Goal: Task Accomplishment & Management: Complete application form

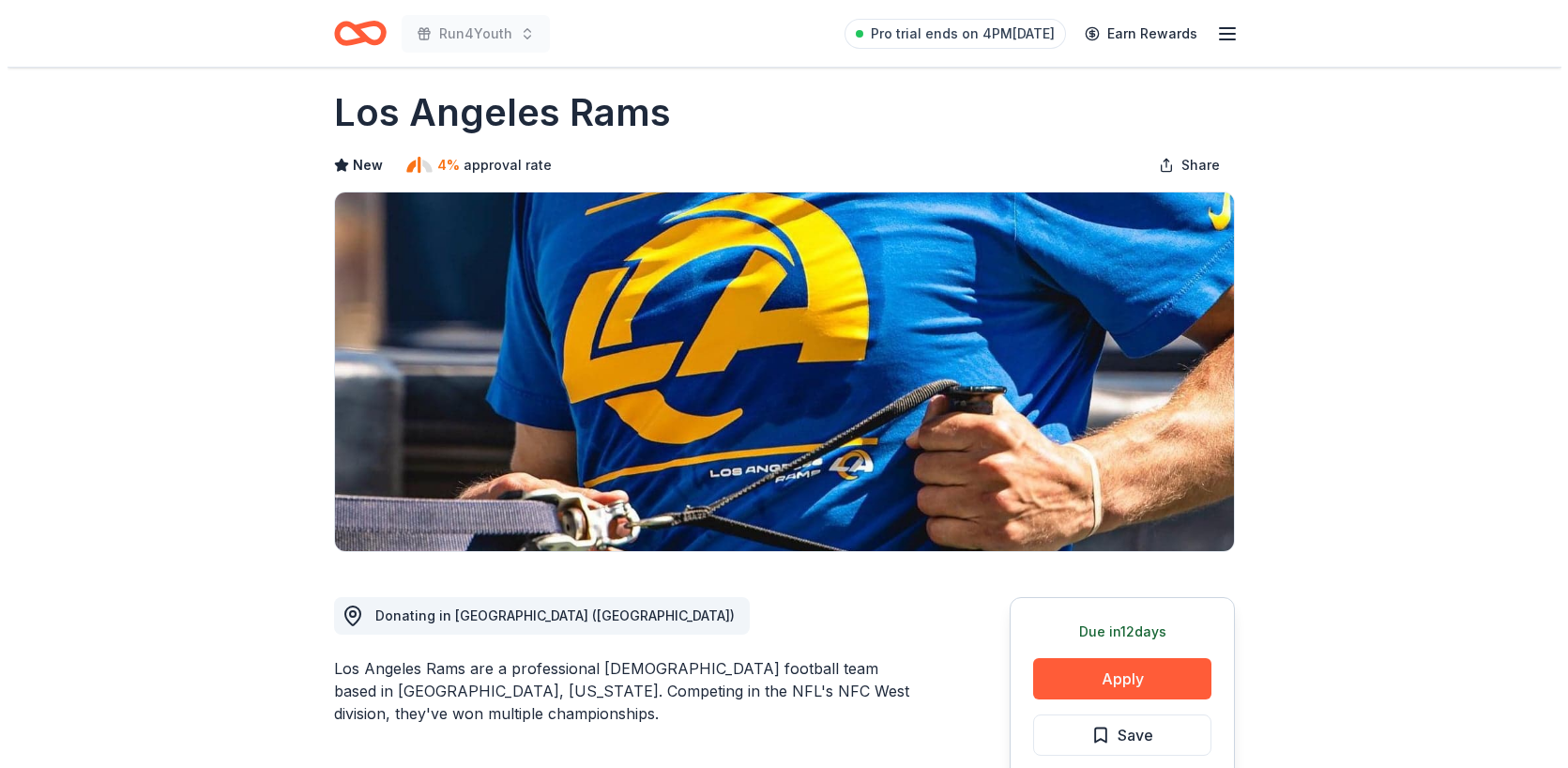
scroll to position [20, 0]
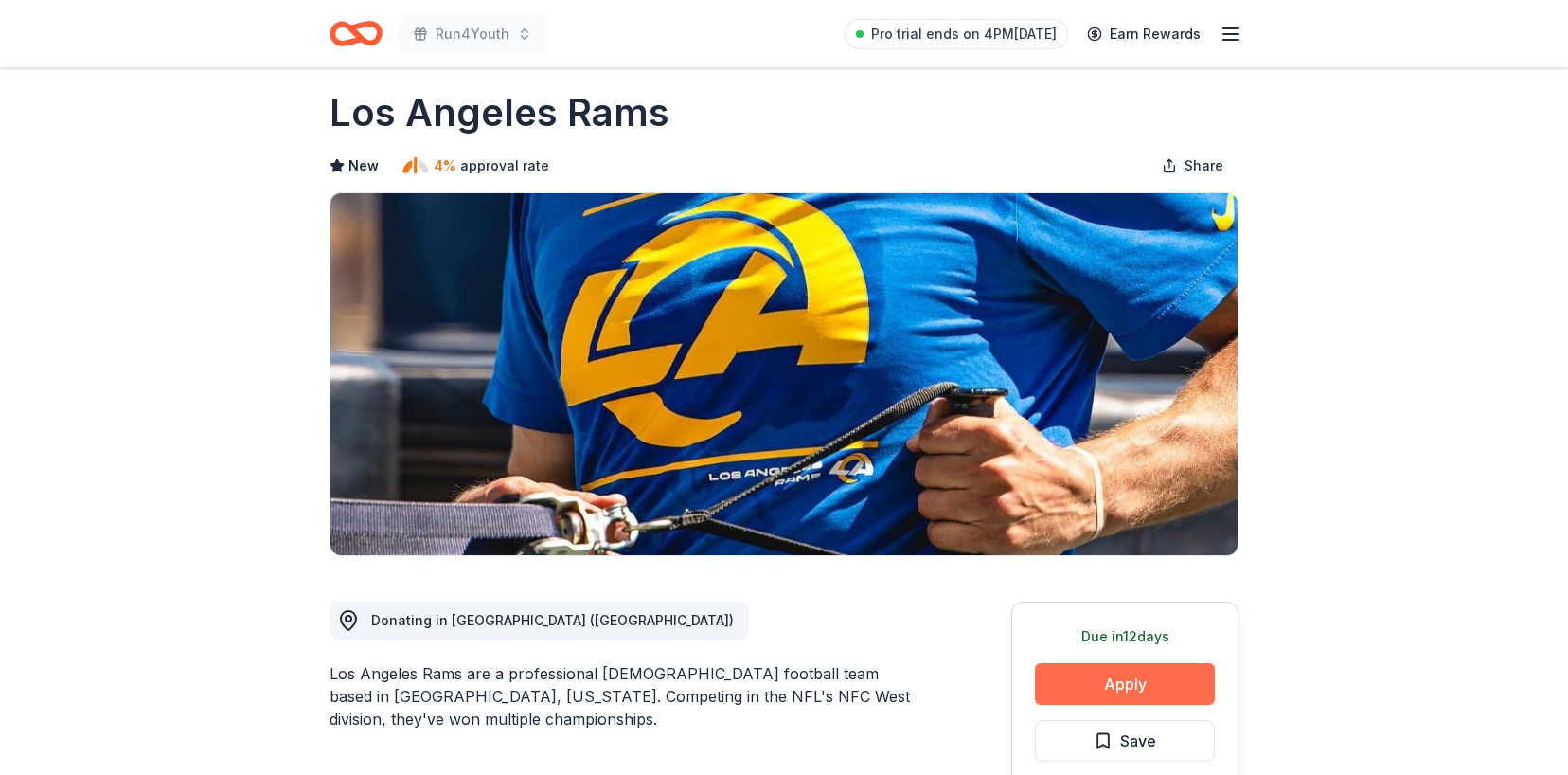
click at [1080, 687] on button "Apply" at bounding box center [1124, 684] width 180 height 42
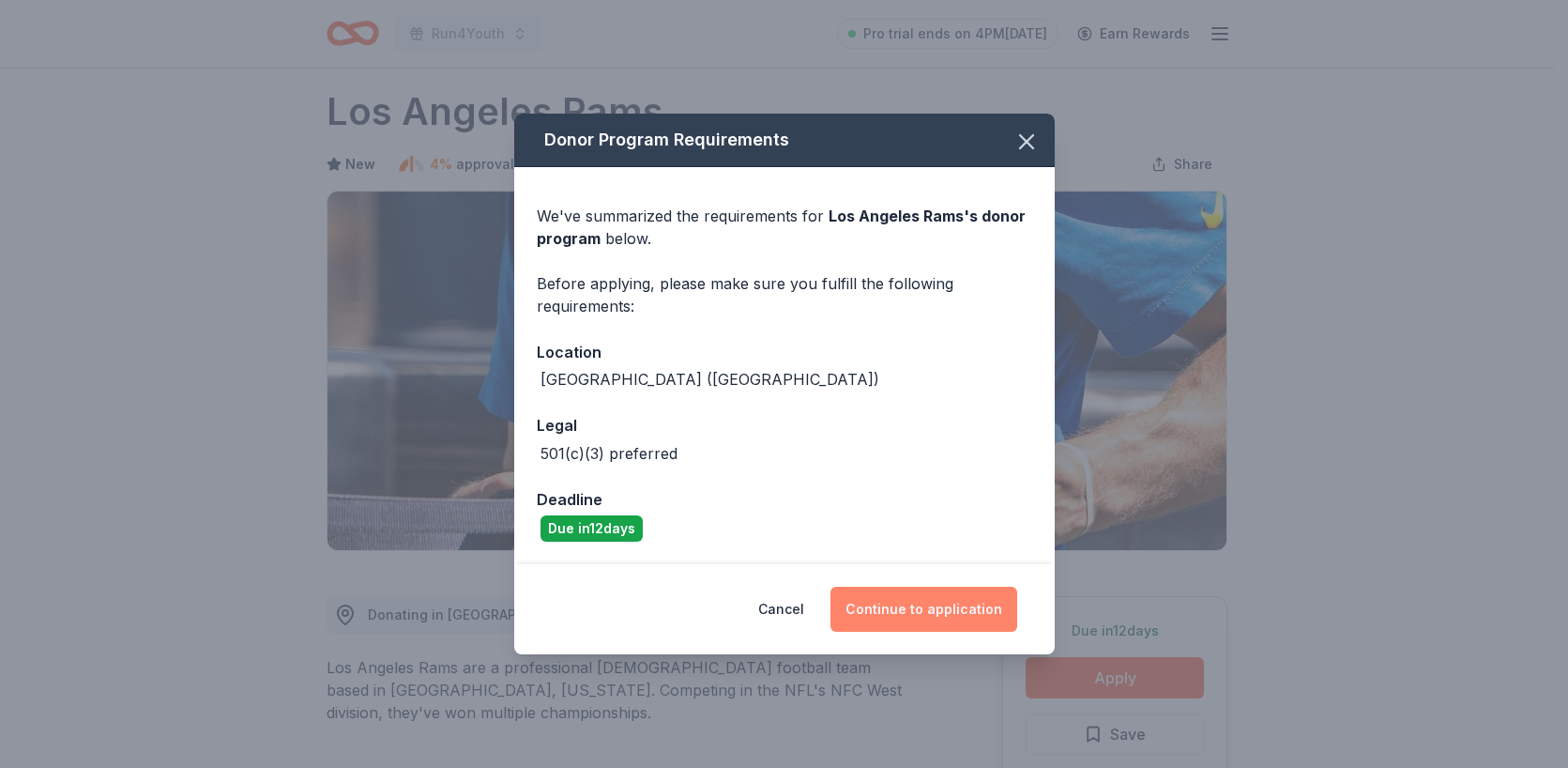
click at [972, 599] on button "Continue to application" at bounding box center [924, 609] width 187 height 45
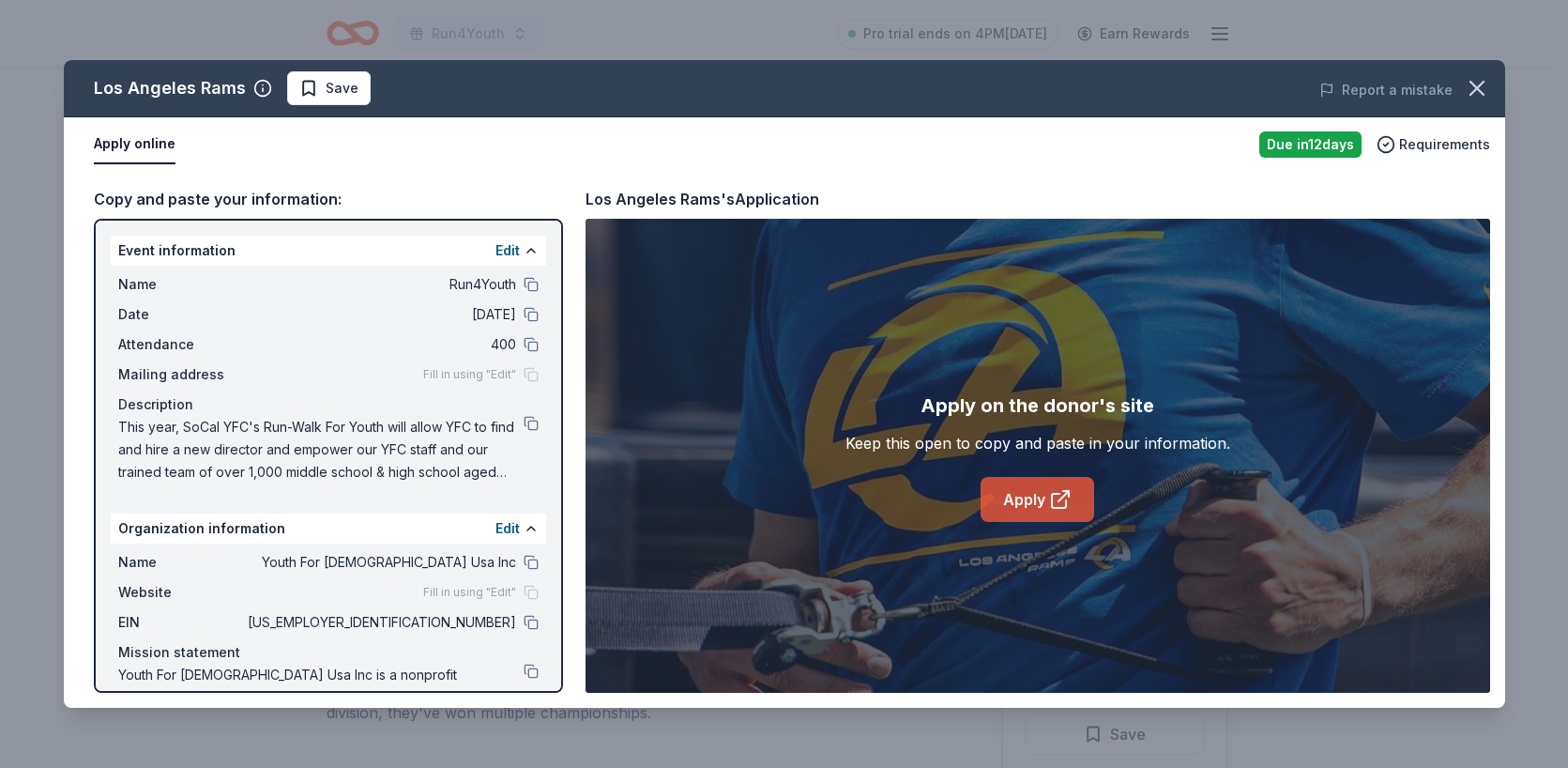
click at [1033, 504] on link "Apply" at bounding box center [1037, 499] width 113 height 45
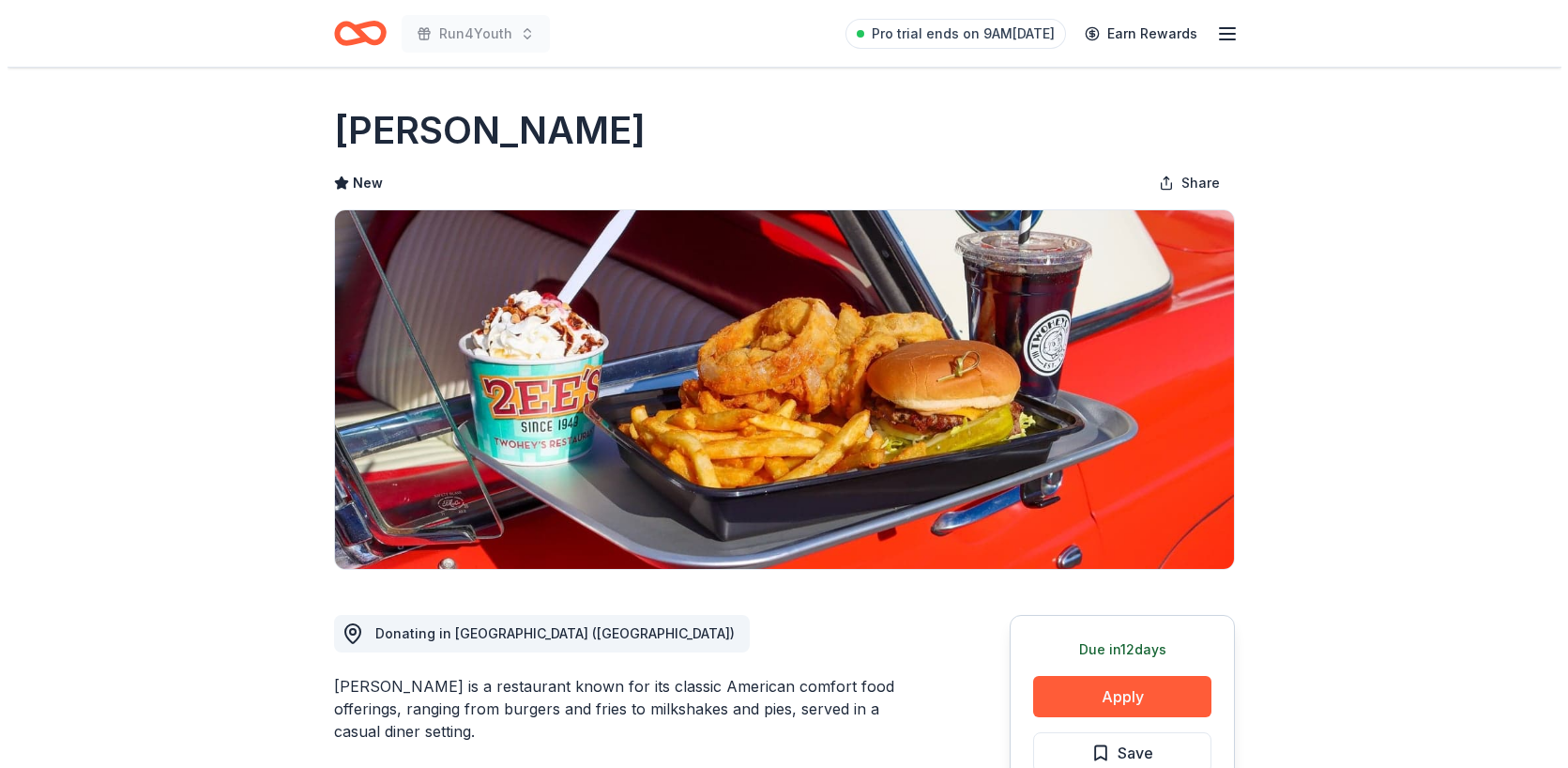
scroll to position [150, 0]
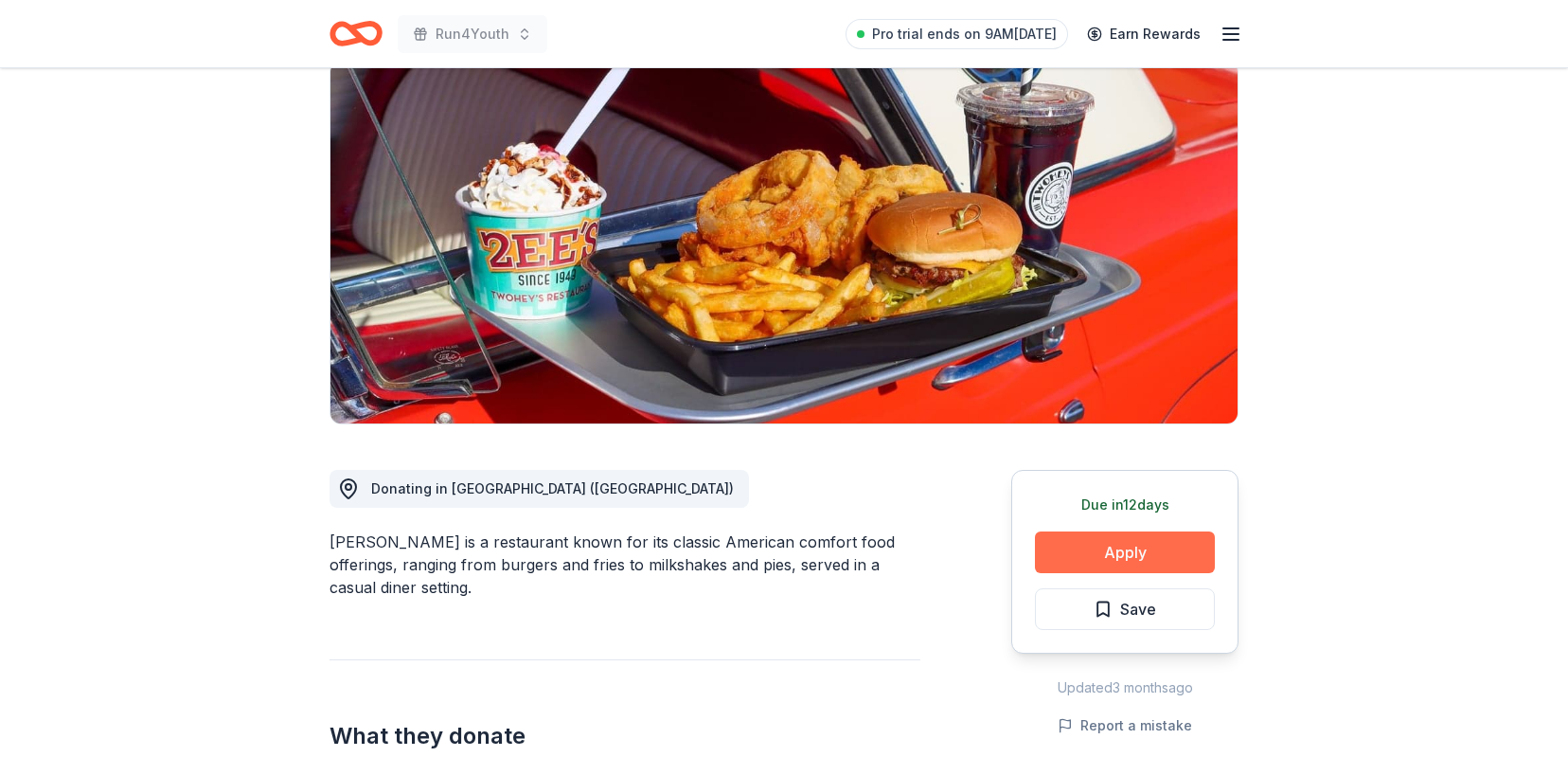
click at [1152, 550] on button "Apply" at bounding box center [1124, 552] width 180 height 42
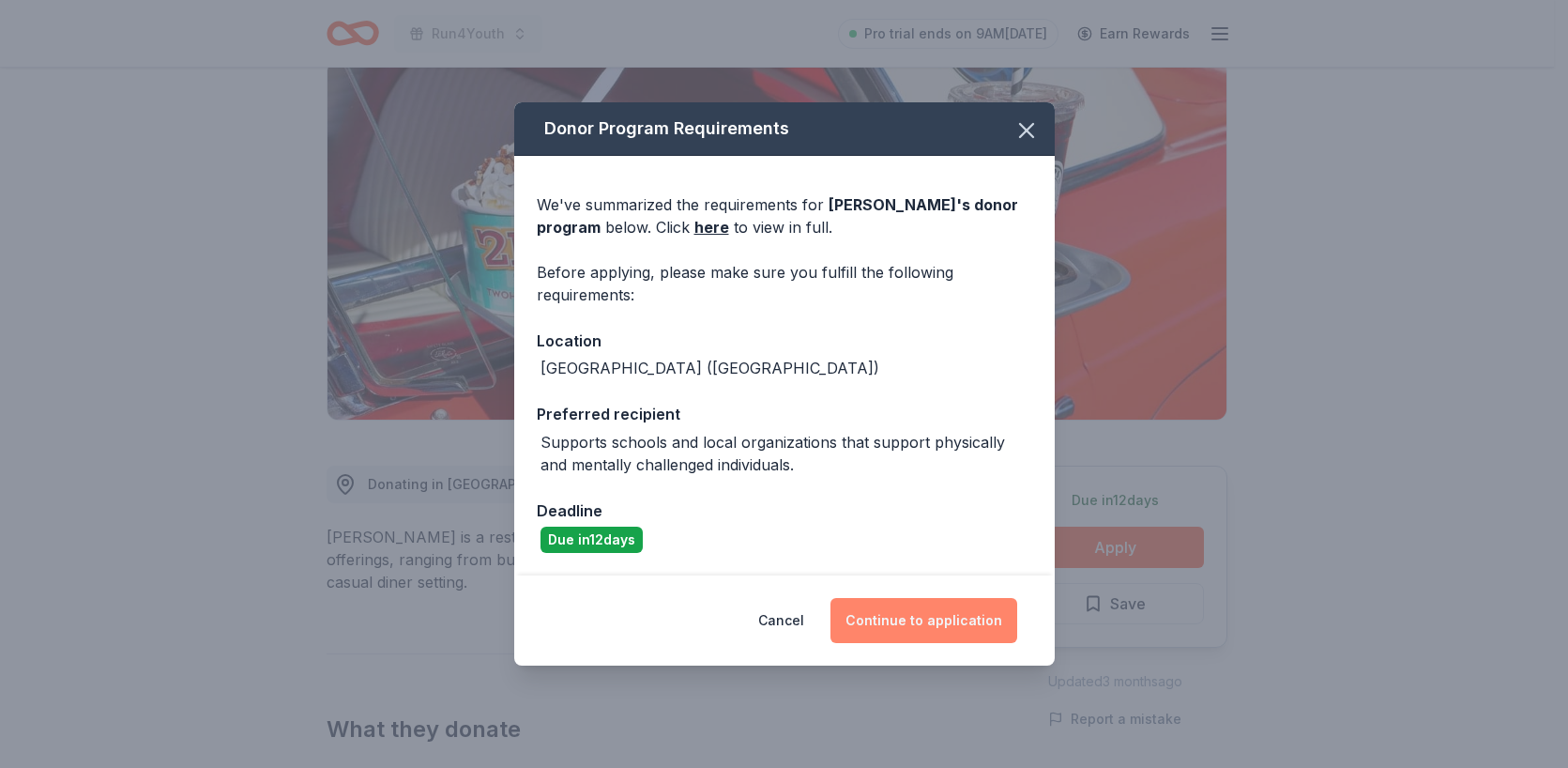
click at [926, 635] on button "Continue to application" at bounding box center [924, 621] width 187 height 45
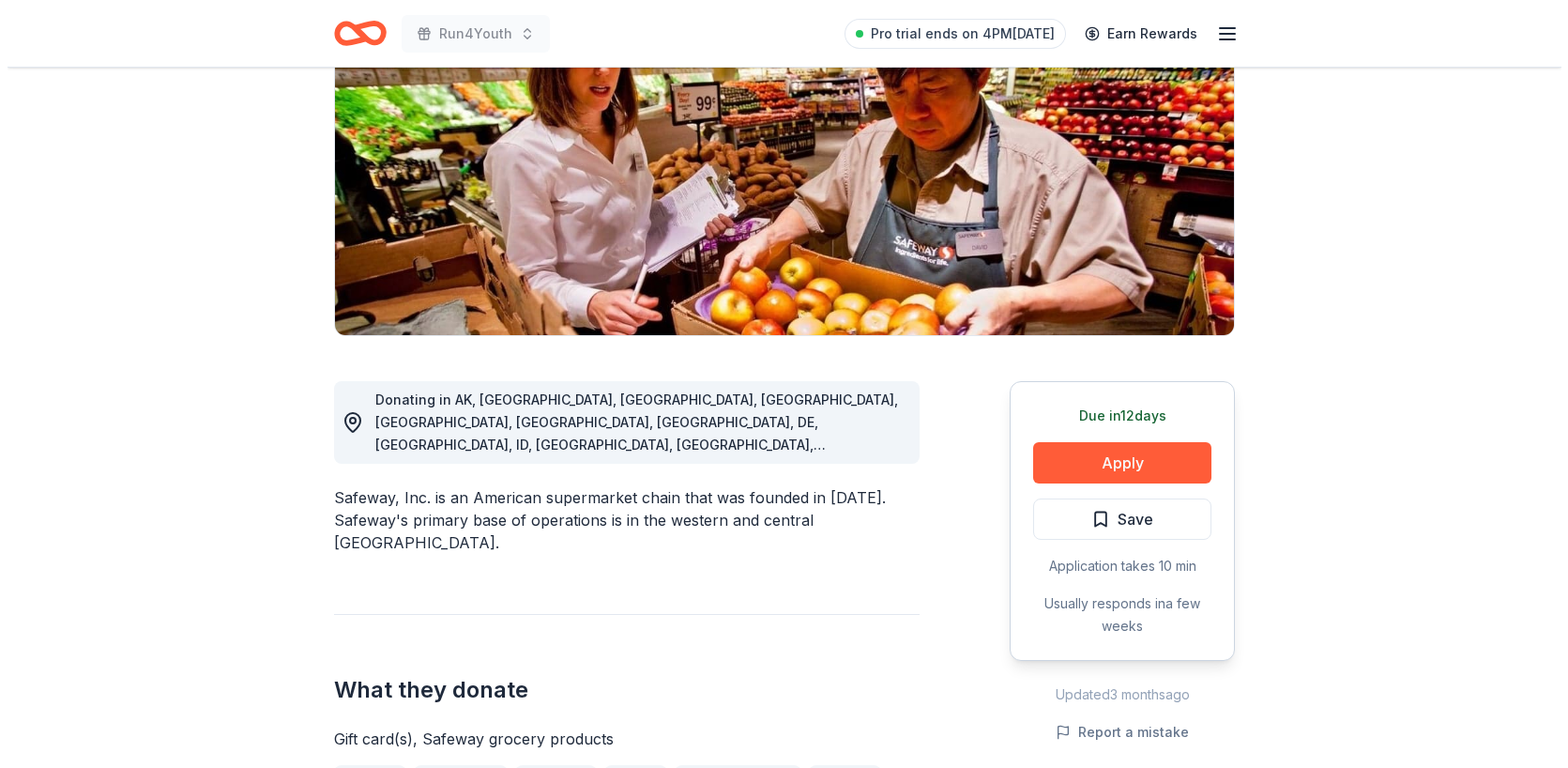
scroll to position [246, 0]
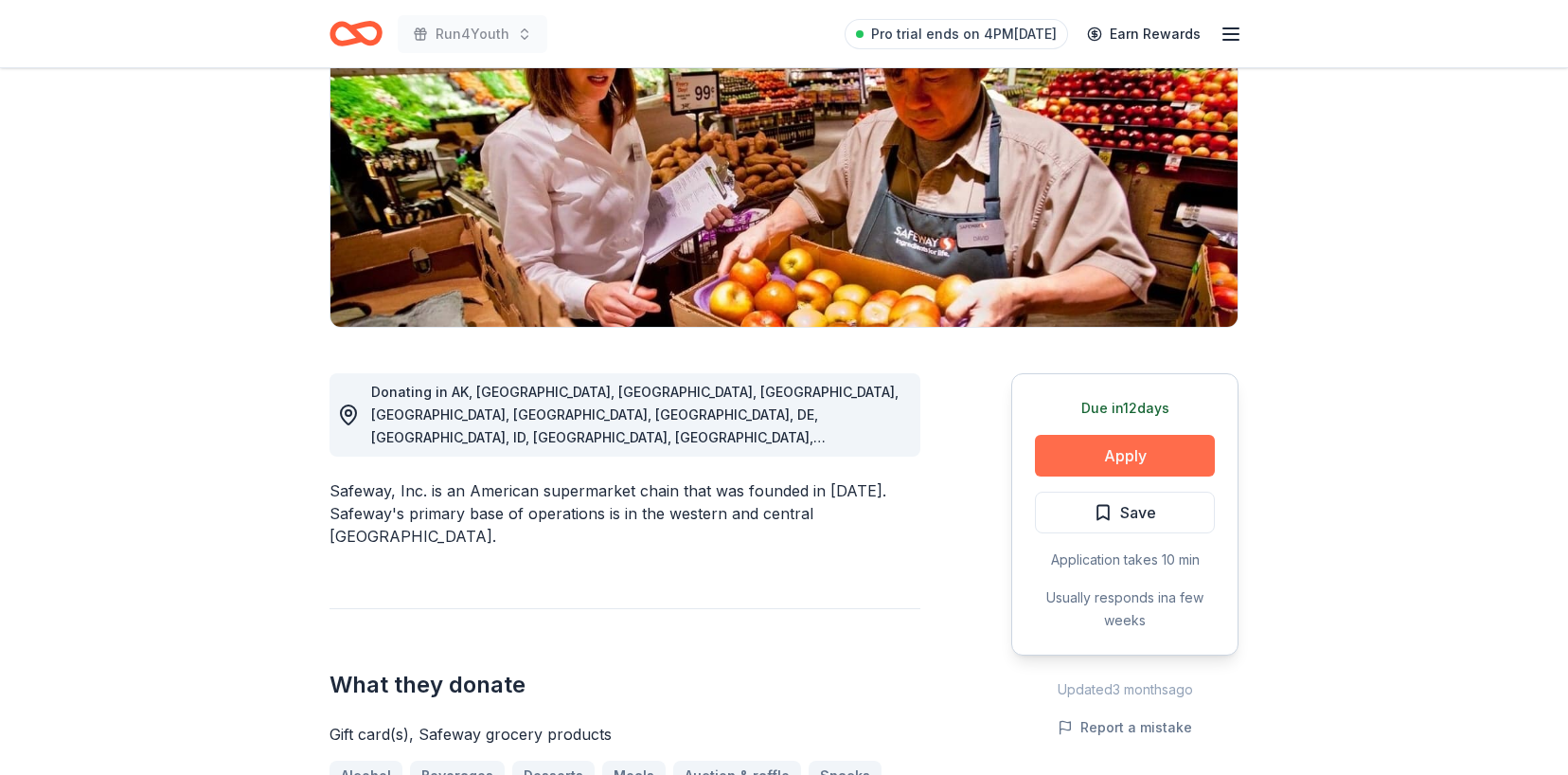
click at [1142, 461] on button "Apply" at bounding box center [1124, 456] width 180 height 42
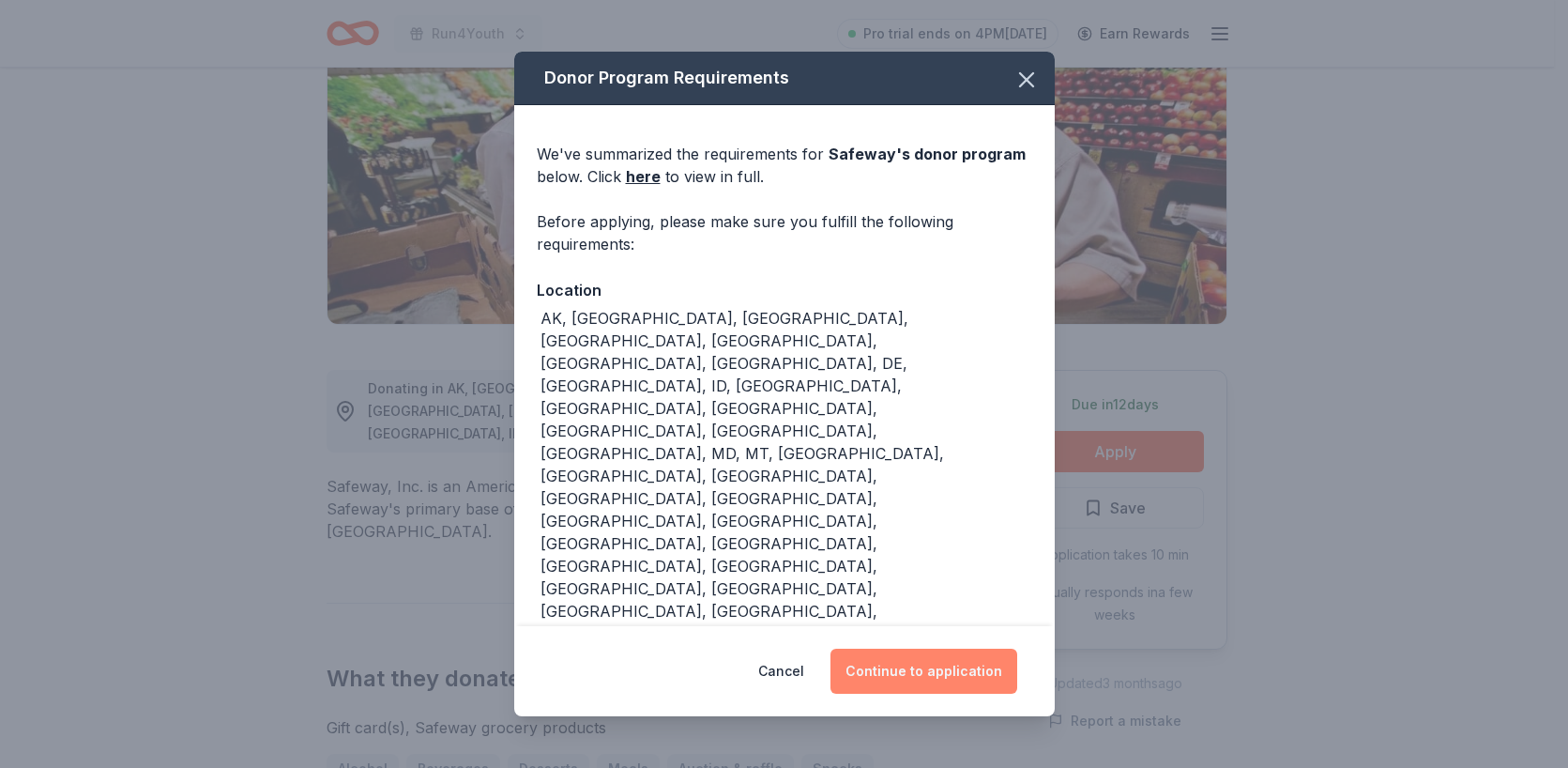
click at [953, 675] on button "Continue to application" at bounding box center [924, 671] width 187 height 45
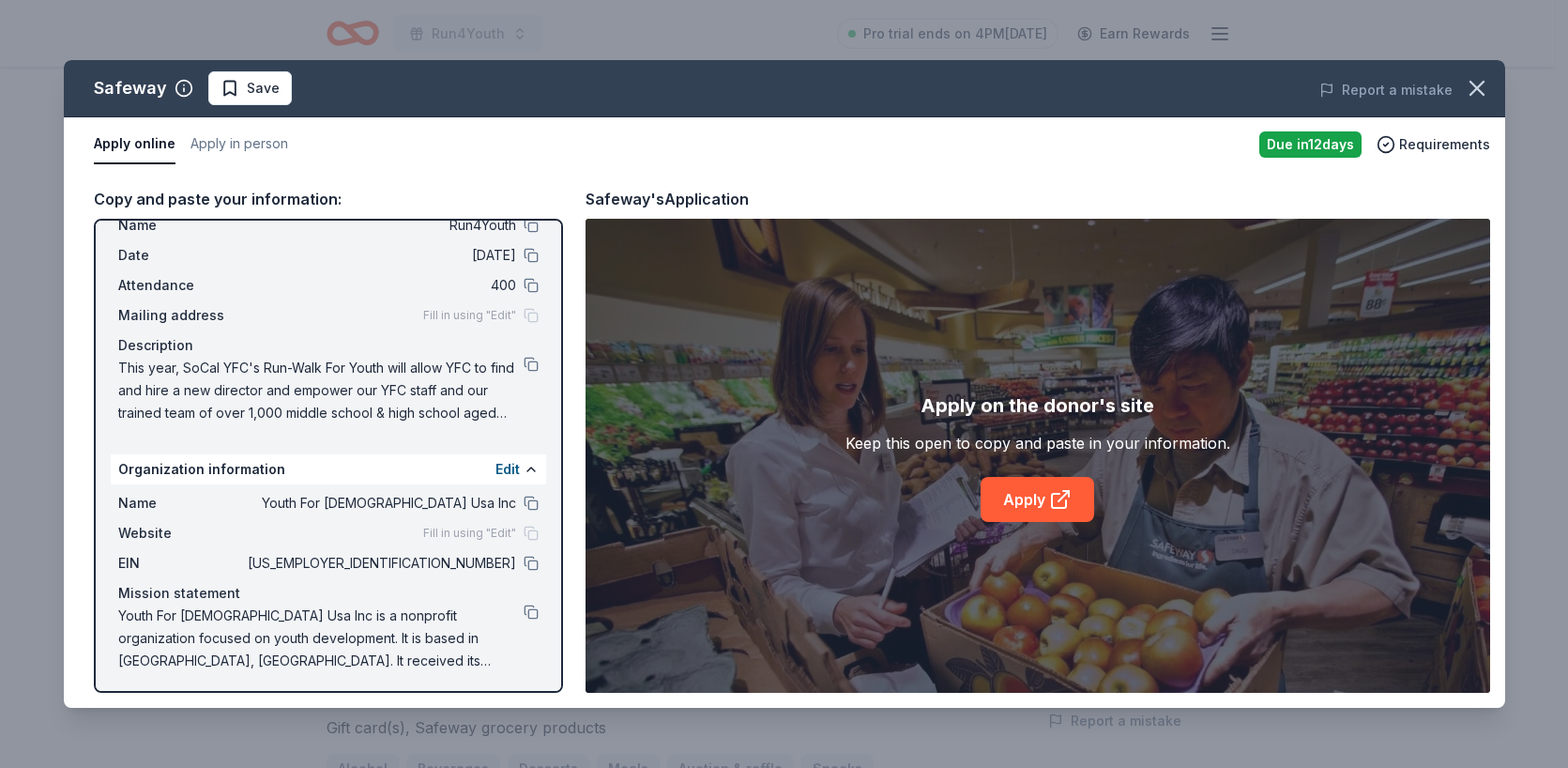
scroll to position [63, 0]
click at [1029, 494] on link "Apply" at bounding box center [1037, 499] width 113 height 45
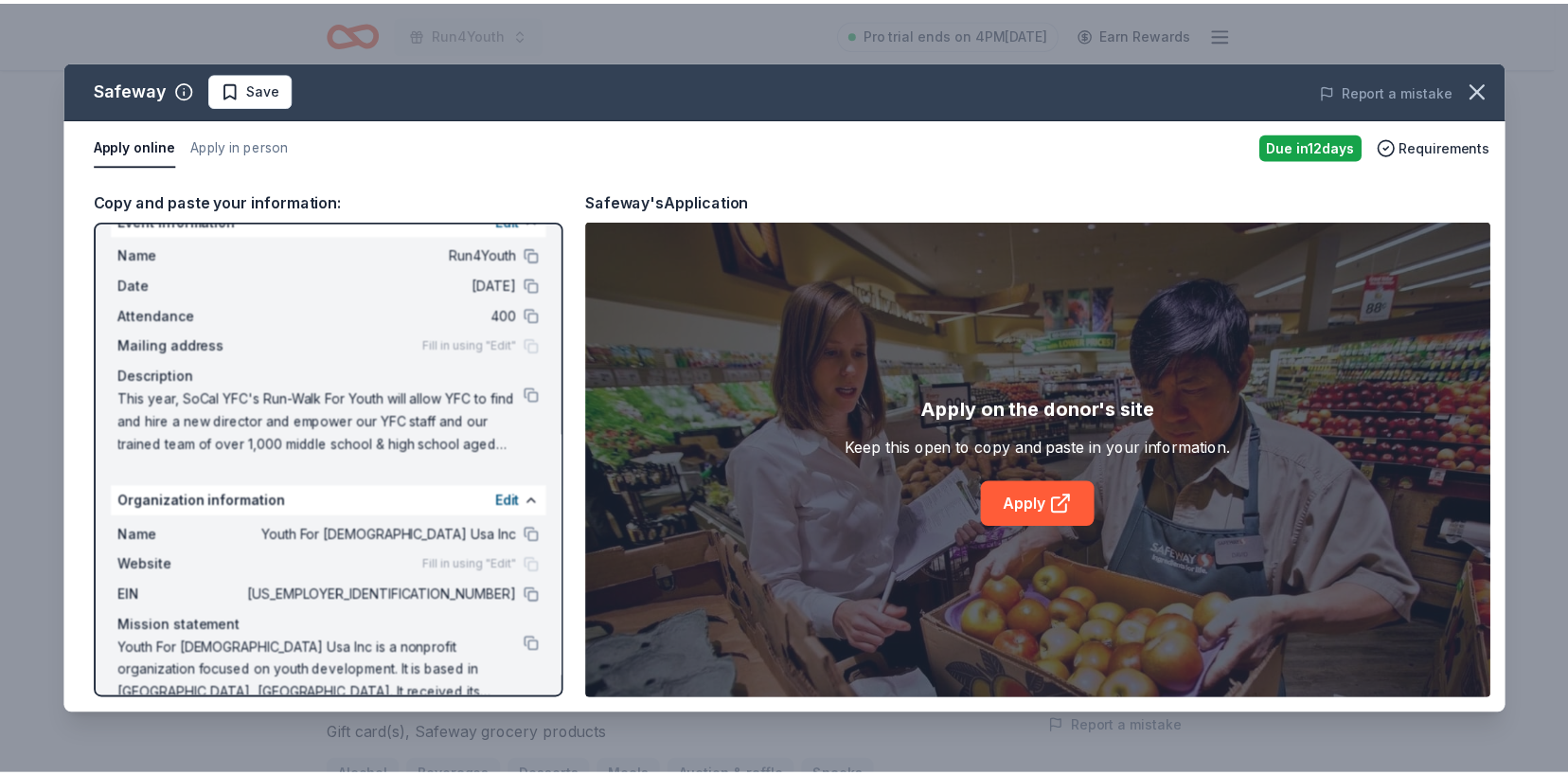
scroll to position [0, 0]
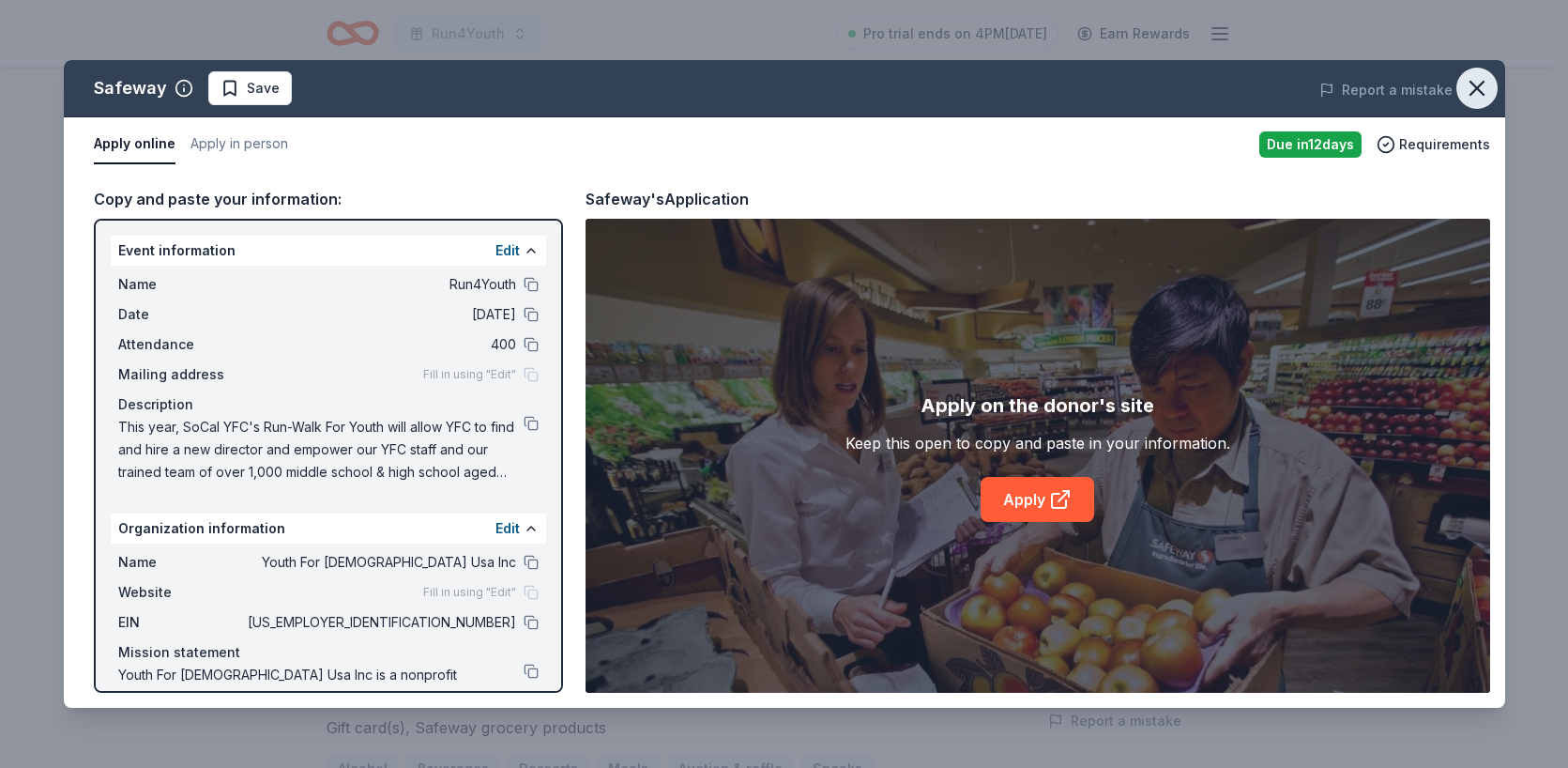
click at [1483, 90] on icon "button" at bounding box center [1477, 89] width 26 height 26
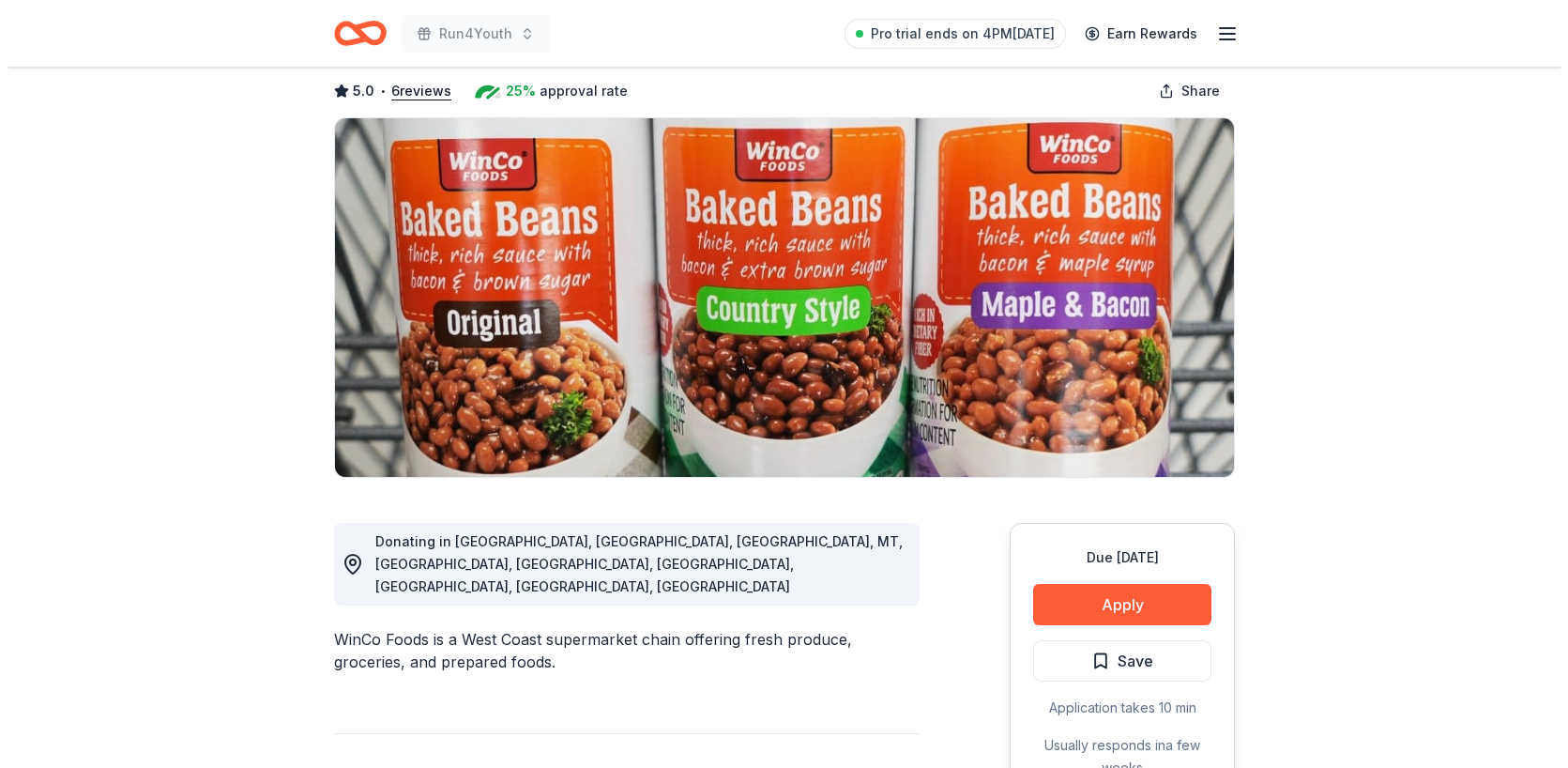
scroll to position [465, 0]
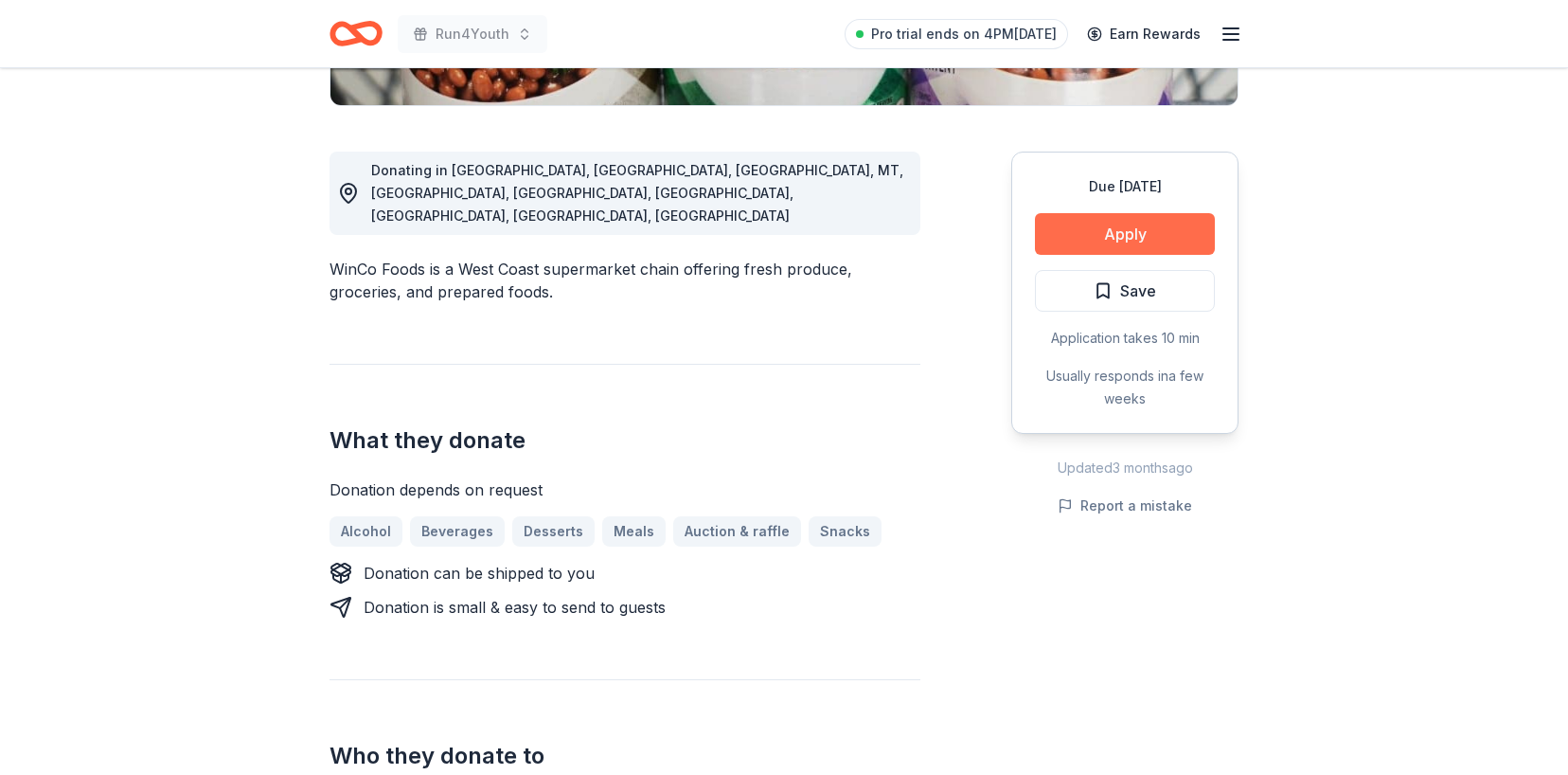
click at [1152, 229] on button "Apply" at bounding box center [1124, 234] width 180 height 42
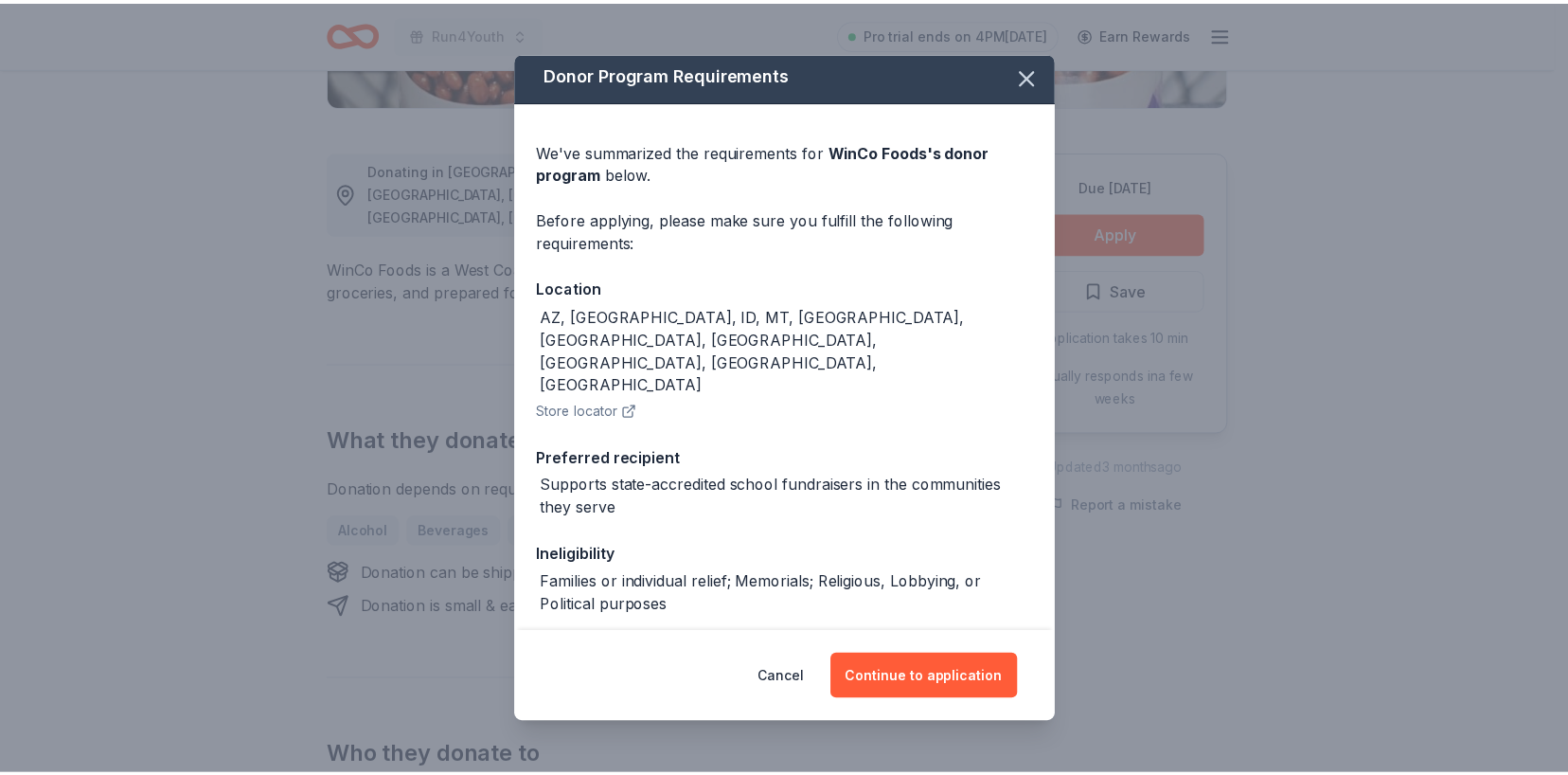
scroll to position [22, 0]
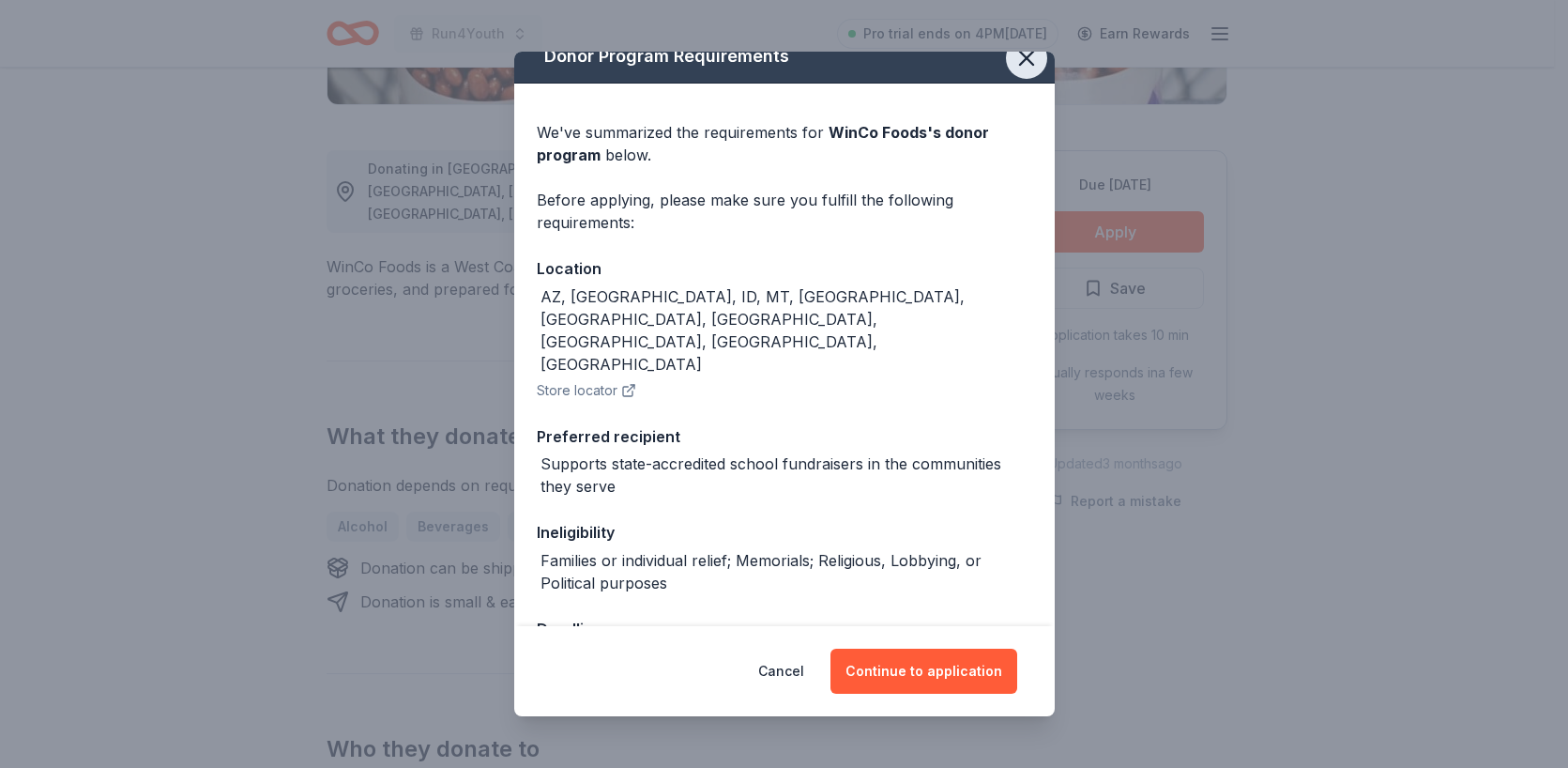
click at [1013, 68] on icon "button" at bounding box center [1026, 58] width 26 height 26
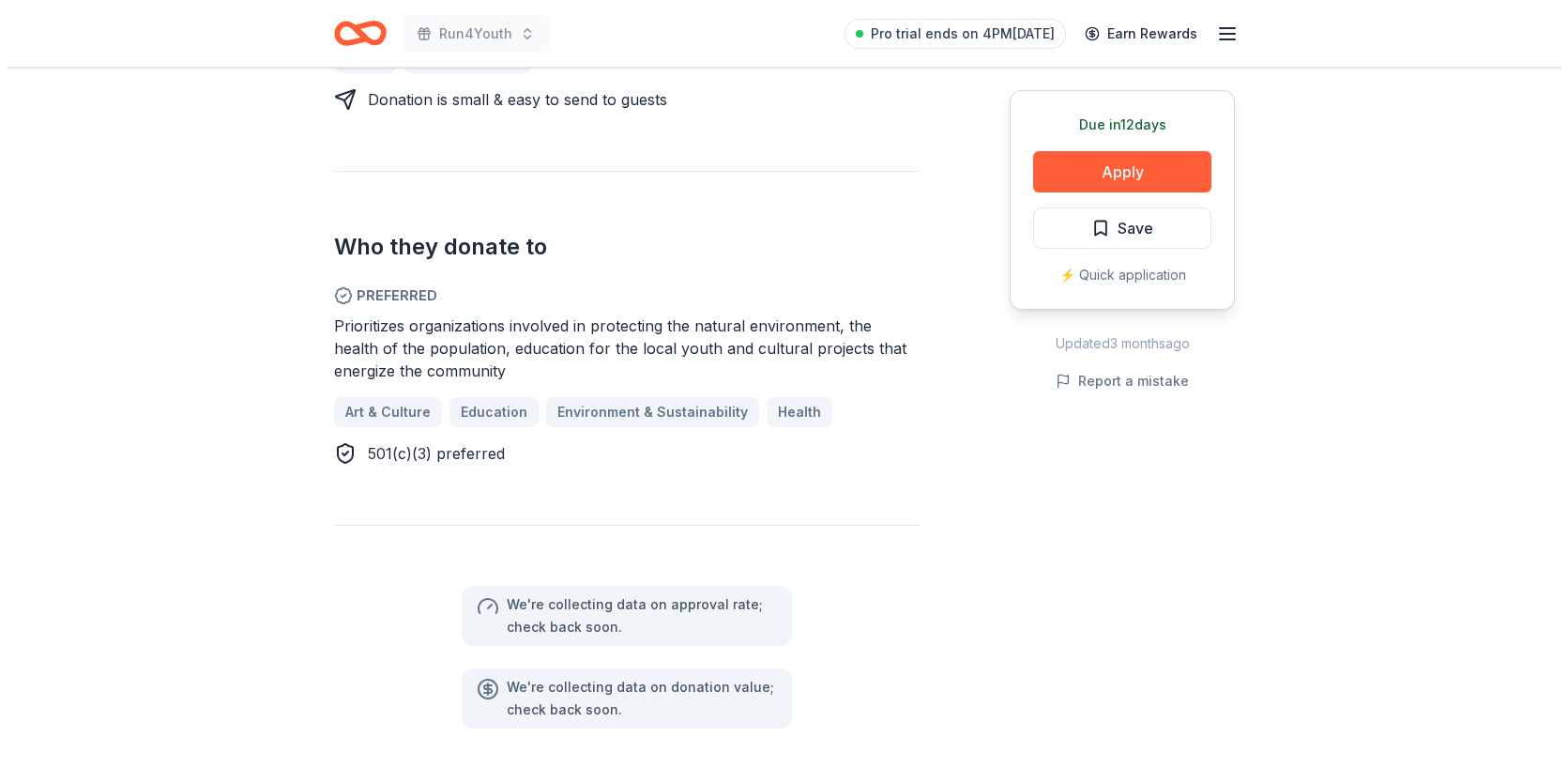
scroll to position [956, 0]
click at [1145, 164] on button "Apply" at bounding box center [1114, 172] width 178 height 42
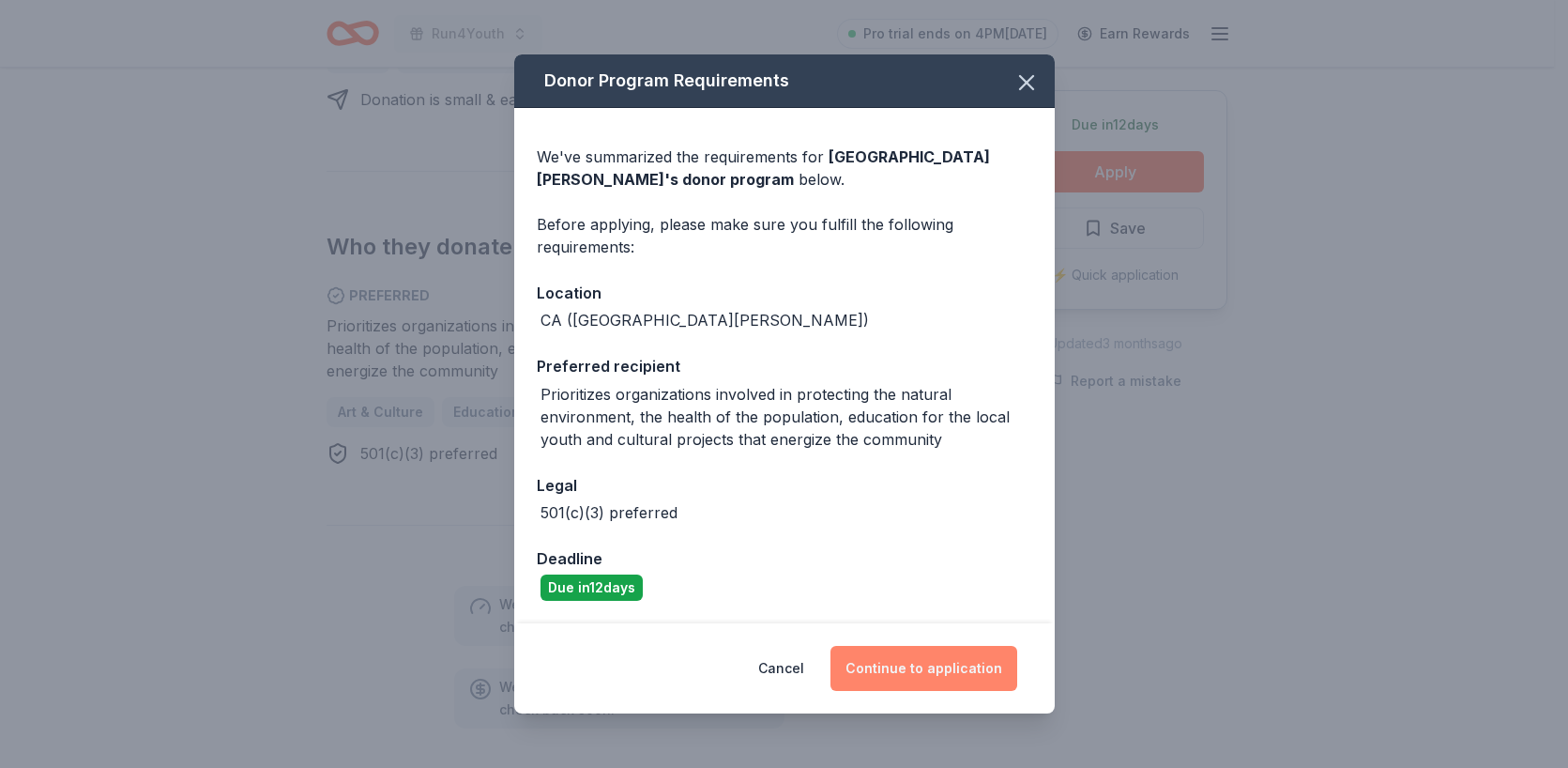
click at [932, 669] on button "Continue to application" at bounding box center [924, 668] width 187 height 45
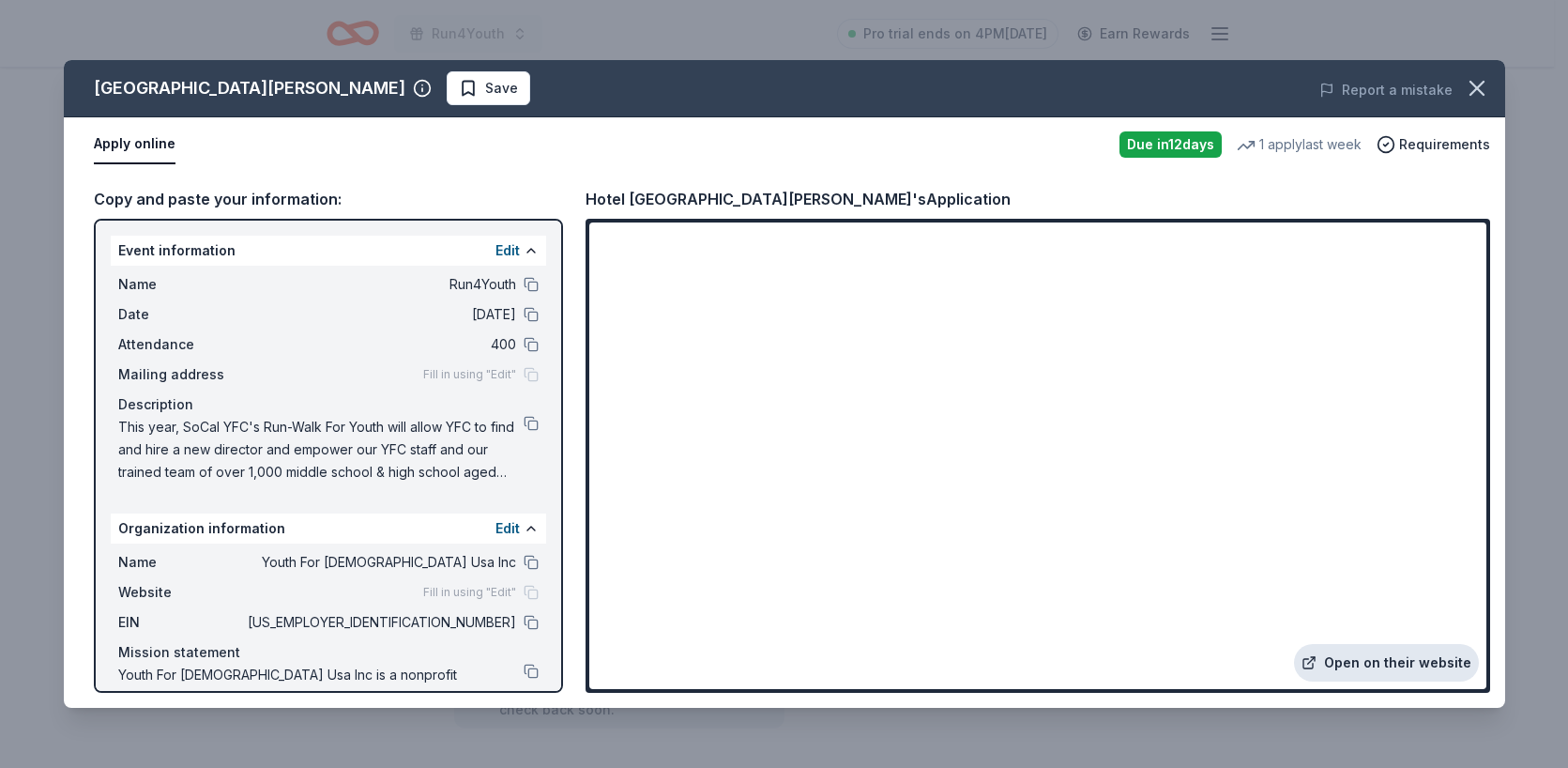
click at [1450, 674] on link "Open on their website" at bounding box center [1387, 662] width 185 height 38
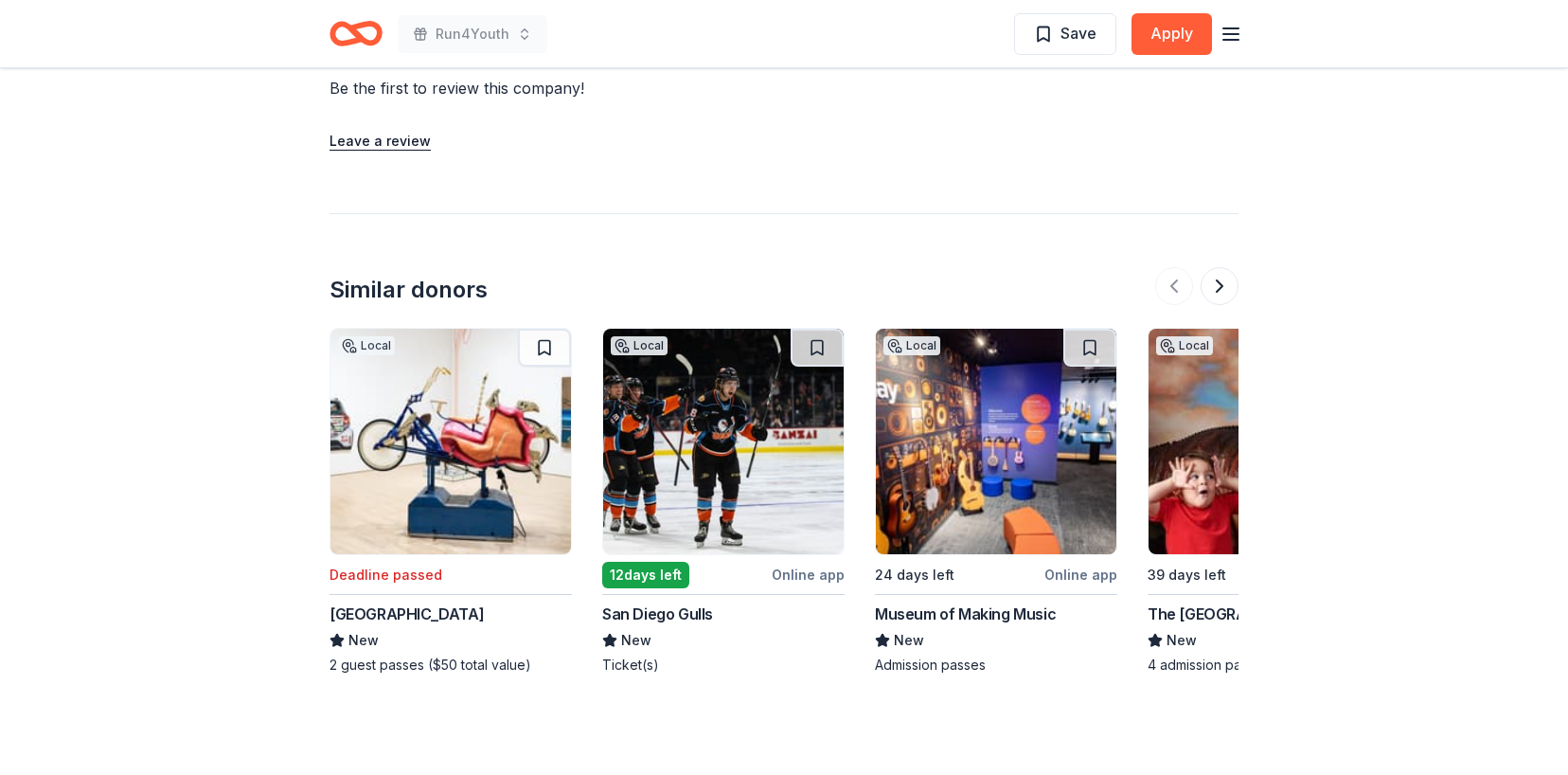
scroll to position [1878, 0]
click at [1221, 305] on button at bounding box center [1220, 286] width 38 height 38
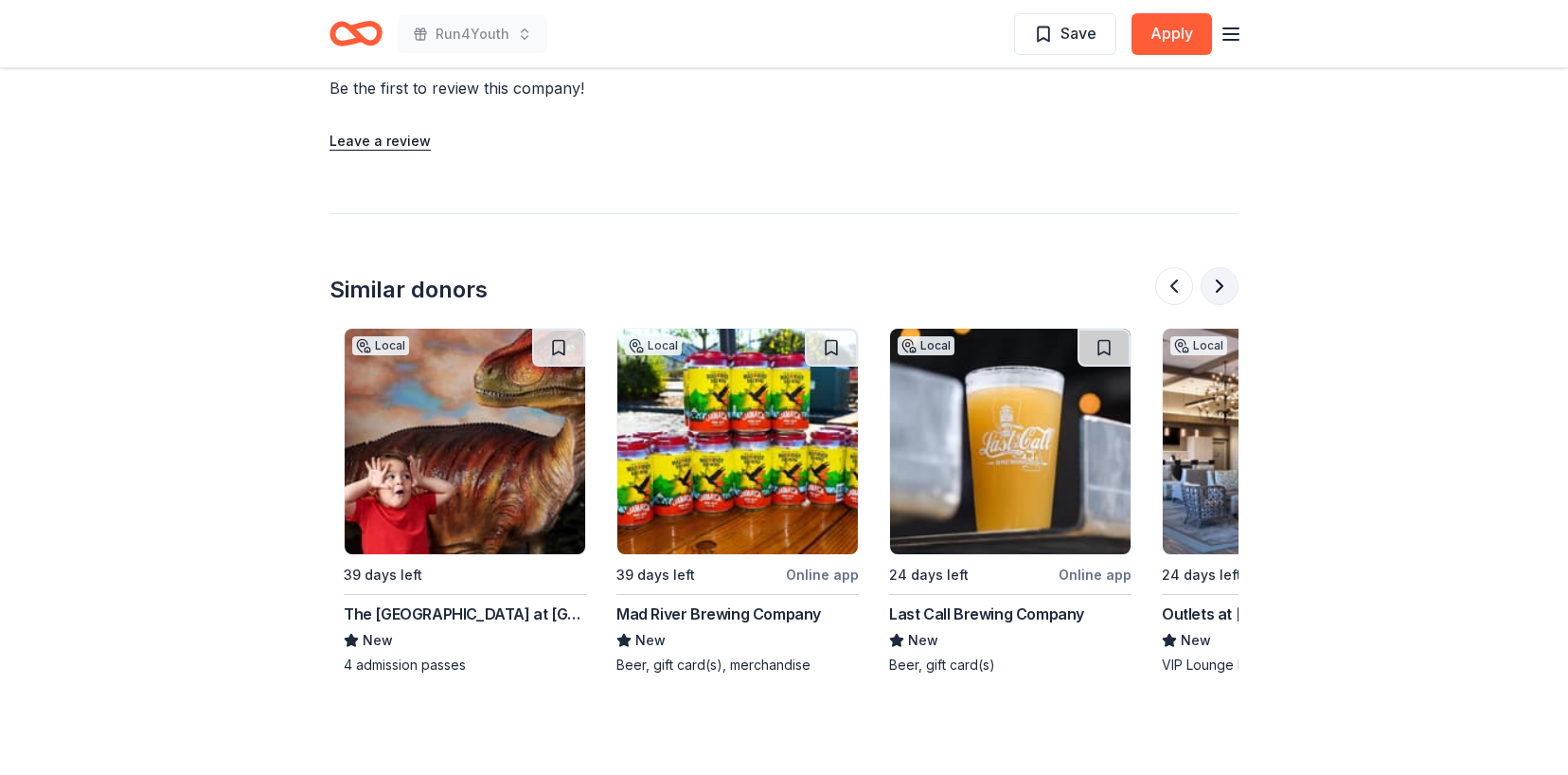
scroll to position [0, 818]
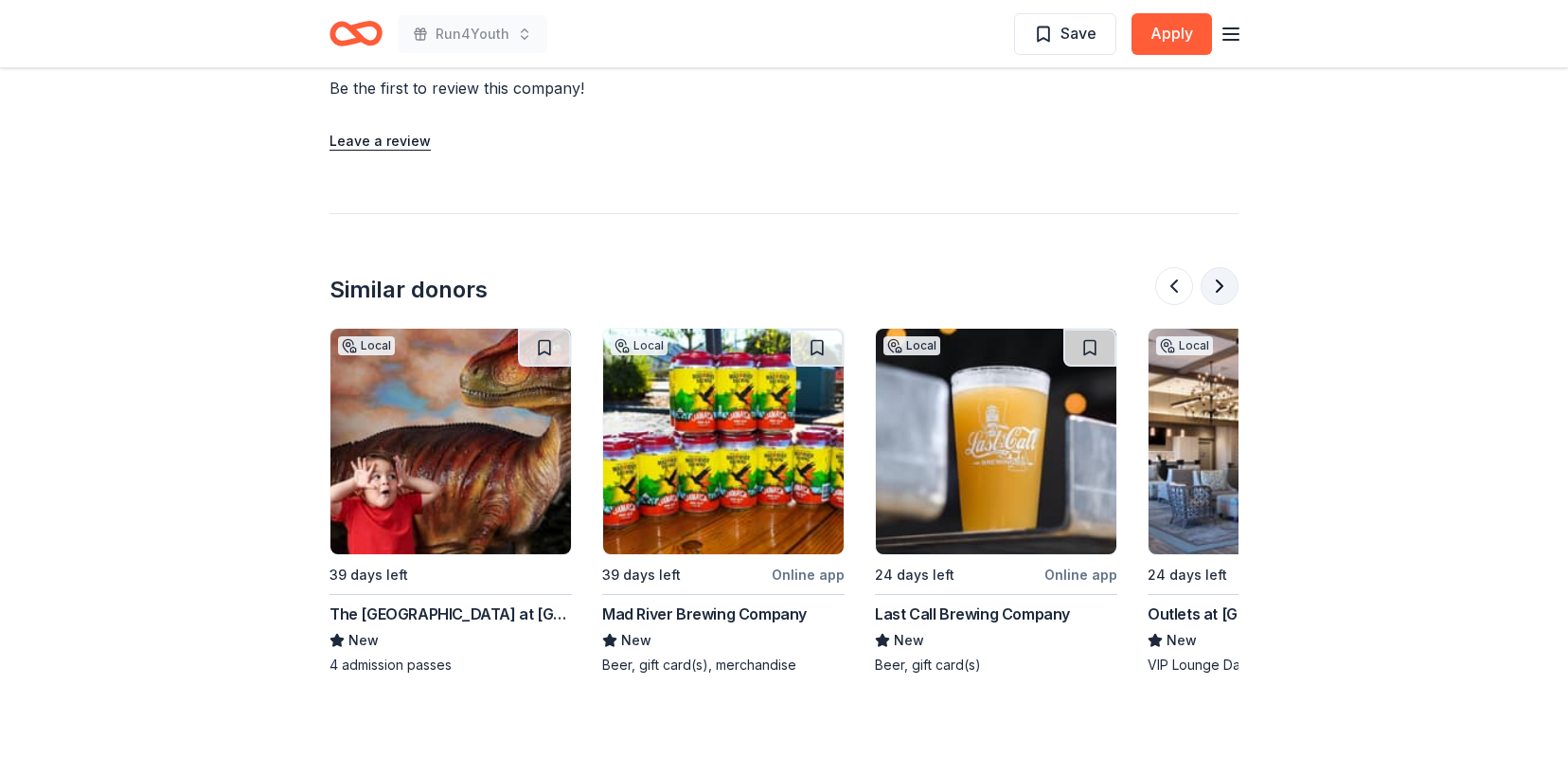
click at [1221, 305] on button at bounding box center [1220, 286] width 38 height 38
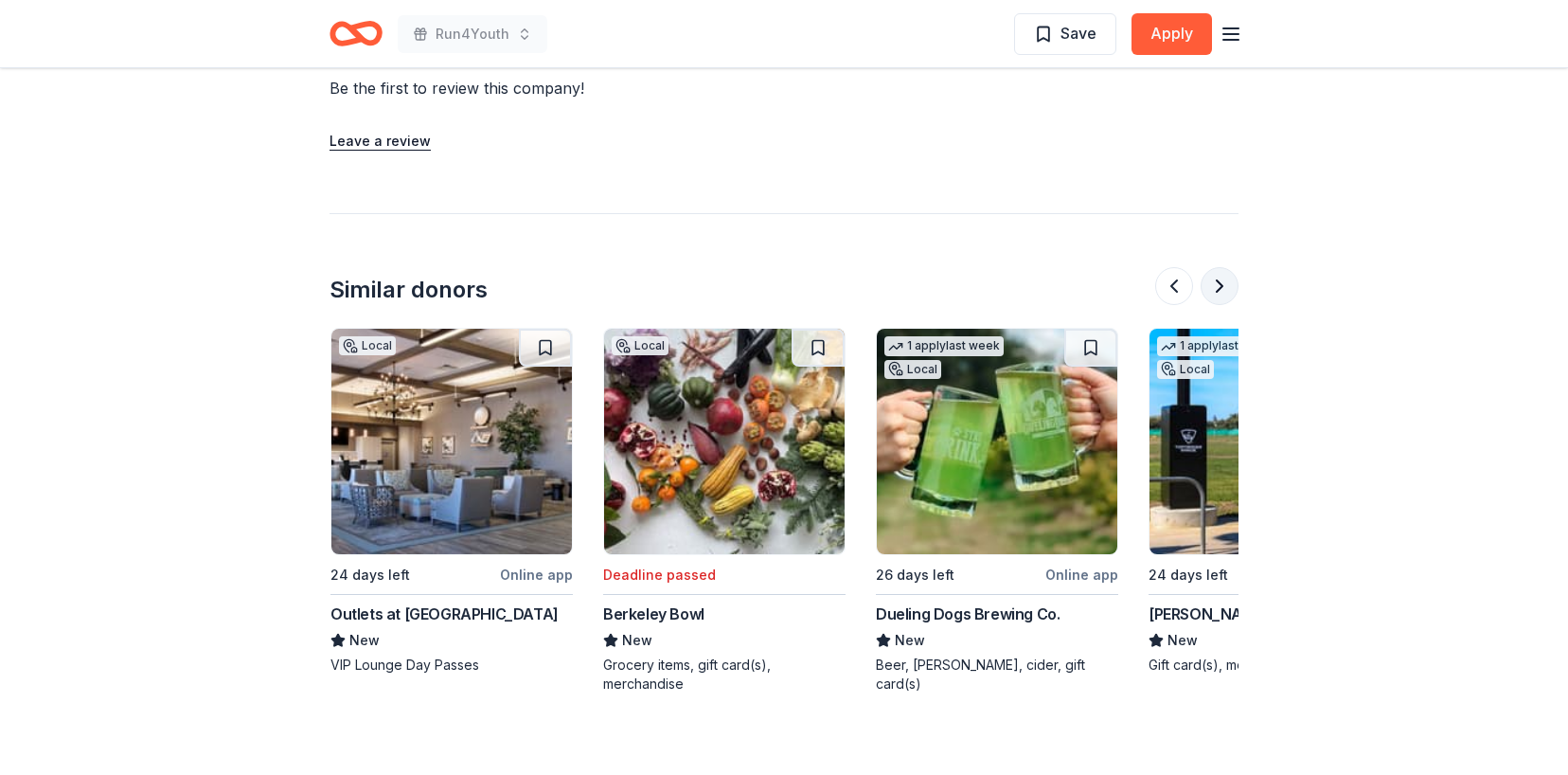
scroll to position [0, 1637]
click at [1223, 305] on button at bounding box center [1220, 286] width 38 height 38
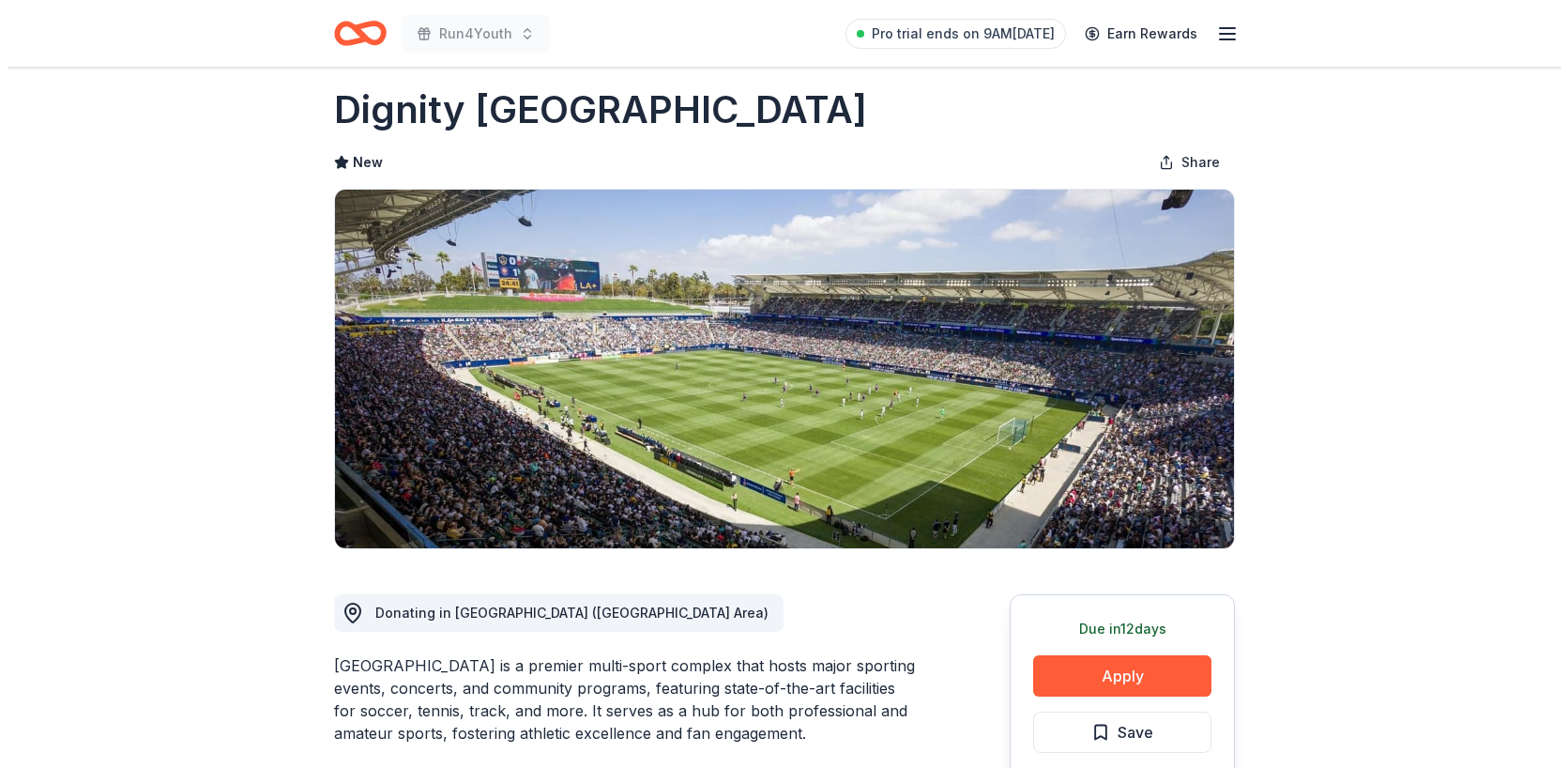
scroll to position [23, 0]
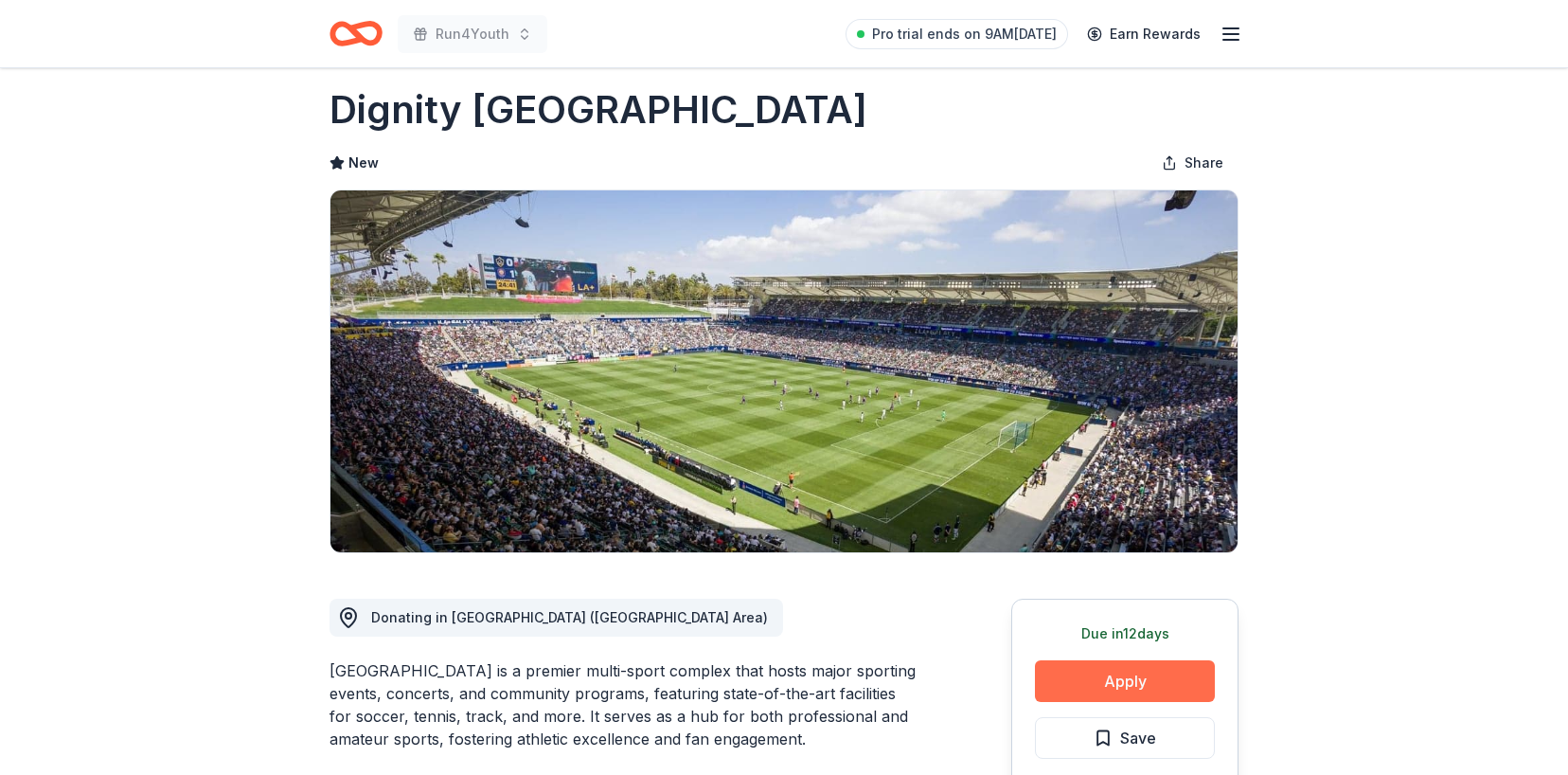
click at [1134, 673] on button "Apply" at bounding box center [1124, 681] width 180 height 42
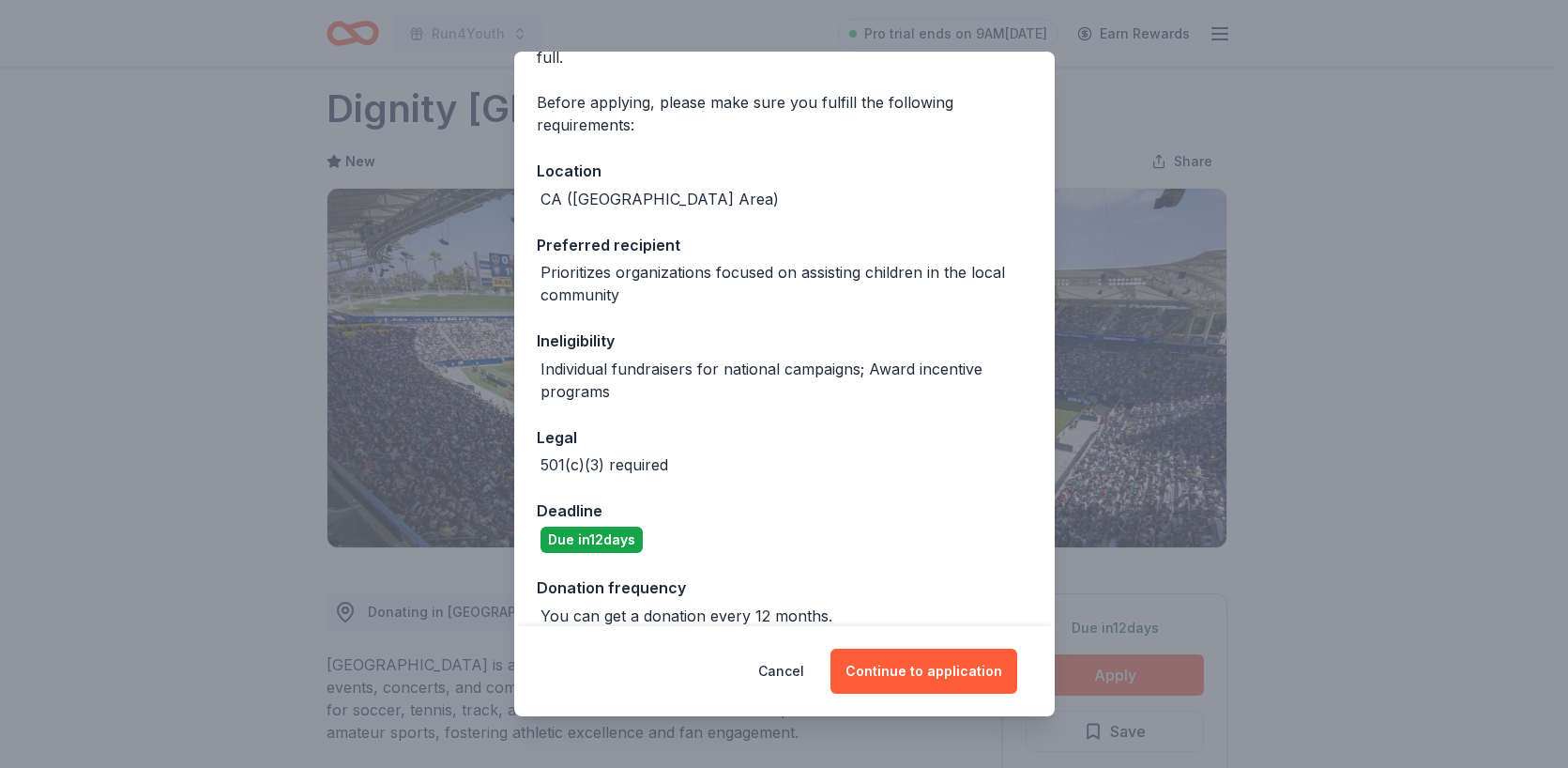
scroll to position [142, 0]
click at [940, 676] on button "Continue to application" at bounding box center [924, 671] width 187 height 45
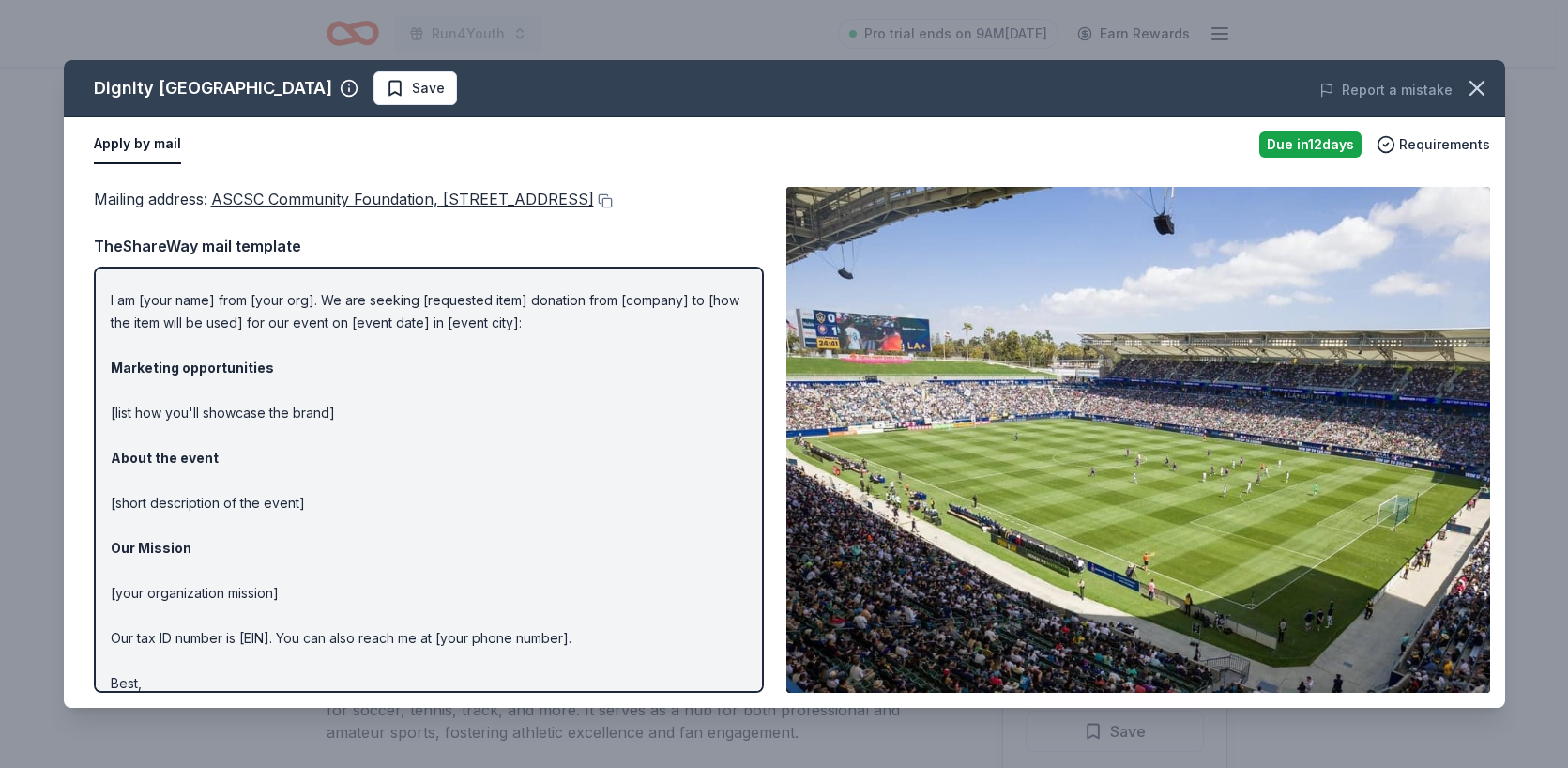
scroll to position [0, 0]
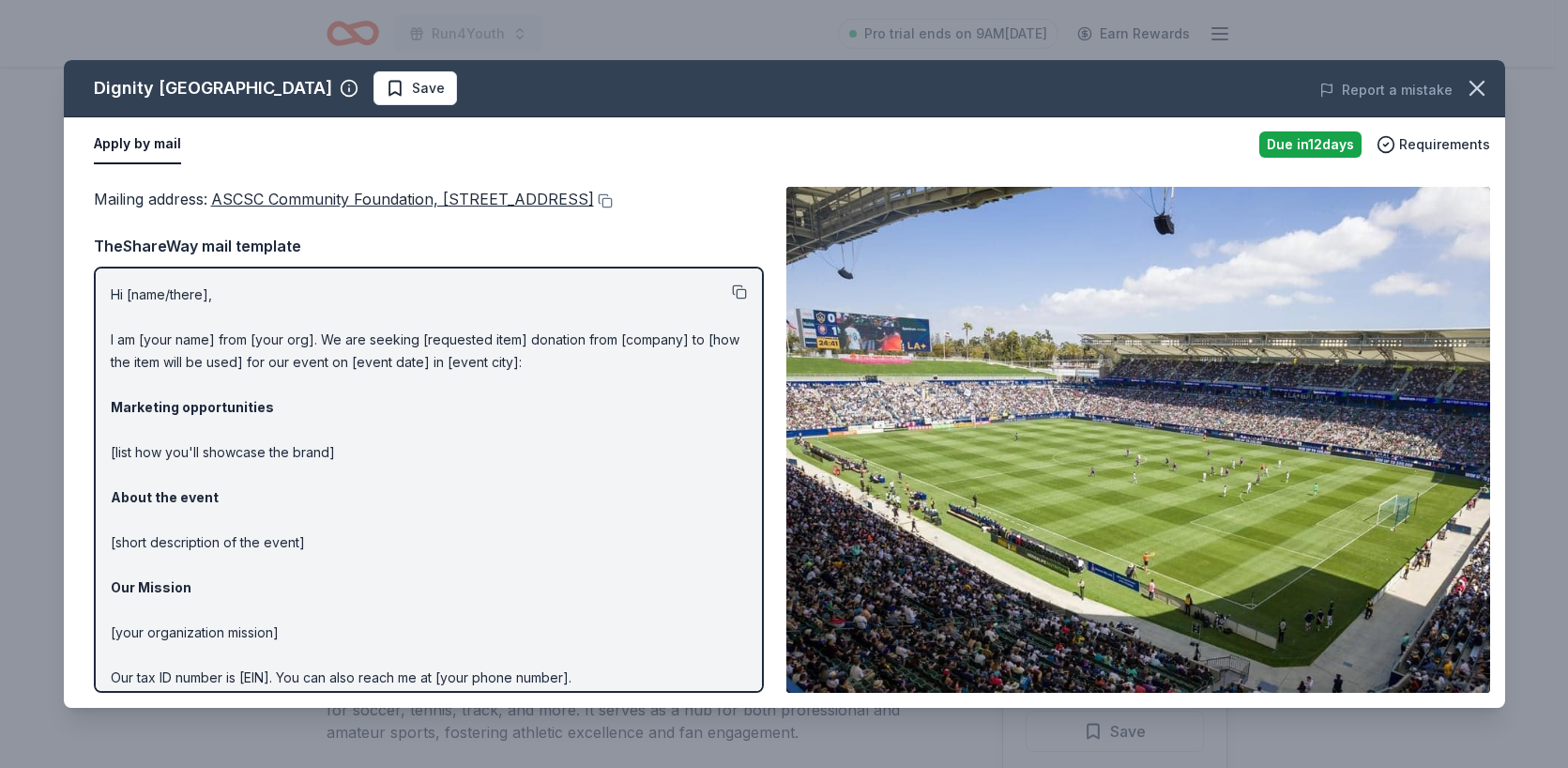
click at [732, 299] on button at bounding box center [740, 292] width 15 height 15
drag, startPoint x: 213, startPoint y: 199, endPoint x: 206, endPoint y: 233, distance: 34.7
click at [206, 211] on div "Mailing address : ASCSC Community Foundation, 18400 Avalon Blvd., Suite 100, Ca…" at bounding box center [428, 199] width 670 height 25
click at [594, 209] on button at bounding box center [604, 201] width 19 height 15
click at [1481, 91] on icon "button" at bounding box center [1477, 89] width 26 height 26
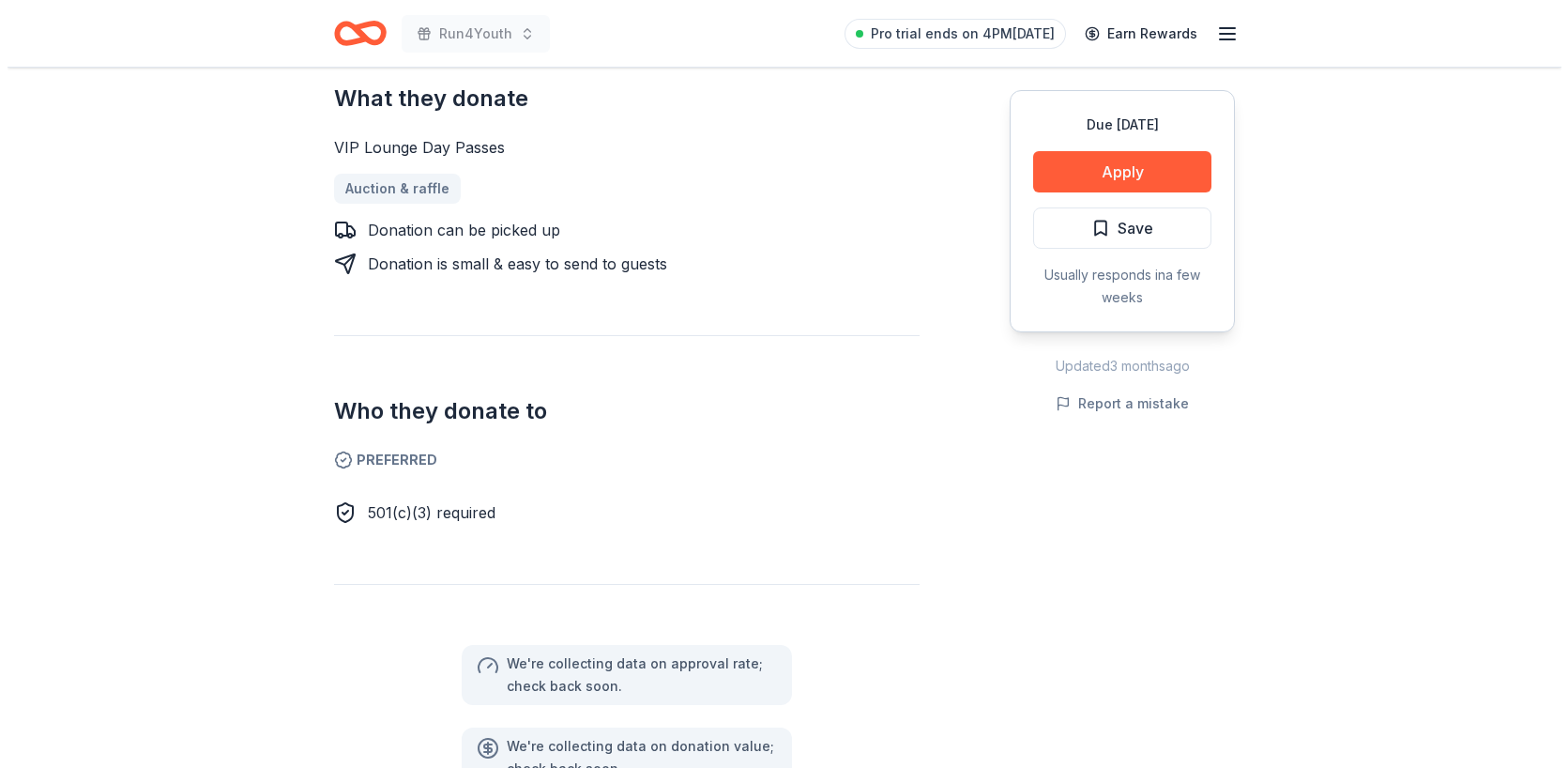
scroll to position [890, 0]
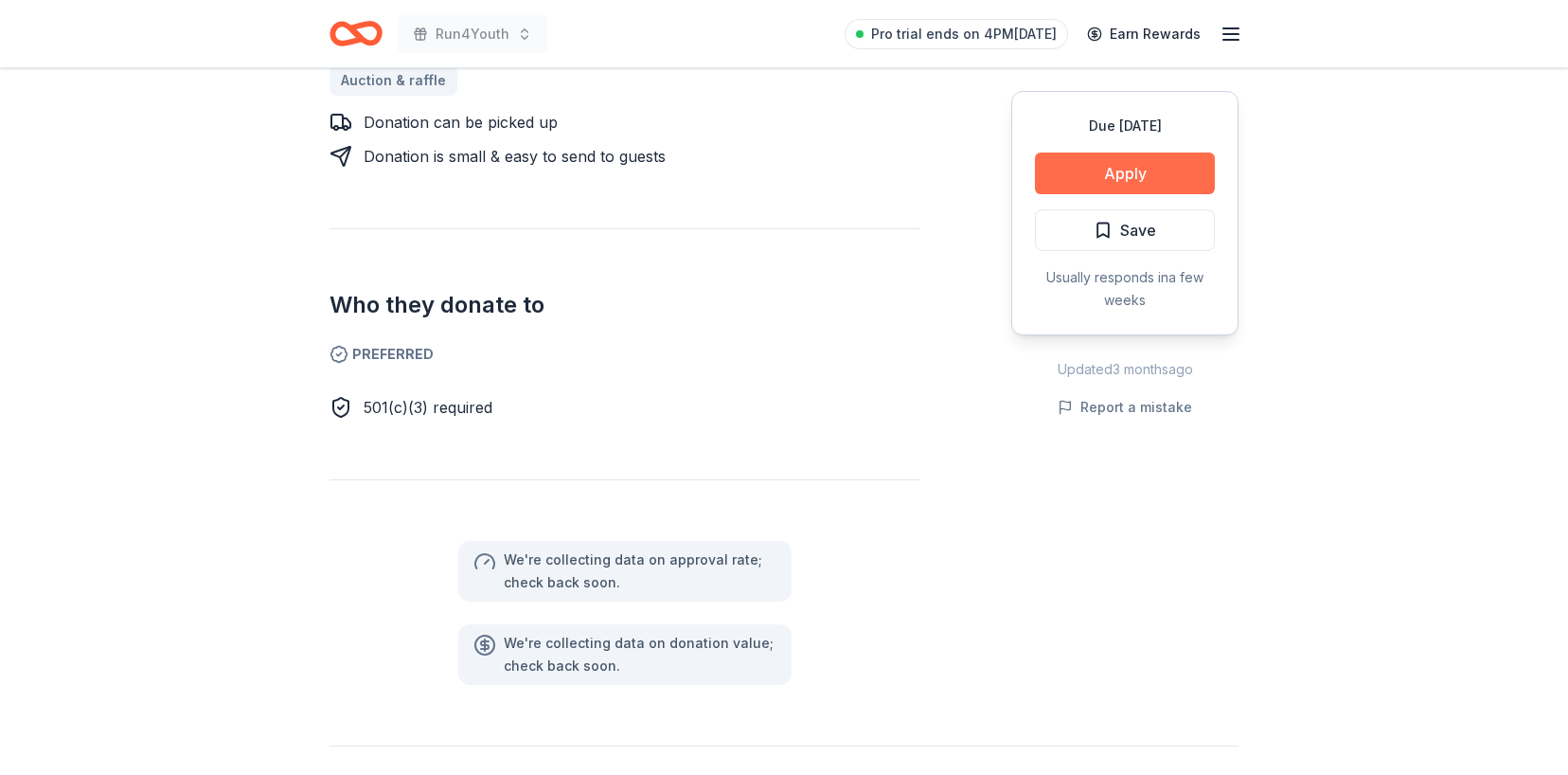
click at [1118, 175] on button "Apply" at bounding box center [1124, 173] width 180 height 42
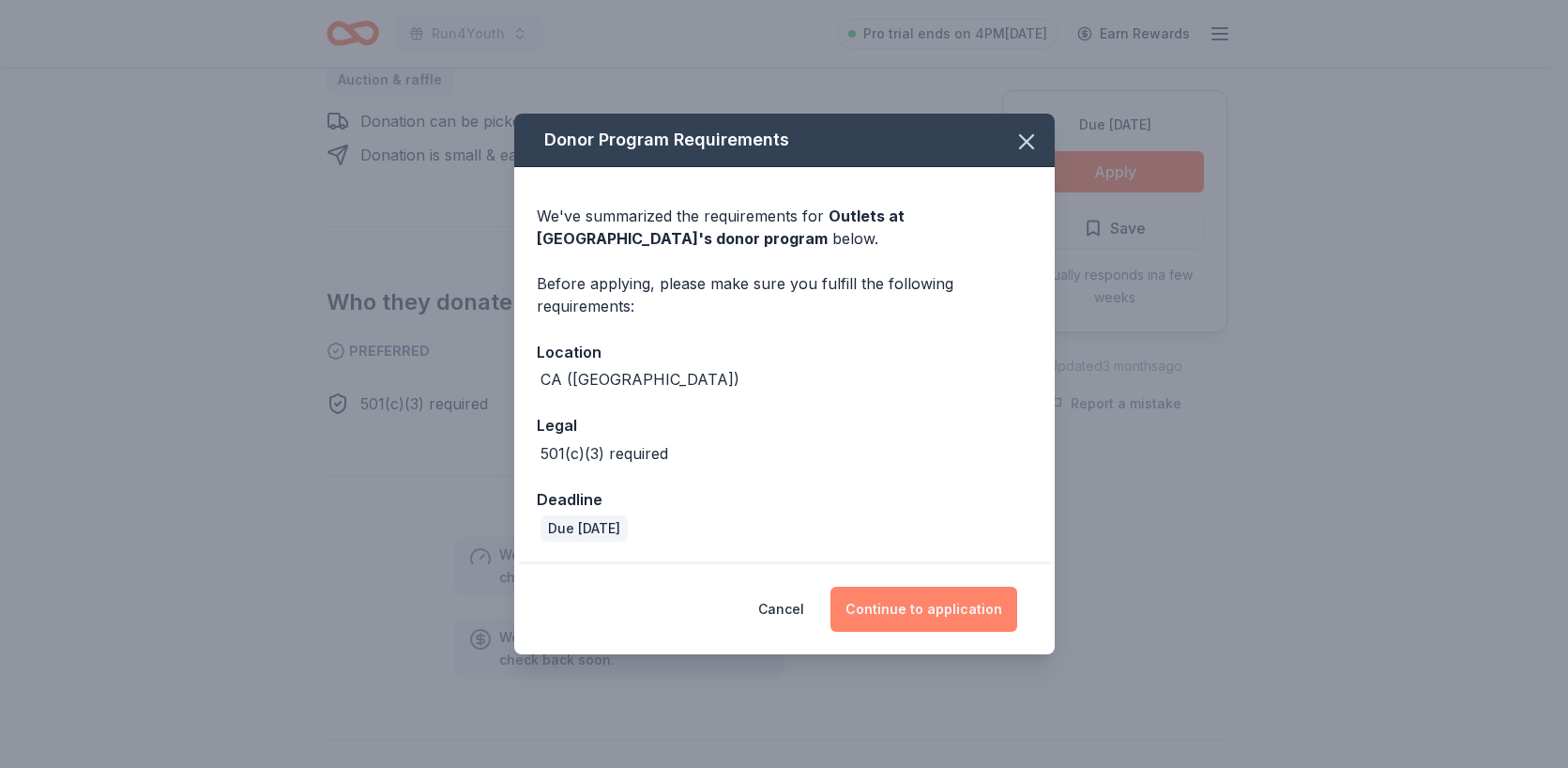
click at [967, 606] on button "Continue to application" at bounding box center [924, 609] width 187 height 45
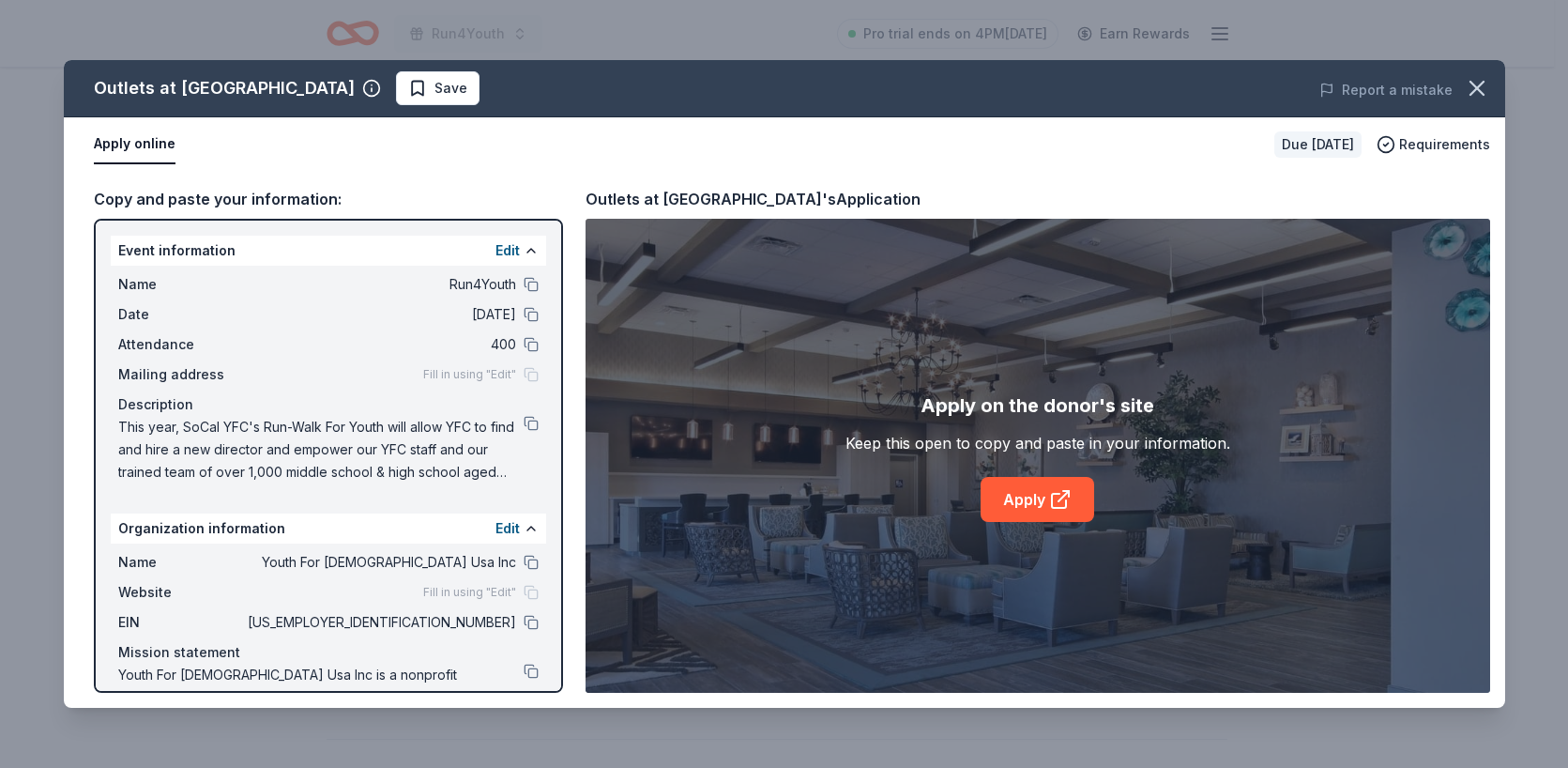
click at [1050, 530] on div "Apply on the donor's site Keep this open to copy and paste in your information.…" at bounding box center [1038, 456] width 905 height 474
click at [1026, 503] on link "Apply" at bounding box center [1037, 499] width 113 height 45
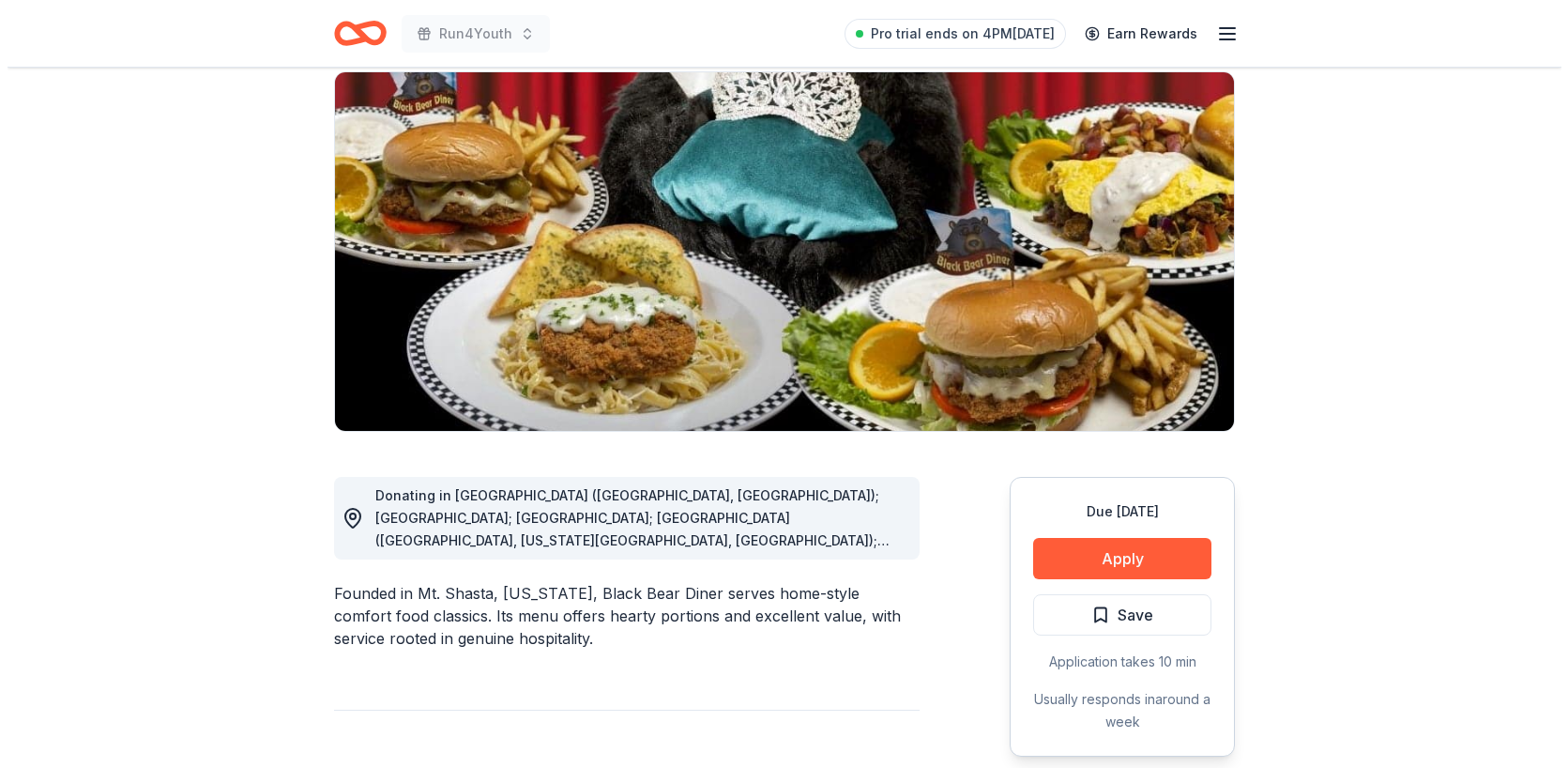
scroll to position [141, 0]
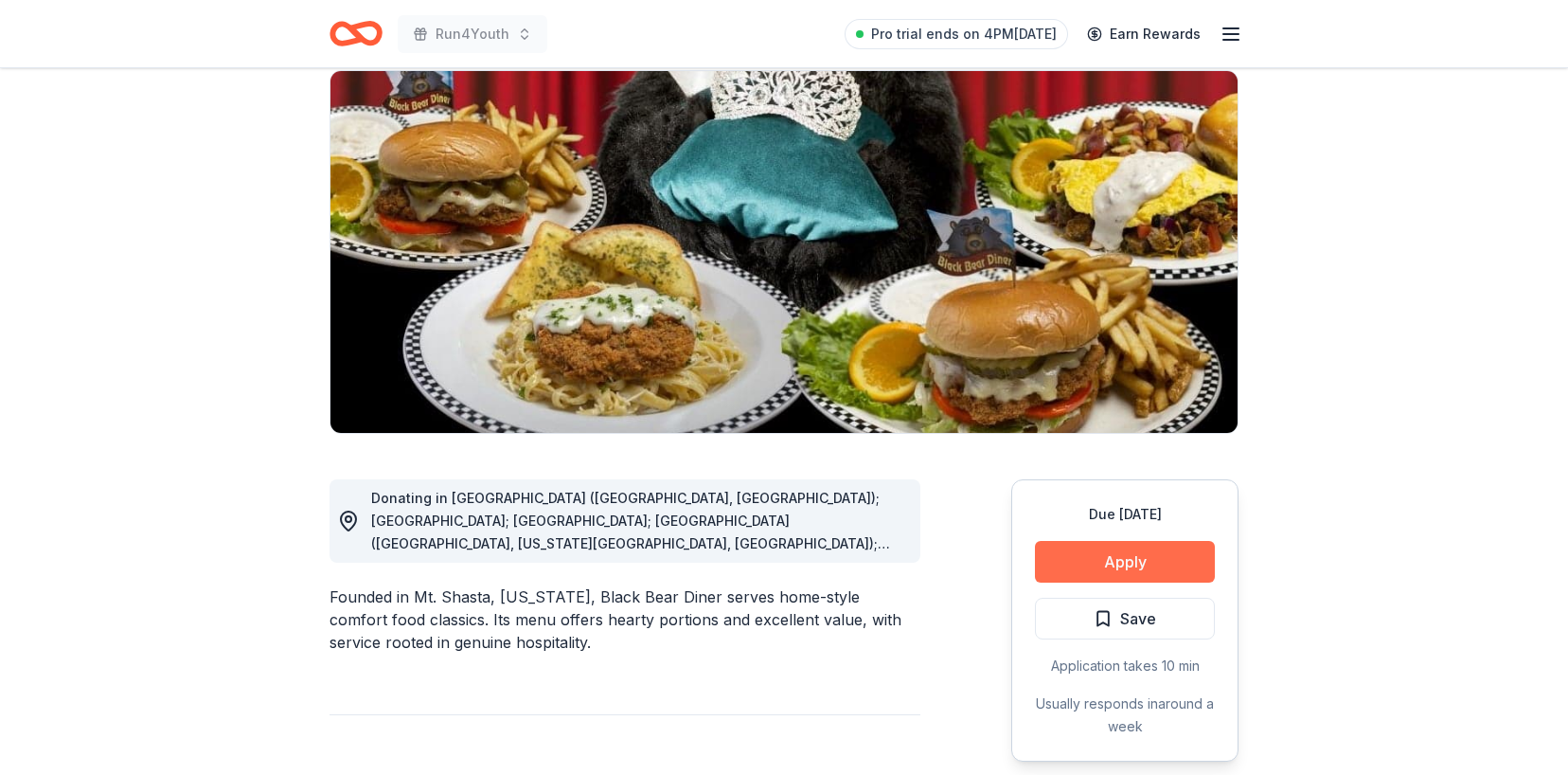
click at [1068, 560] on button "Apply" at bounding box center [1124, 562] width 180 height 42
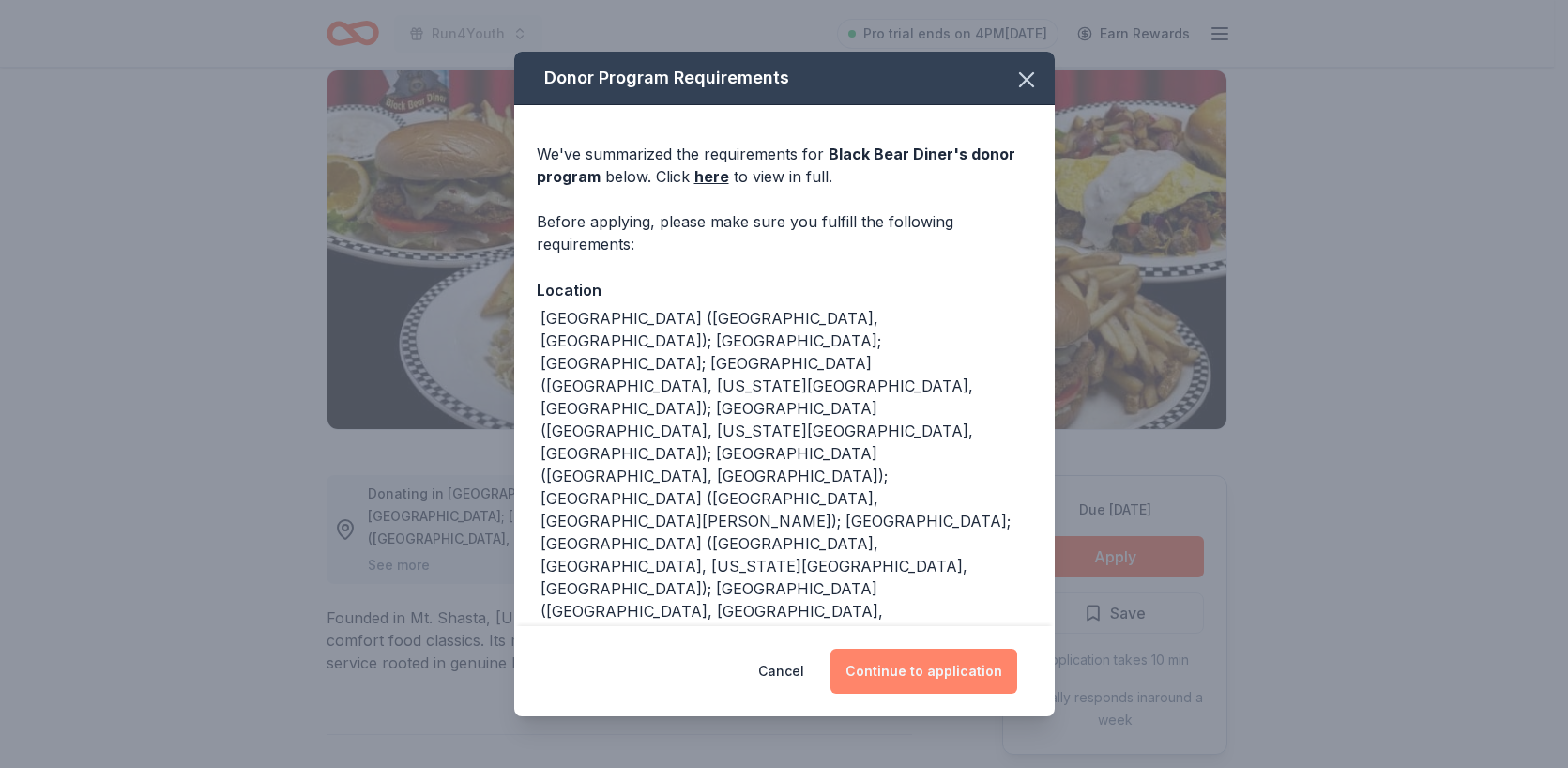
click at [954, 669] on button "Continue to application" at bounding box center [924, 671] width 187 height 45
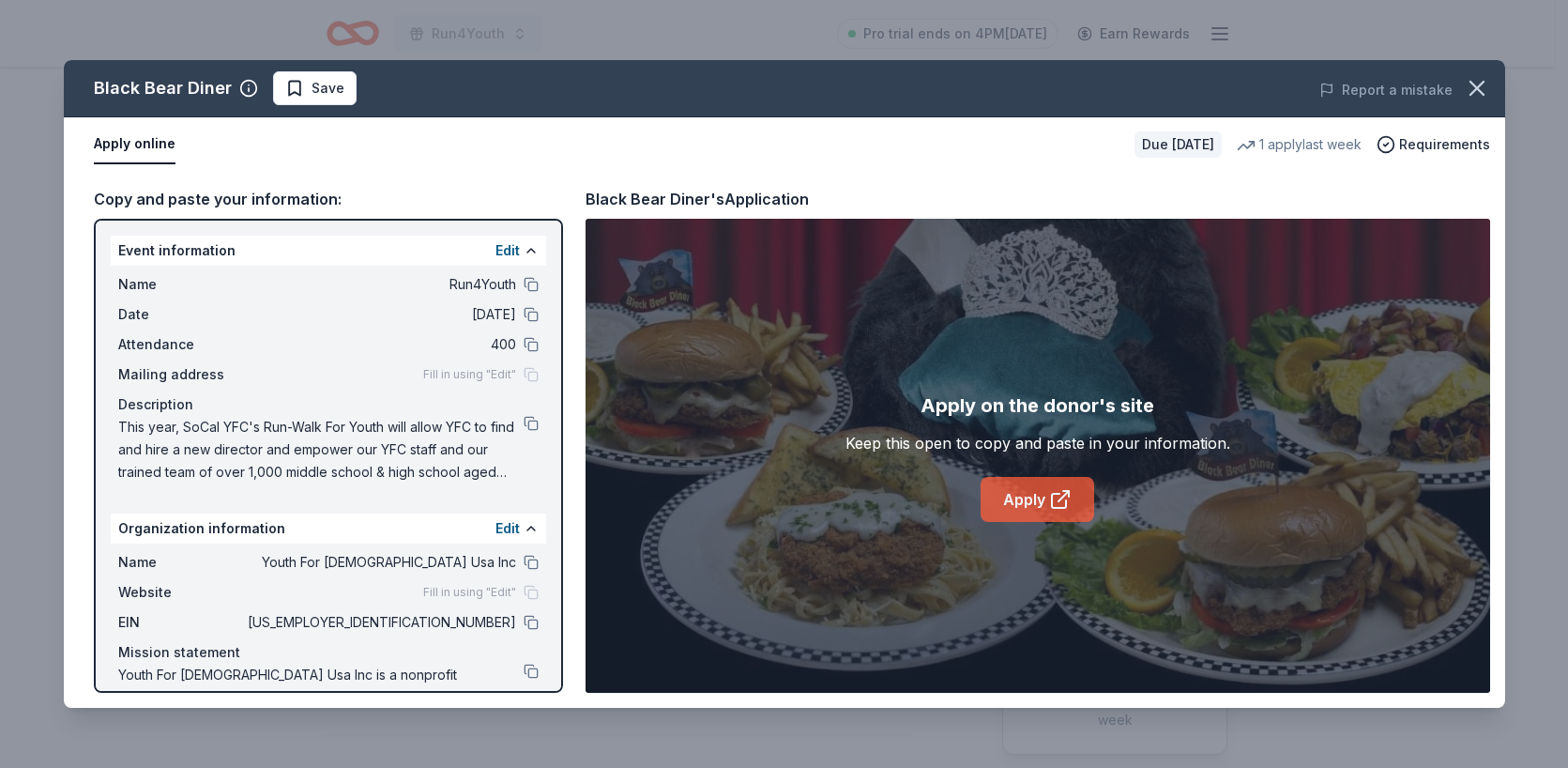
click at [1052, 493] on icon at bounding box center [1059, 500] width 14 height 14
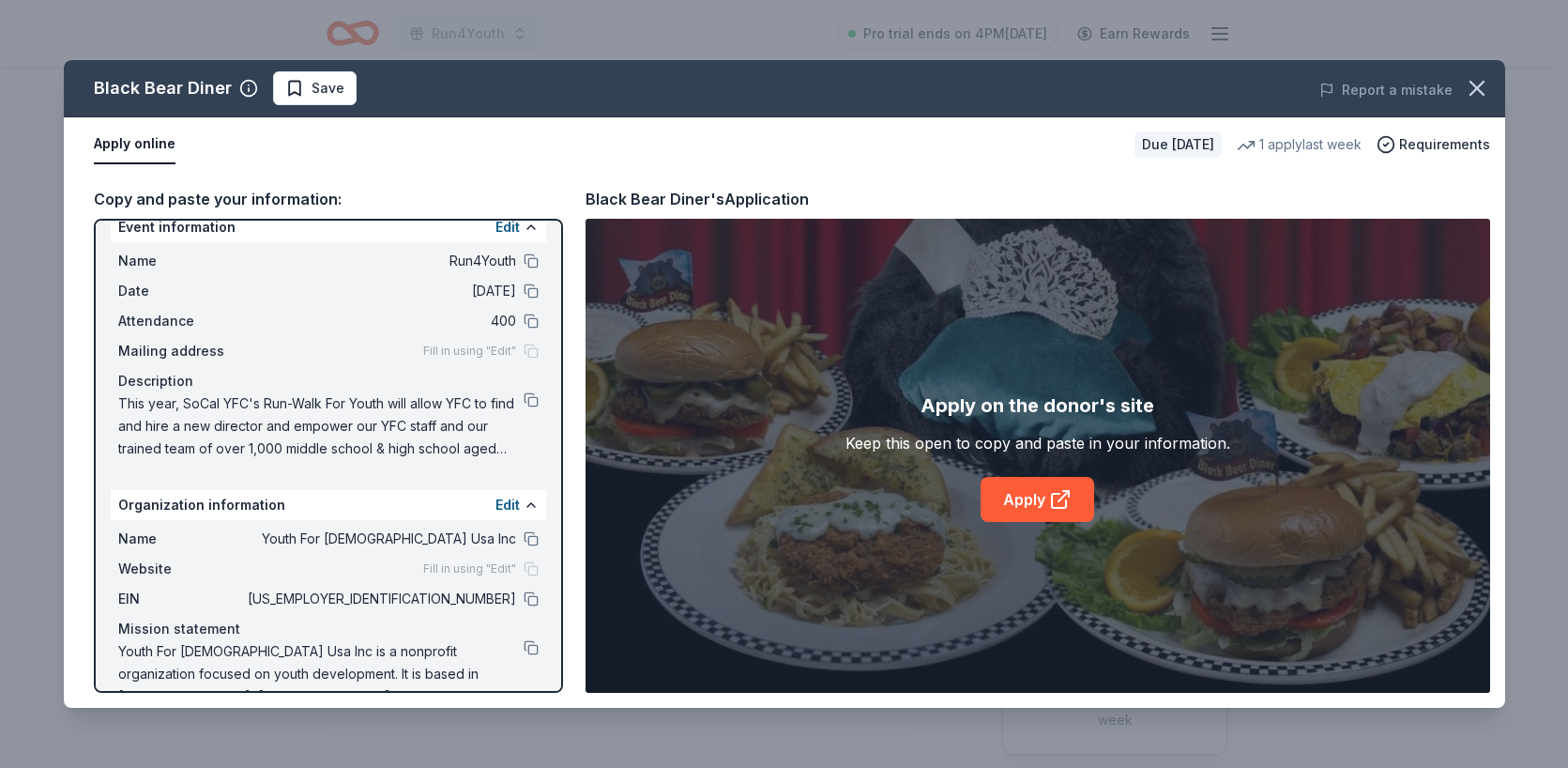
scroll to position [63, 0]
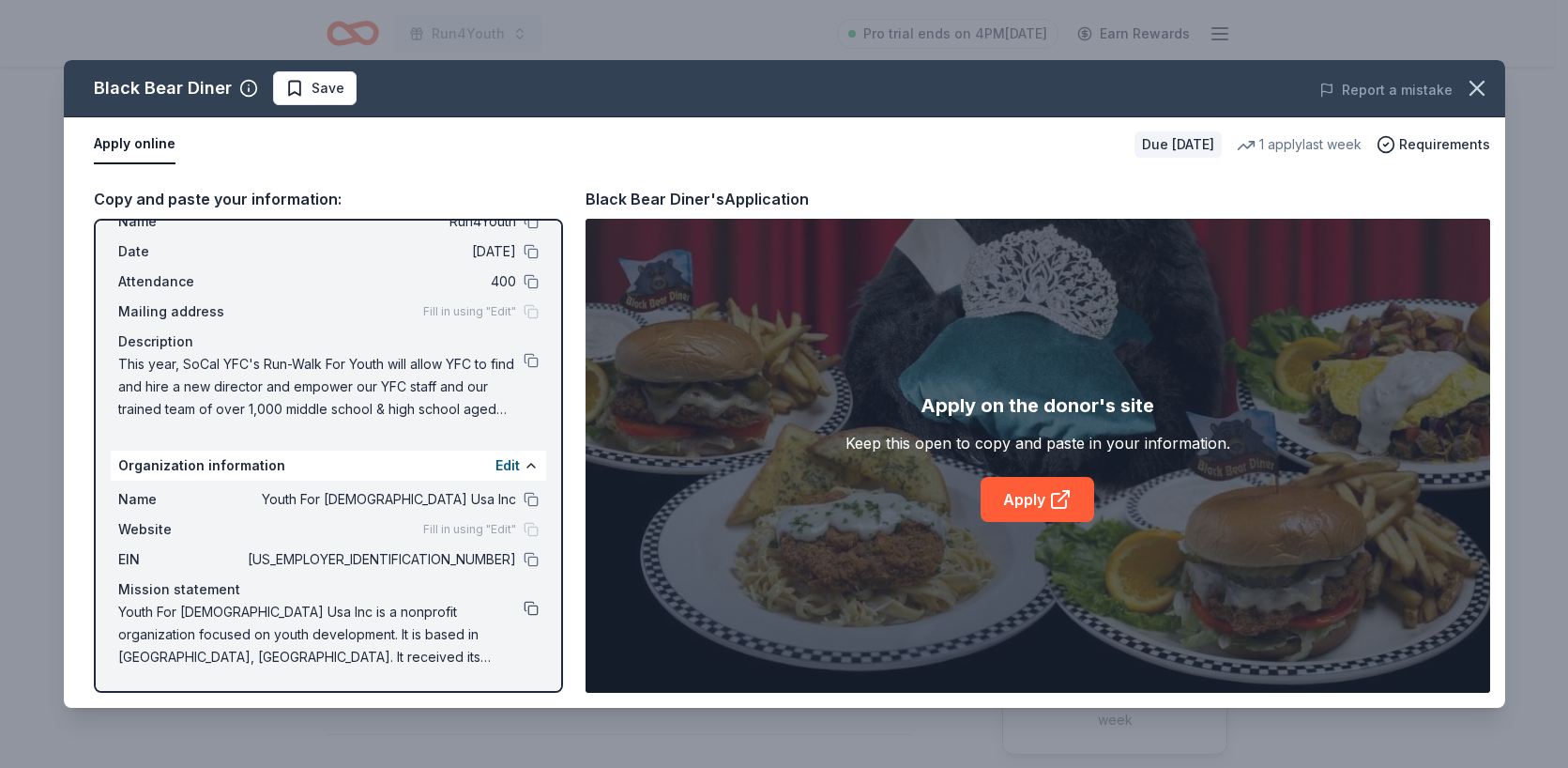
click at [524, 606] on button at bounding box center [531, 609] width 15 height 15
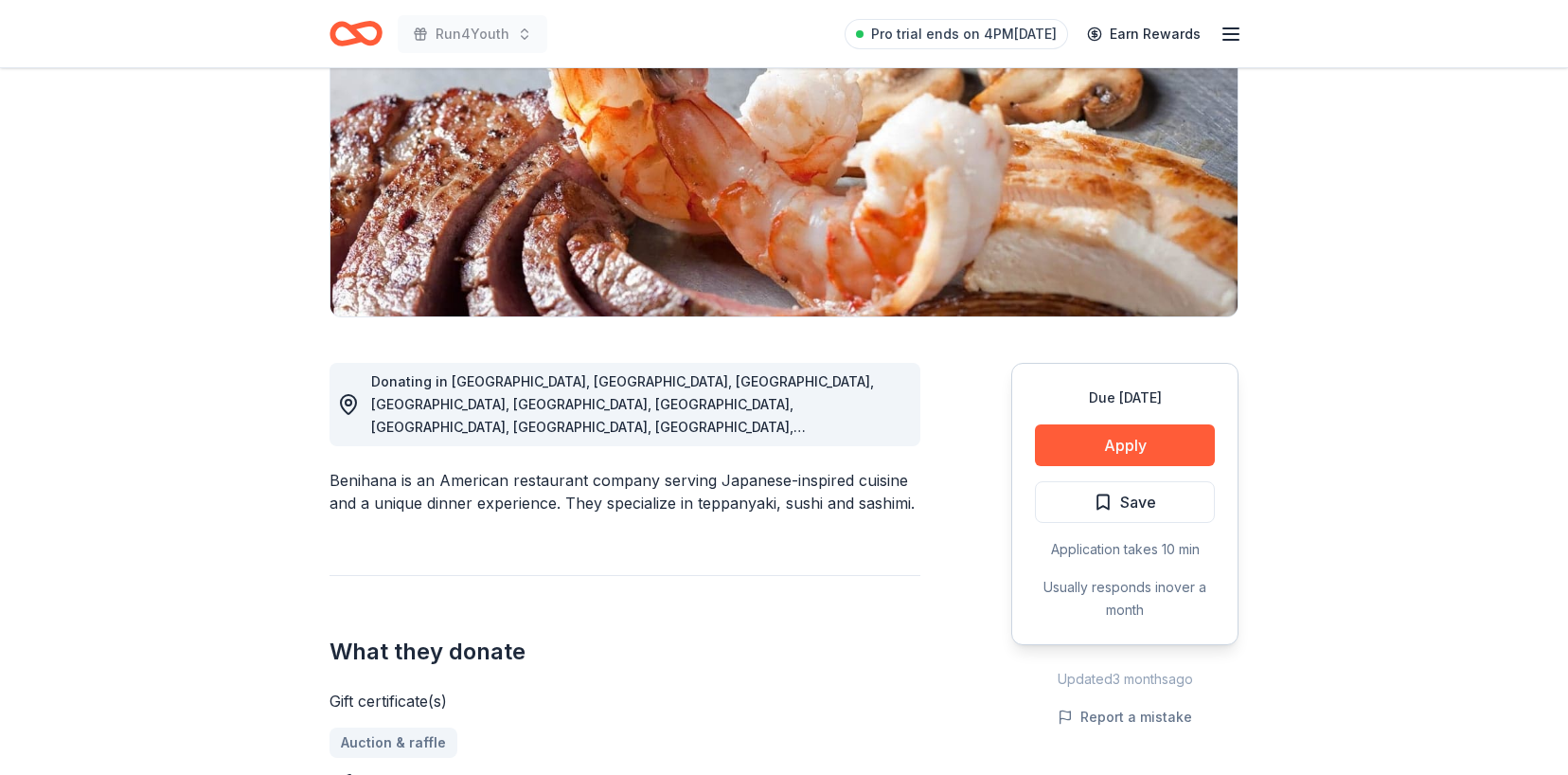
scroll to position [414, 0]
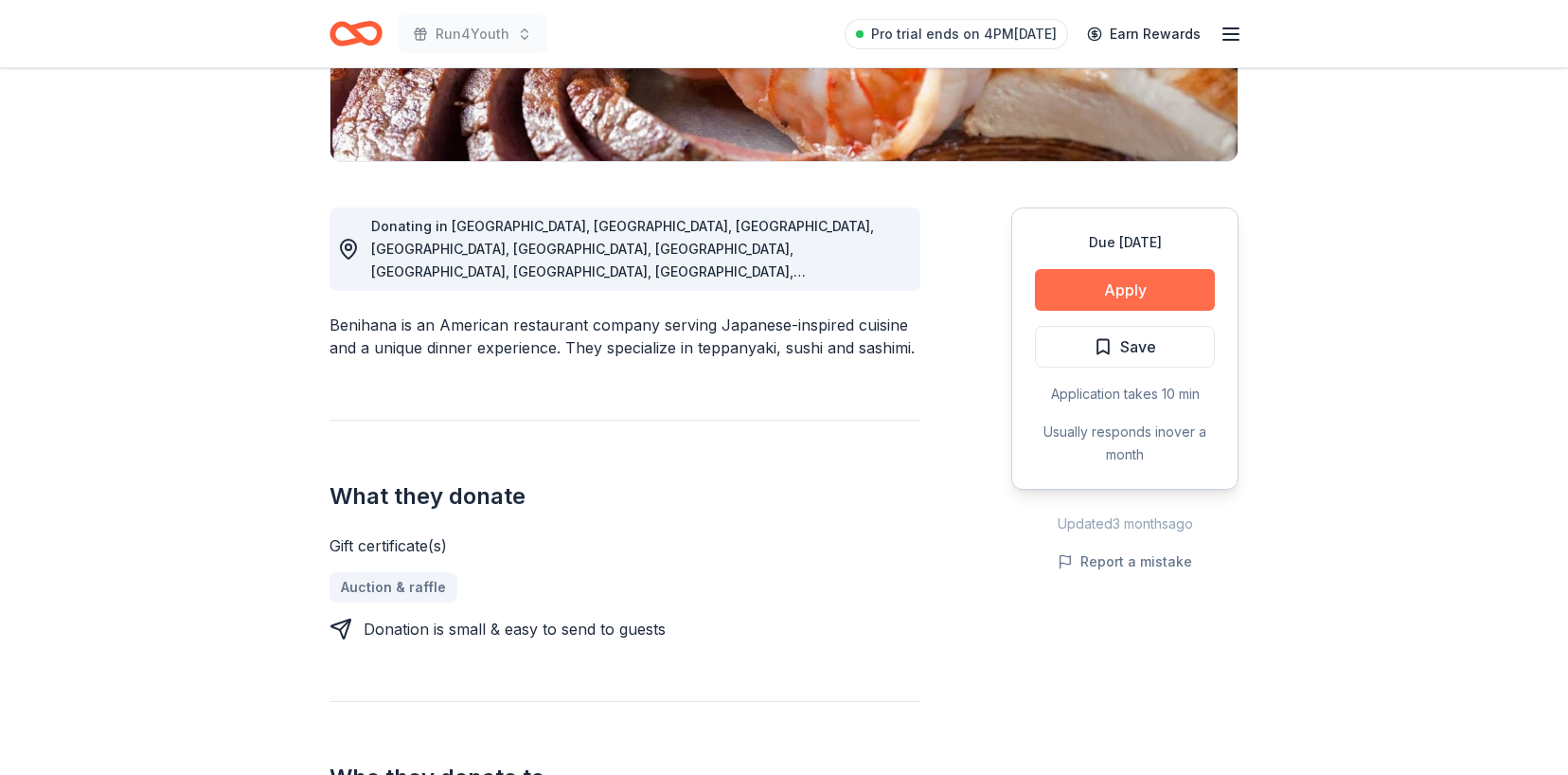
click at [1094, 295] on button "Apply" at bounding box center [1124, 289] width 180 height 42
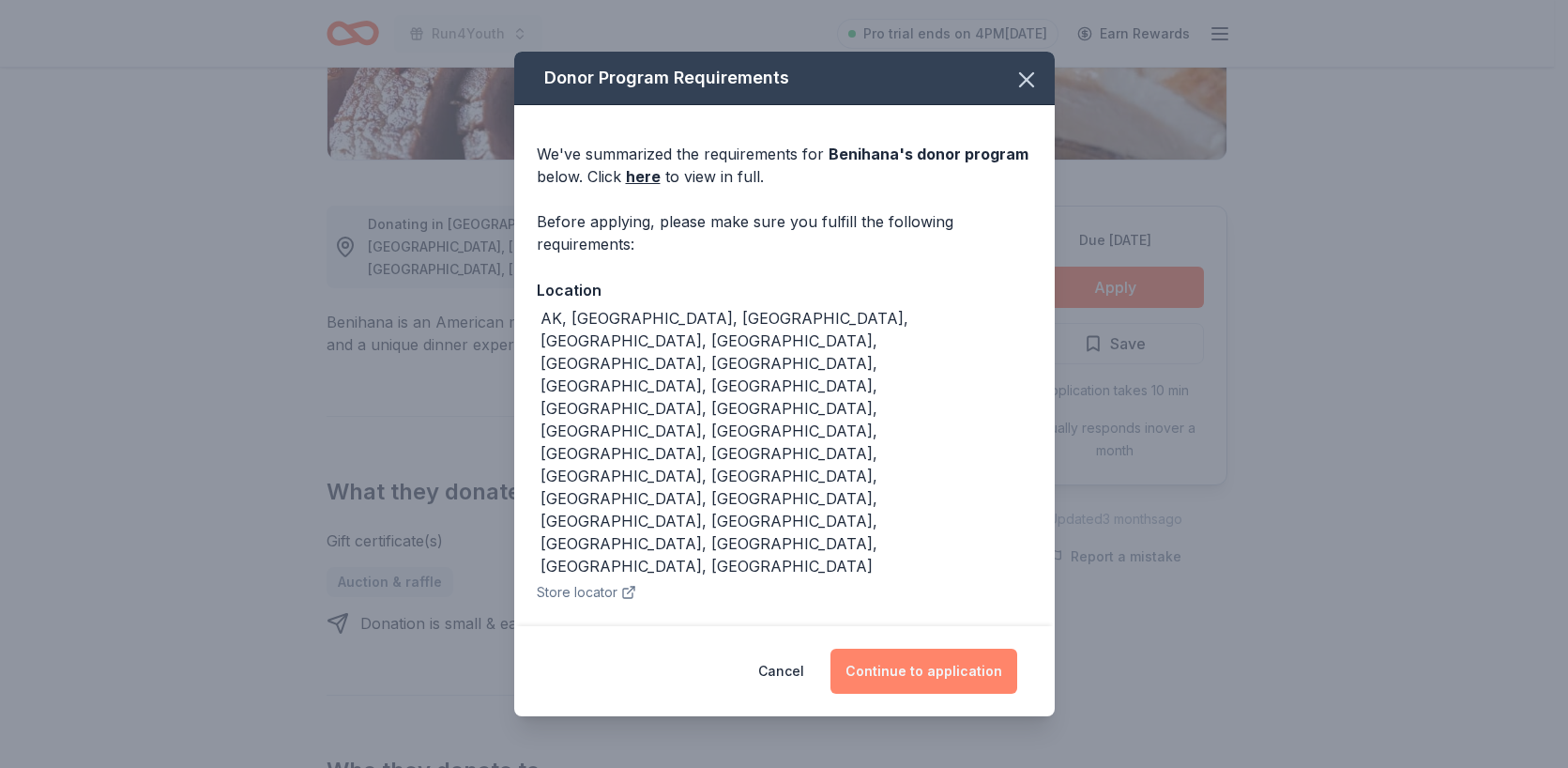
click at [958, 678] on button "Continue to application" at bounding box center [924, 671] width 187 height 45
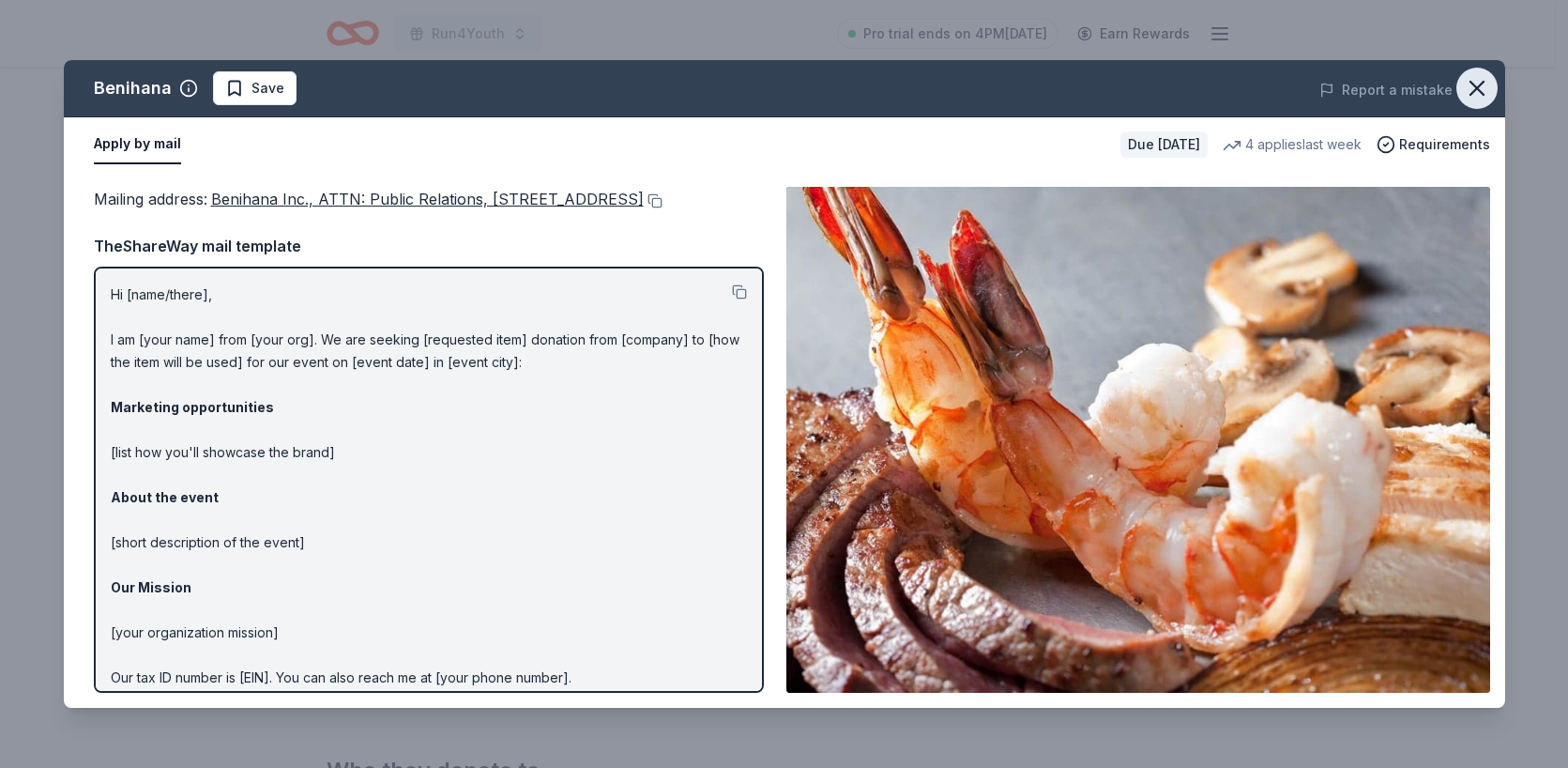
click at [1481, 96] on icon "button" at bounding box center [1477, 89] width 26 height 26
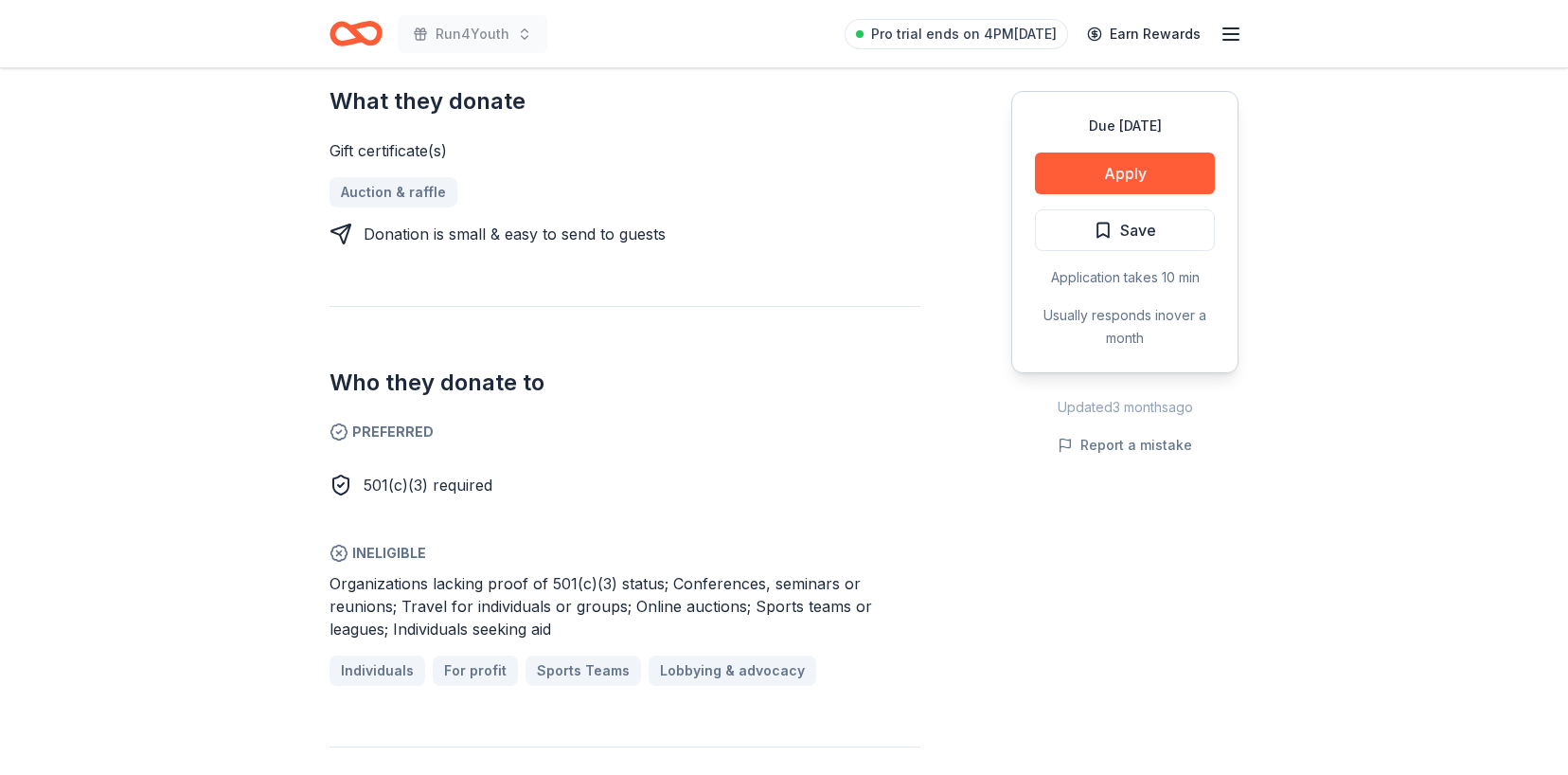
scroll to position [864, 0]
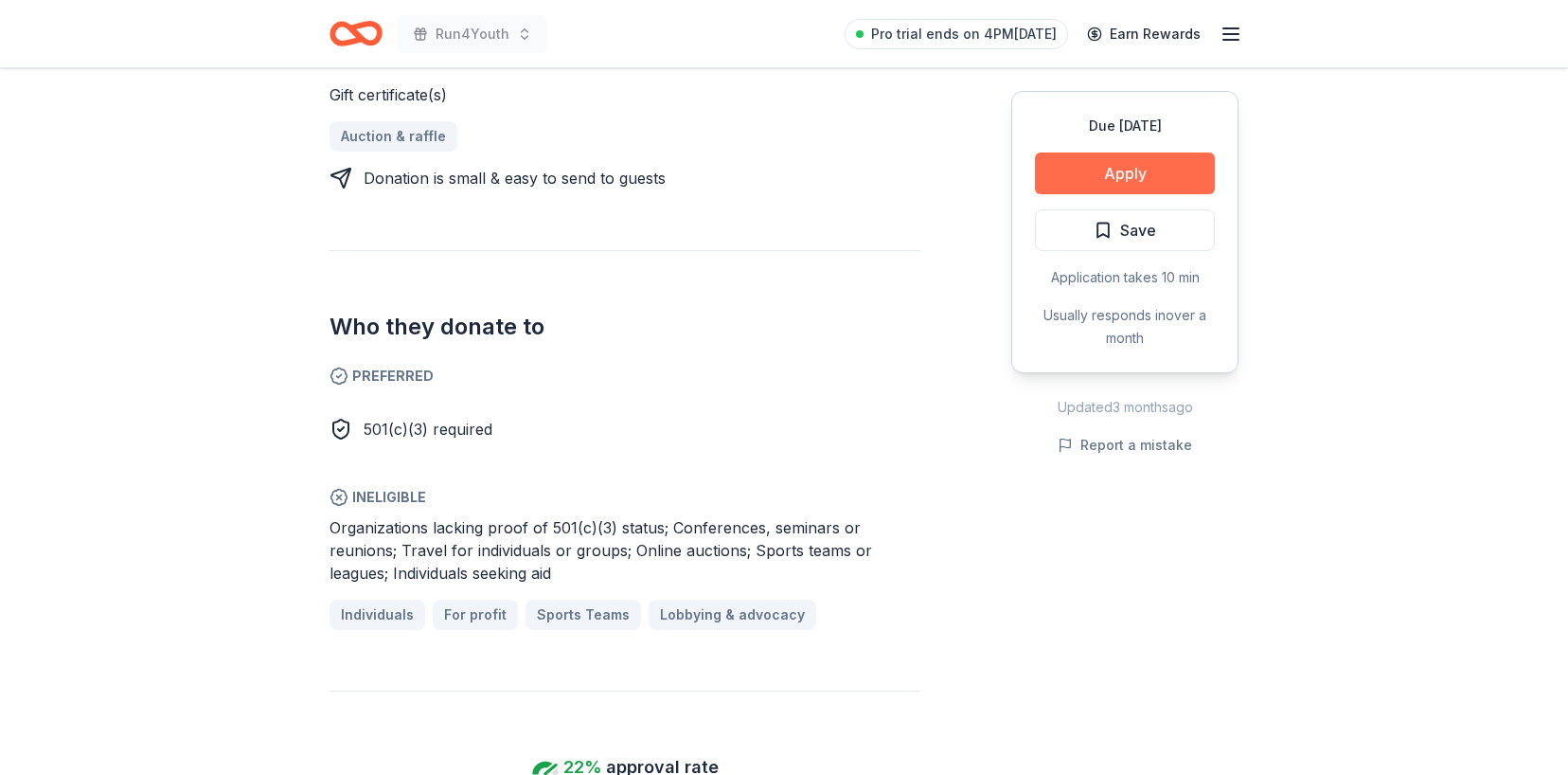
click at [1091, 175] on button "Apply" at bounding box center [1124, 173] width 180 height 42
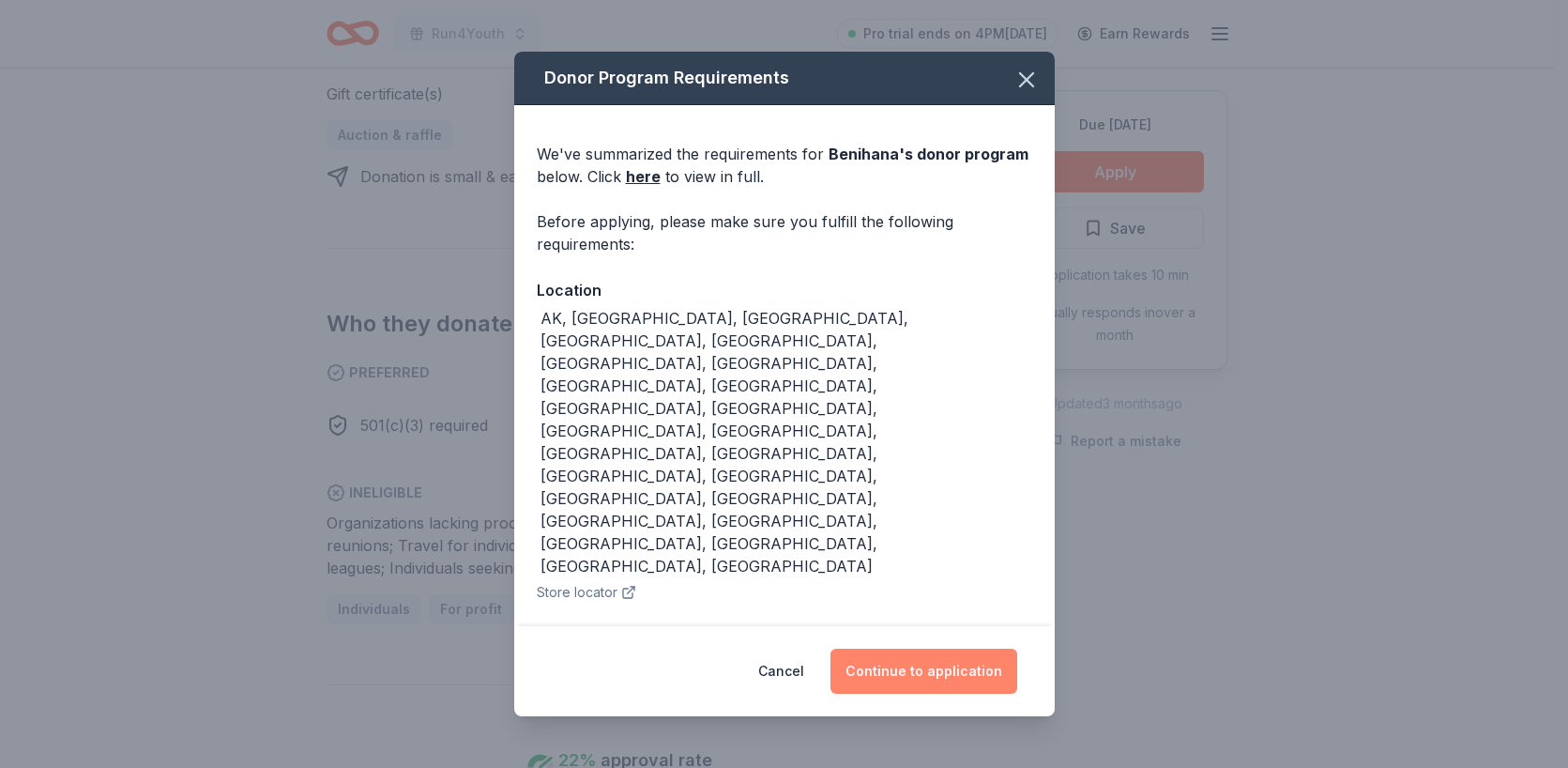
click at [852, 660] on button "Continue to application" at bounding box center [924, 671] width 187 height 45
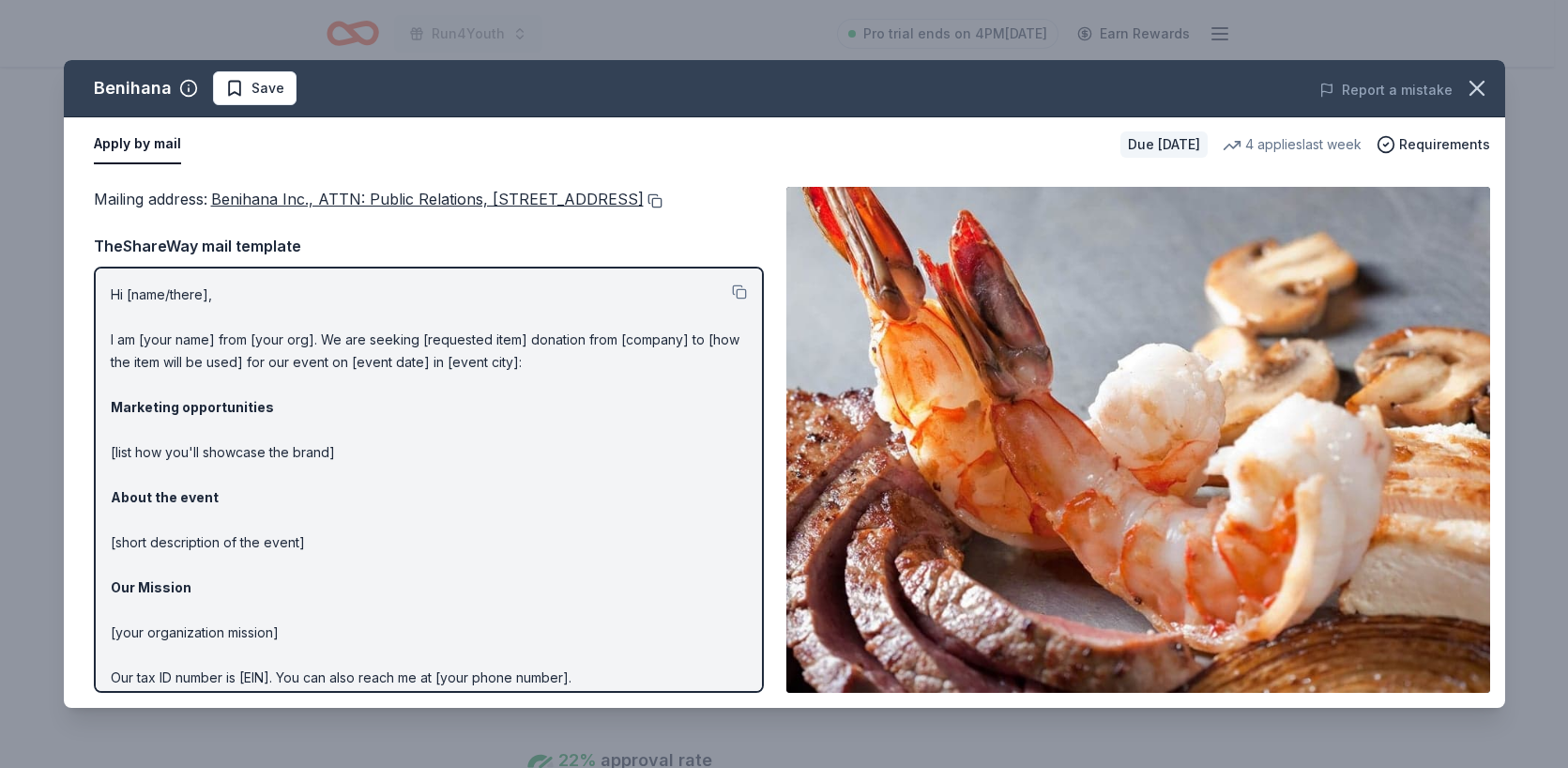
click at [643, 209] on button at bounding box center [653, 201] width 19 height 15
click at [1477, 91] on icon "button" at bounding box center [1477, 89] width 26 height 26
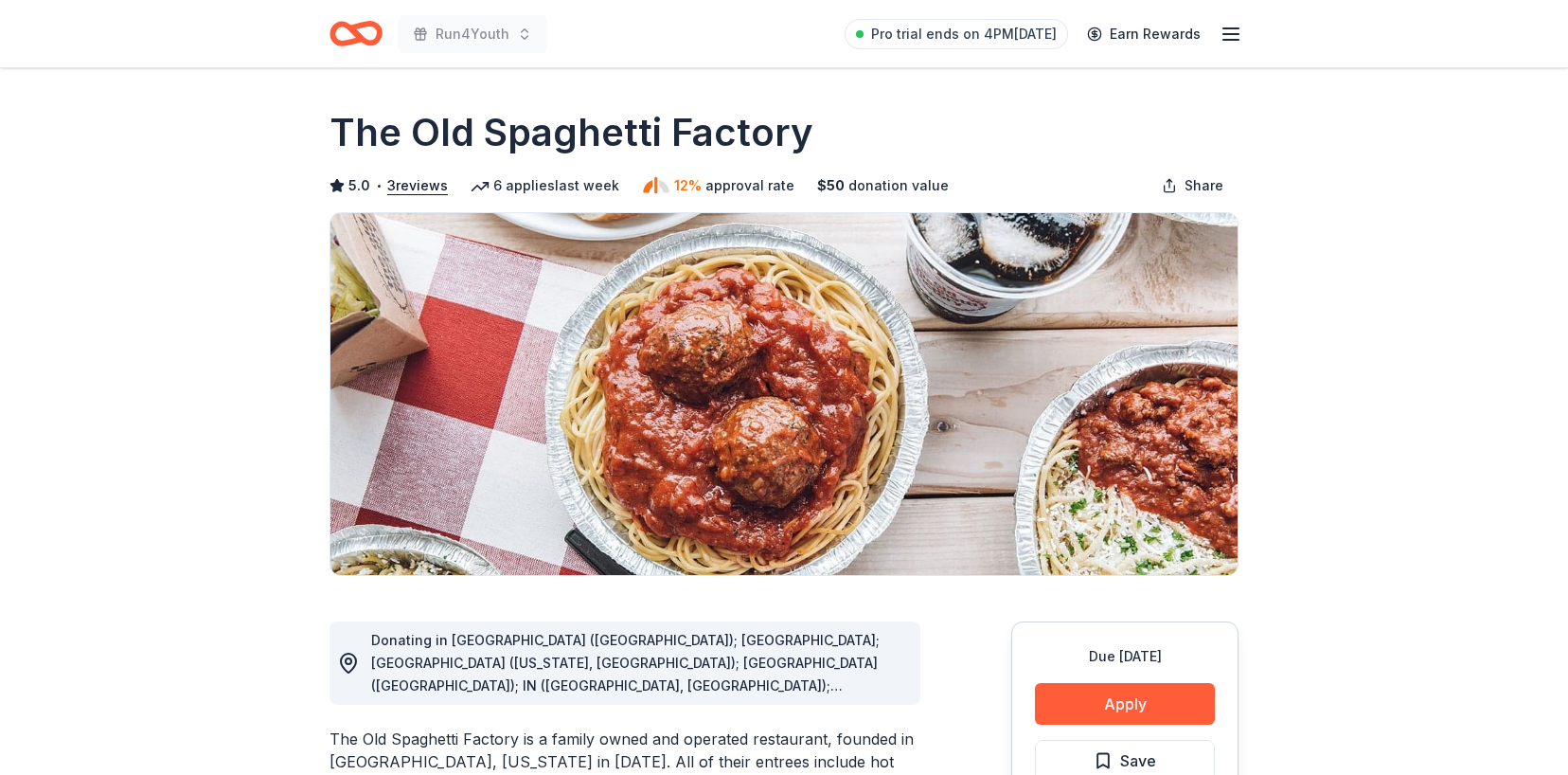
scroll to position [156, 0]
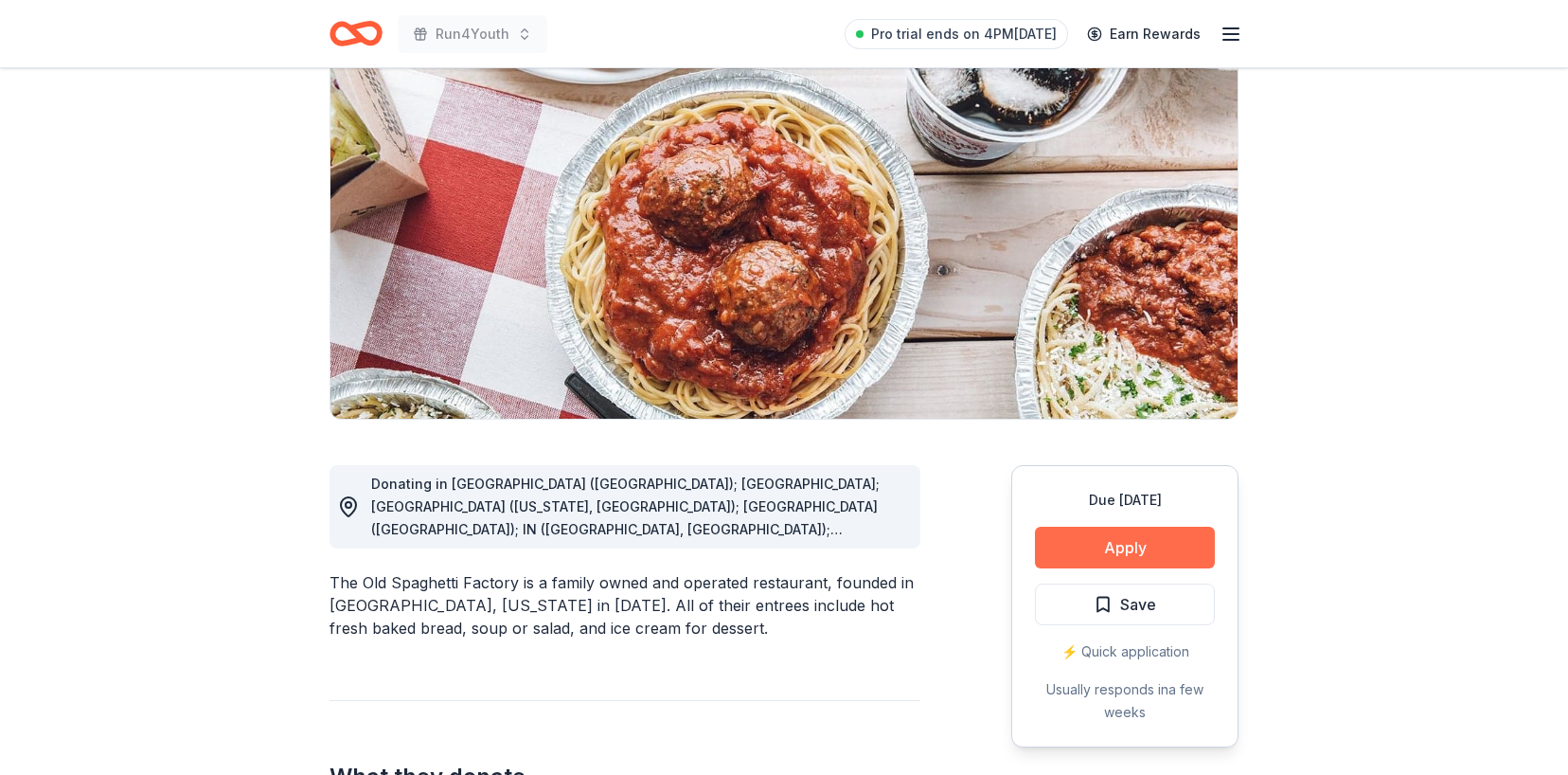
click at [1065, 543] on button "Apply" at bounding box center [1124, 547] width 180 height 42
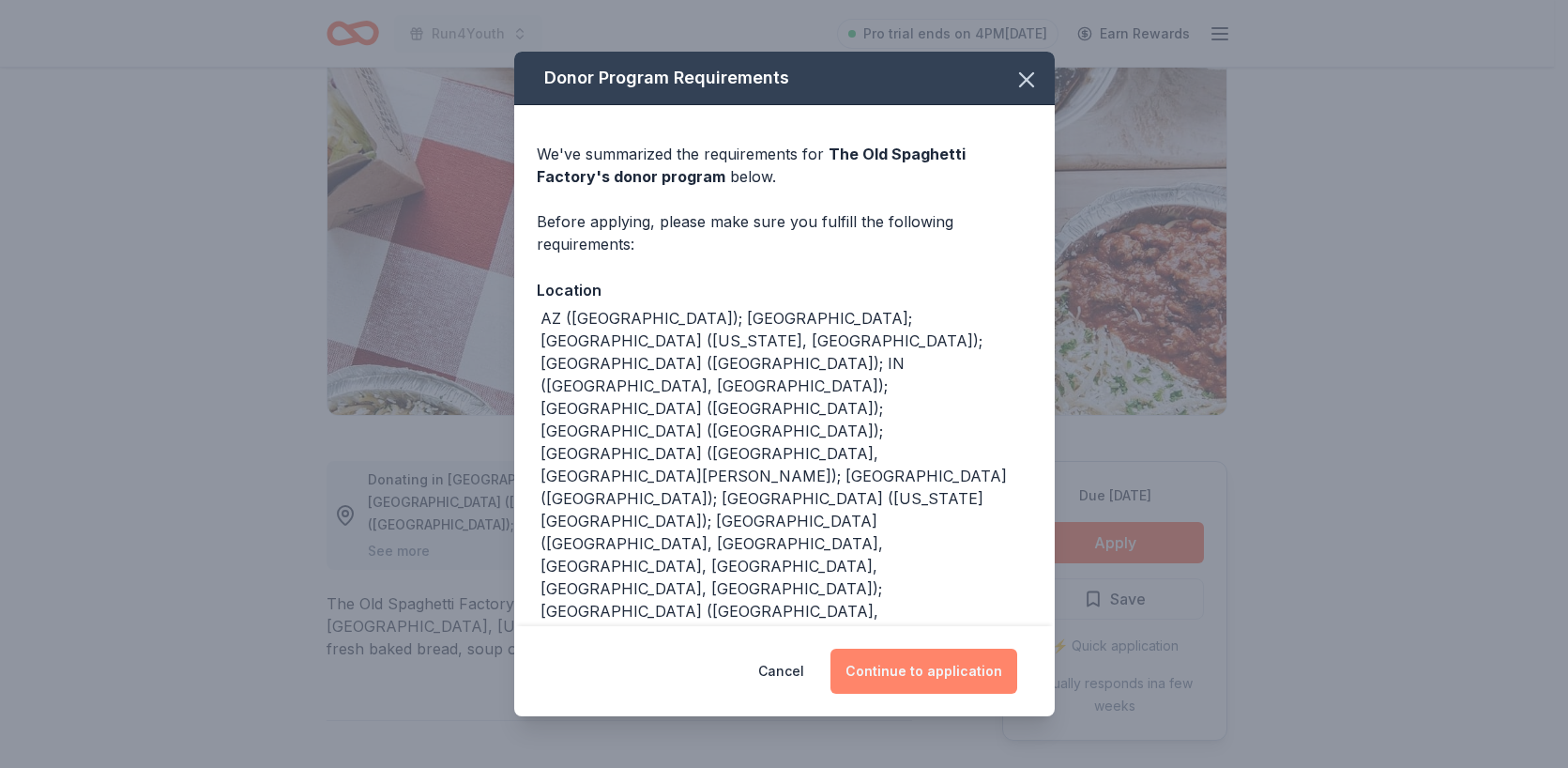
click at [941, 648] on button "Continue to application" at bounding box center [924, 671] width 187 height 45
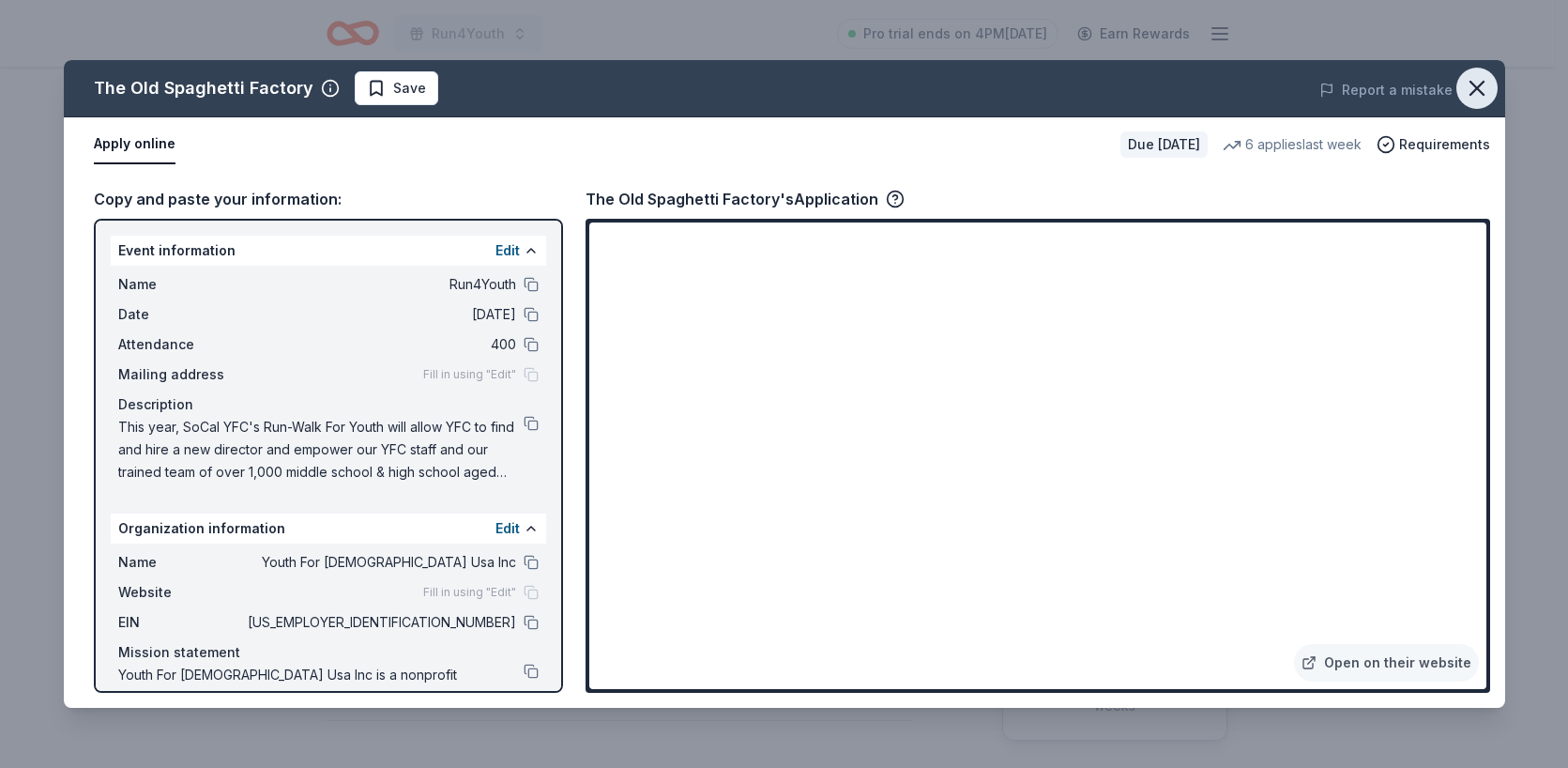
click at [1482, 85] on icon "button" at bounding box center [1477, 89] width 26 height 26
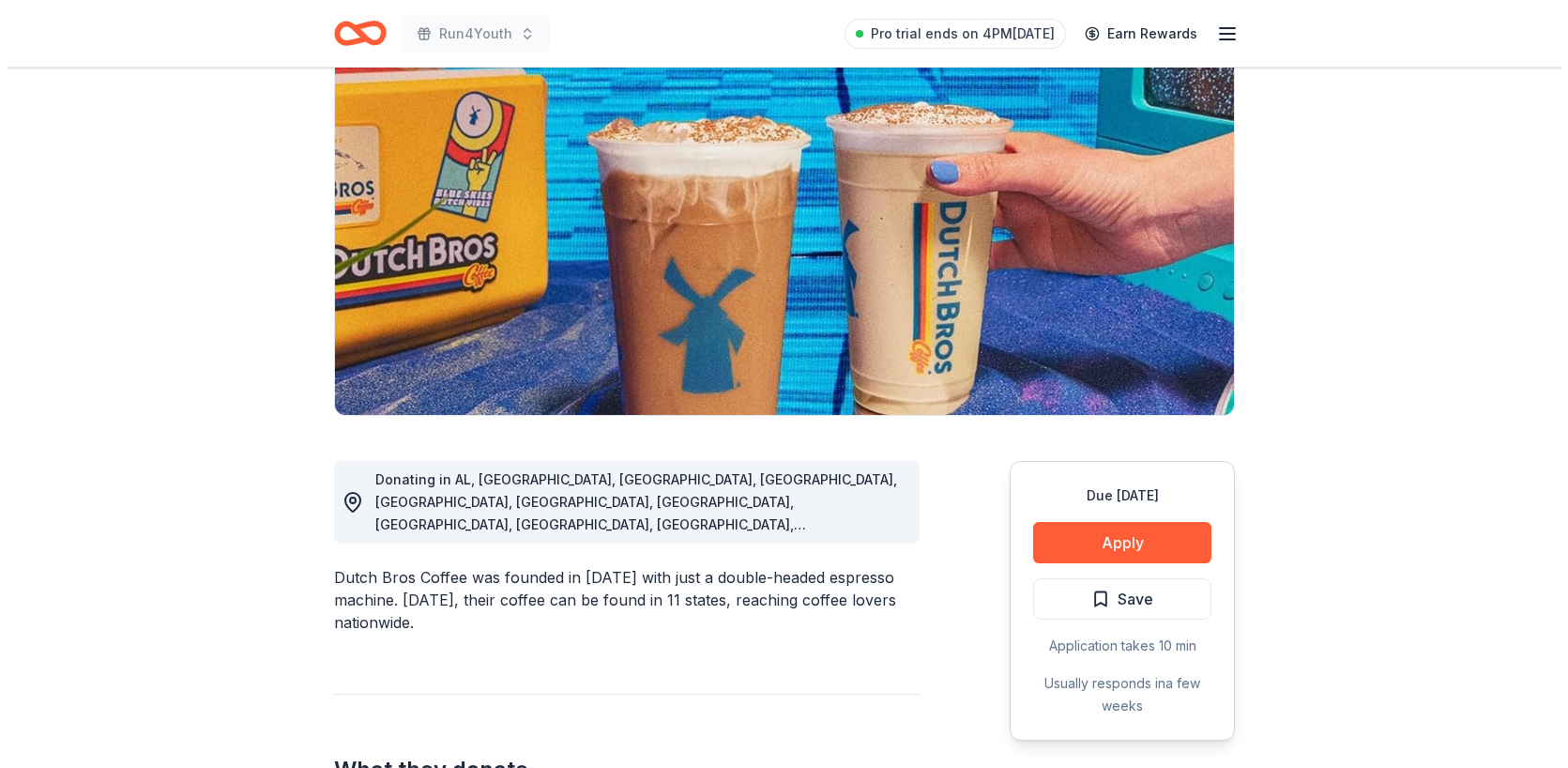
scroll to position [180, 0]
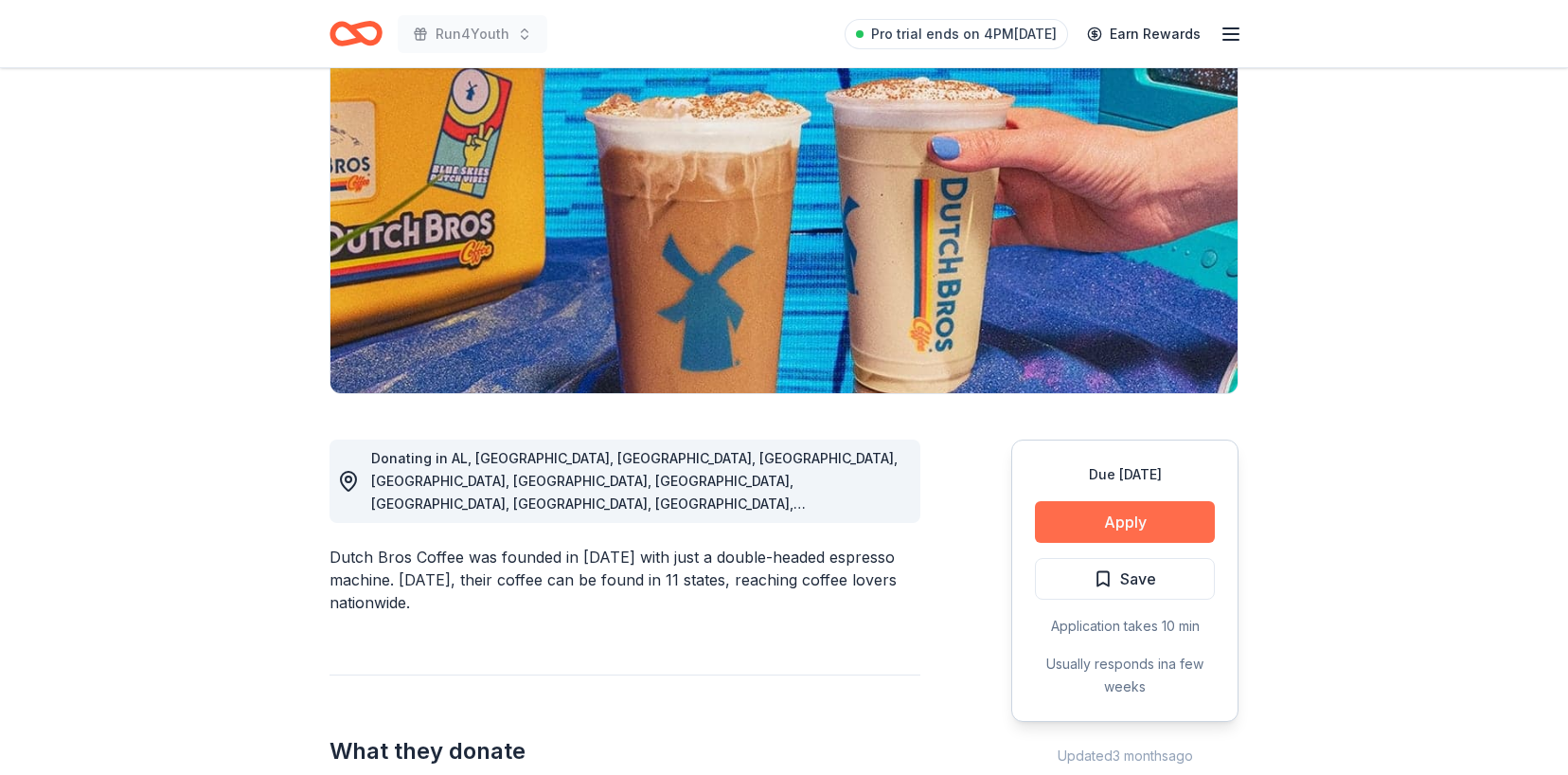
click at [1121, 522] on button "Apply" at bounding box center [1124, 522] width 180 height 42
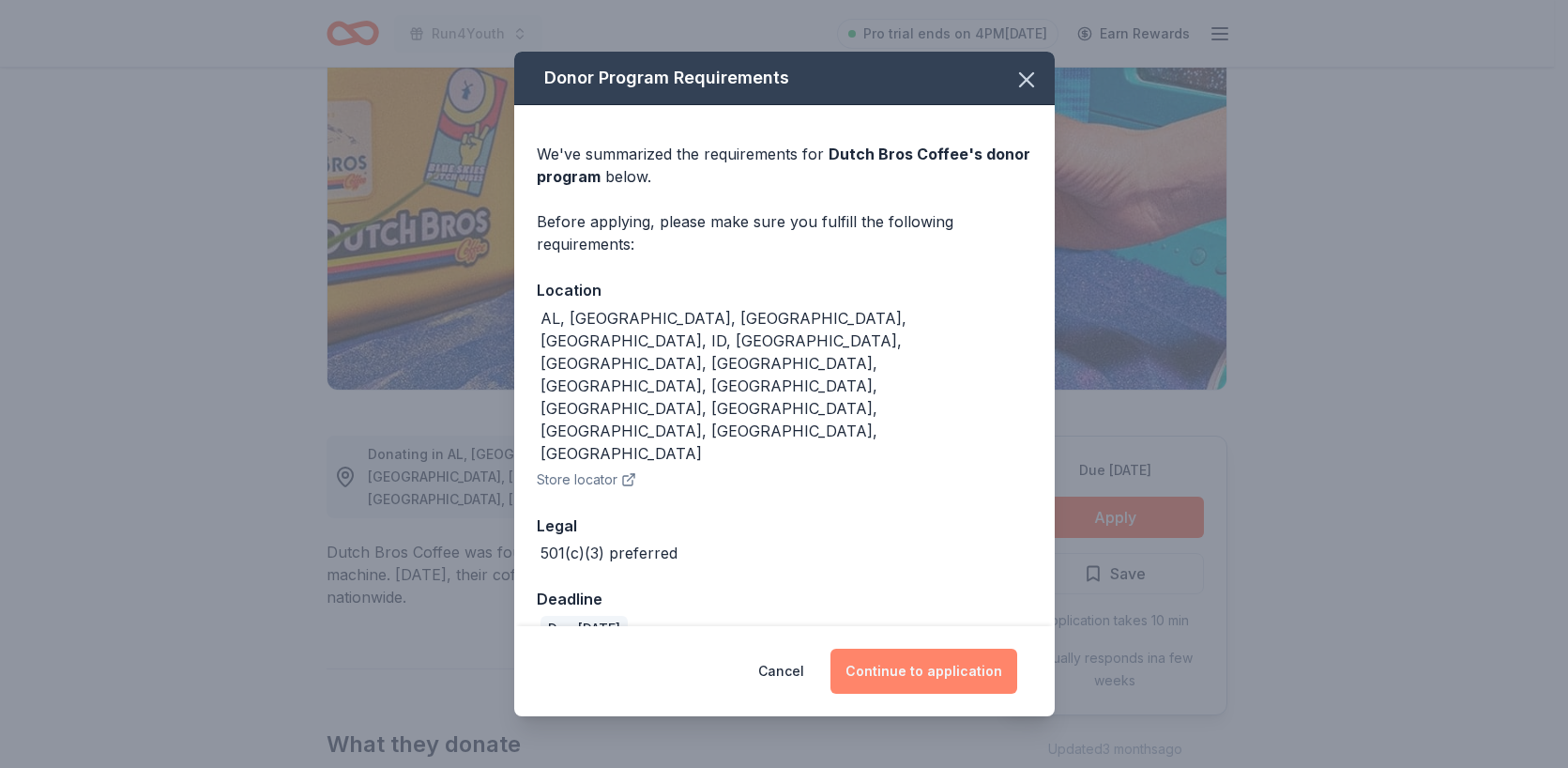
click at [970, 648] on button "Continue to application" at bounding box center [924, 671] width 187 height 45
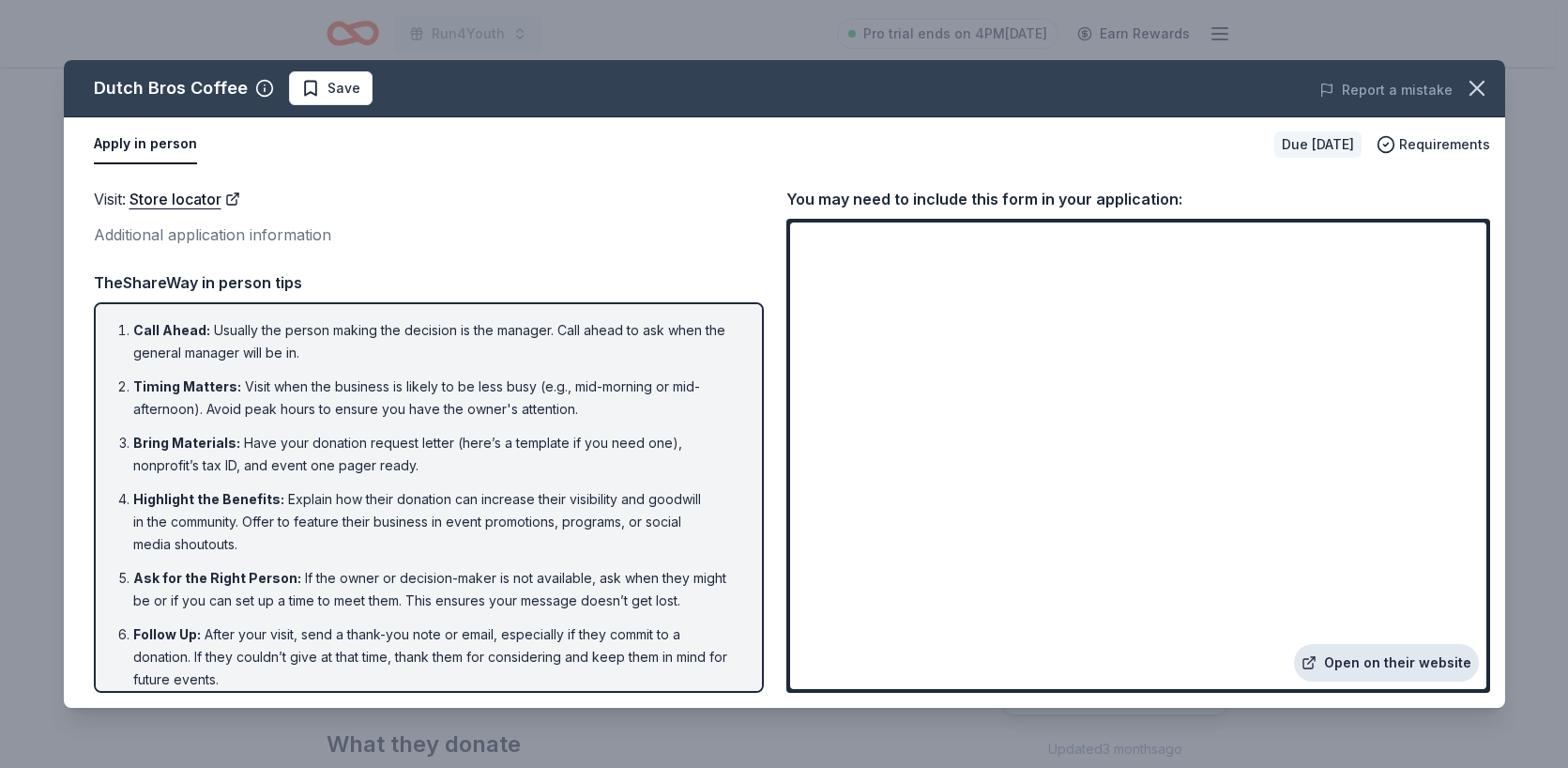
click at [1361, 660] on link "Open on their website" at bounding box center [1387, 662] width 185 height 38
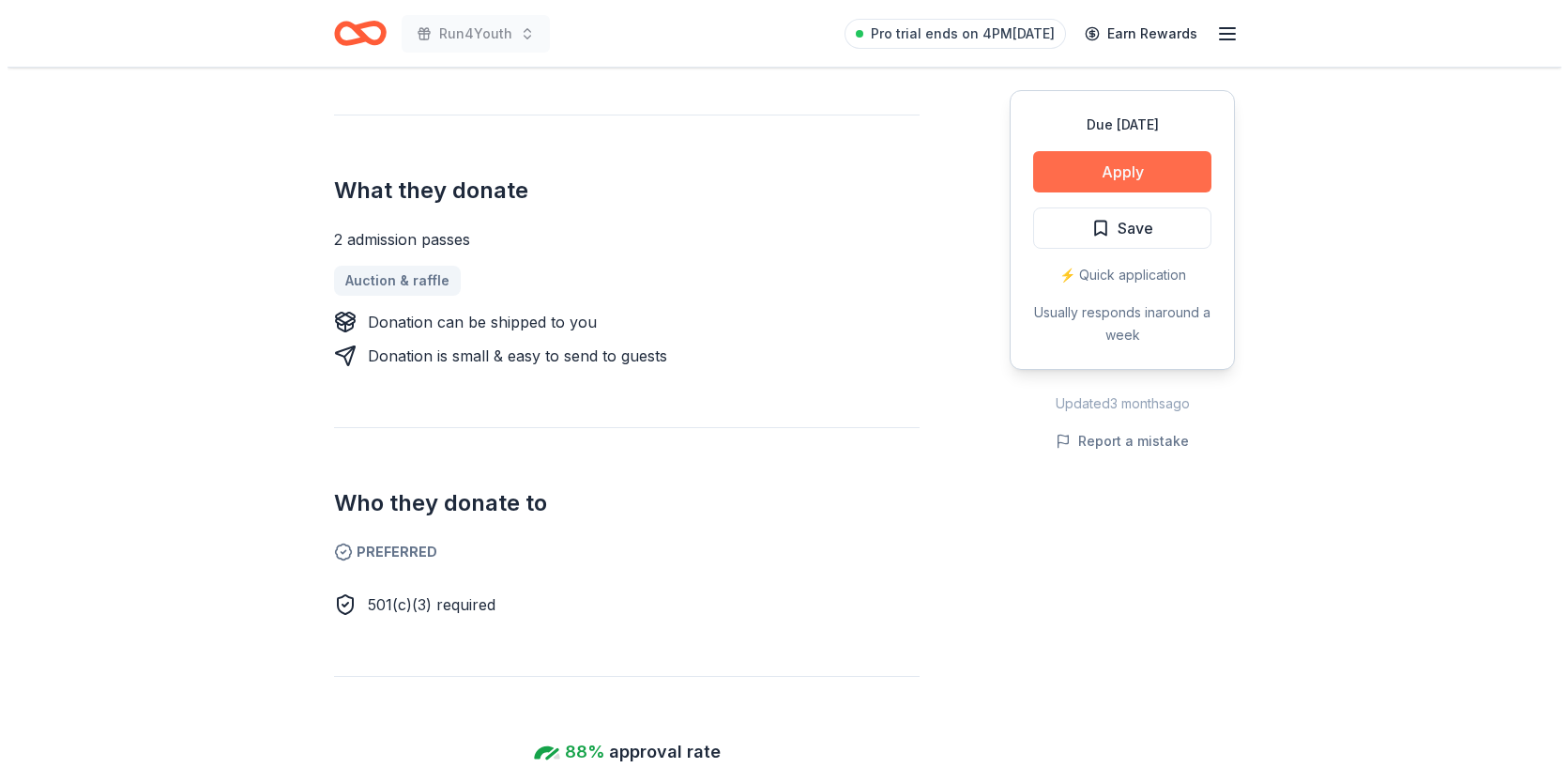
scroll to position [734, 0]
click at [1123, 172] on button "Apply" at bounding box center [1114, 172] width 178 height 42
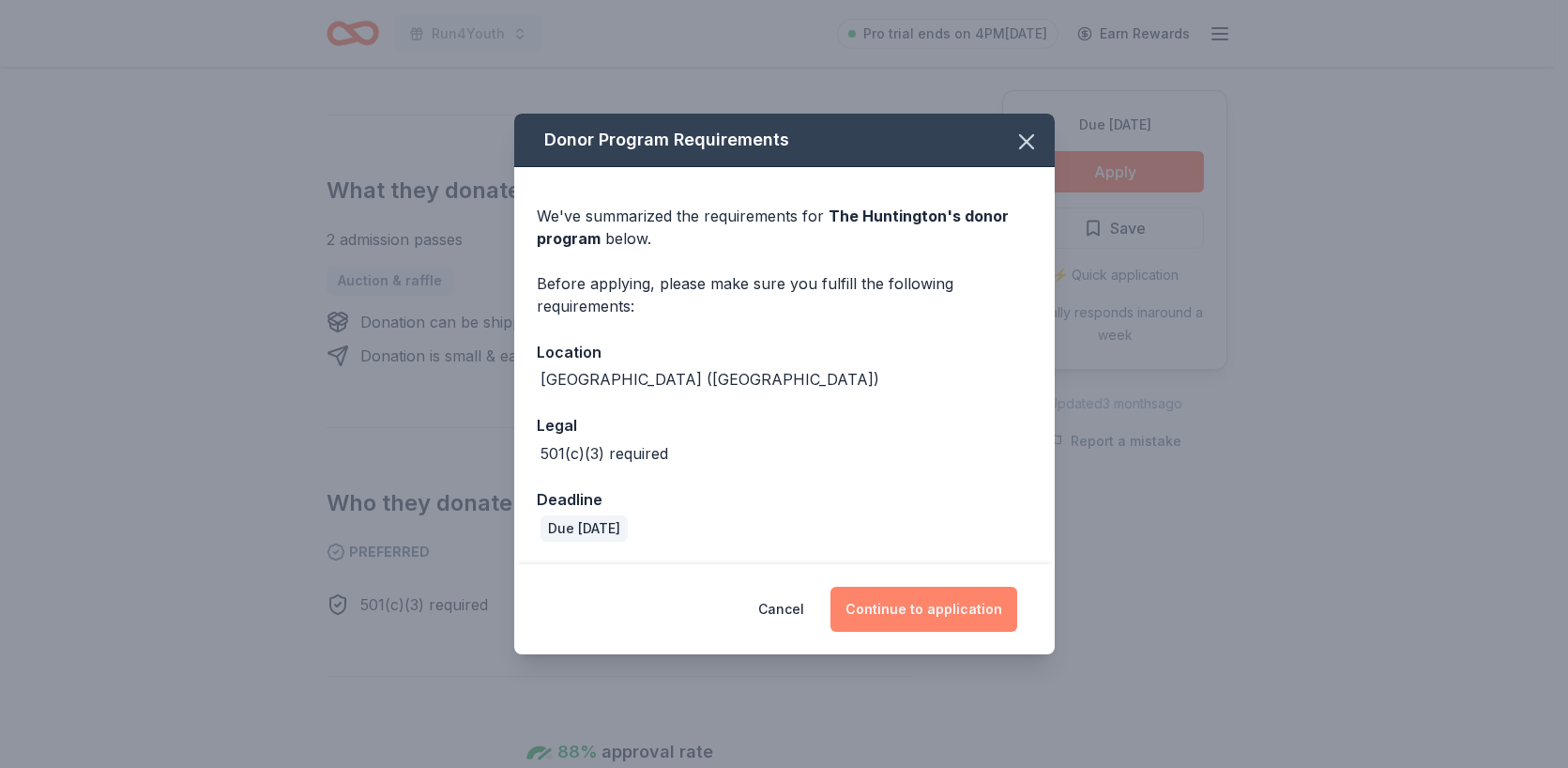
click at [993, 620] on button "Continue to application" at bounding box center [924, 609] width 187 height 45
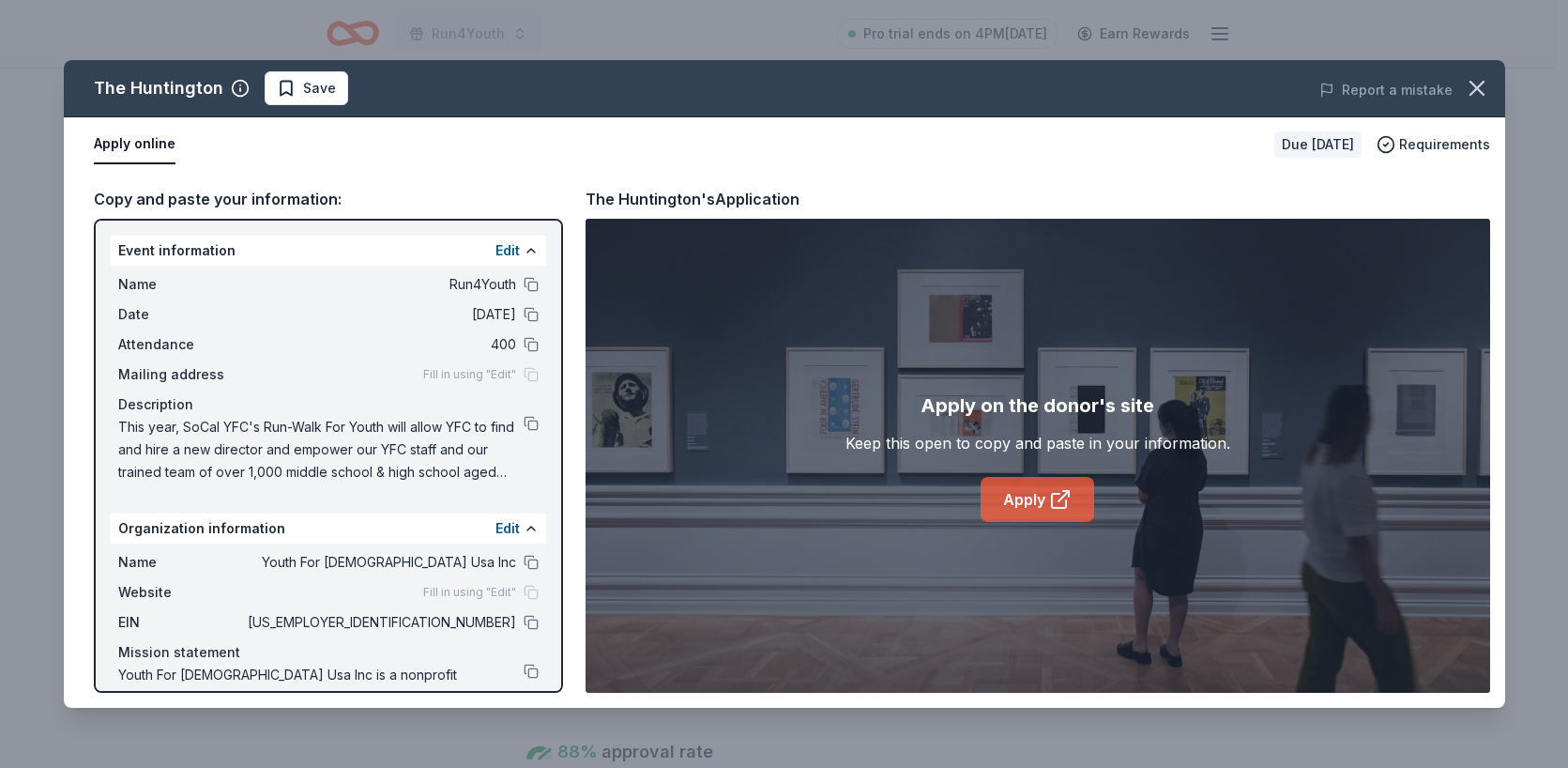
click at [1010, 511] on link "Apply" at bounding box center [1037, 499] width 113 height 45
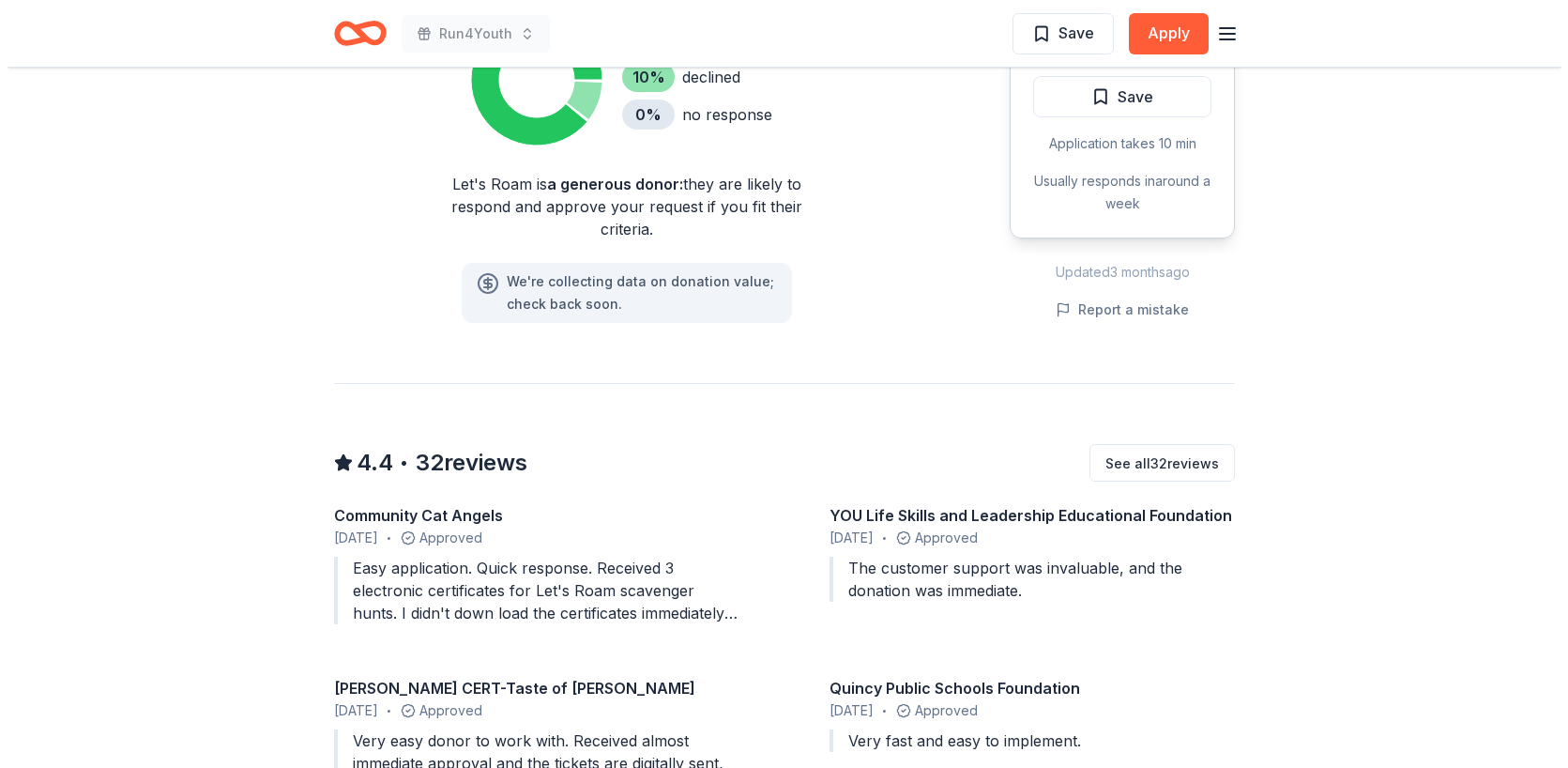
scroll to position [1427, 0]
click at [1145, 34] on button "Apply" at bounding box center [1161, 34] width 80 height 42
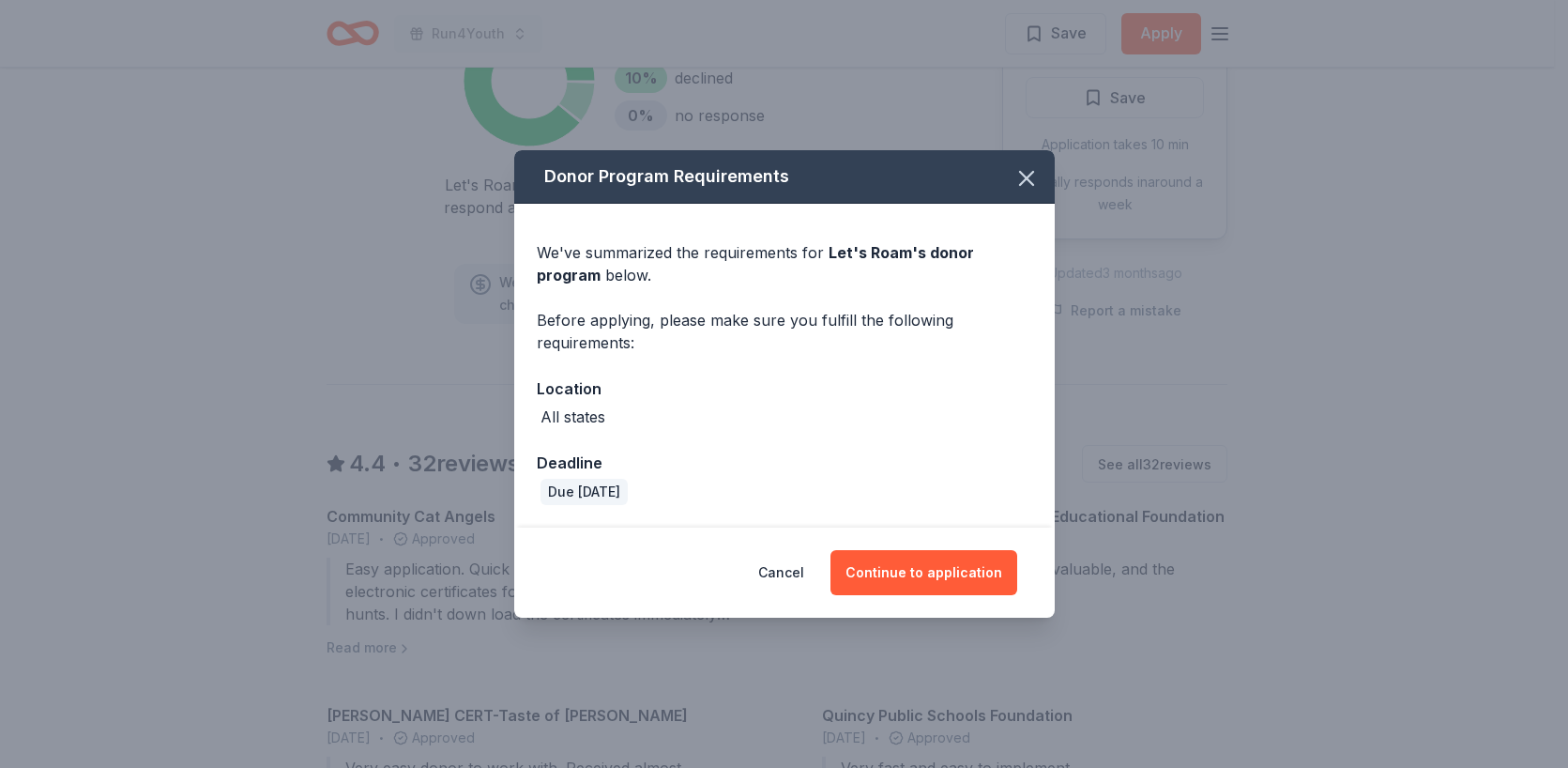
click at [943, 599] on div "Cancel Continue to application" at bounding box center [784, 572] width 541 height 90
click at [941, 585] on button "Continue to application" at bounding box center [924, 573] width 187 height 45
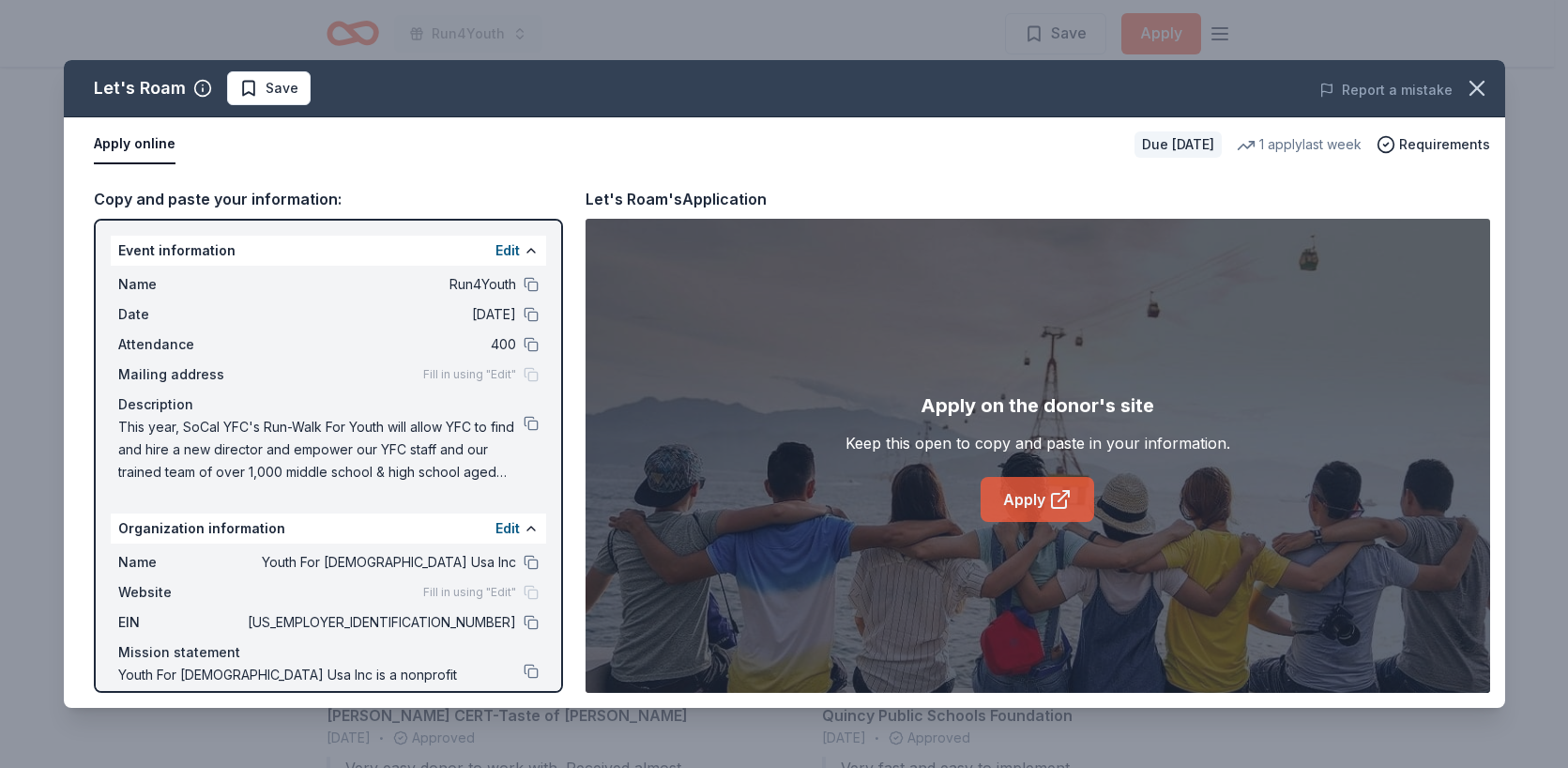
click at [1044, 504] on link "Apply" at bounding box center [1037, 499] width 113 height 45
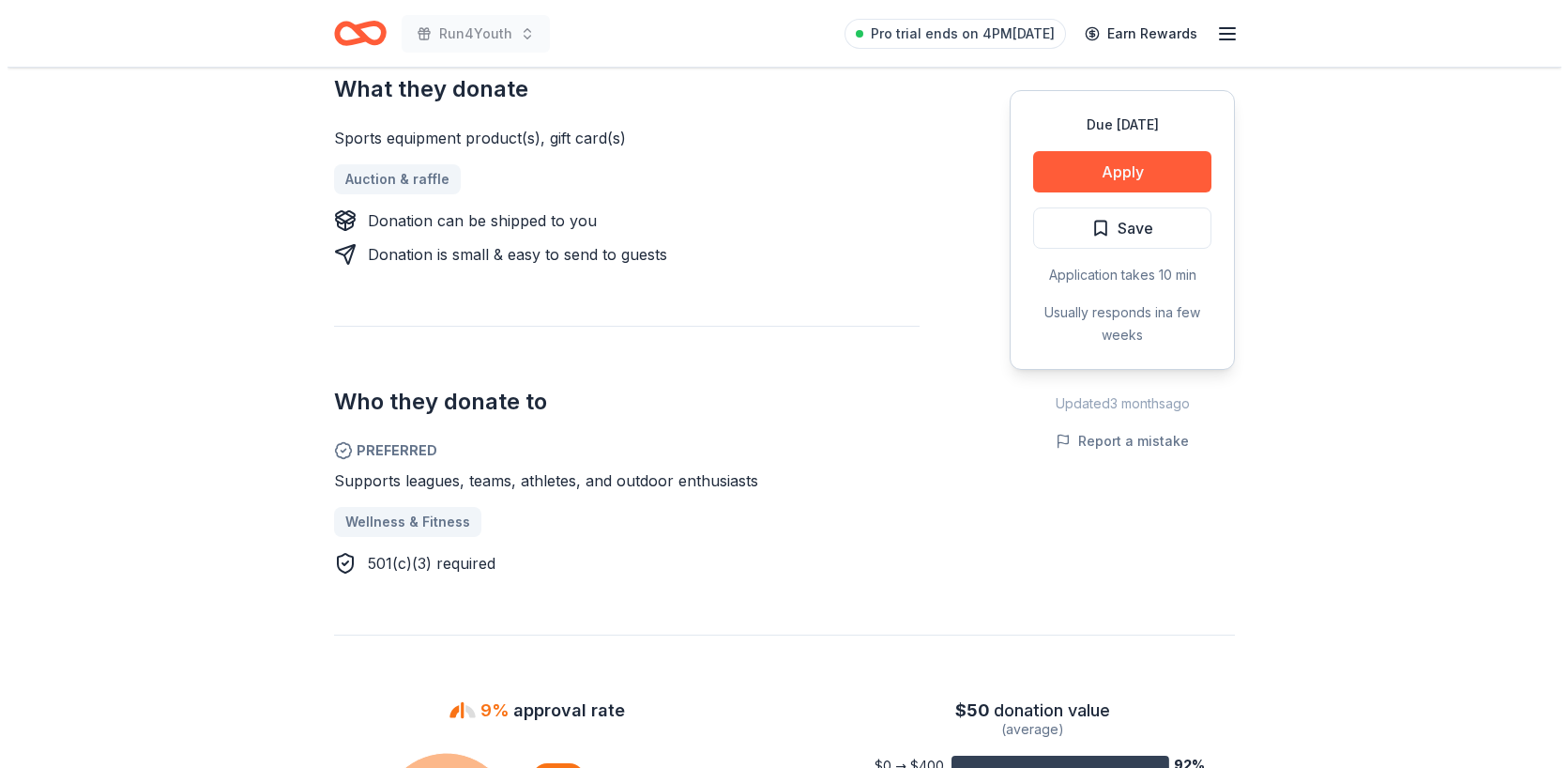
scroll to position [769, 0]
click at [1049, 174] on button "Apply" at bounding box center [1114, 172] width 178 height 42
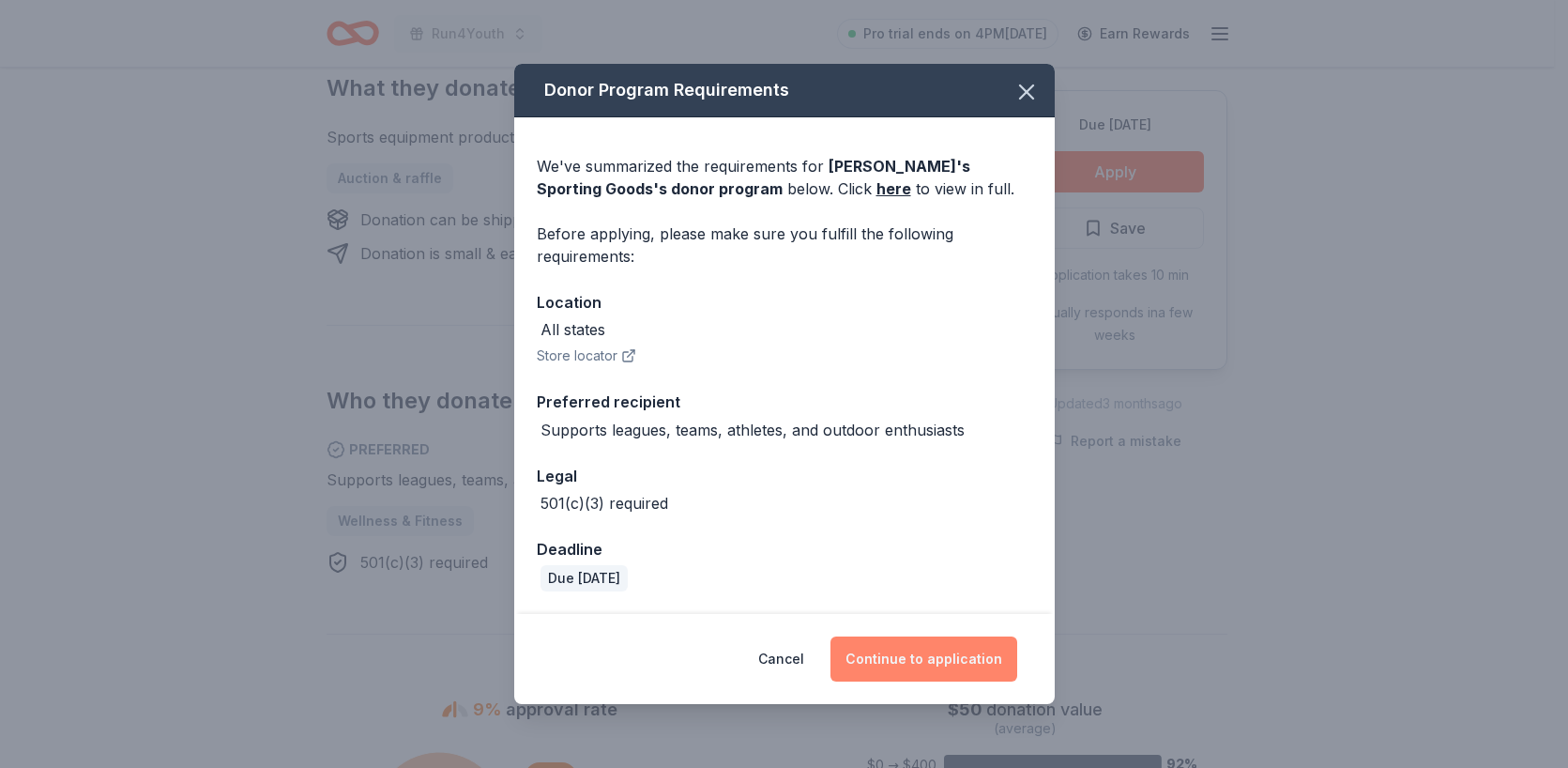
click at [965, 659] on button "Continue to application" at bounding box center [924, 659] width 187 height 45
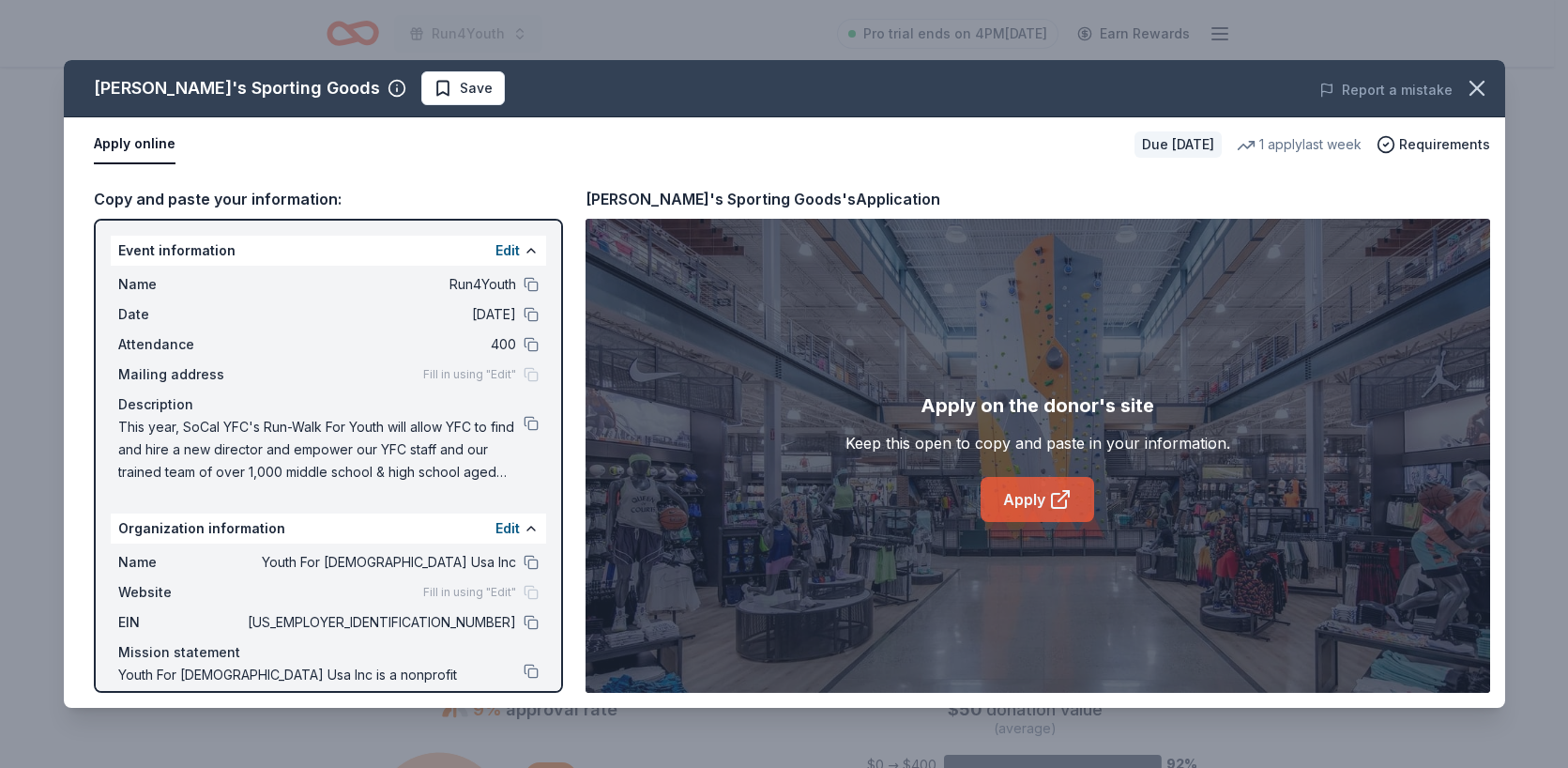
click at [1043, 493] on link "Apply" at bounding box center [1037, 499] width 113 height 45
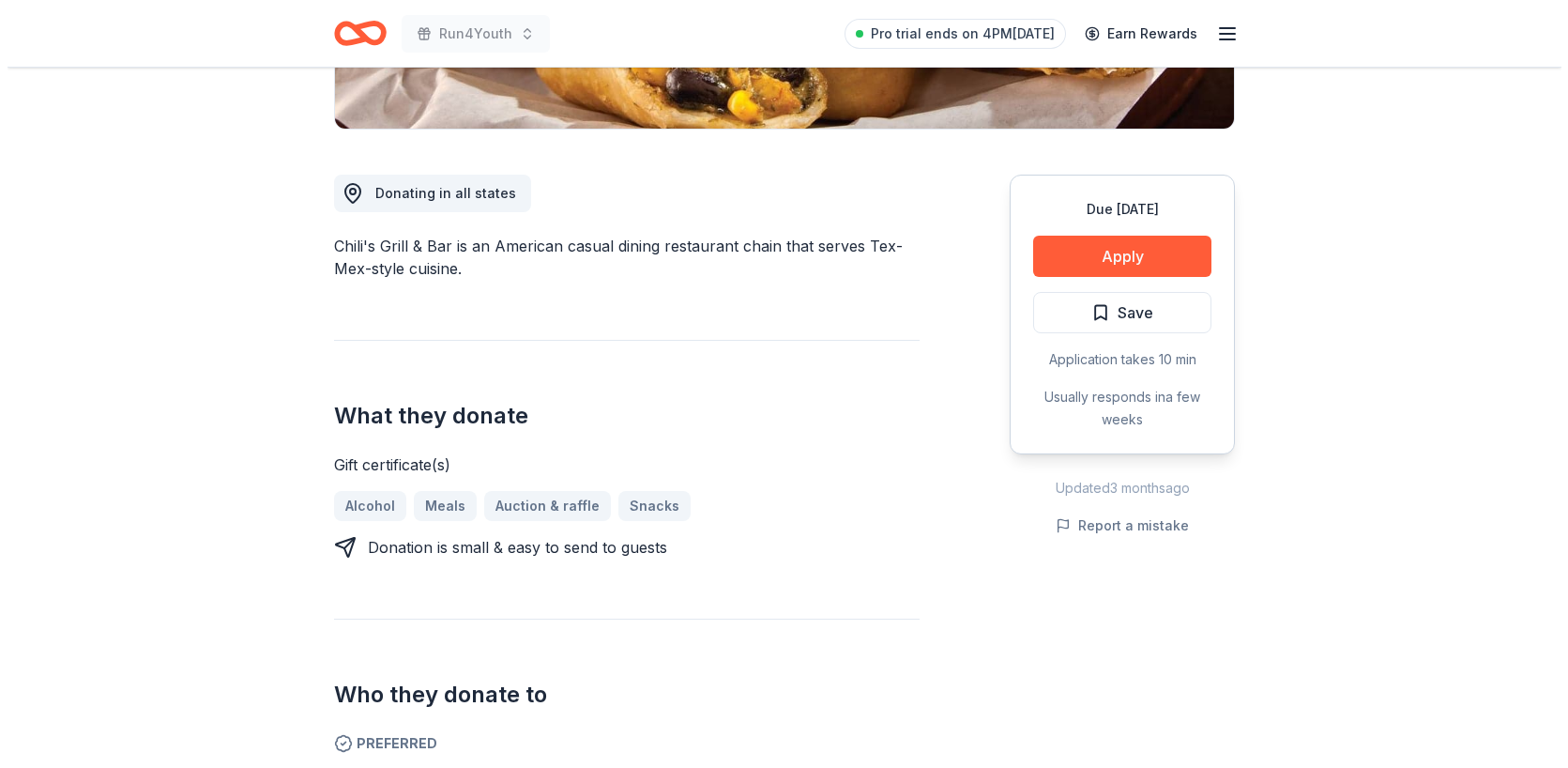
scroll to position [438, 0]
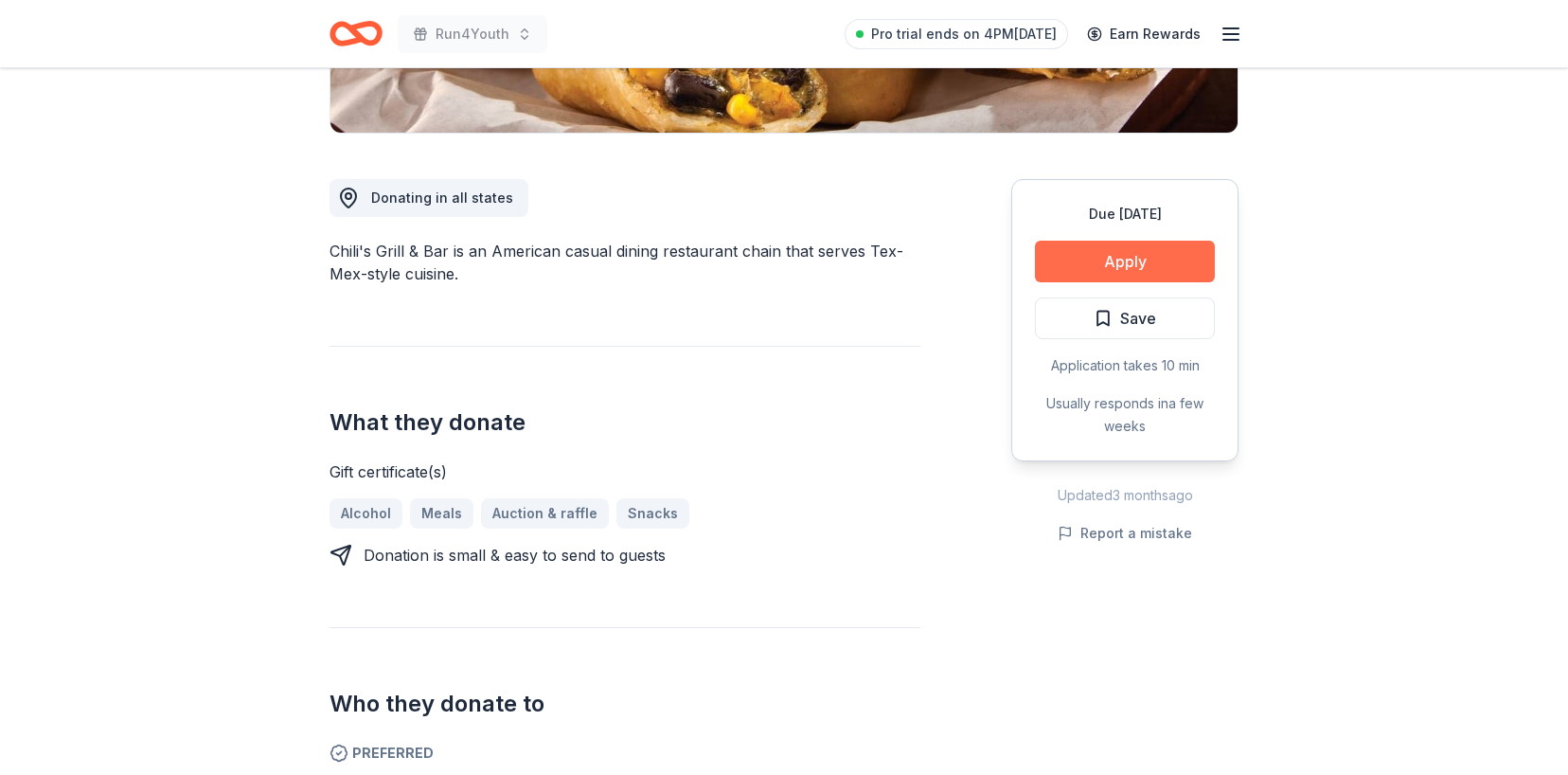
click at [1096, 268] on button "Apply" at bounding box center [1124, 262] width 180 height 42
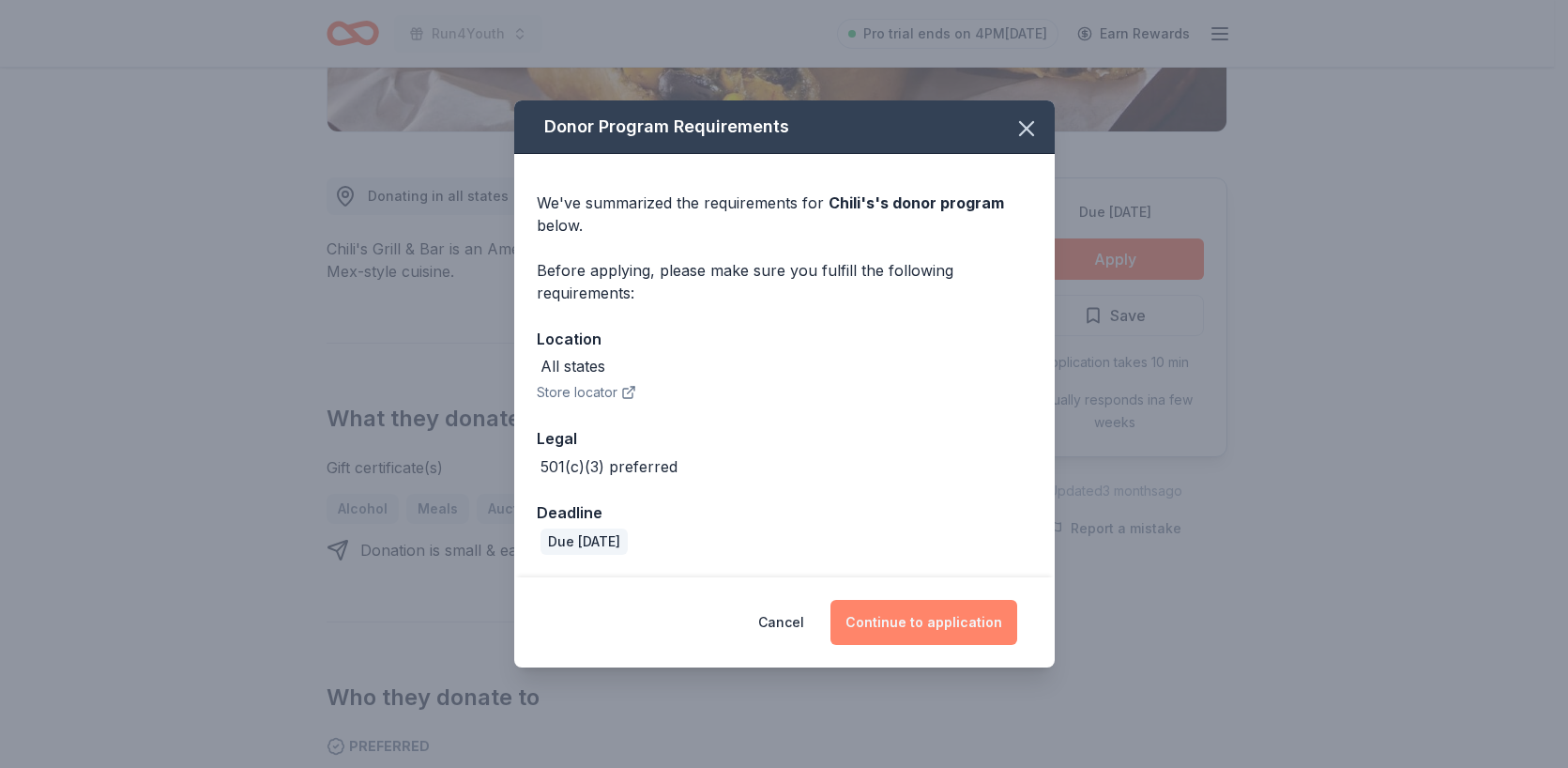
click at [965, 616] on button "Continue to application" at bounding box center [924, 623] width 187 height 45
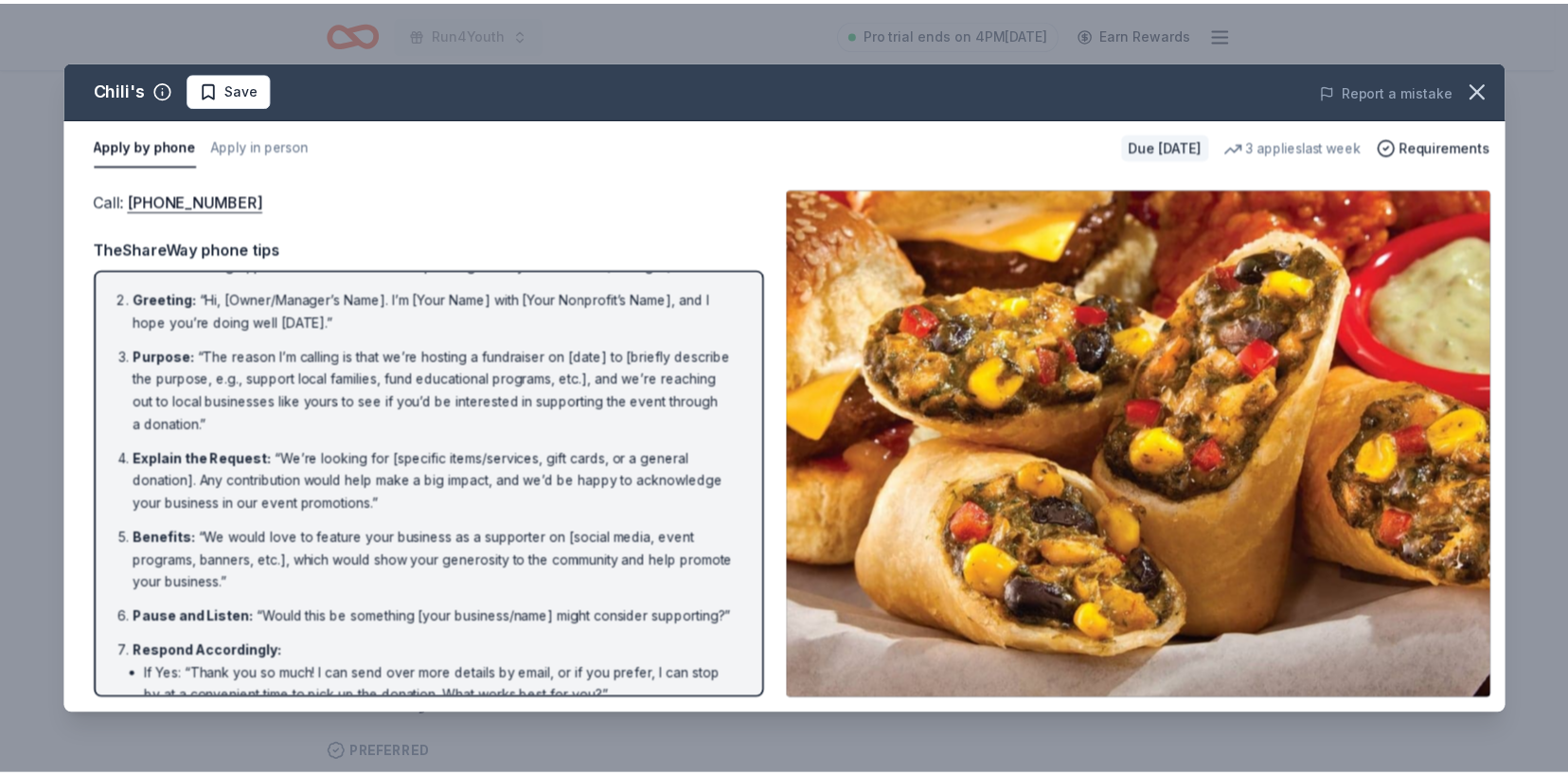
scroll to position [0, 0]
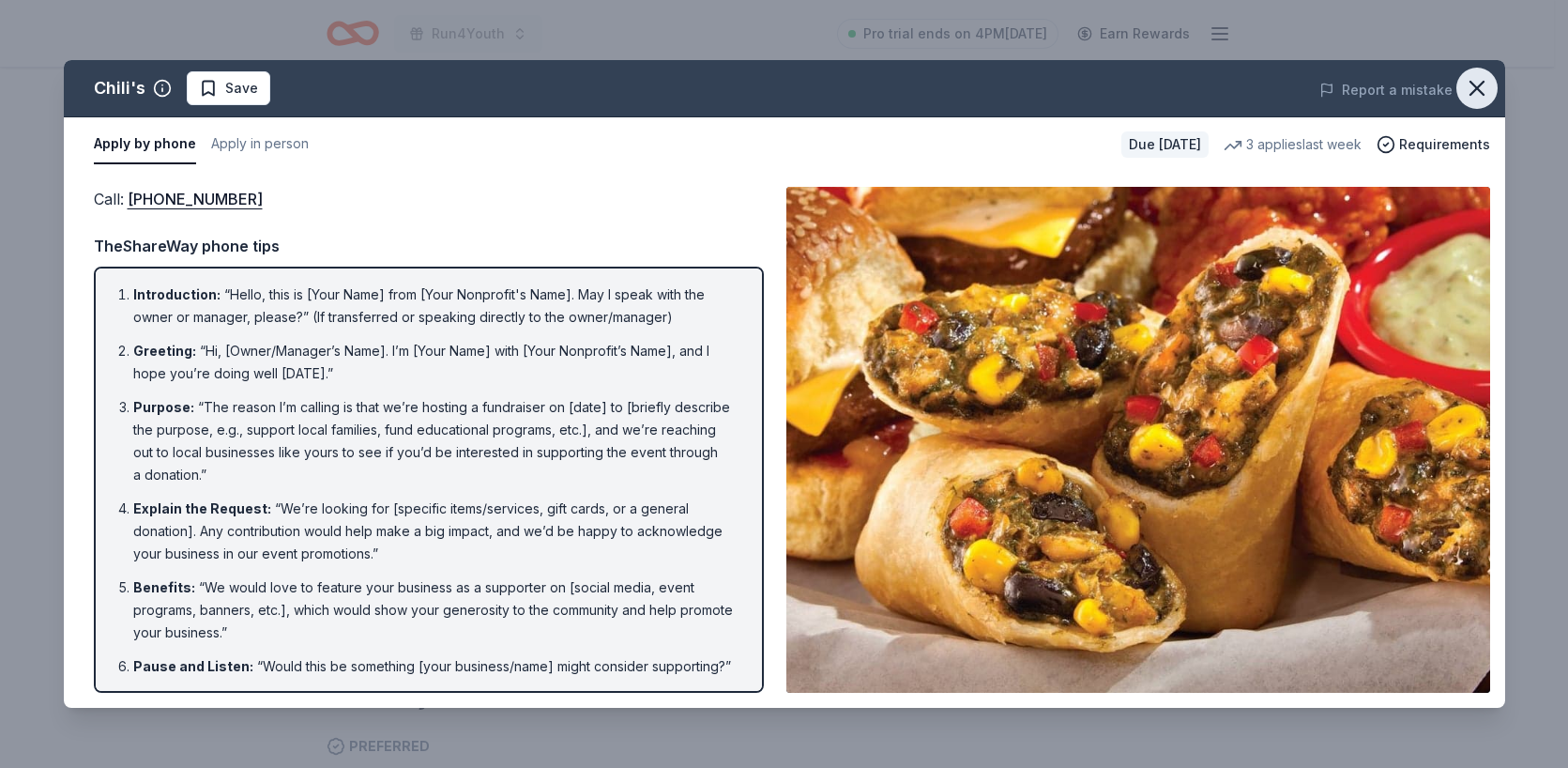
click at [1472, 95] on icon "button" at bounding box center [1477, 89] width 26 height 26
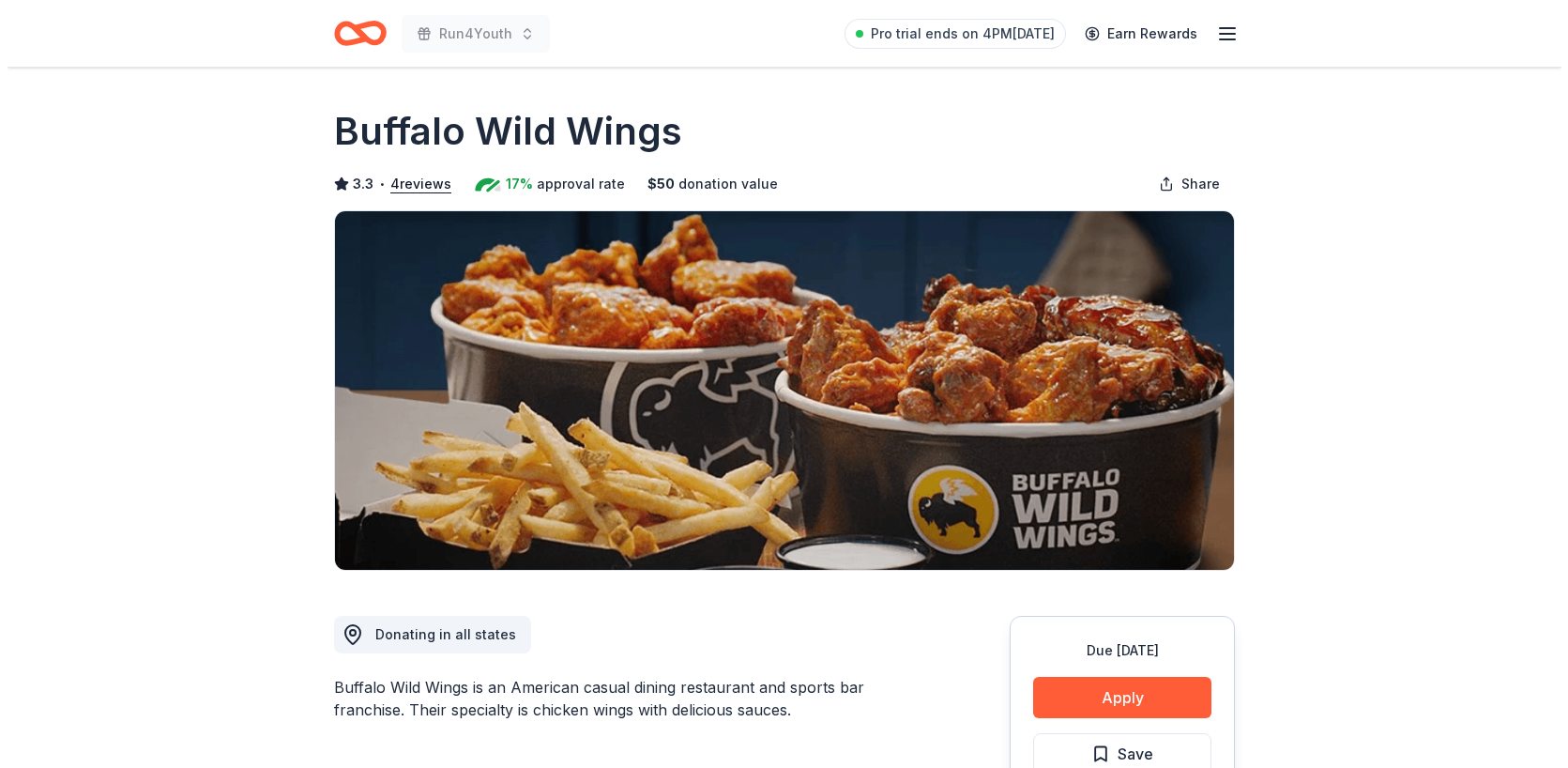
scroll to position [167, 0]
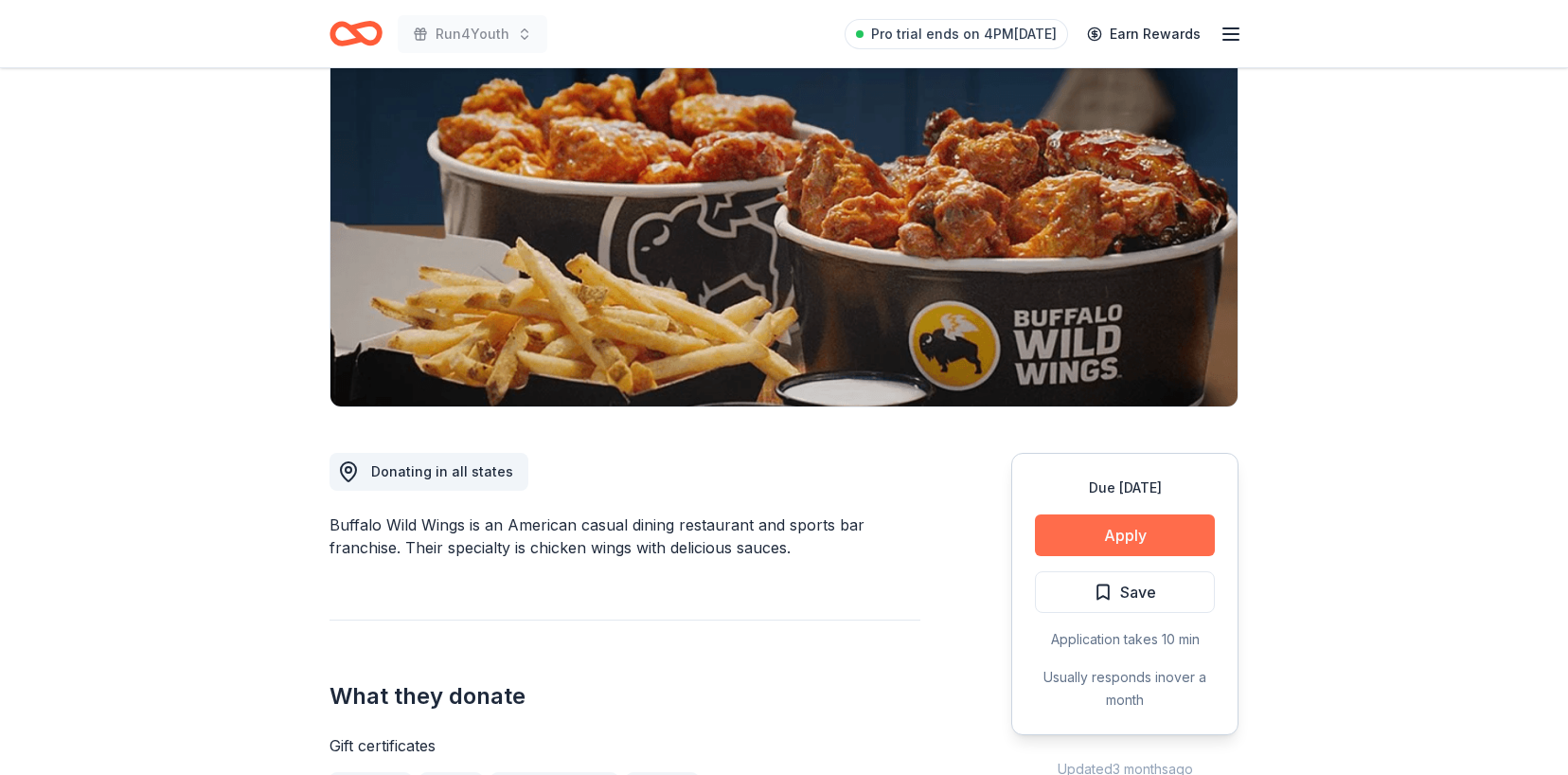
click at [1090, 527] on button "Apply" at bounding box center [1124, 535] width 180 height 42
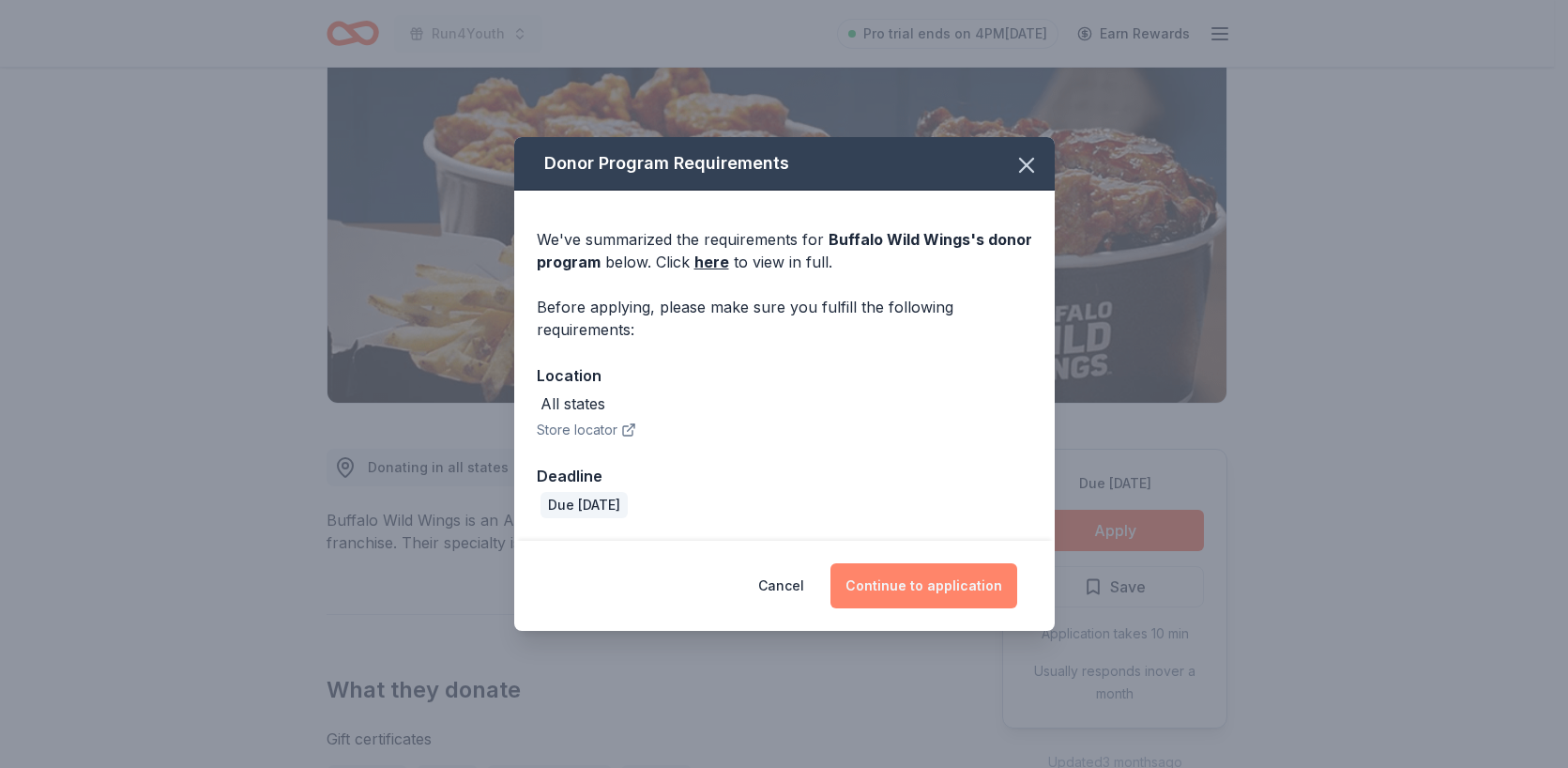
click at [913, 580] on button "Continue to application" at bounding box center [924, 586] width 187 height 45
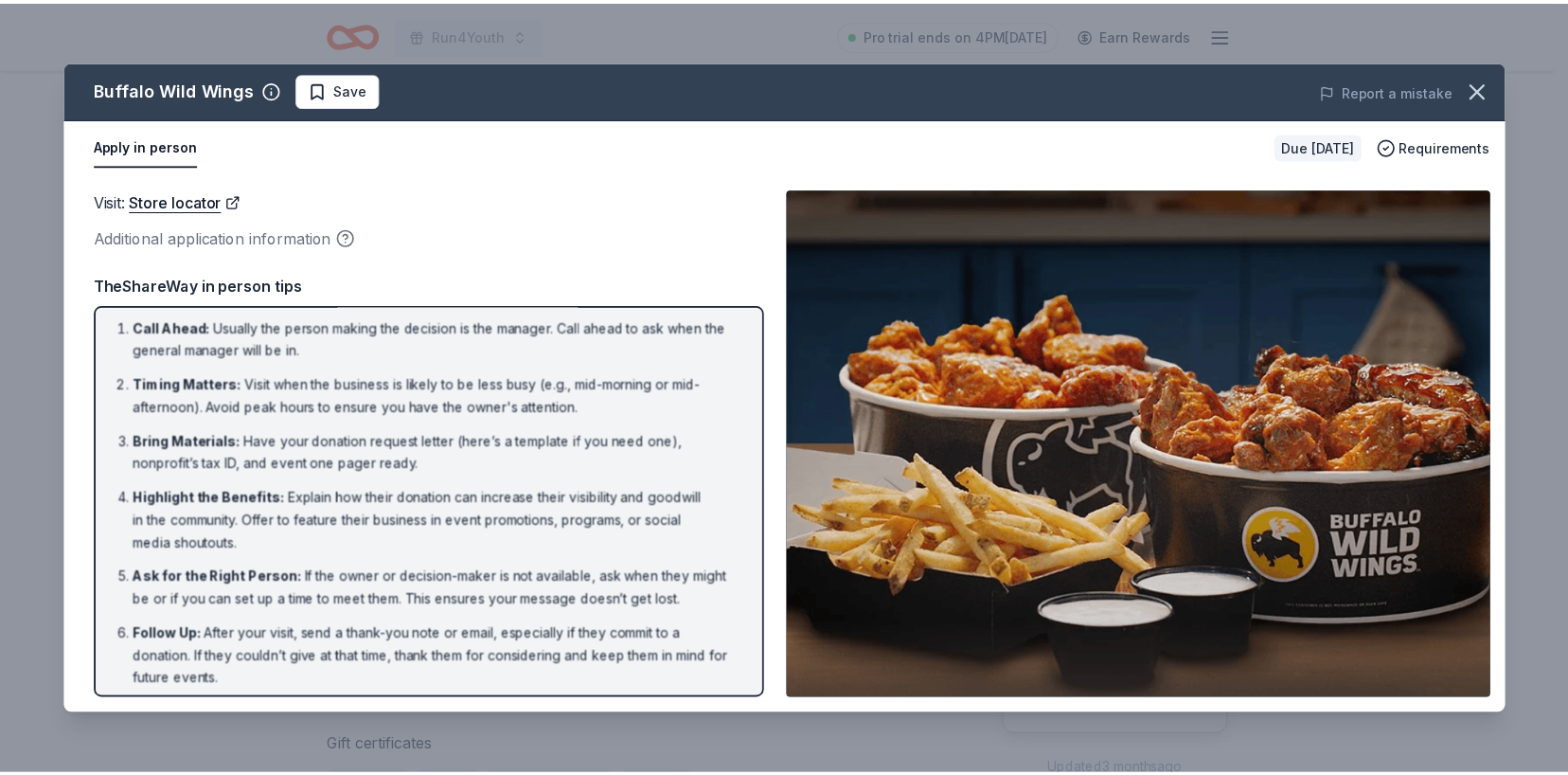
scroll to position [0, 0]
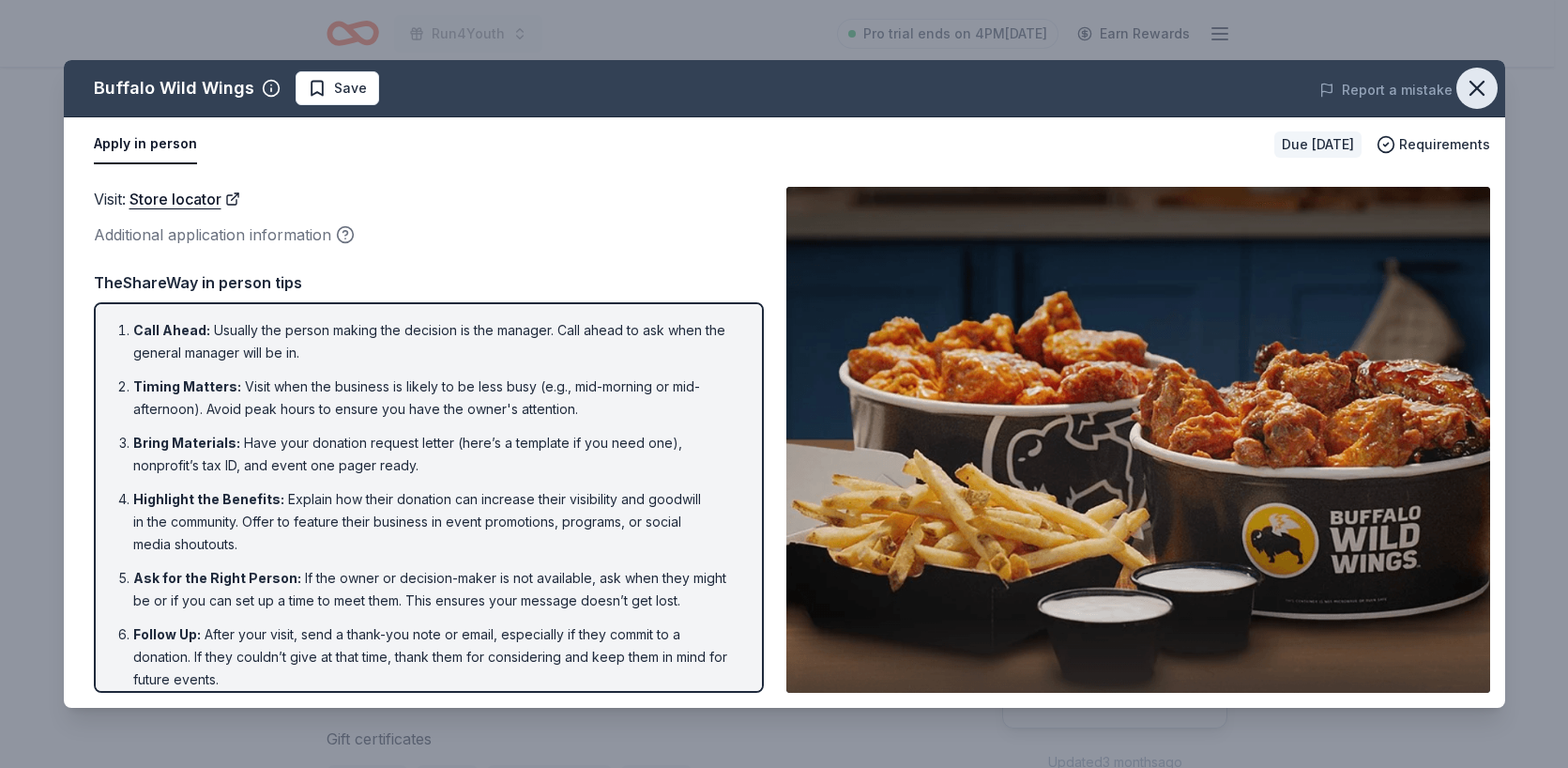
click at [1479, 100] on icon "button" at bounding box center [1477, 89] width 26 height 26
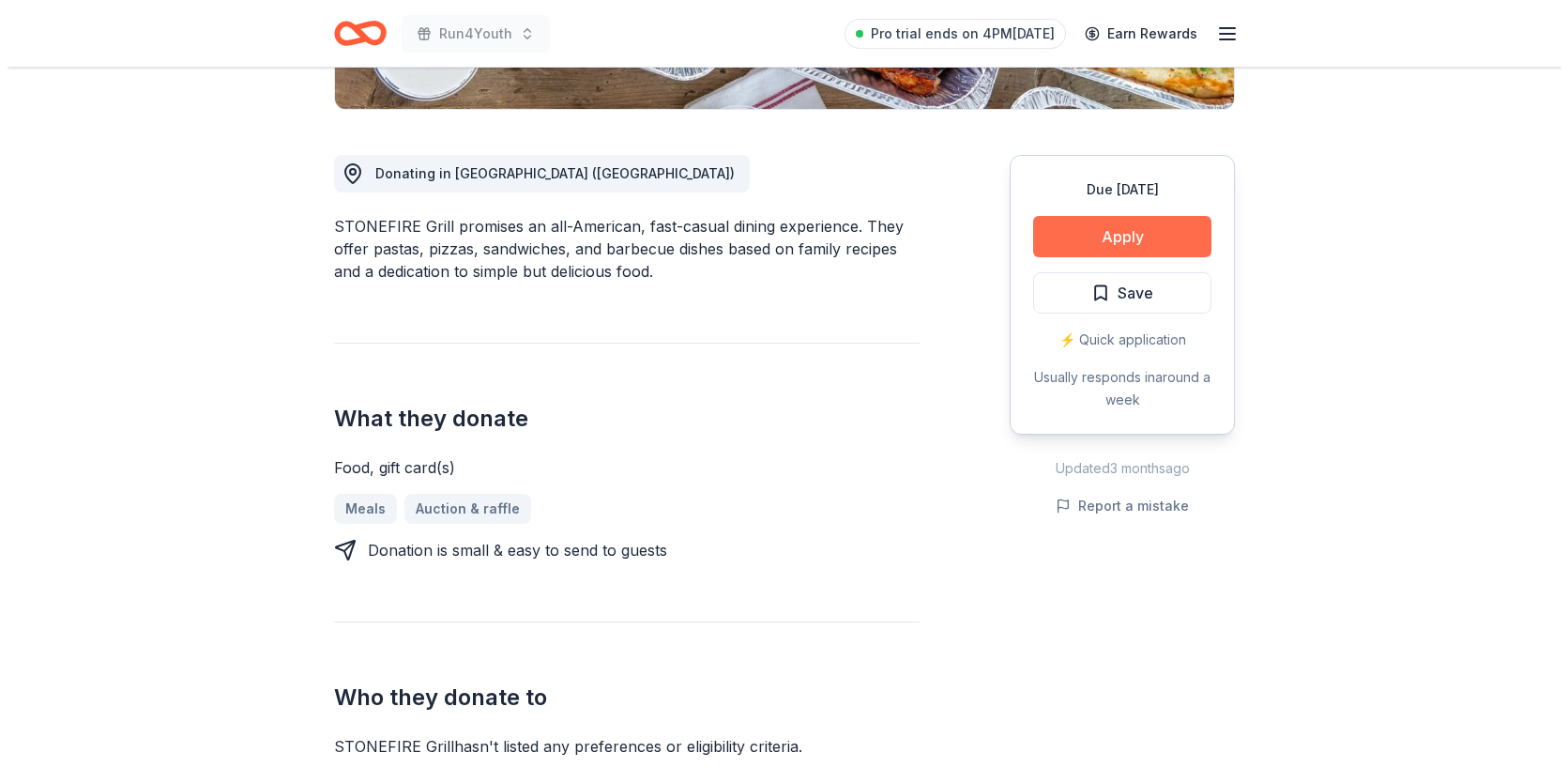
scroll to position [542, 0]
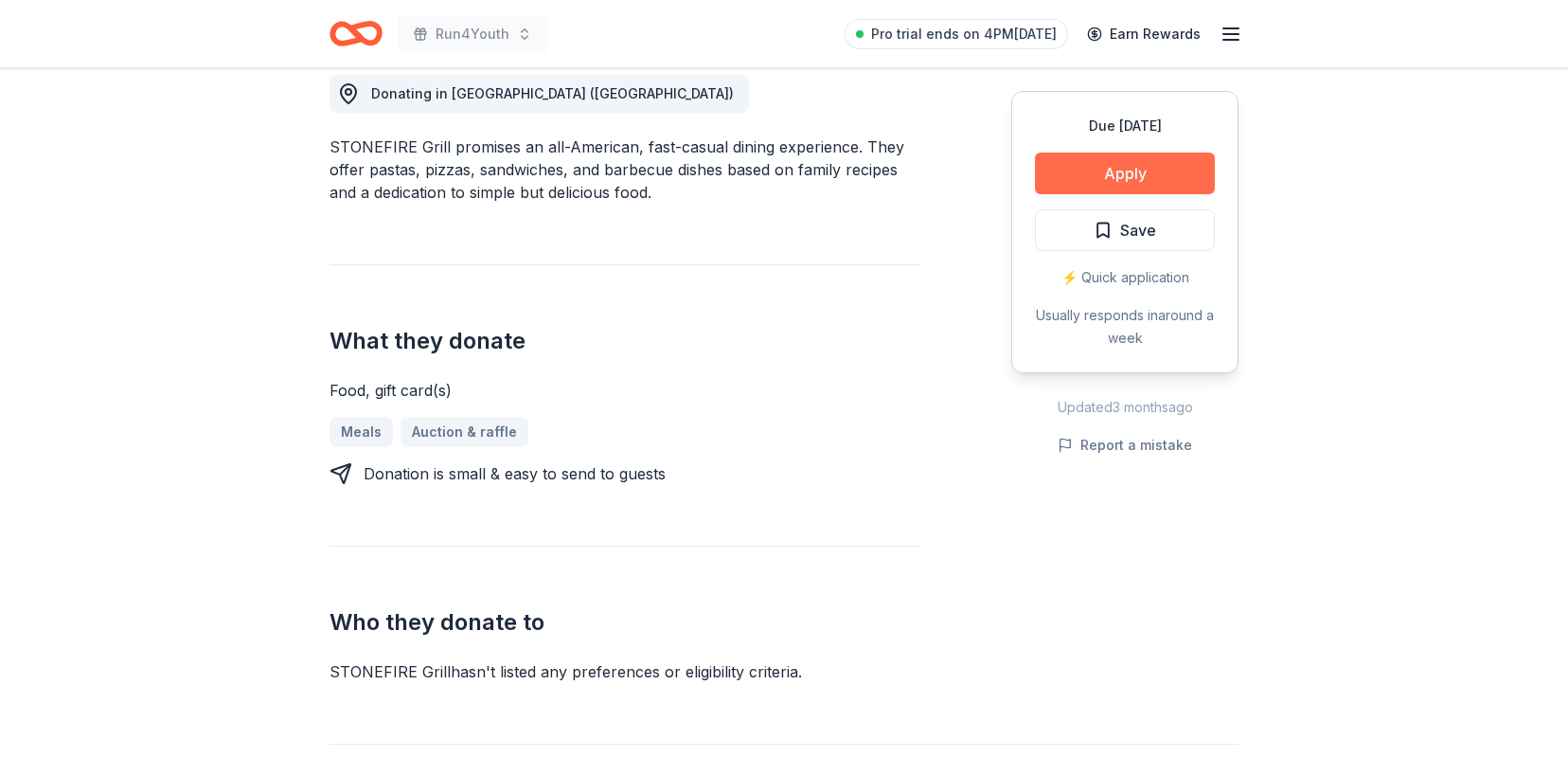
click at [1143, 178] on button "Apply" at bounding box center [1124, 173] width 180 height 42
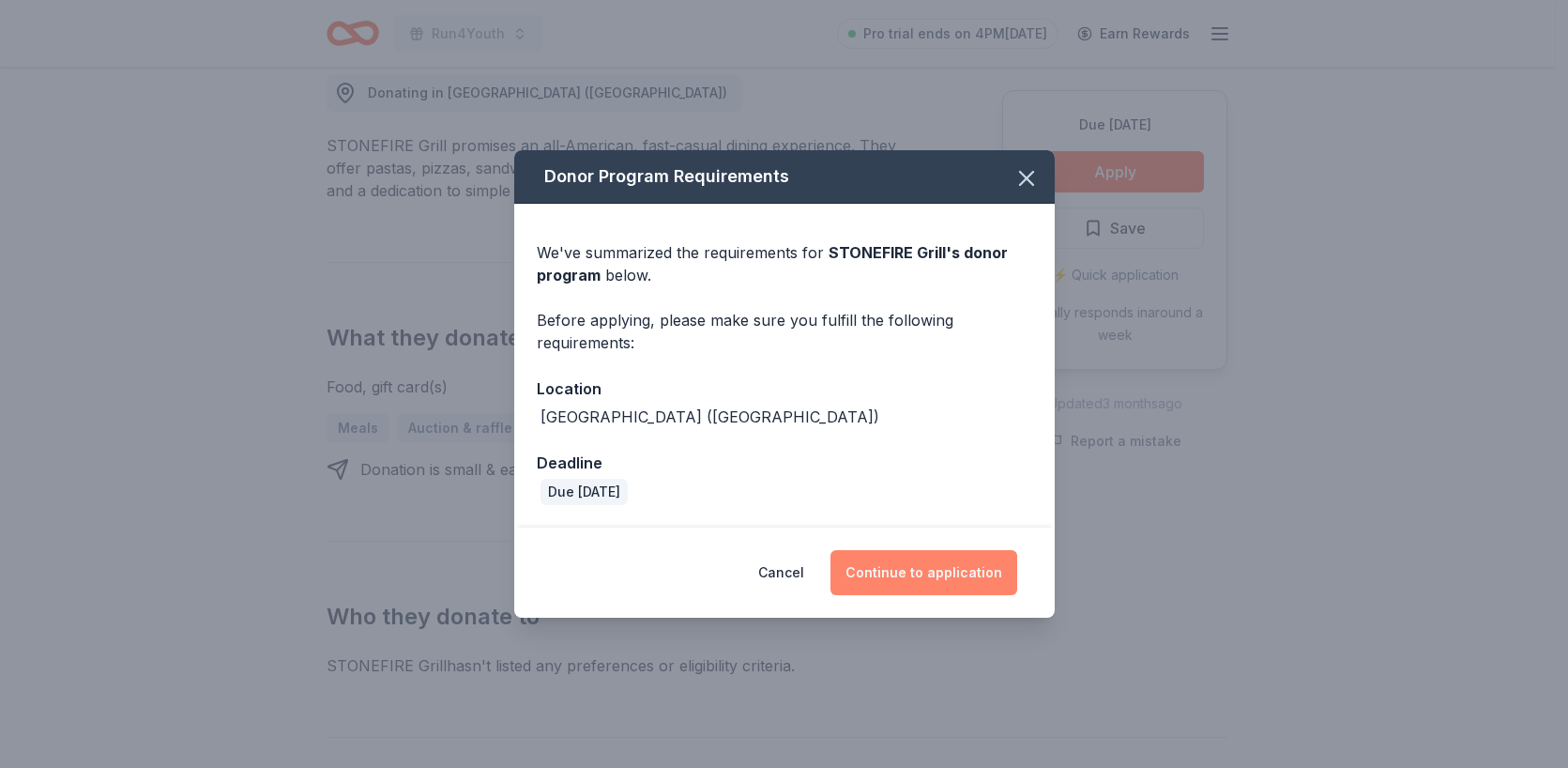
click at [970, 579] on button "Continue to application" at bounding box center [924, 573] width 187 height 45
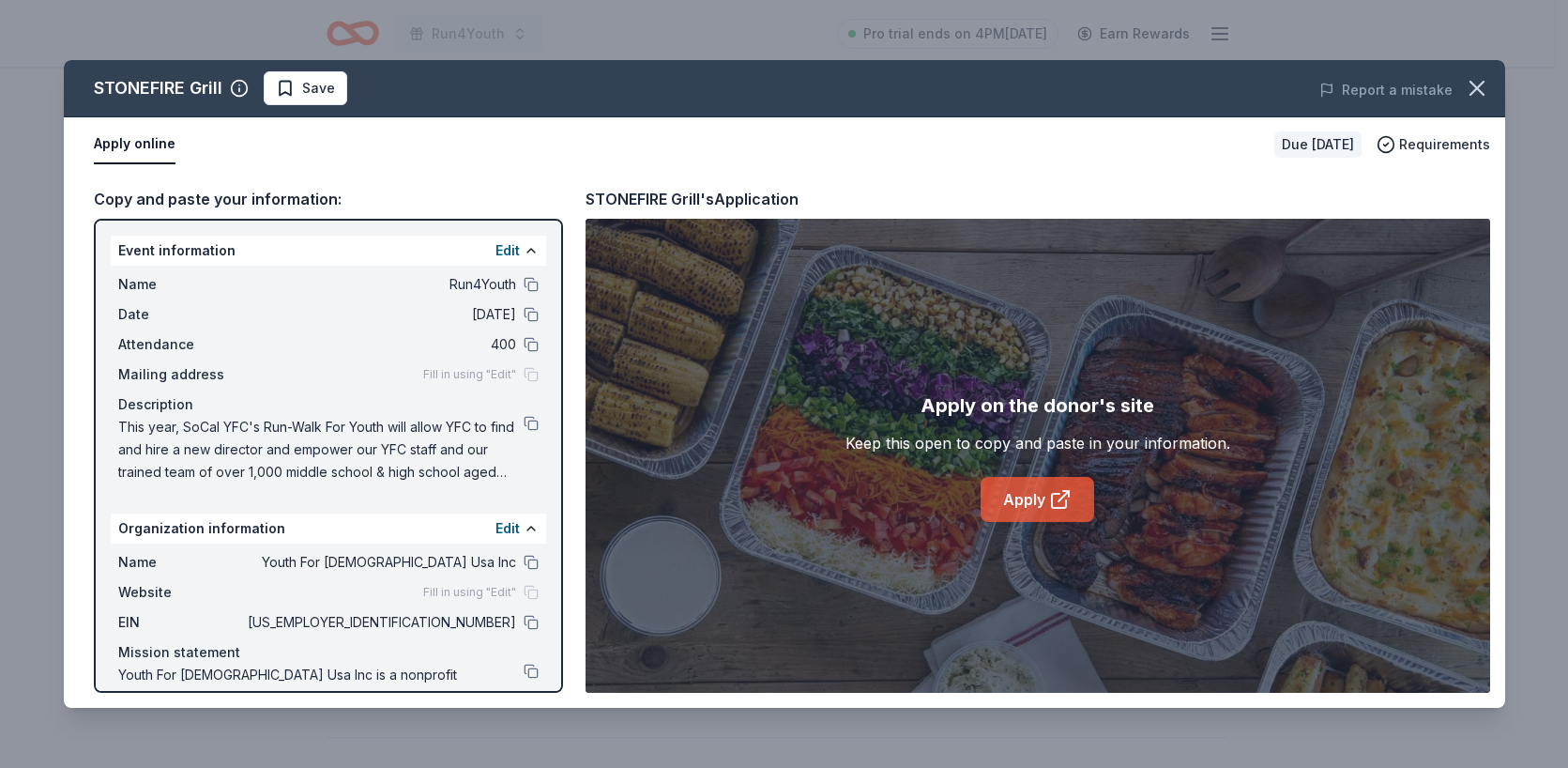
click at [1014, 508] on link "Apply" at bounding box center [1037, 499] width 113 height 45
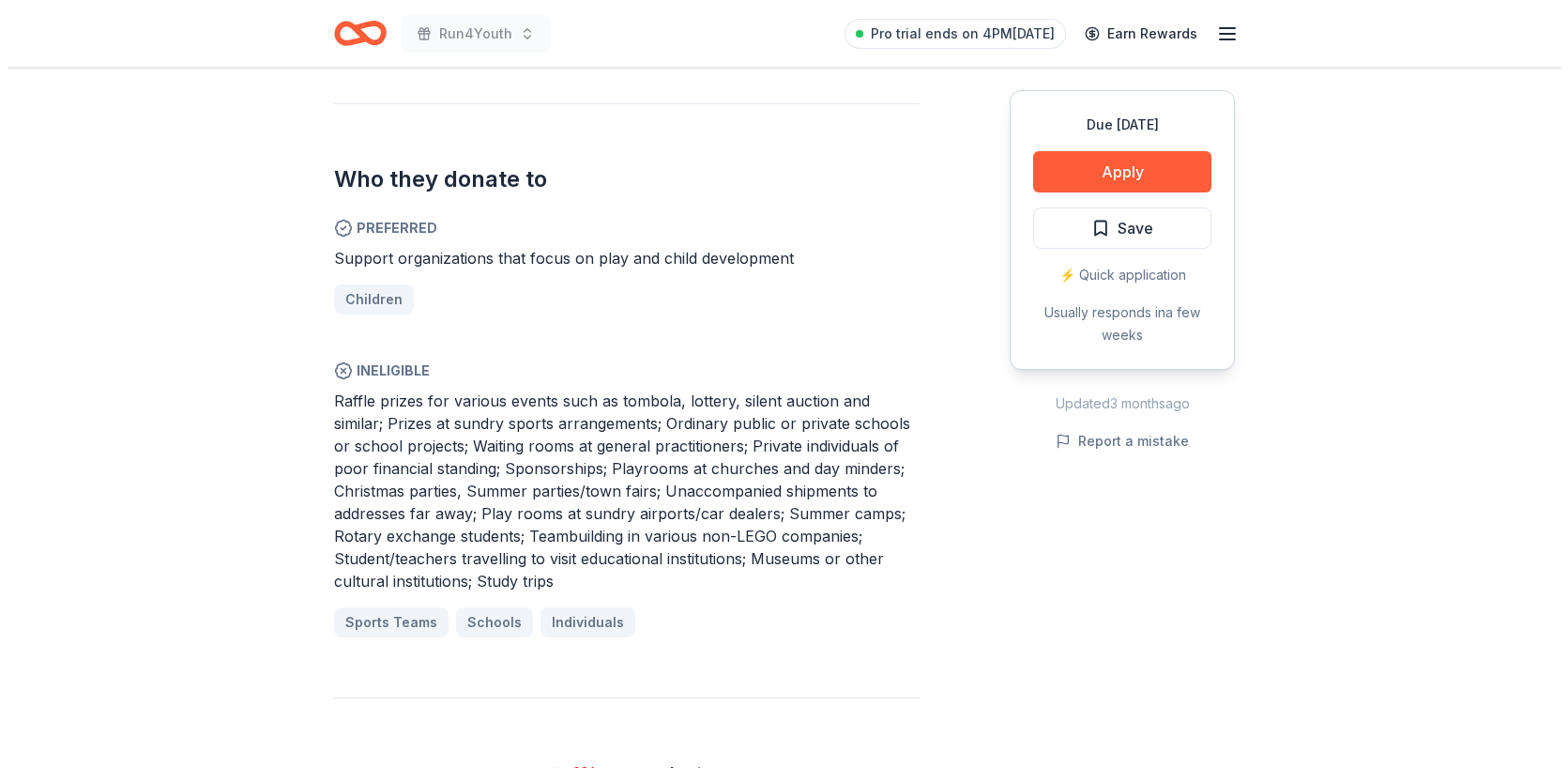
scroll to position [963, 0]
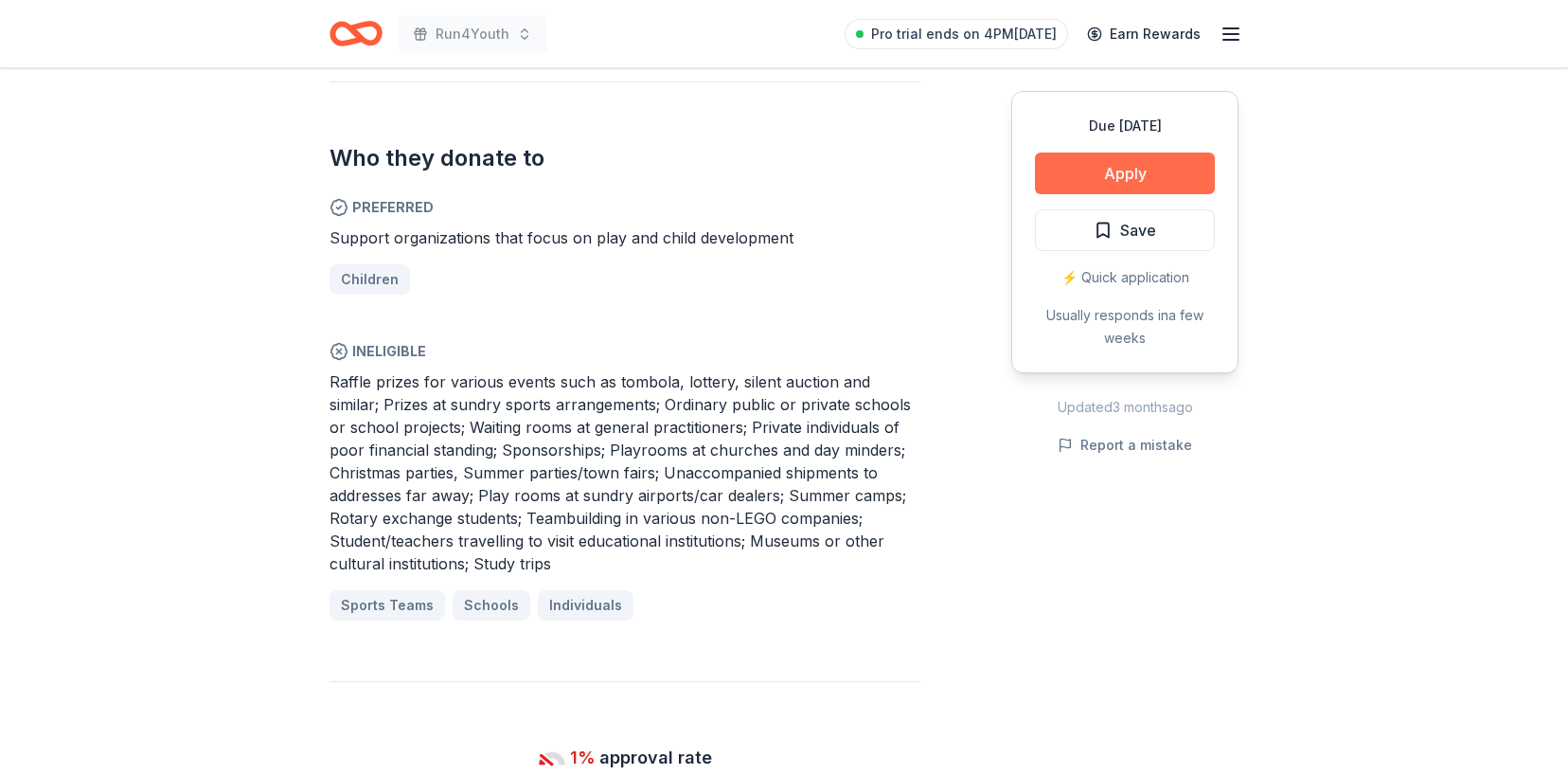
click at [1108, 177] on button "Apply" at bounding box center [1124, 173] width 180 height 42
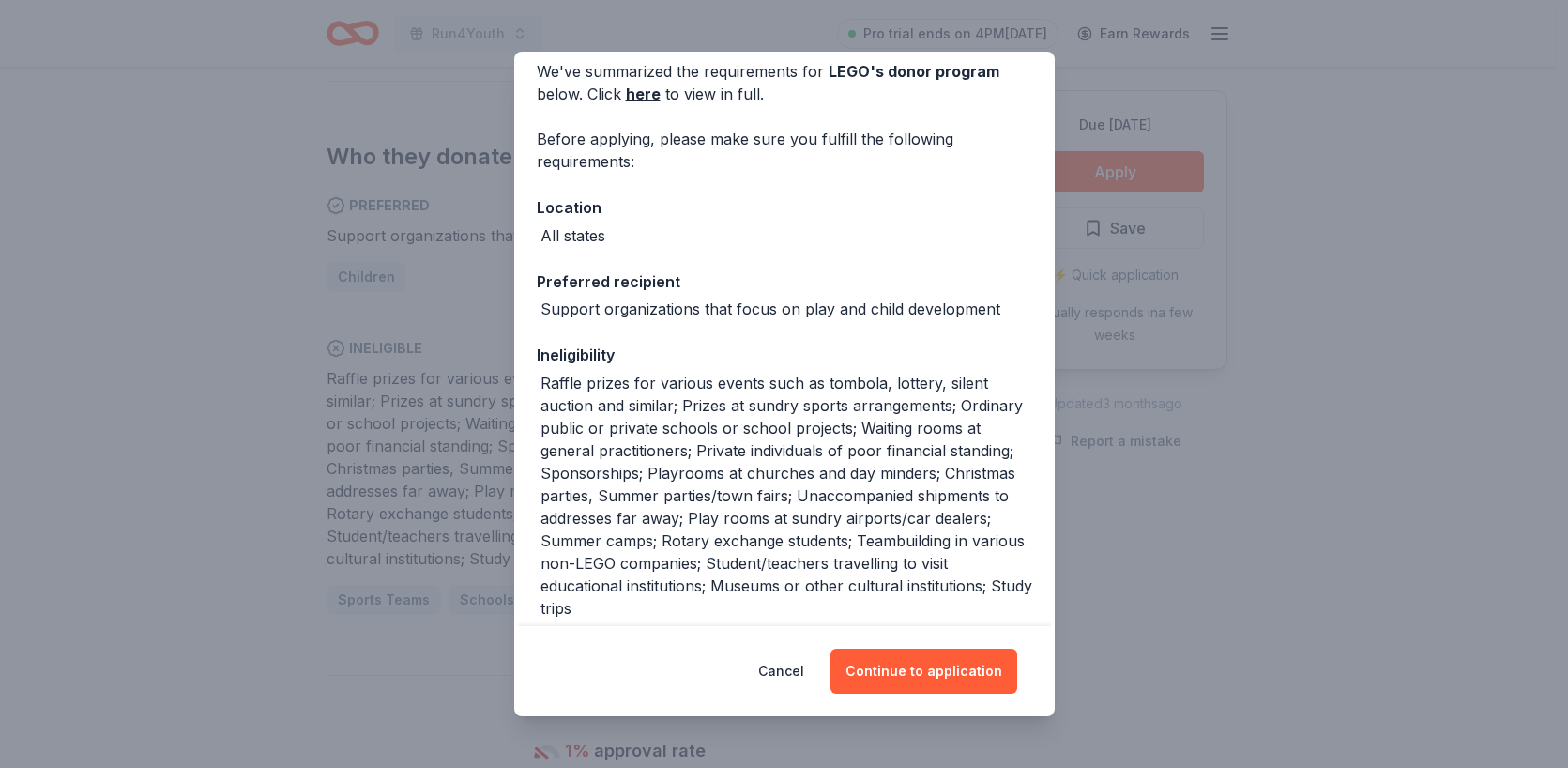
scroll to position [175, 0]
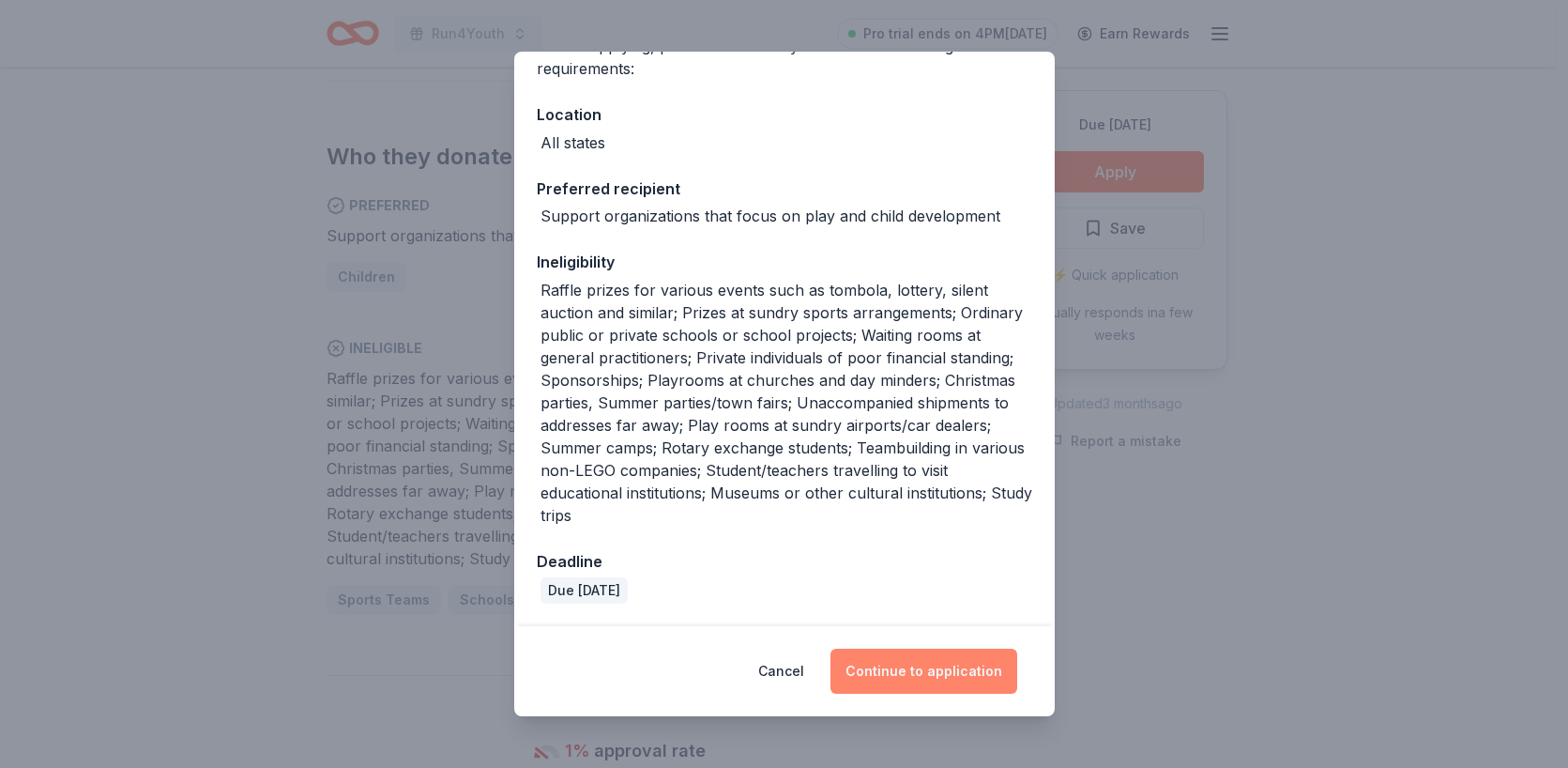
click at [917, 675] on button "Continue to application" at bounding box center [924, 671] width 187 height 45
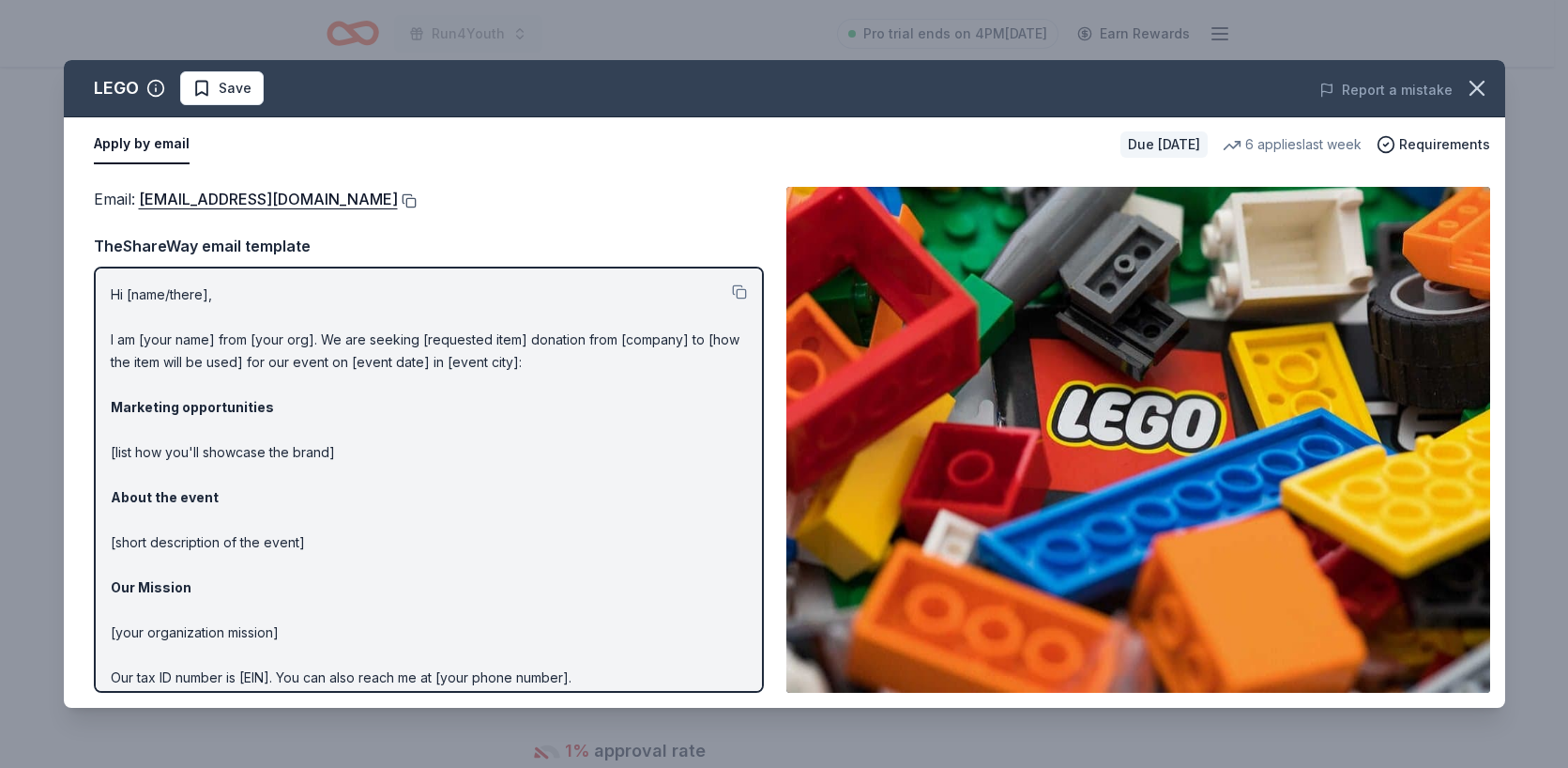
click at [398, 201] on button at bounding box center [408, 201] width 19 height 15
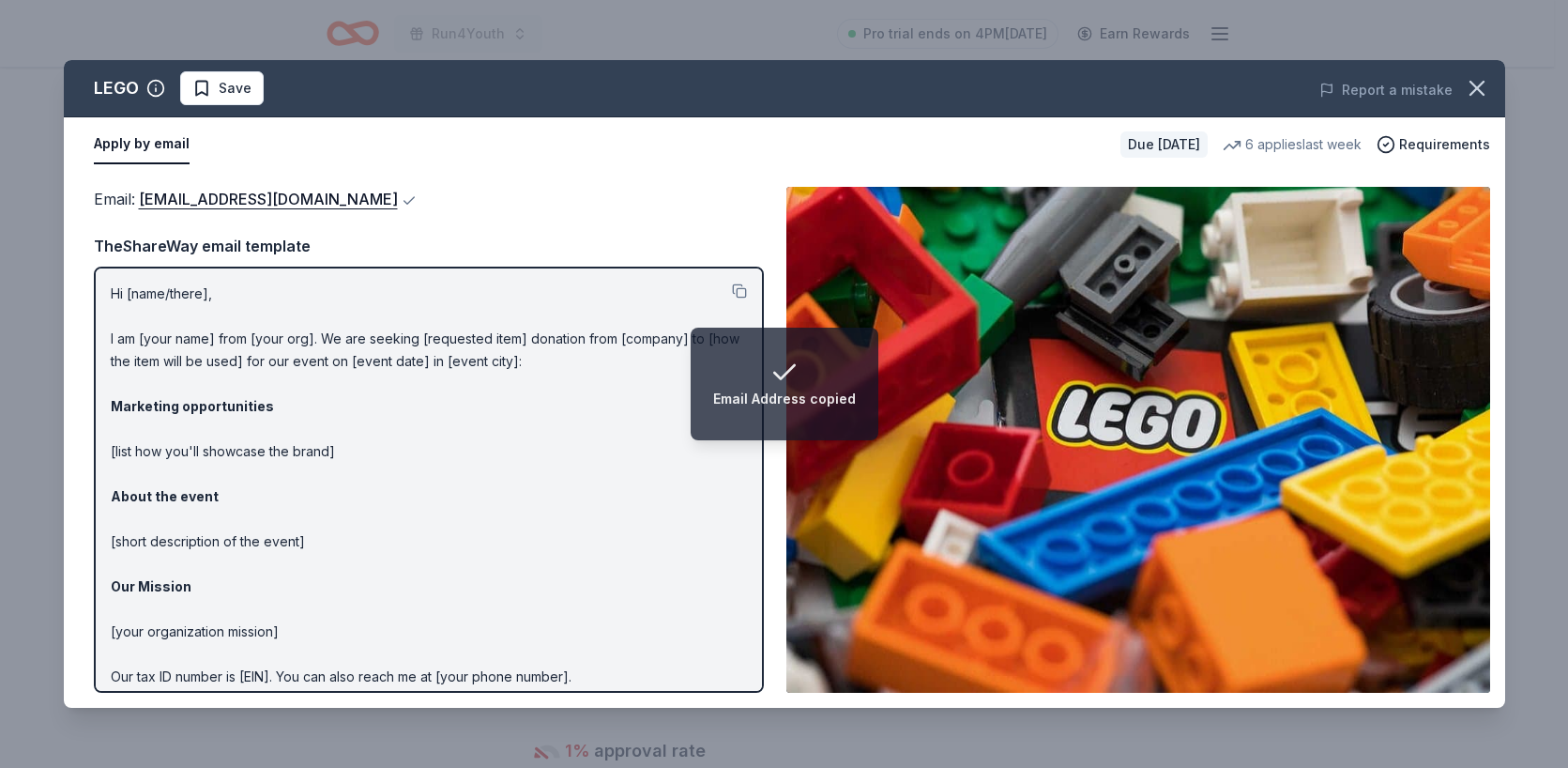
scroll to position [0, 0]
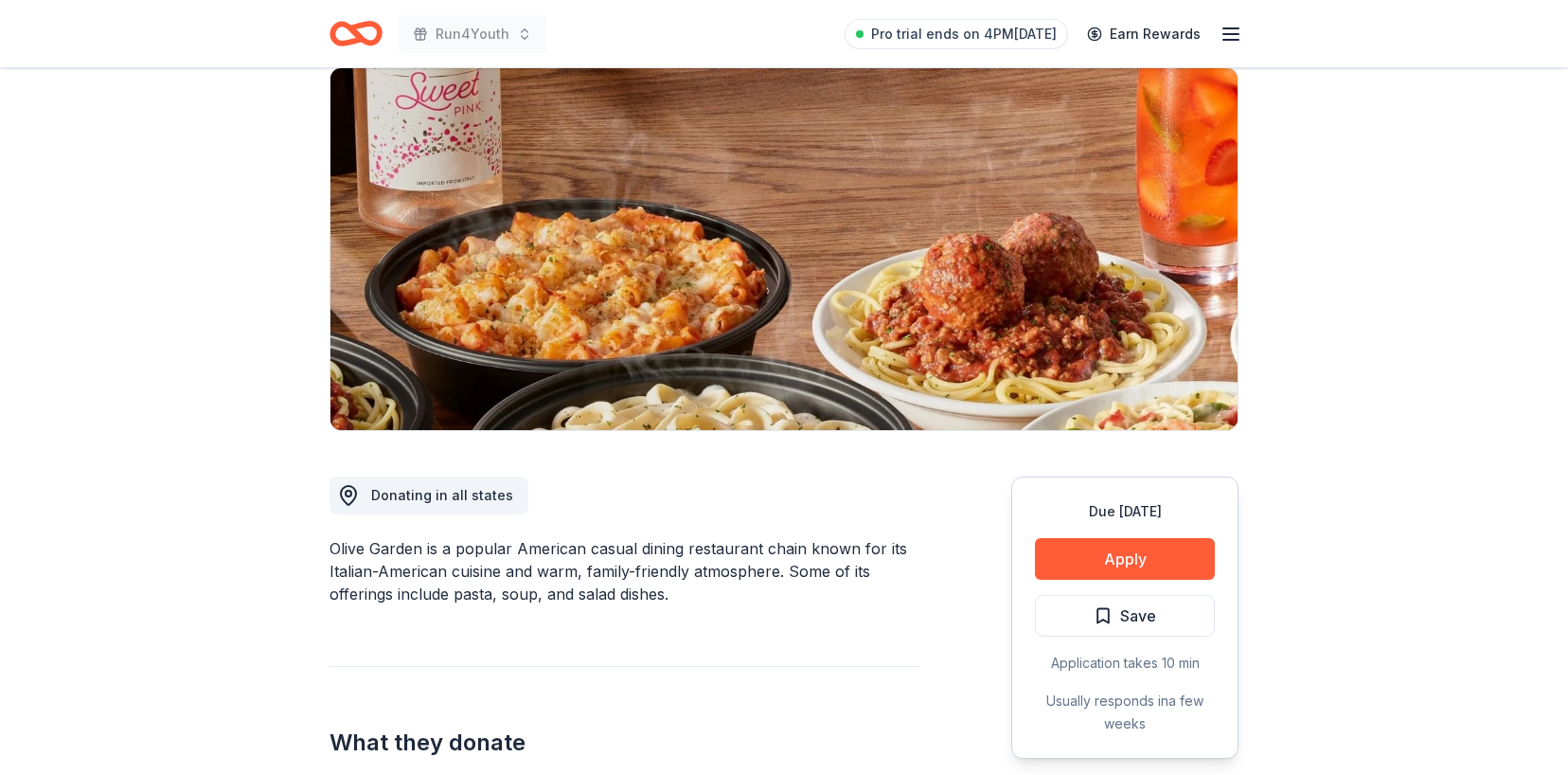
scroll to position [262, 0]
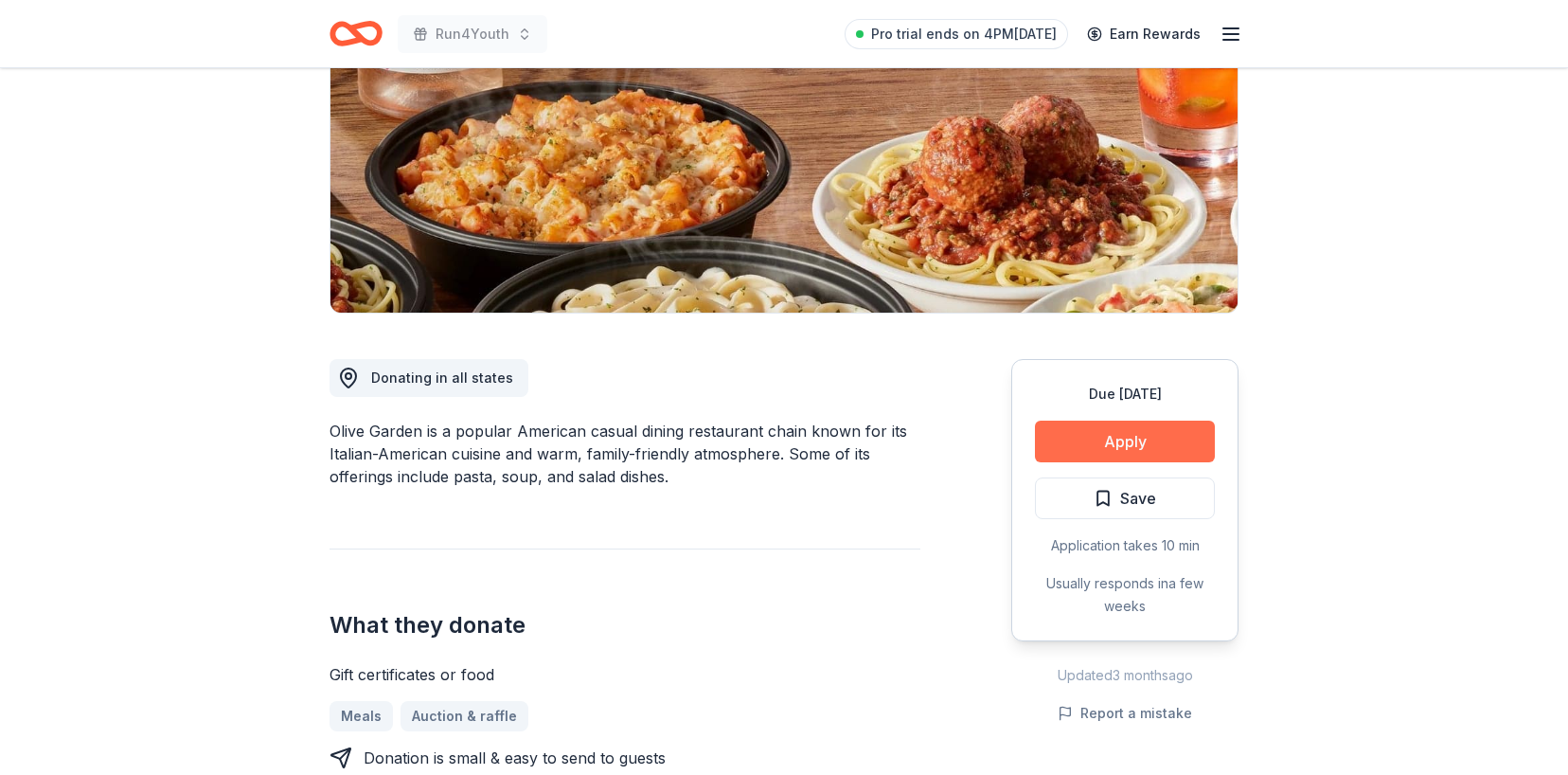
click at [1135, 445] on button "Apply" at bounding box center [1124, 442] width 180 height 42
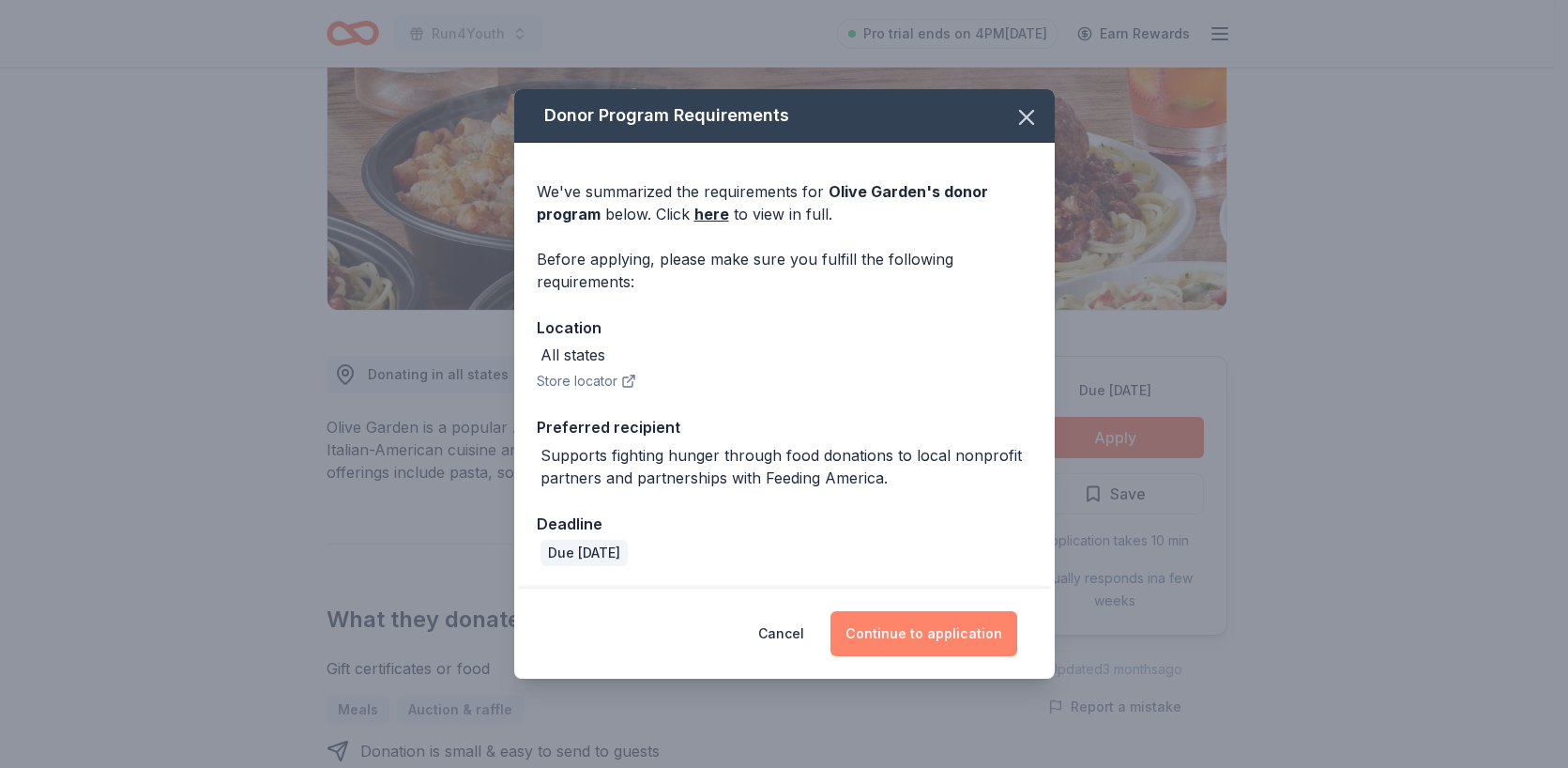
click at [933, 624] on button "Continue to application" at bounding box center [924, 633] width 187 height 45
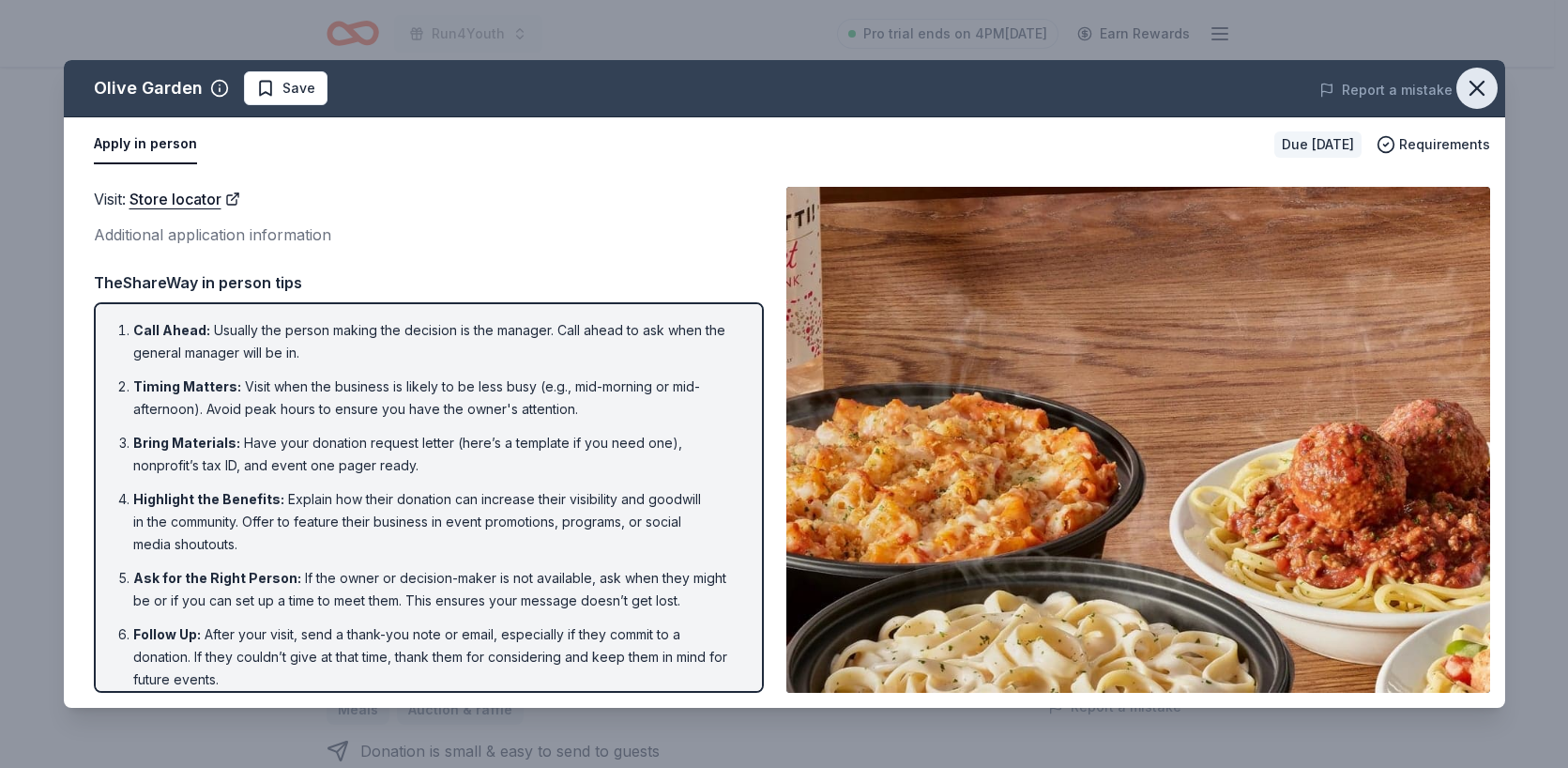
click at [1471, 84] on icon "button" at bounding box center [1477, 89] width 13 height 13
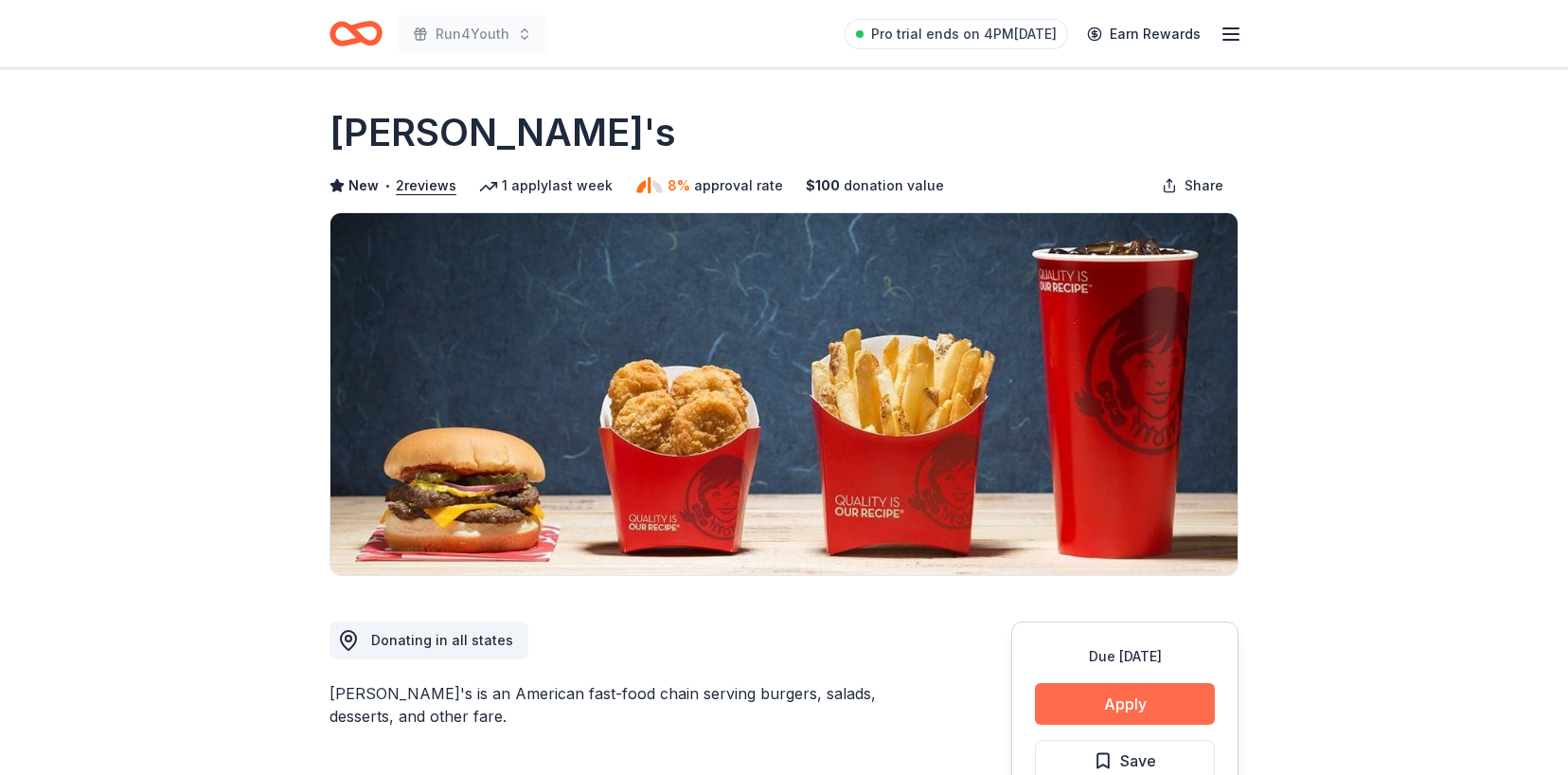
click at [1084, 699] on button "Apply" at bounding box center [1124, 704] width 180 height 42
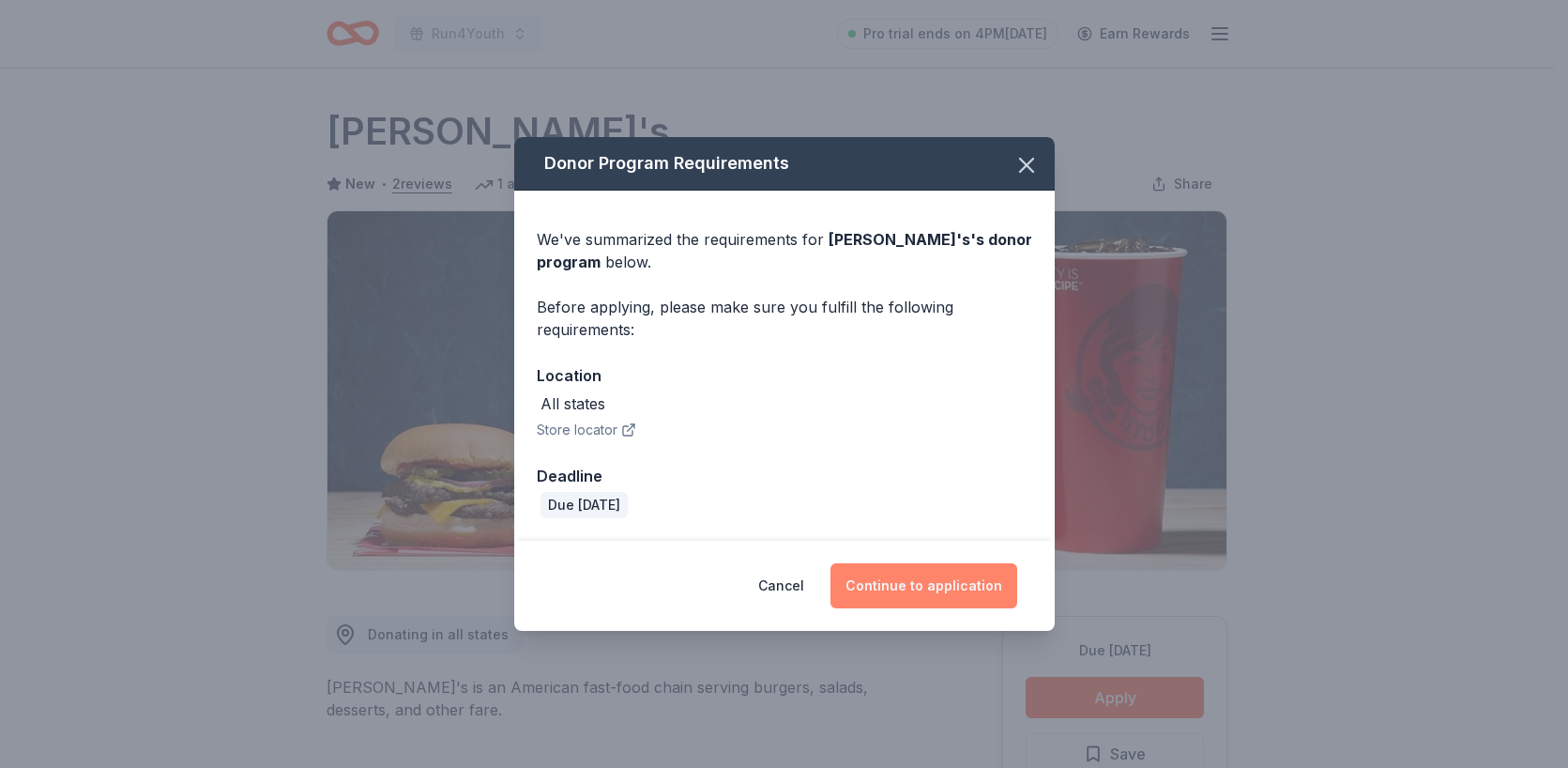
click at [957, 587] on button "Continue to application" at bounding box center [924, 586] width 187 height 45
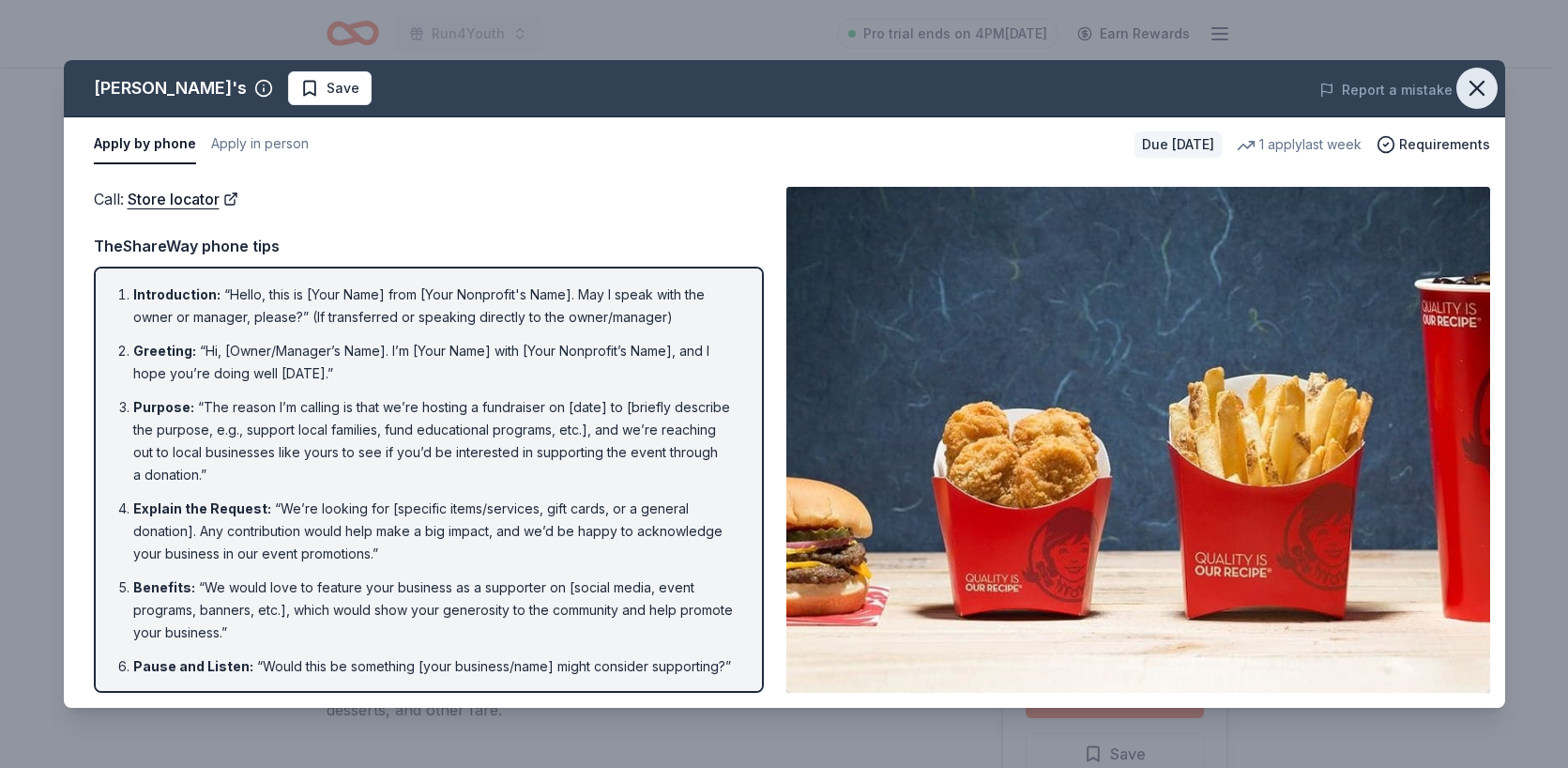
click at [1486, 91] on icon "button" at bounding box center [1477, 89] width 26 height 26
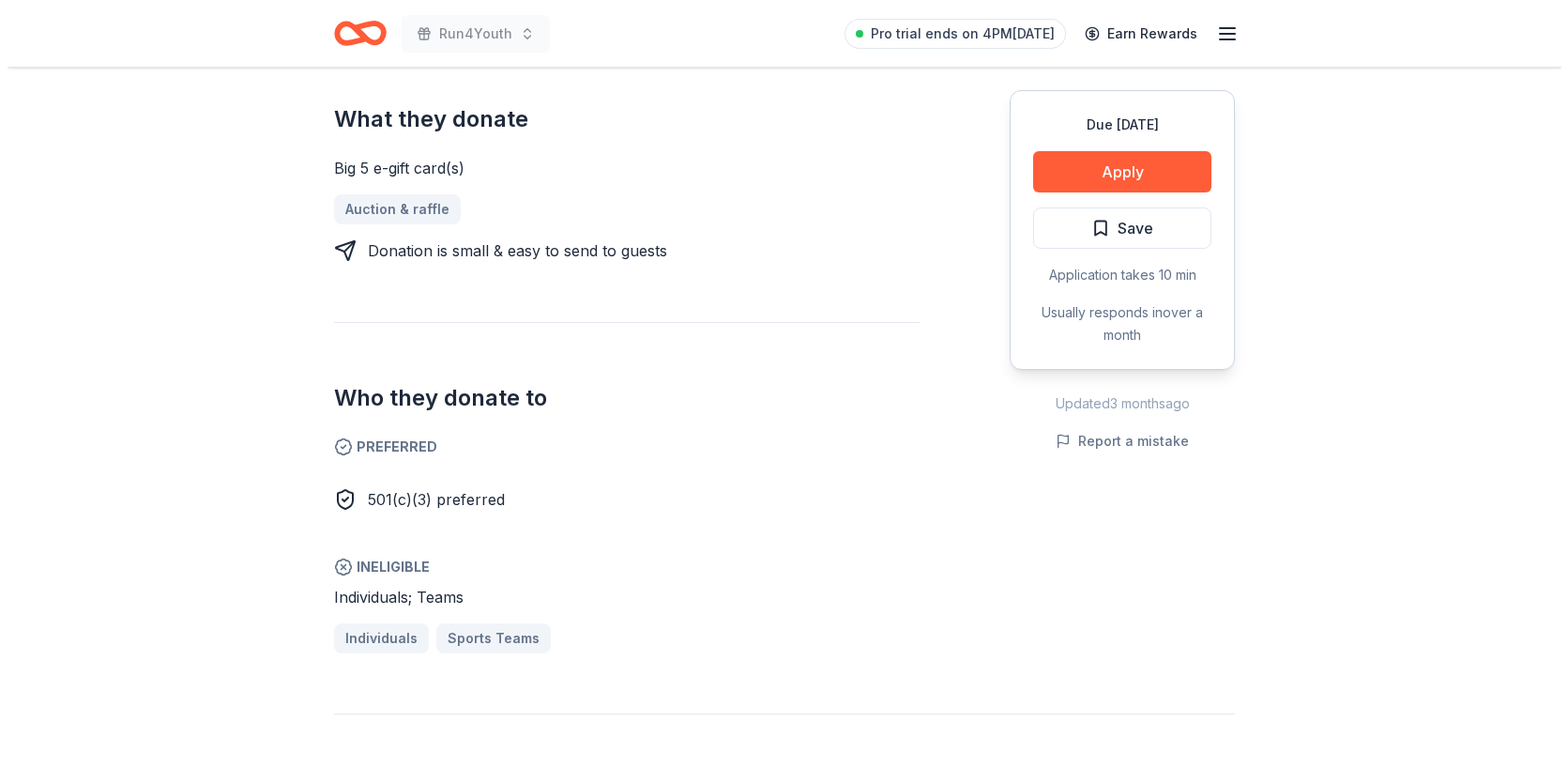
scroll to position [806, 0]
click at [1100, 159] on button "Apply" at bounding box center [1114, 172] width 178 height 42
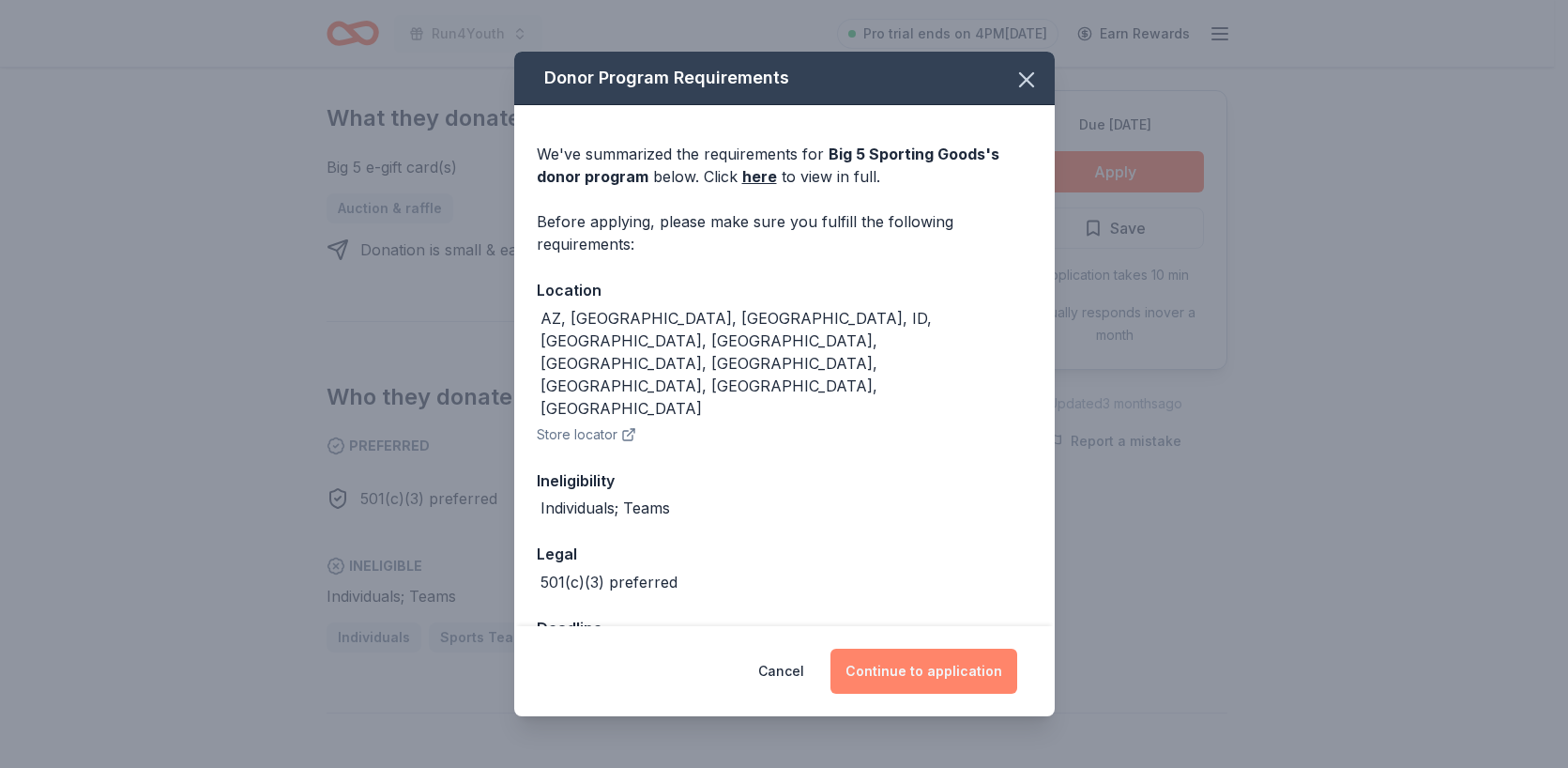
click at [930, 669] on button "Continue to application" at bounding box center [924, 671] width 187 height 45
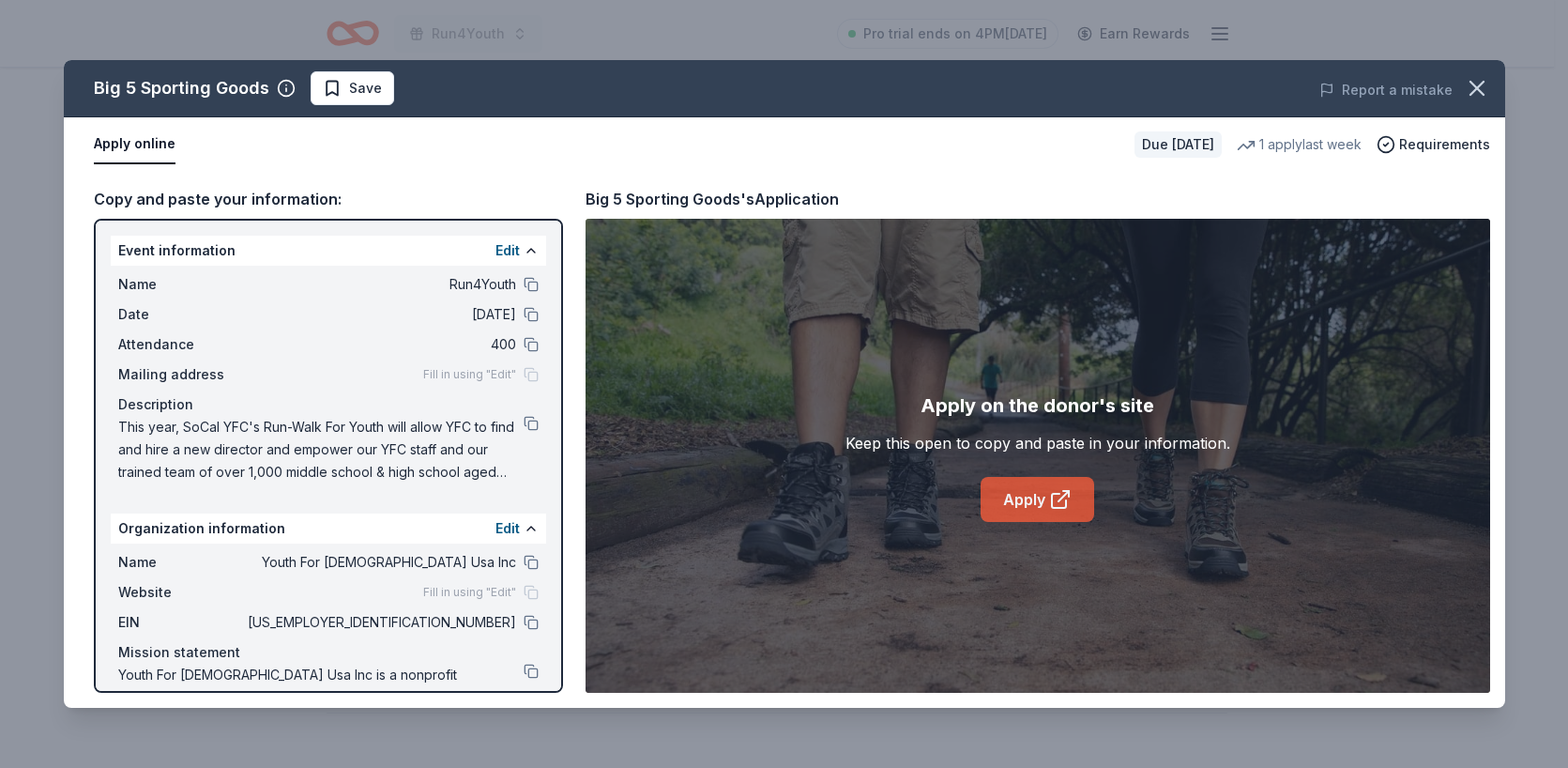
click at [1059, 494] on icon at bounding box center [1060, 499] width 23 height 23
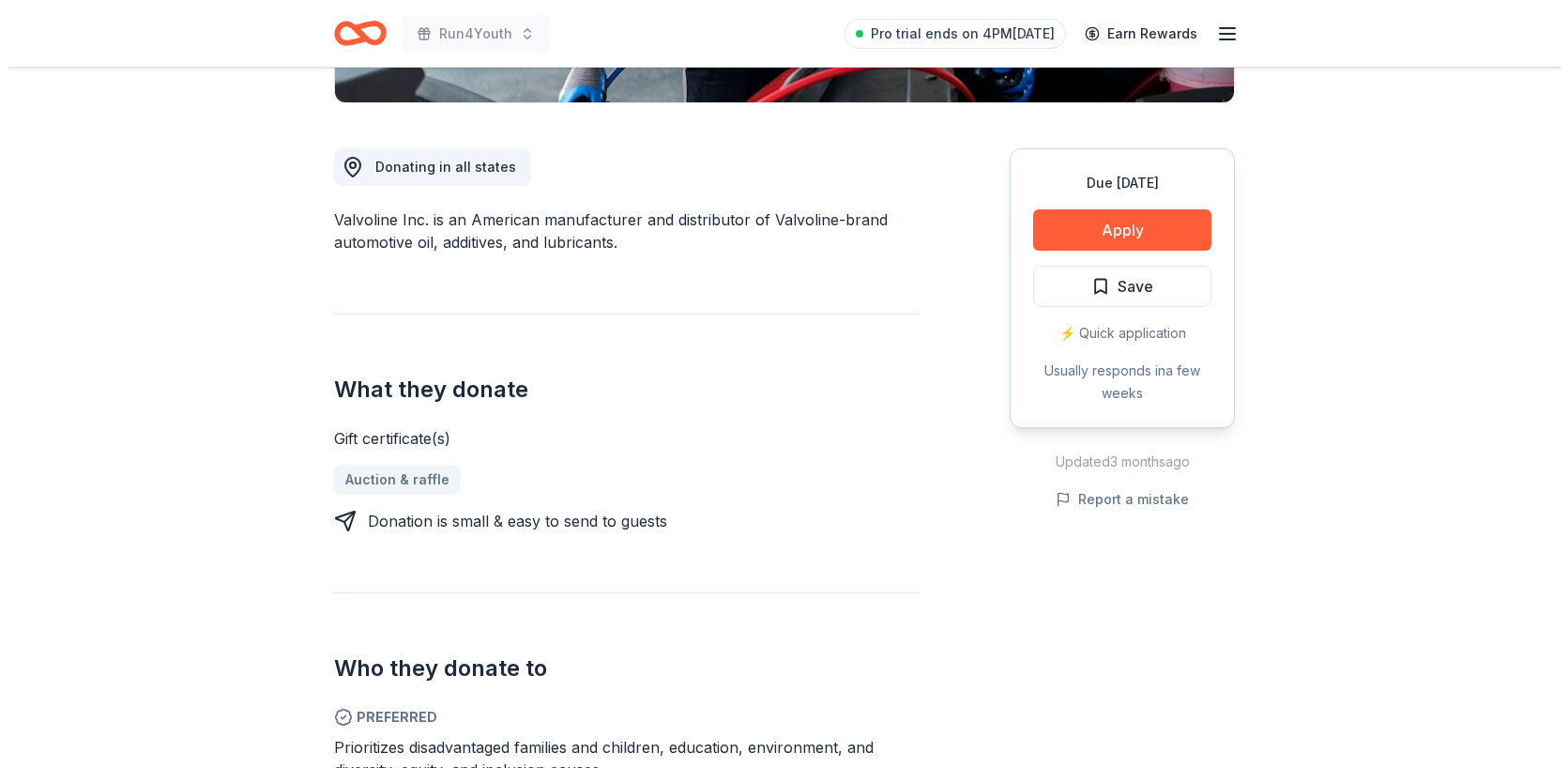
scroll to position [672, 0]
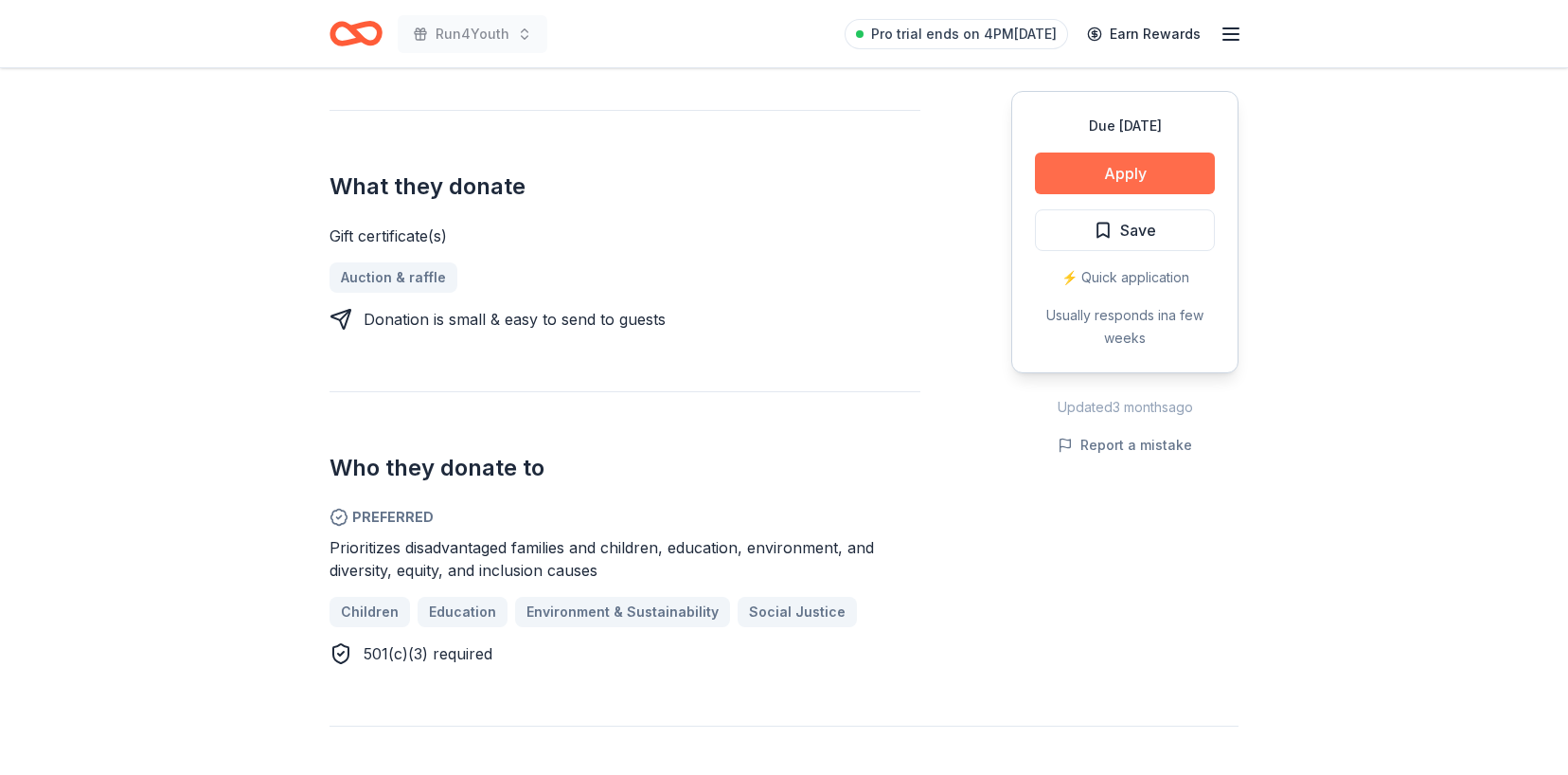
click at [1100, 164] on button "Apply" at bounding box center [1124, 173] width 180 height 42
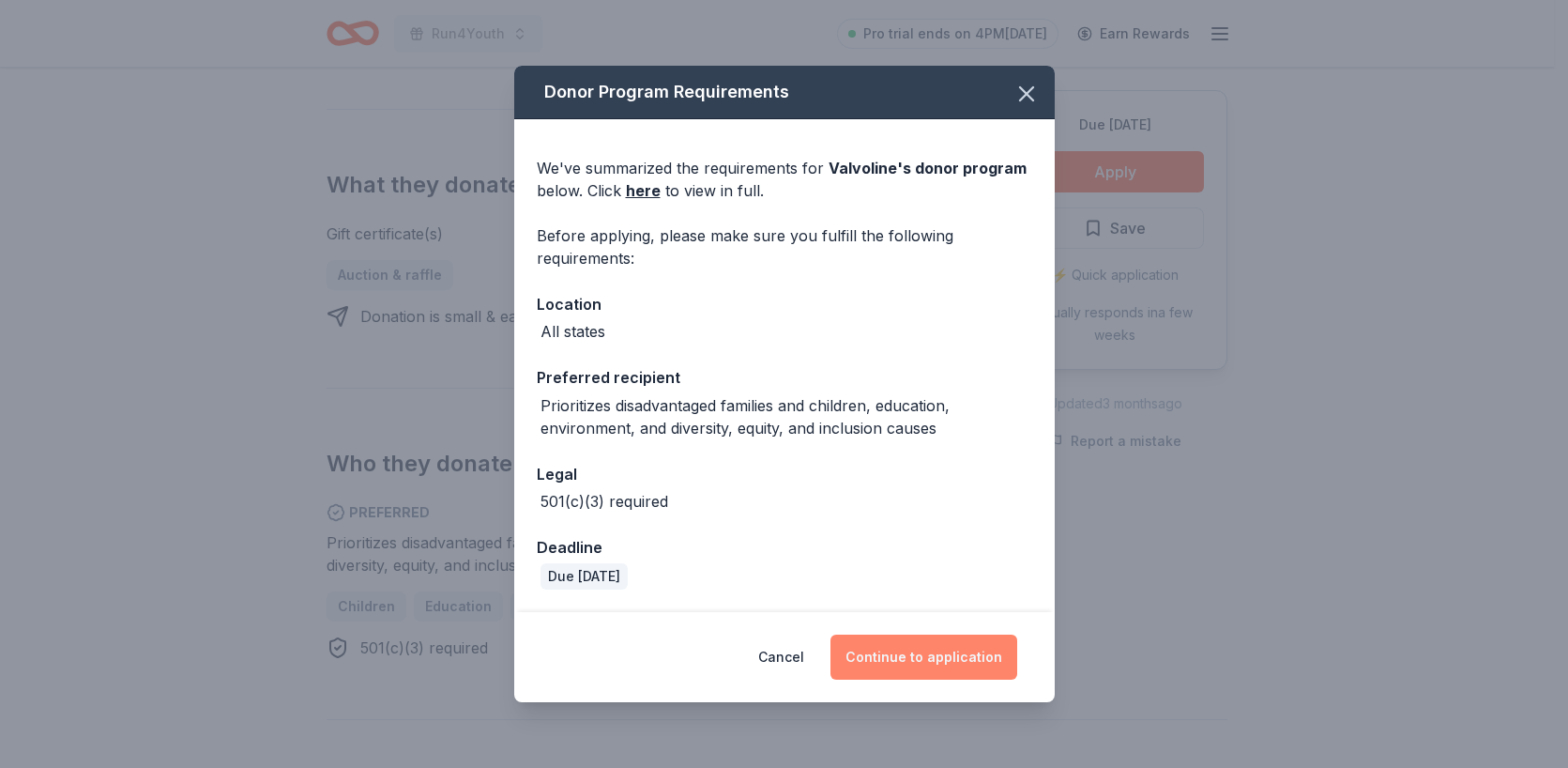
click at [898, 659] on button "Continue to application" at bounding box center [924, 657] width 187 height 45
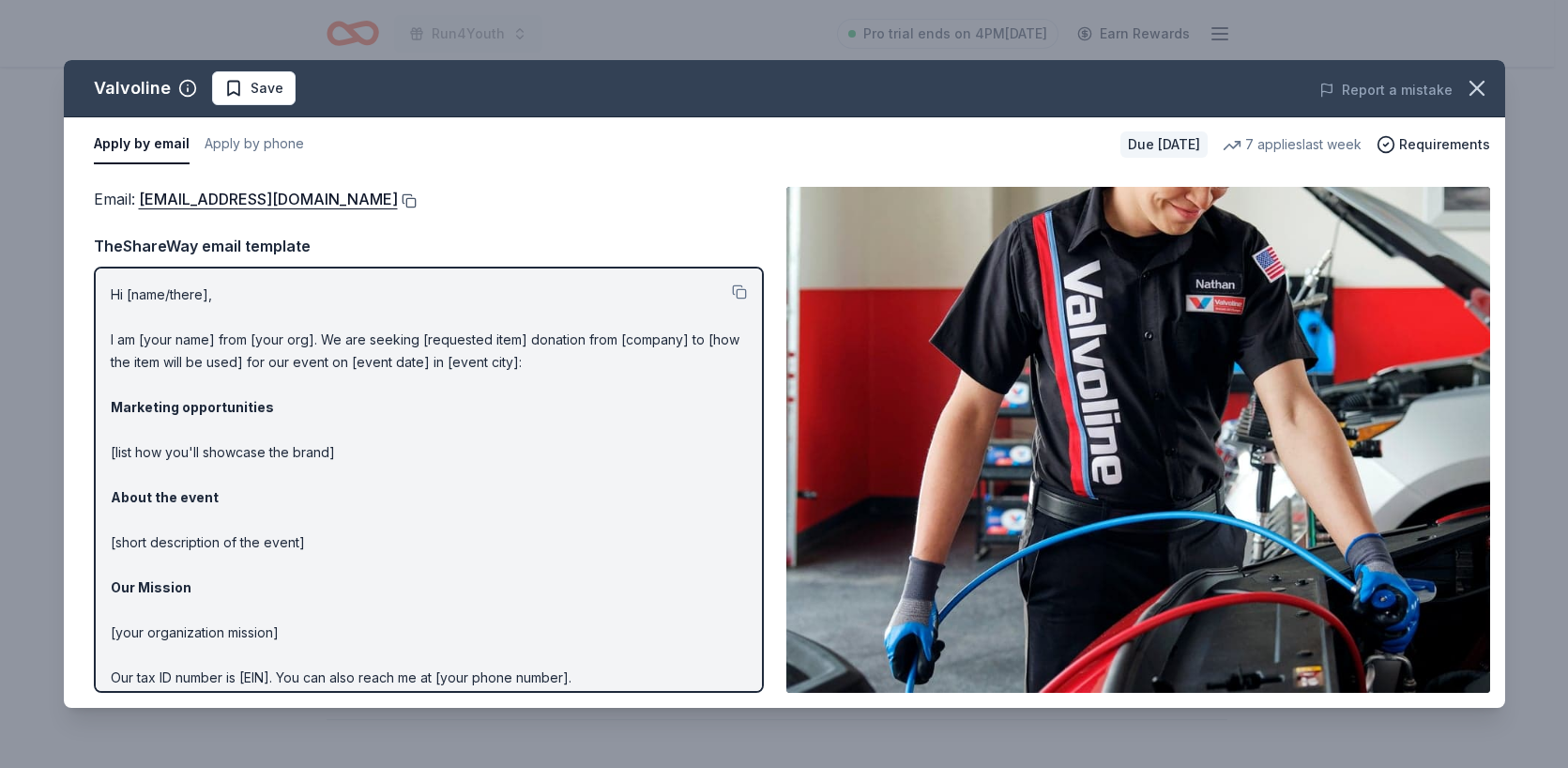
click at [398, 198] on button at bounding box center [408, 201] width 19 height 15
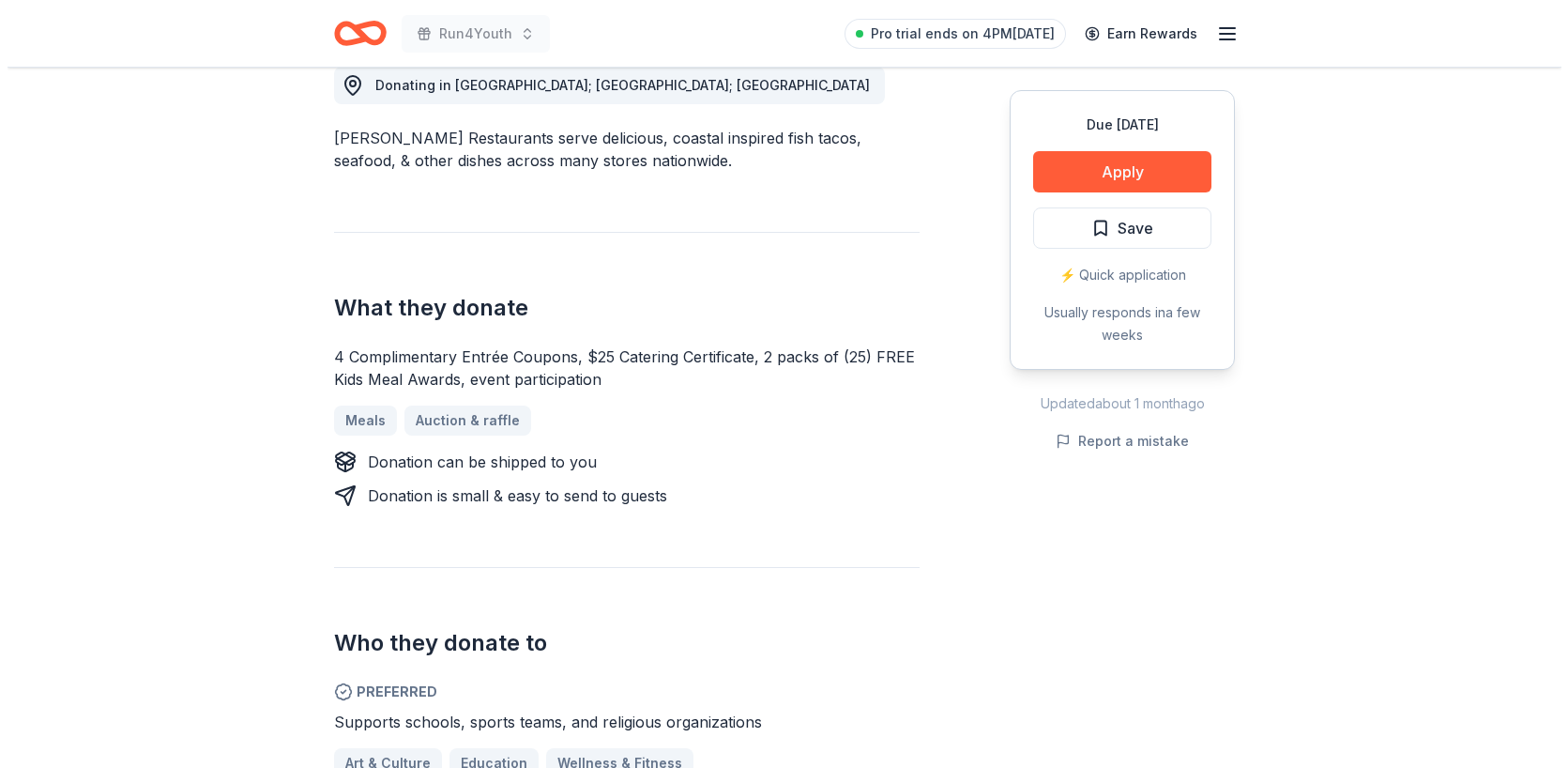
scroll to position [809, 0]
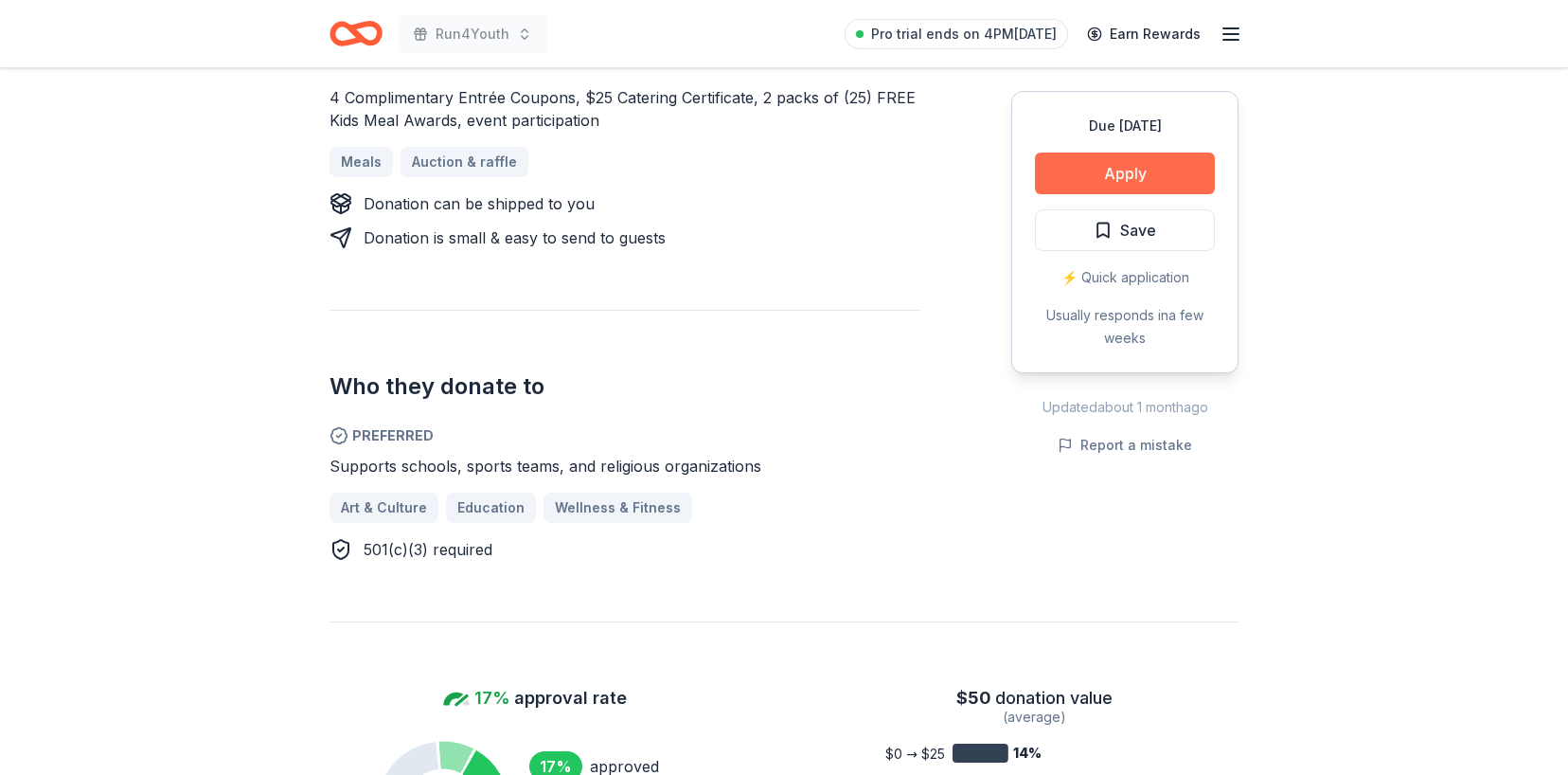
click at [1163, 171] on button "Apply" at bounding box center [1124, 173] width 180 height 42
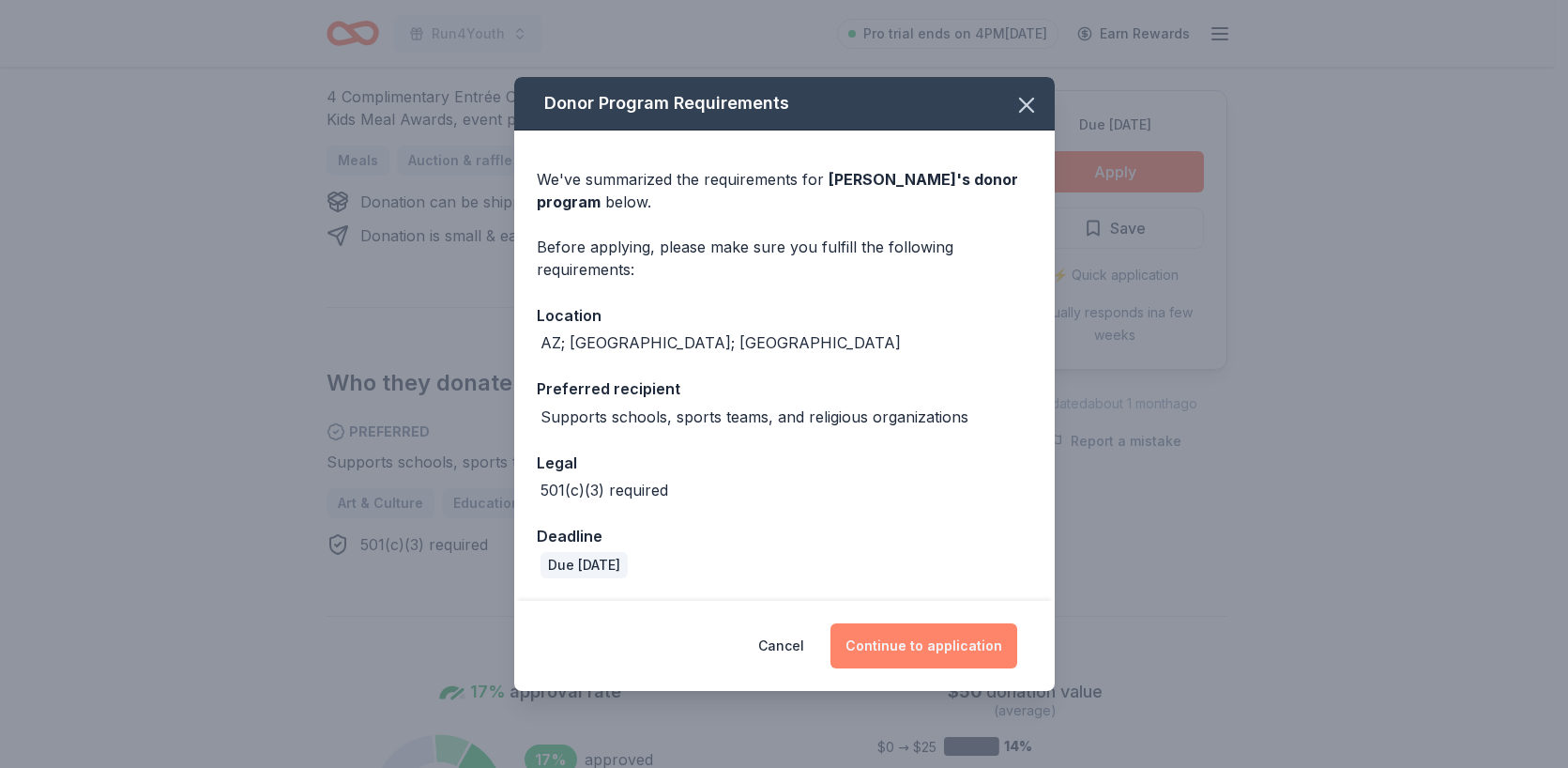
click at [934, 645] on button "Continue to application" at bounding box center [924, 645] width 187 height 45
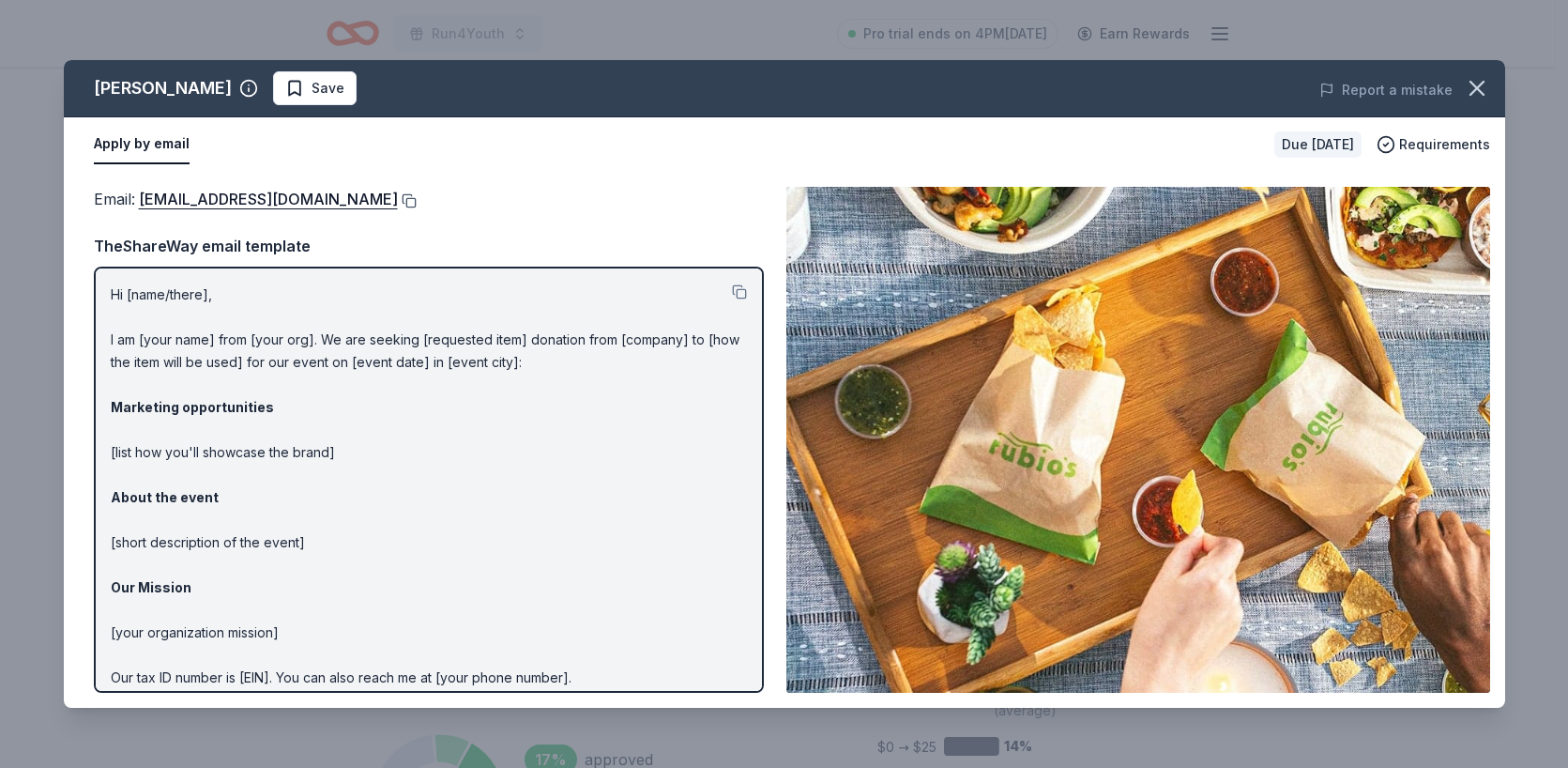
click at [398, 202] on button at bounding box center [408, 201] width 19 height 15
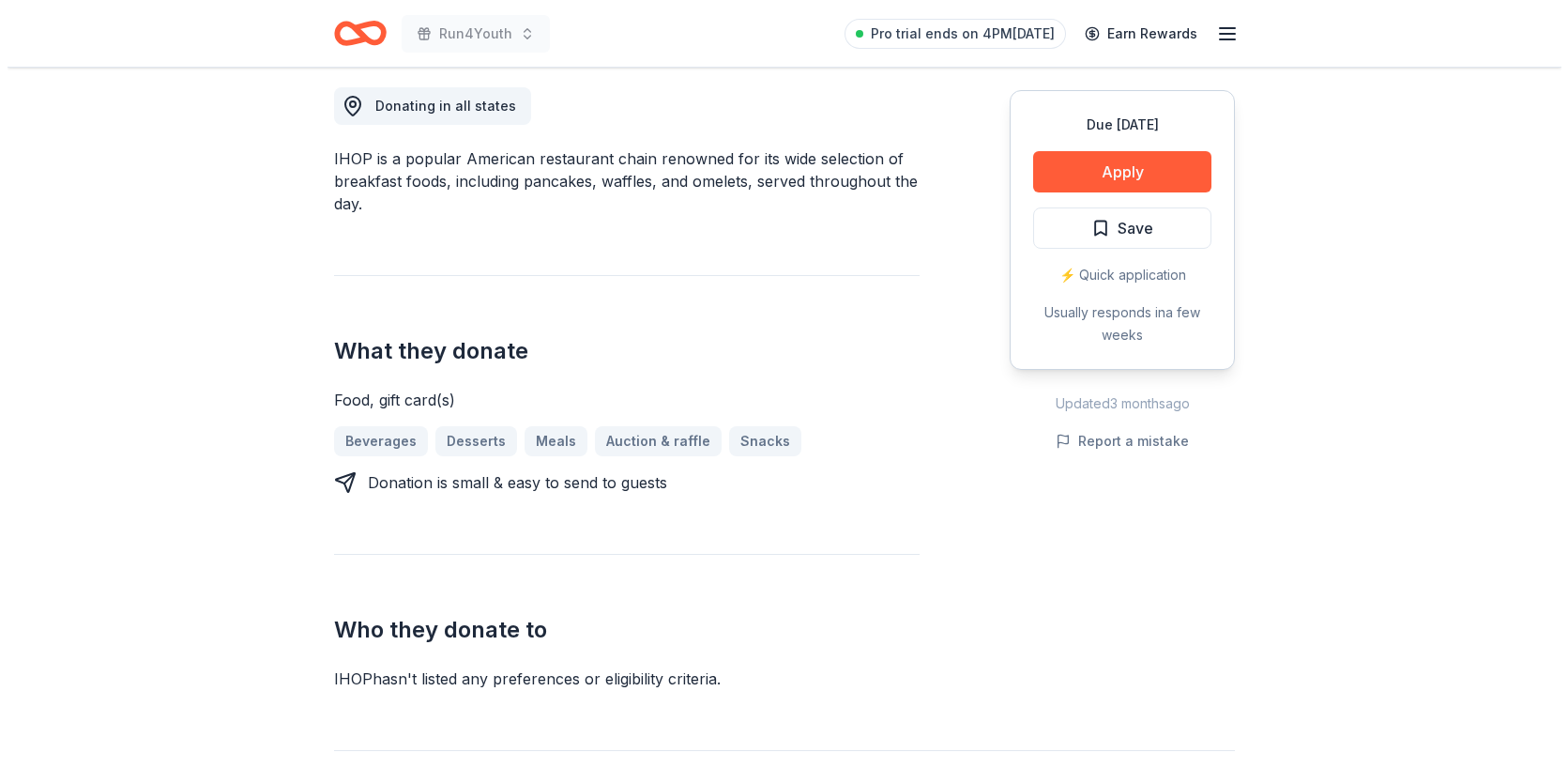
scroll to position [533, 0]
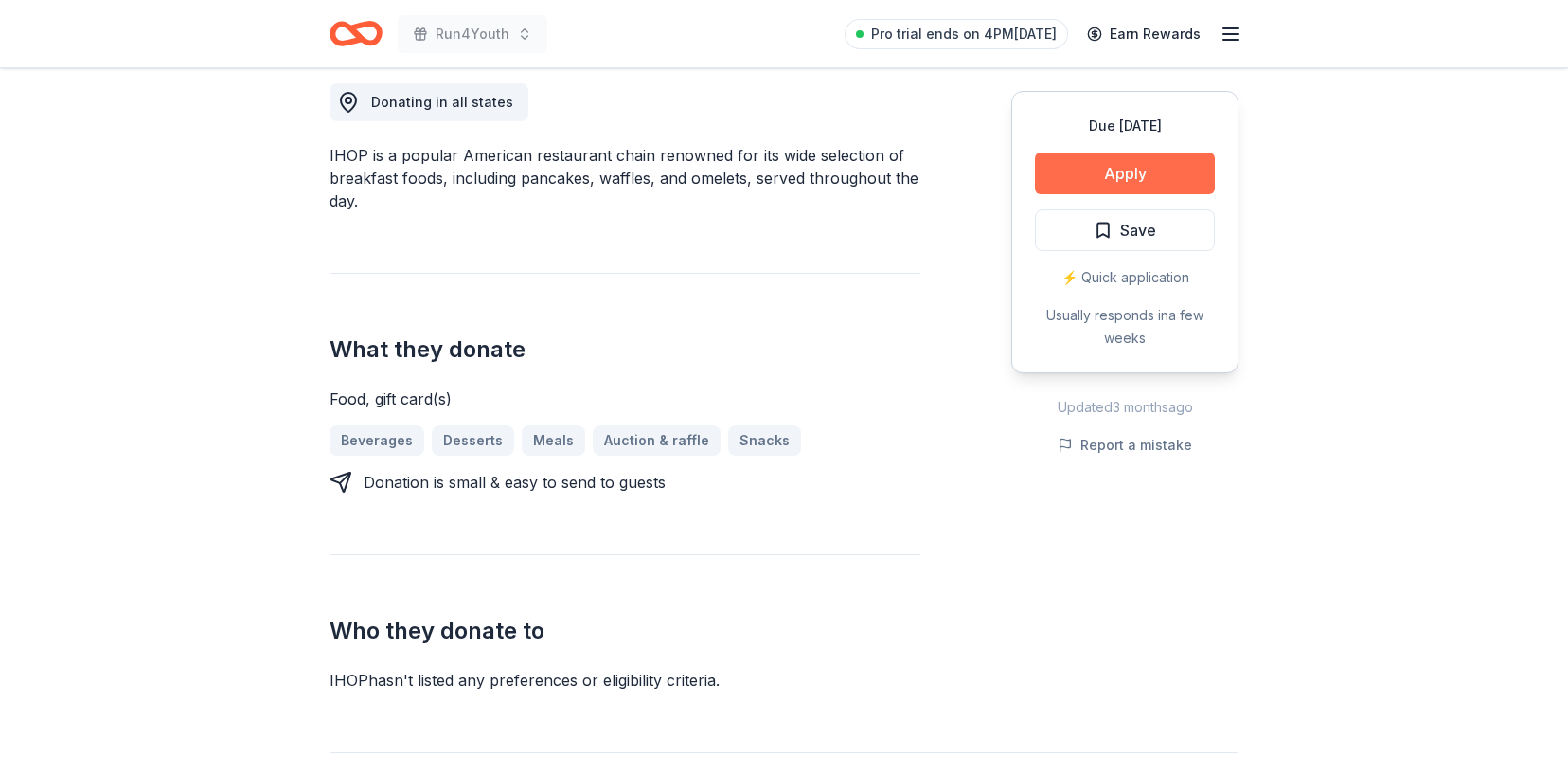
click at [1075, 165] on button "Apply" at bounding box center [1124, 173] width 180 height 42
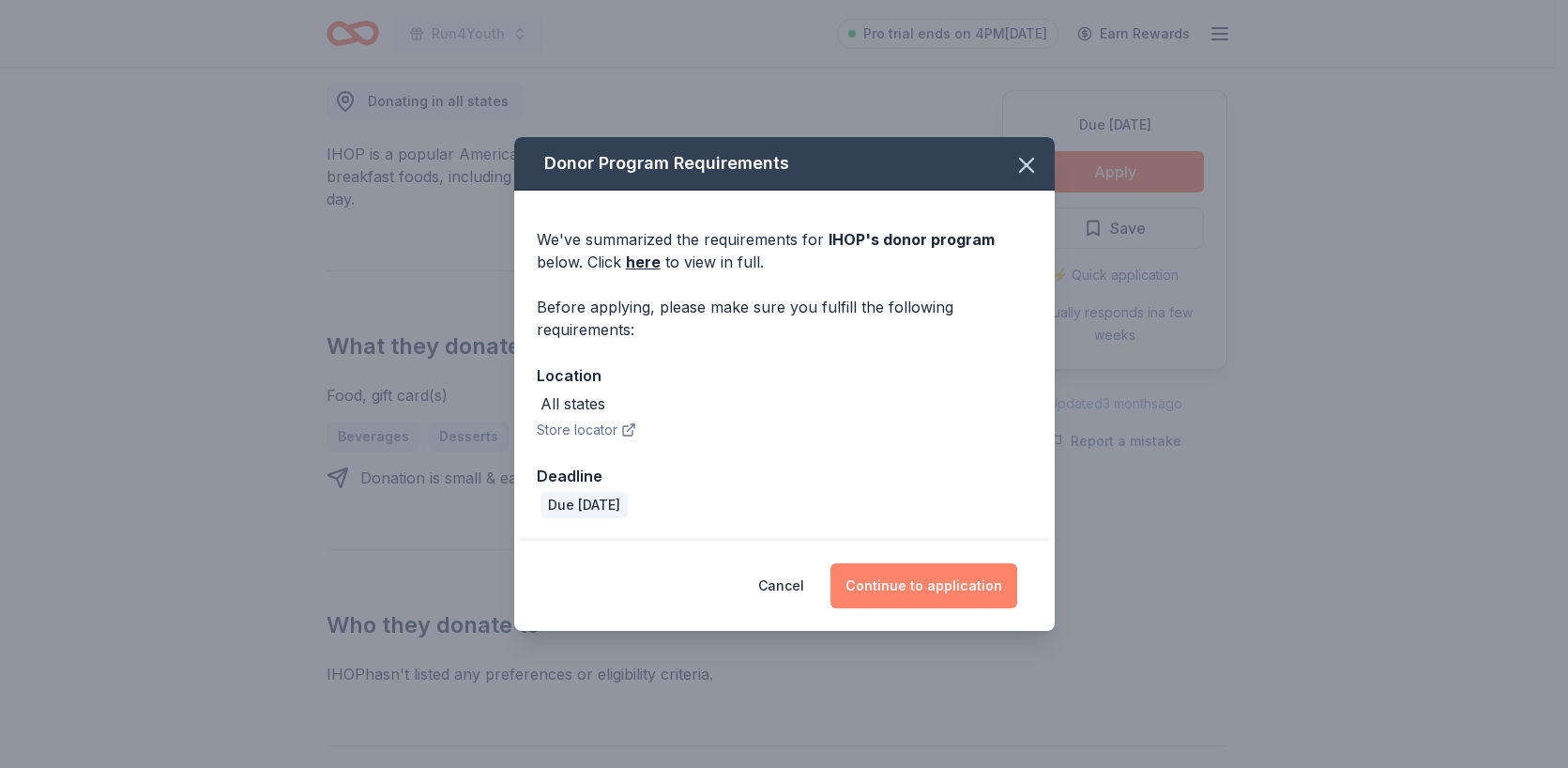
click at [963, 585] on button "Continue to application" at bounding box center [924, 586] width 187 height 45
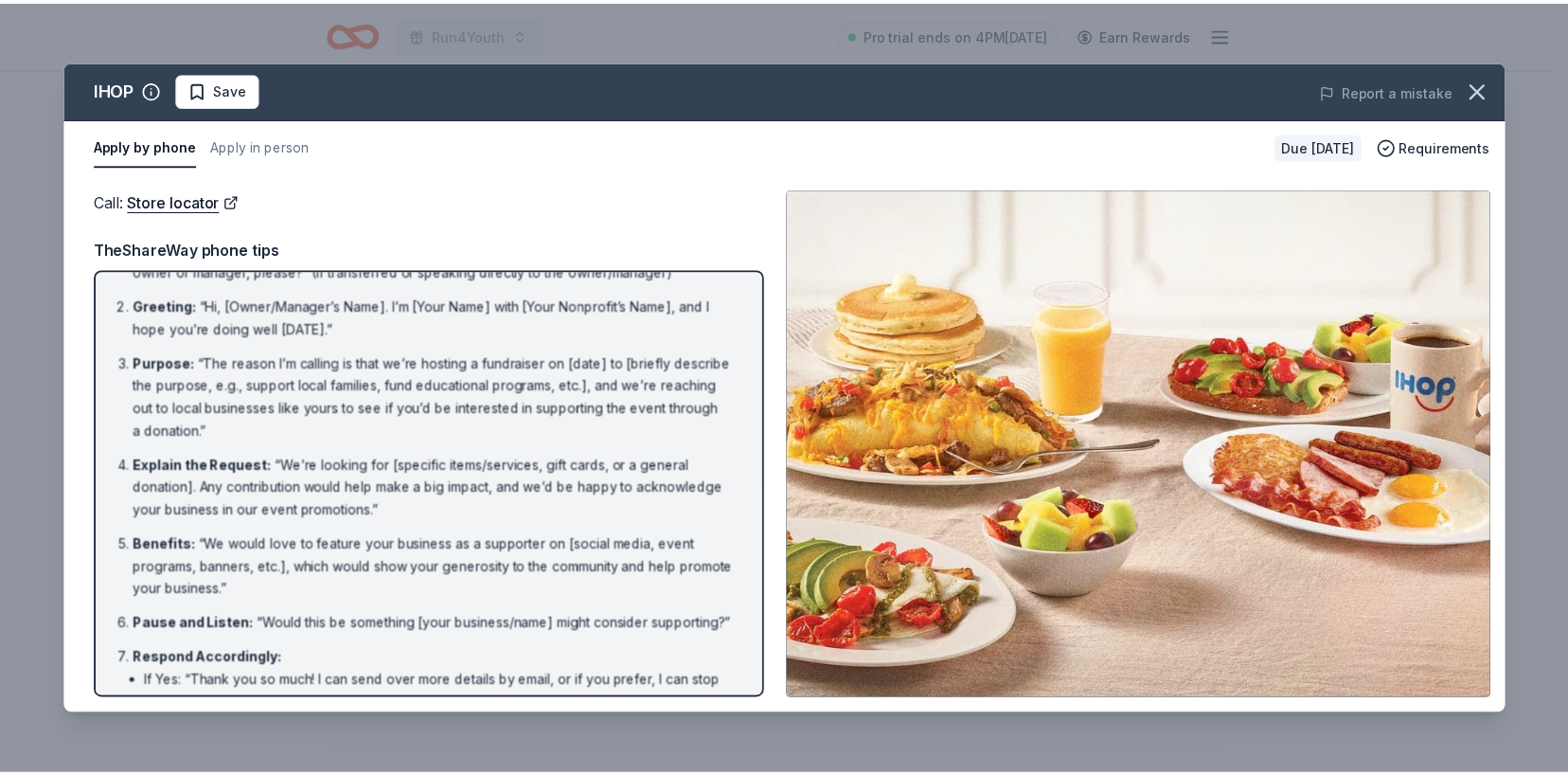
scroll to position [237, 0]
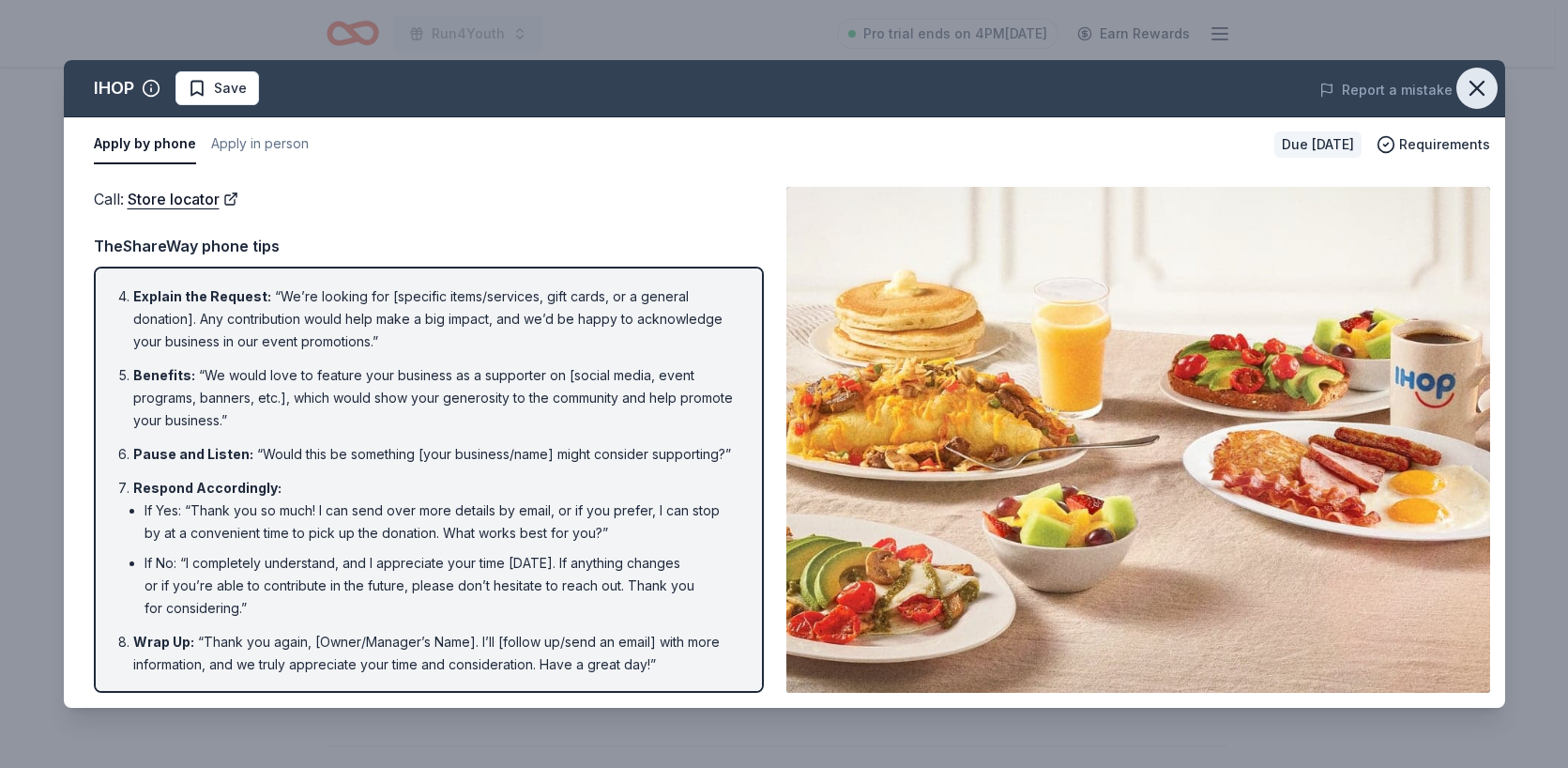
click at [1476, 93] on icon "button" at bounding box center [1477, 89] width 26 height 26
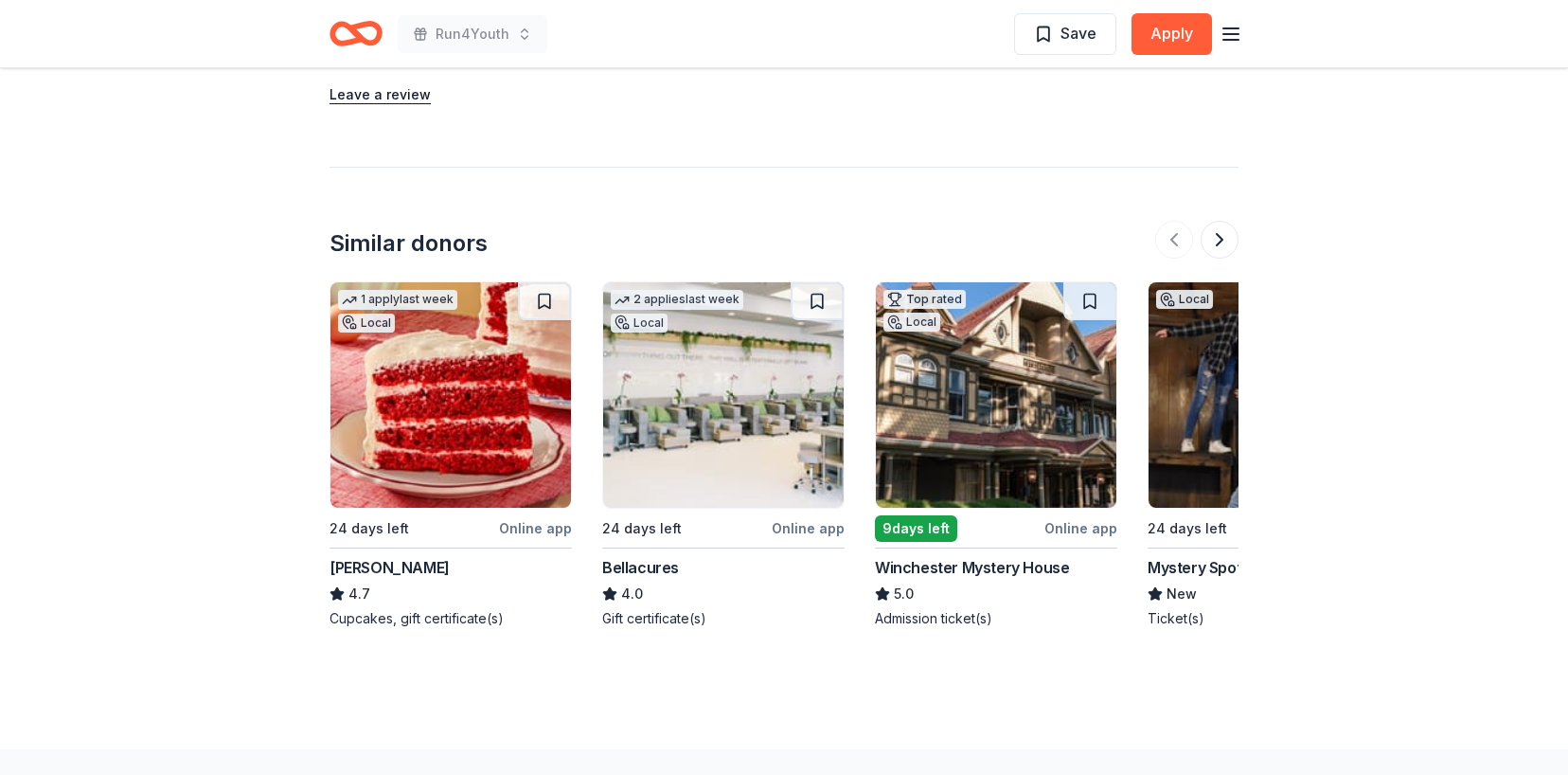
scroll to position [2215, 0]
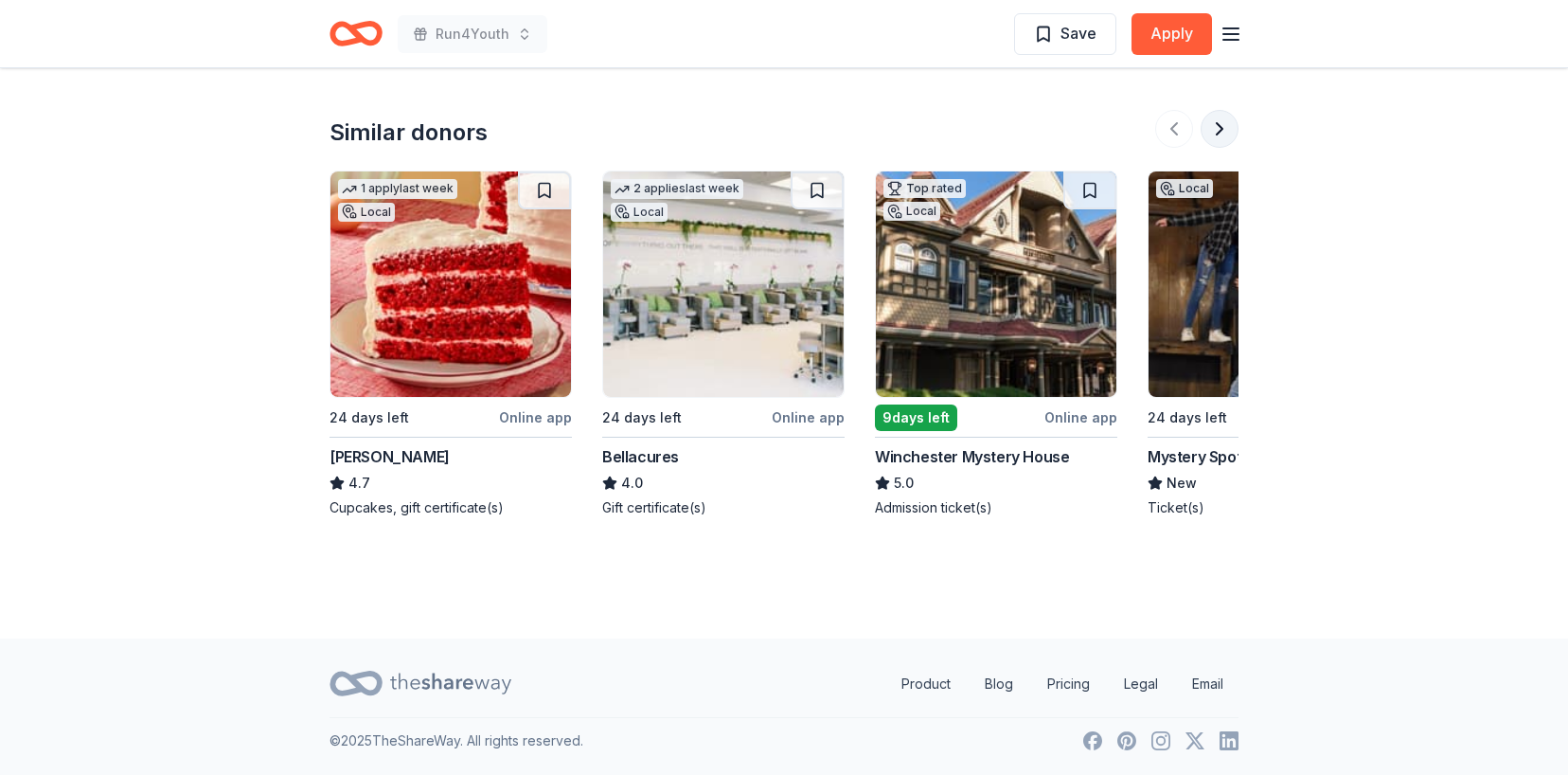
click at [1215, 129] on button at bounding box center [1220, 129] width 38 height 38
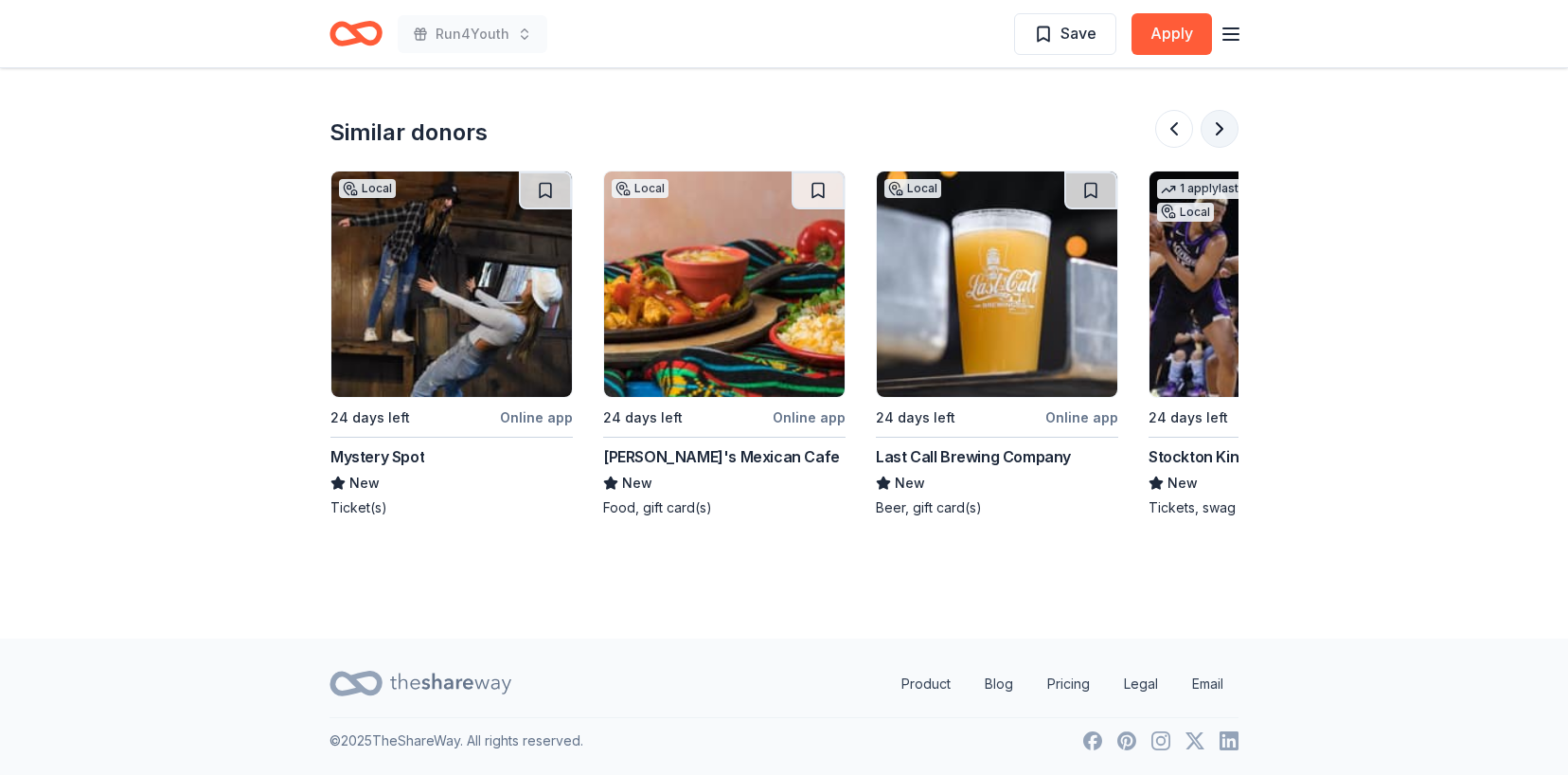
scroll to position [0, 818]
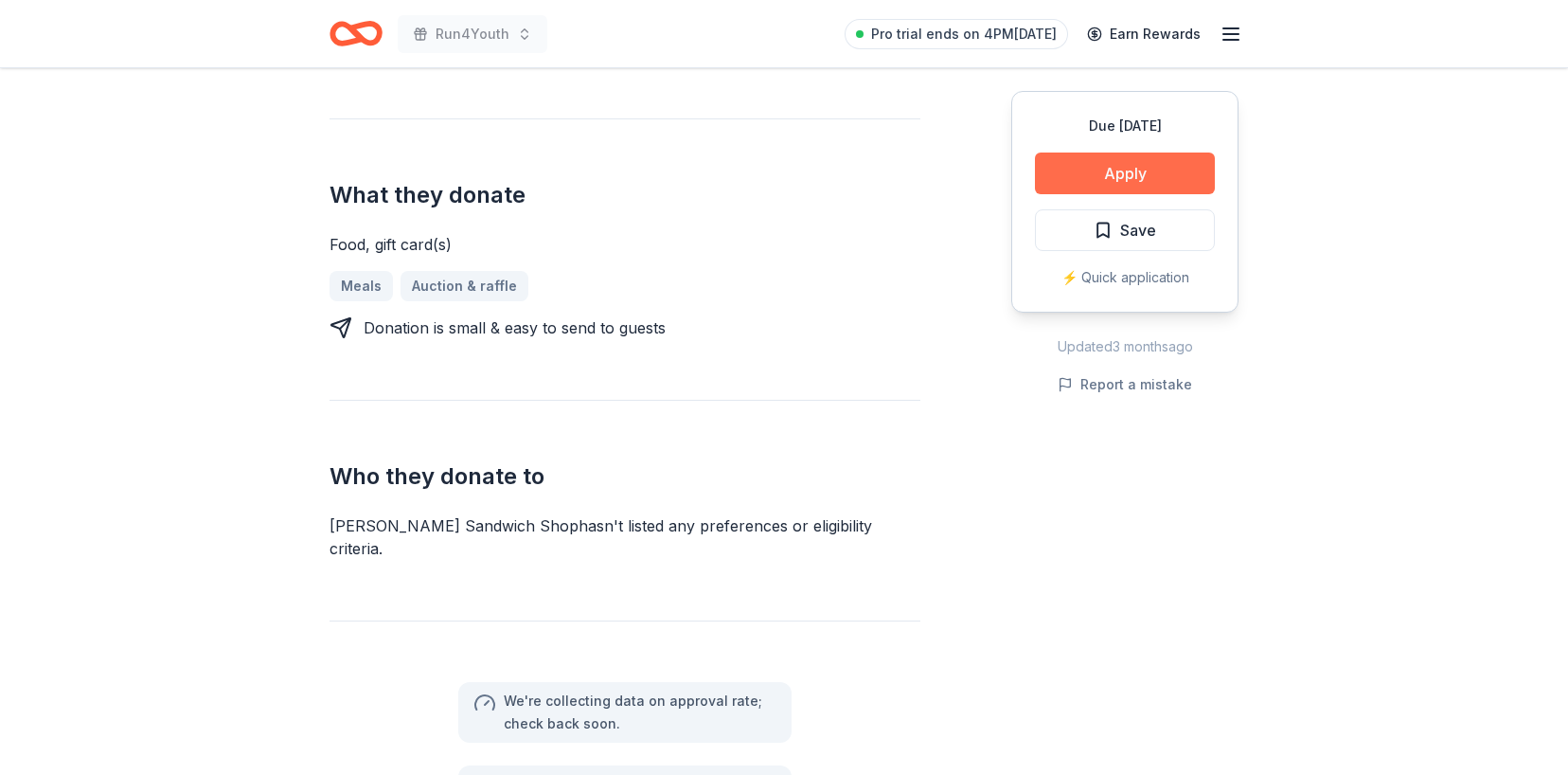
scroll to position [720, 0]
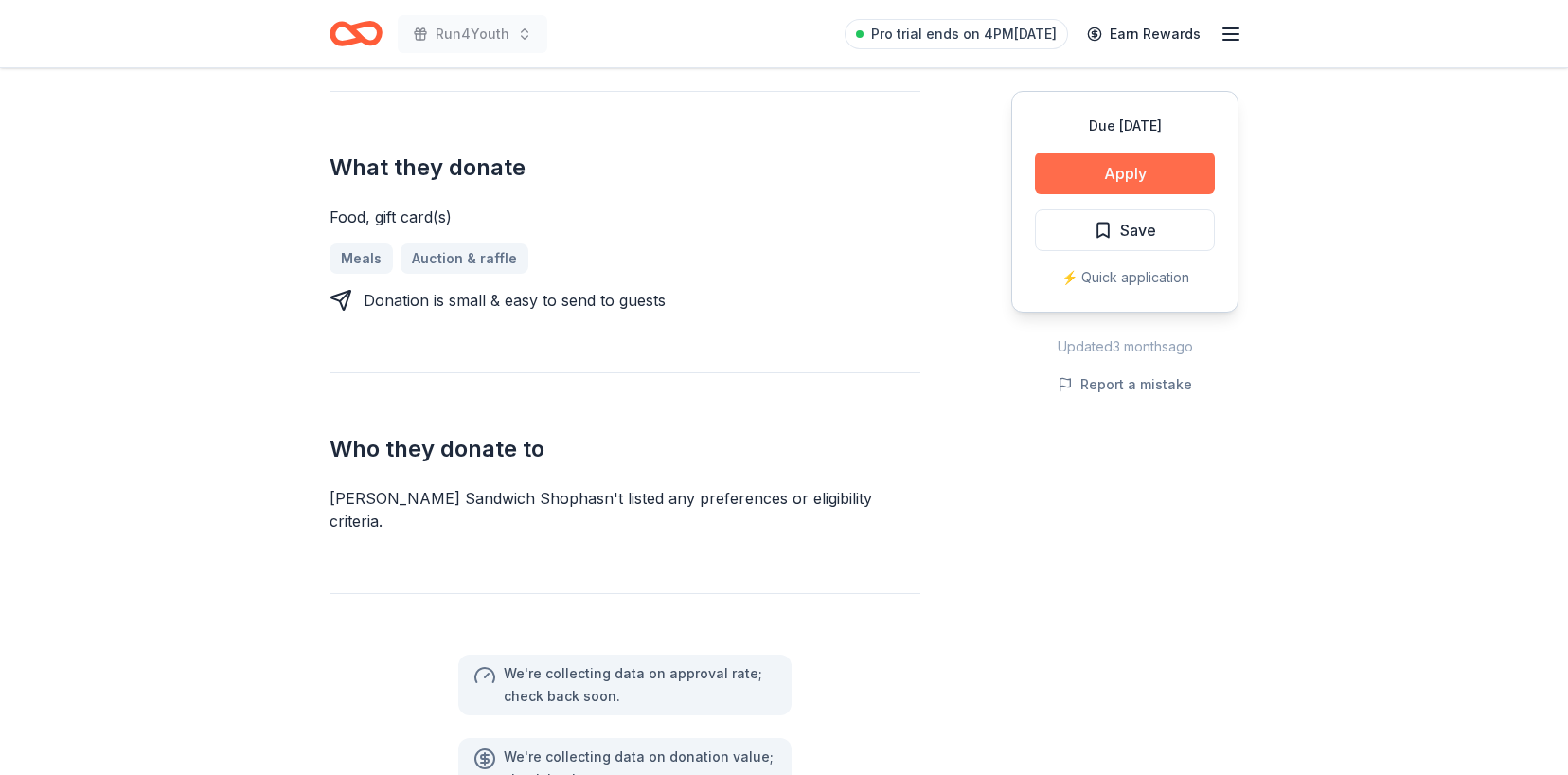
click at [1122, 177] on button "Apply" at bounding box center [1124, 173] width 180 height 42
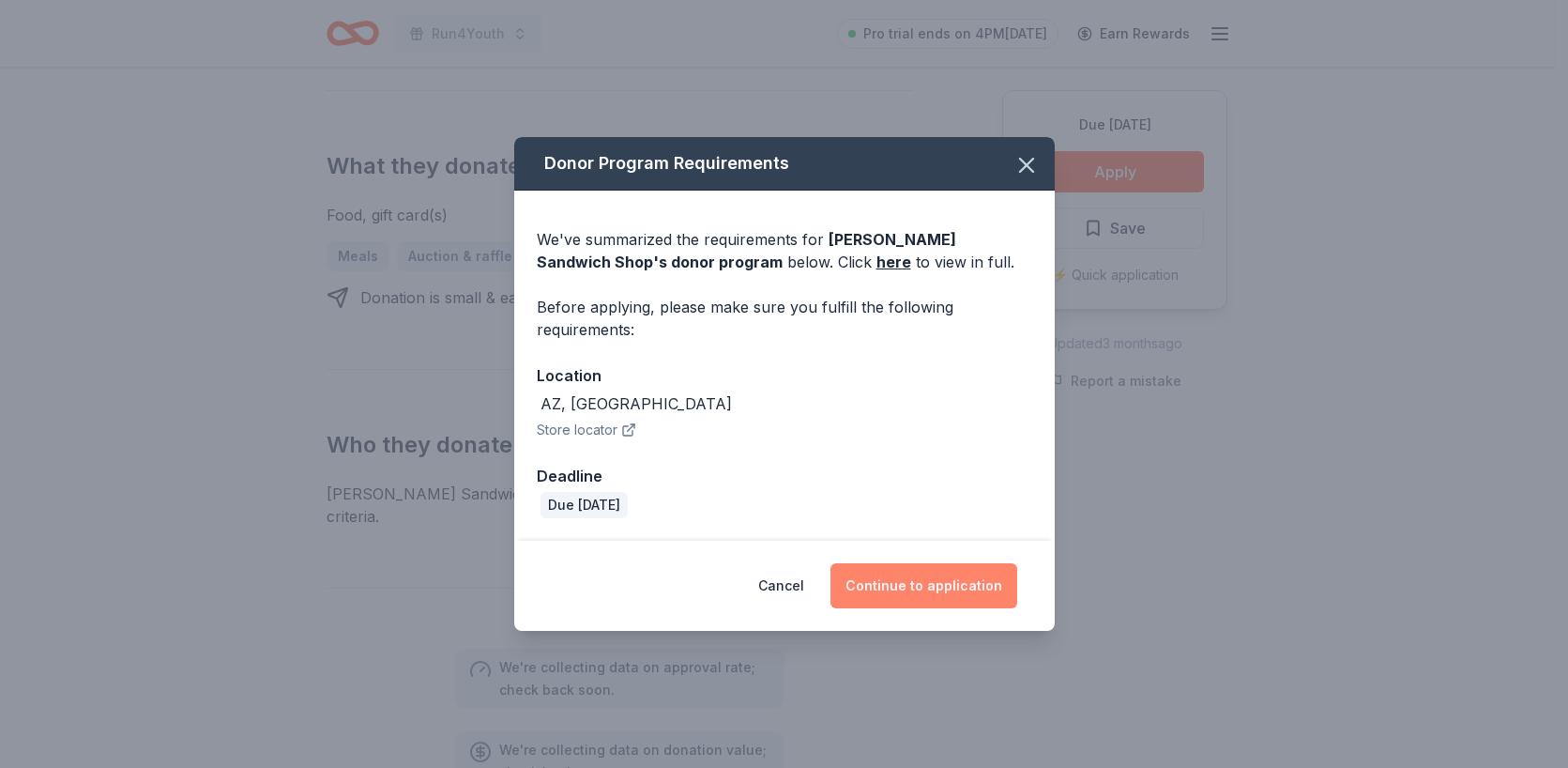
click at [938, 602] on button "Continue to application" at bounding box center [924, 586] width 187 height 45
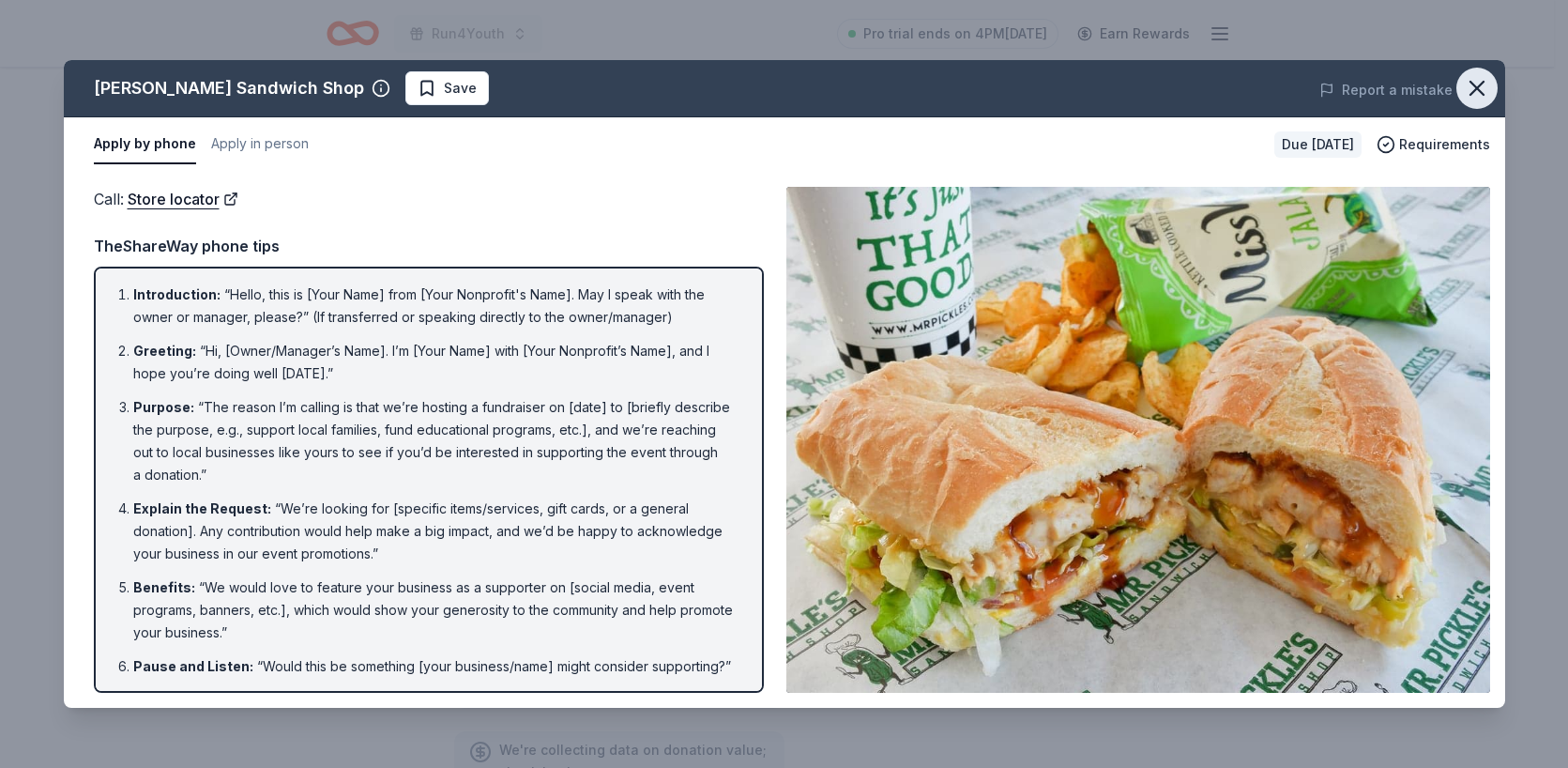
click at [1459, 81] on button "button" at bounding box center [1477, 89] width 42 height 42
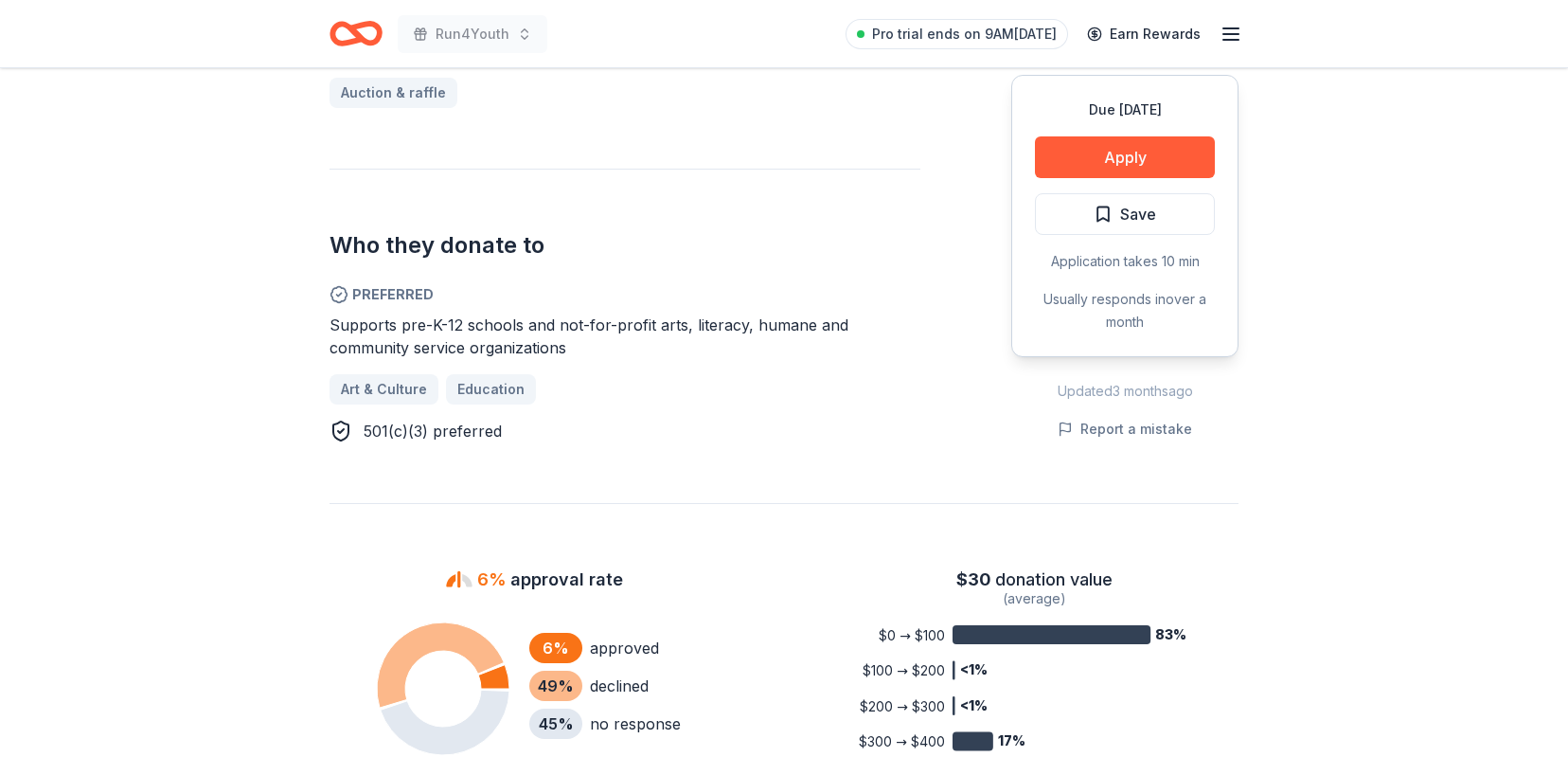
scroll to position [649, 0]
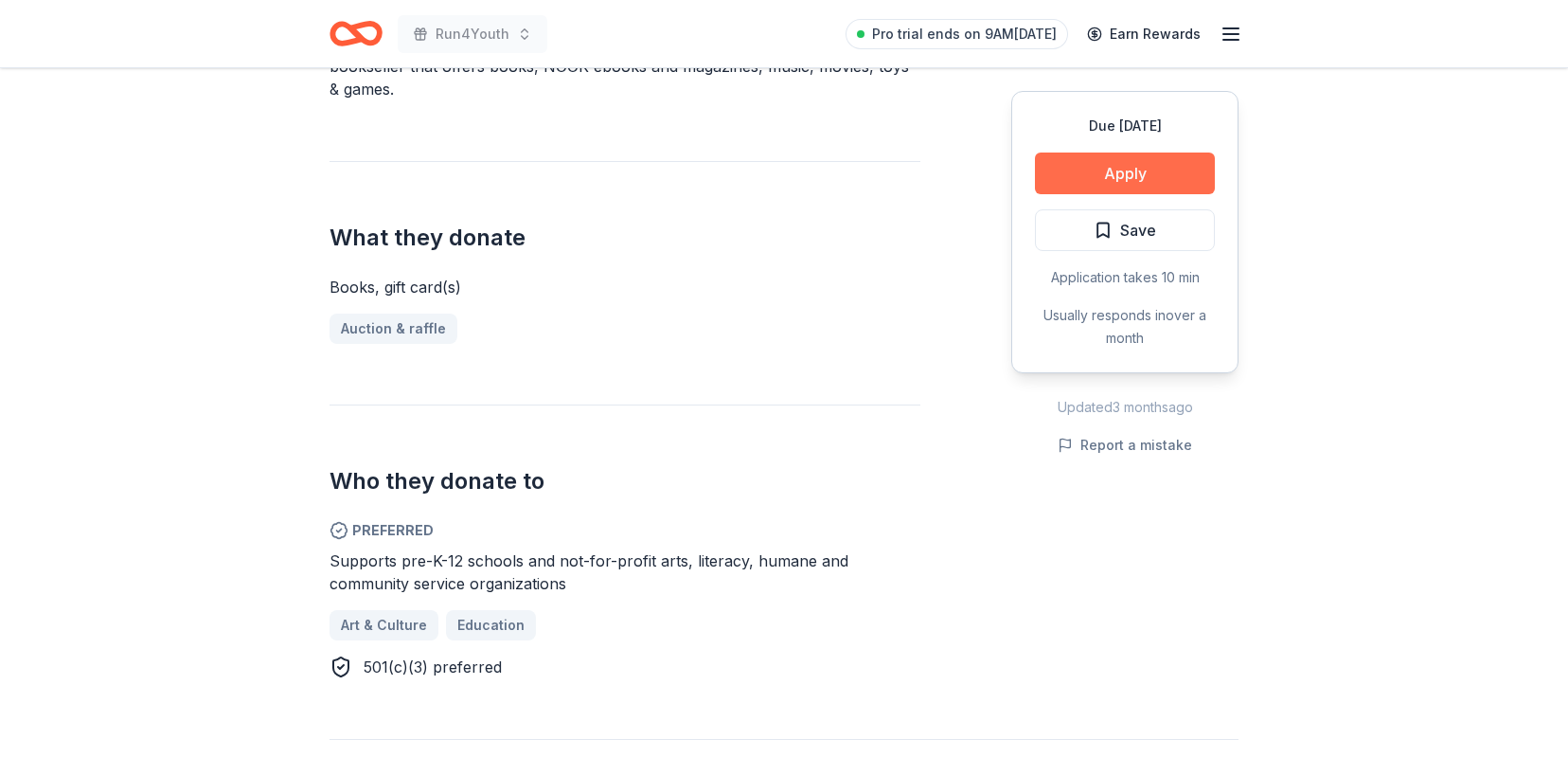
click at [1163, 162] on button "Apply" at bounding box center [1124, 173] width 180 height 42
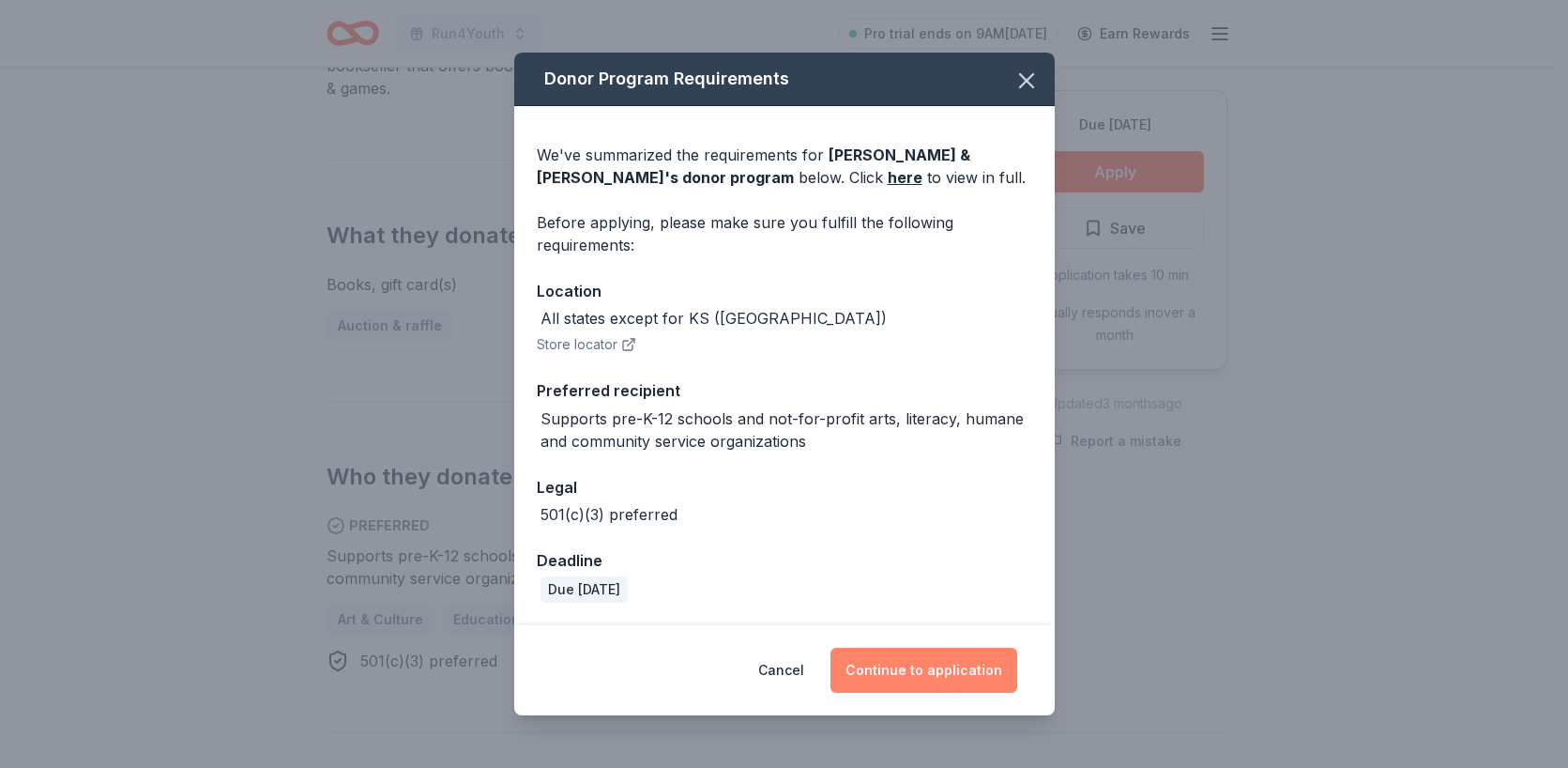
click at [957, 674] on button "Continue to application" at bounding box center [924, 670] width 187 height 45
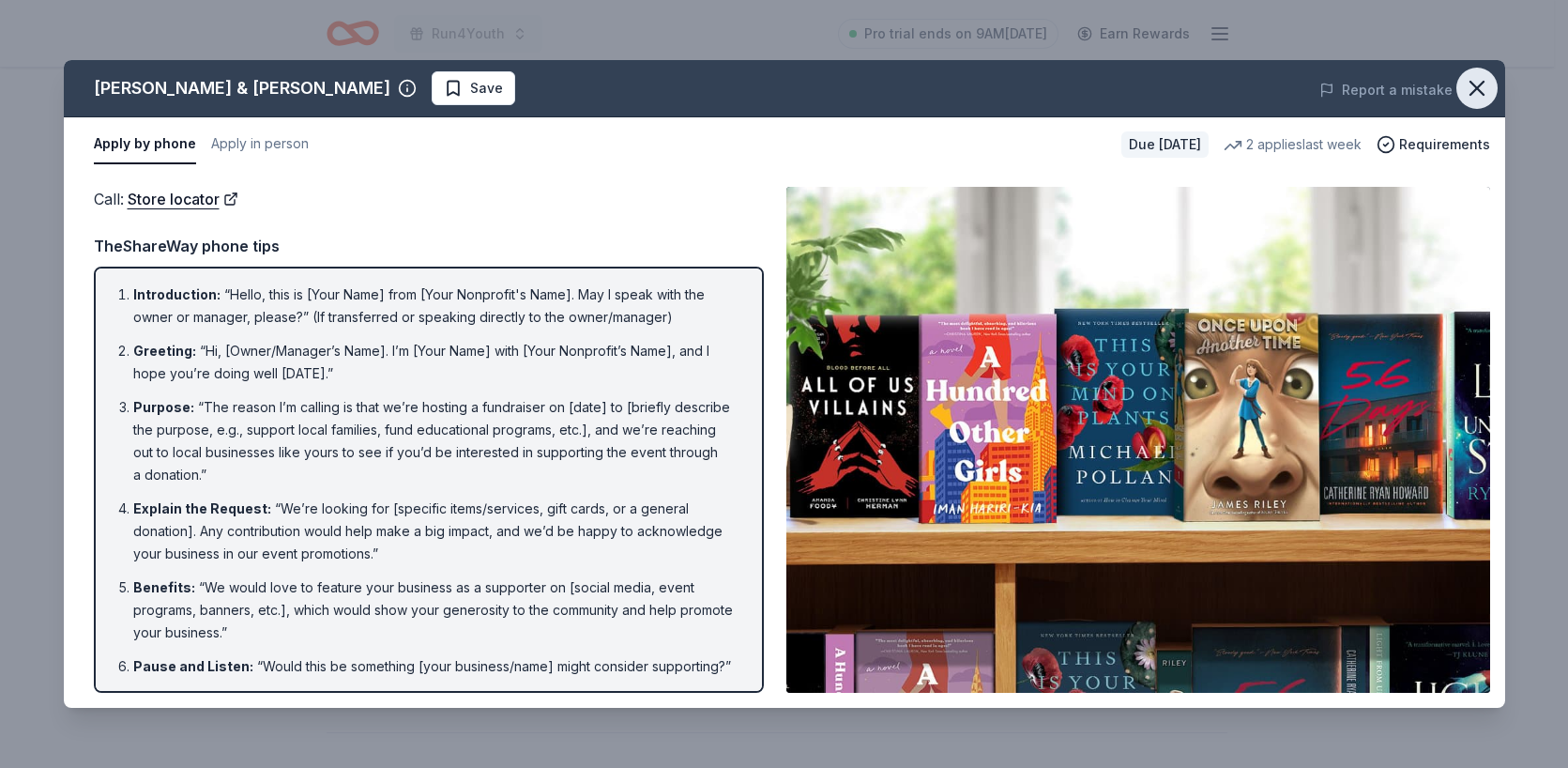
click at [1480, 82] on icon "button" at bounding box center [1477, 89] width 26 height 26
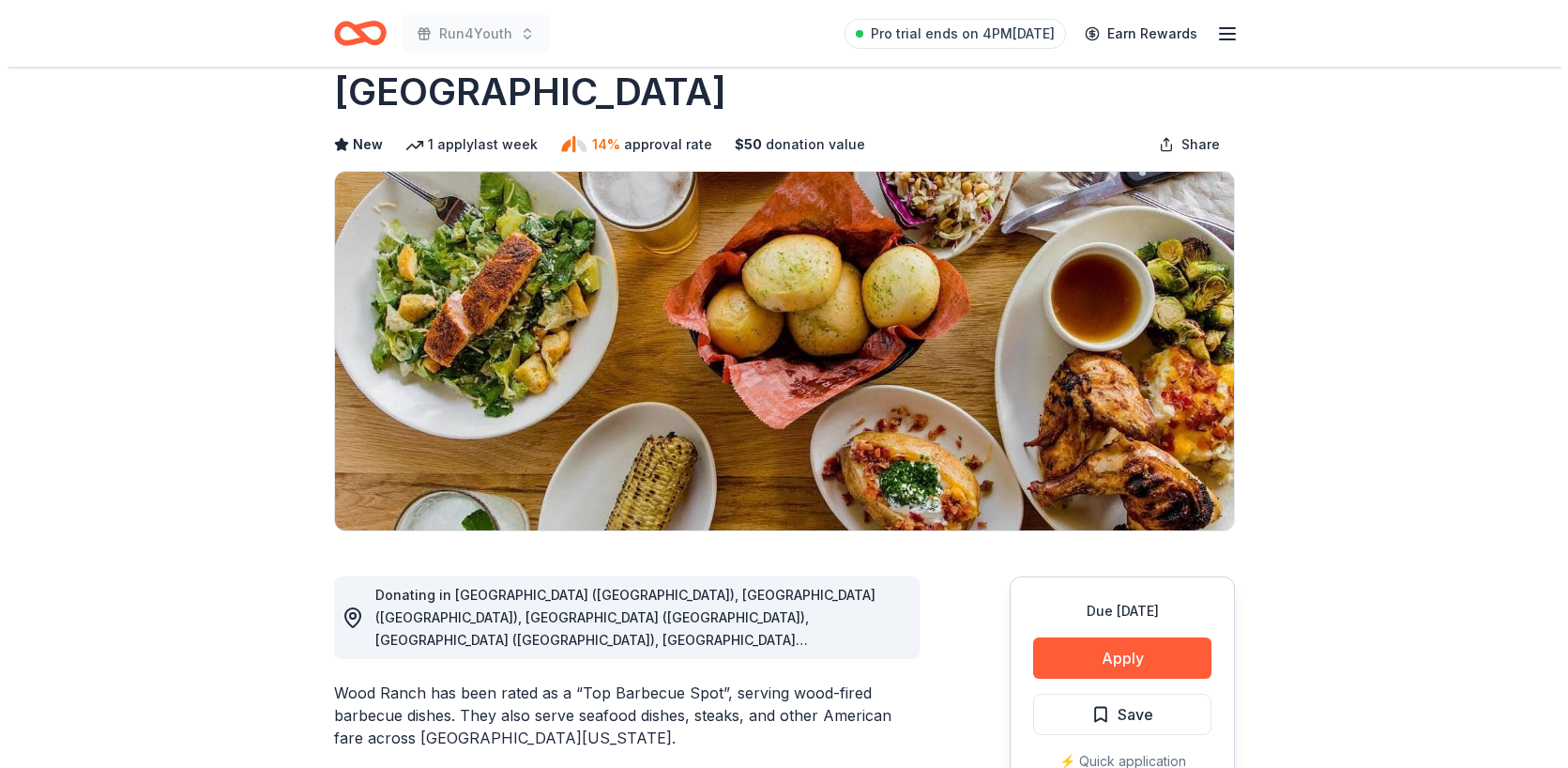
scroll to position [217, 0]
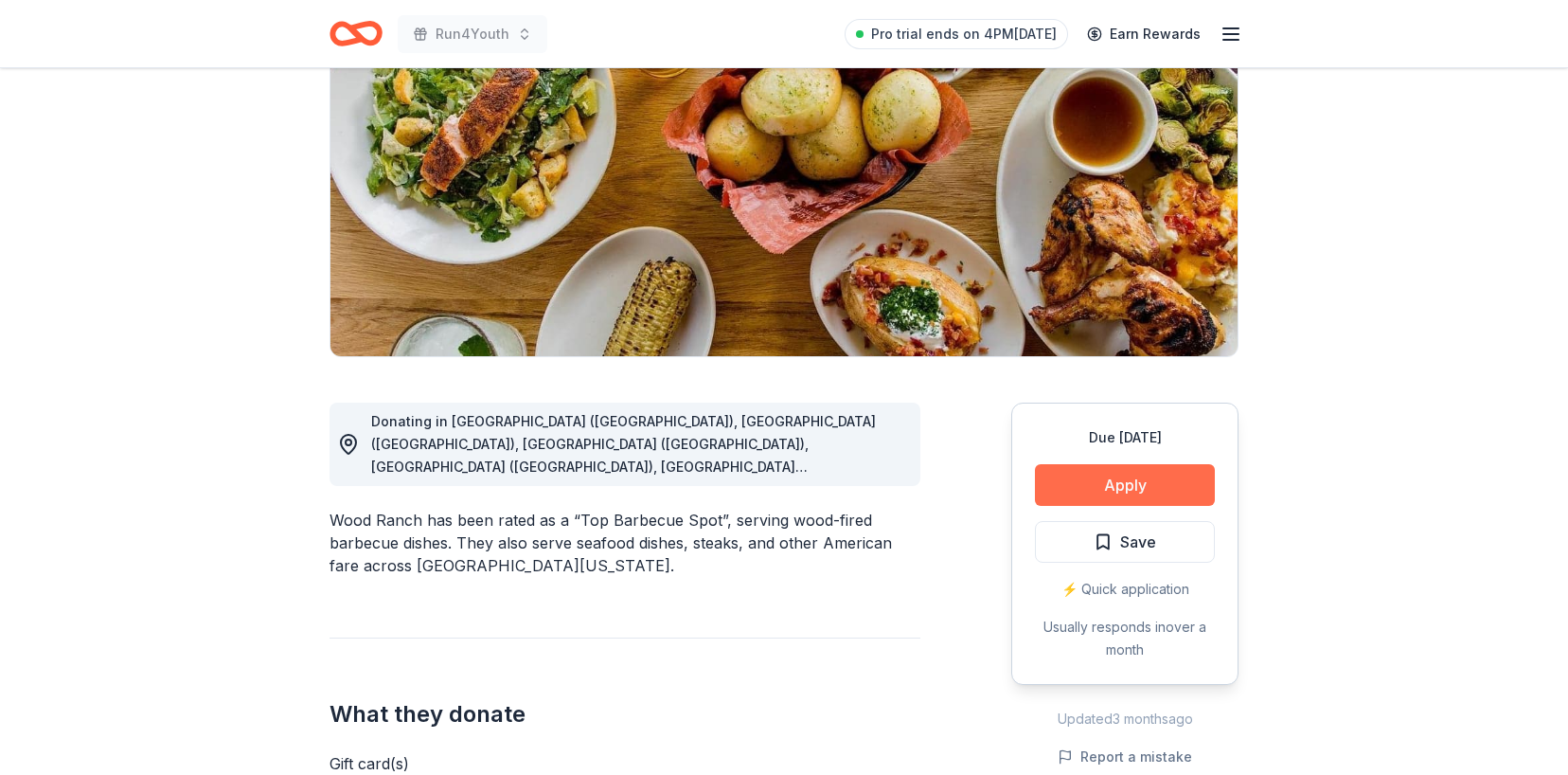
click at [1147, 472] on button "Apply" at bounding box center [1124, 485] width 180 height 42
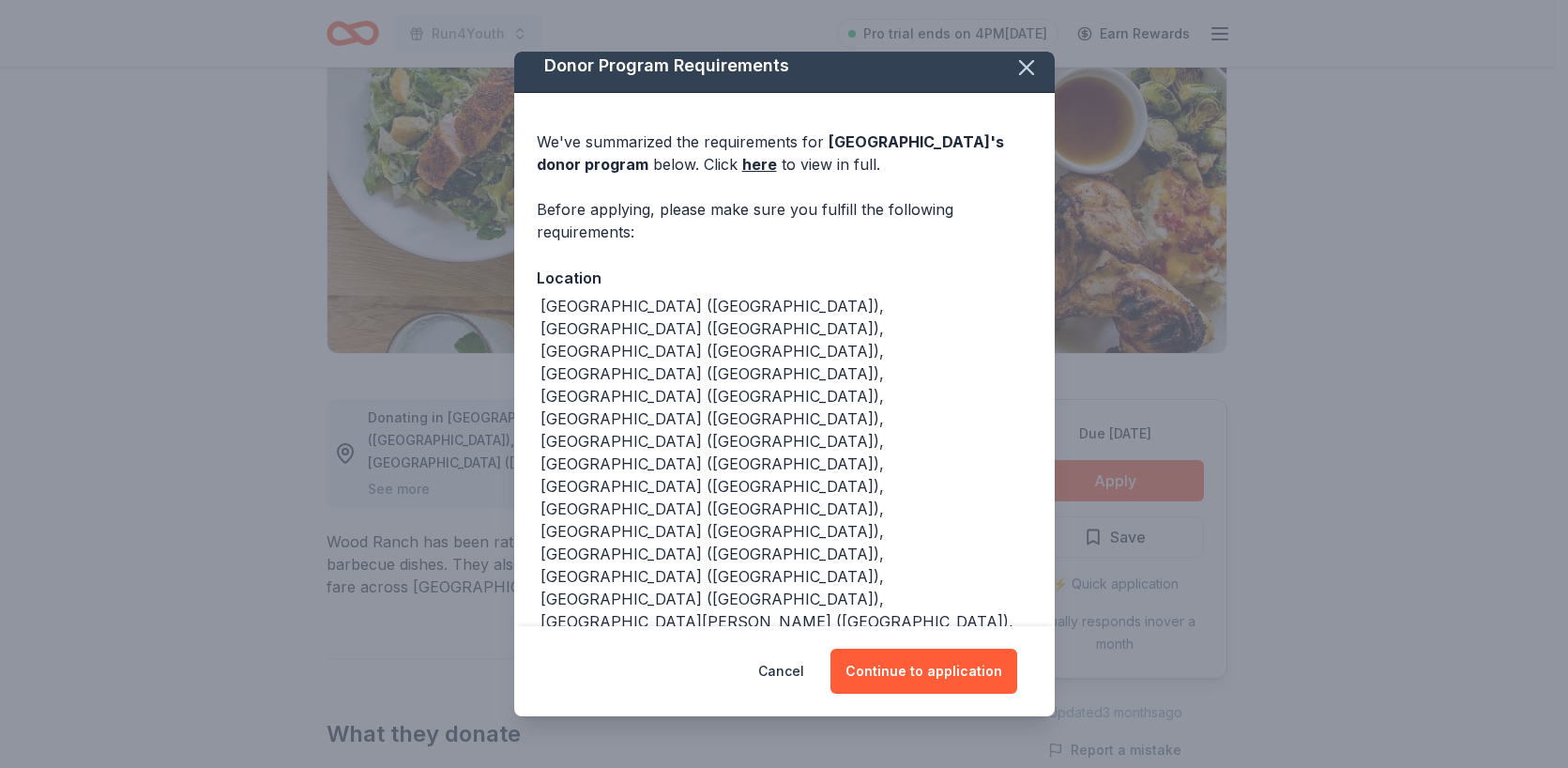
scroll to position [41, 0]
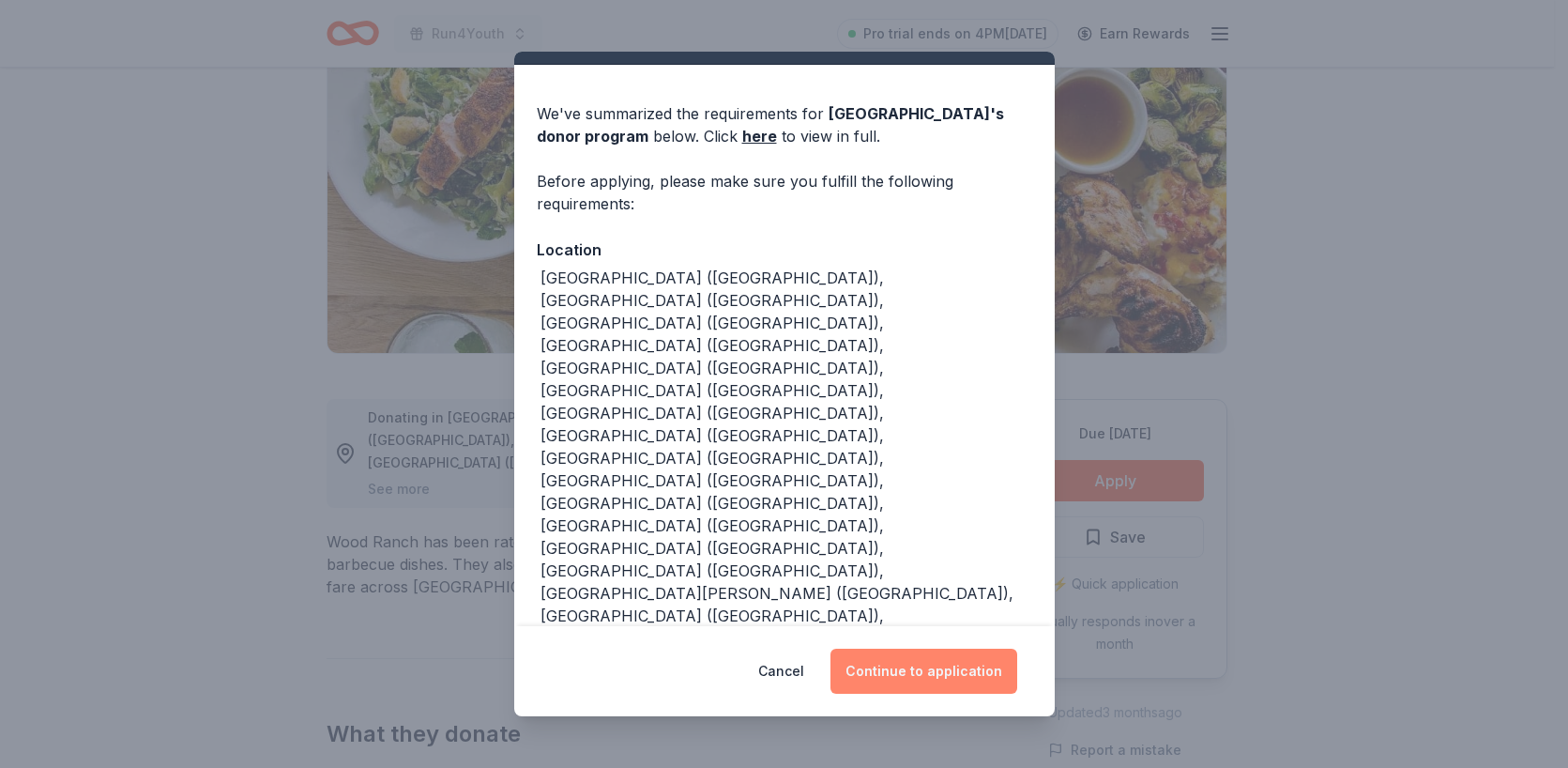
click at [934, 671] on button "Continue to application" at bounding box center [924, 671] width 187 height 45
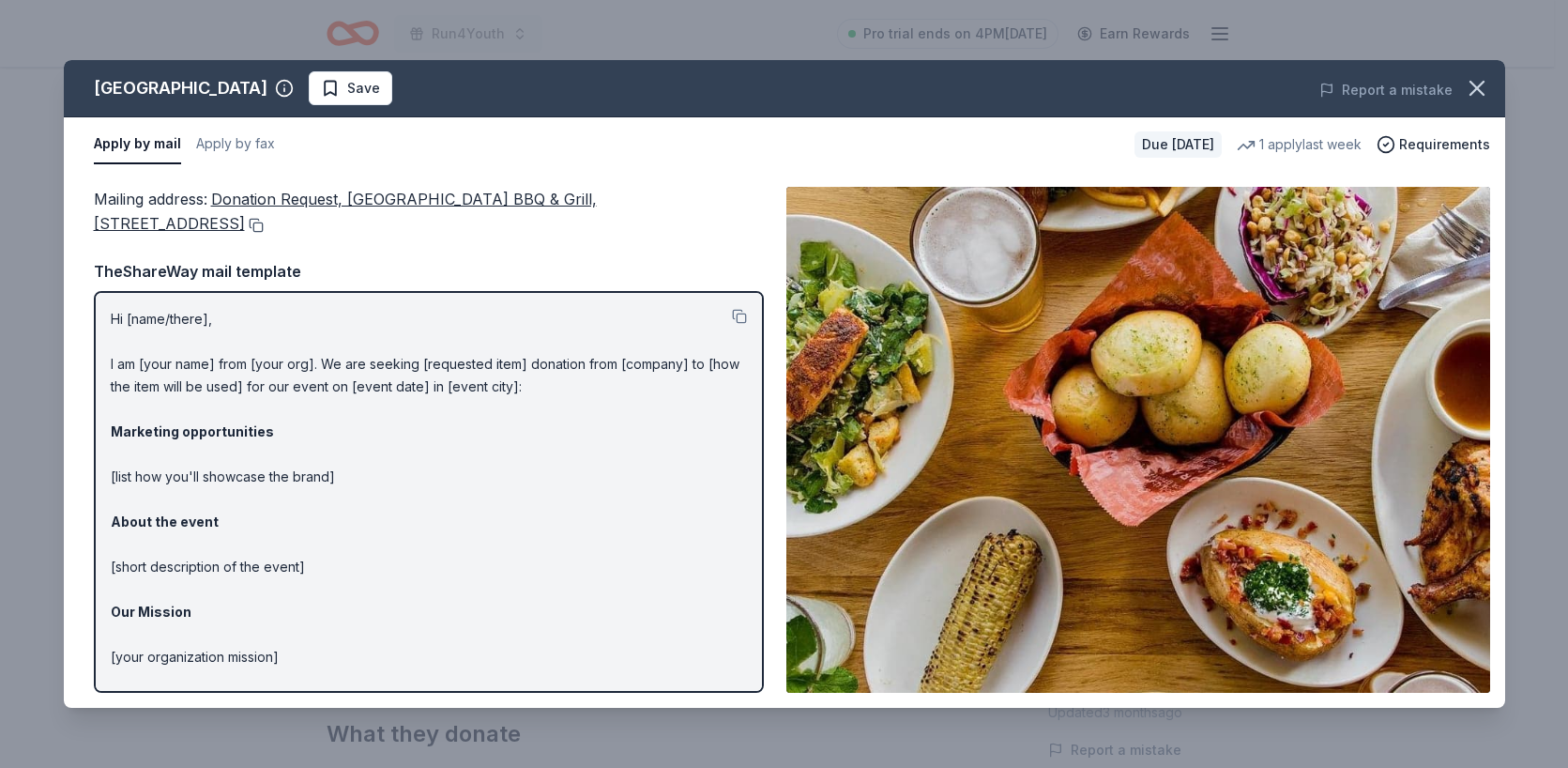
click at [263, 222] on button at bounding box center [255, 225] width 19 height 15
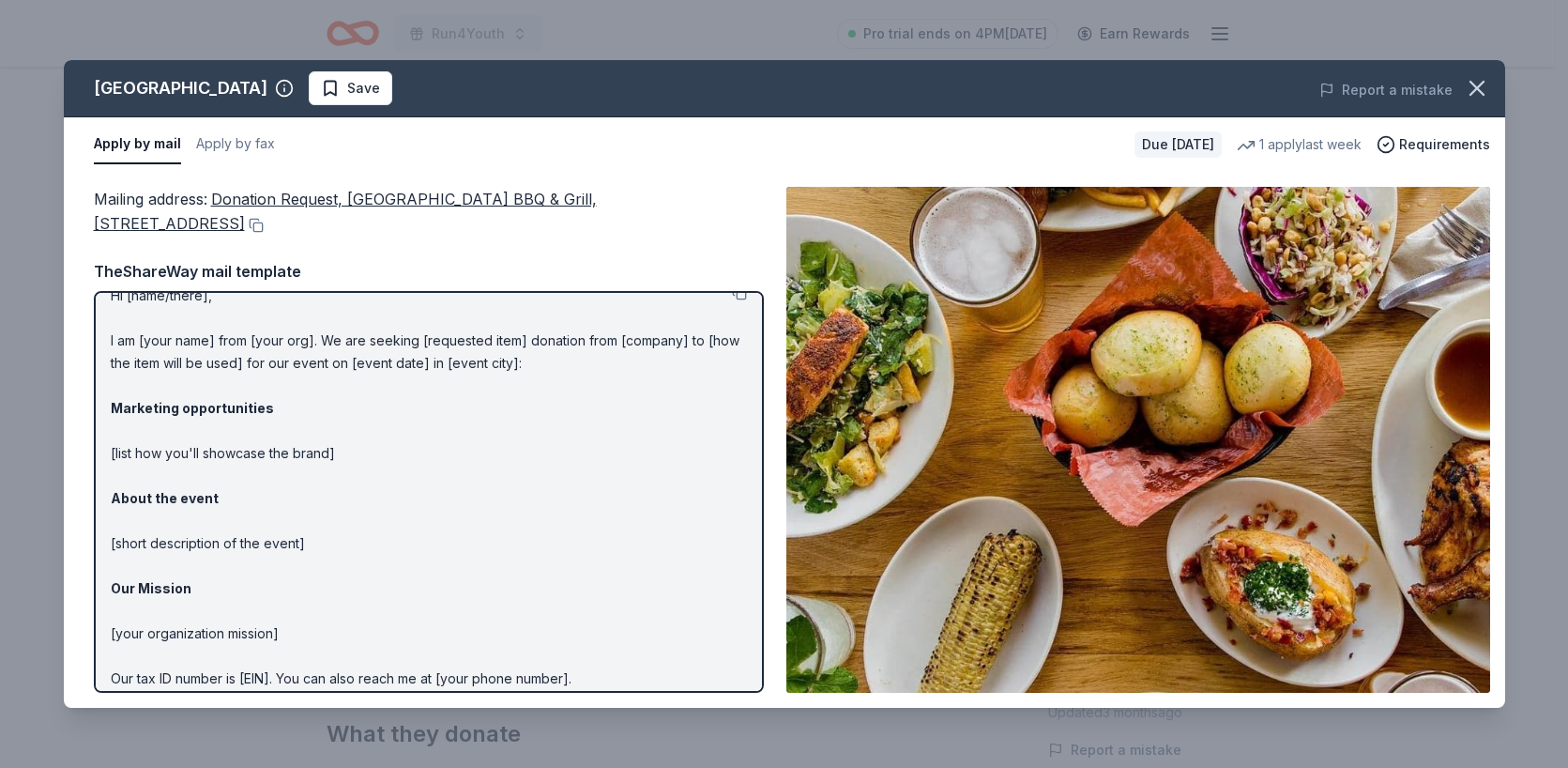
scroll to position [0, 0]
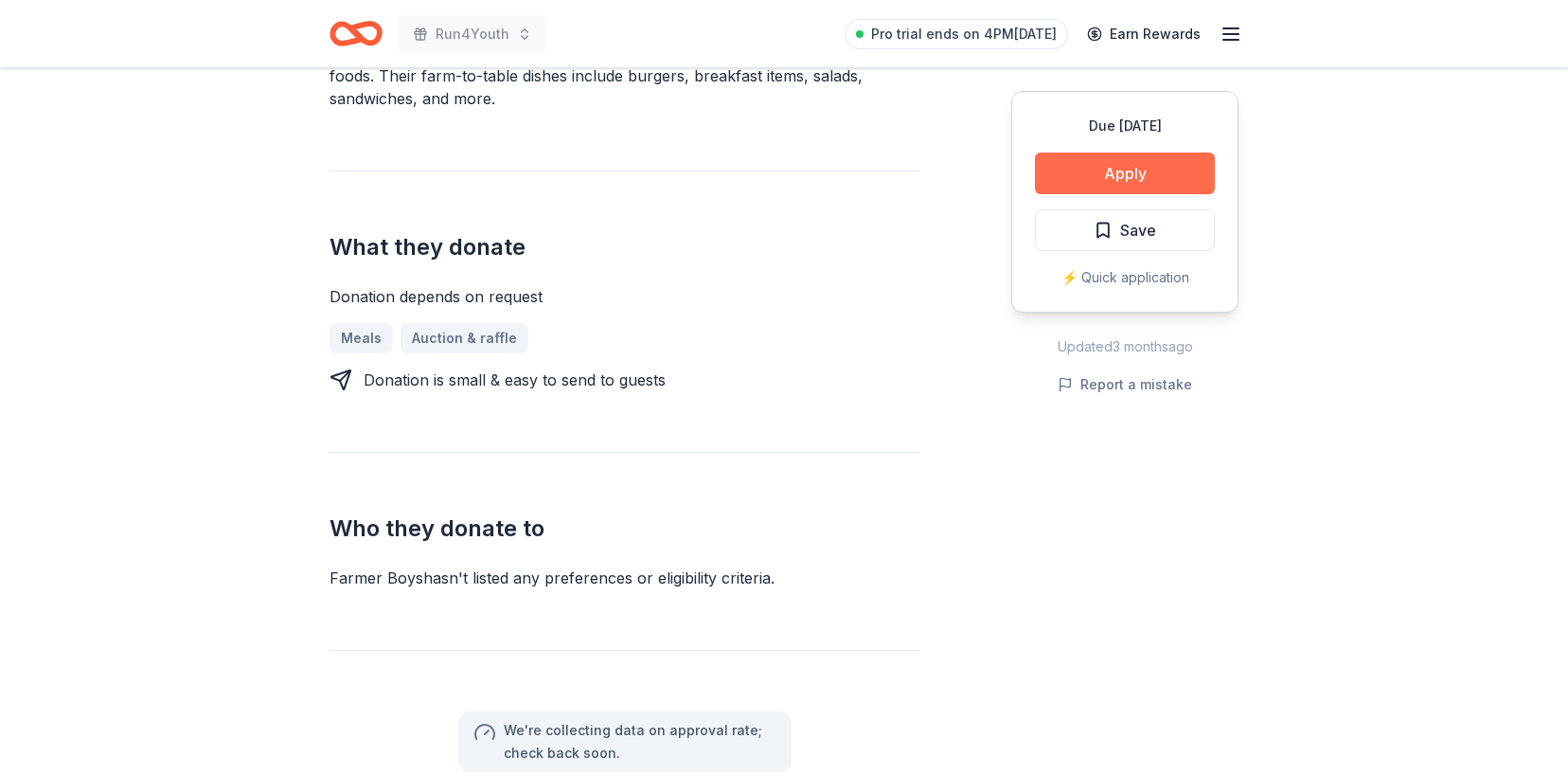
scroll to position [640, 0]
click at [1106, 169] on button "Apply" at bounding box center [1124, 173] width 180 height 42
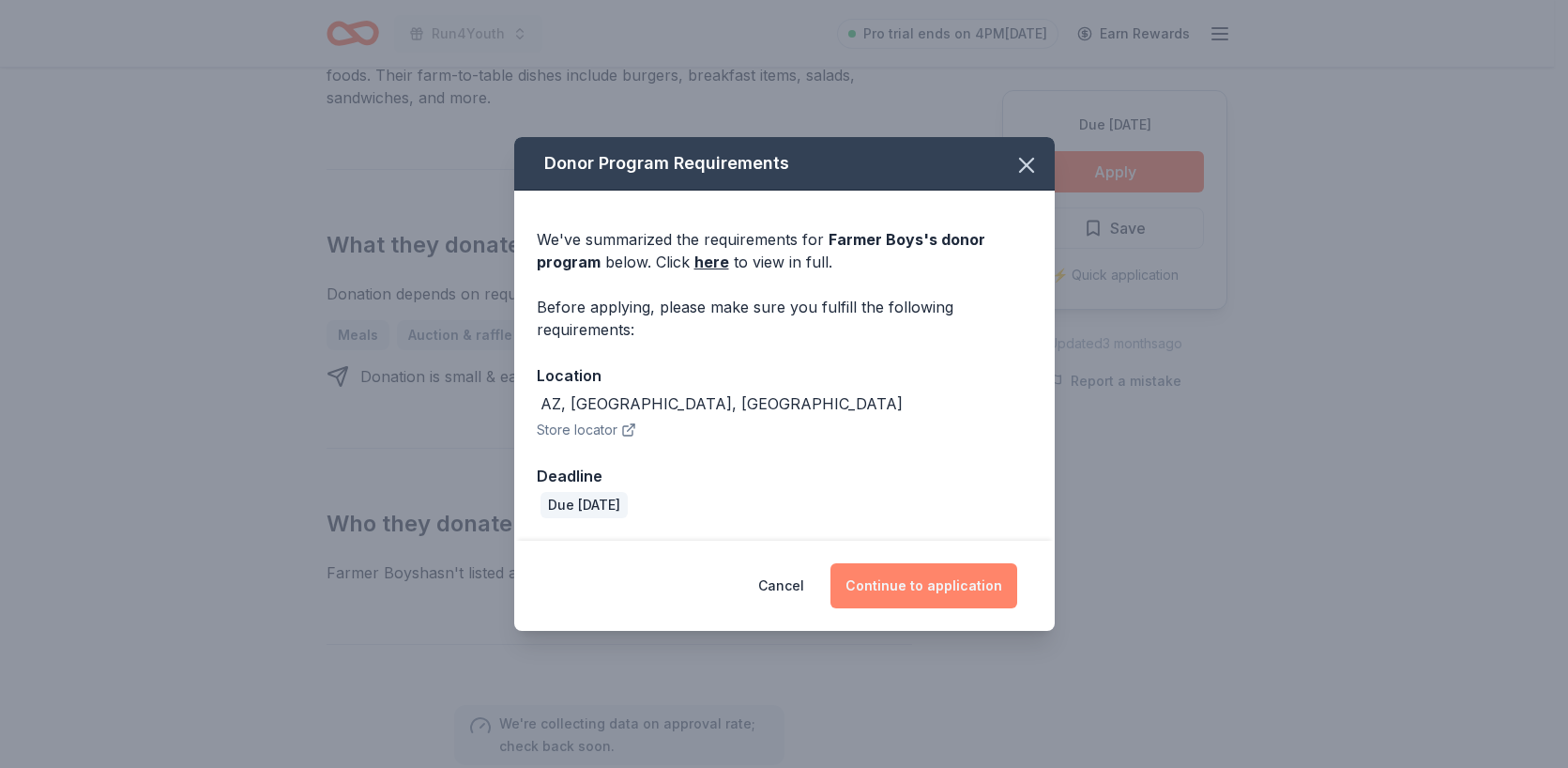
click at [921, 587] on button "Continue to application" at bounding box center [924, 586] width 187 height 45
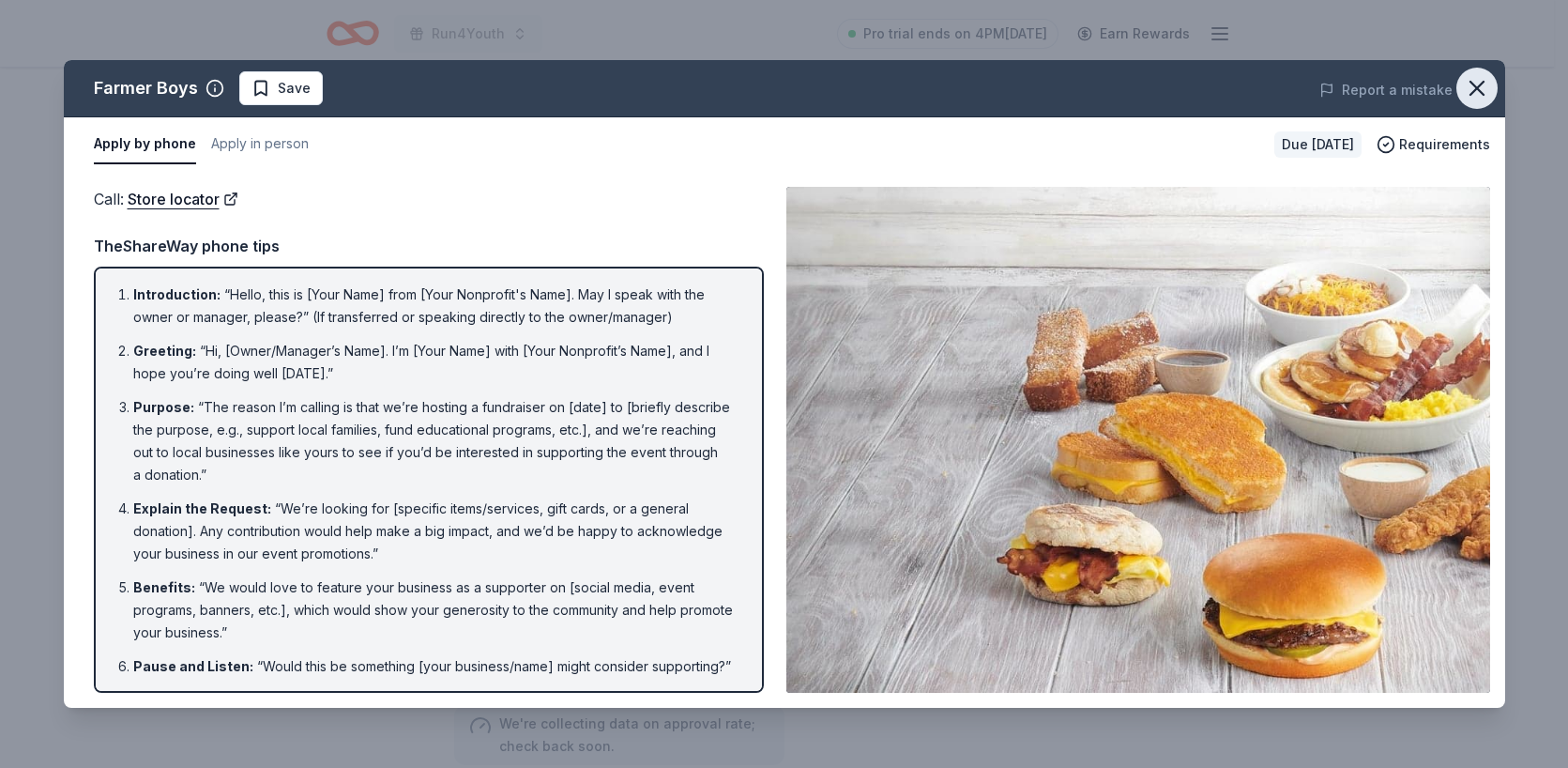
click at [1476, 82] on icon "button" at bounding box center [1477, 89] width 26 height 26
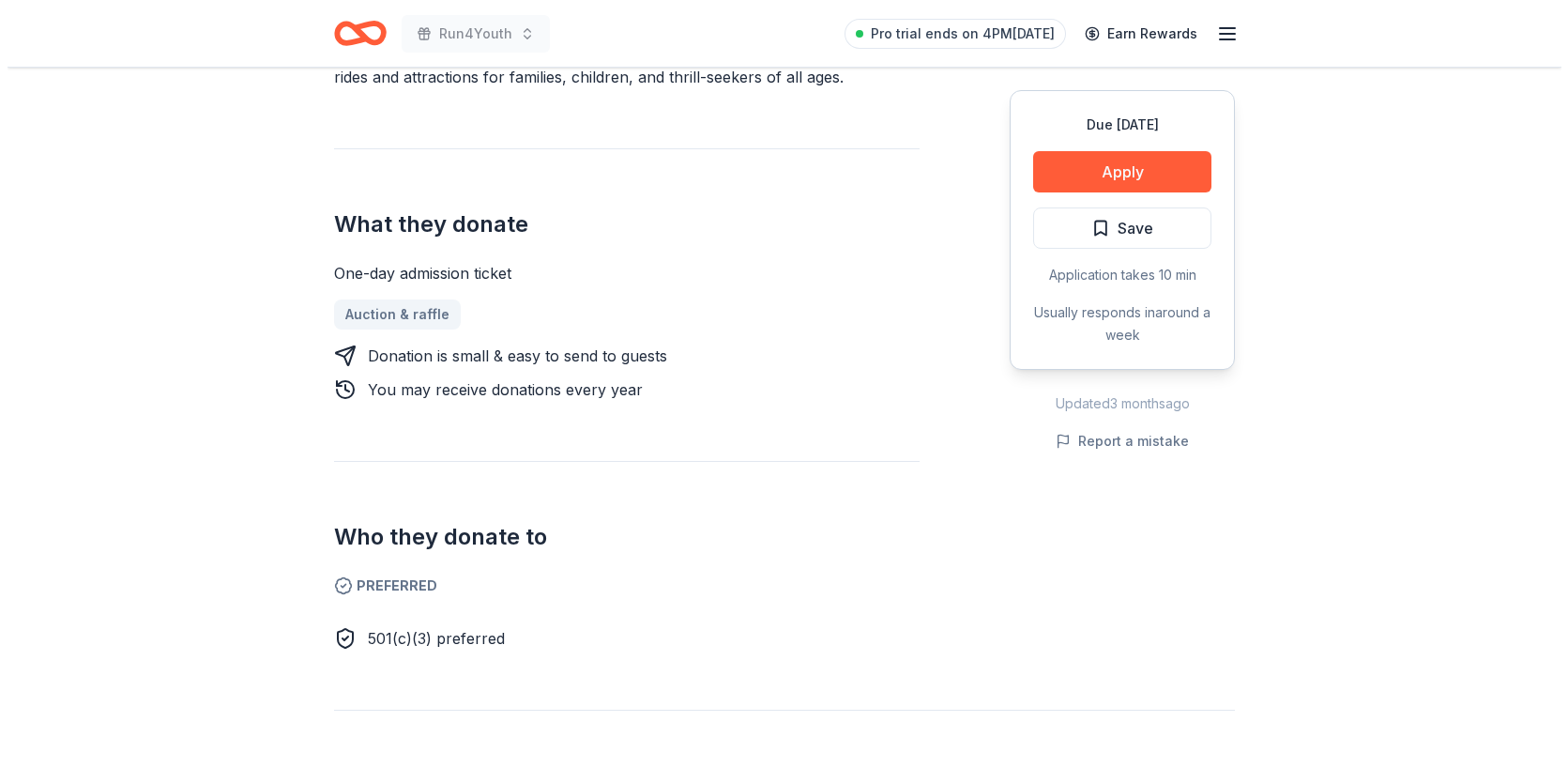
scroll to position [696, 0]
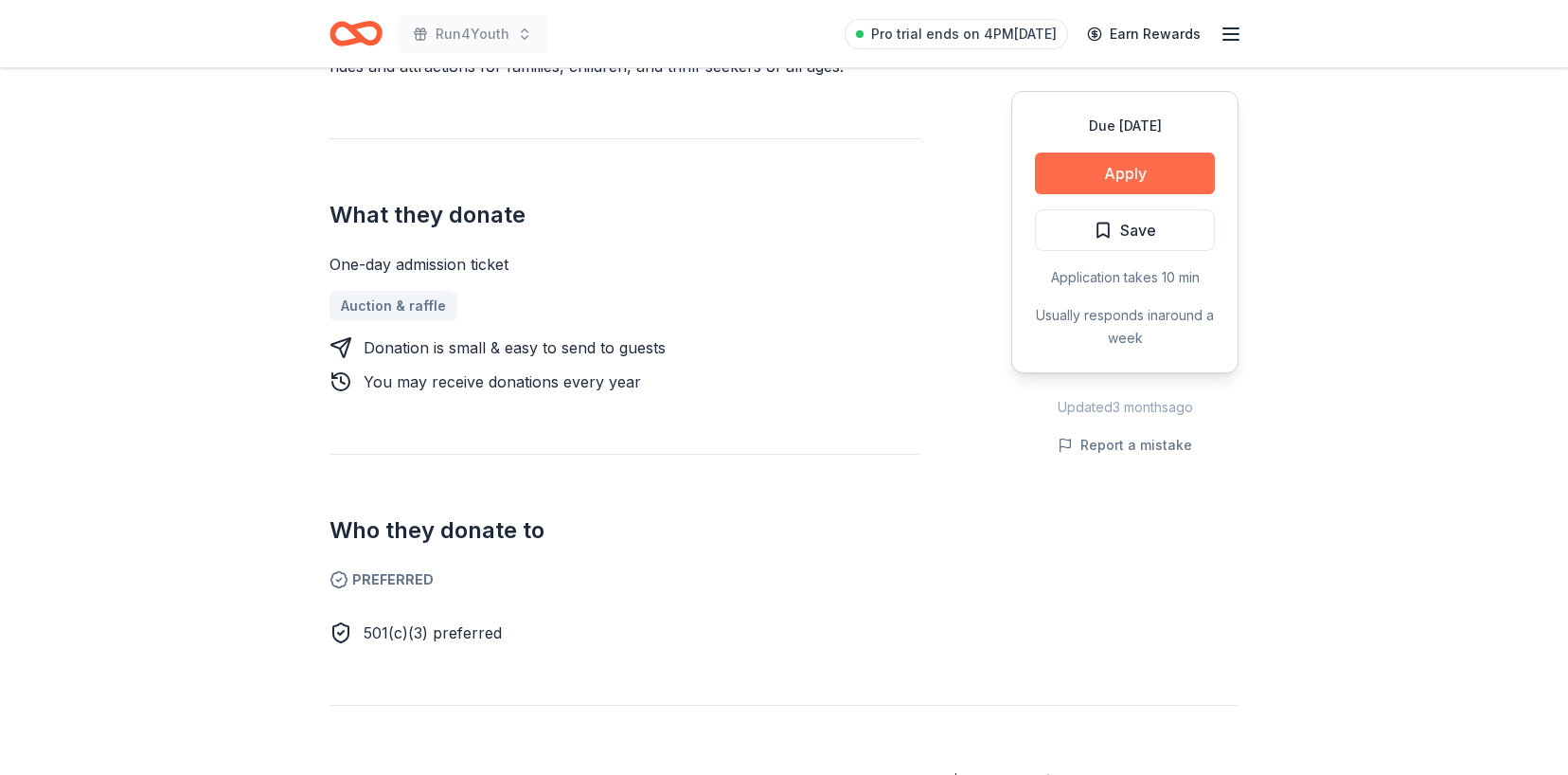
click at [1097, 178] on button "Apply" at bounding box center [1124, 173] width 180 height 42
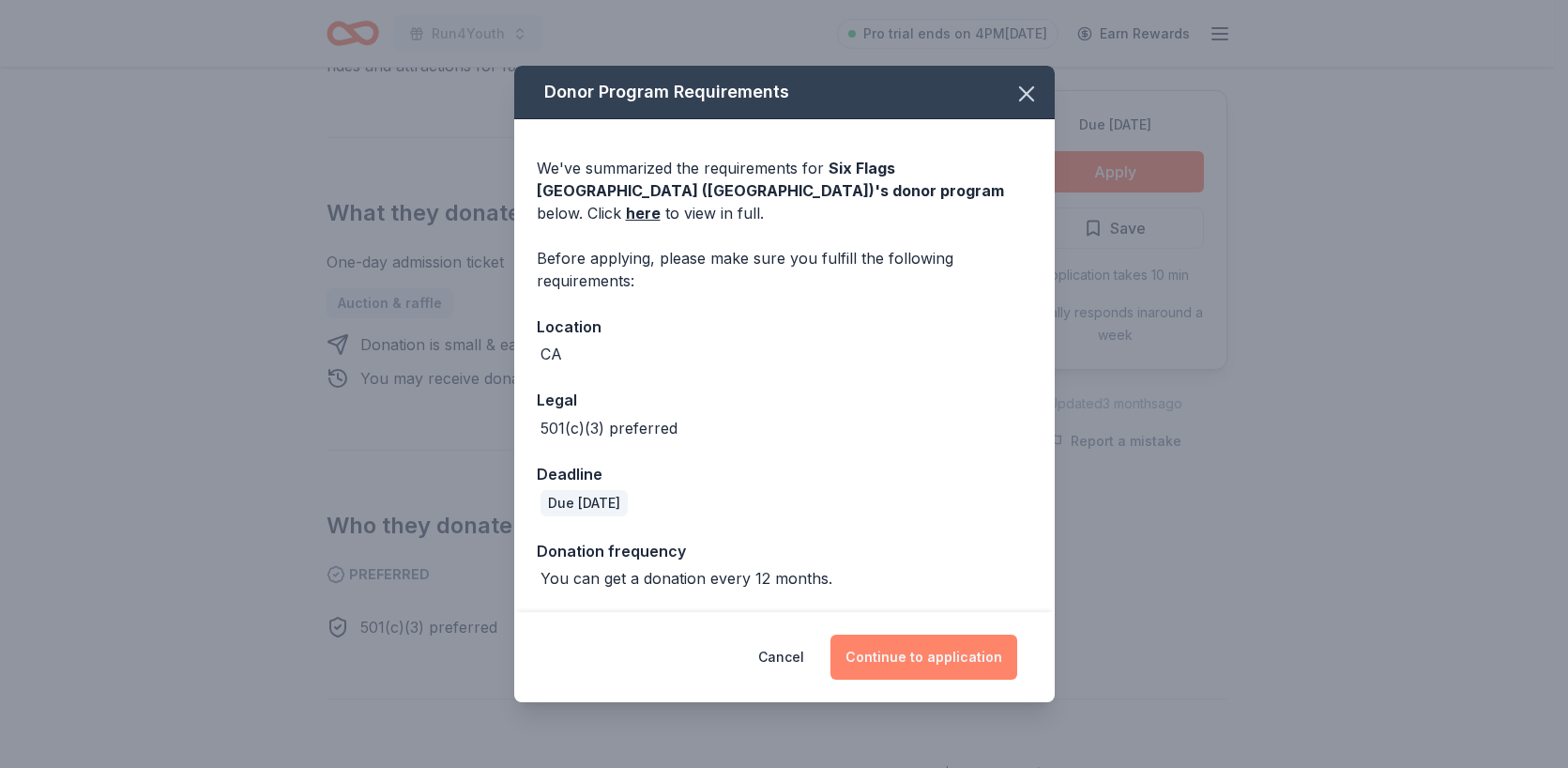
click at [954, 649] on button "Continue to application" at bounding box center [924, 657] width 187 height 45
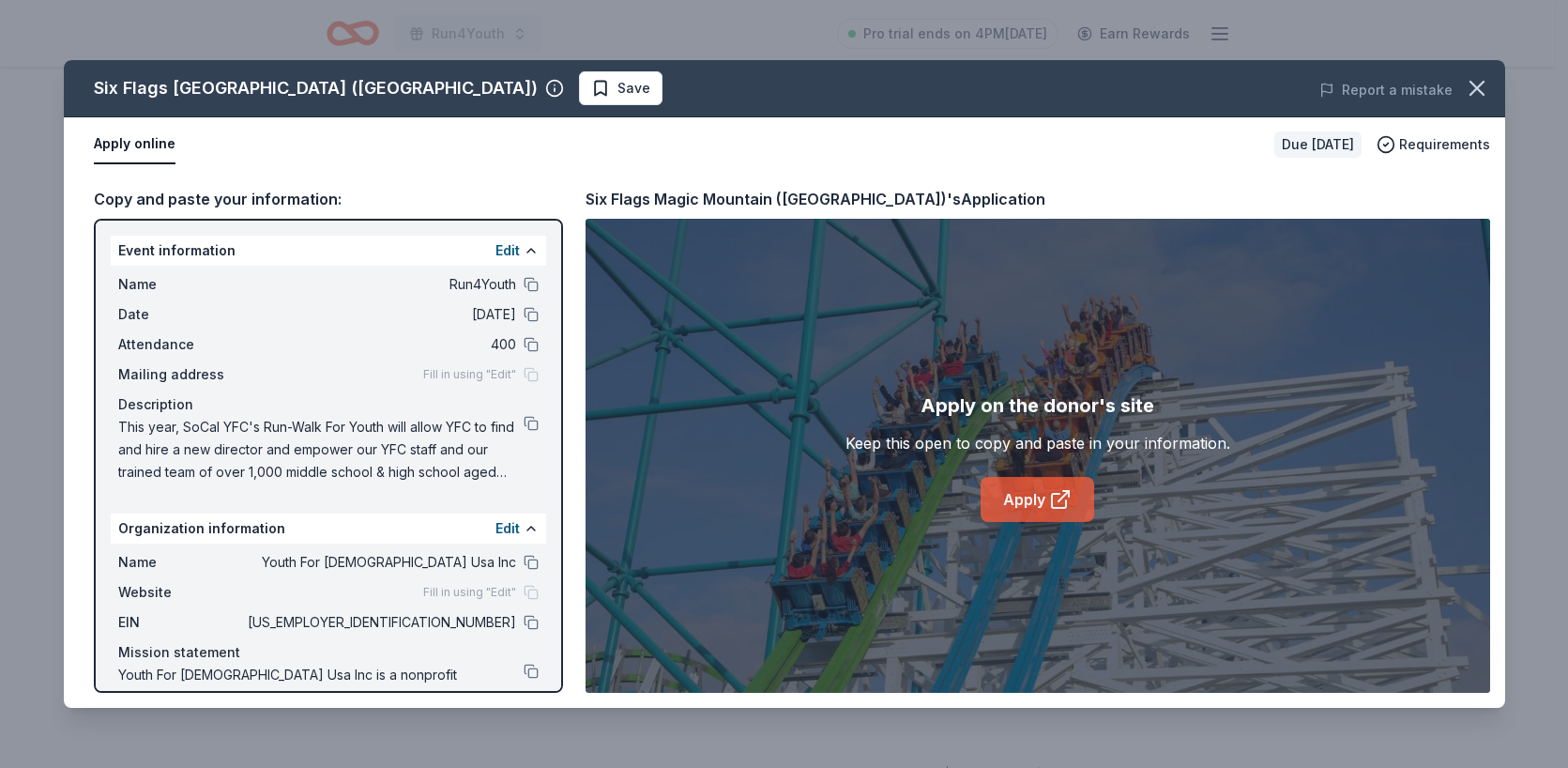
click at [1028, 504] on link "Apply" at bounding box center [1037, 499] width 113 height 45
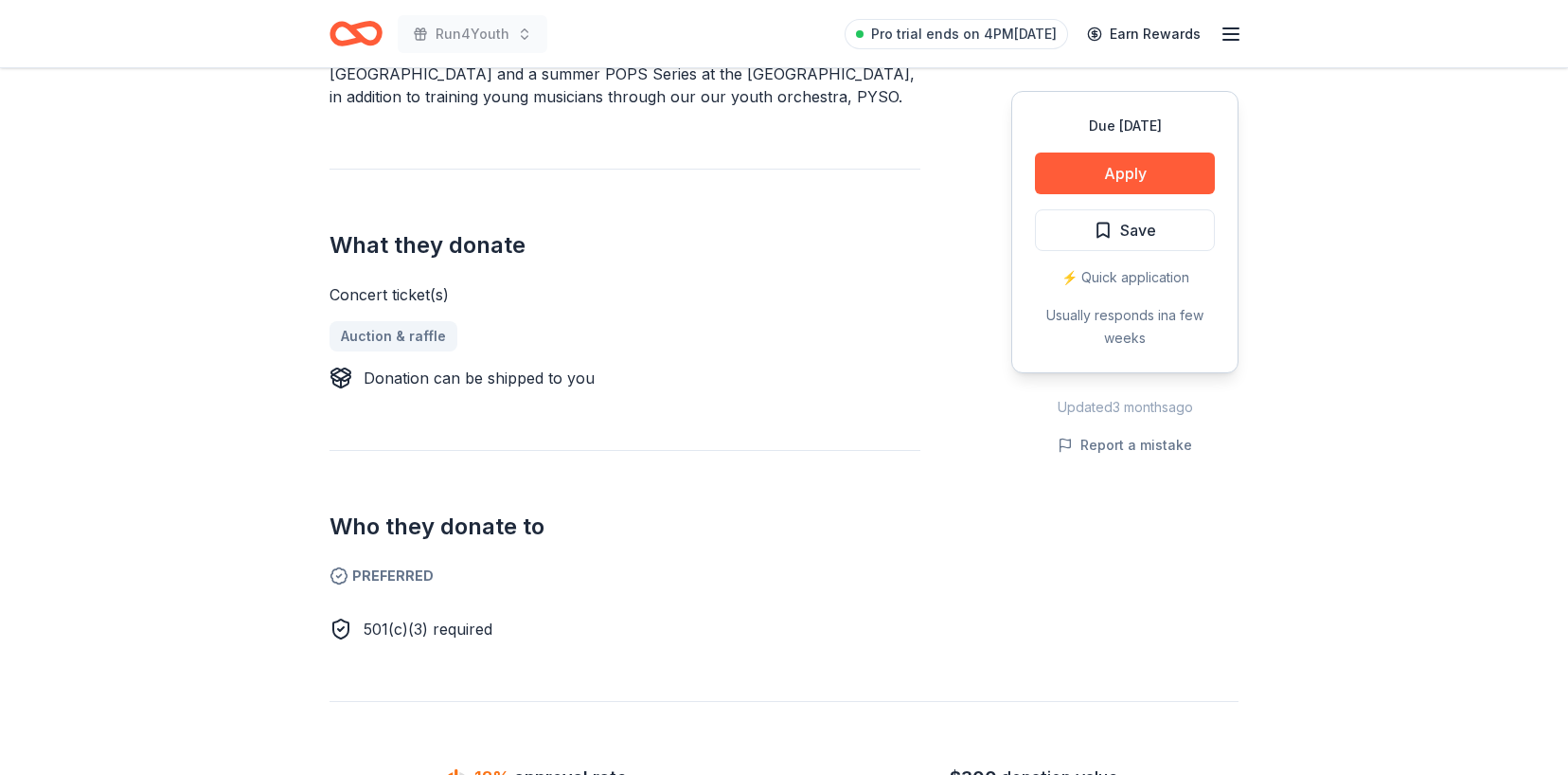
scroll to position [710, 0]
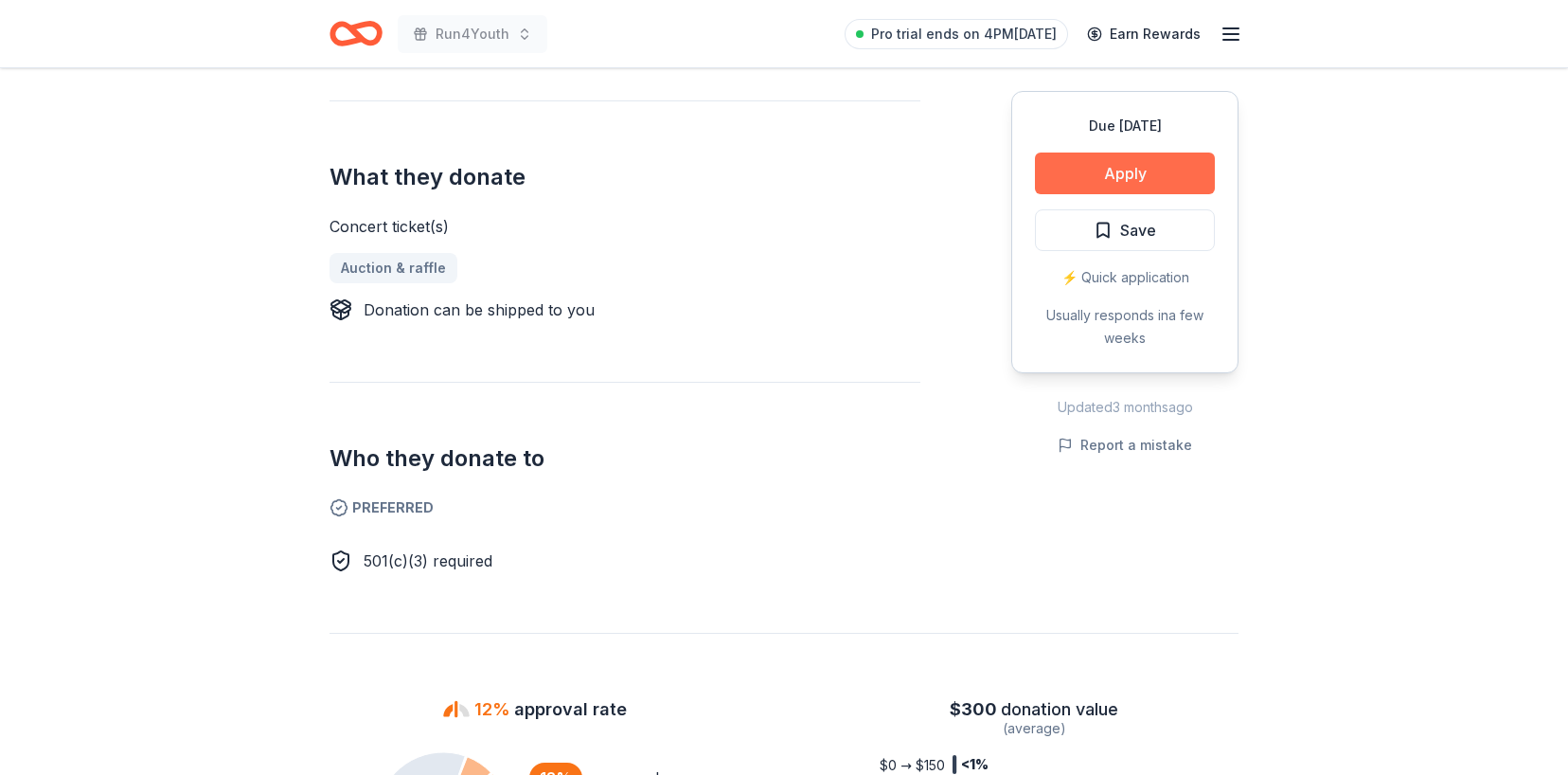
click at [1078, 178] on button "Apply" at bounding box center [1124, 173] width 180 height 42
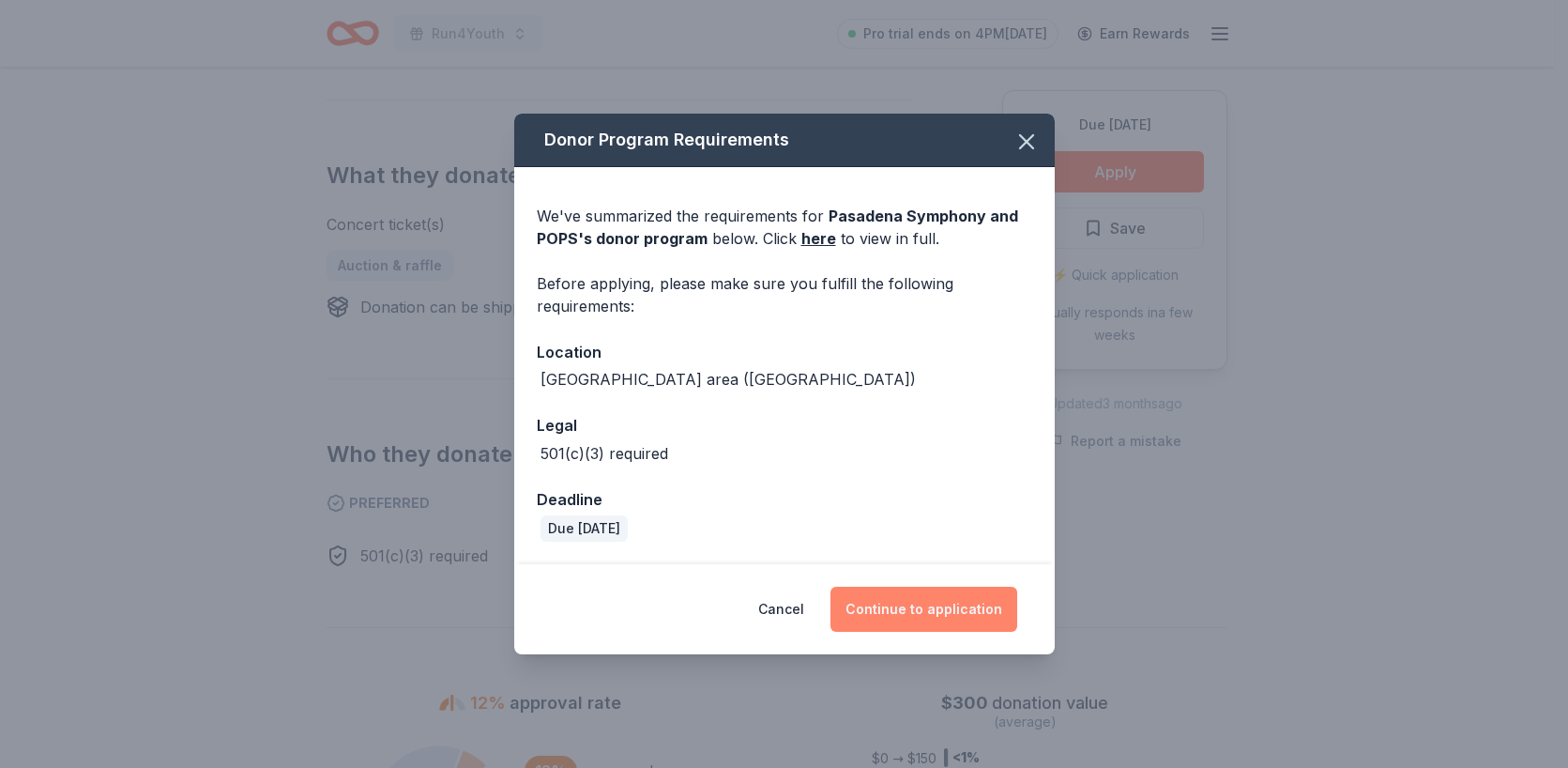
click at [969, 609] on button "Continue to application" at bounding box center [924, 609] width 187 height 45
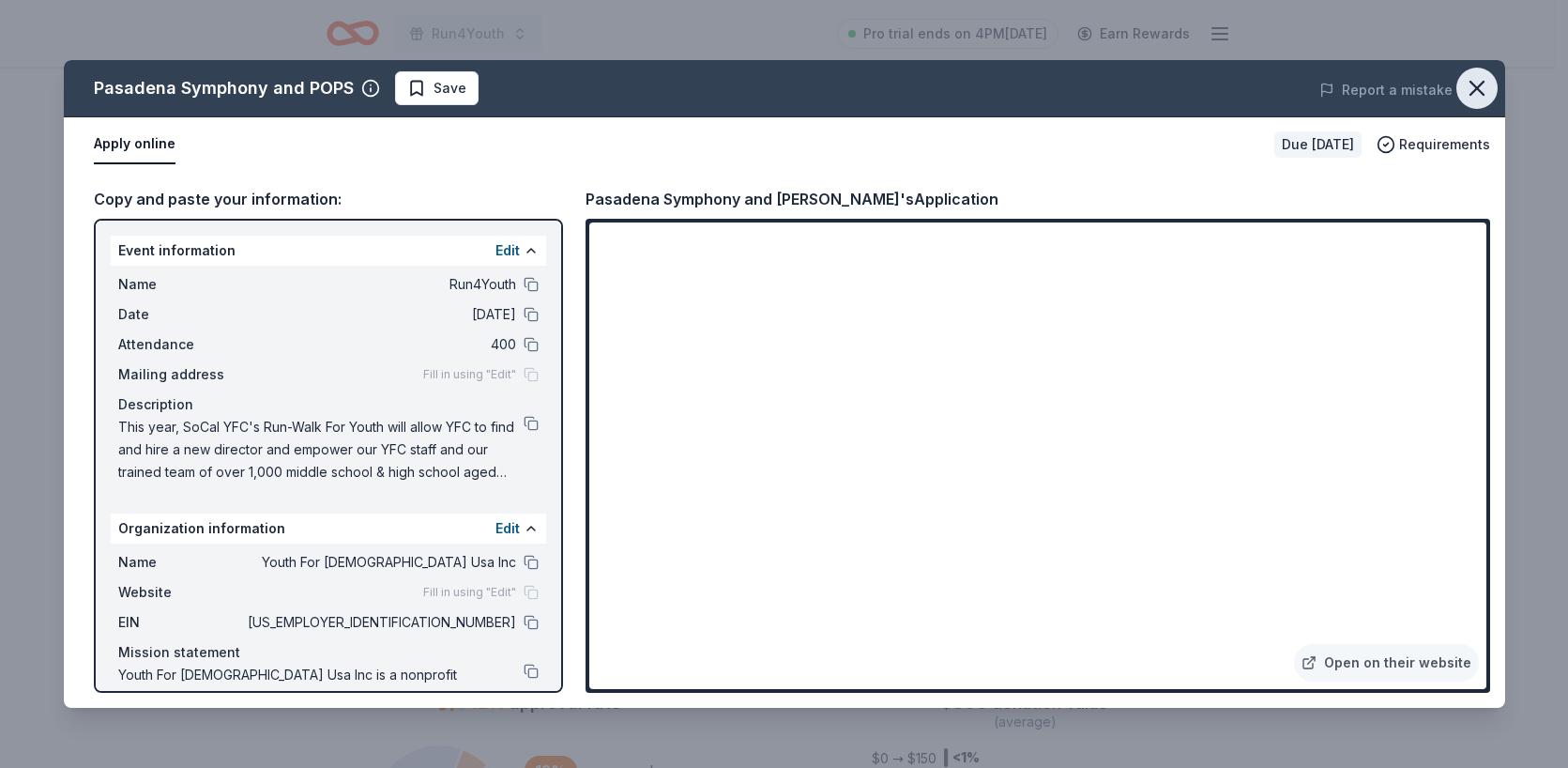
click at [1477, 95] on icon "button" at bounding box center [1477, 89] width 26 height 26
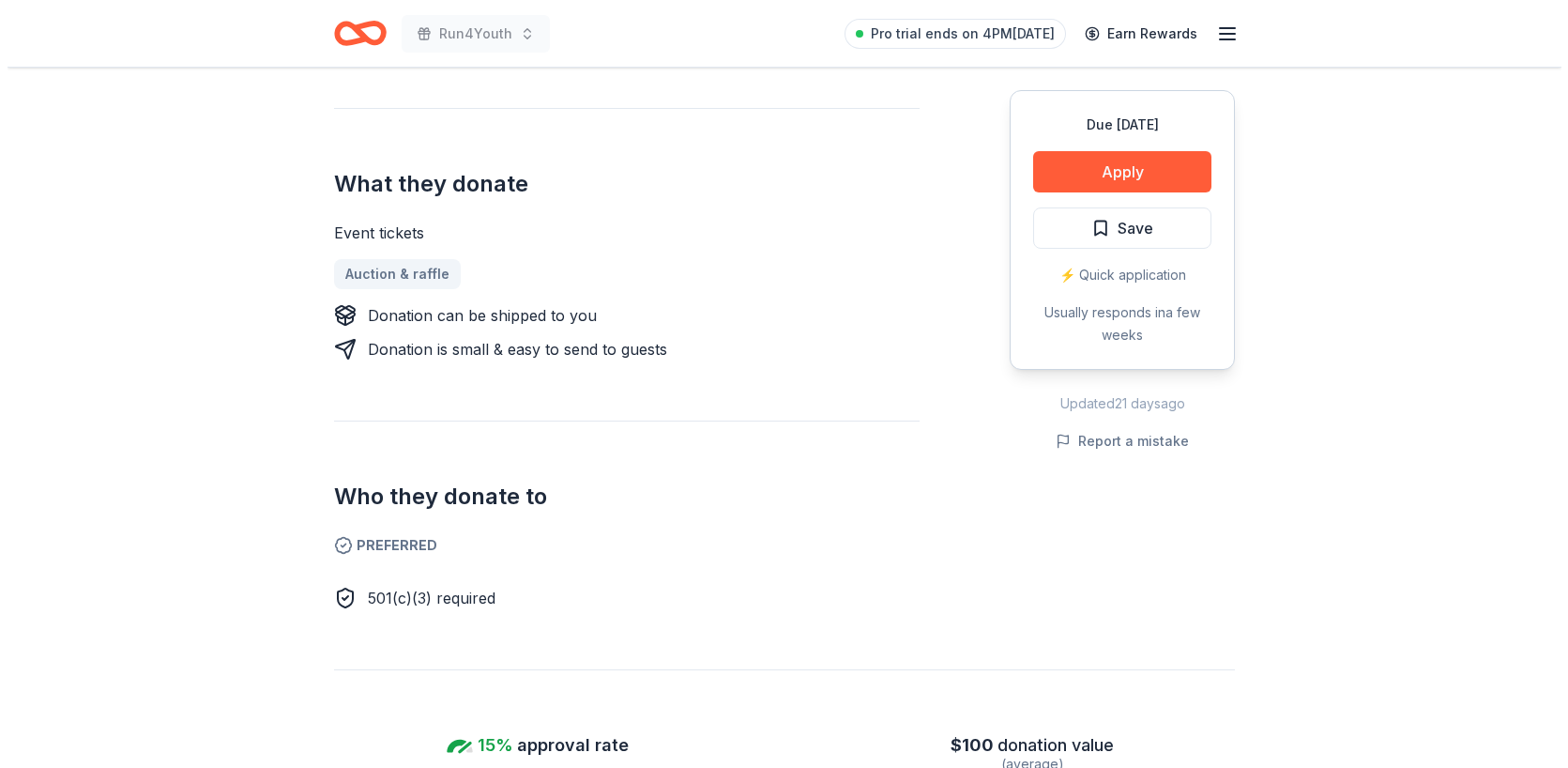
scroll to position [811, 0]
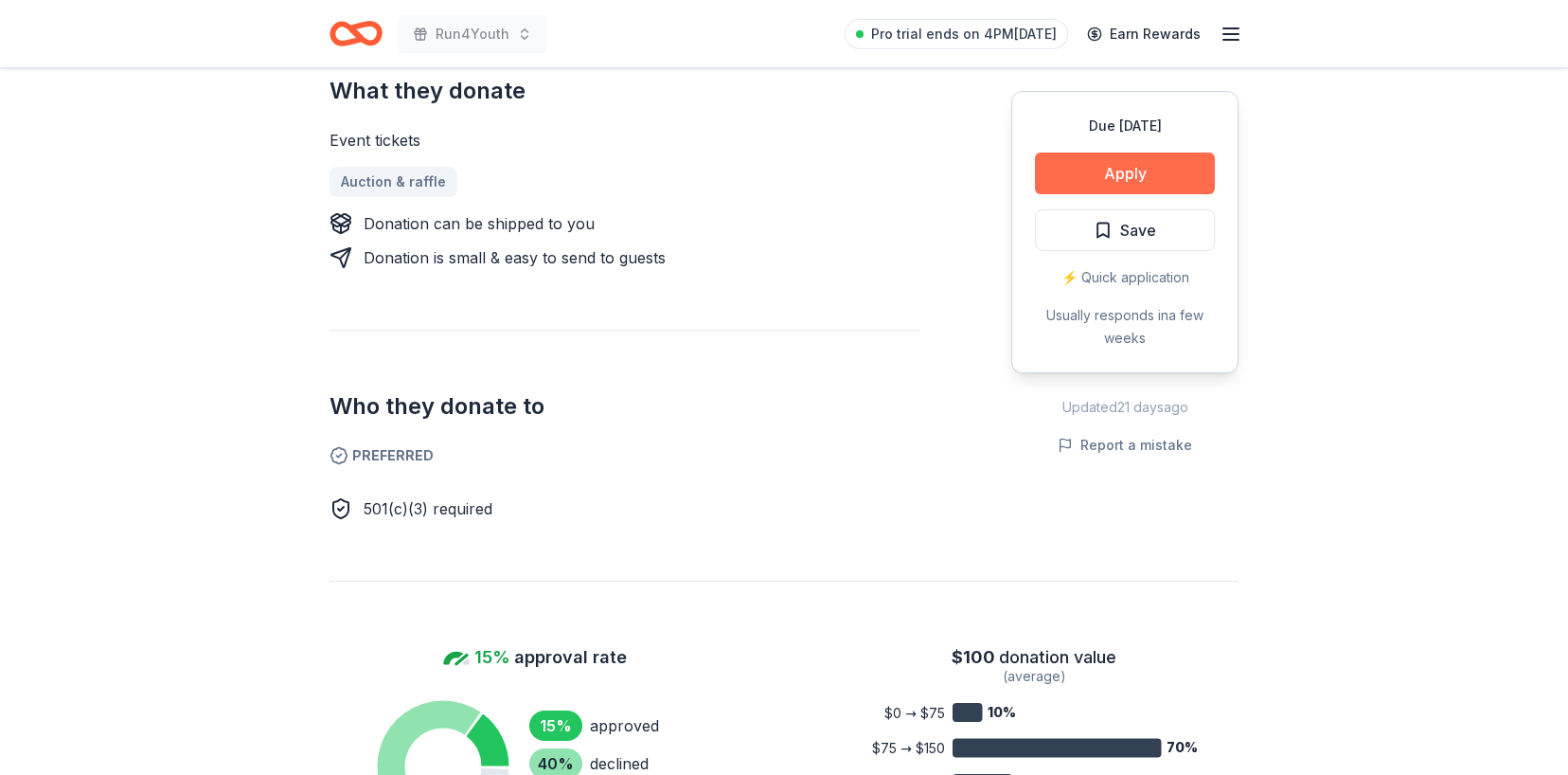
click at [1161, 183] on button "Apply" at bounding box center [1124, 173] width 180 height 42
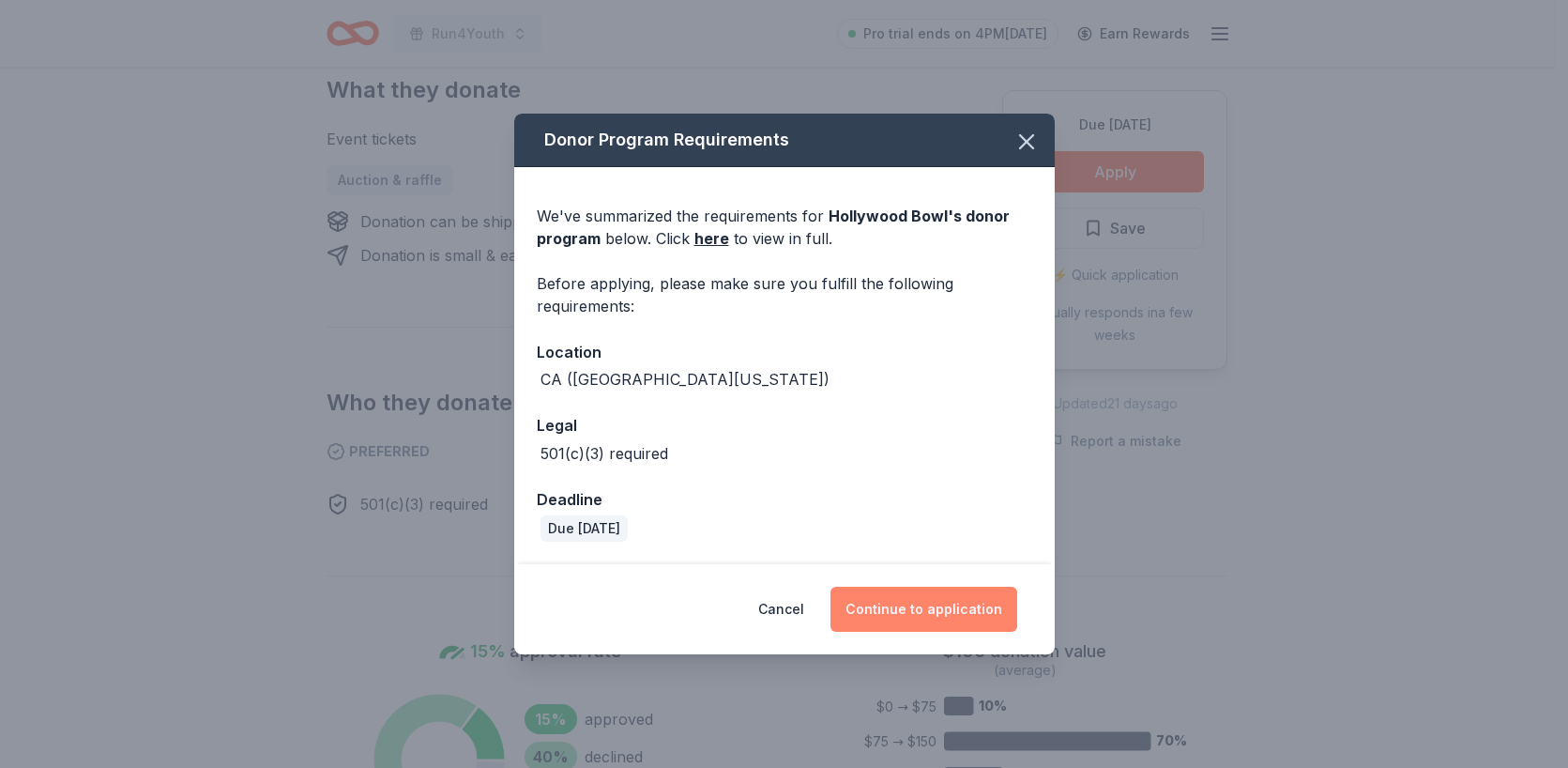
click at [921, 612] on button "Continue to application" at bounding box center [924, 609] width 187 height 45
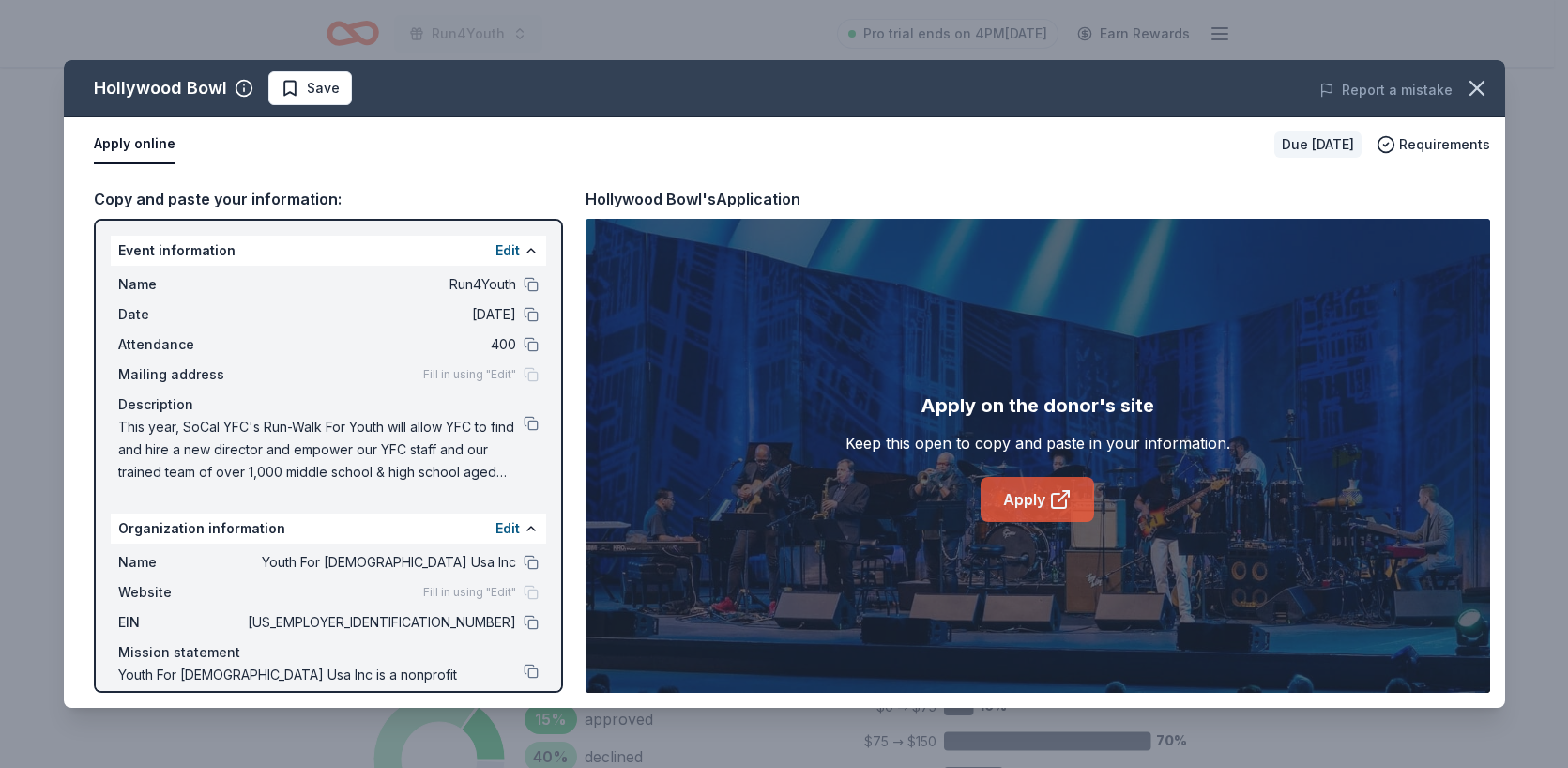
click at [1007, 500] on link "Apply" at bounding box center [1037, 499] width 113 height 45
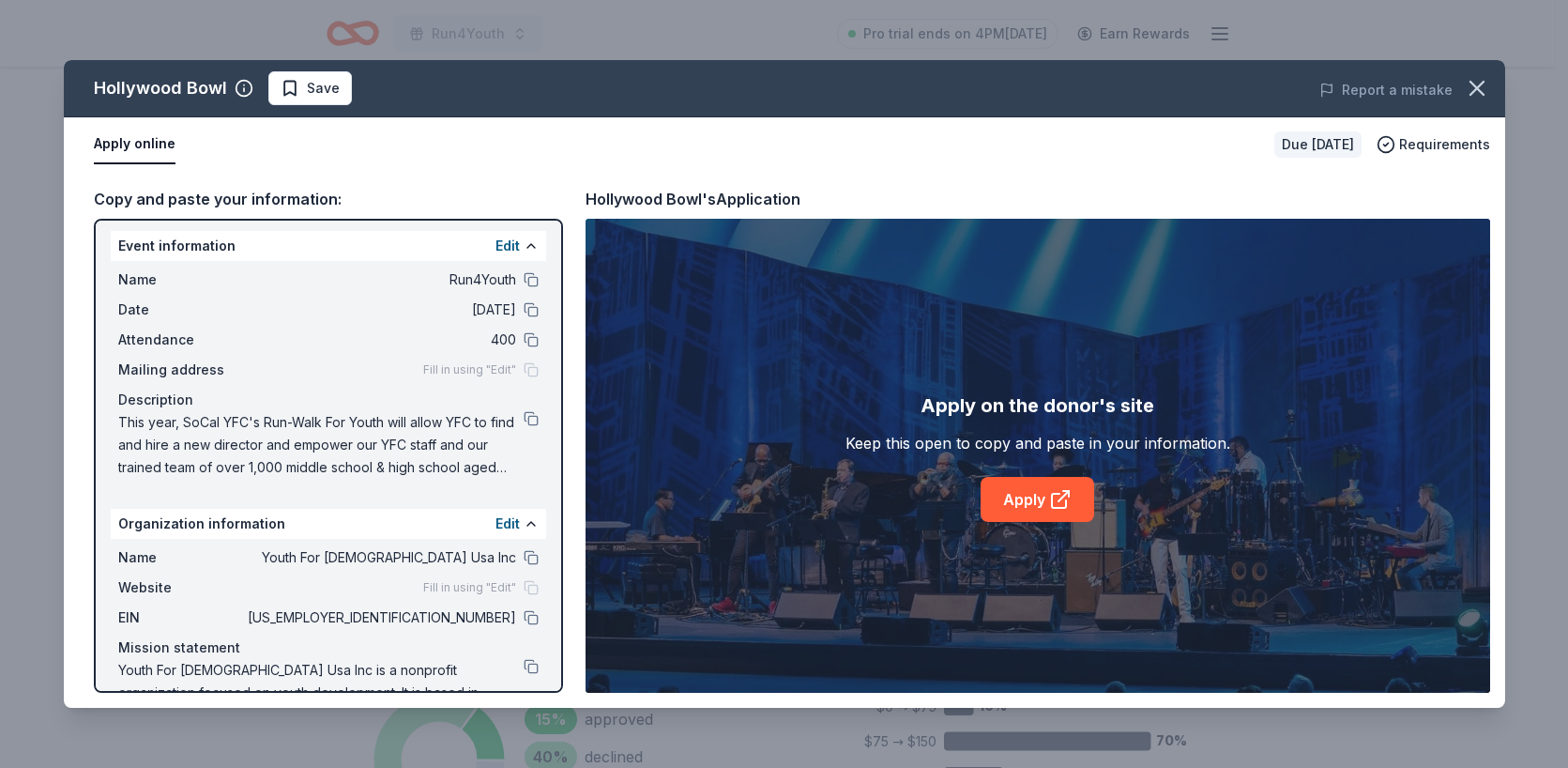
scroll to position [0, 0]
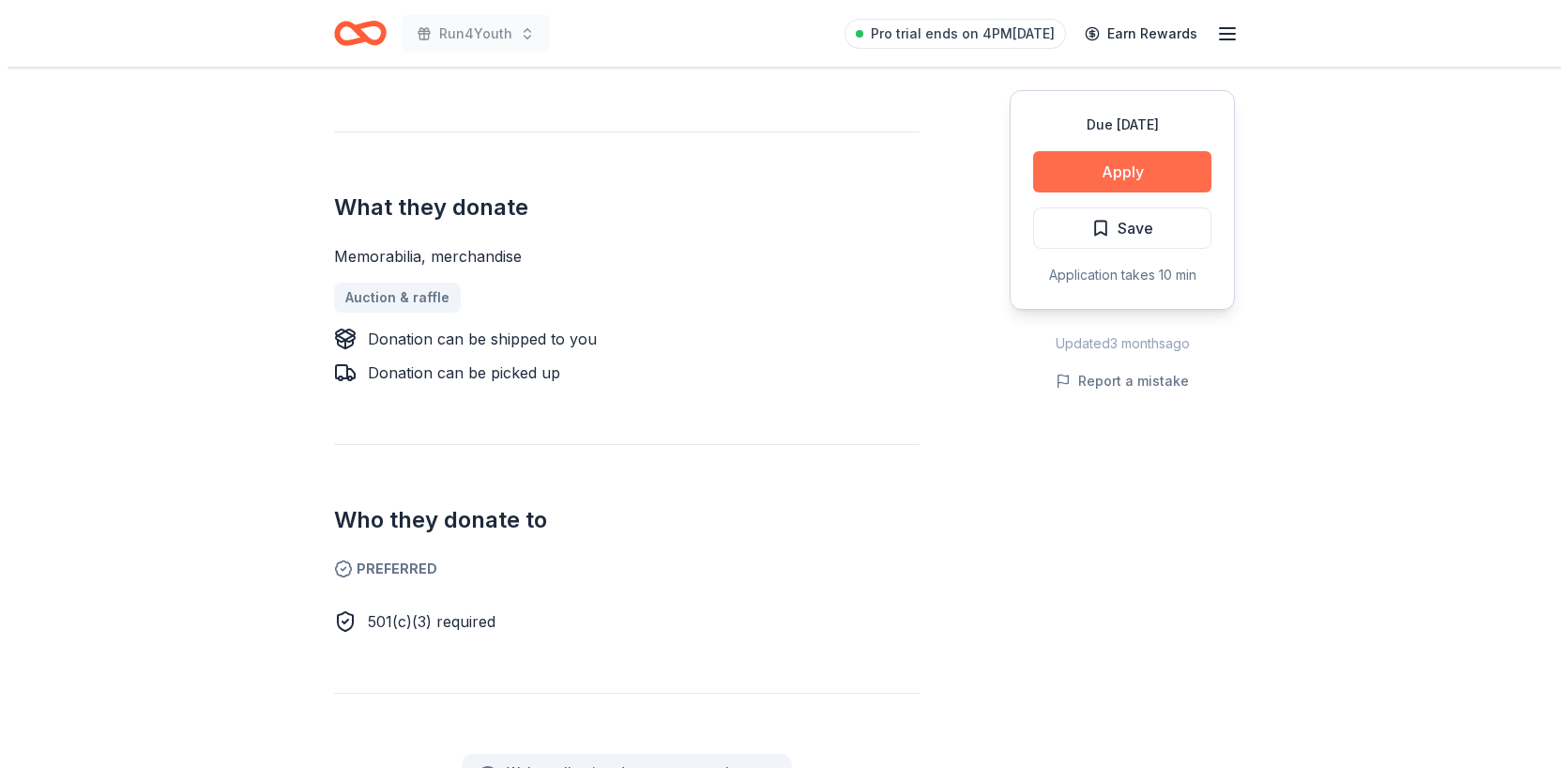
scroll to position [777, 0]
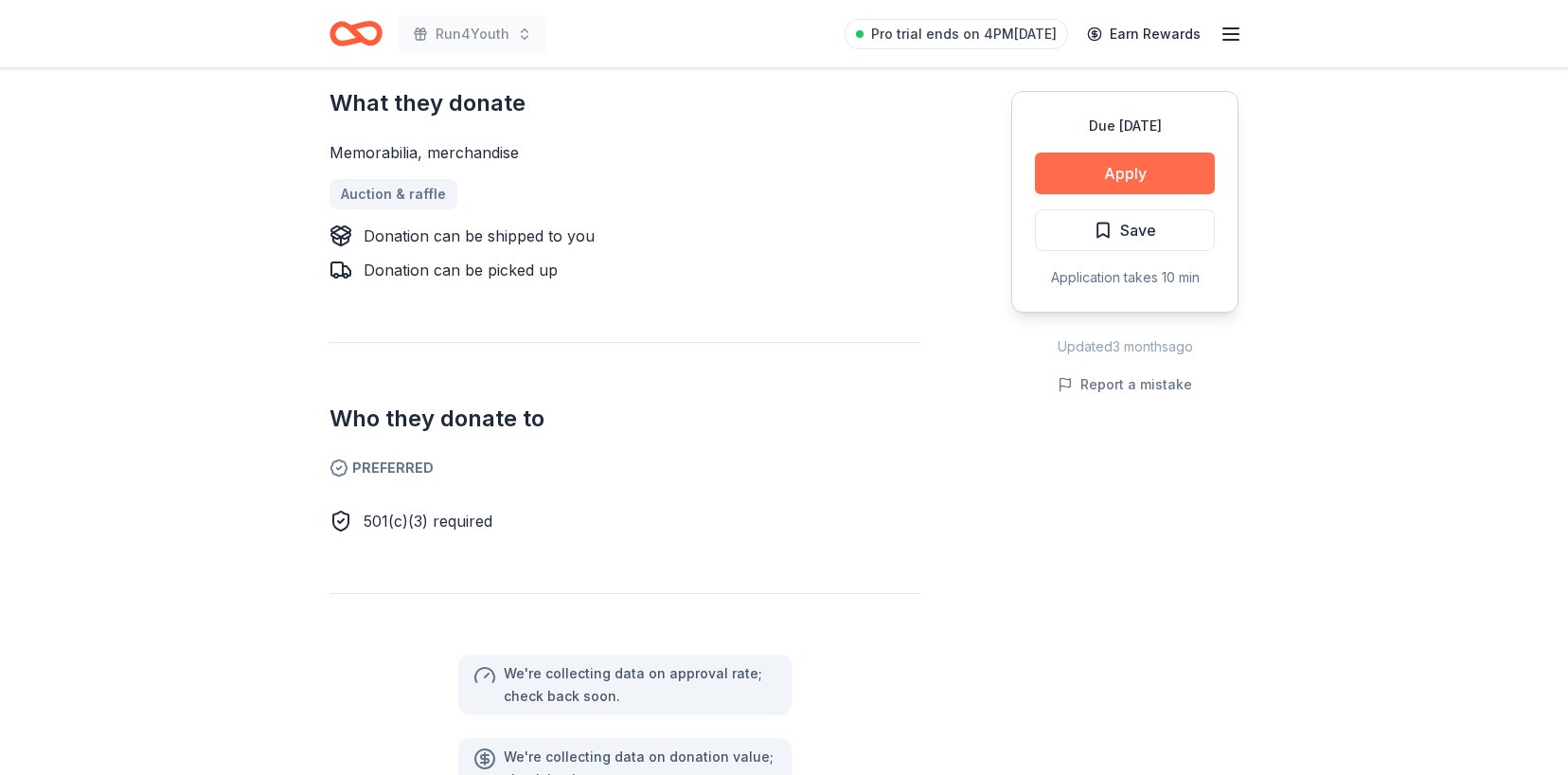
click at [1150, 170] on button "Apply" at bounding box center [1124, 173] width 180 height 42
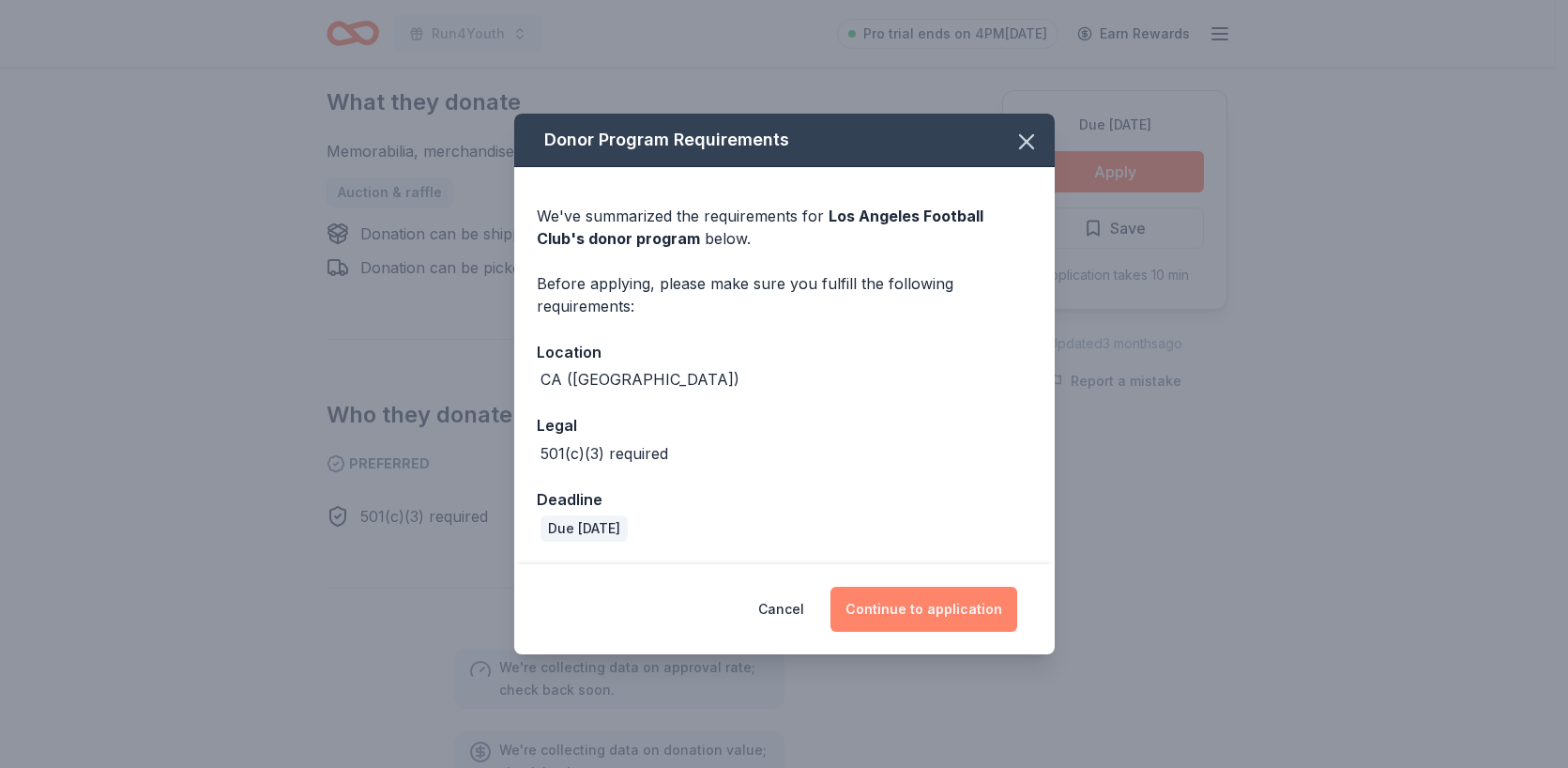
click at [955, 606] on button "Continue to application" at bounding box center [924, 609] width 187 height 45
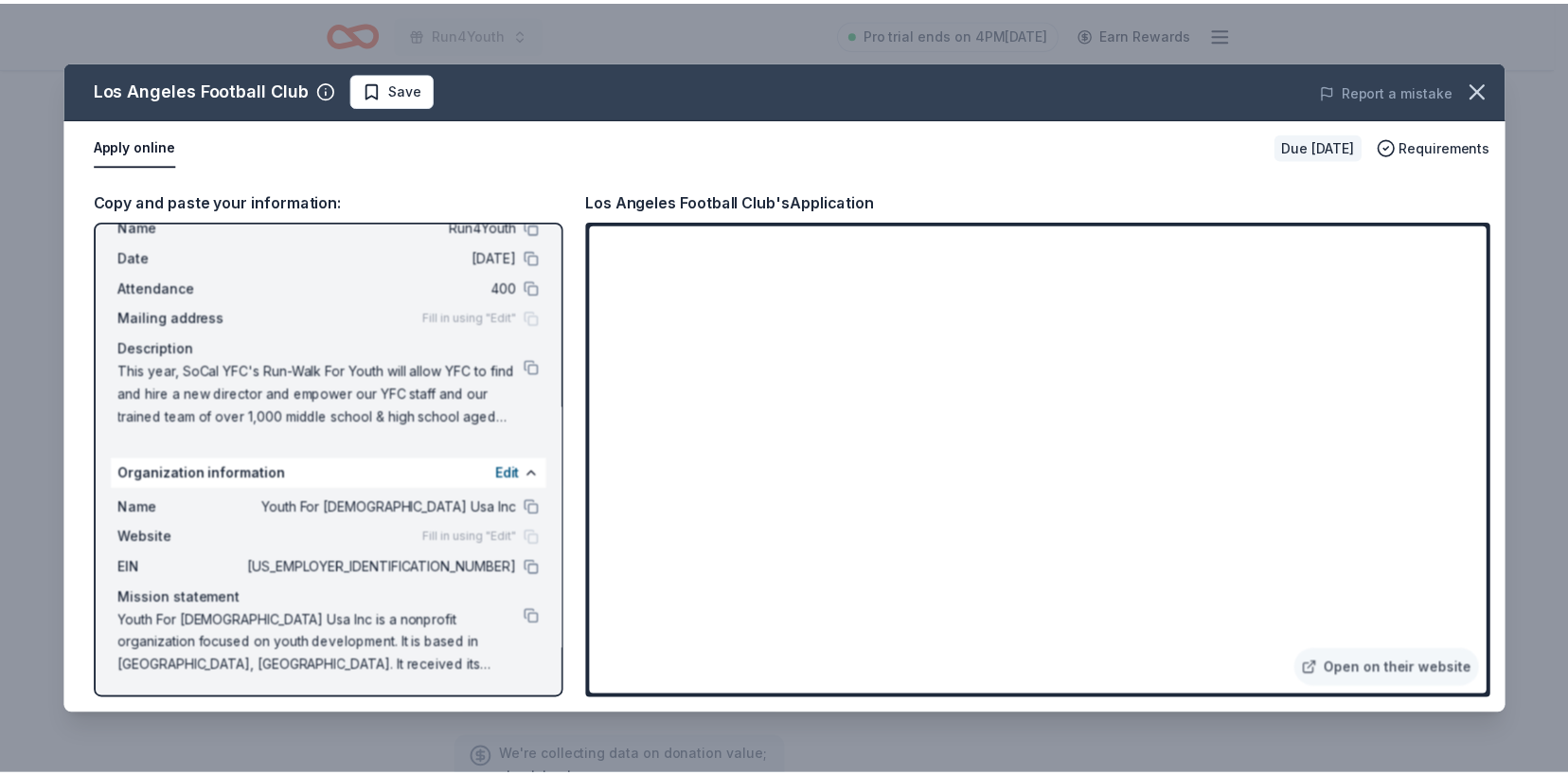
scroll to position [64, 0]
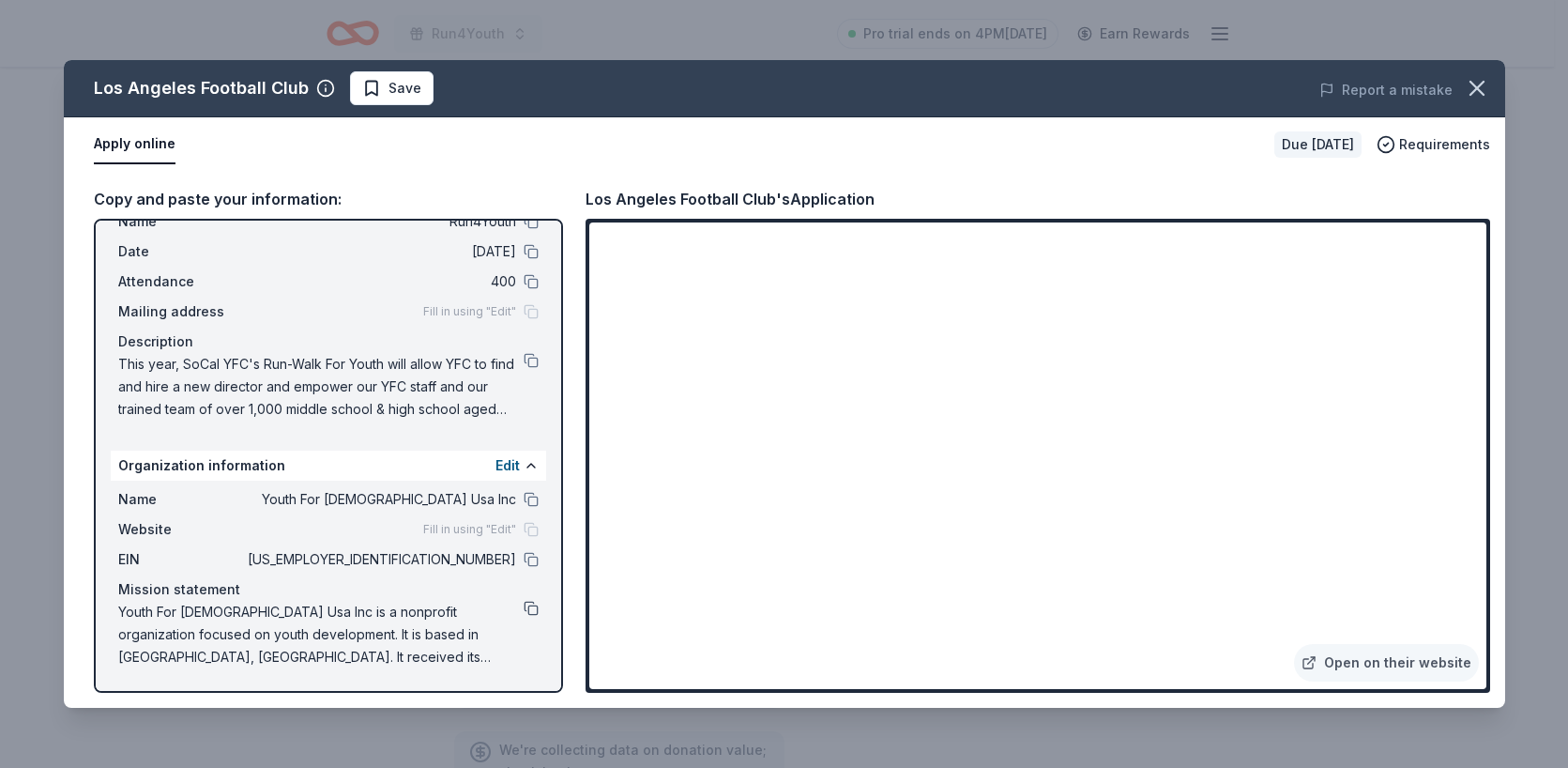
click at [524, 612] on button at bounding box center [531, 609] width 15 height 15
click at [524, 225] on button at bounding box center [531, 222] width 15 height 15
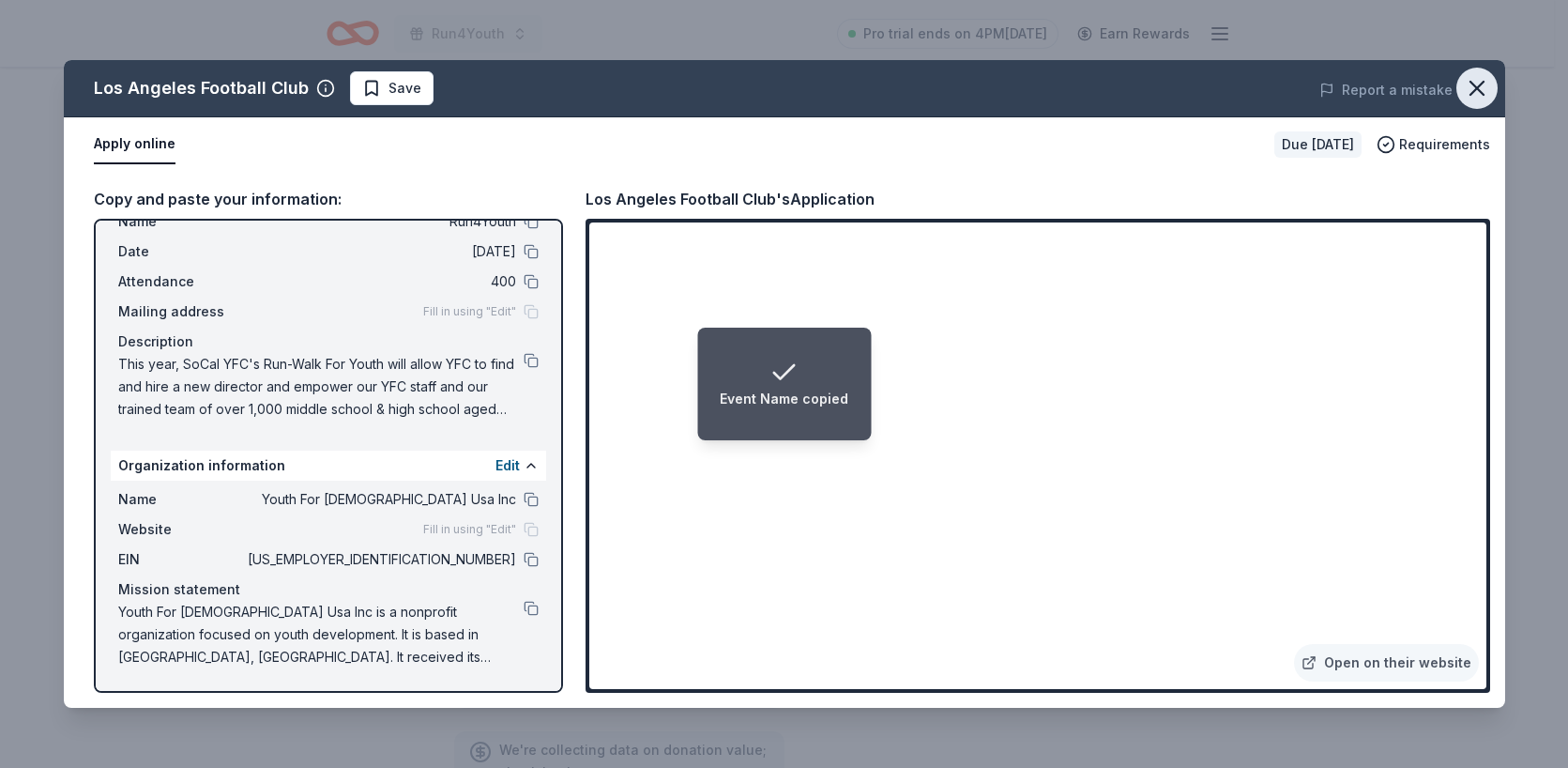
click at [1478, 94] on icon "button" at bounding box center [1477, 89] width 26 height 26
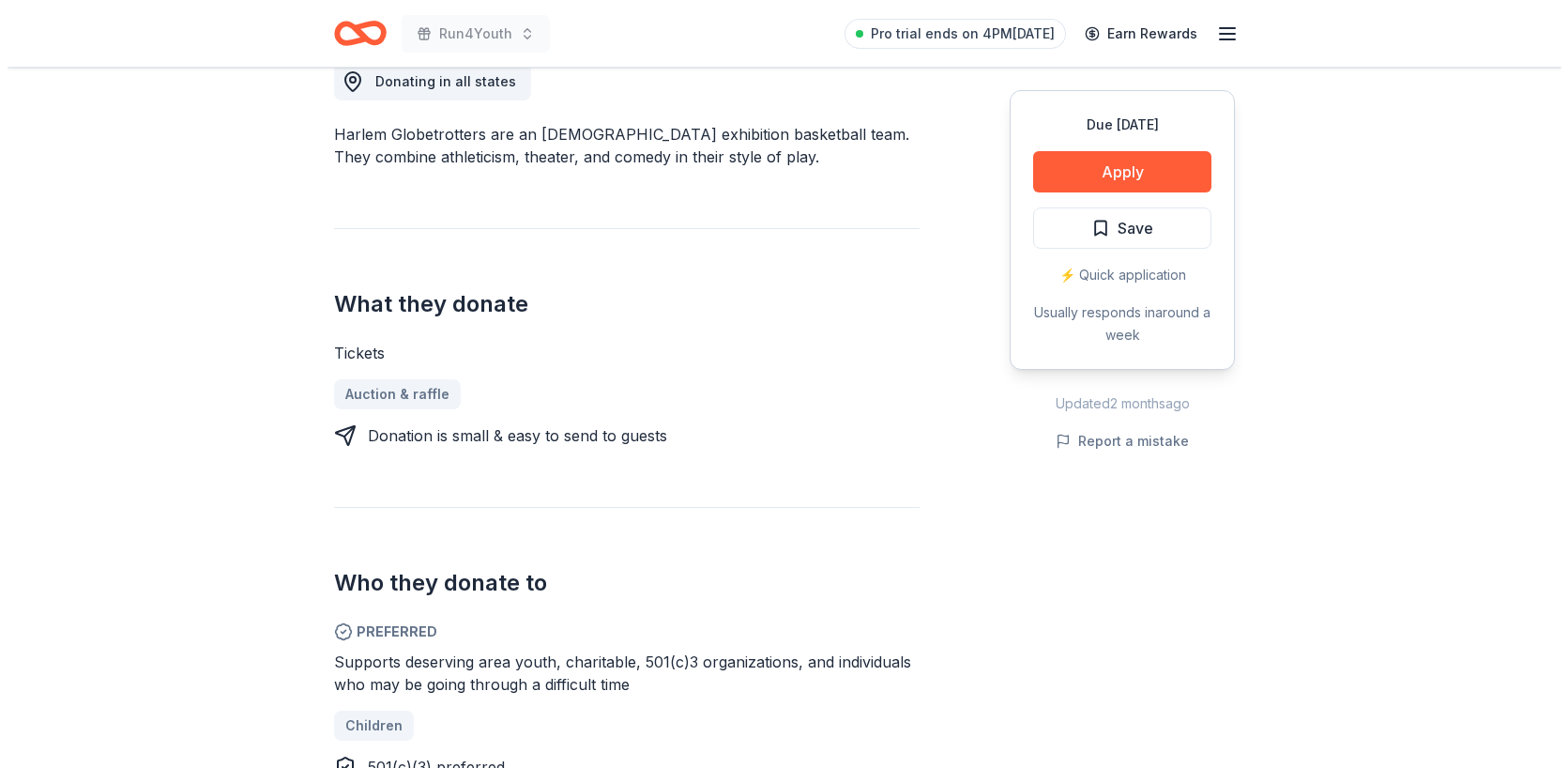
scroll to position [553, 0]
click at [1132, 172] on button "Apply" at bounding box center [1114, 172] width 178 height 42
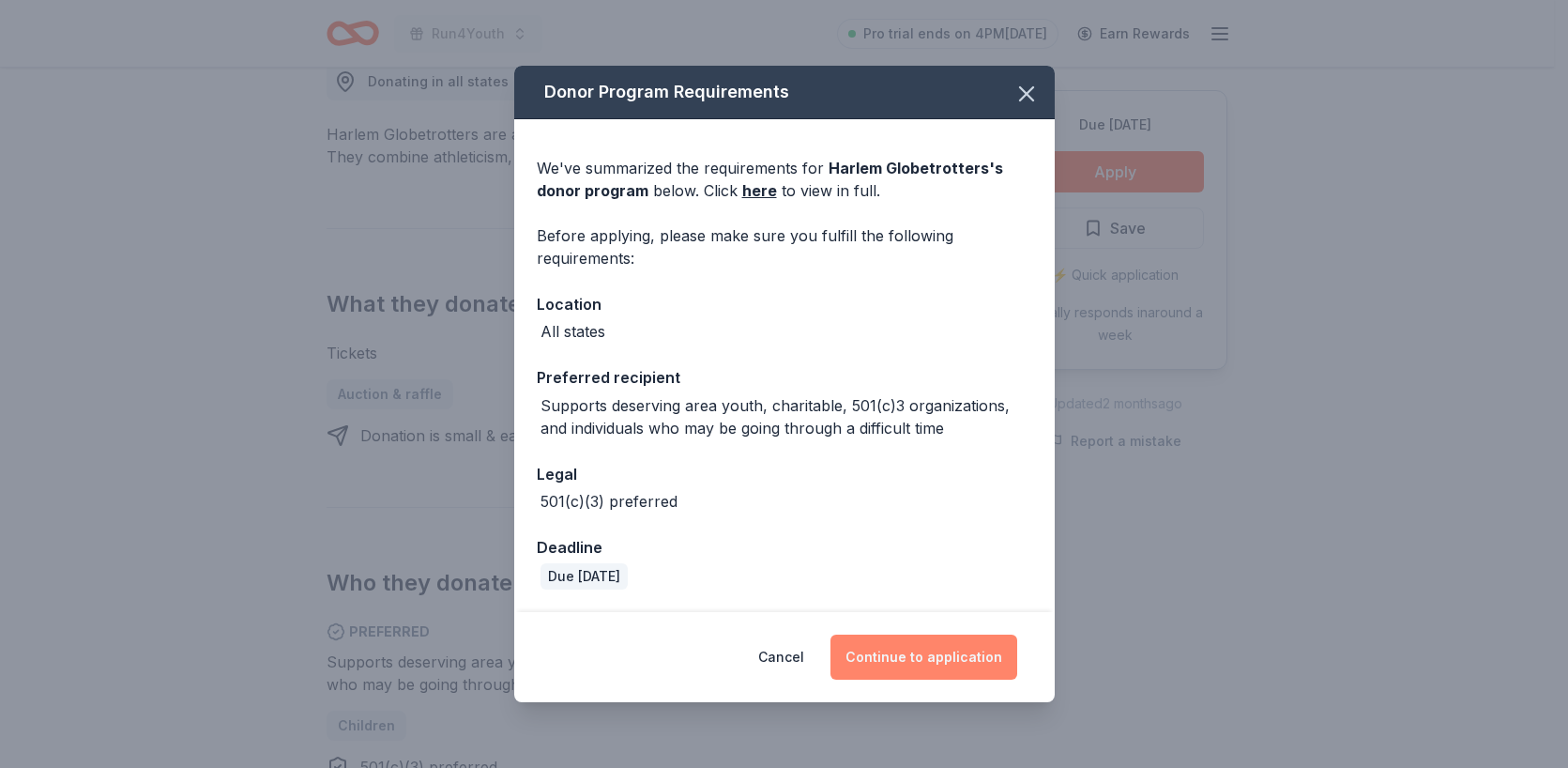
click at [953, 647] on button "Continue to application" at bounding box center [924, 657] width 187 height 45
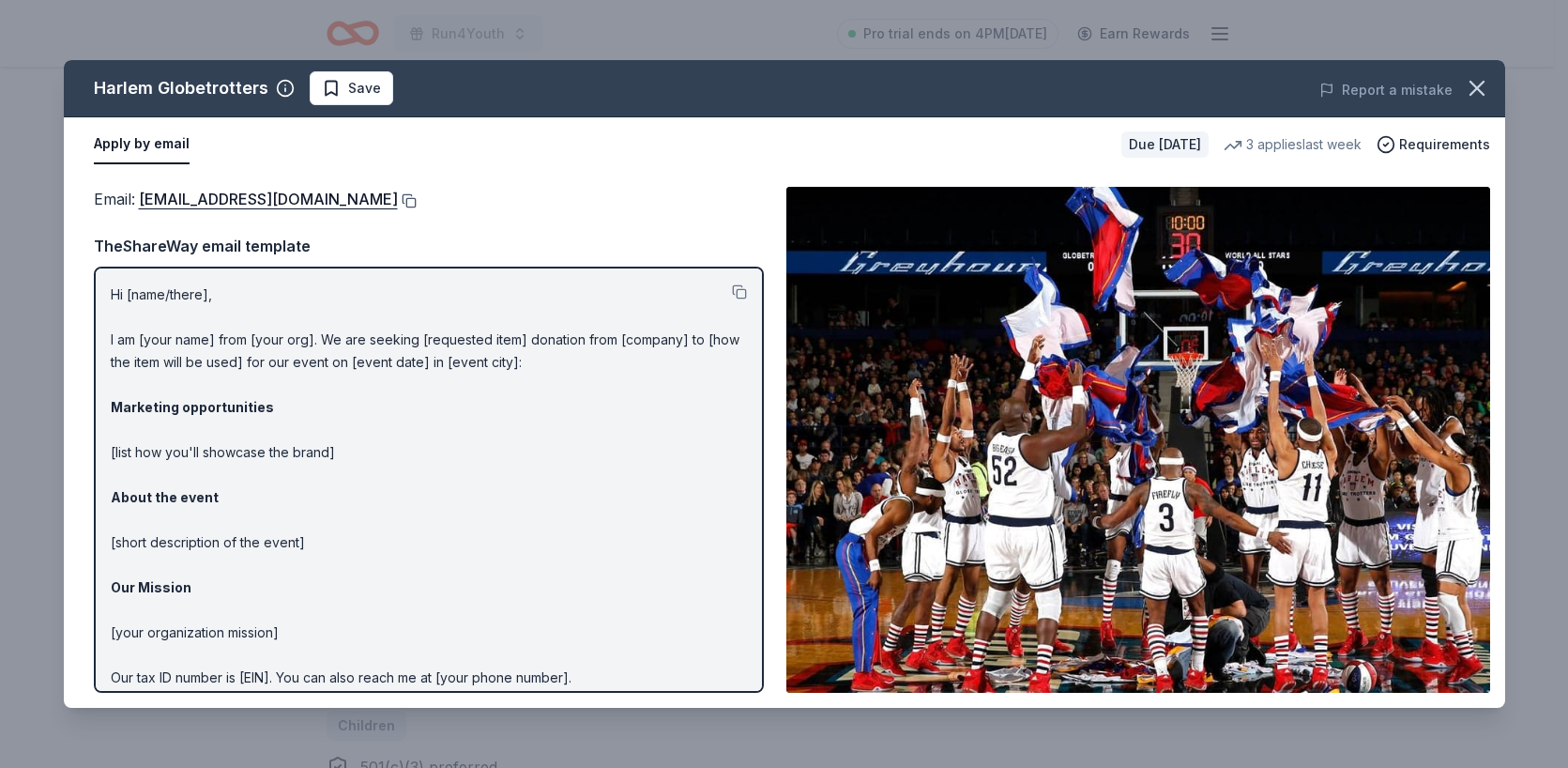
click at [398, 197] on button at bounding box center [408, 201] width 19 height 15
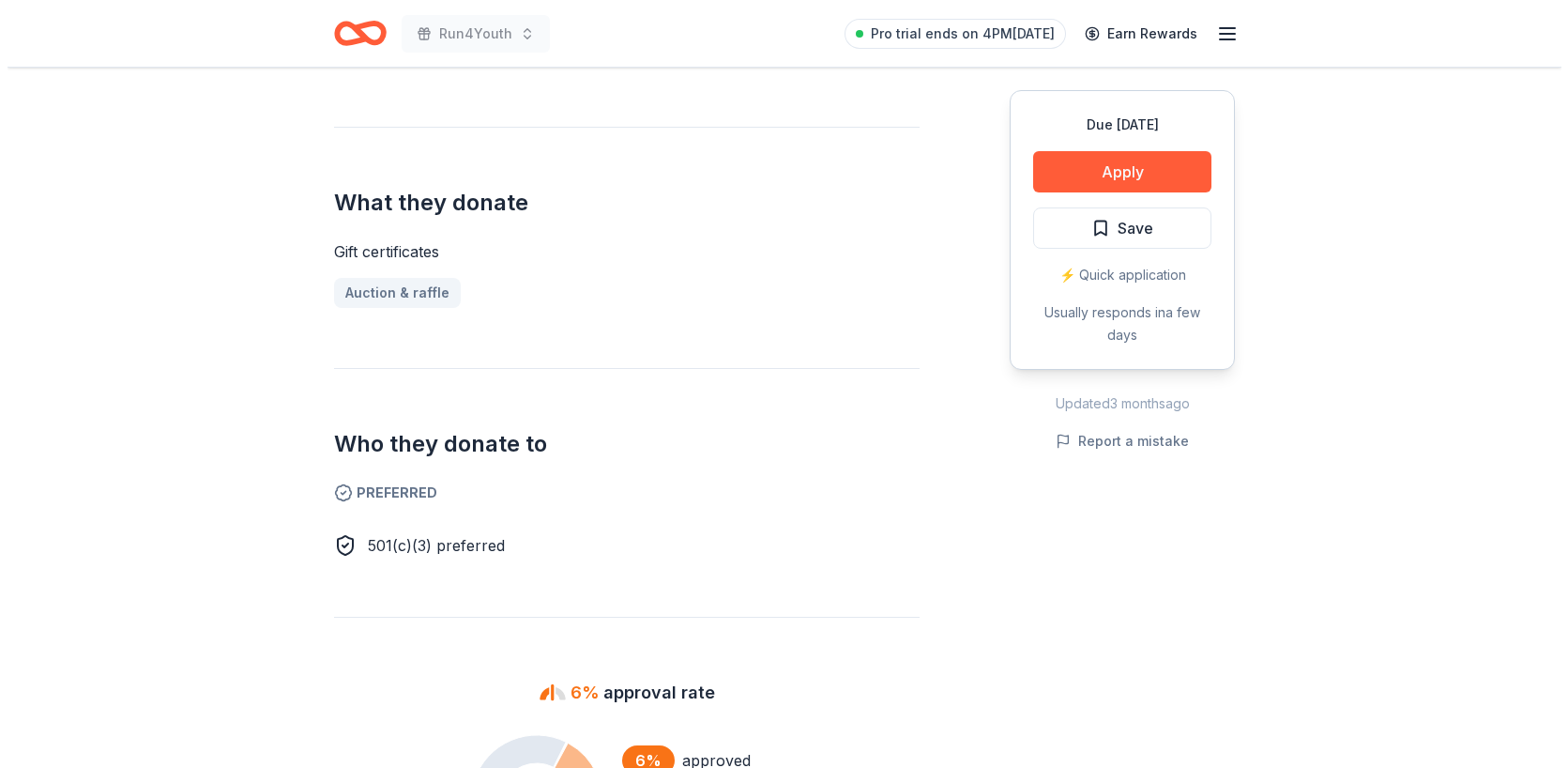
scroll to position [679, 0]
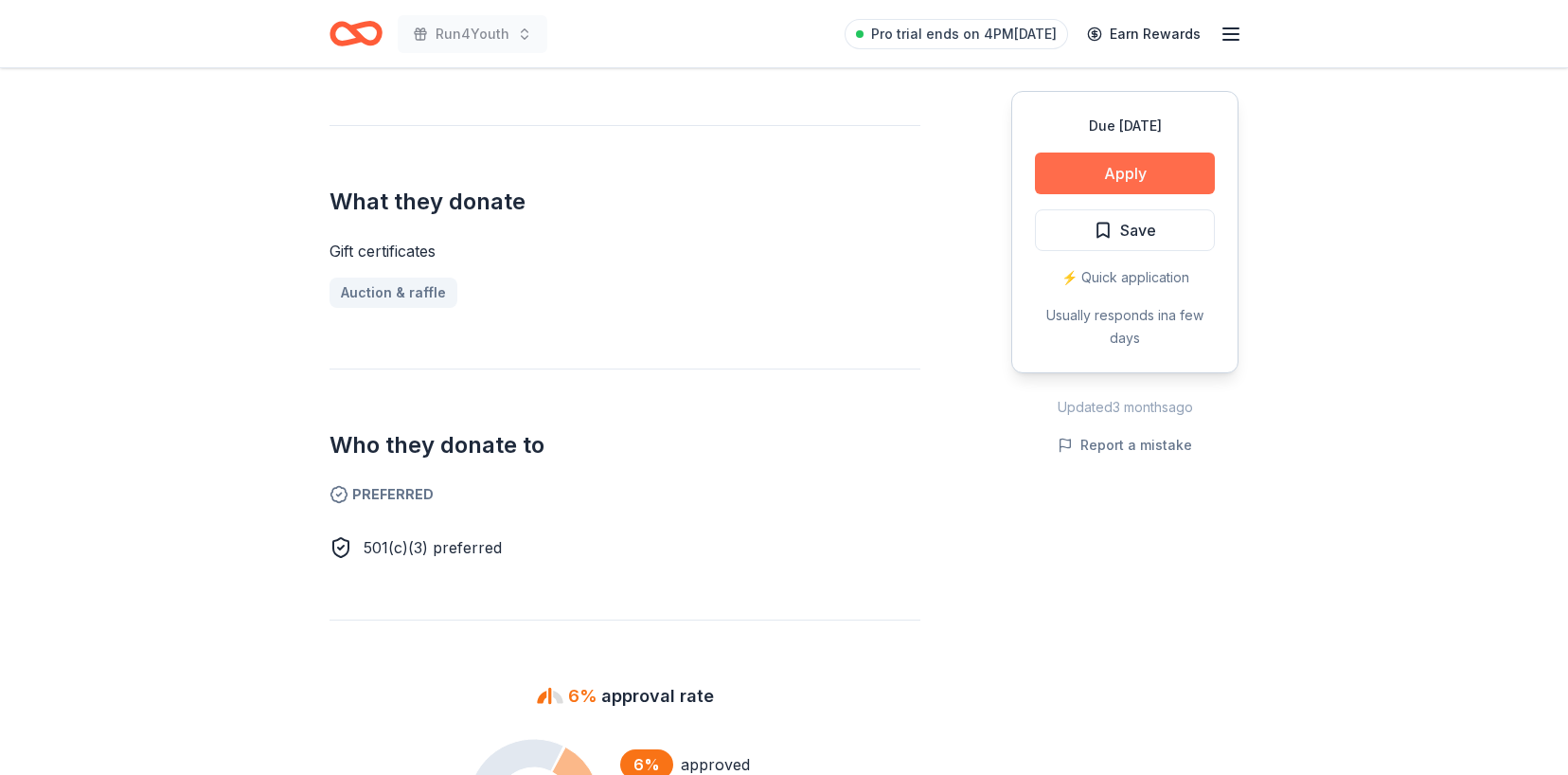
click at [1088, 182] on button "Apply" at bounding box center [1124, 173] width 180 height 42
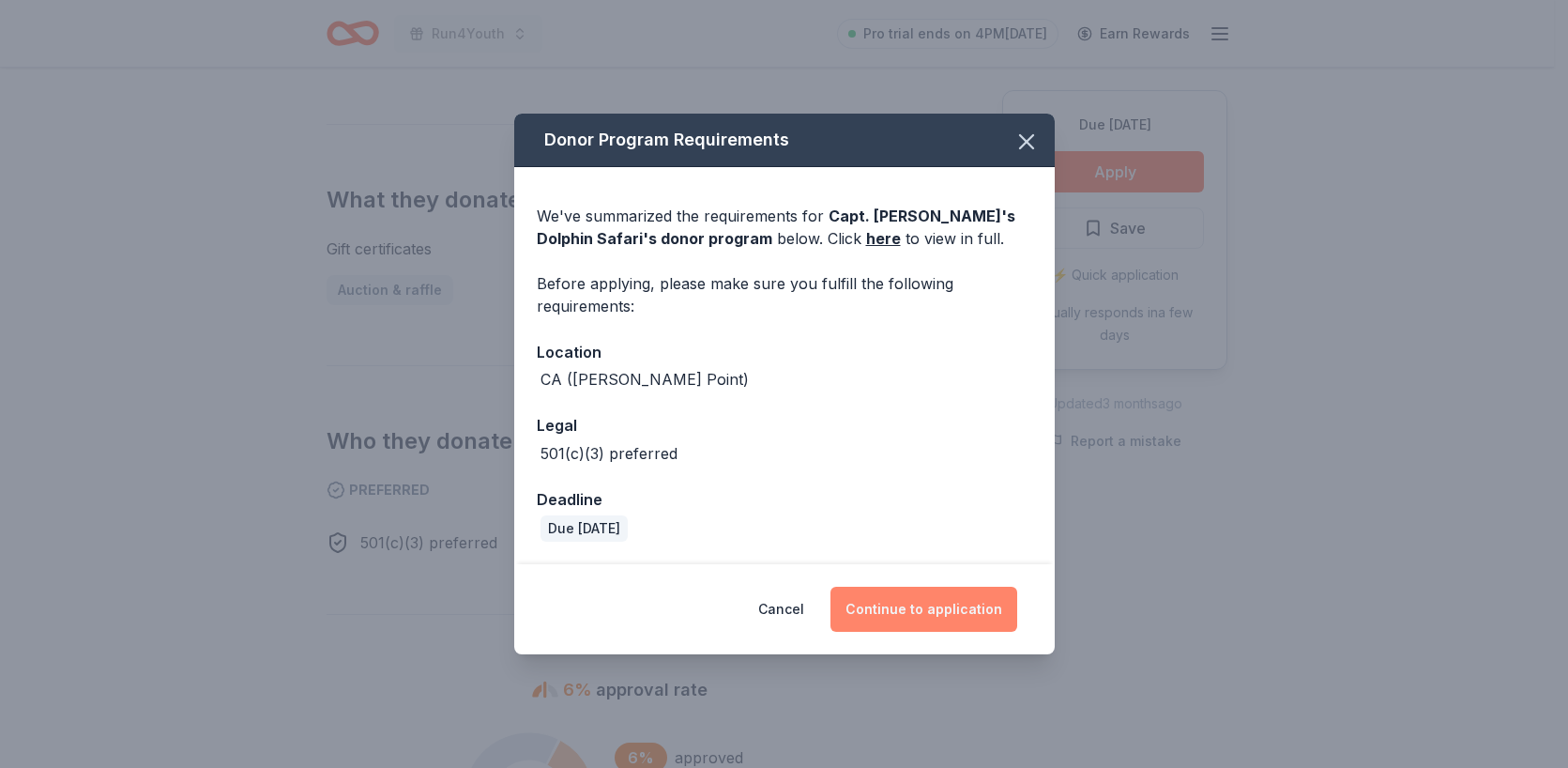
click at [929, 605] on button "Continue to application" at bounding box center [924, 609] width 187 height 45
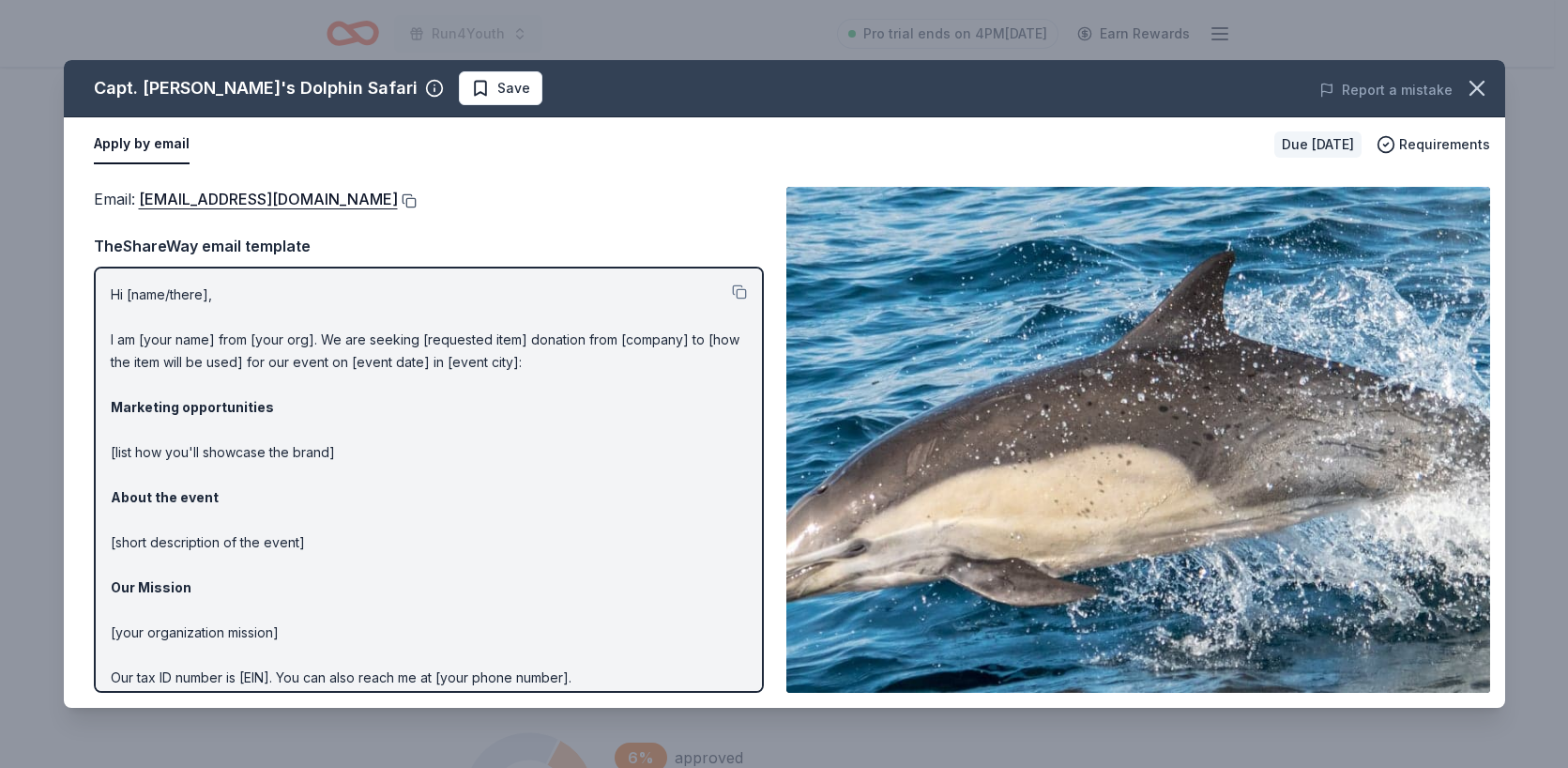
click at [414, 202] on button at bounding box center [408, 201] width 19 height 15
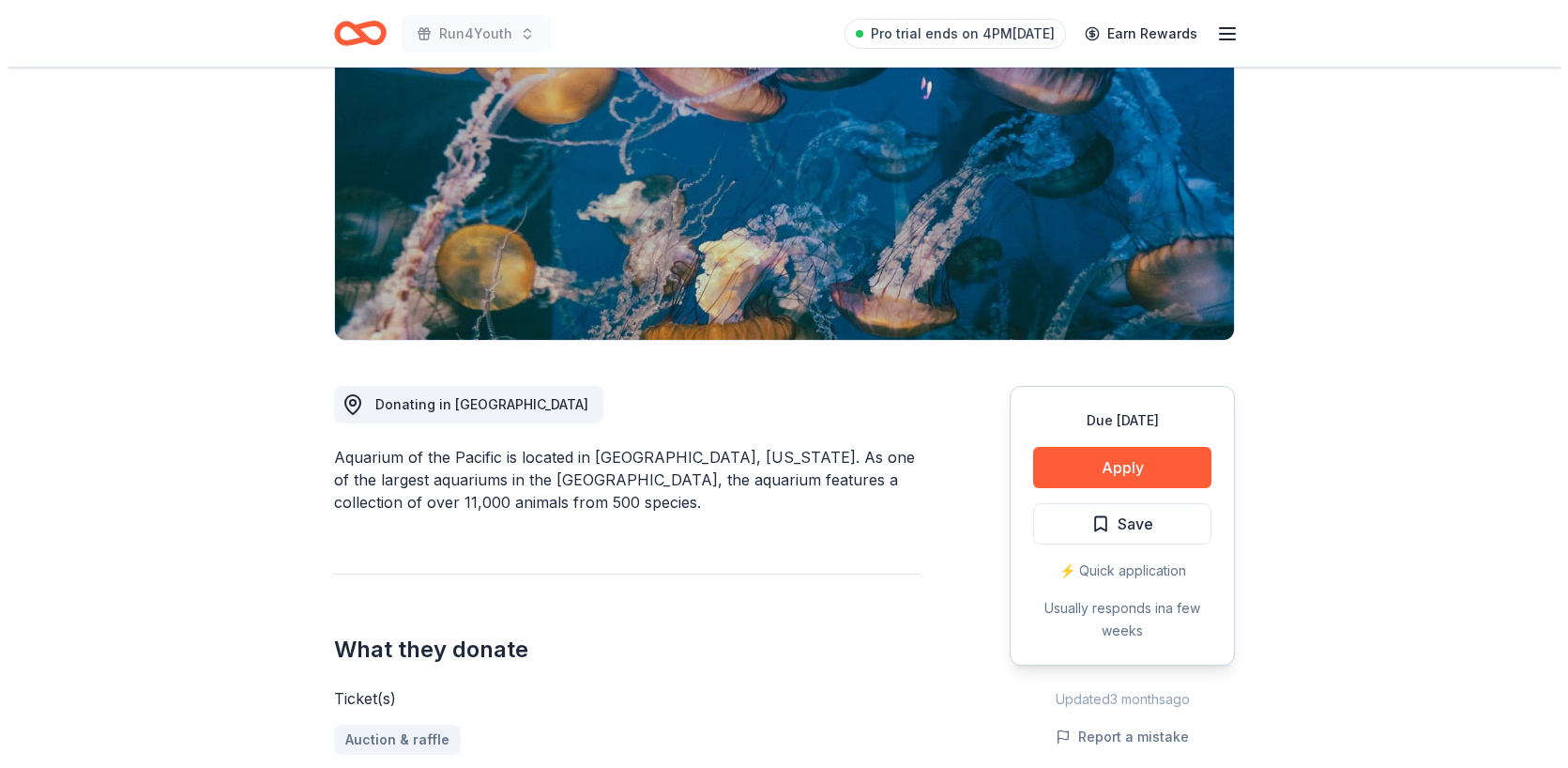
scroll to position [476, 0]
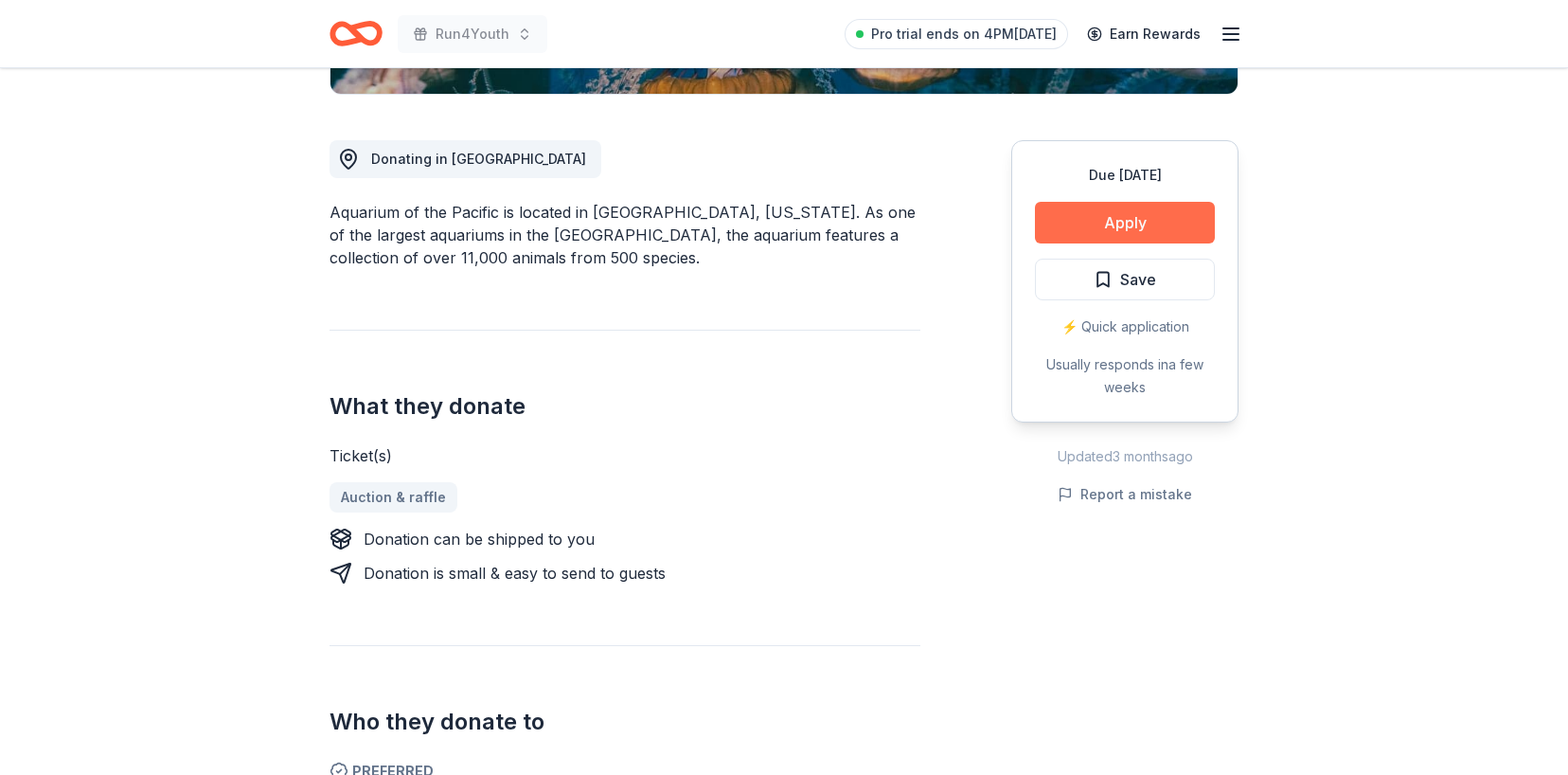
click at [1091, 229] on button "Apply" at bounding box center [1124, 223] width 180 height 42
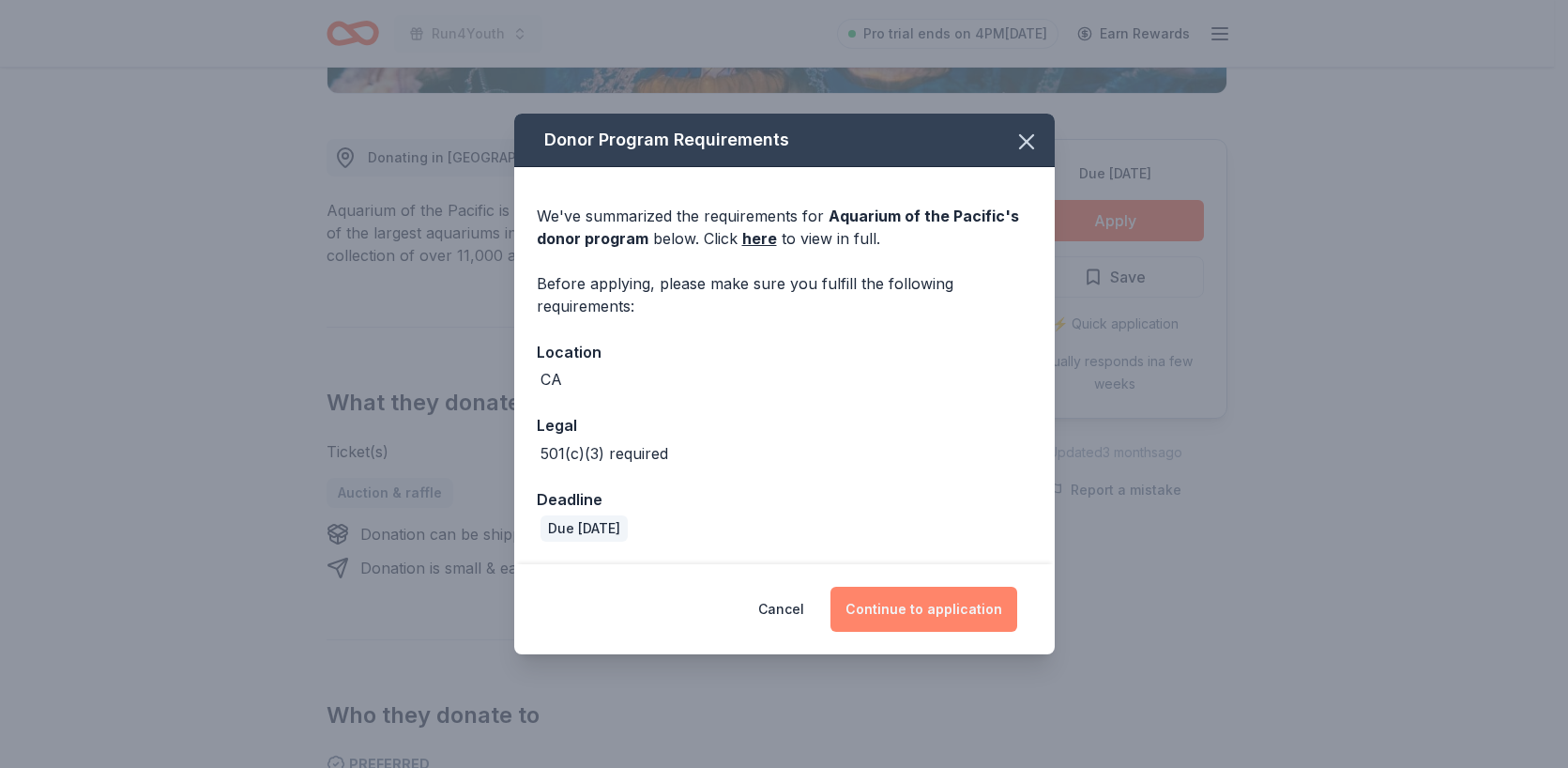
click at [927, 600] on button "Continue to application" at bounding box center [924, 609] width 187 height 45
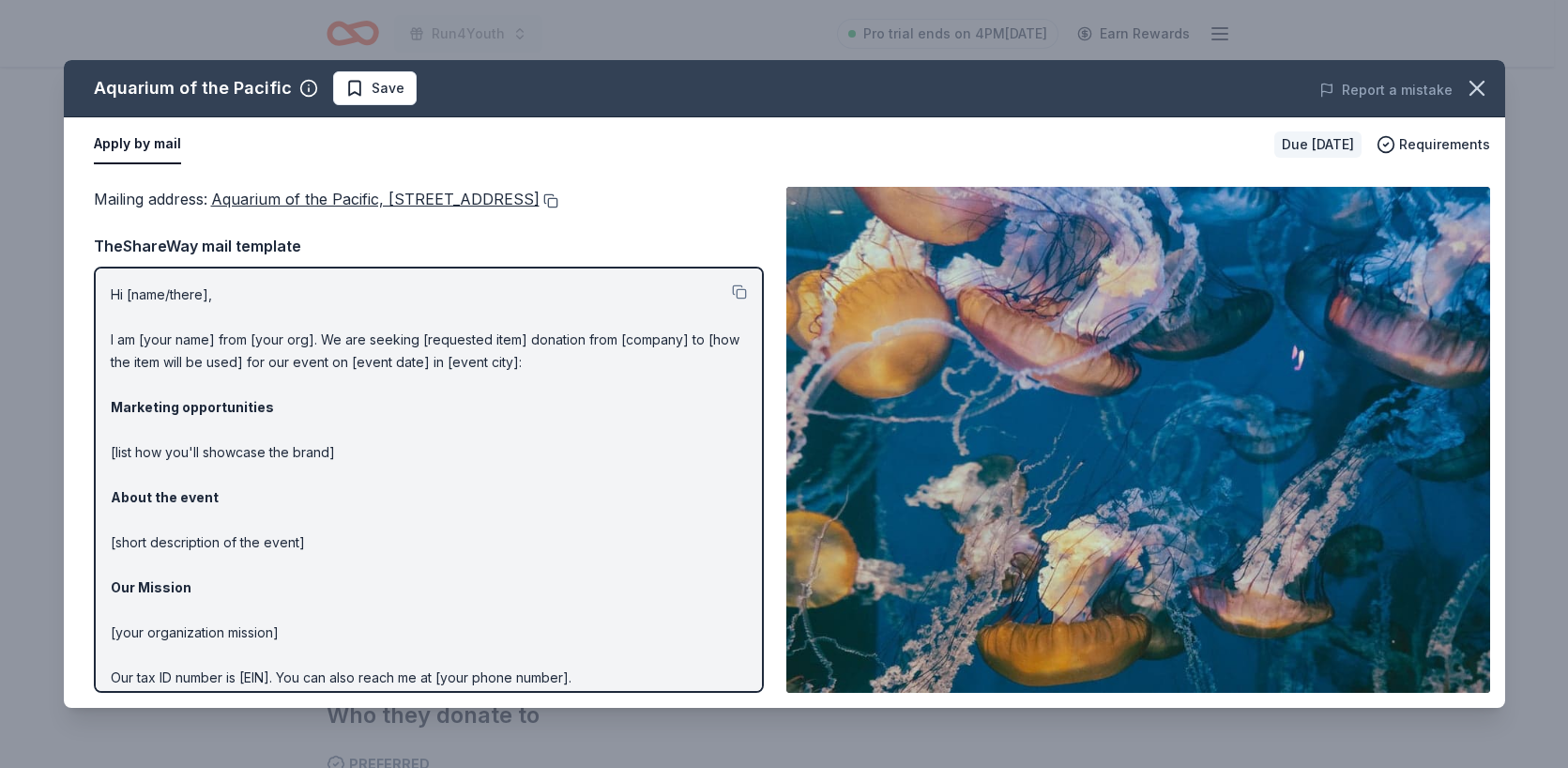
click at [559, 198] on button at bounding box center [549, 201] width 19 height 15
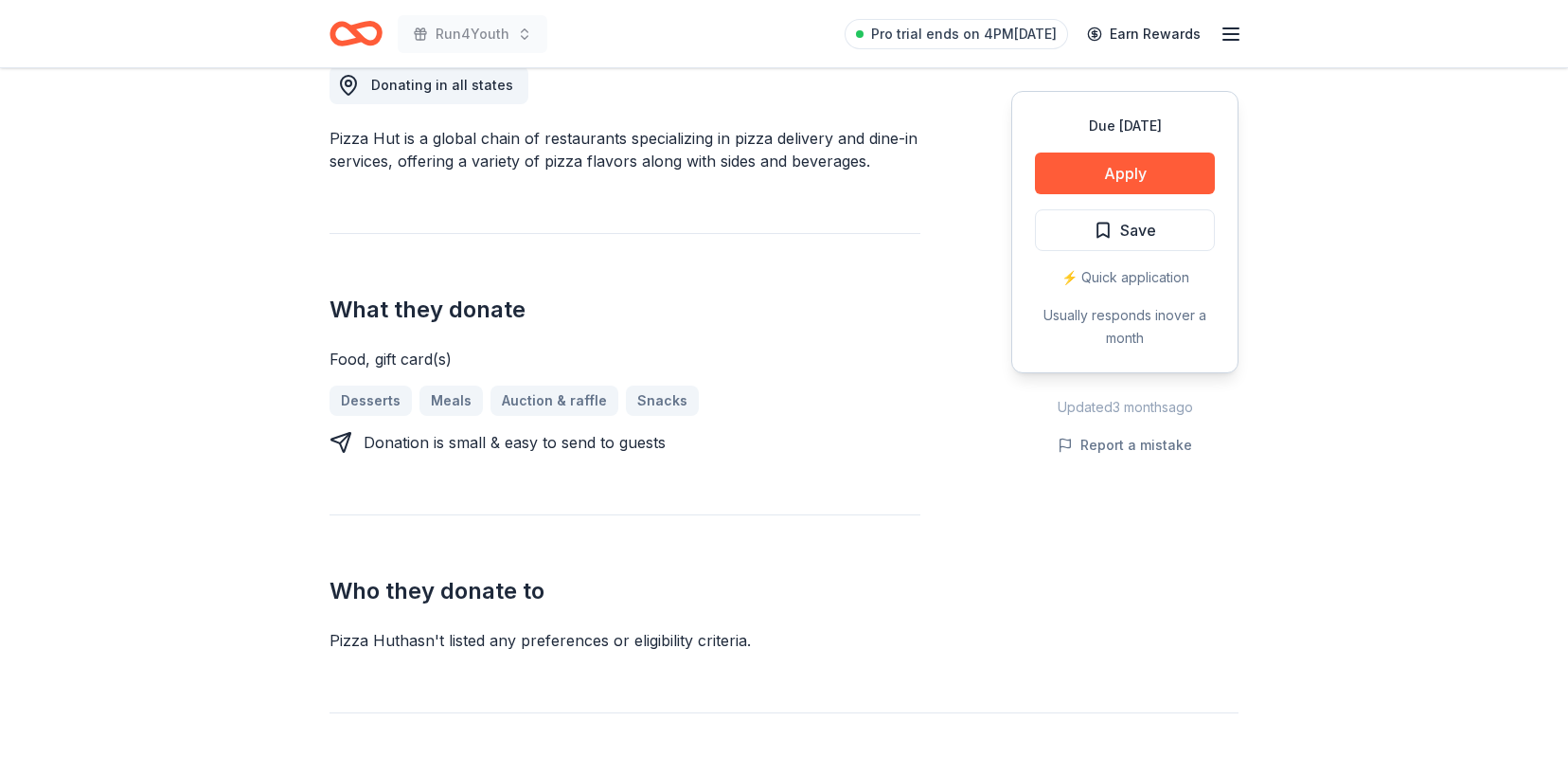
scroll to position [558, 0]
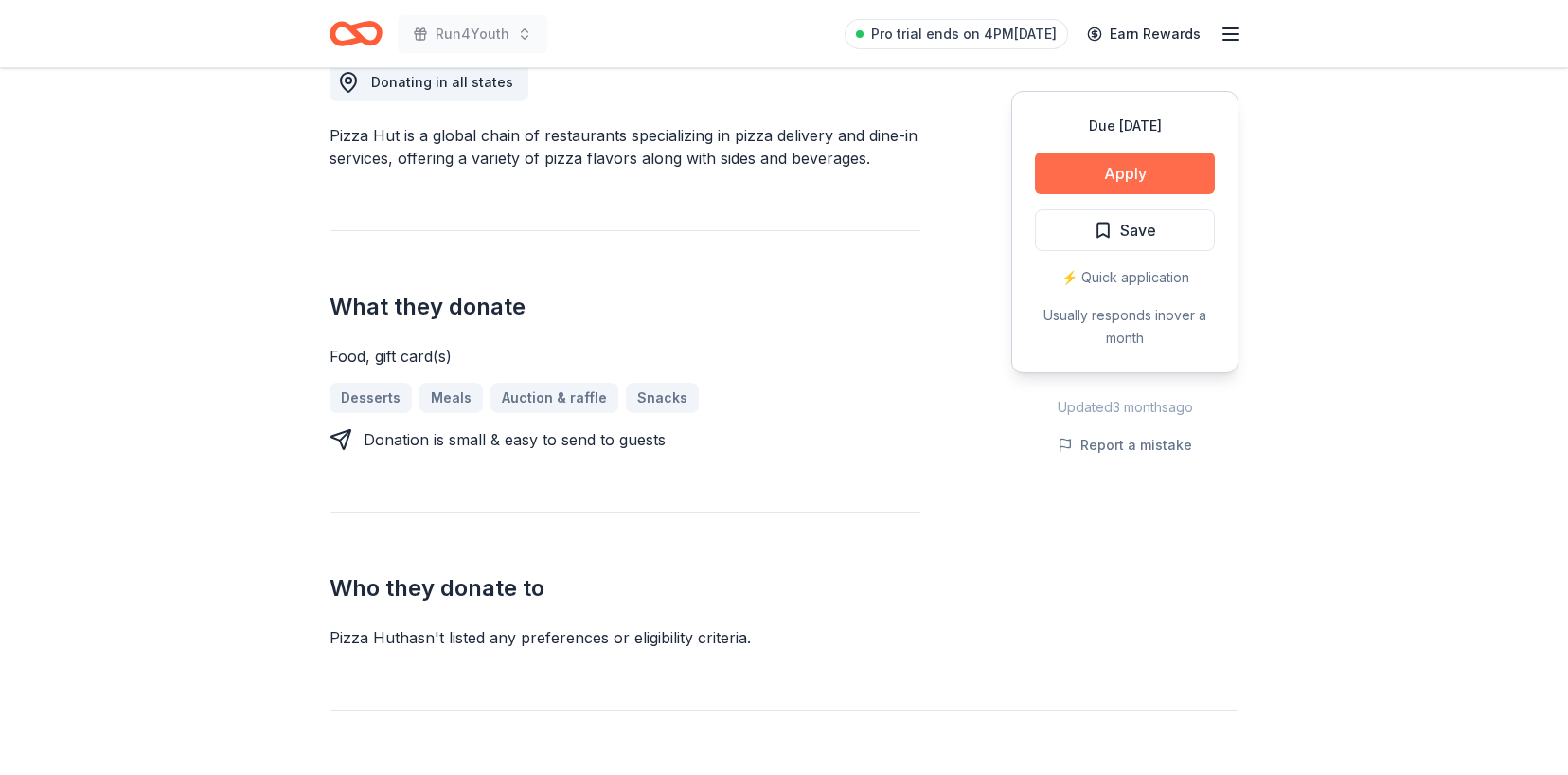
click at [1080, 190] on button "Apply" at bounding box center [1124, 173] width 180 height 42
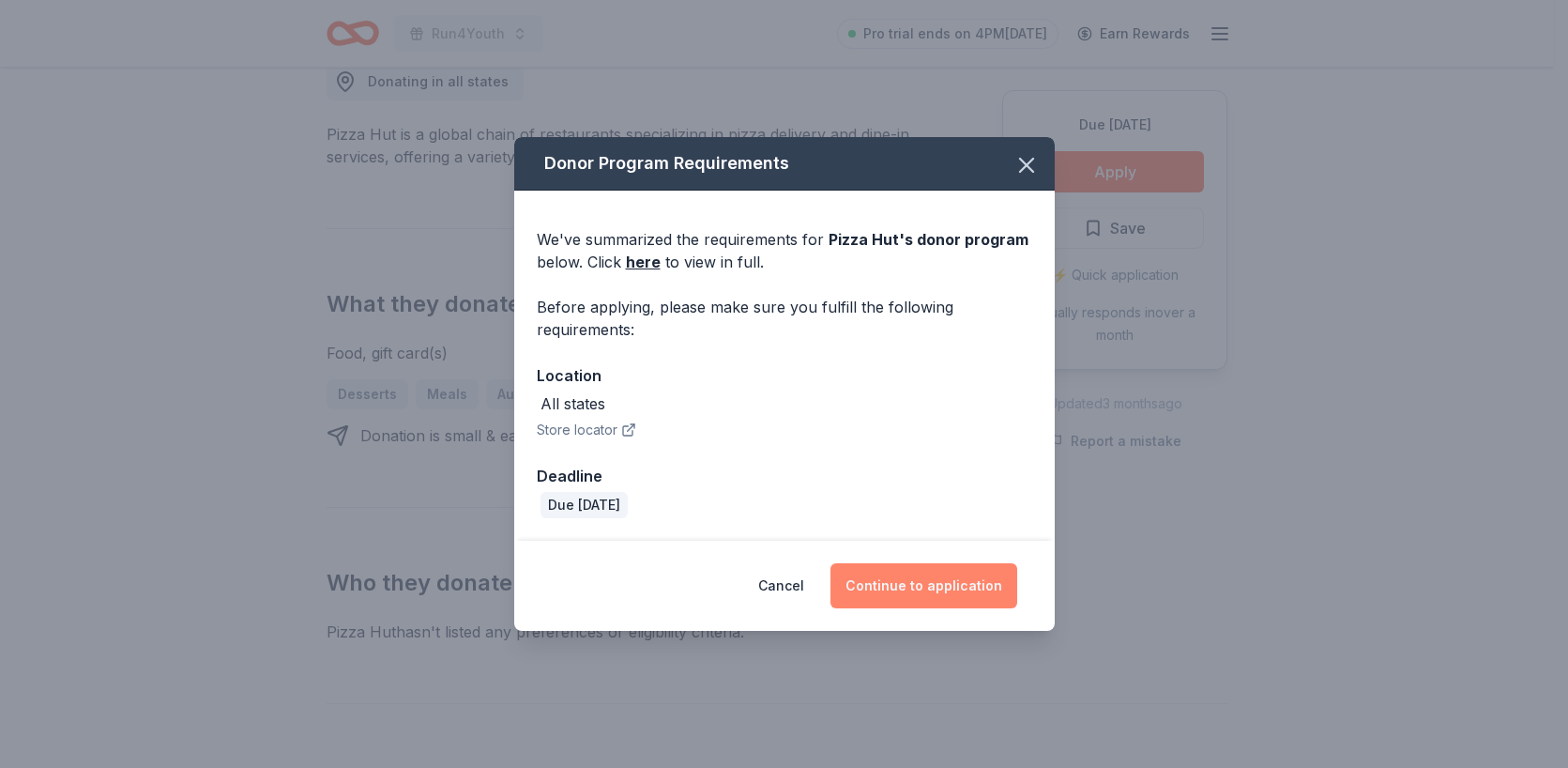
click at [997, 595] on button "Continue to application" at bounding box center [924, 586] width 187 height 45
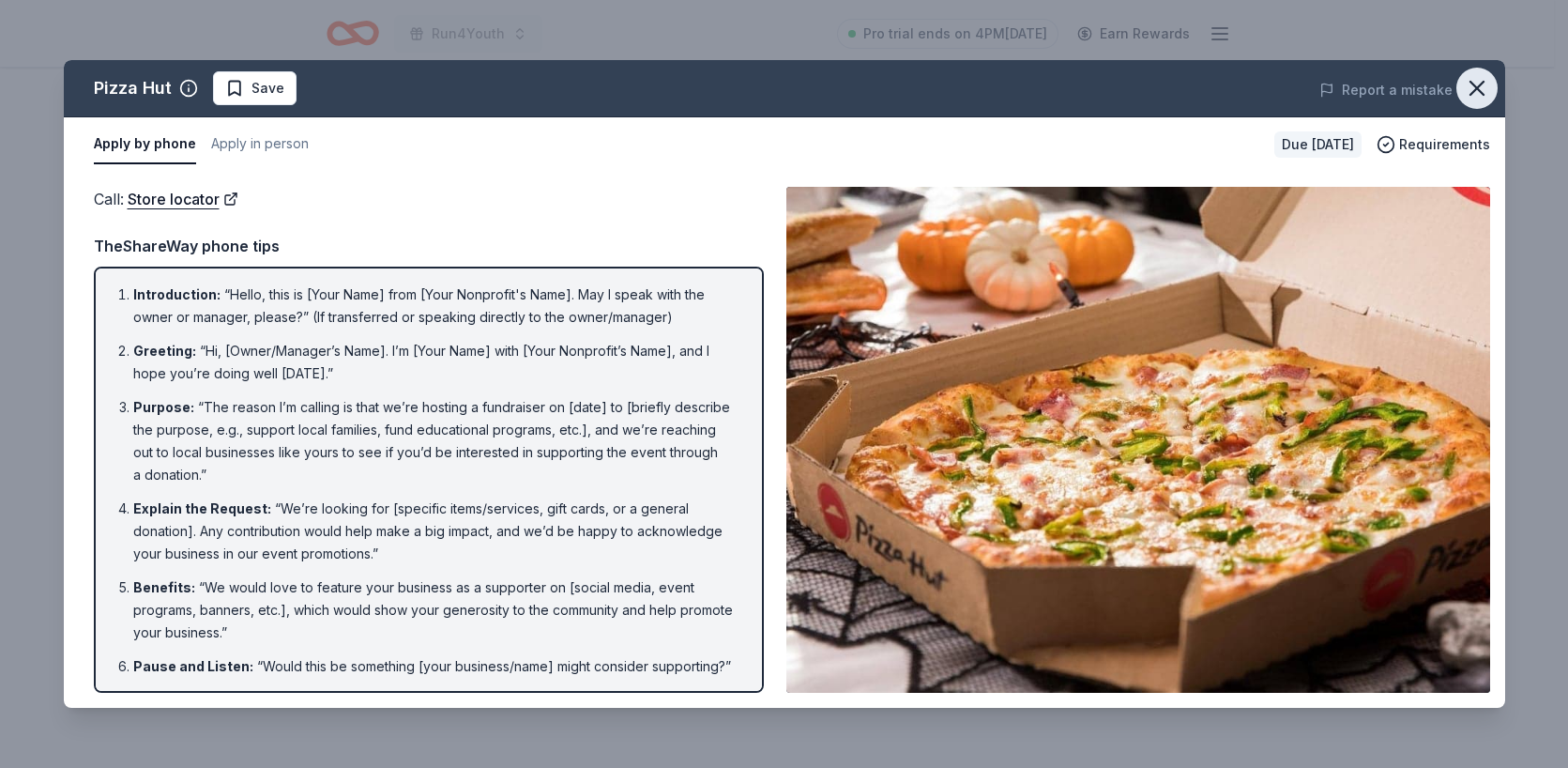
click at [1485, 91] on icon "button" at bounding box center [1477, 89] width 26 height 26
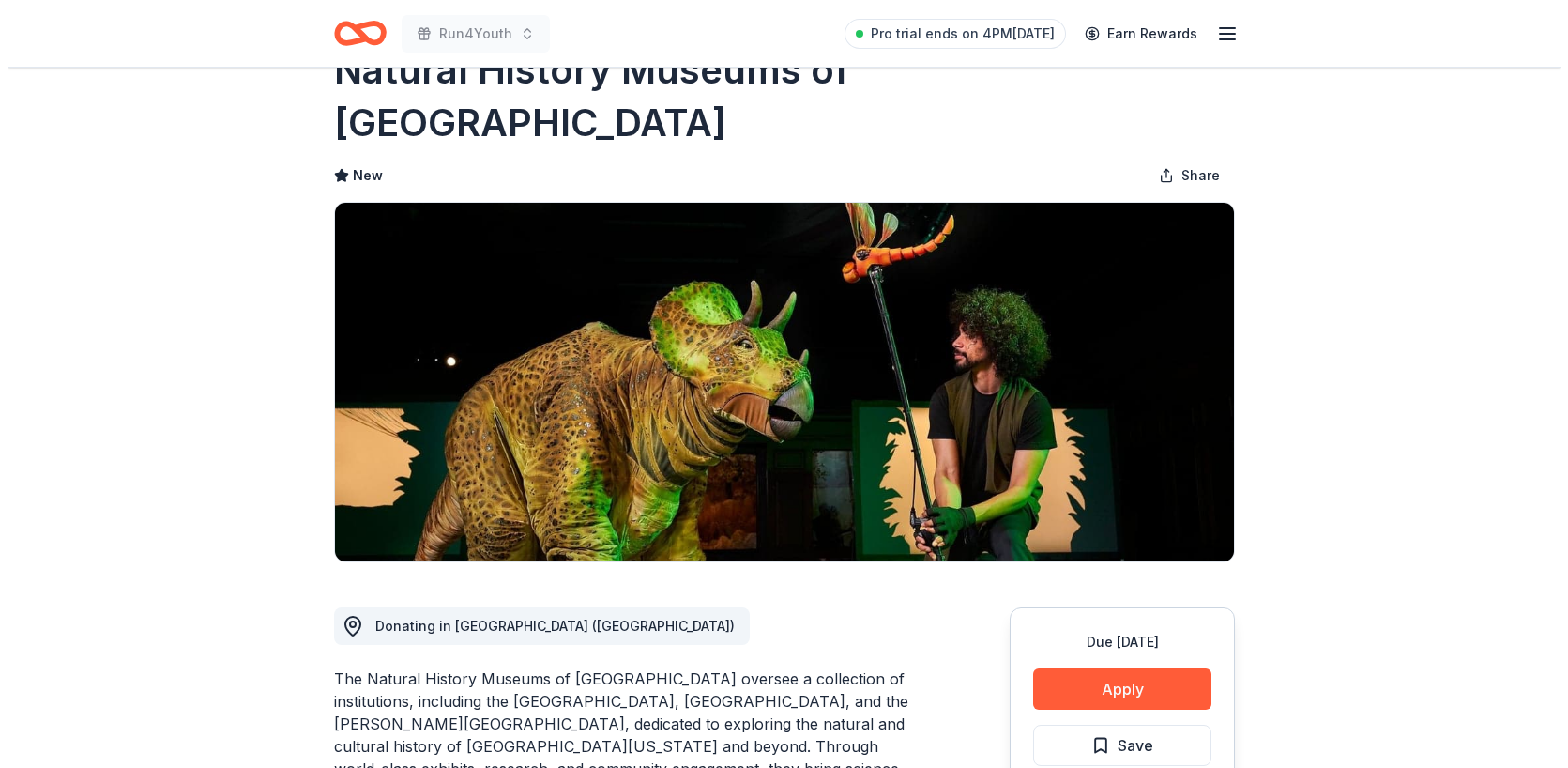
scroll to position [157, 0]
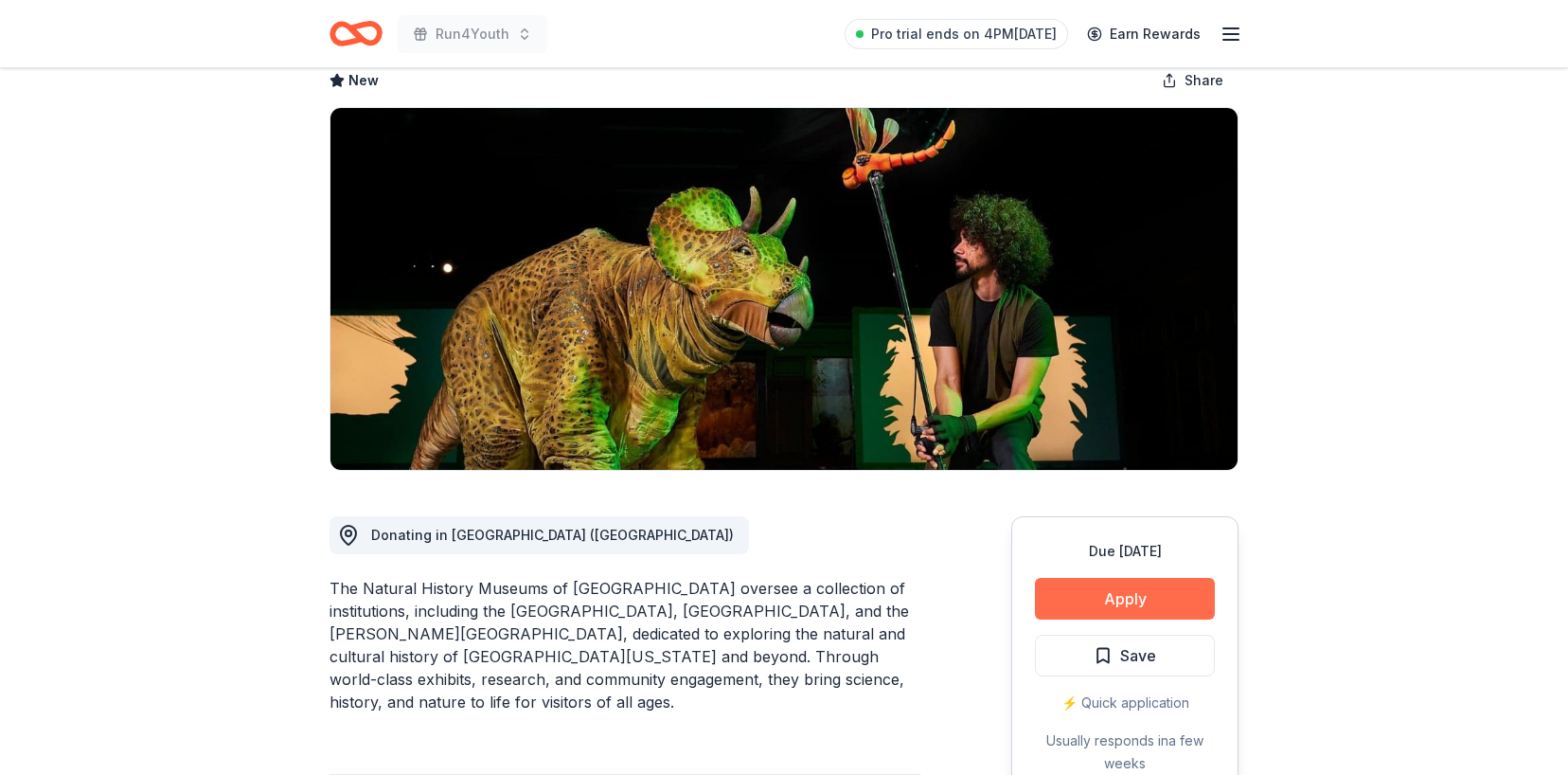
click at [1168, 578] on button "Apply" at bounding box center [1124, 599] width 180 height 42
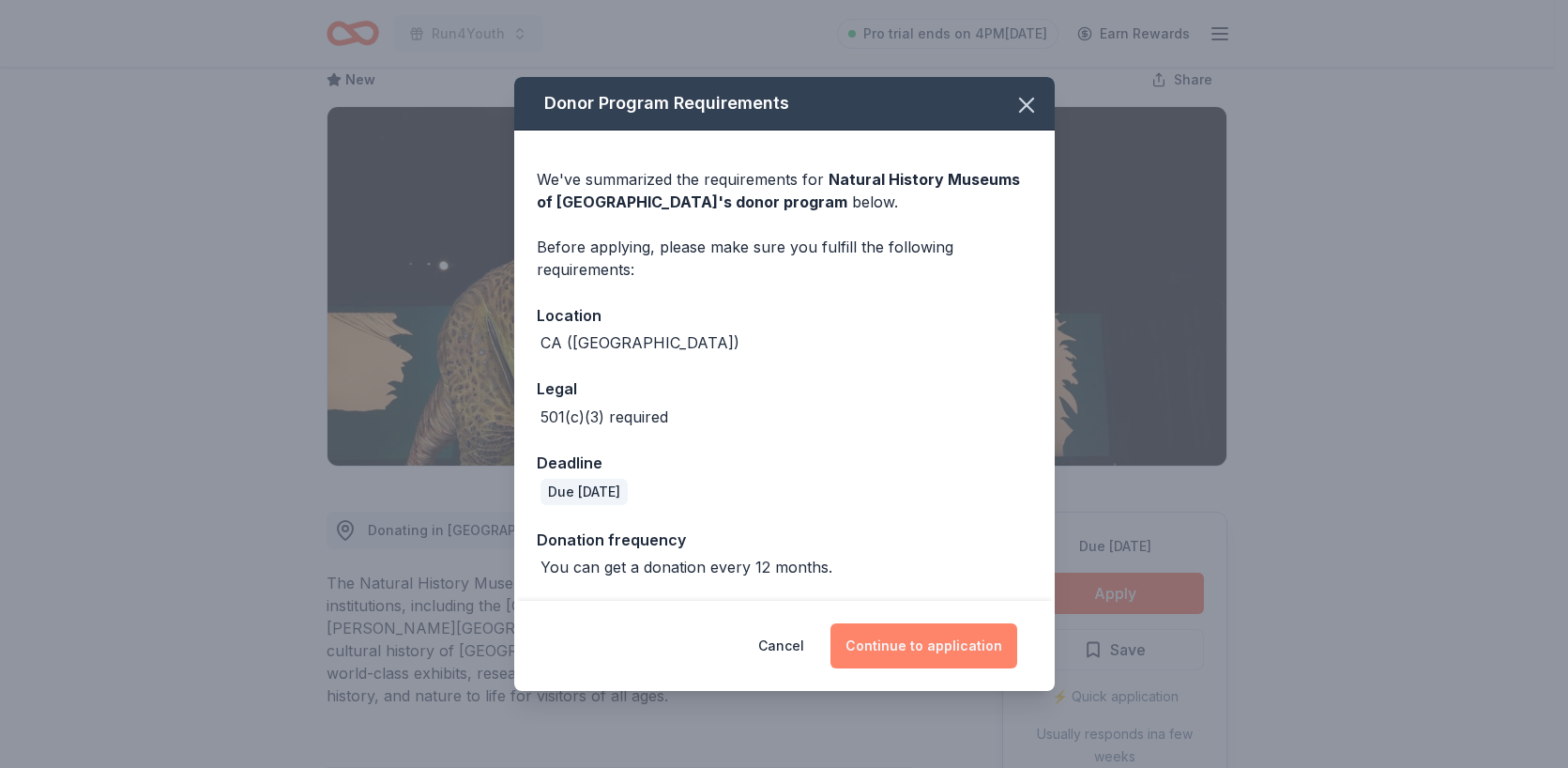
click at [980, 650] on button "Continue to application" at bounding box center [924, 645] width 187 height 45
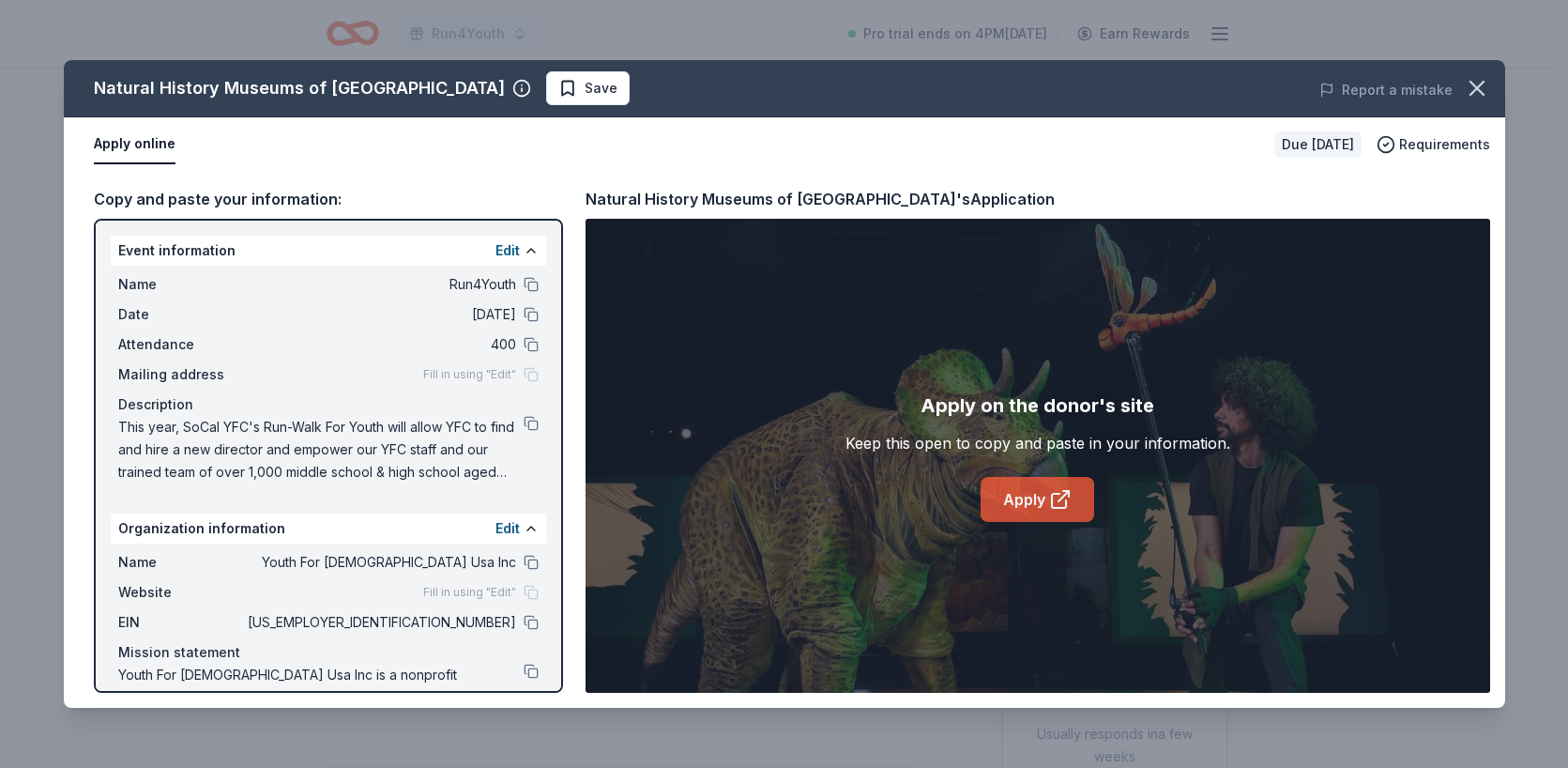
click at [1049, 498] on icon at bounding box center [1060, 499] width 23 height 23
click at [1021, 494] on link "Apply" at bounding box center [1037, 499] width 113 height 45
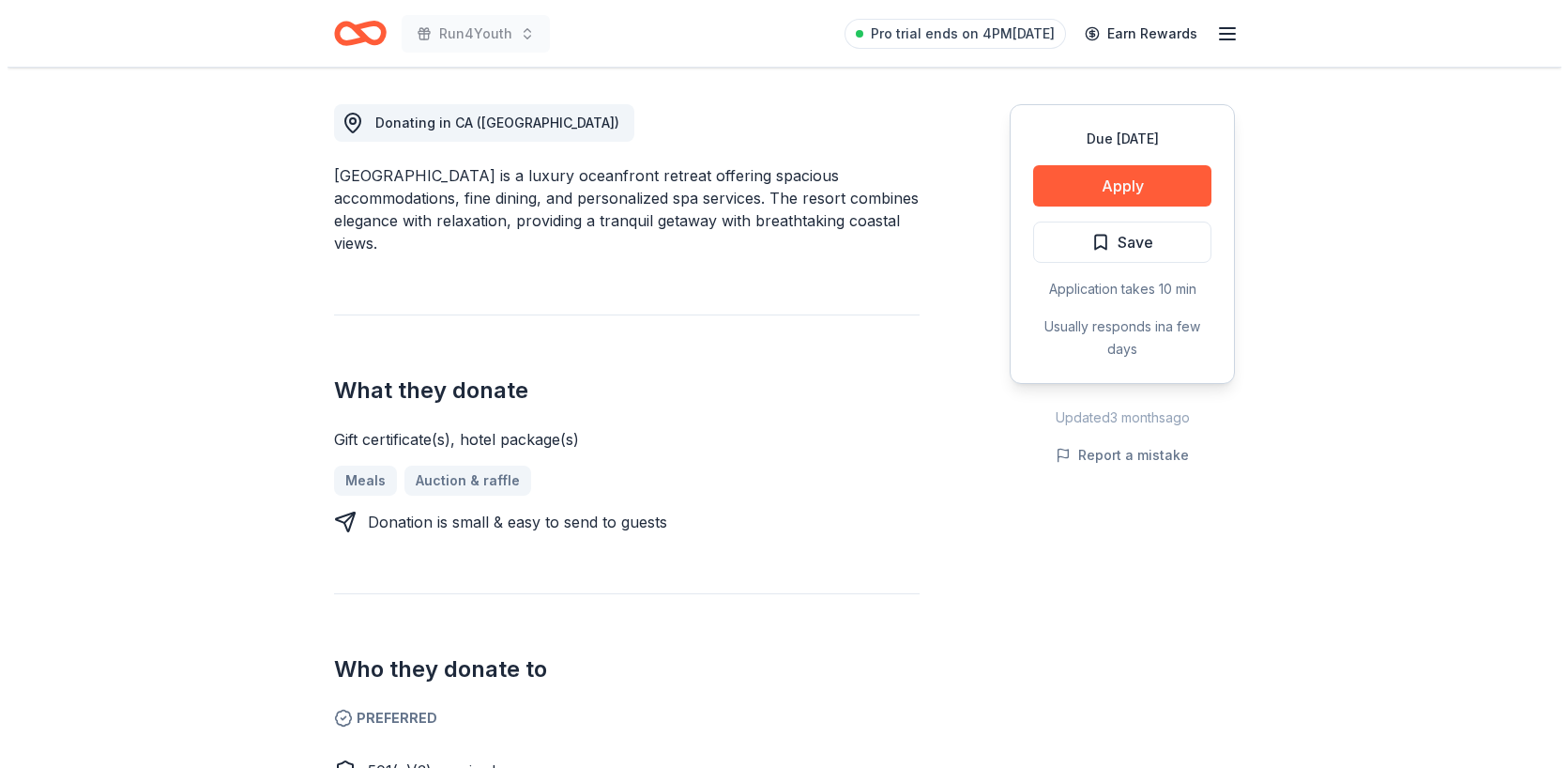
scroll to position [515, 0]
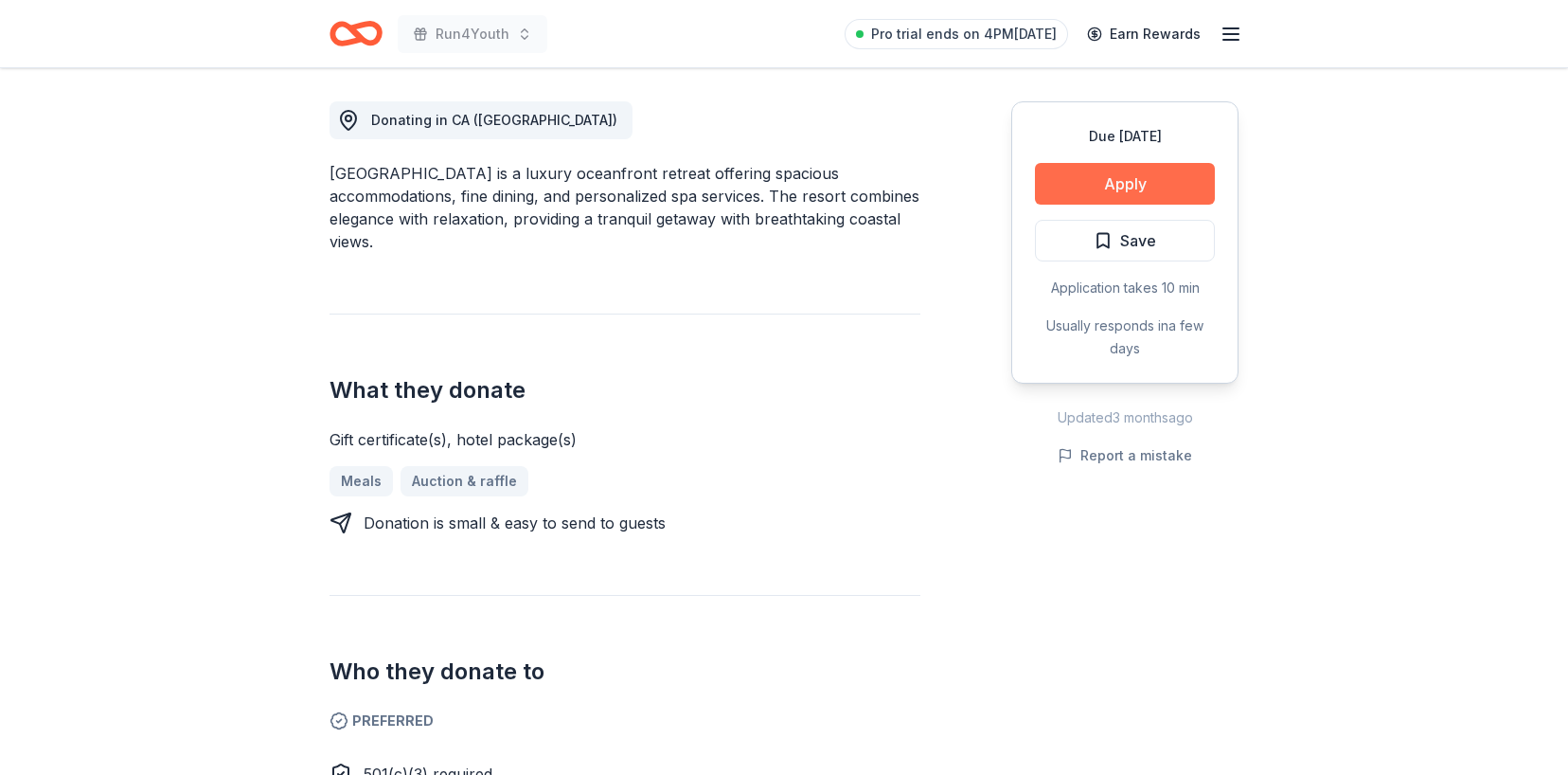
click at [1143, 174] on button "Apply" at bounding box center [1124, 184] width 180 height 42
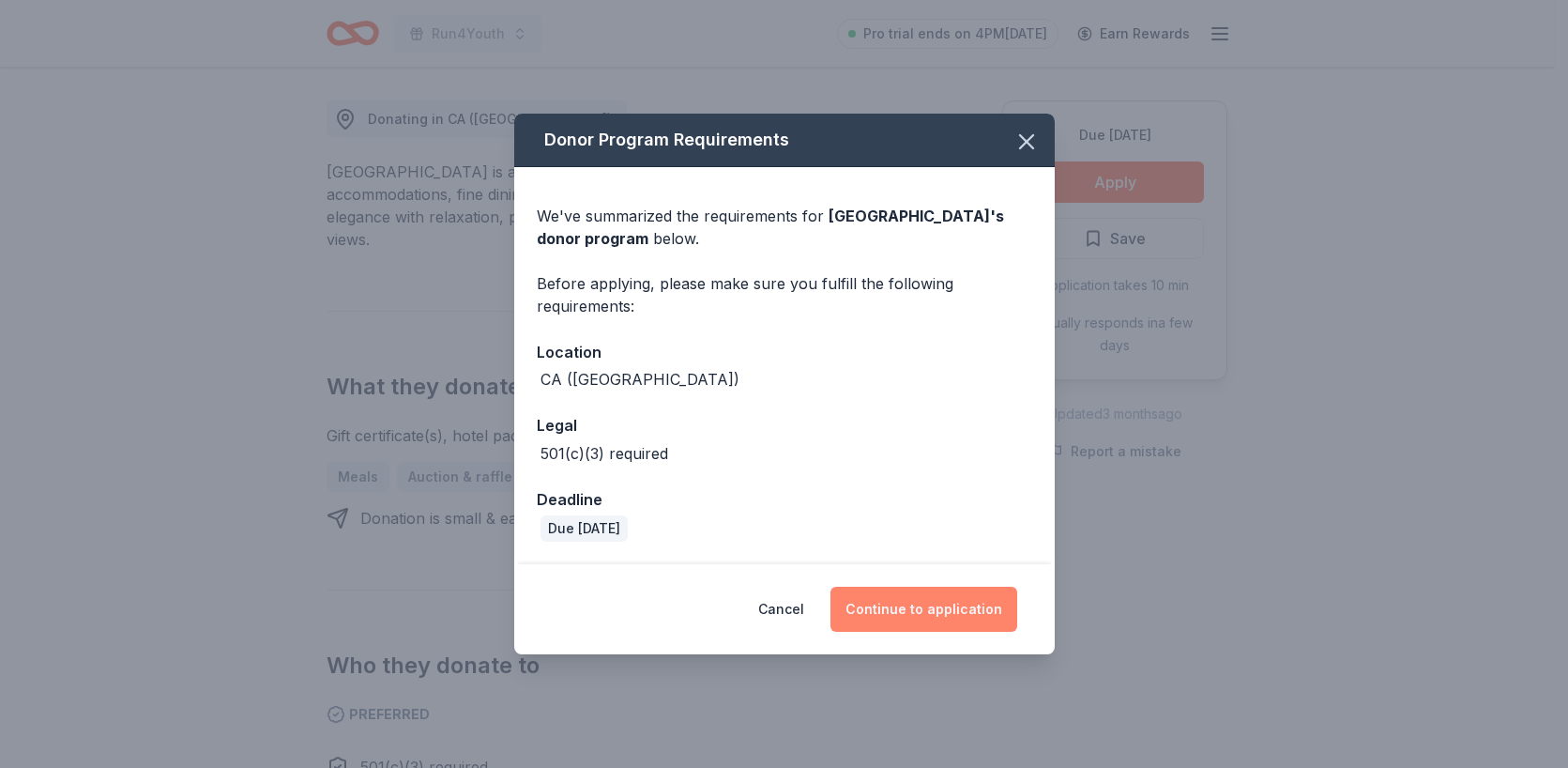
click at [950, 596] on button "Continue to application" at bounding box center [924, 609] width 187 height 45
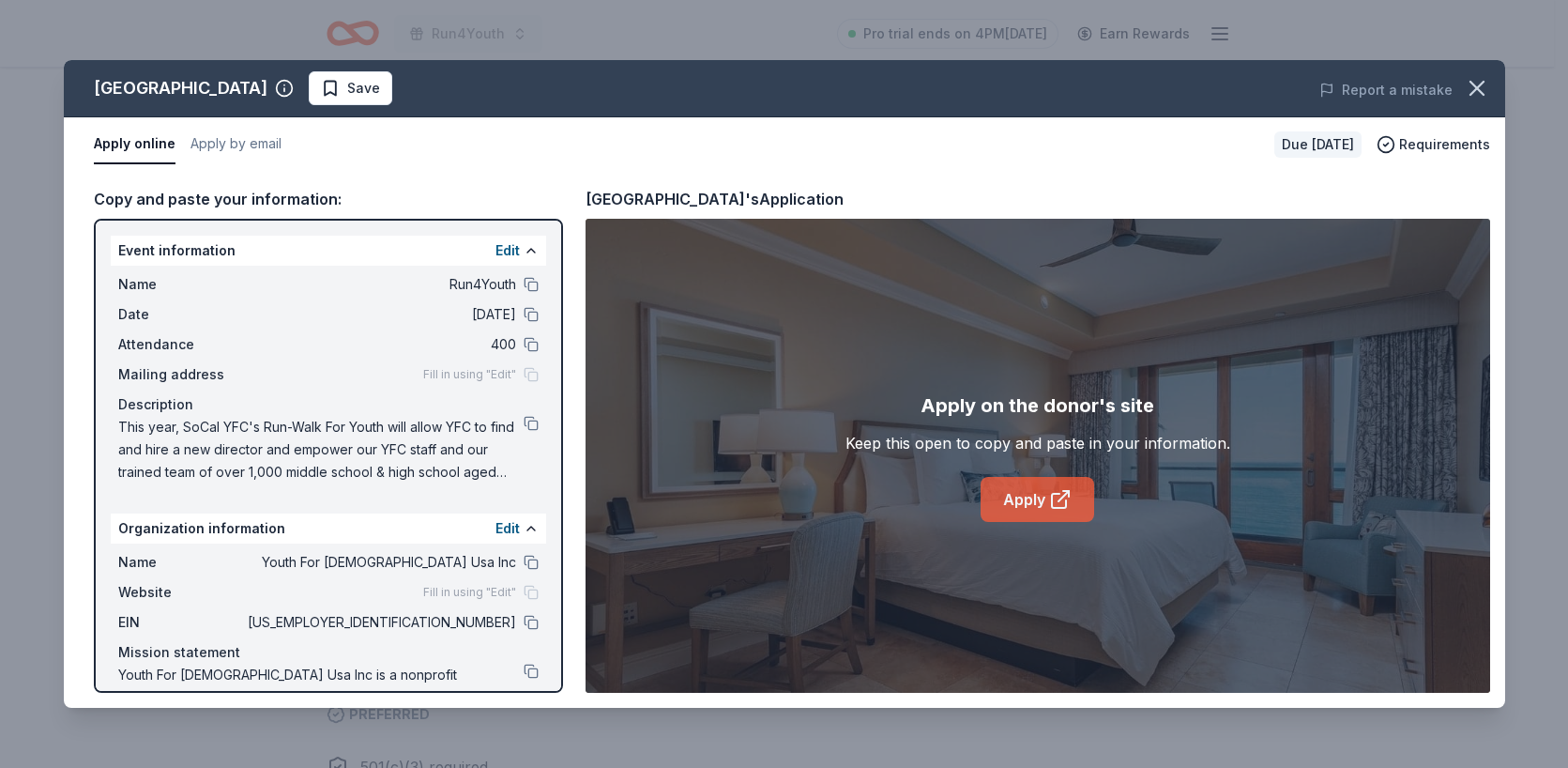
click at [1058, 498] on icon at bounding box center [1060, 499] width 23 height 23
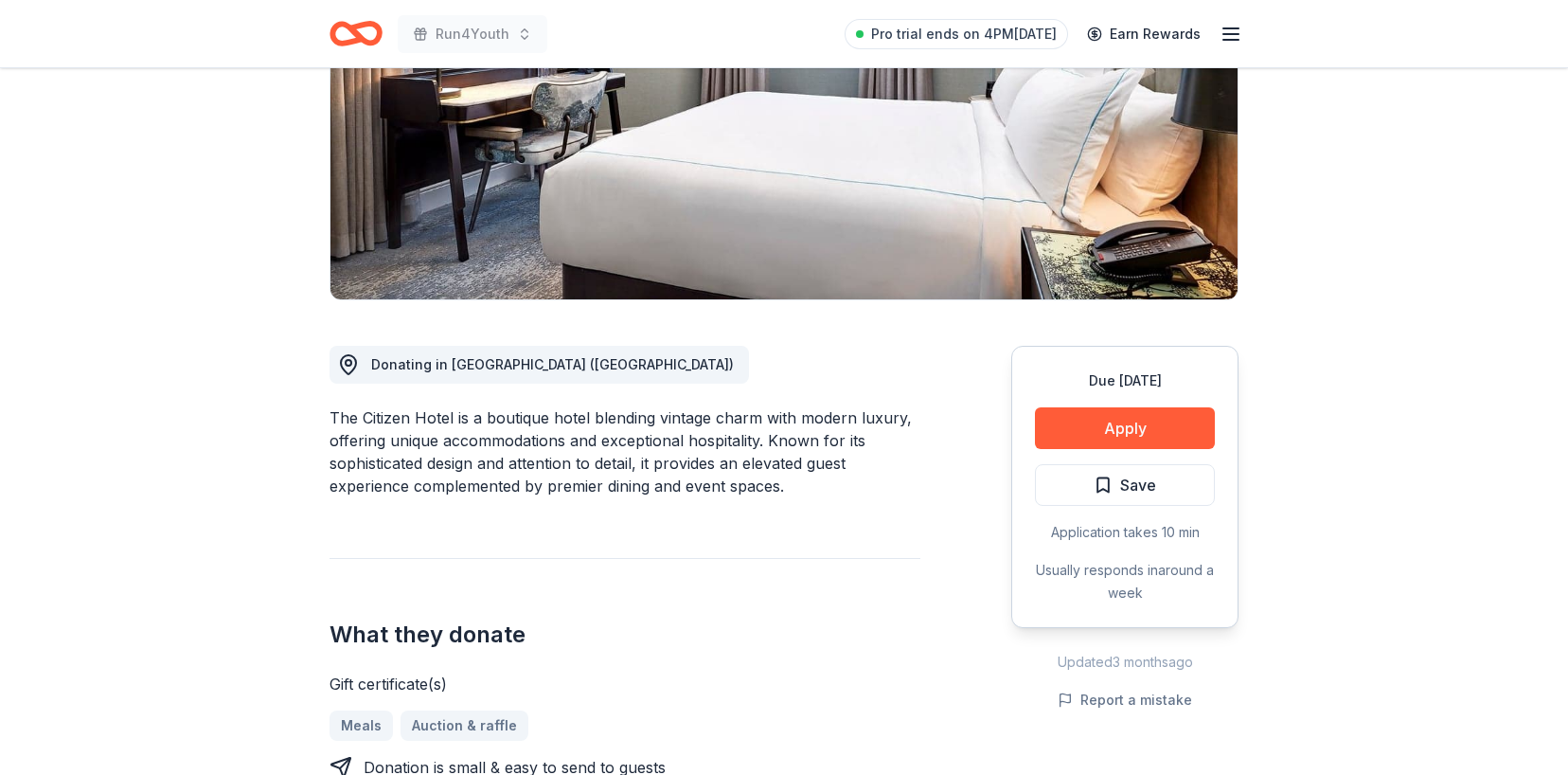
scroll to position [348, 0]
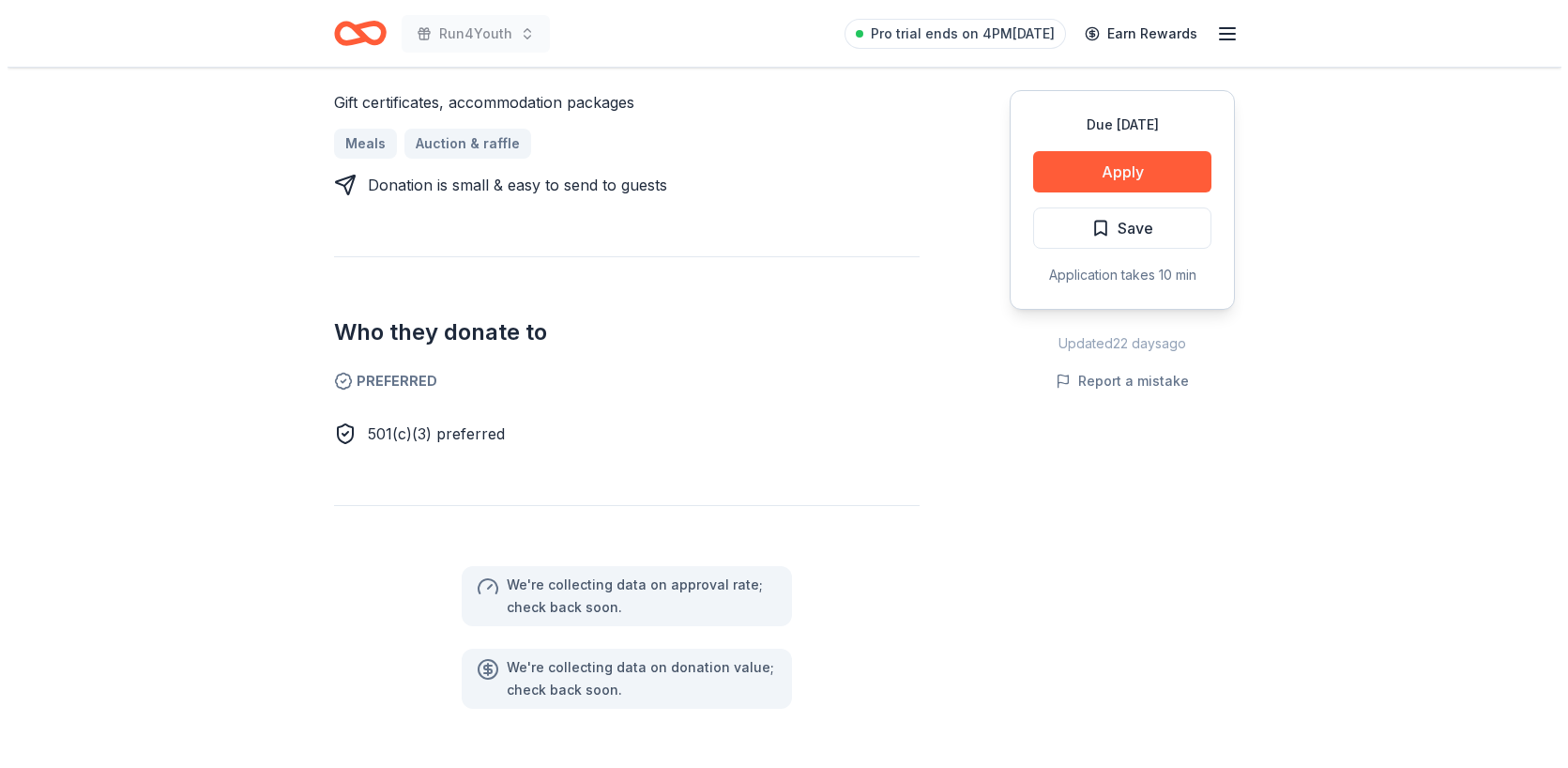
scroll to position [261, 0]
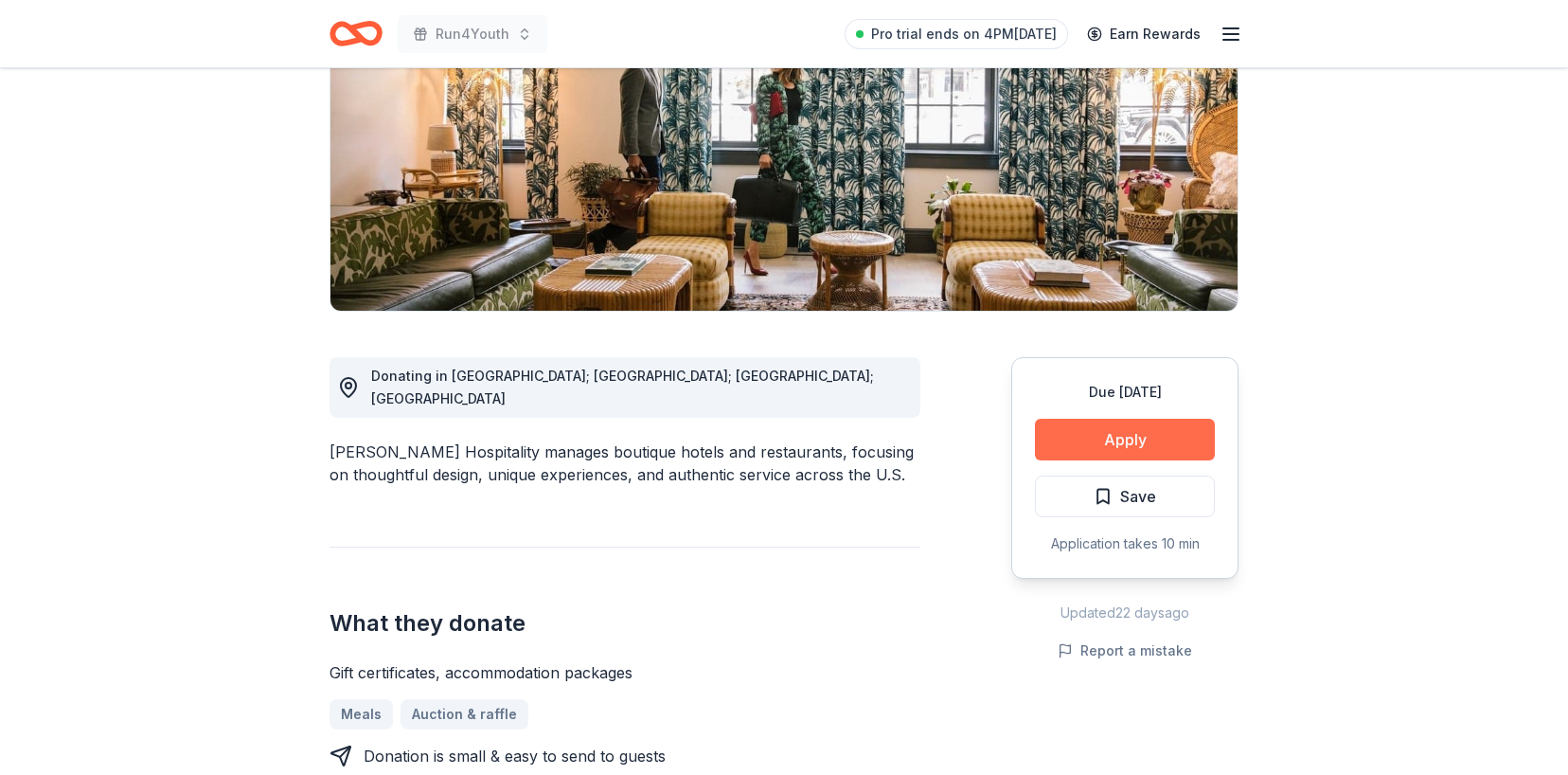
click at [1120, 444] on button "Apply" at bounding box center [1124, 440] width 180 height 42
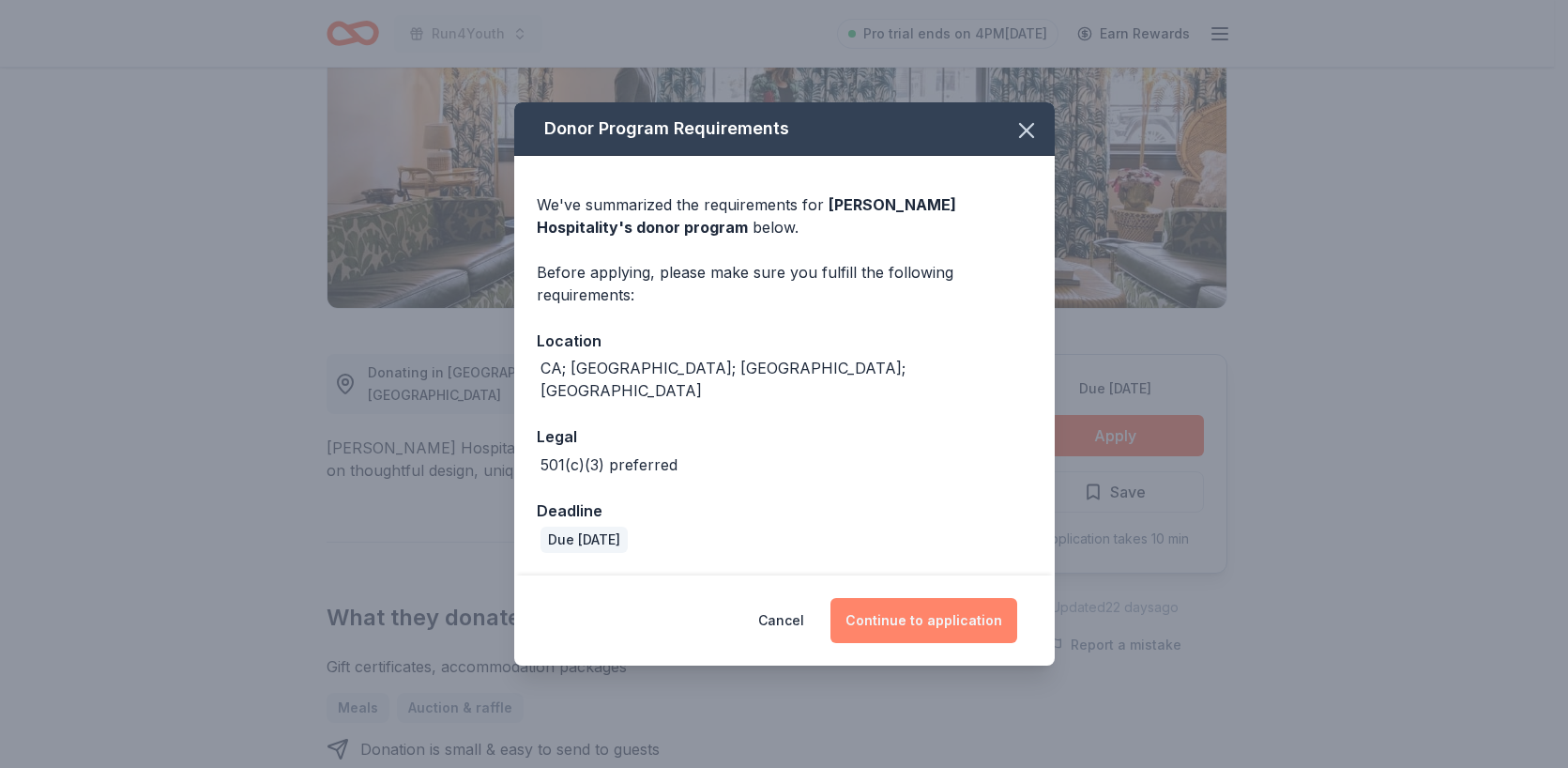
click at [969, 608] on button "Continue to application" at bounding box center [924, 621] width 187 height 45
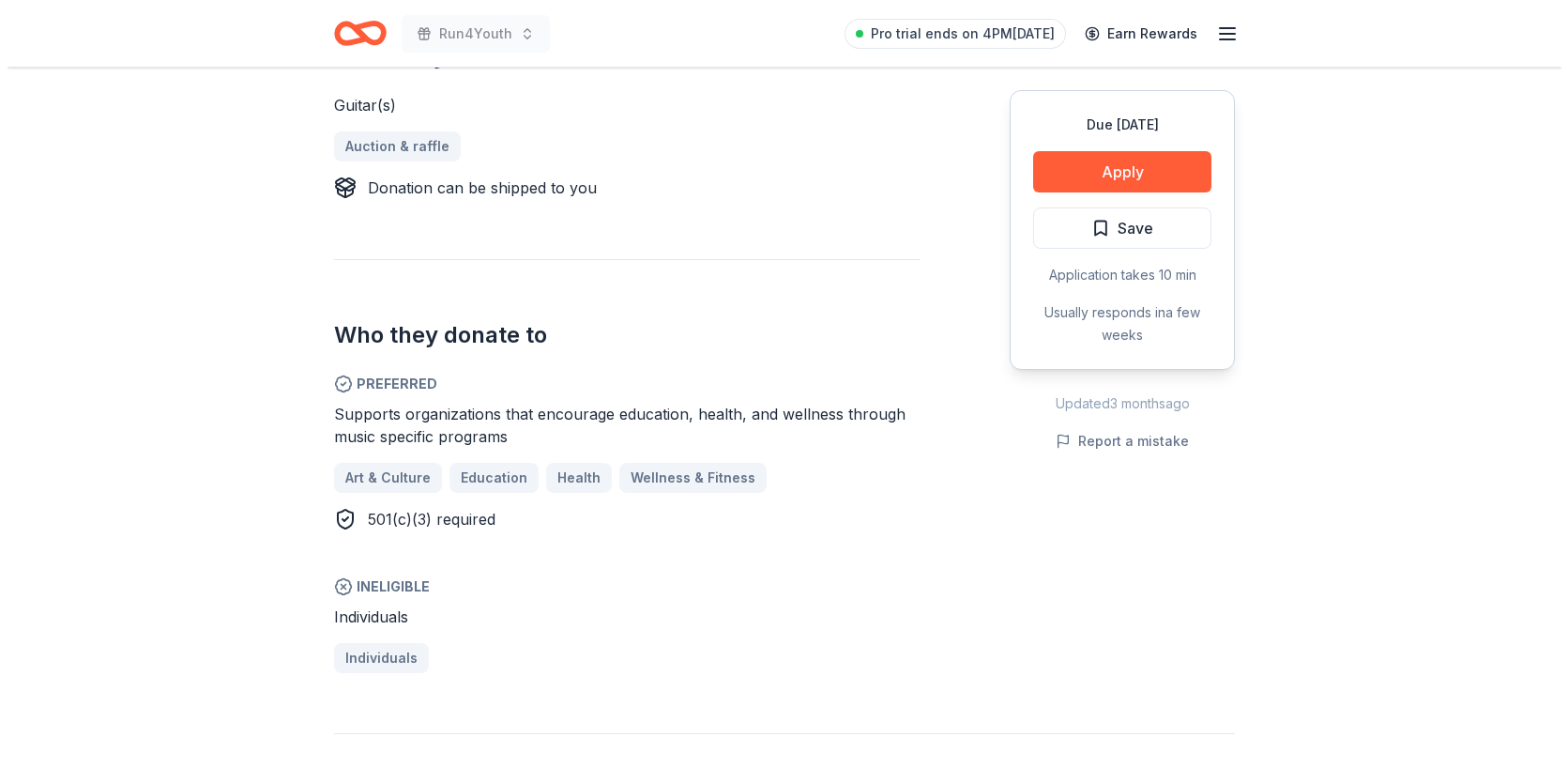
scroll to position [825, 0]
click at [1173, 171] on button "Apply" at bounding box center [1114, 172] width 178 height 42
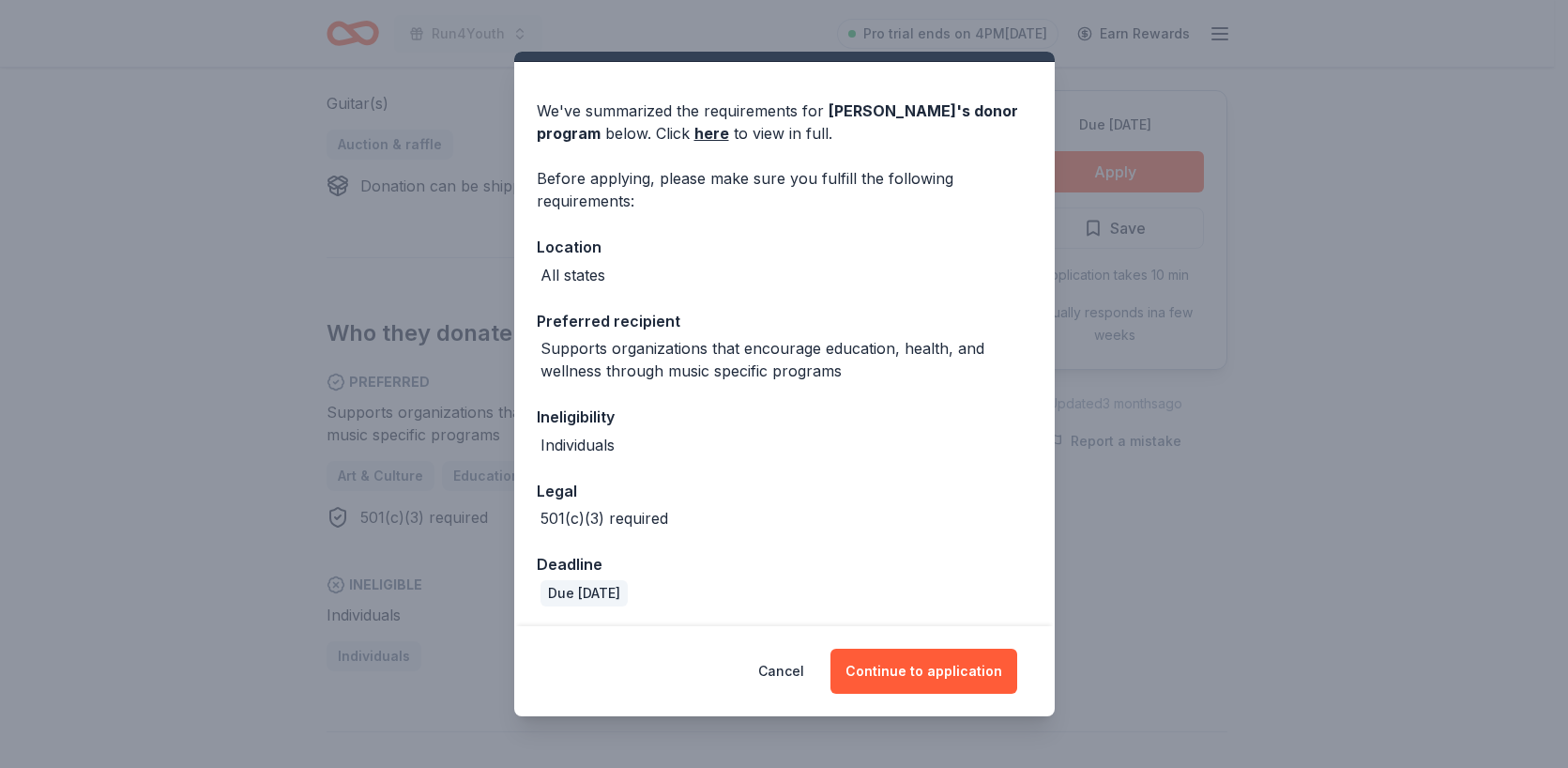
scroll to position [46, 0]
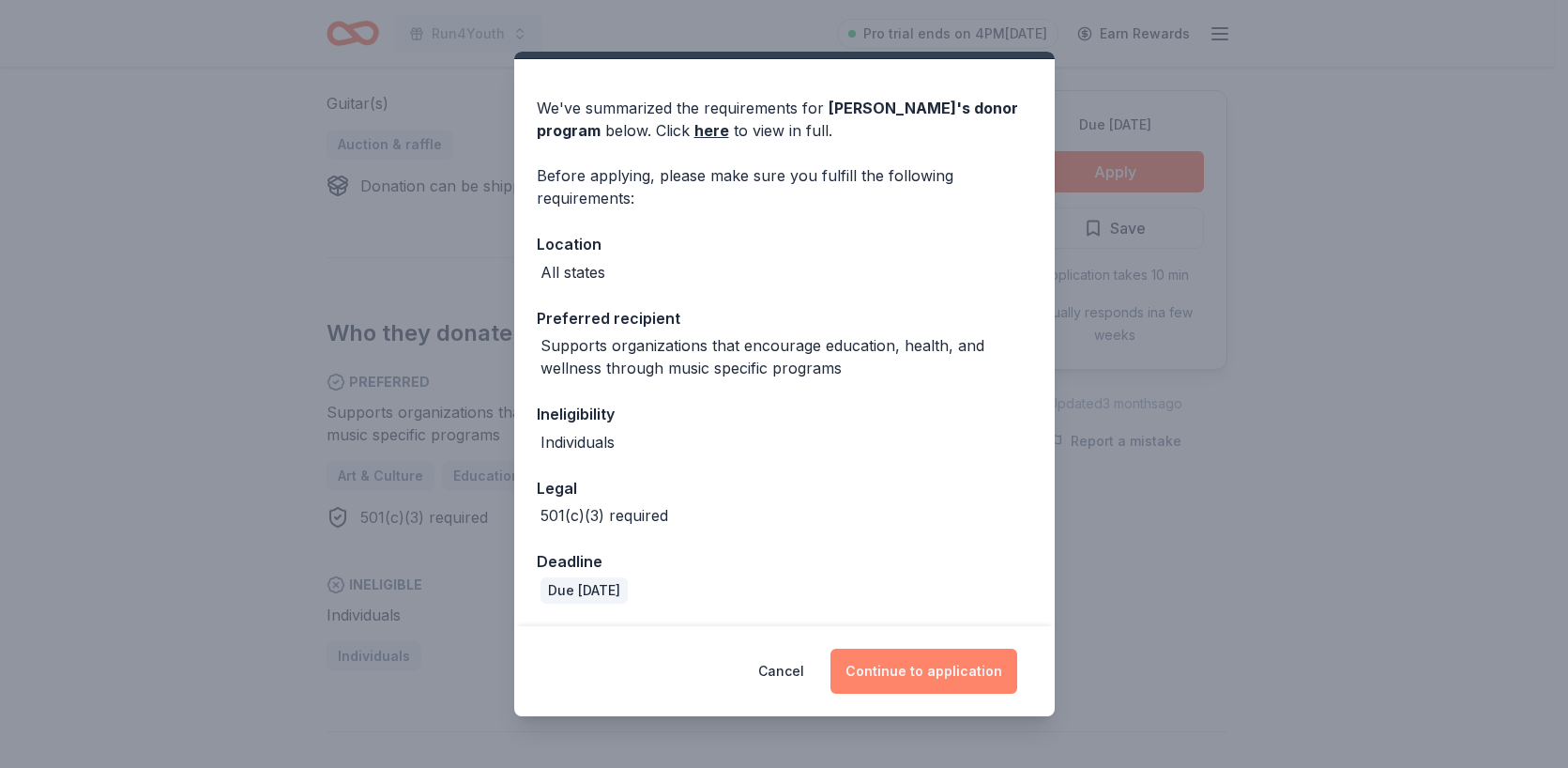
click at [885, 679] on button "Continue to application" at bounding box center [924, 671] width 187 height 45
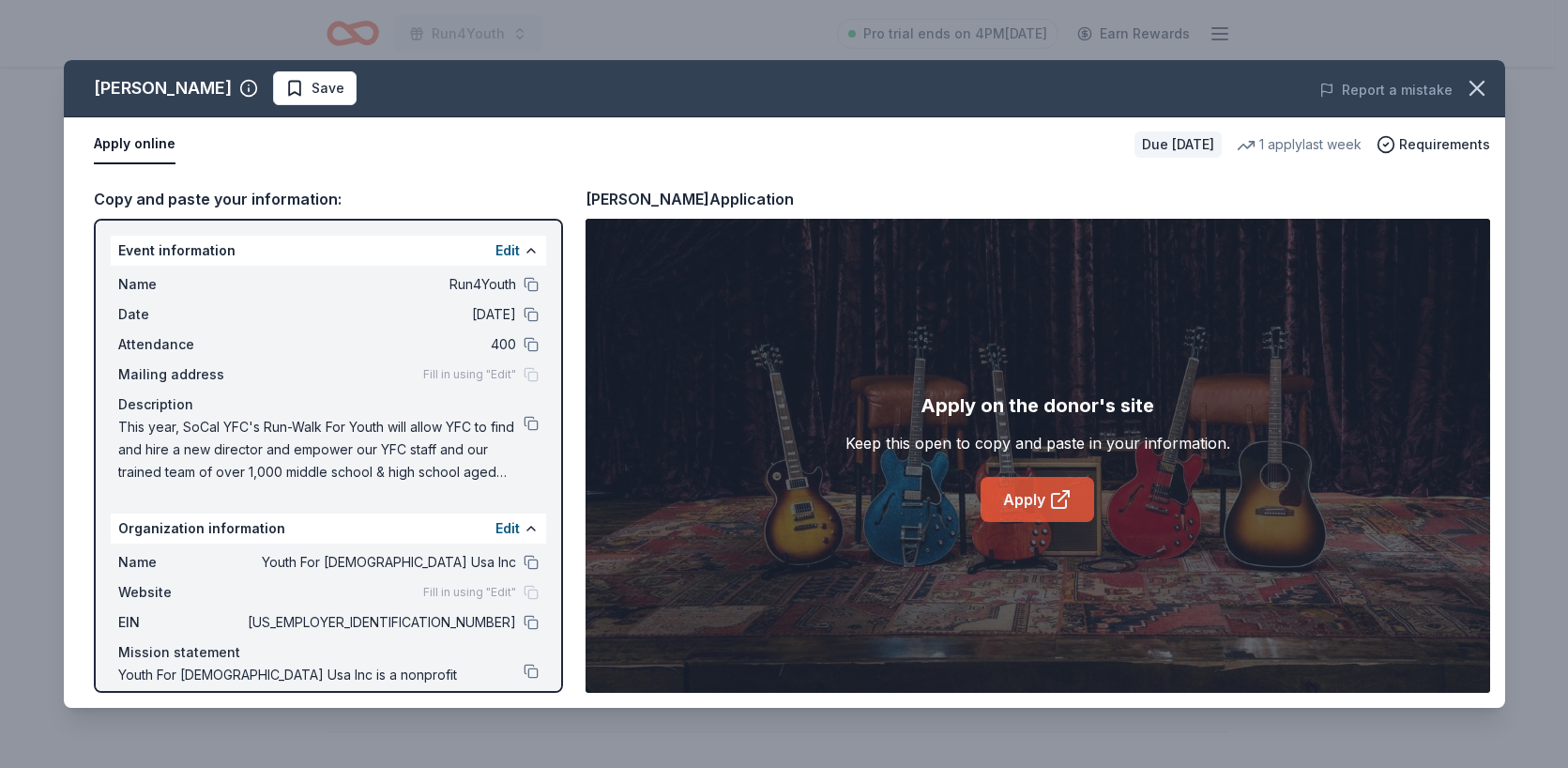
click at [1040, 494] on link "Apply" at bounding box center [1037, 499] width 113 height 45
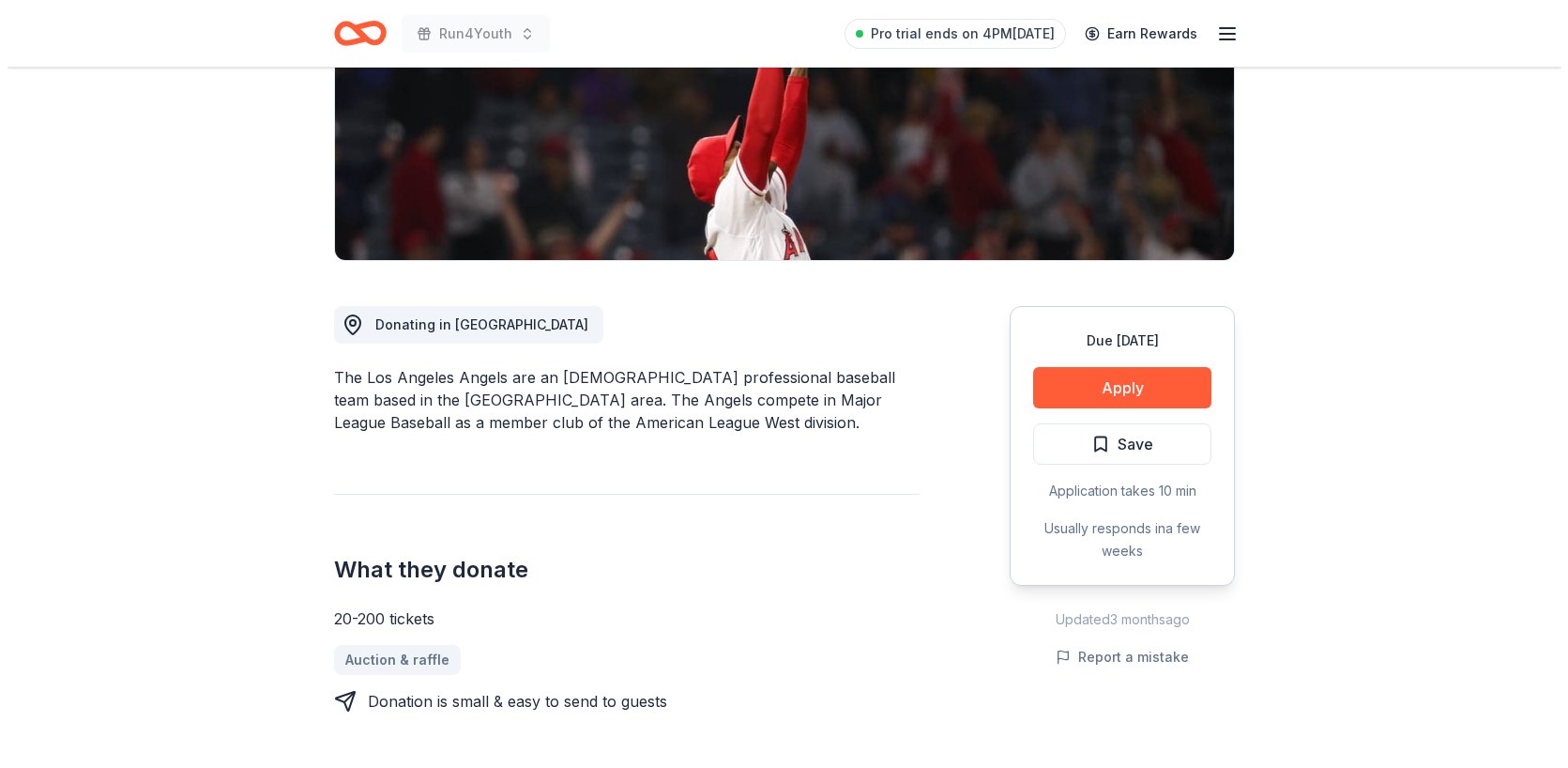
scroll to position [390, 0]
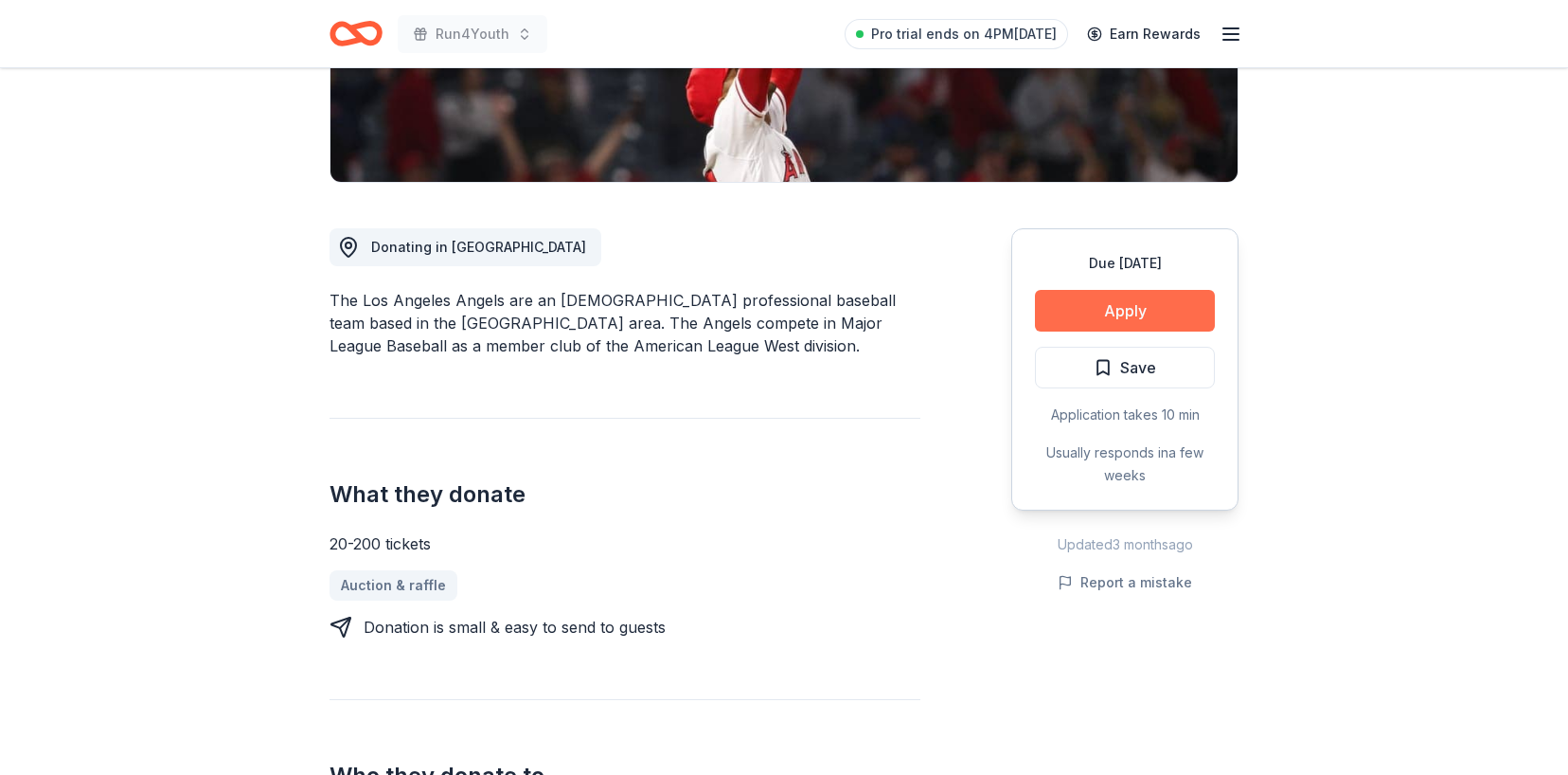
click at [1090, 310] on button "Apply" at bounding box center [1124, 310] width 180 height 42
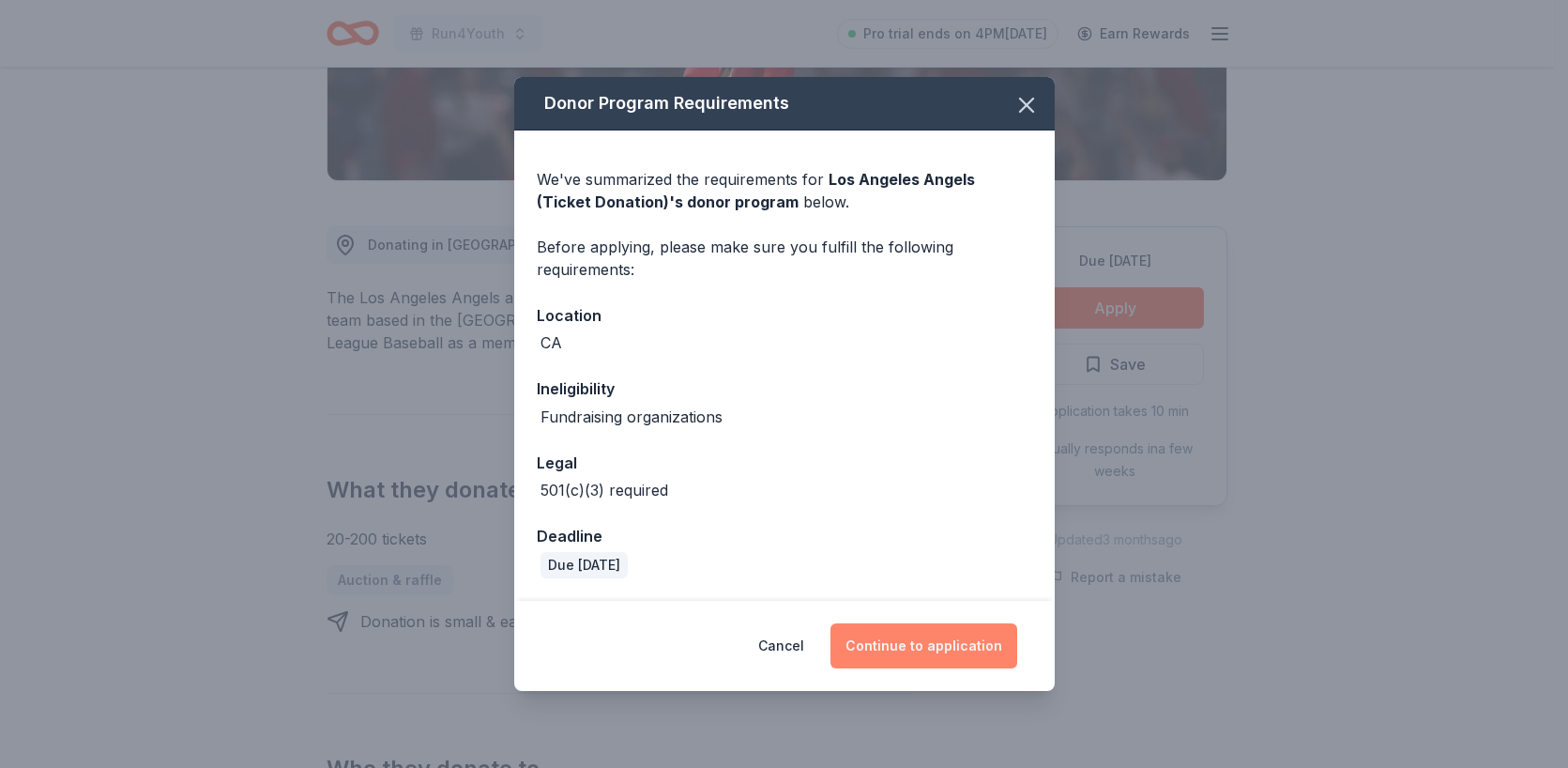
click at [968, 634] on button "Continue to application" at bounding box center [924, 645] width 187 height 45
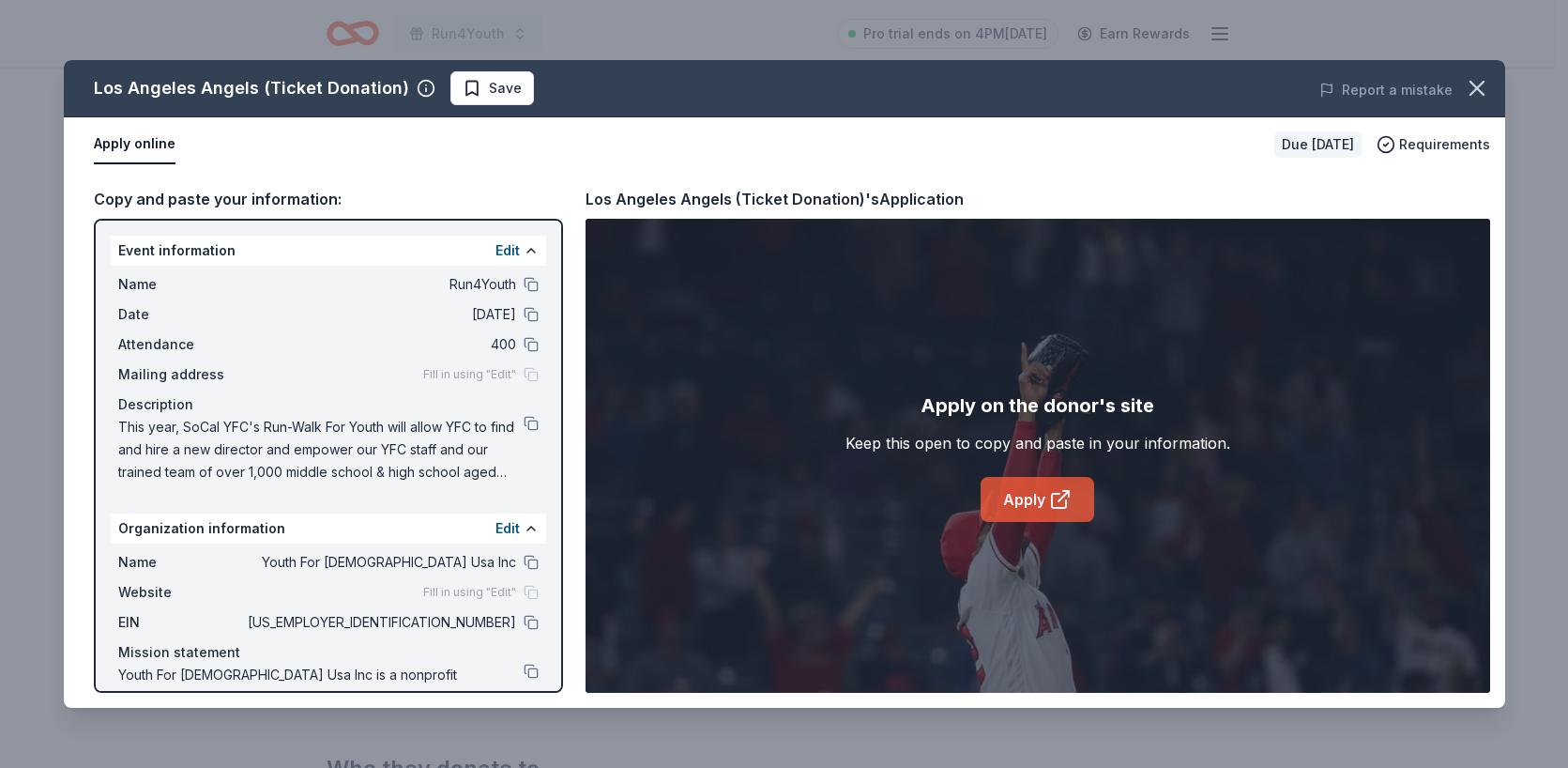
click at [1033, 497] on link "Apply" at bounding box center [1037, 499] width 113 height 45
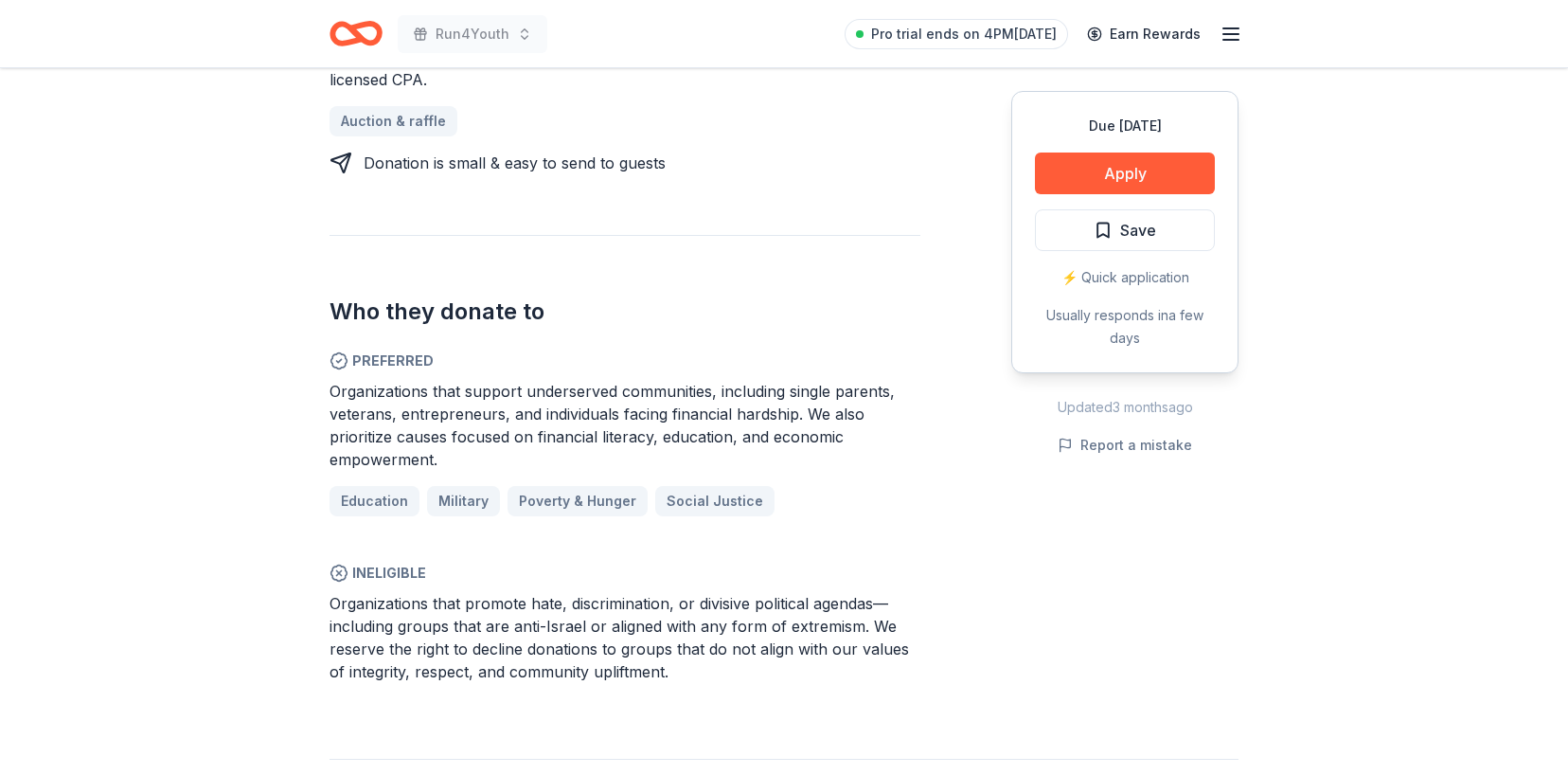
scroll to position [997, 0]
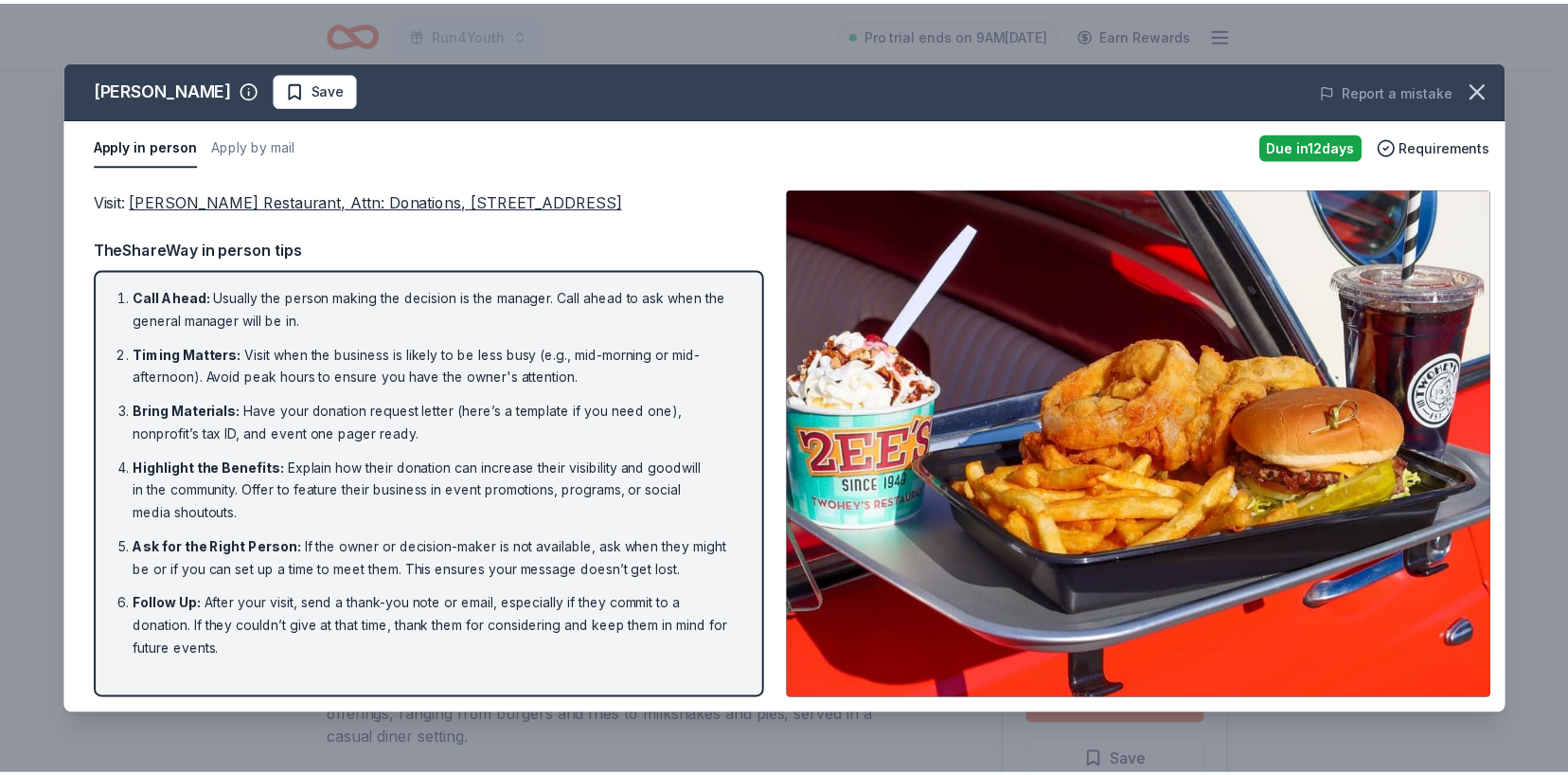
scroll to position [151, 0]
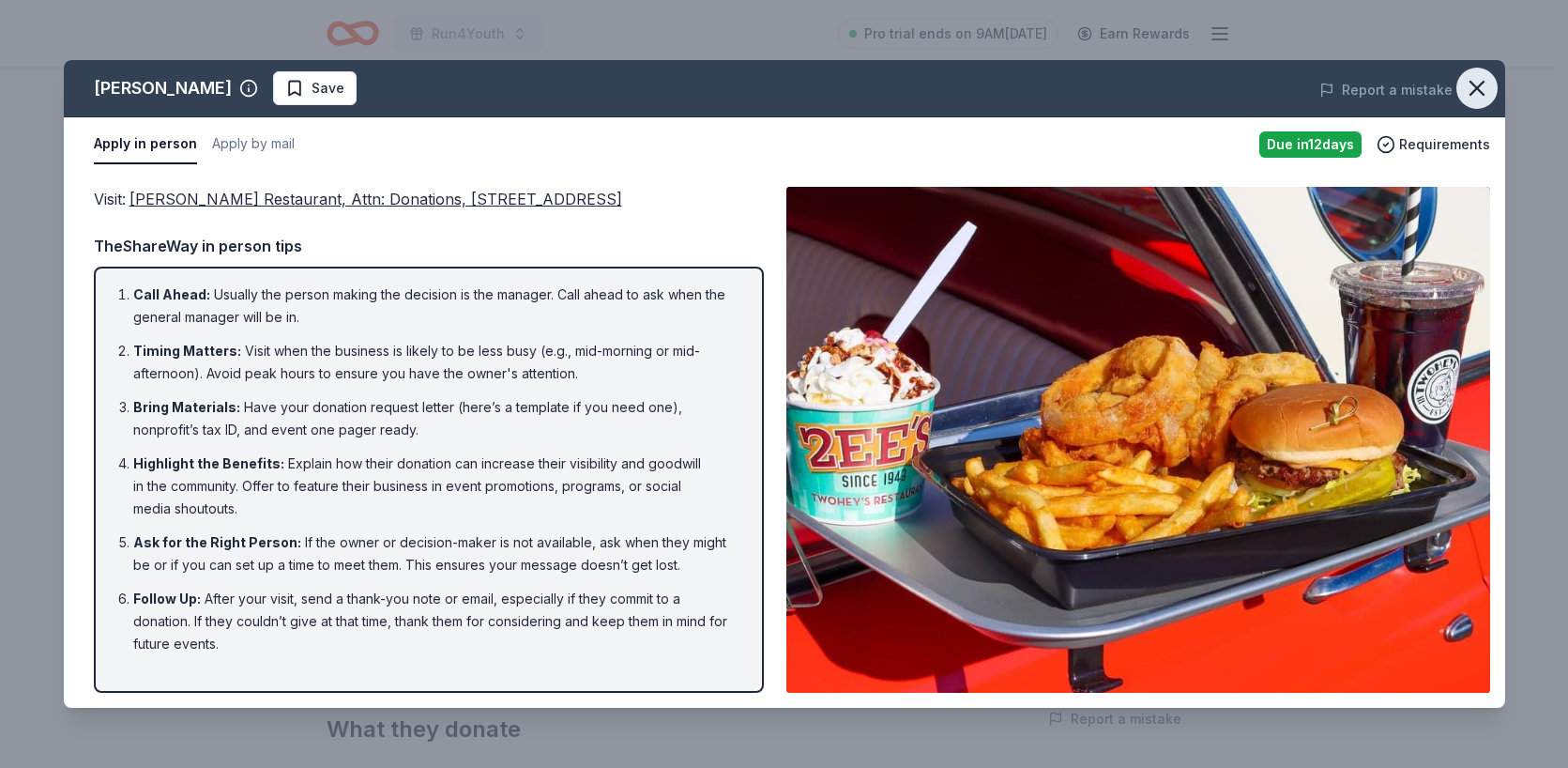
click at [1476, 92] on icon "button" at bounding box center [1477, 89] width 26 height 26
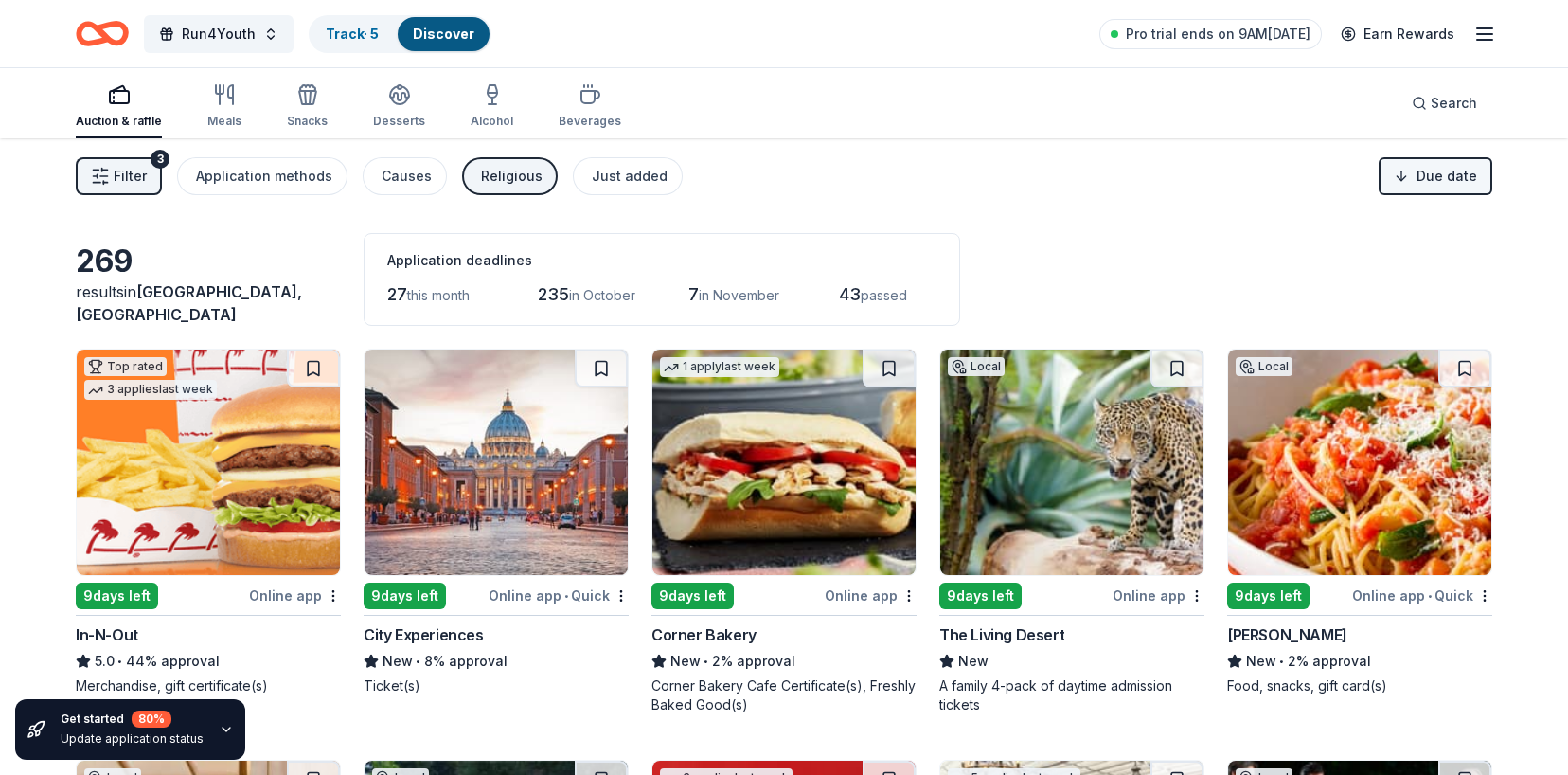
click at [1443, 172] on html "Run4Youth Track · 5 Discover Pro trial ends on 9AM, 9/22 Earn Rewards Auction &…" at bounding box center [784, 388] width 1568 height 775
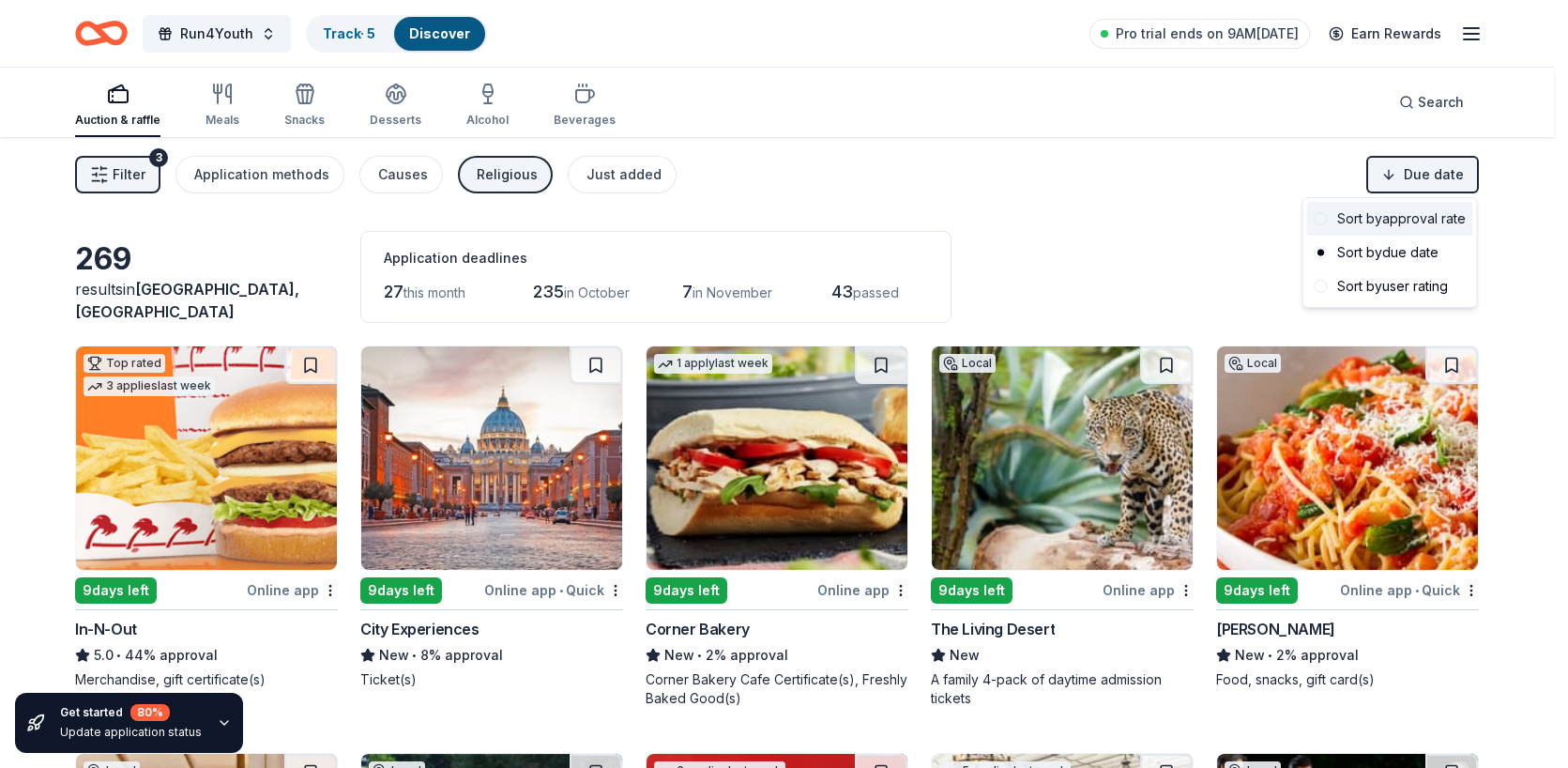
click at [1434, 215] on div "Sort by approval rate" at bounding box center [1390, 219] width 166 height 34
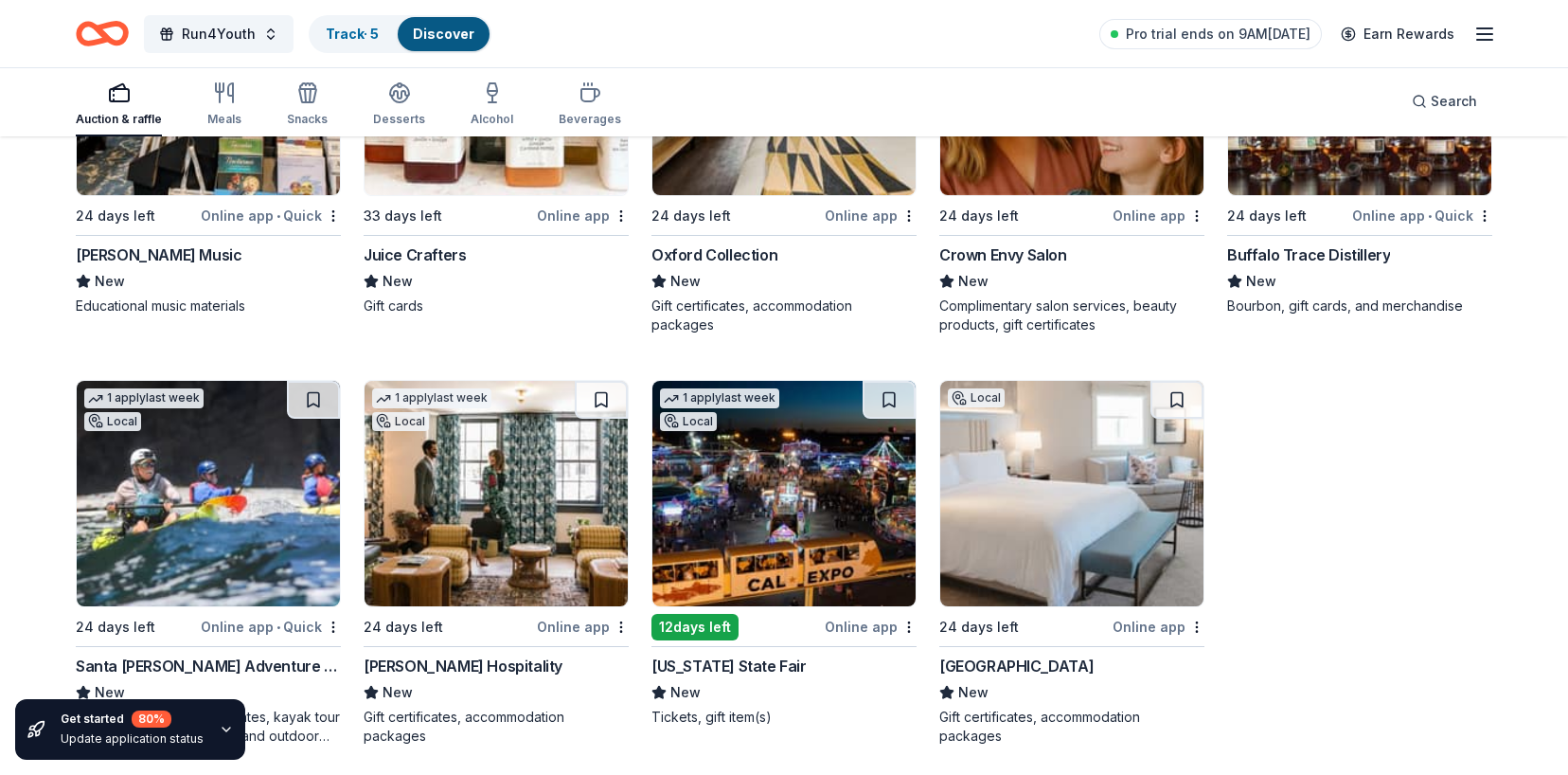
scroll to position [21323, 0]
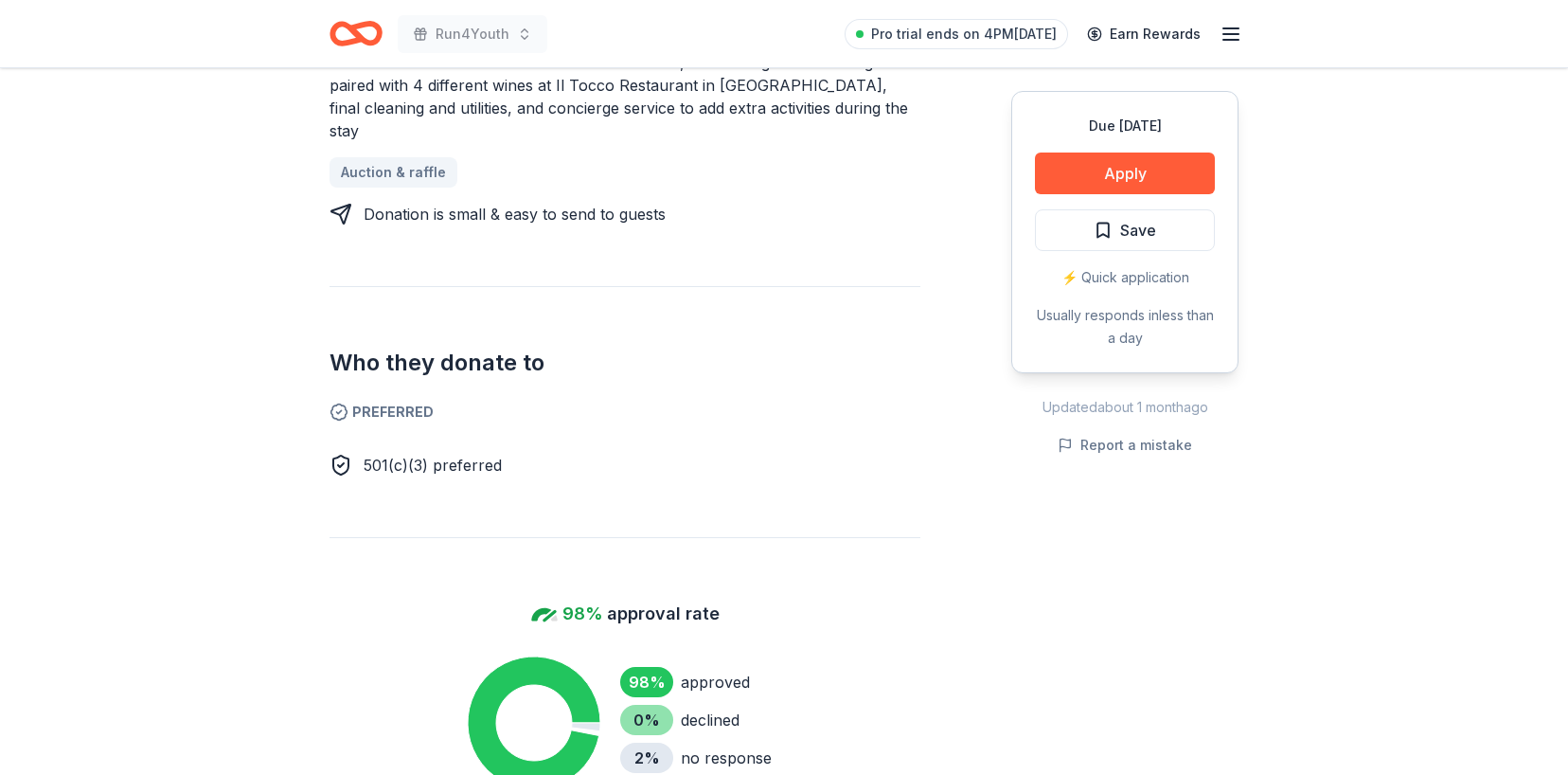
scroll to position [1039, 0]
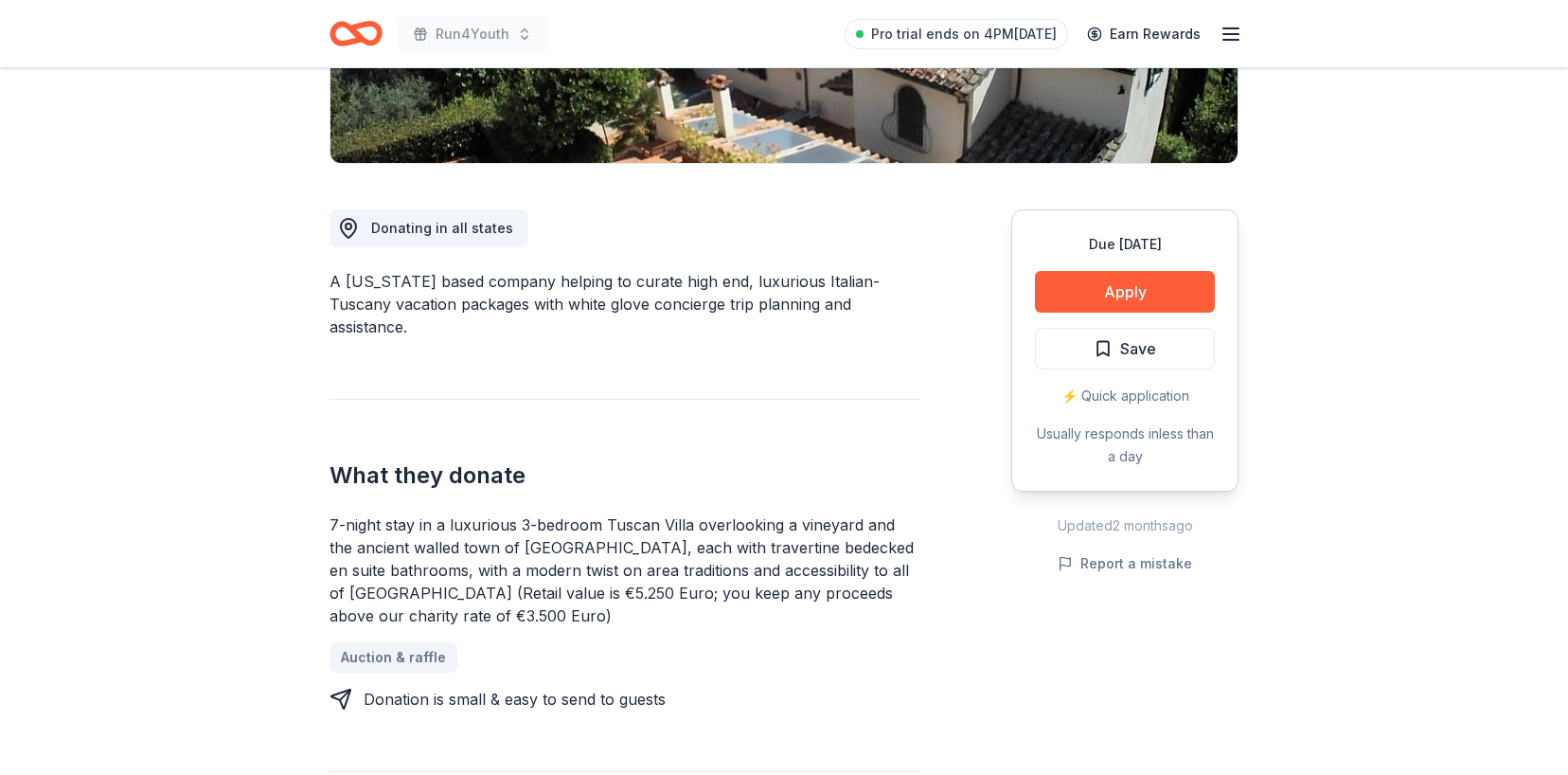
scroll to position [413, 0]
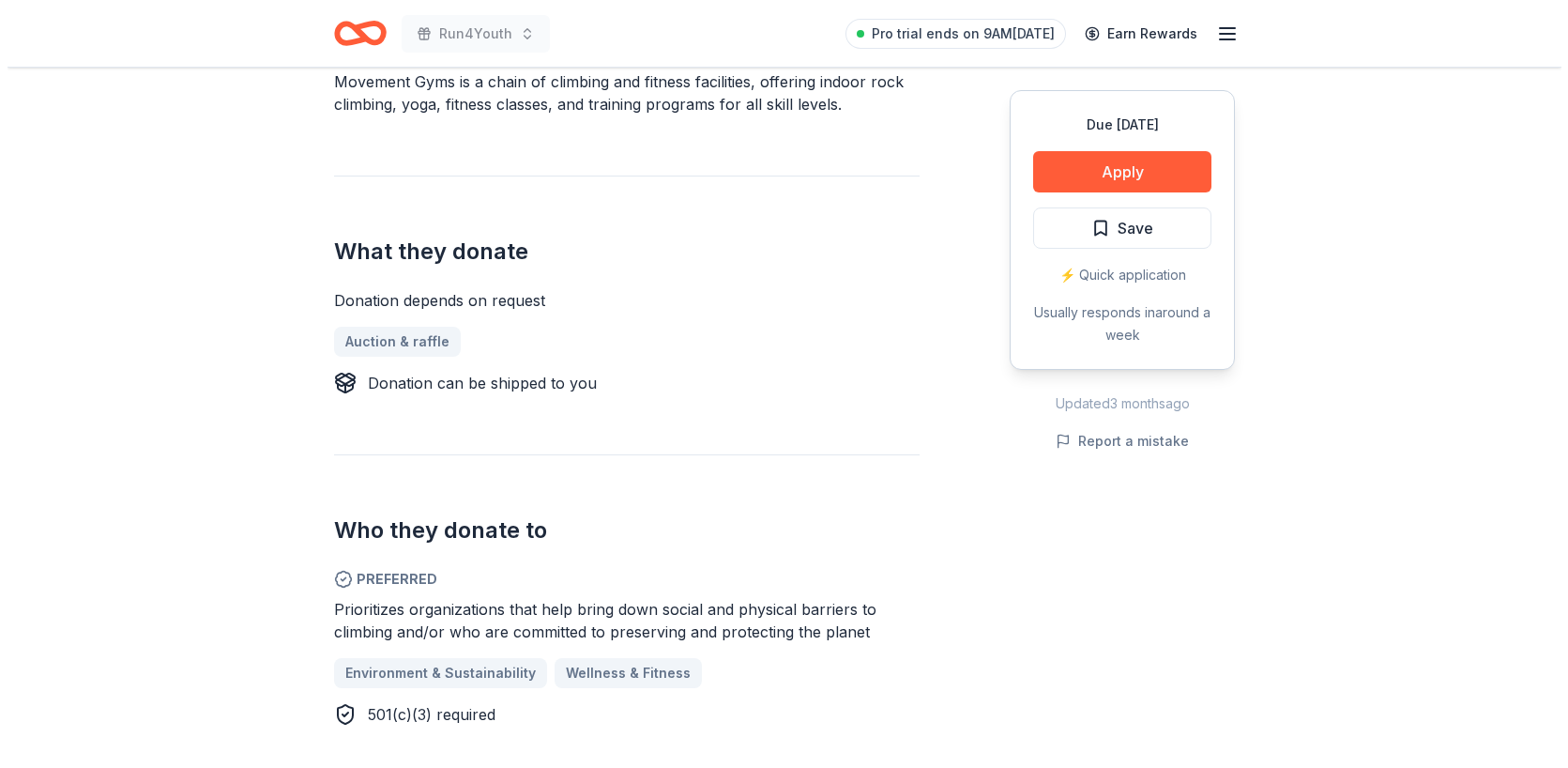
scroll to position [648, 0]
click at [1061, 186] on button "Apply" at bounding box center [1114, 172] width 178 height 42
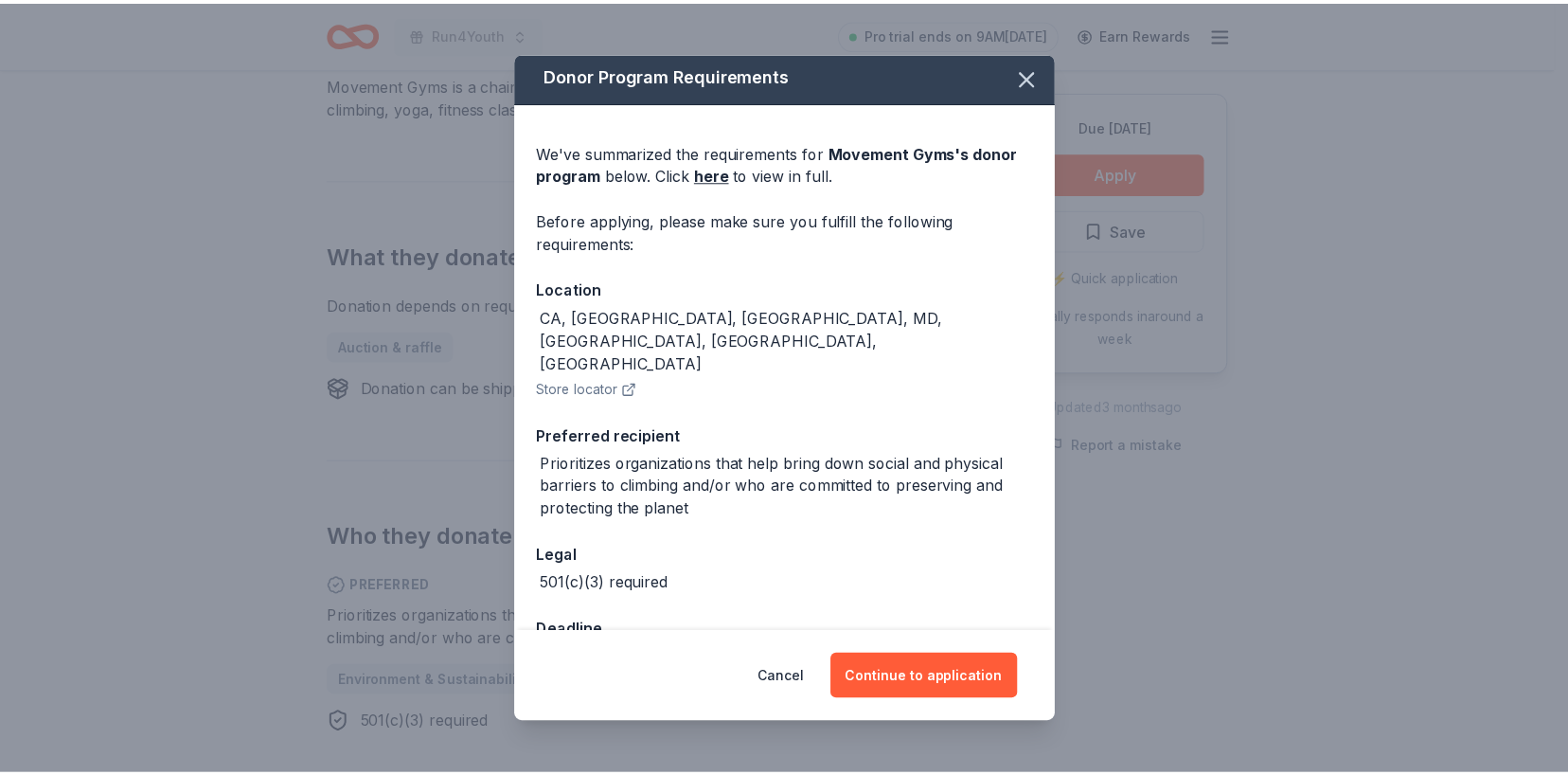
scroll to position [22, 0]
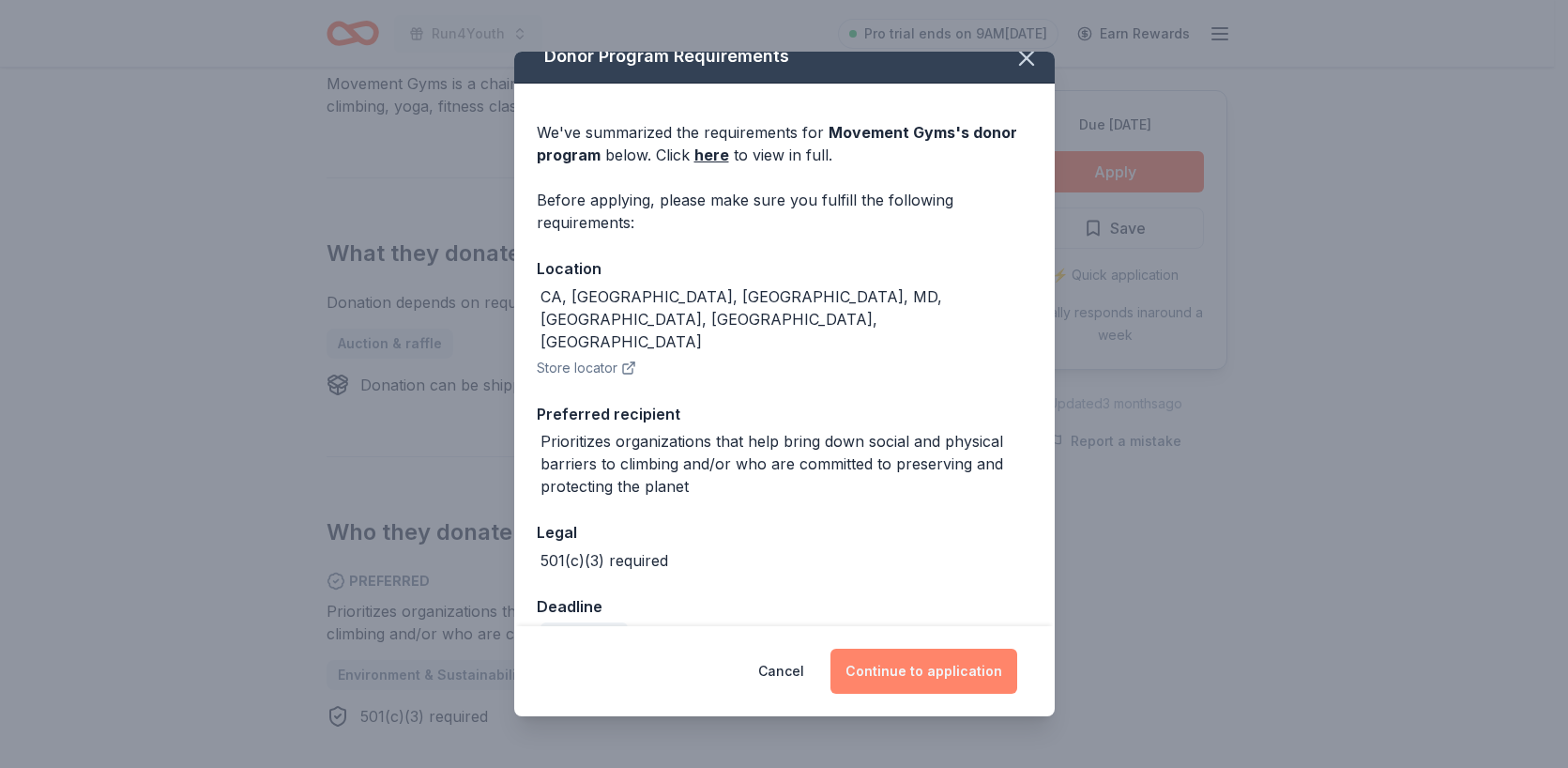
click at [926, 675] on button "Continue to application" at bounding box center [924, 671] width 187 height 45
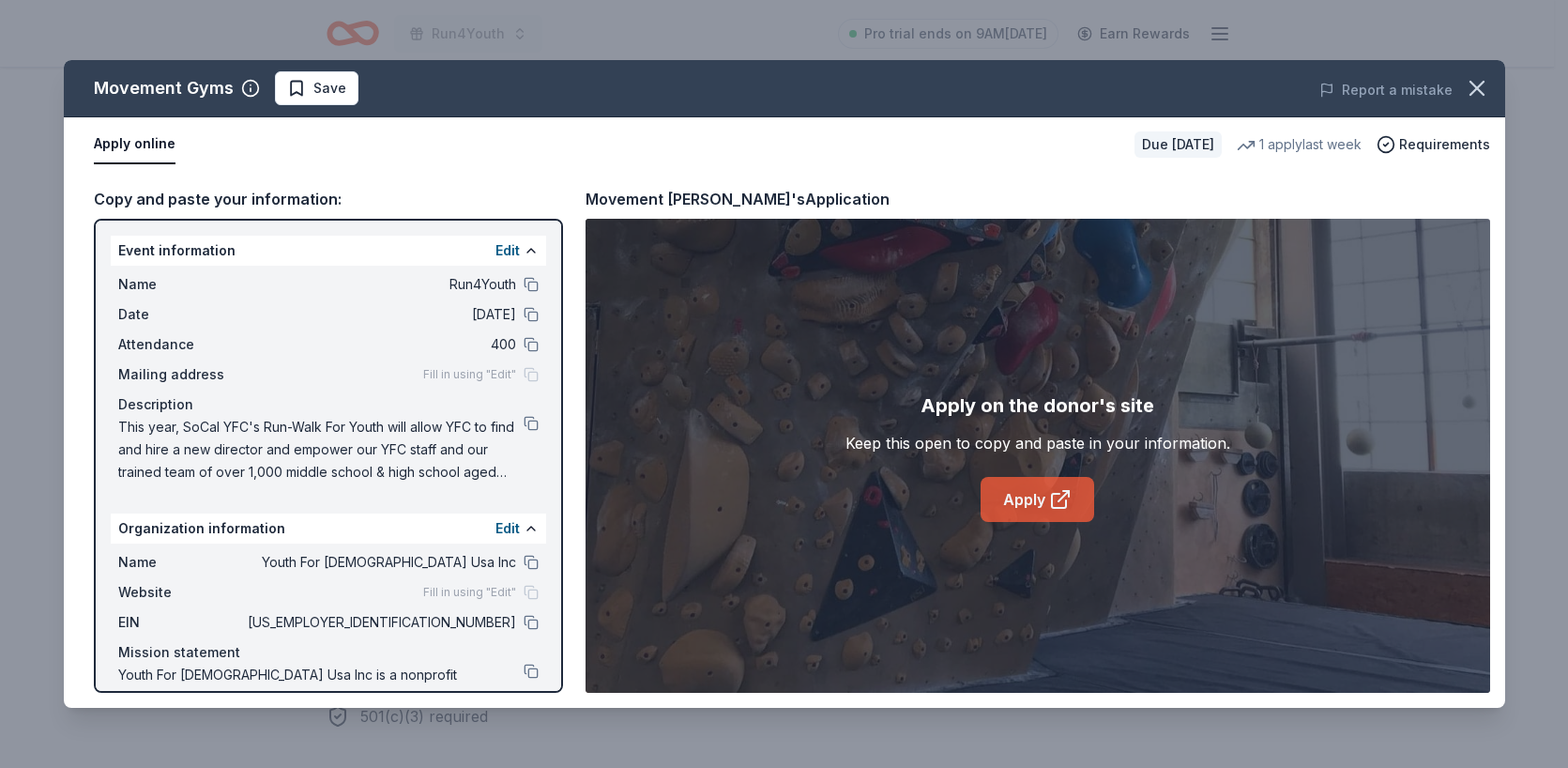
click at [1011, 508] on link "Apply" at bounding box center [1037, 499] width 113 height 45
click at [1480, 91] on icon "button" at bounding box center [1477, 89] width 13 height 13
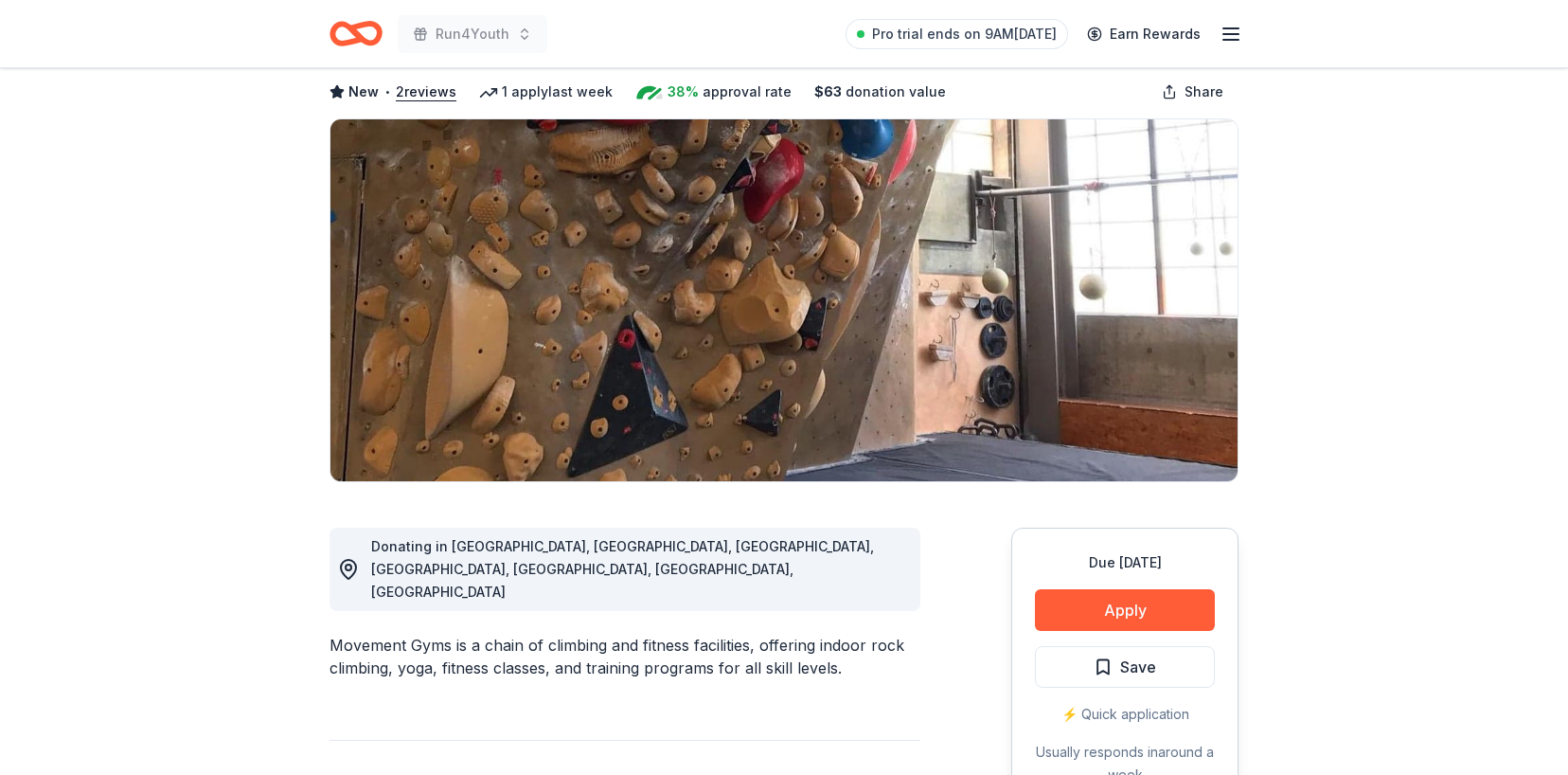
scroll to position [0, 0]
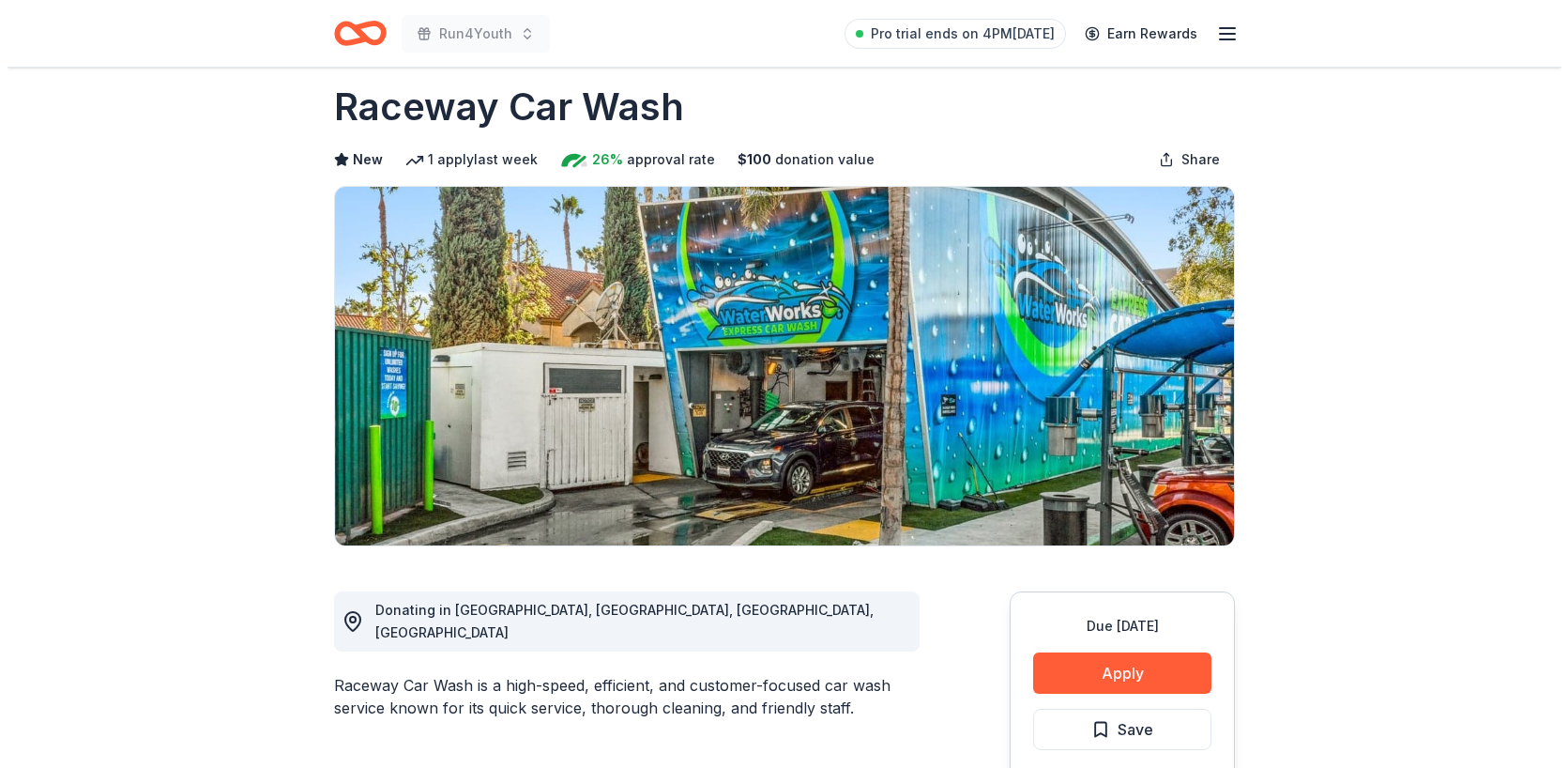
scroll to position [44, 0]
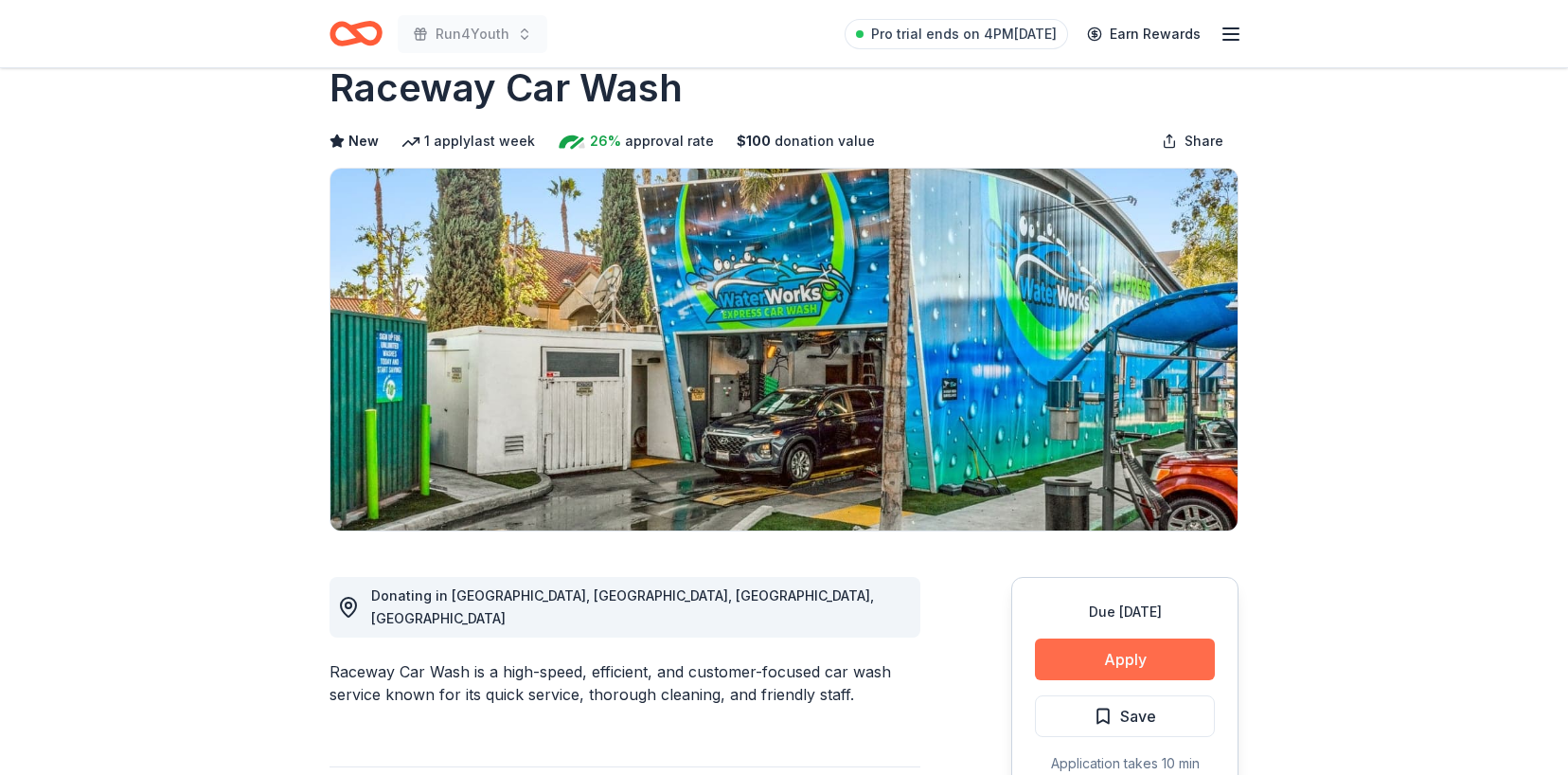
click at [1126, 645] on button "Apply" at bounding box center [1124, 659] width 180 height 42
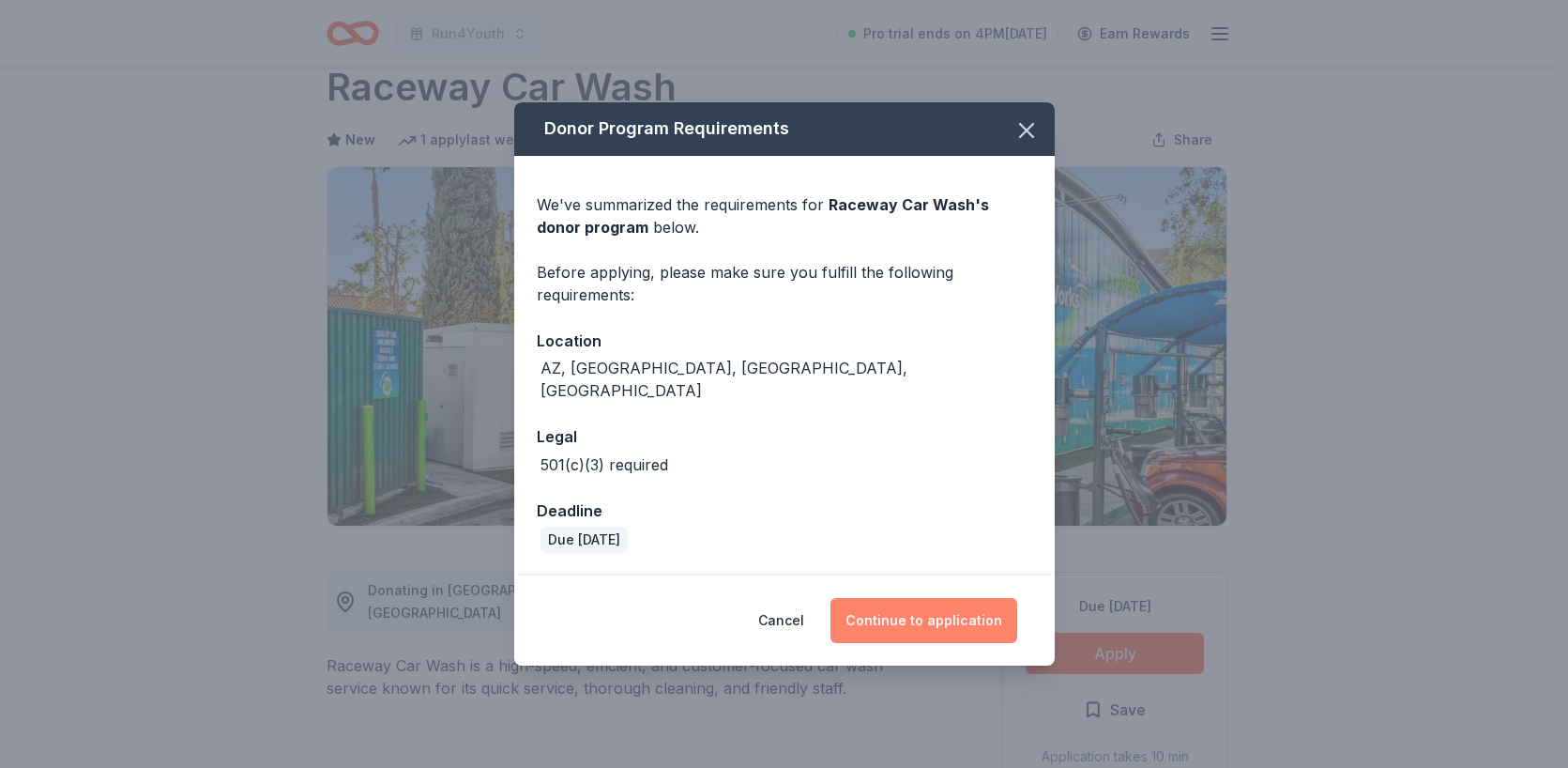
click at [916, 606] on button "Continue to application" at bounding box center [924, 621] width 187 height 45
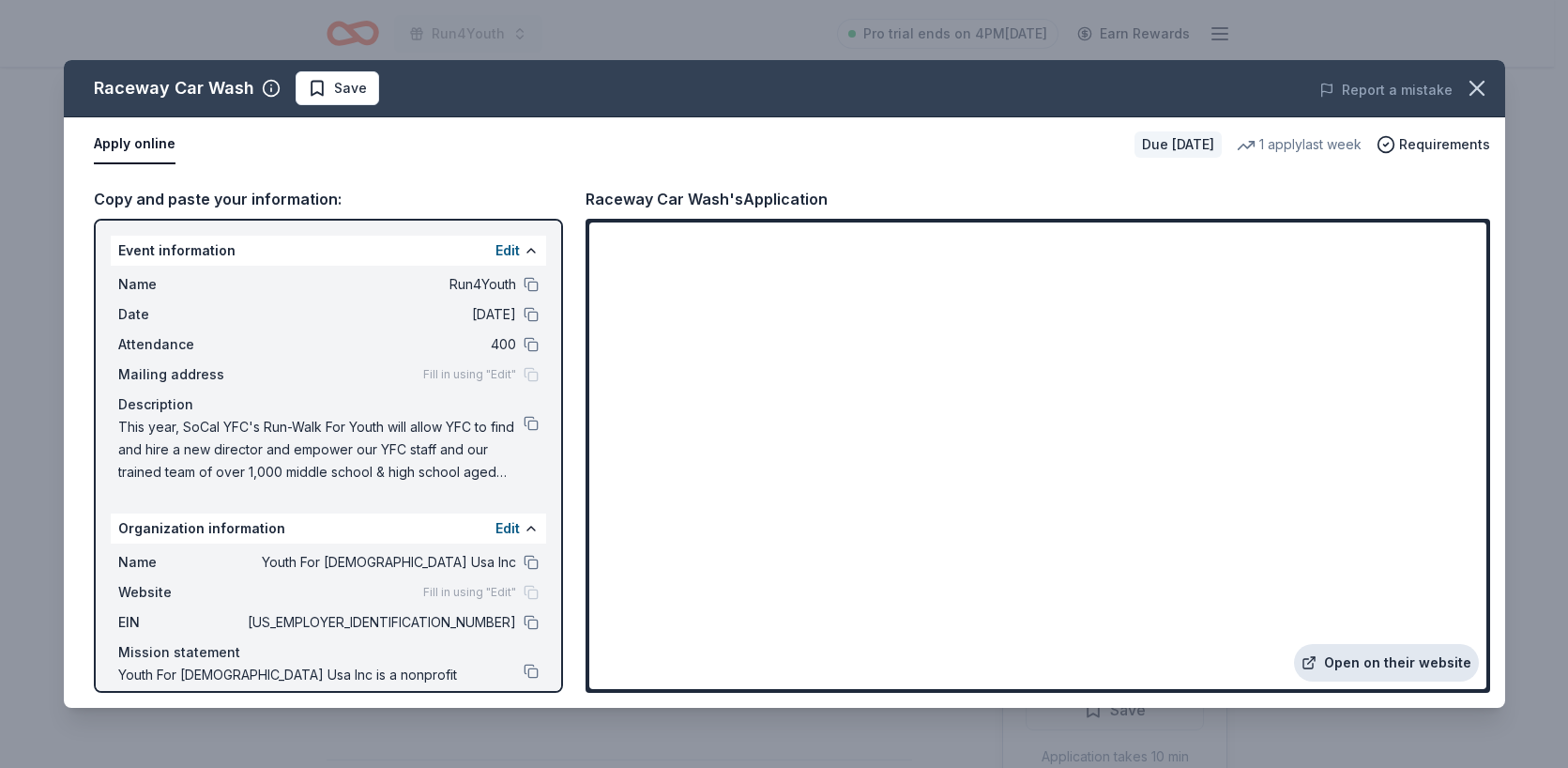
click at [1387, 671] on link "Open on their website" at bounding box center [1387, 662] width 185 height 38
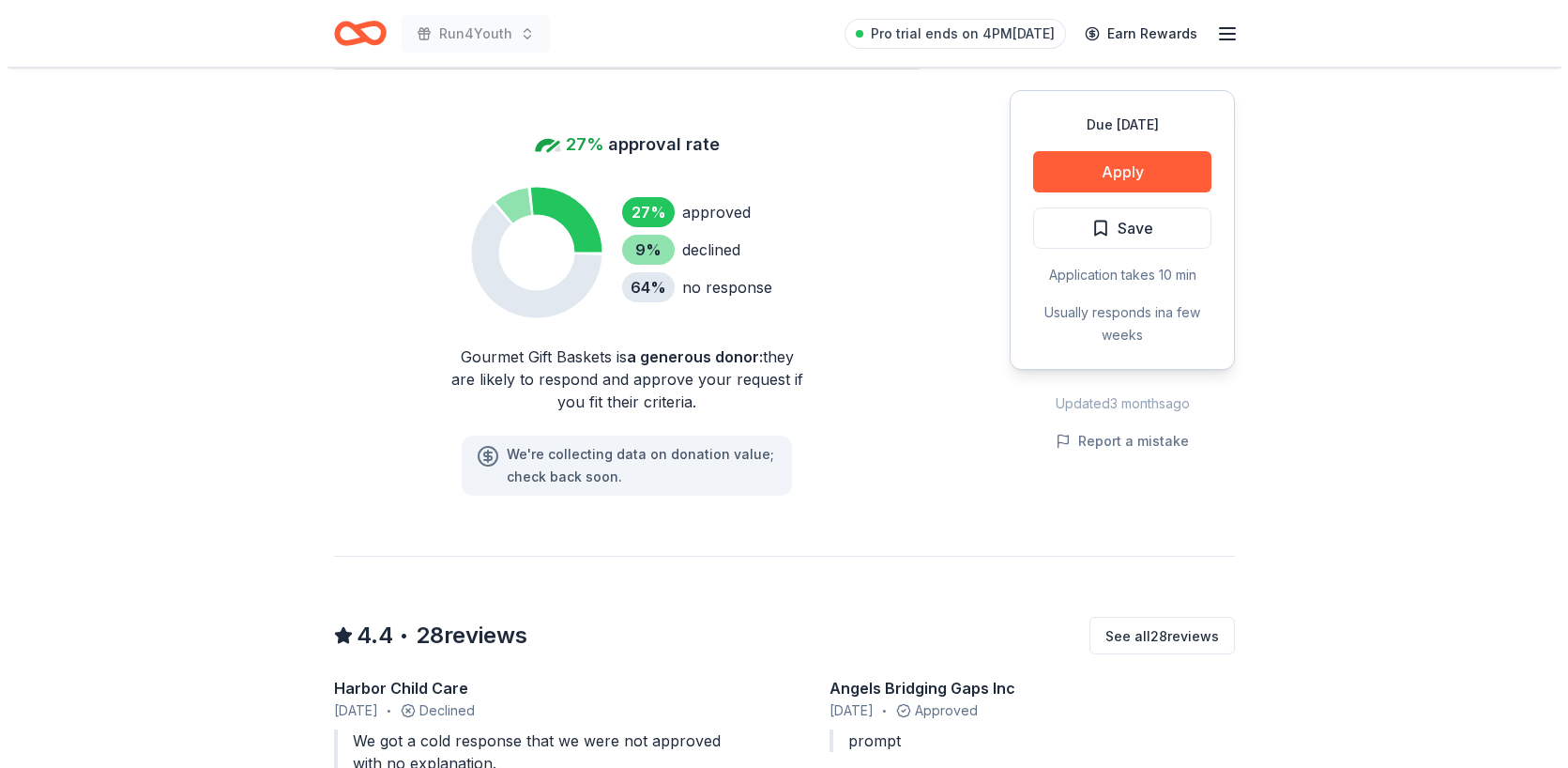
scroll to position [1226, 0]
click at [1070, 171] on button "Apply" at bounding box center [1114, 172] width 178 height 42
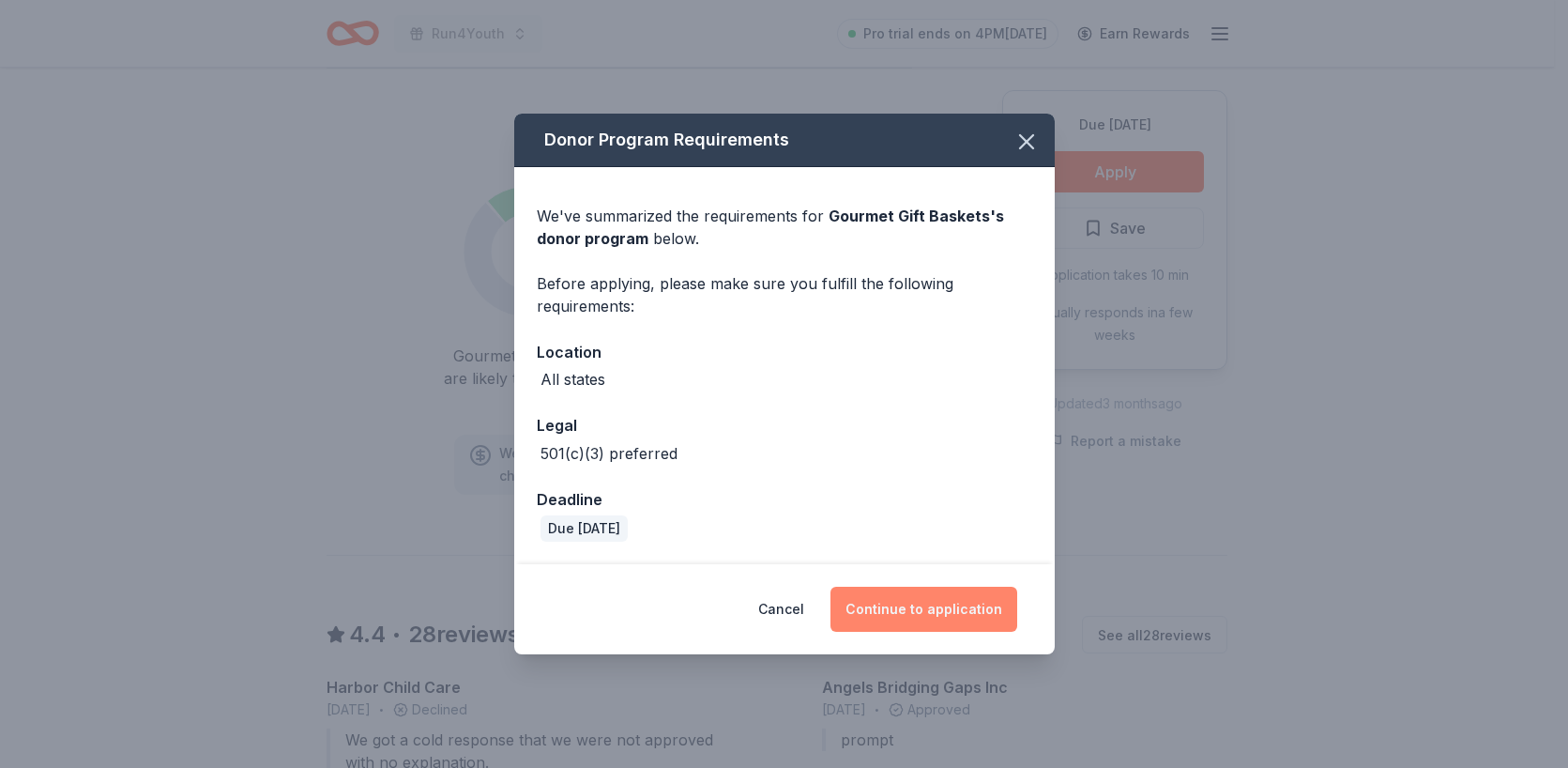
click at [952, 614] on button "Continue to application" at bounding box center [924, 609] width 187 height 45
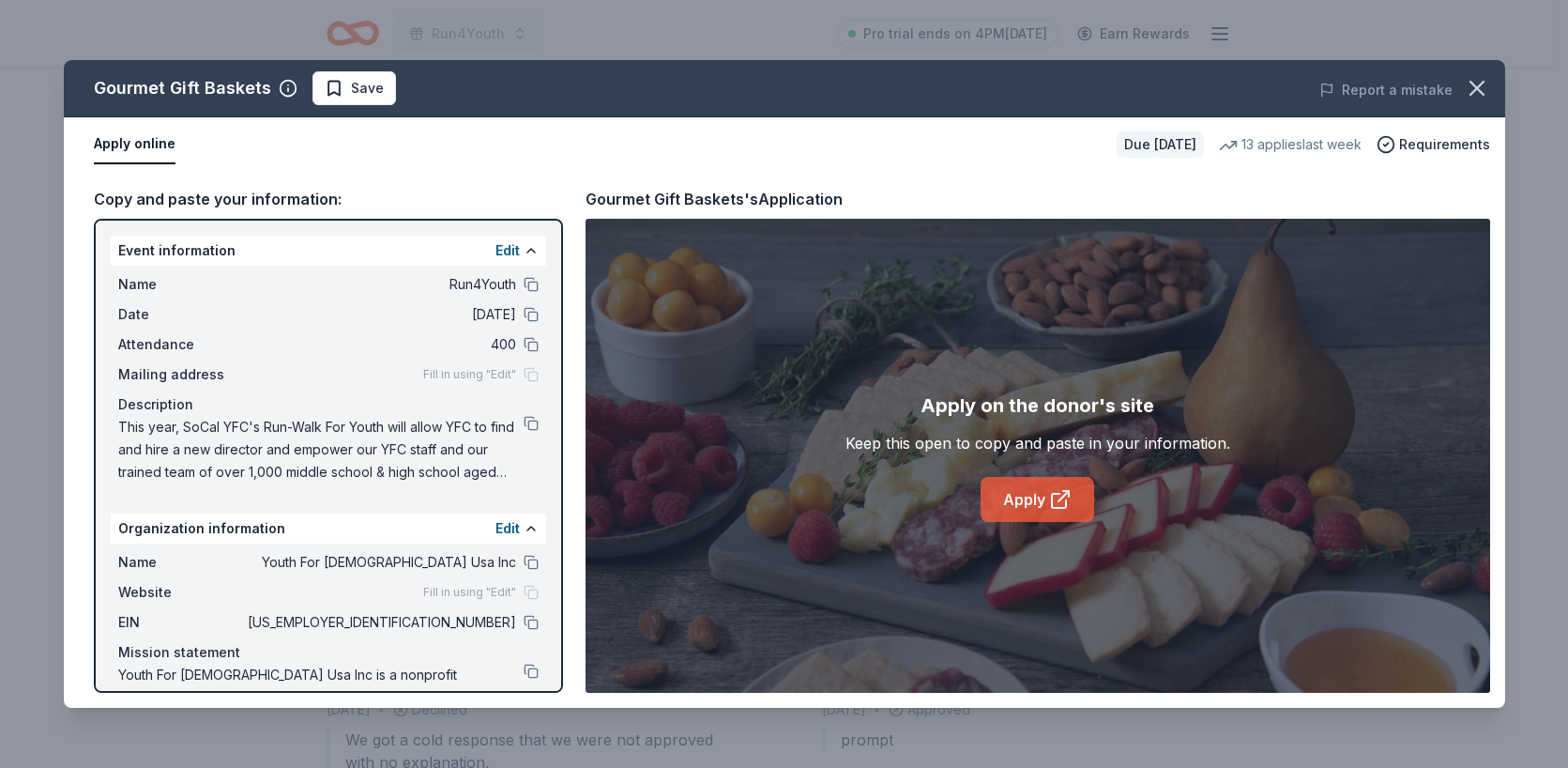
click at [1015, 506] on link "Apply" at bounding box center [1037, 499] width 113 height 45
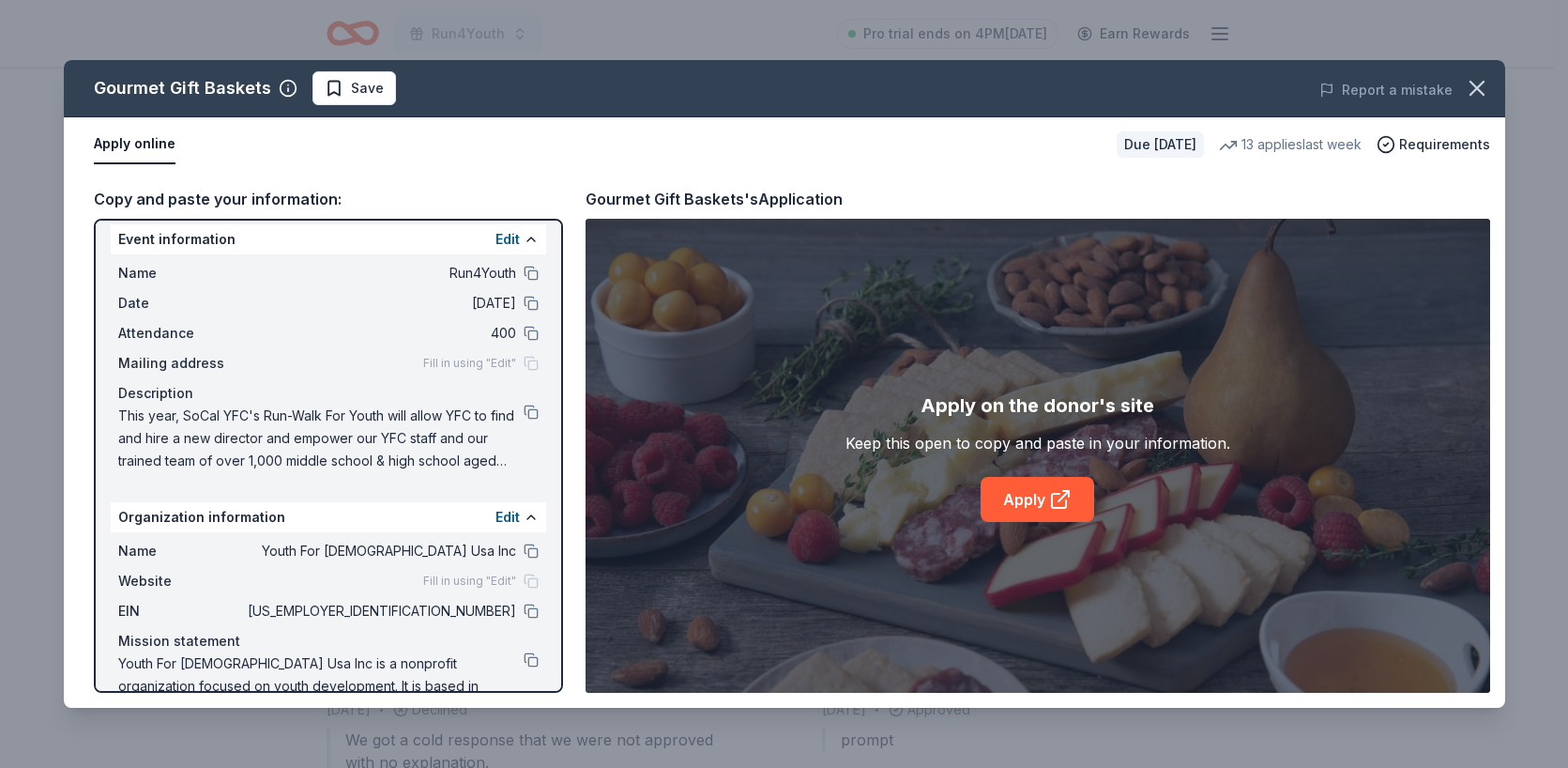
scroll to position [29, 0]
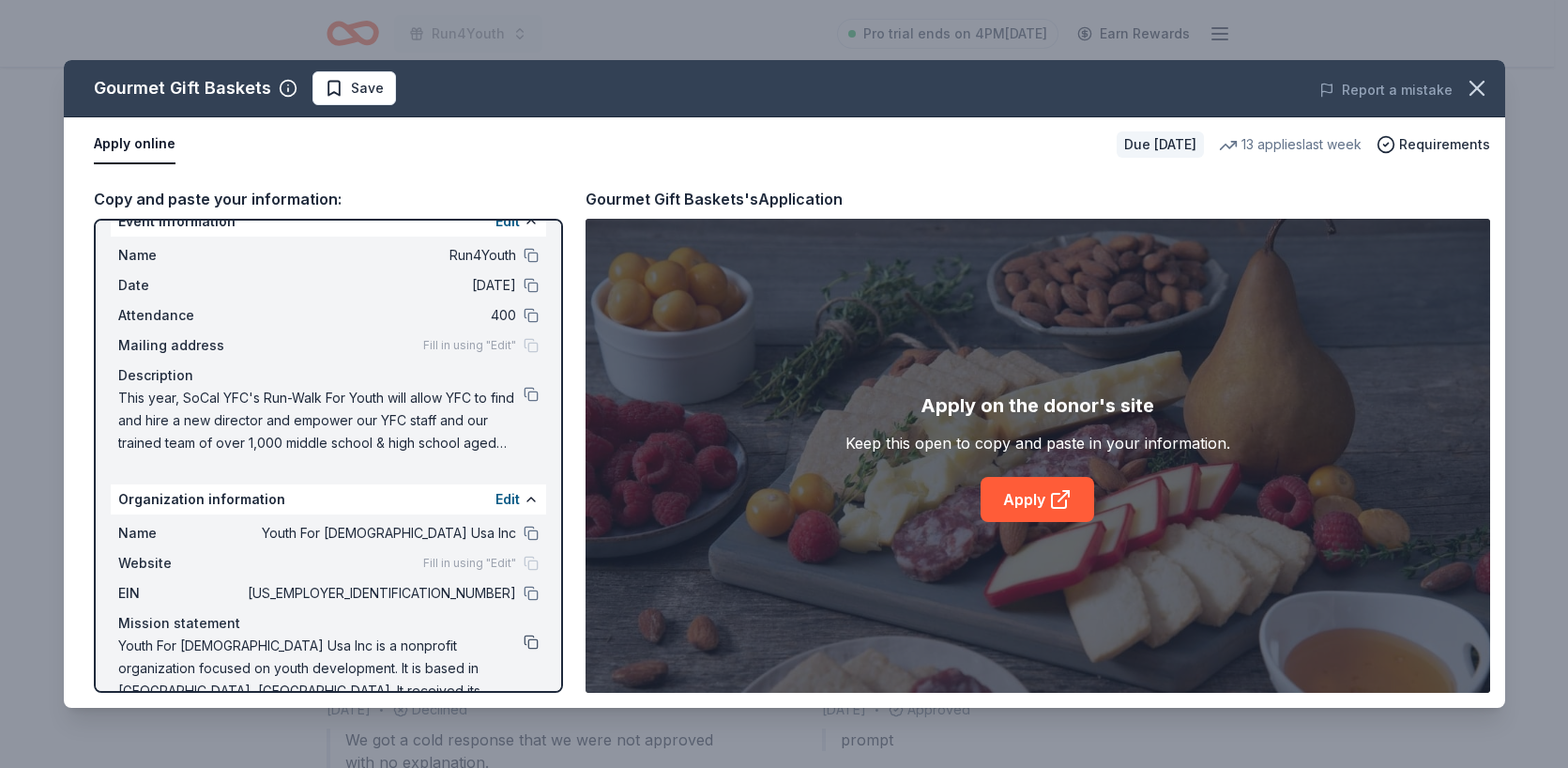
click at [524, 646] on button at bounding box center [531, 642] width 15 height 15
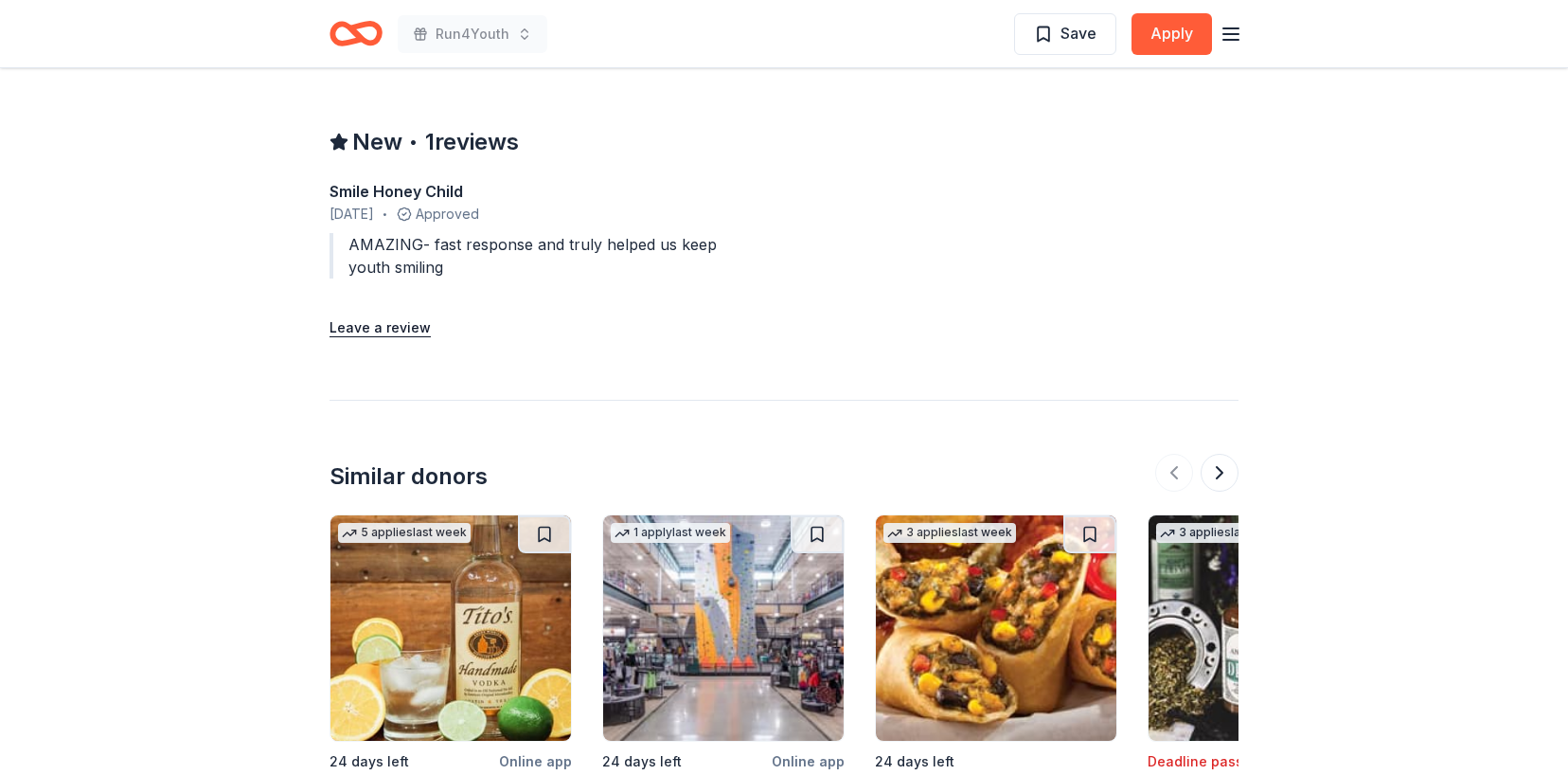
scroll to position [1819, 0]
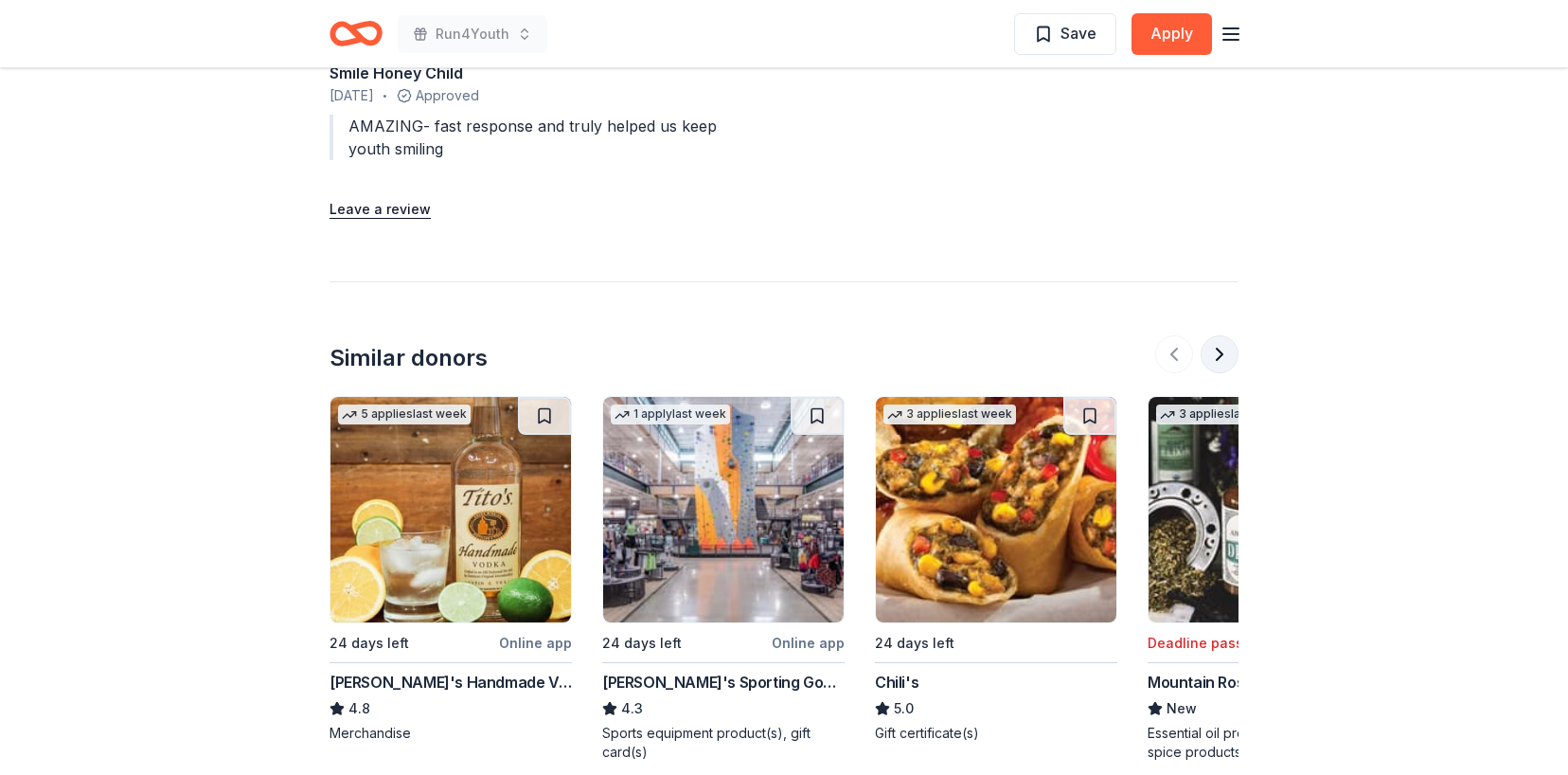
click at [1226, 338] on button at bounding box center [1220, 354] width 38 height 38
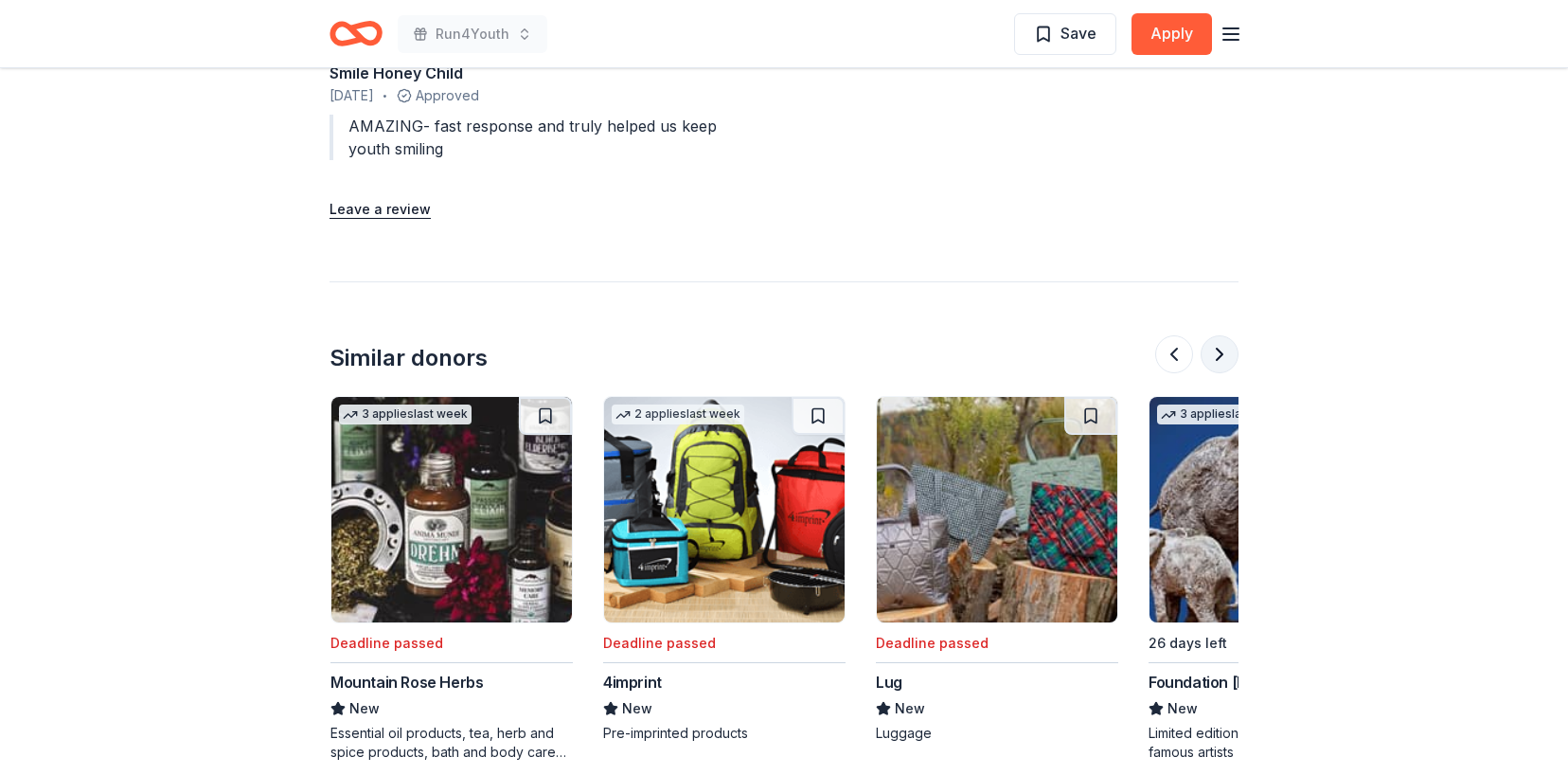
scroll to position [0, 818]
click at [1226, 338] on button at bounding box center [1220, 354] width 38 height 38
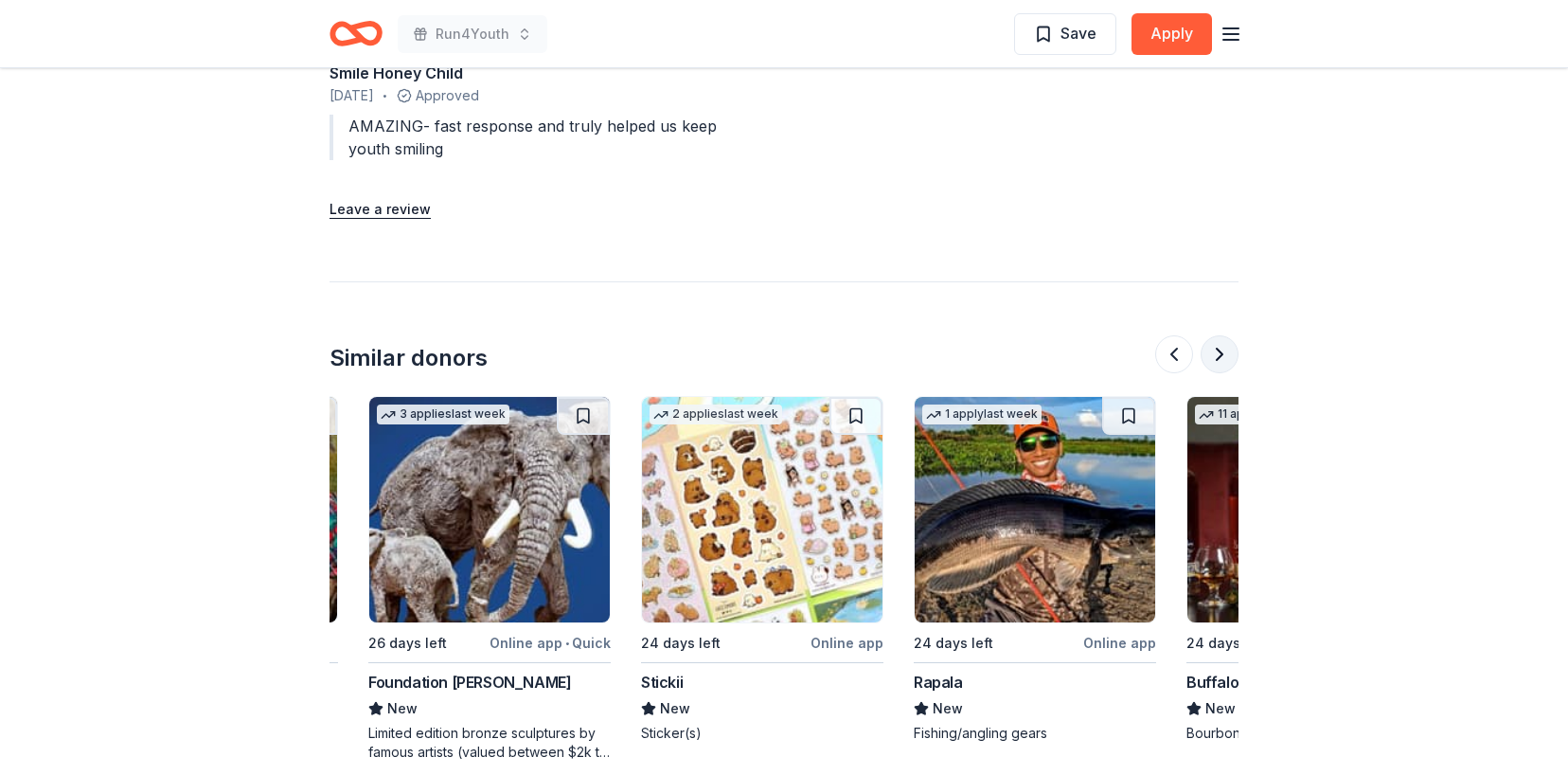
scroll to position [0, 1637]
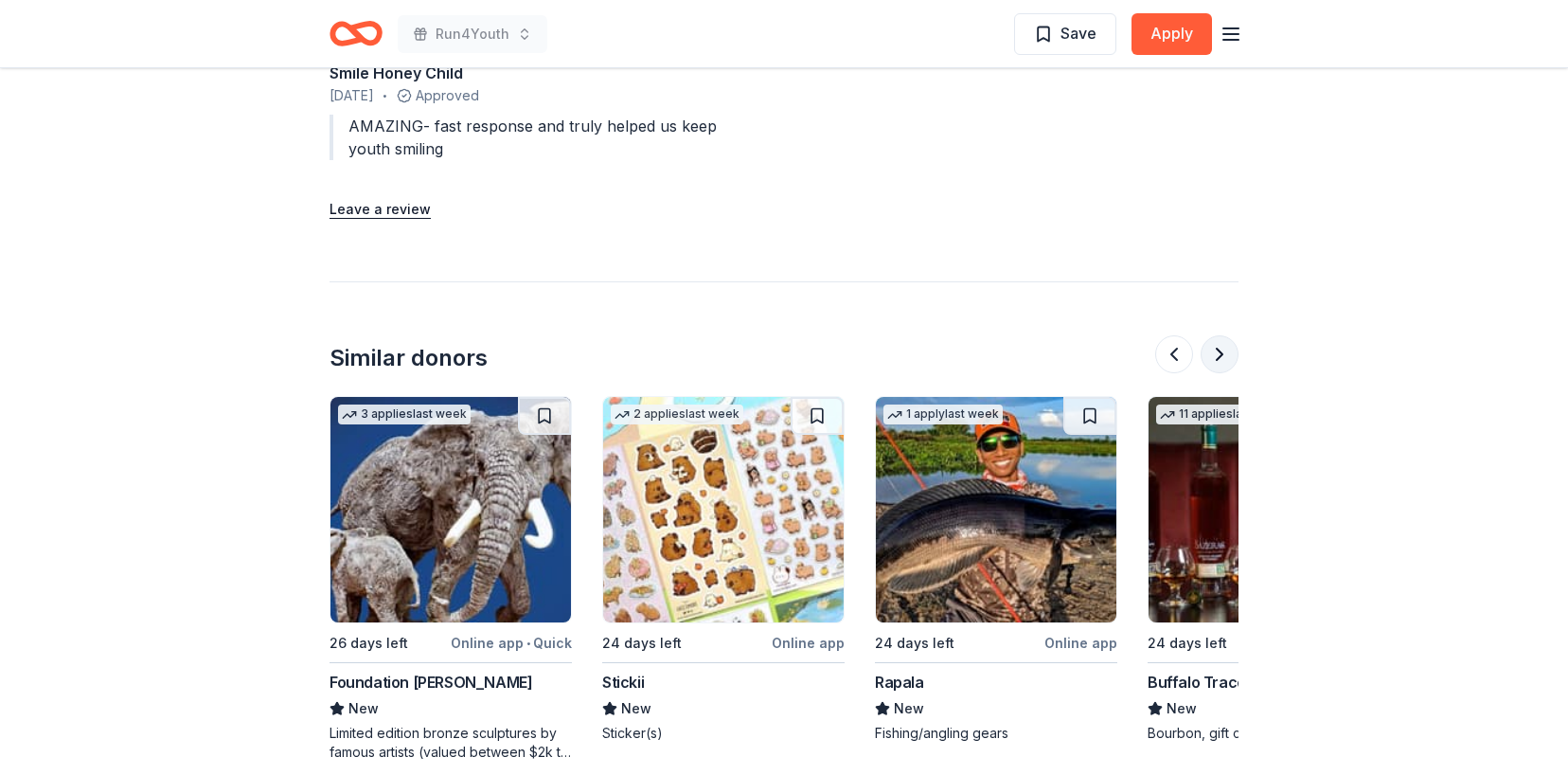
click at [1226, 338] on button at bounding box center [1220, 354] width 38 height 38
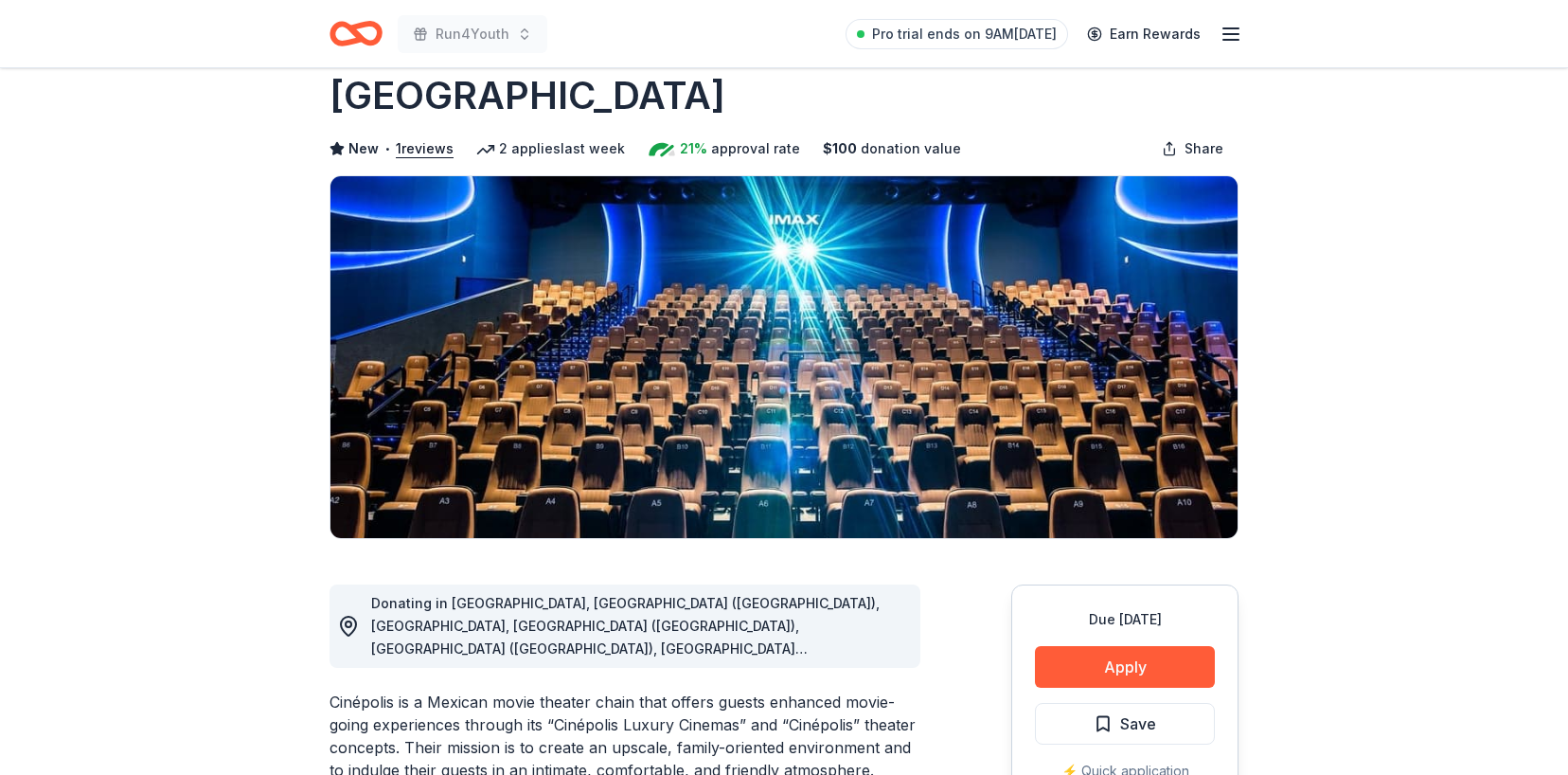
scroll to position [0, 0]
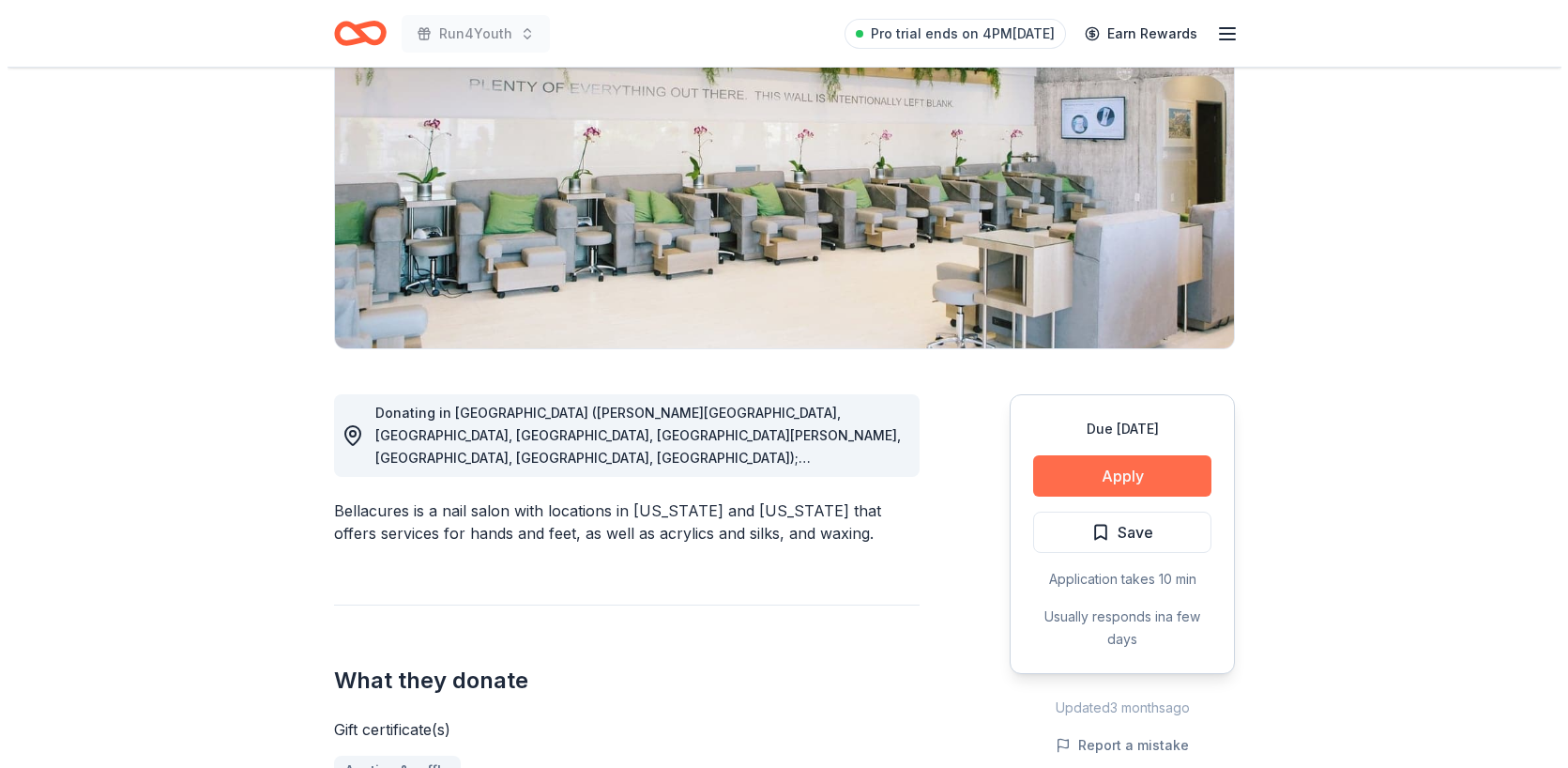
scroll to position [479, 0]
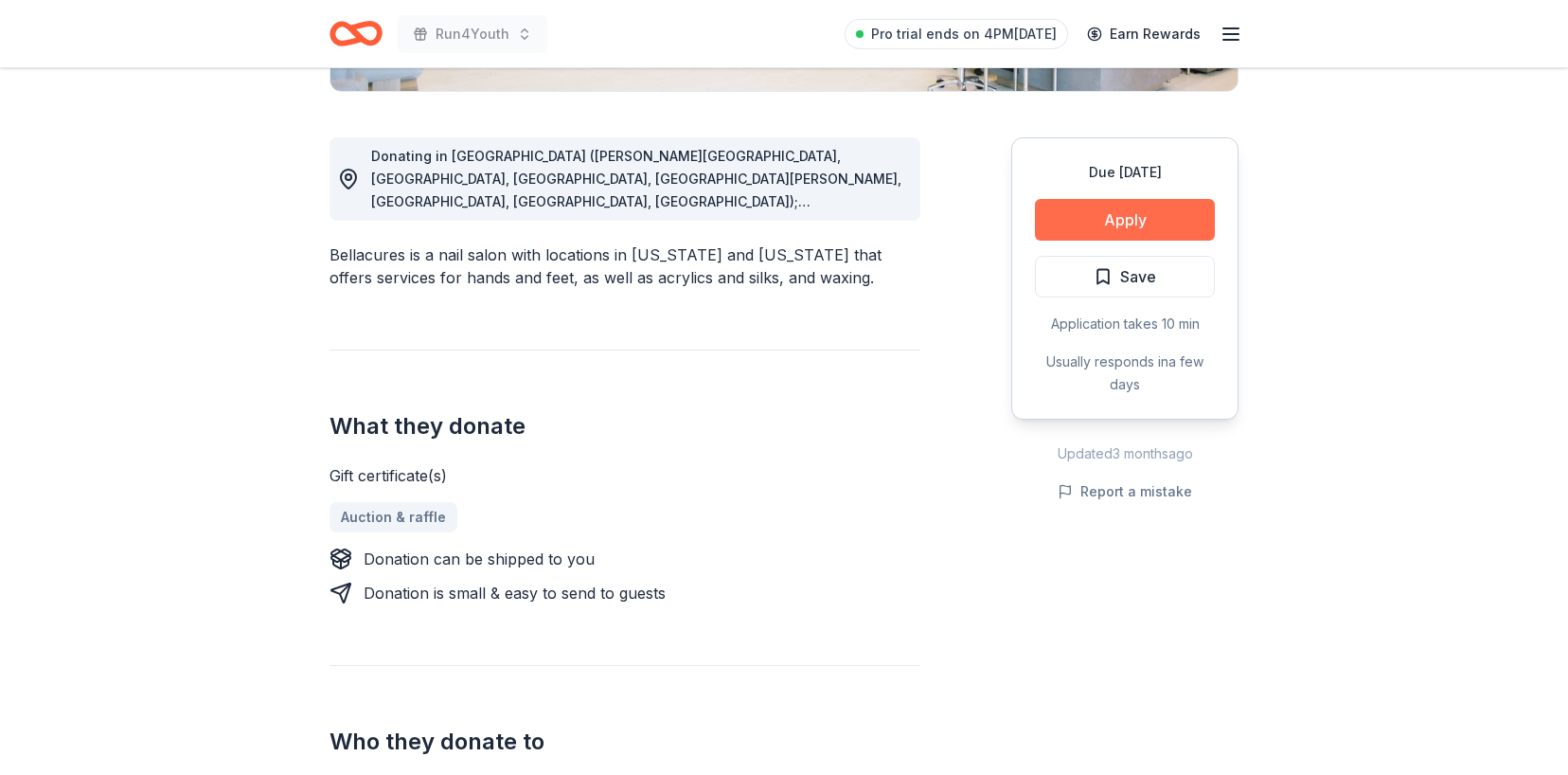
click at [1140, 209] on button "Apply" at bounding box center [1124, 220] width 180 height 42
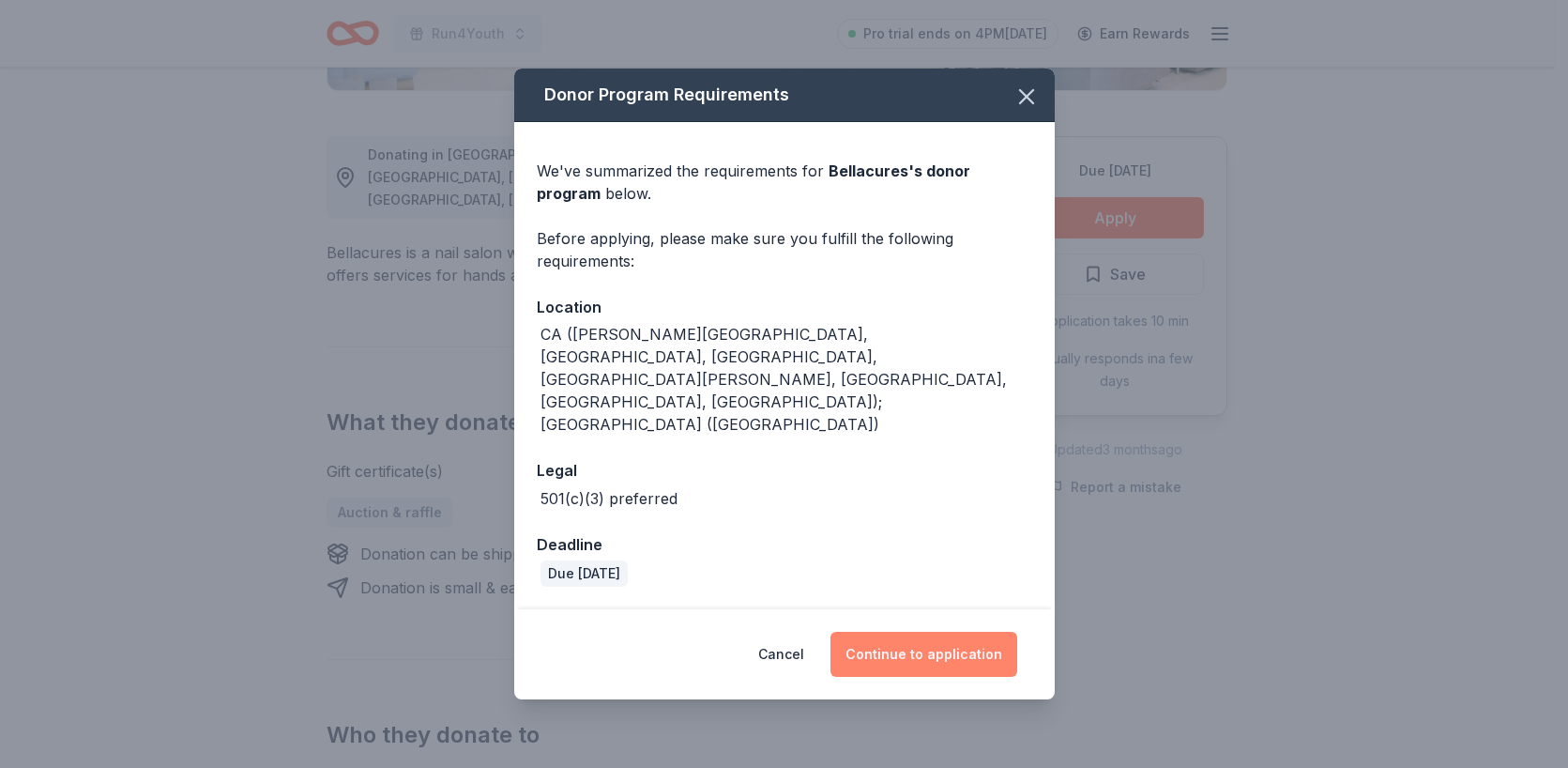
click at [951, 631] on button "Continue to application" at bounding box center [924, 654] width 187 height 45
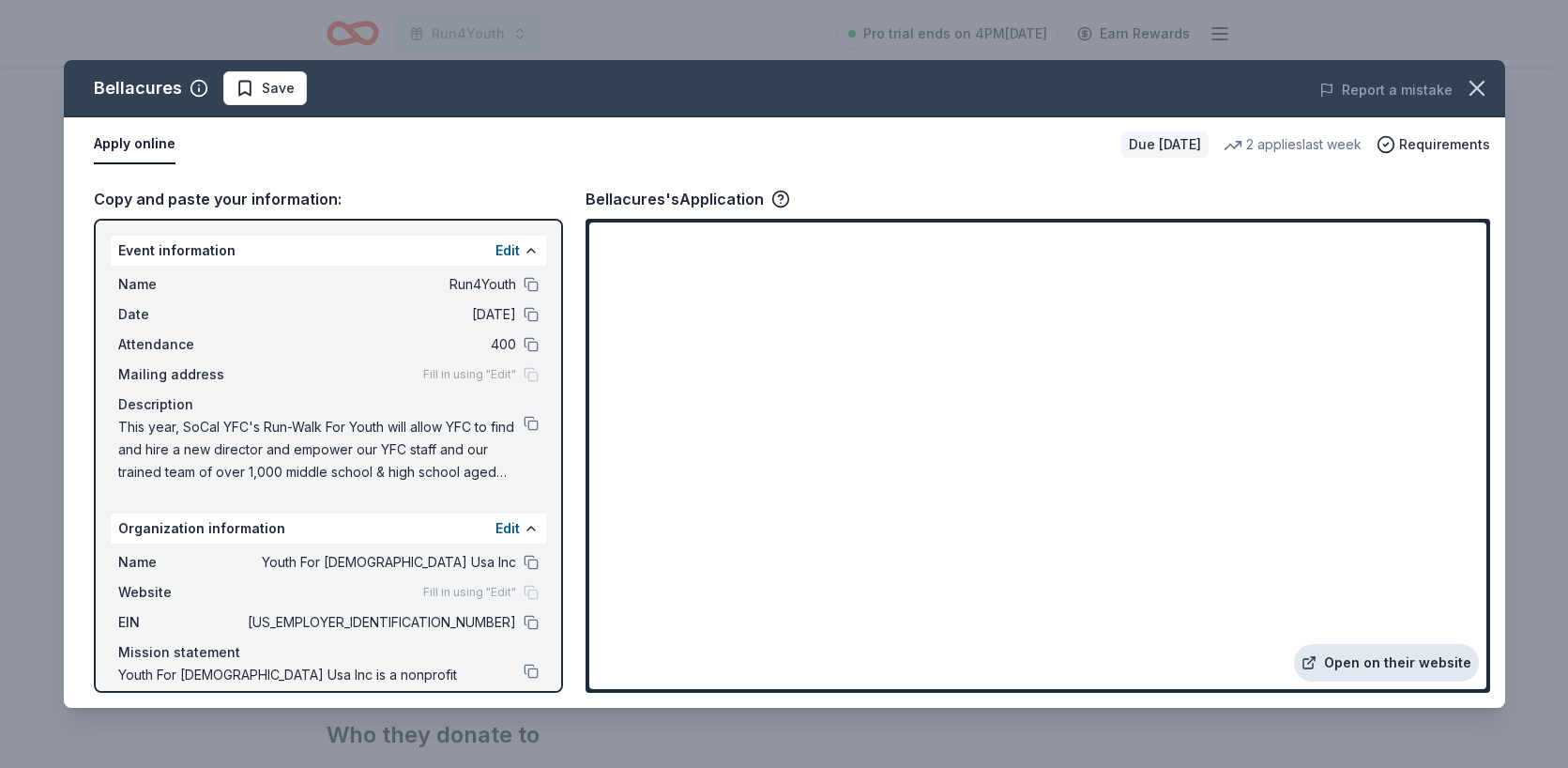
click at [1414, 654] on link "Open on their website" at bounding box center [1387, 662] width 185 height 38
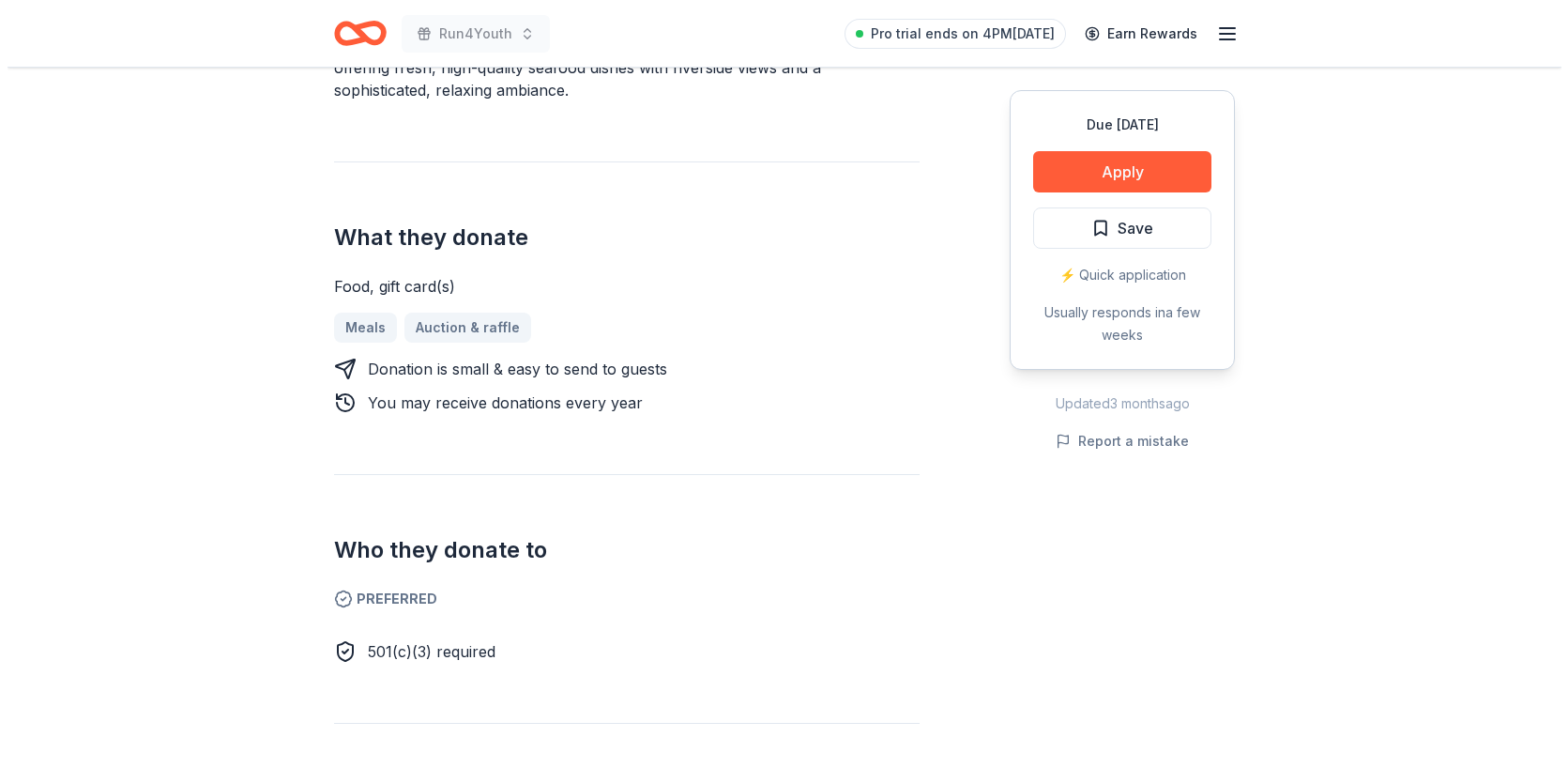
scroll to position [671, 0]
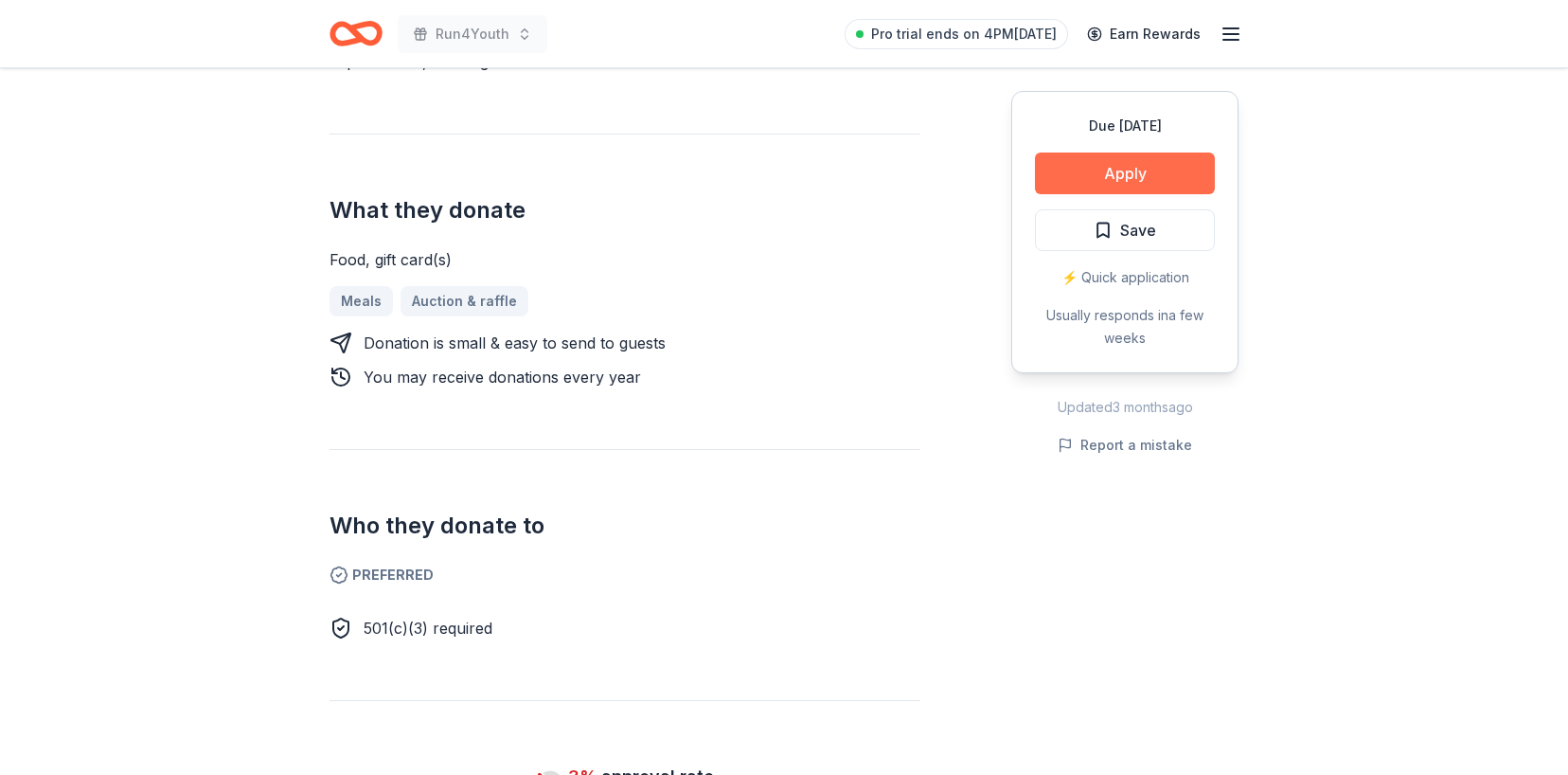
click at [1120, 161] on button "Apply" at bounding box center [1124, 173] width 180 height 42
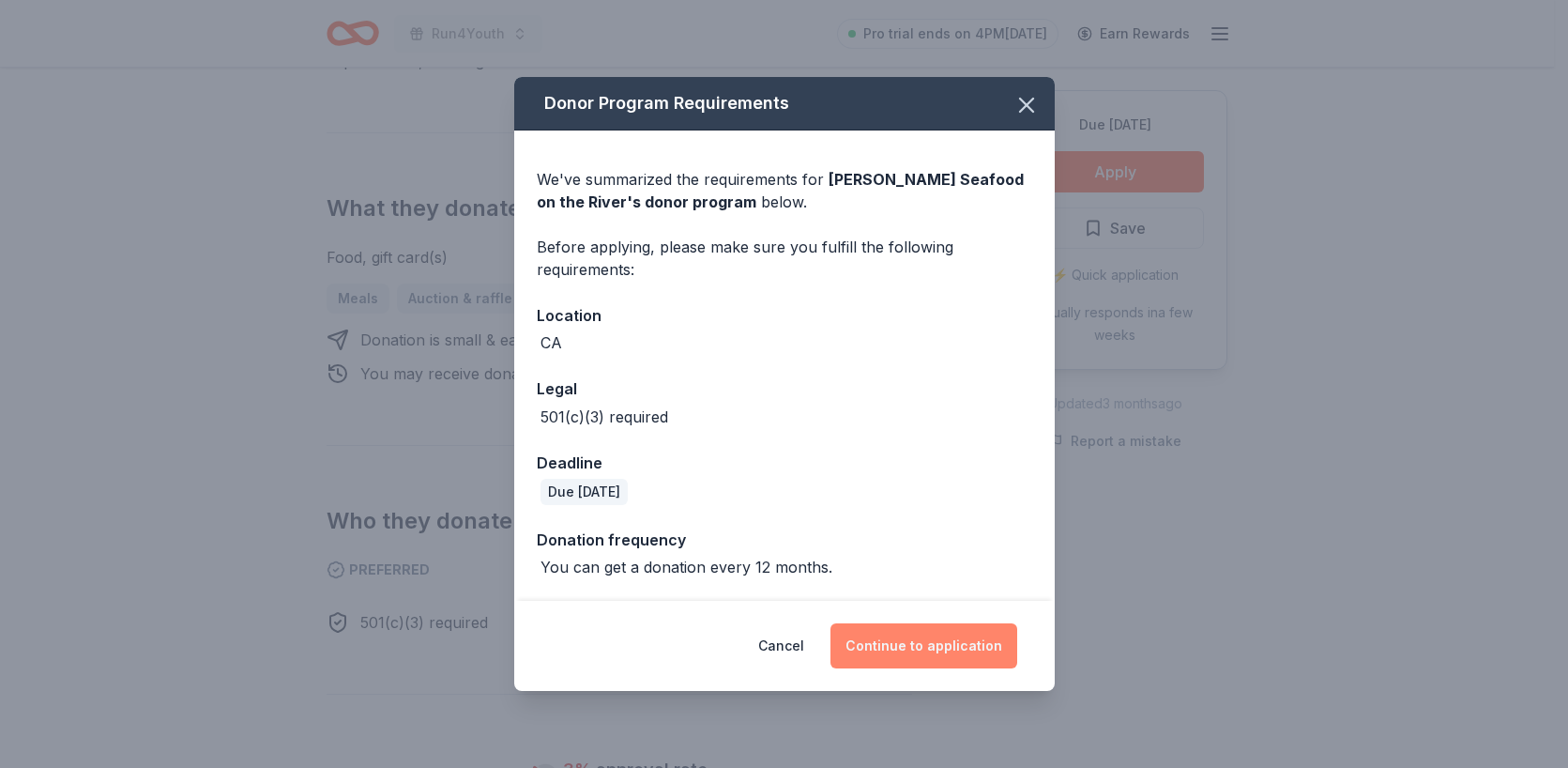
click at [935, 642] on button "Continue to application" at bounding box center [924, 645] width 187 height 45
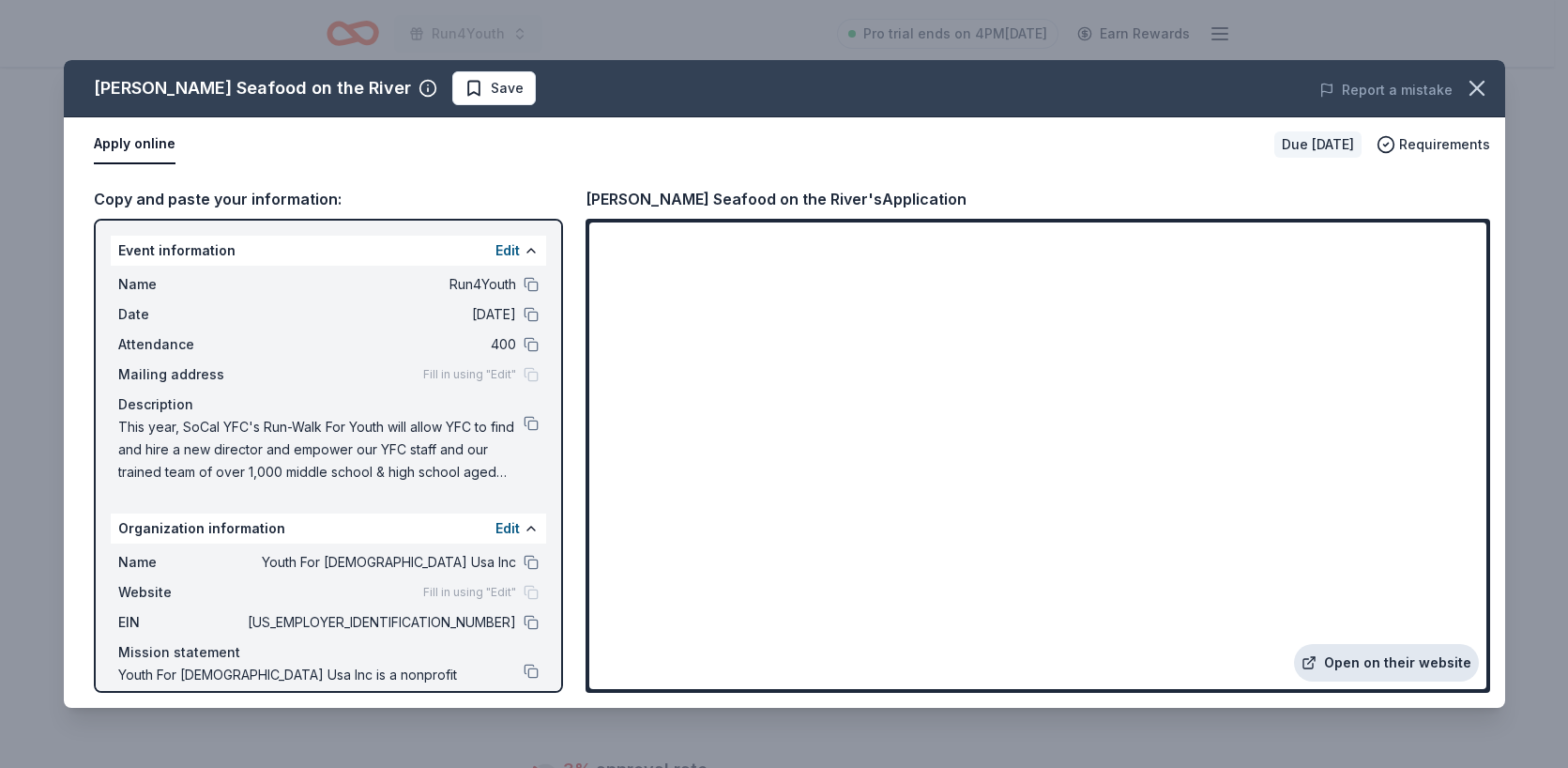
click at [1376, 652] on link "Open on their website" at bounding box center [1387, 662] width 185 height 38
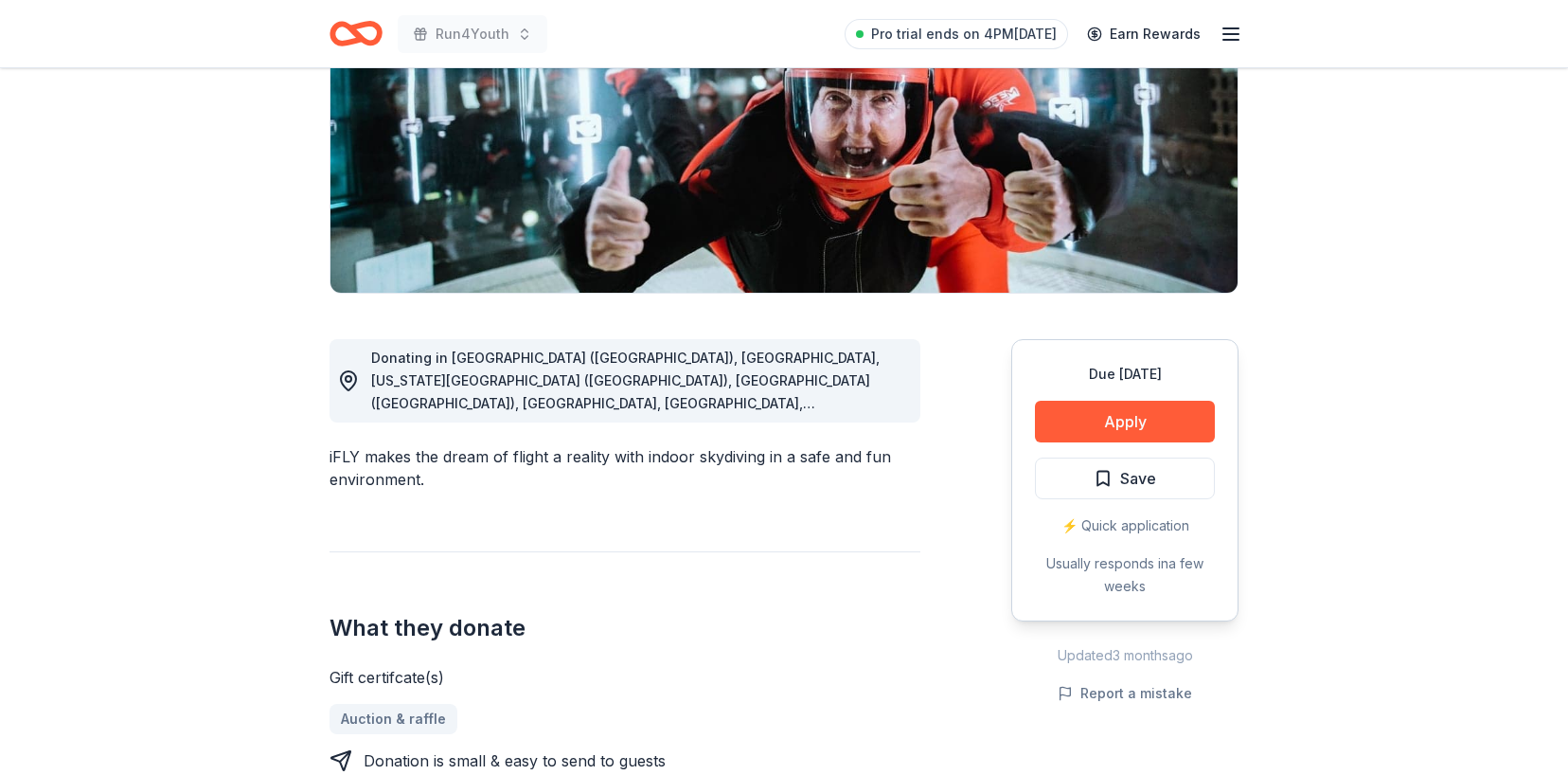
scroll to position [281, 0]
click at [1104, 417] on button "Apply" at bounding box center [1124, 423] width 180 height 42
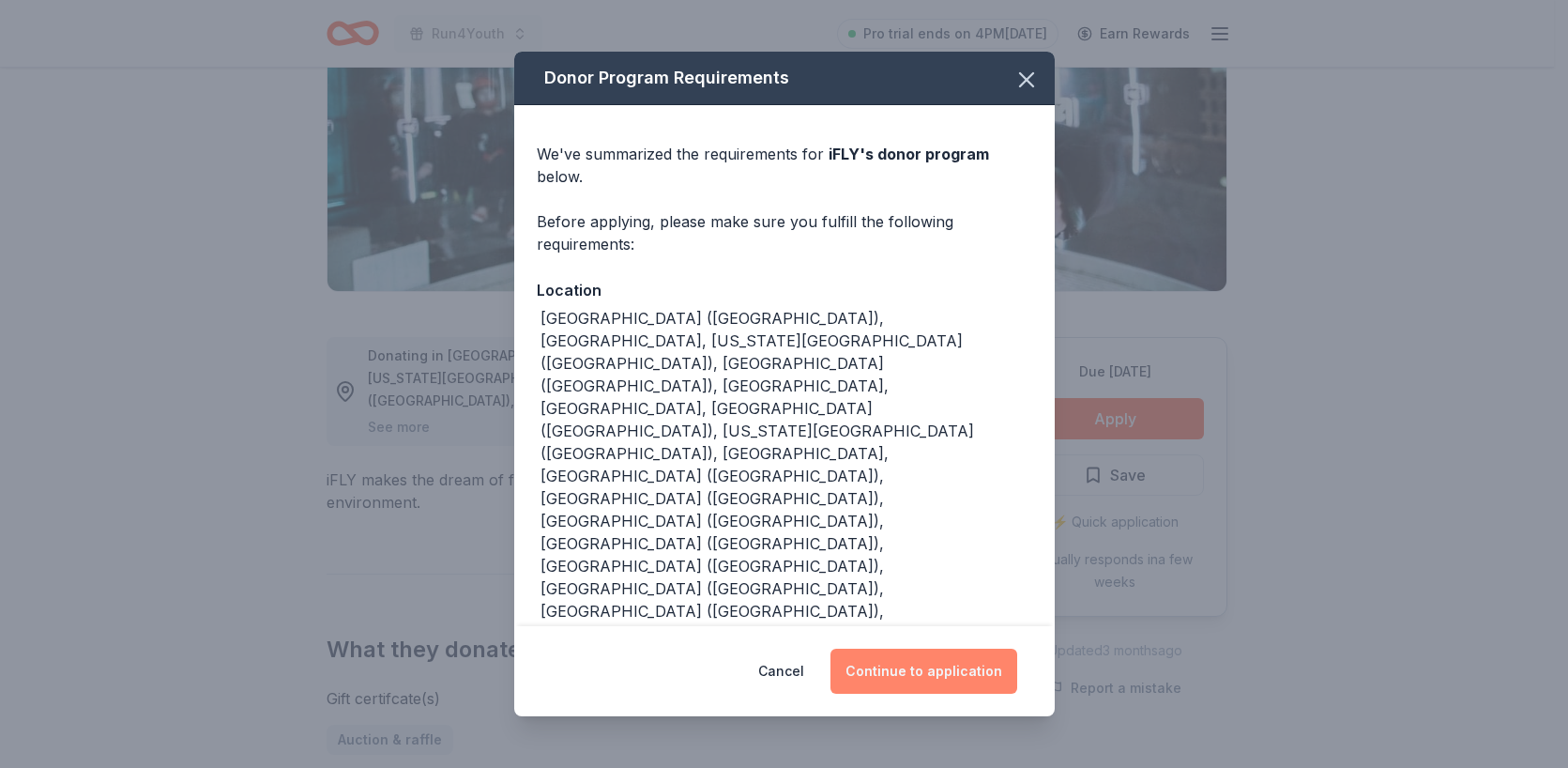
click at [936, 648] on button "Continue to application" at bounding box center [924, 671] width 187 height 45
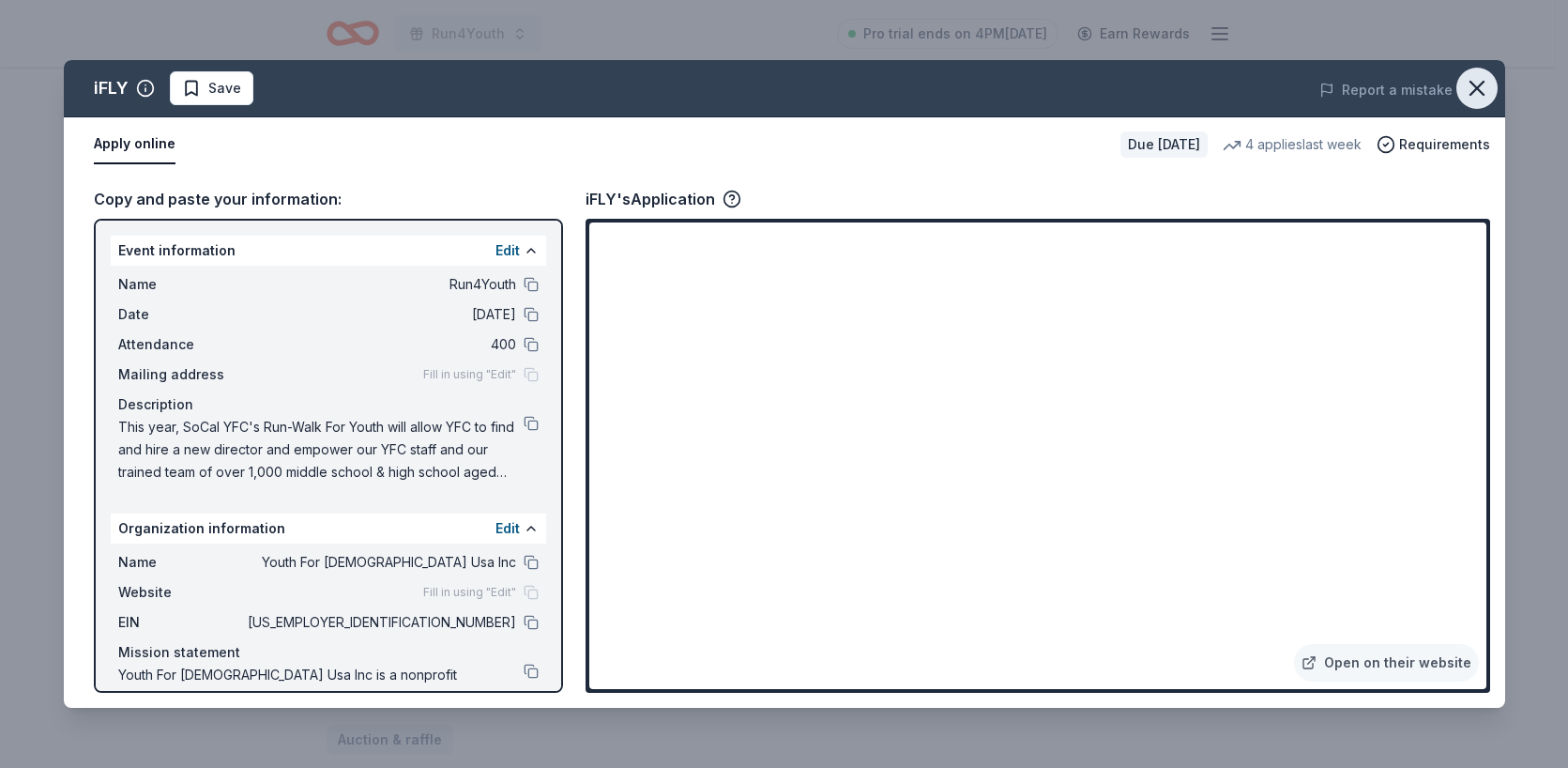
click at [1466, 92] on icon "button" at bounding box center [1477, 89] width 26 height 26
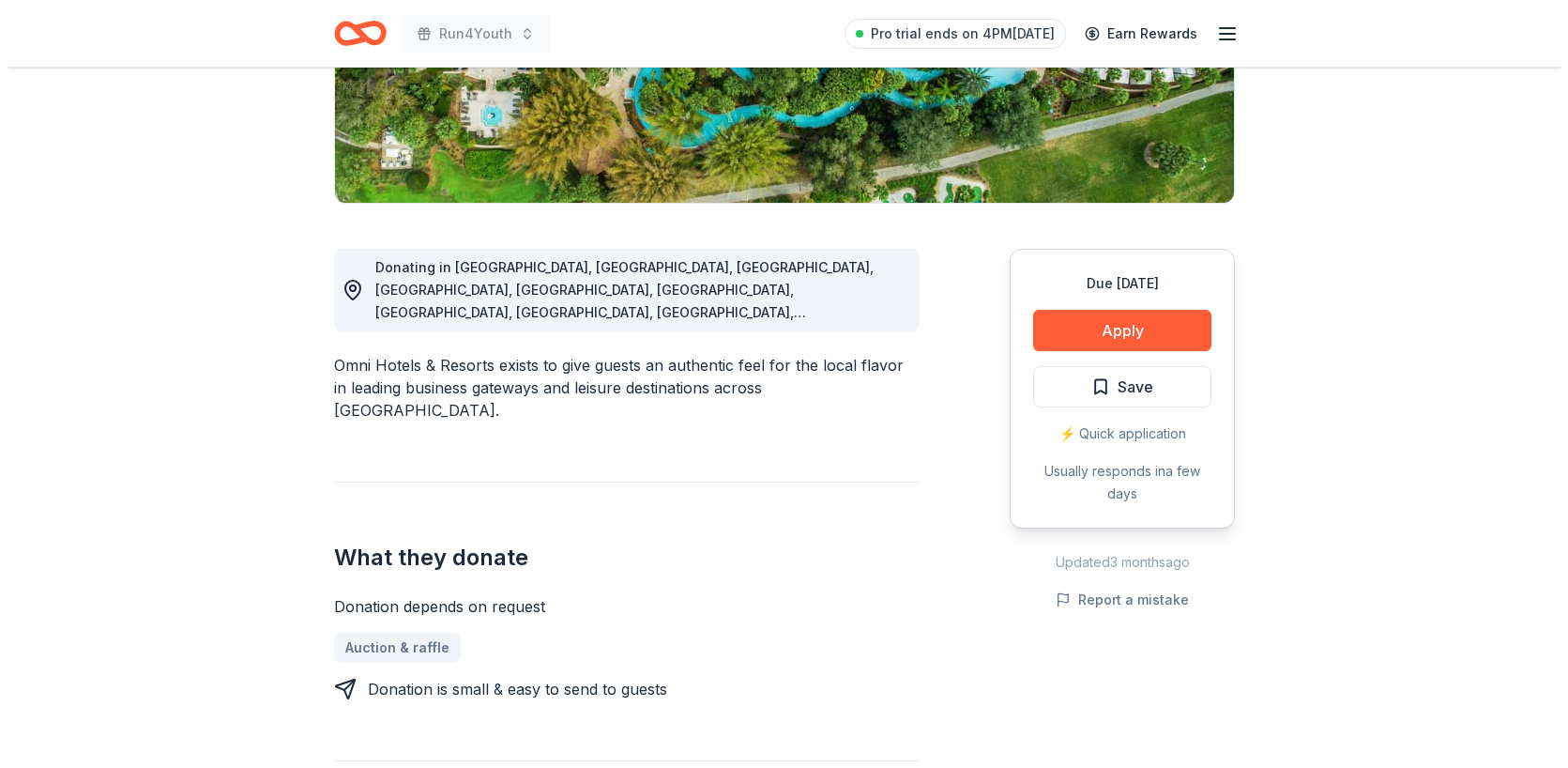
scroll to position [370, 0]
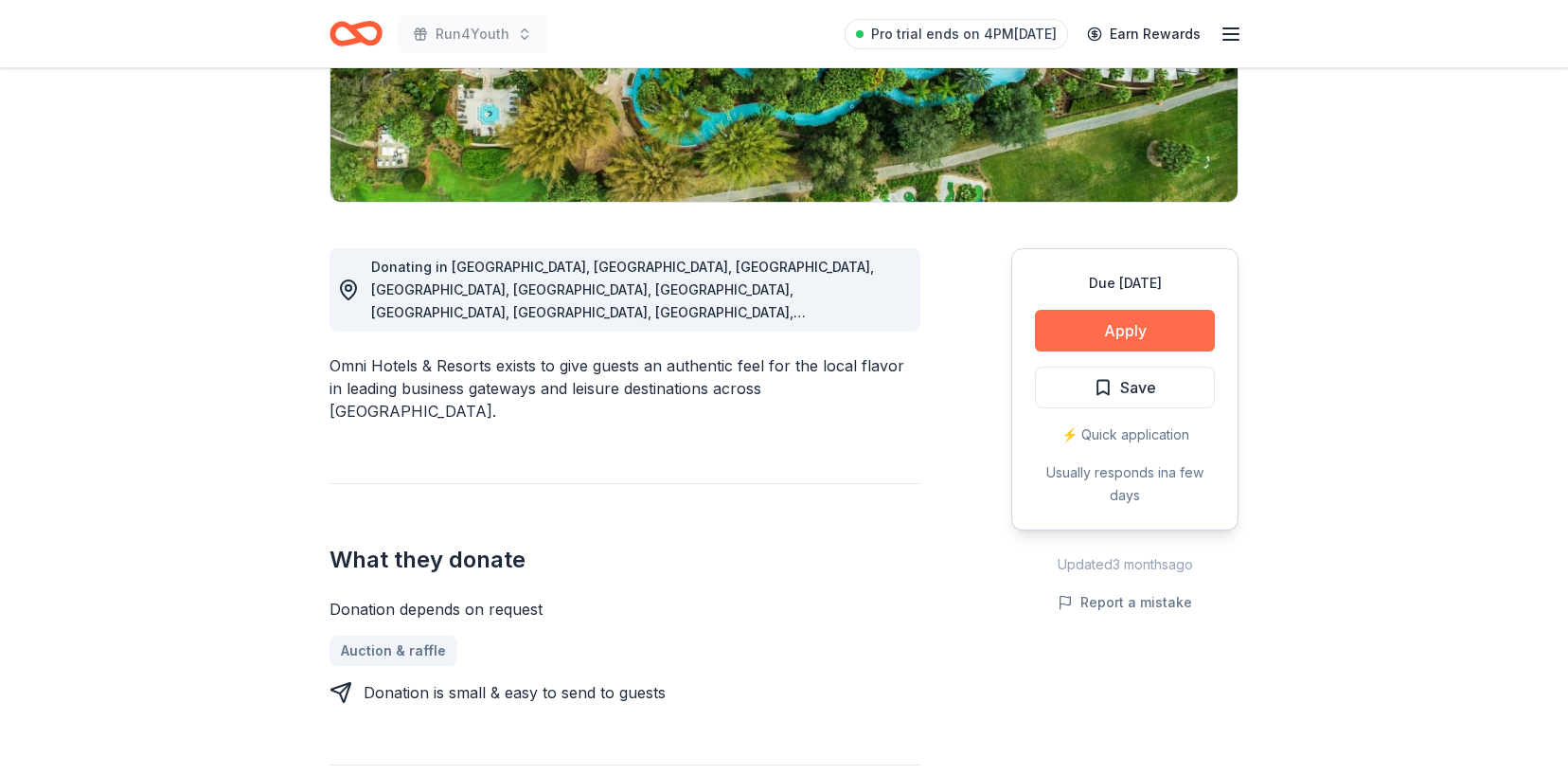
click at [1111, 320] on button "Apply" at bounding box center [1124, 330] width 180 height 42
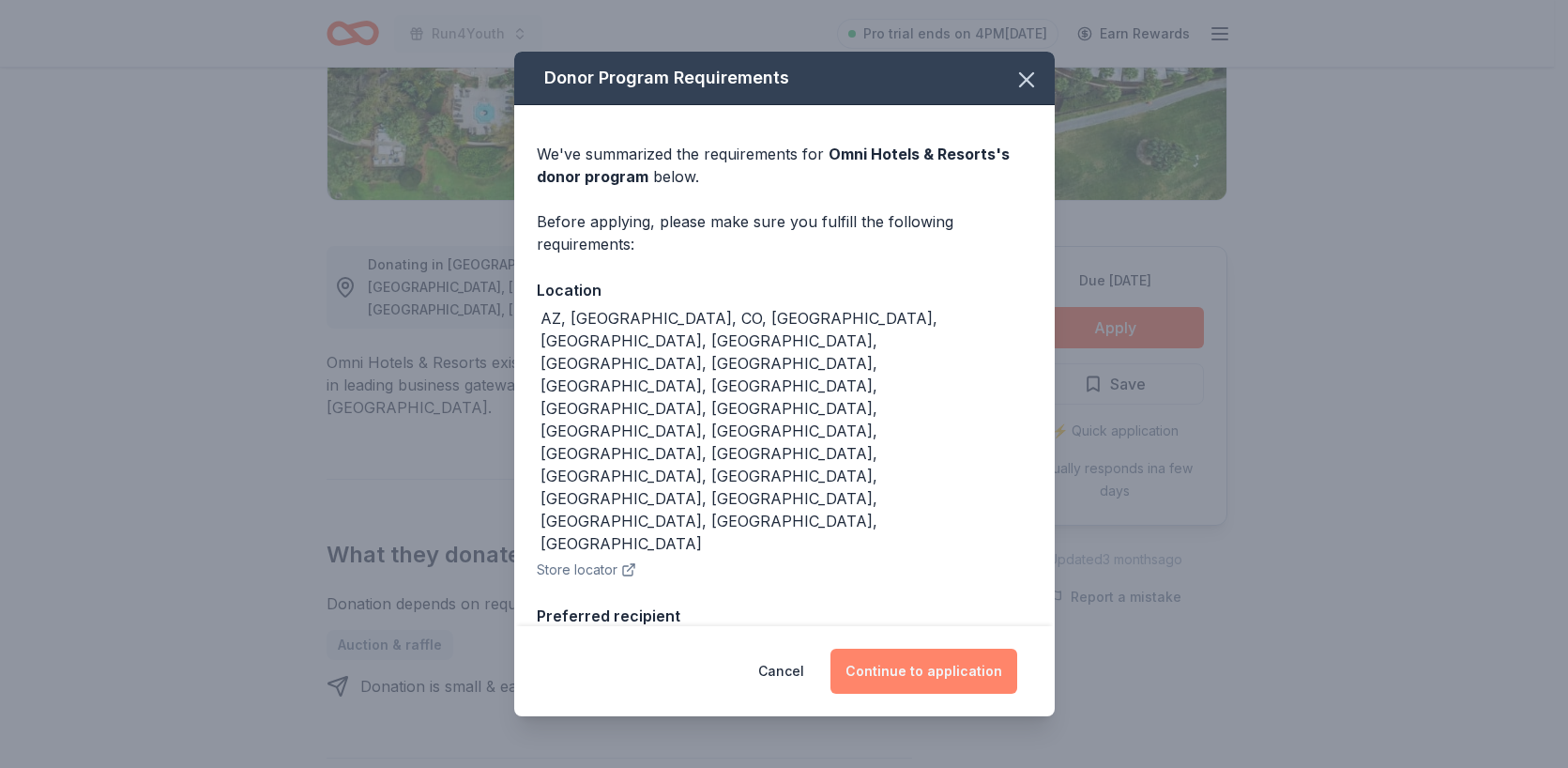
click at [926, 648] on button "Continue to application" at bounding box center [924, 671] width 187 height 45
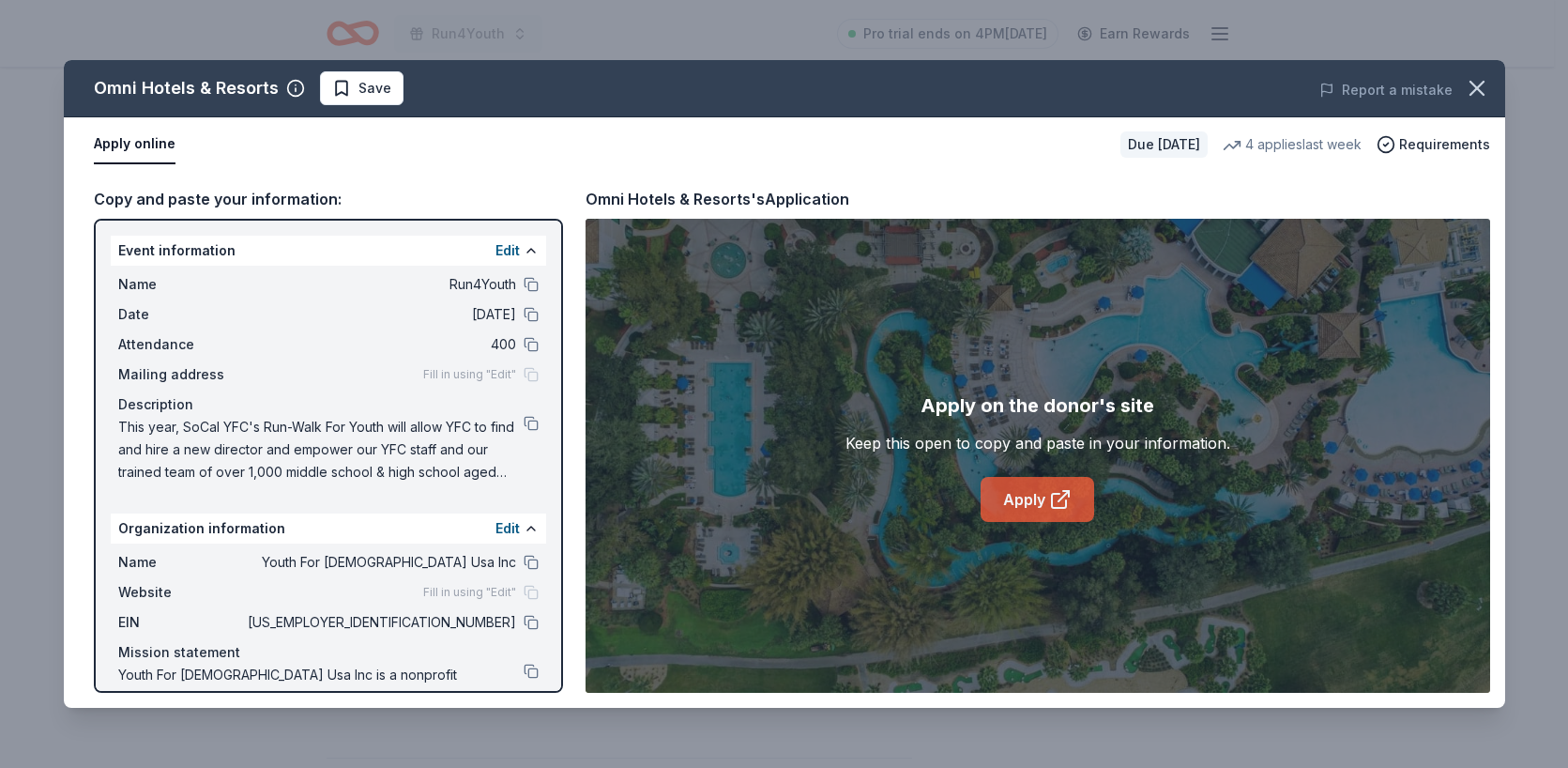
click at [1008, 505] on link "Apply" at bounding box center [1037, 499] width 113 height 45
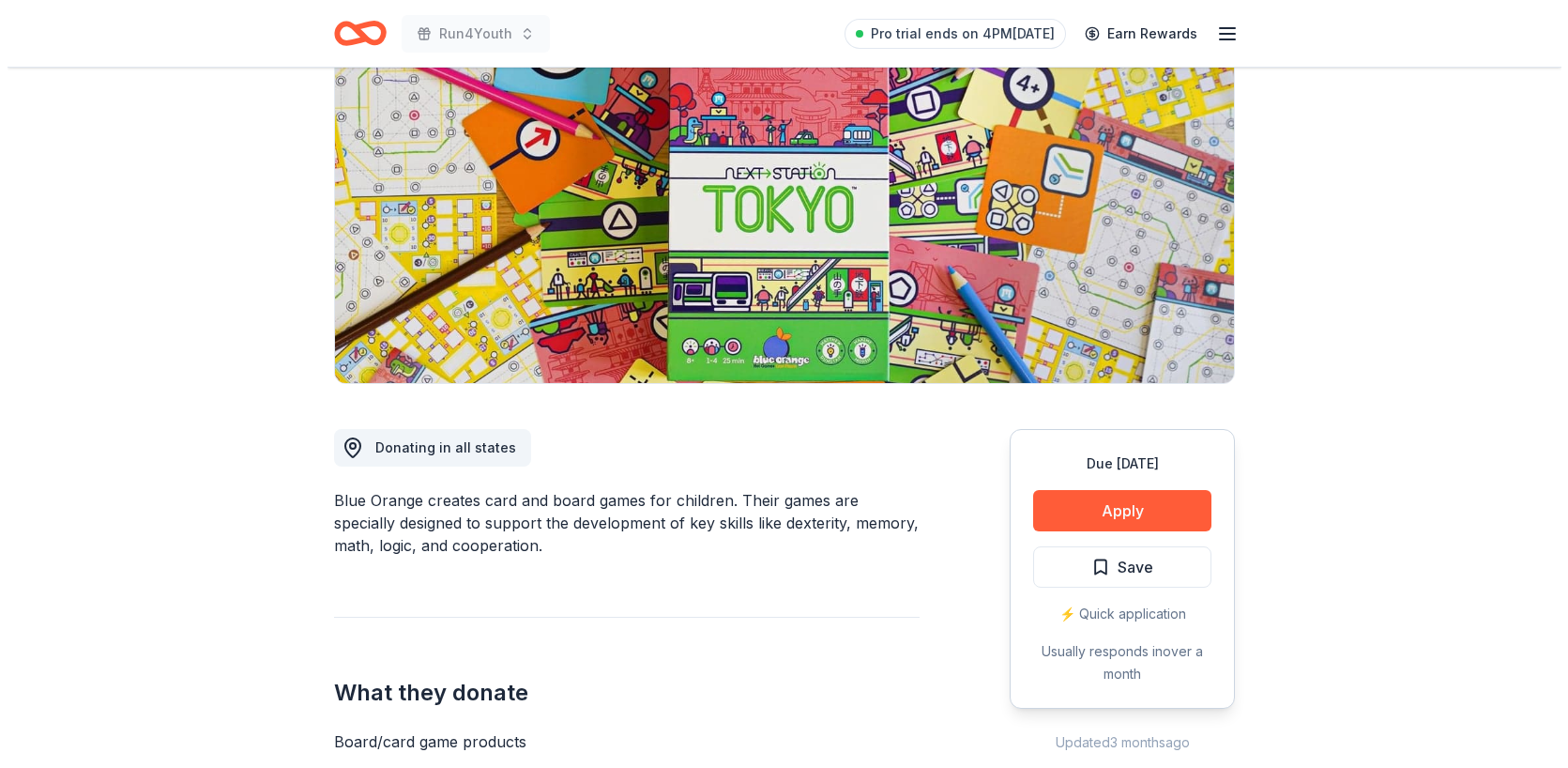
scroll to position [192, 0]
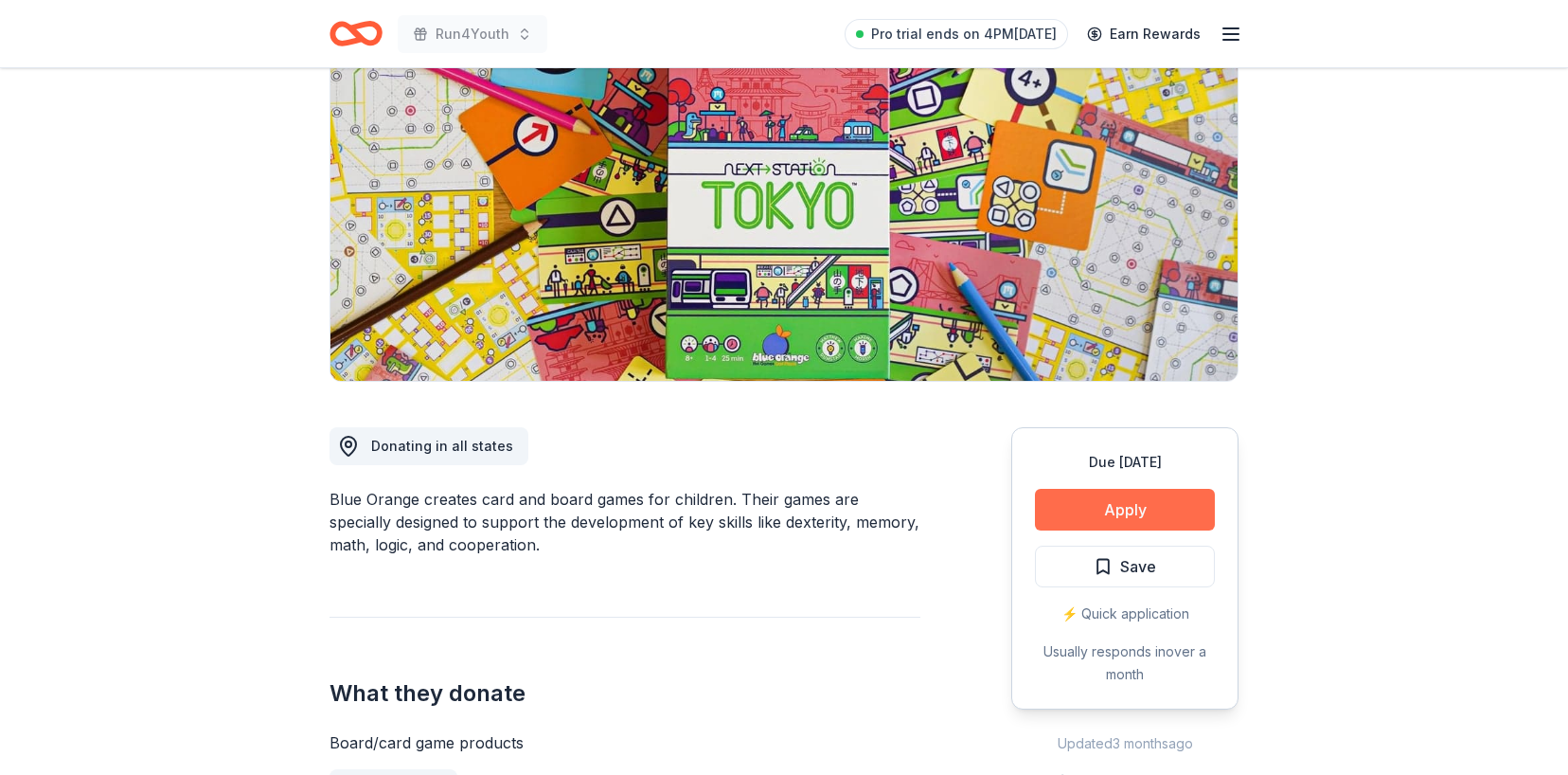
click at [1146, 509] on button "Apply" at bounding box center [1124, 509] width 180 height 42
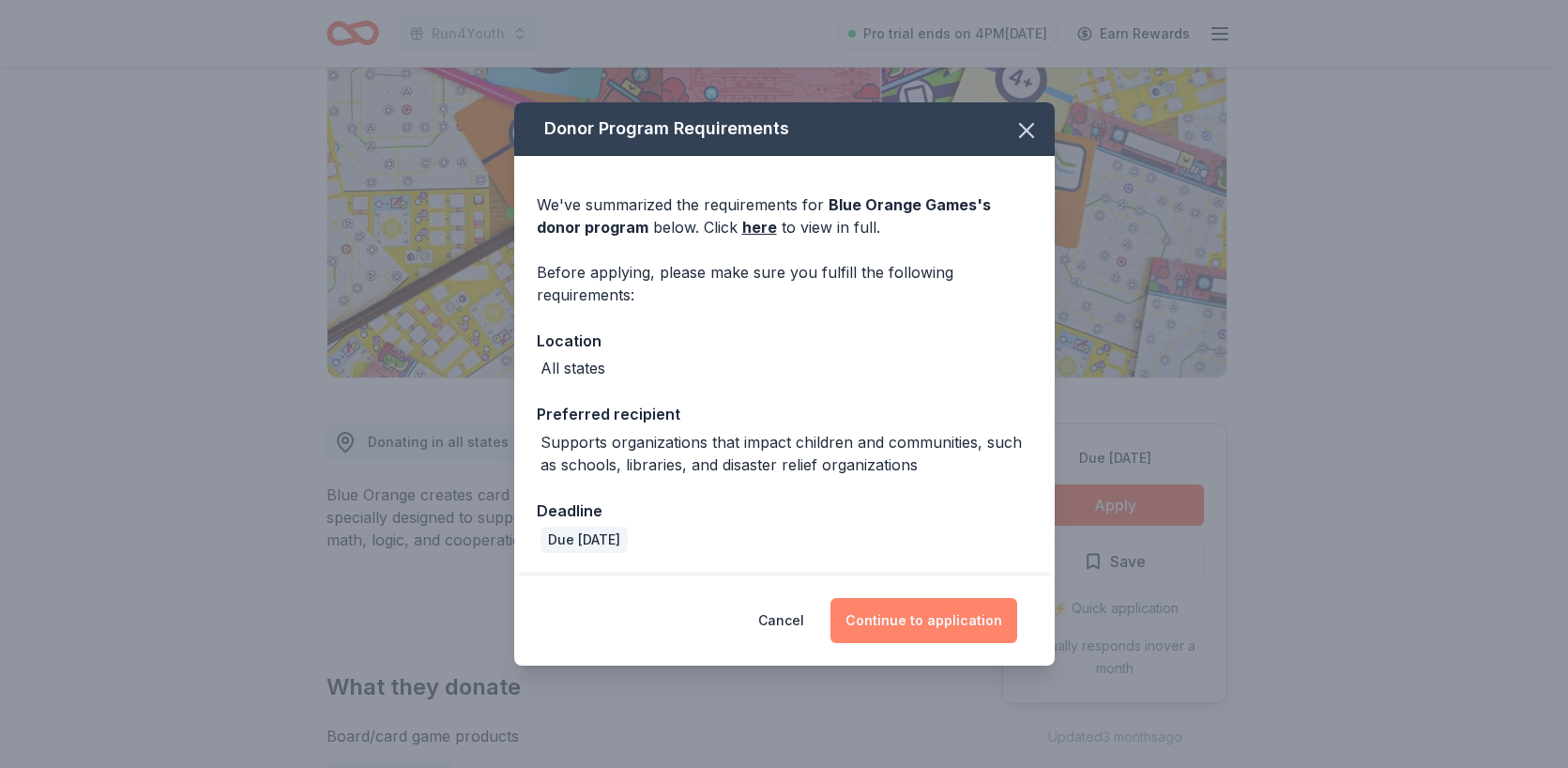
click at [942, 618] on button "Continue to application" at bounding box center [924, 621] width 187 height 45
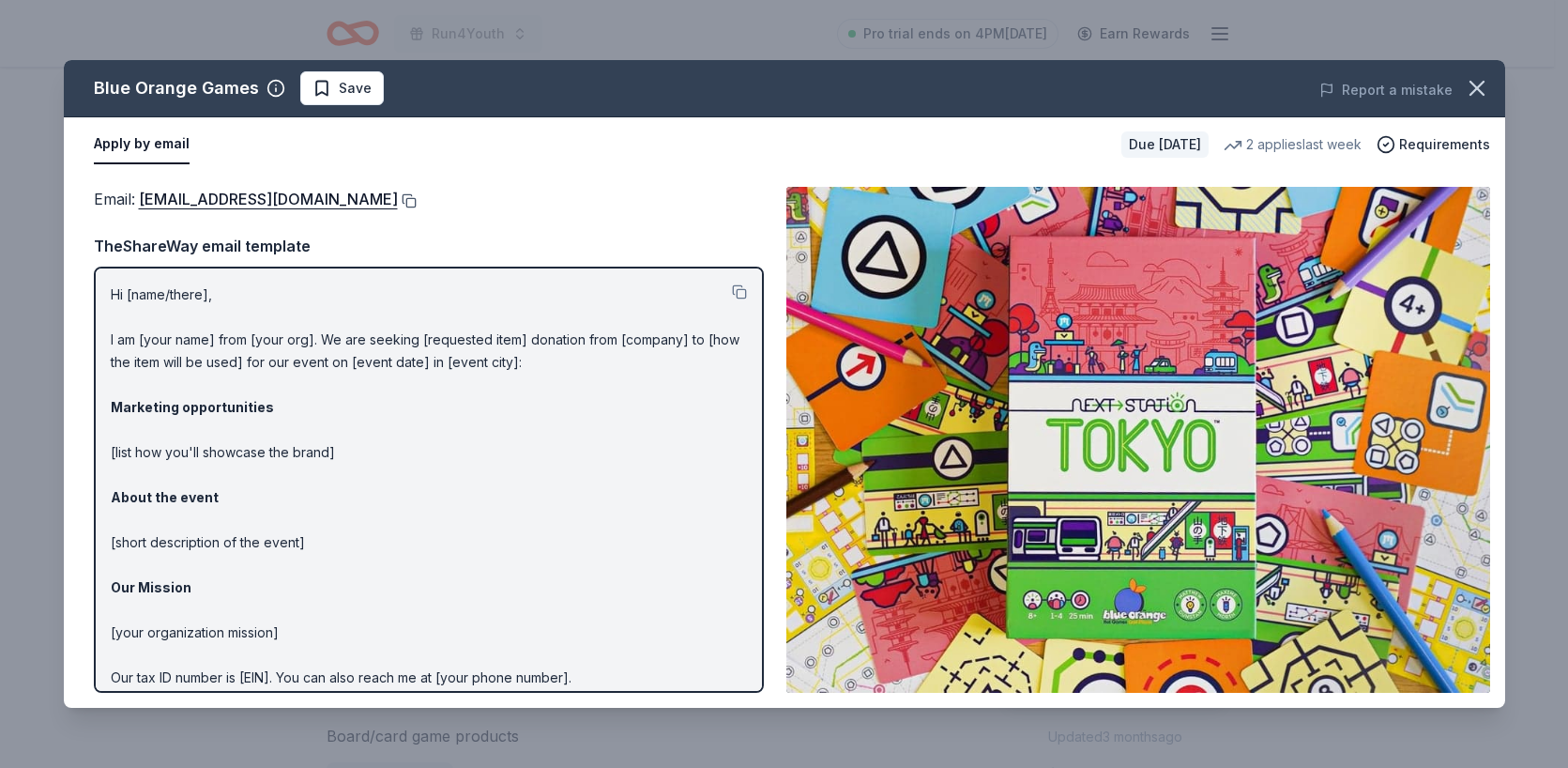
click at [398, 200] on button at bounding box center [408, 201] width 19 height 15
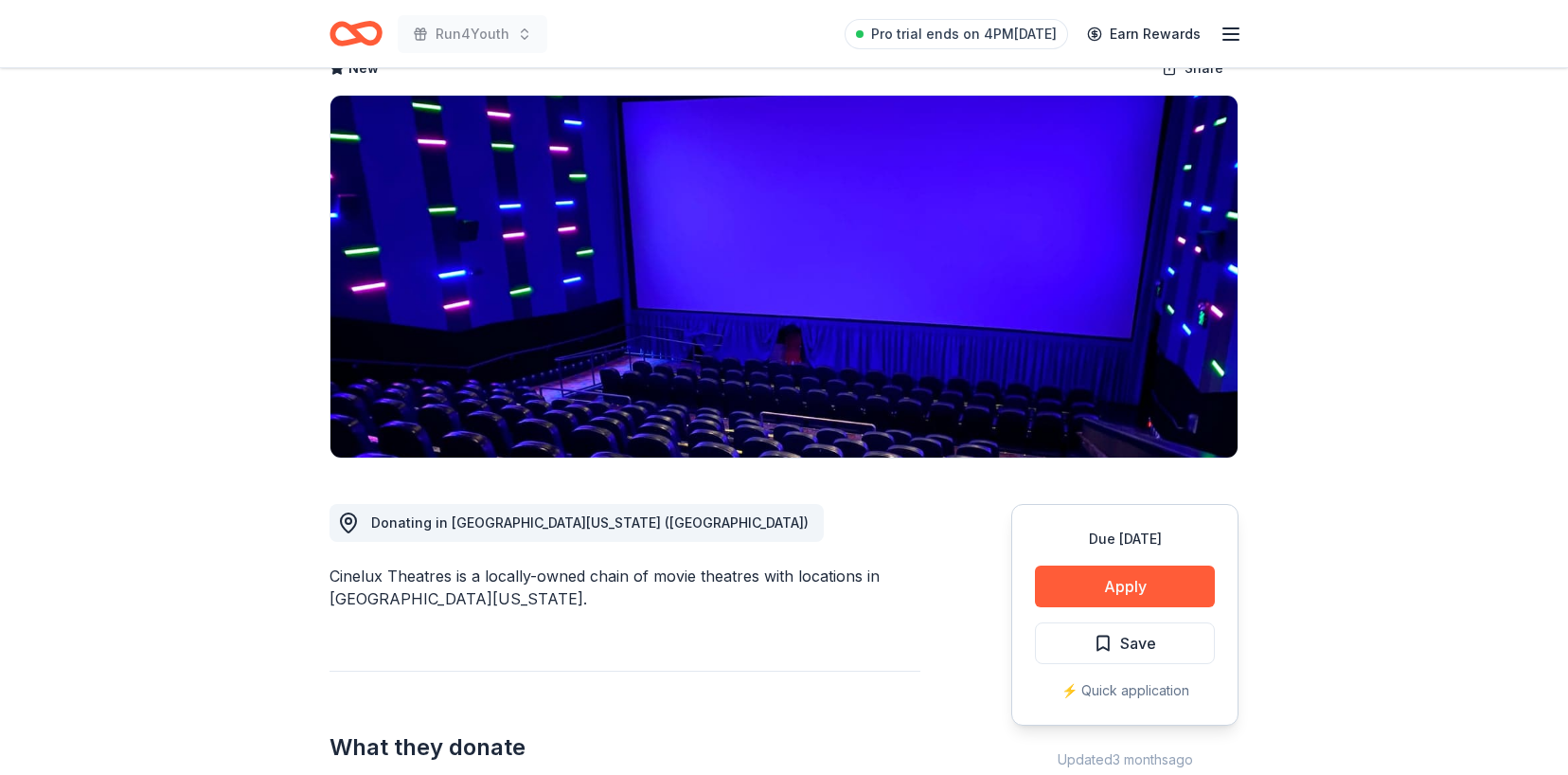
scroll to position [117, 0]
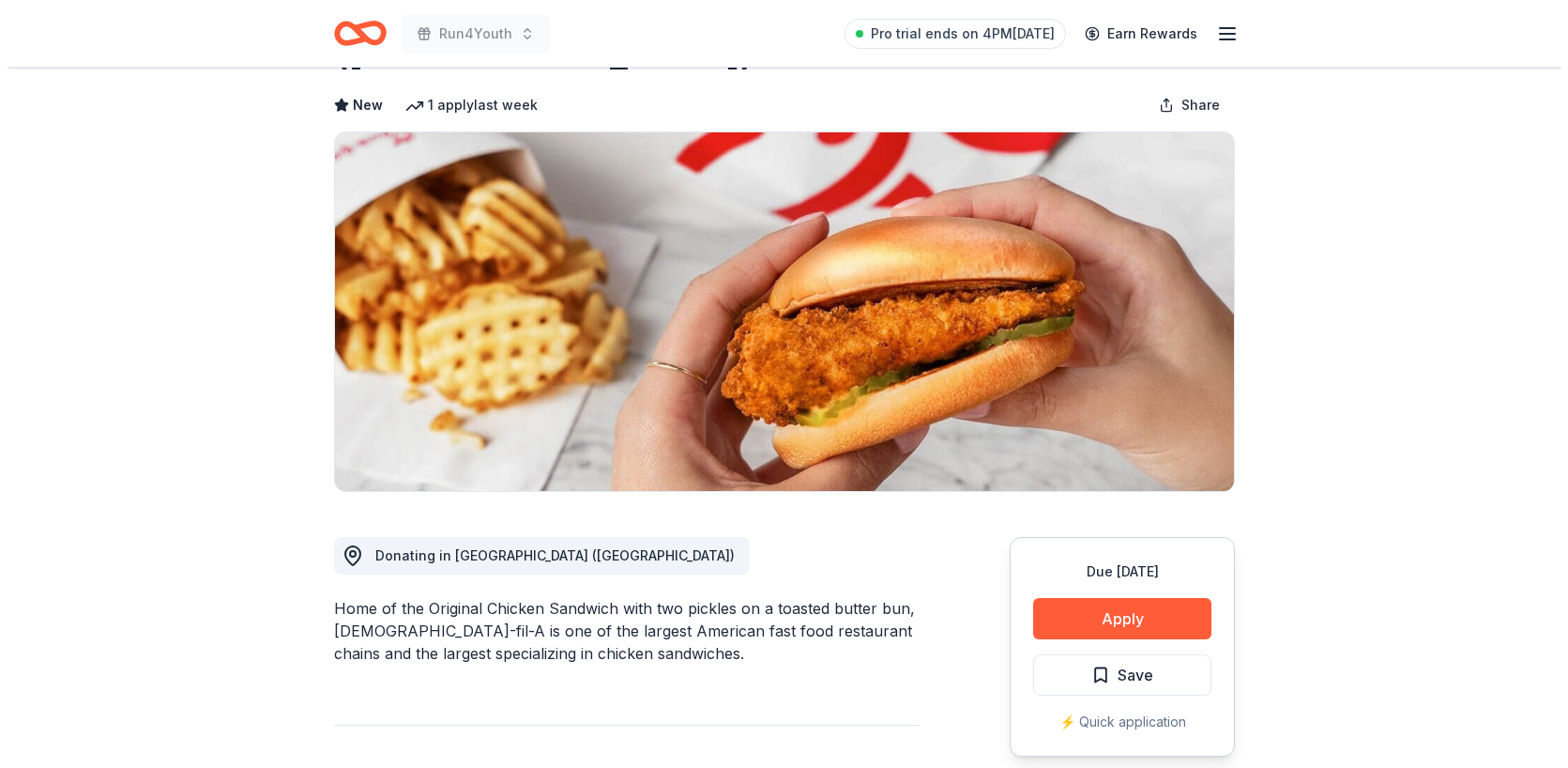
scroll to position [133, 0]
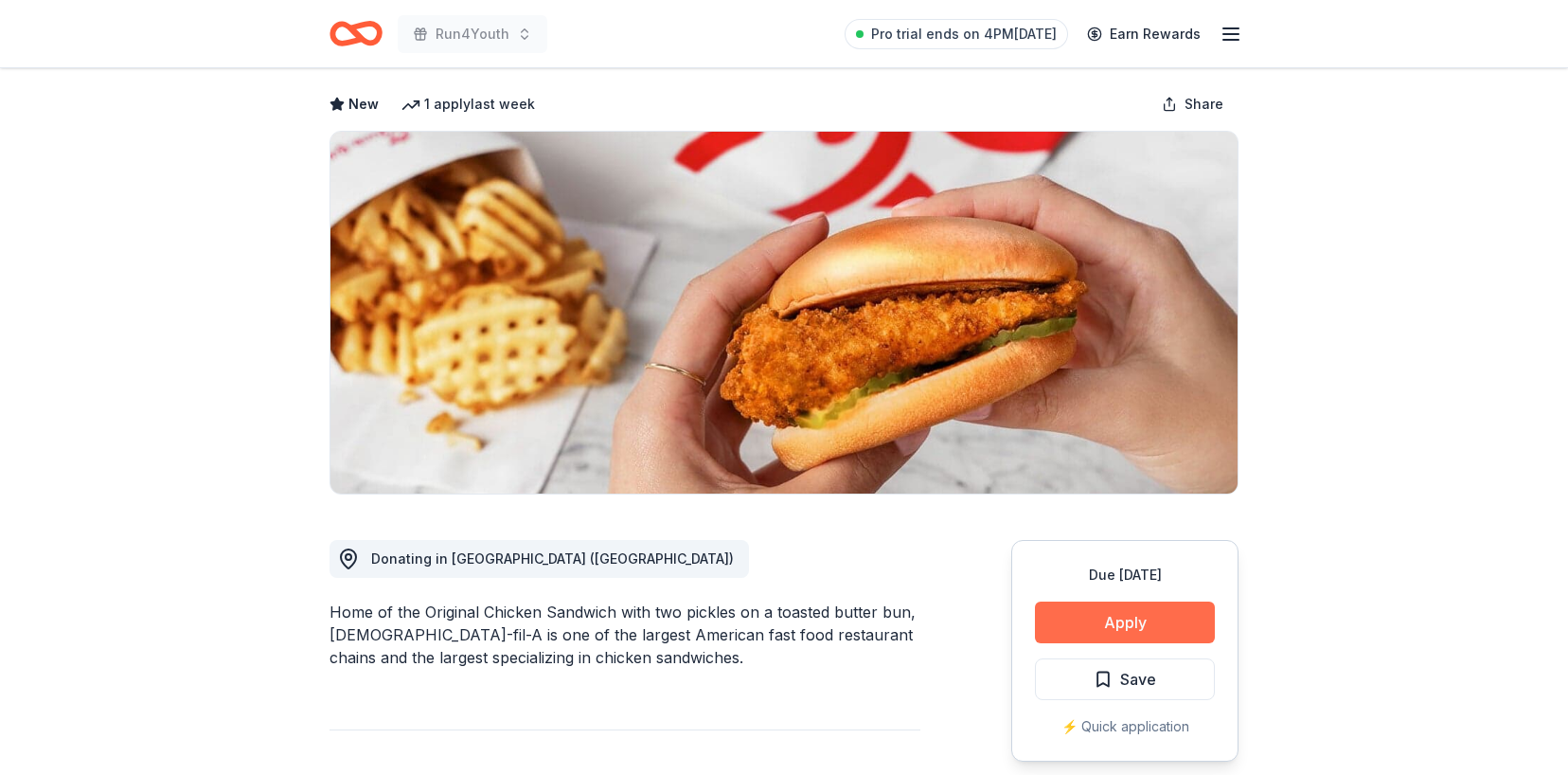
click at [1081, 602] on button "Apply" at bounding box center [1124, 623] width 180 height 42
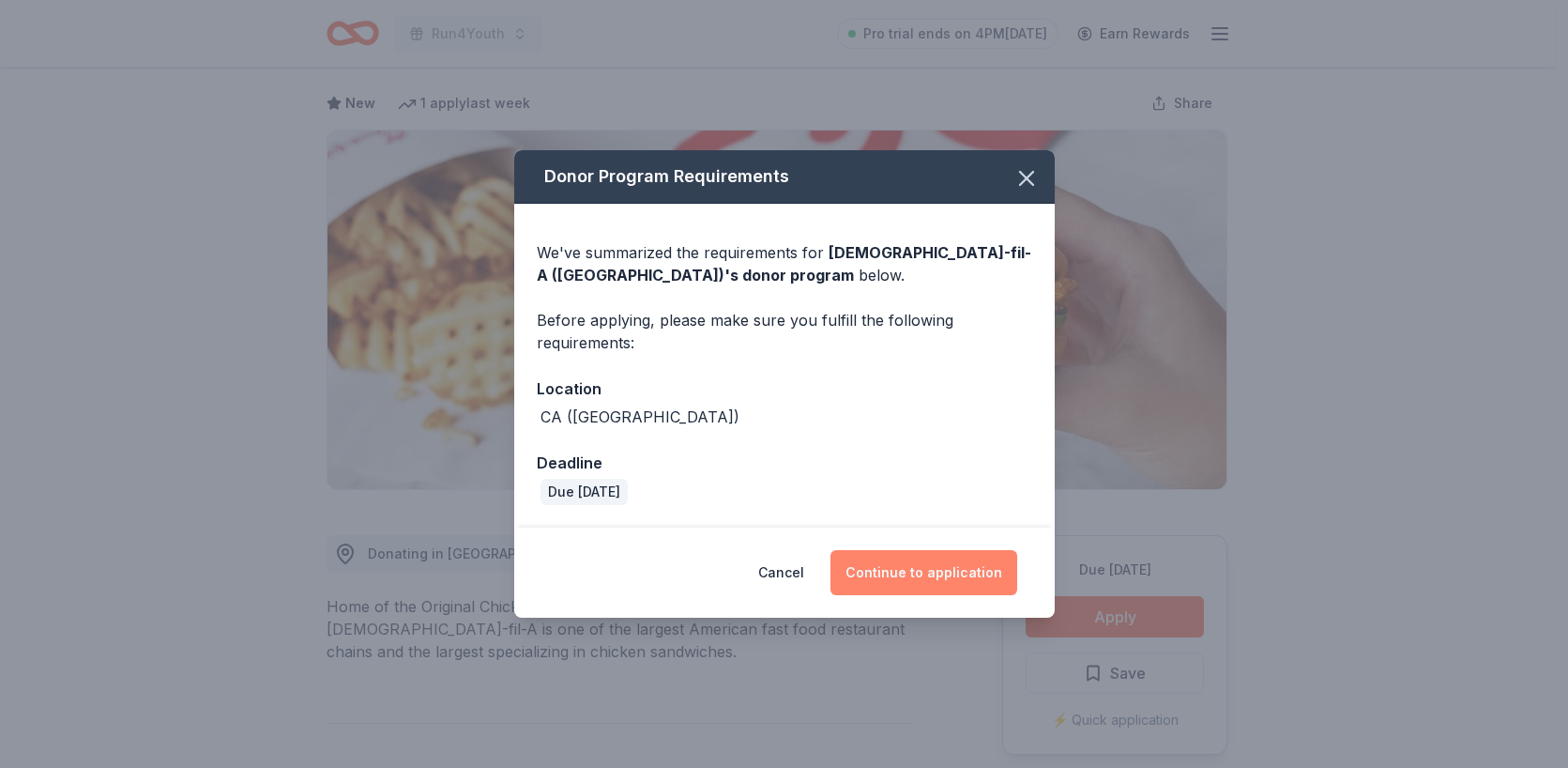
click at [958, 565] on button "Continue to application" at bounding box center [924, 573] width 187 height 45
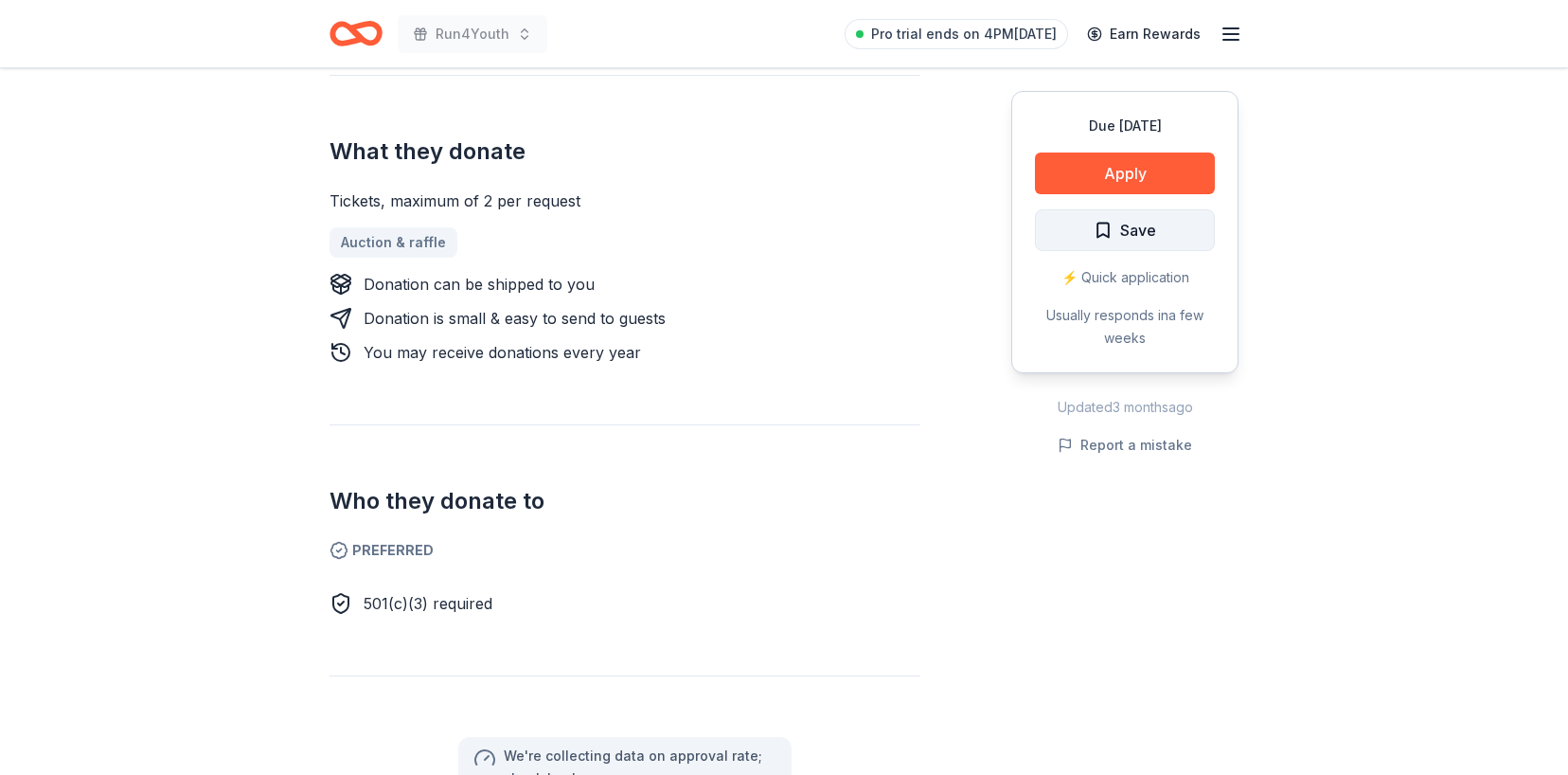
scroll to position [739, 0]
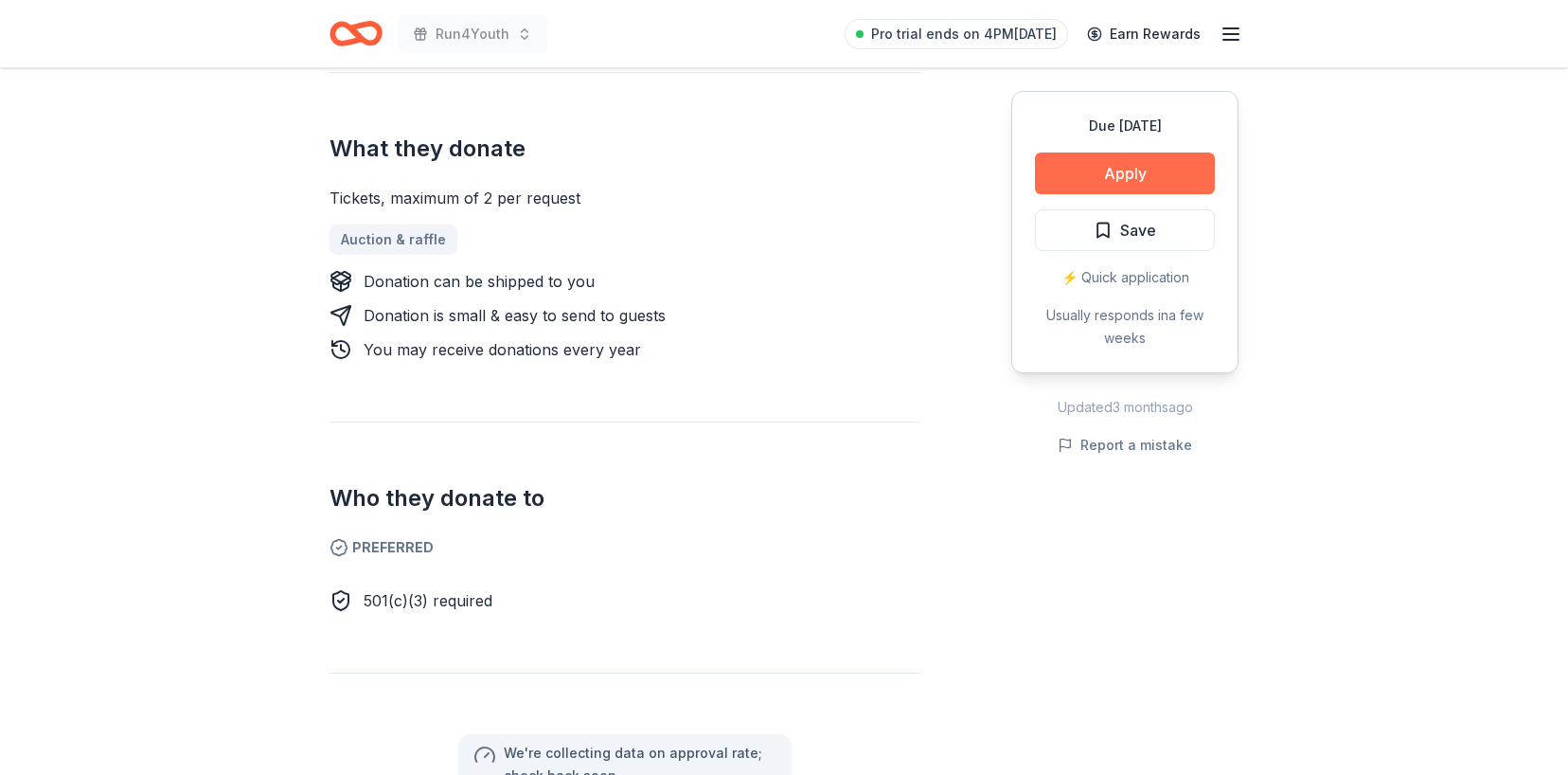
click at [1144, 182] on button "Apply" at bounding box center [1124, 173] width 180 height 42
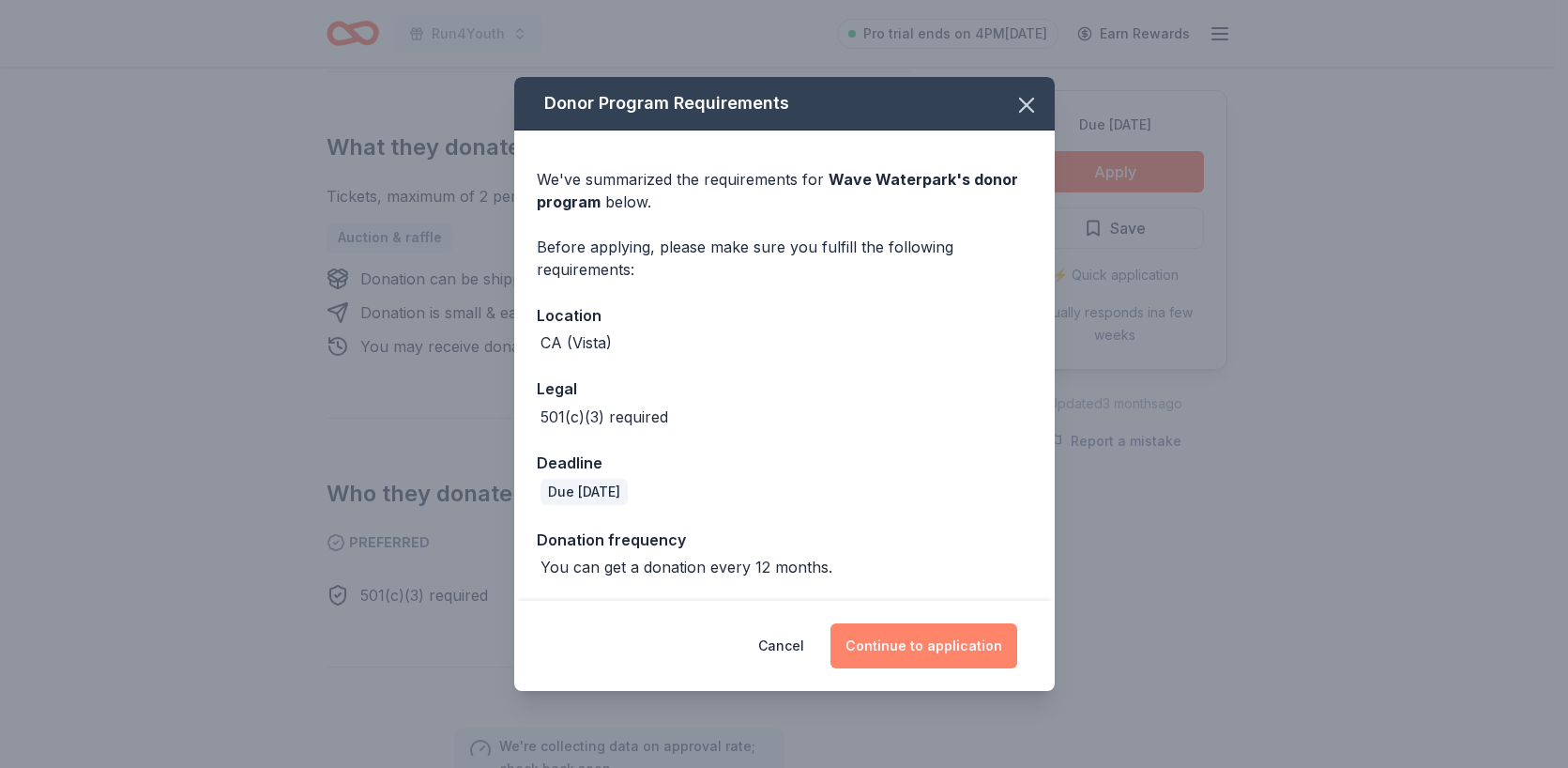
click at [930, 644] on button "Continue to application" at bounding box center [924, 645] width 187 height 45
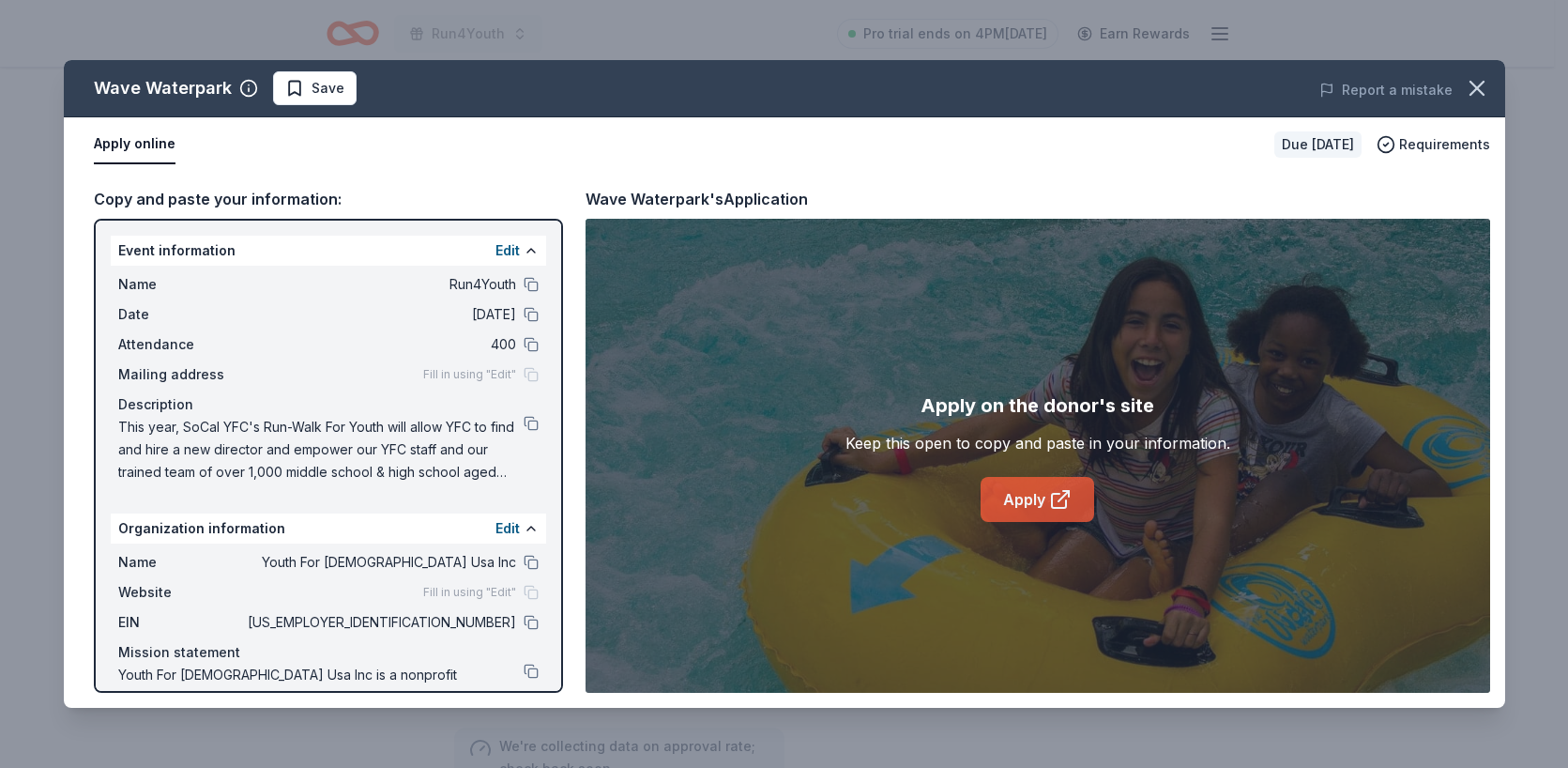
click at [1016, 494] on link "Apply" at bounding box center [1037, 499] width 113 height 45
click at [1472, 87] on icon "button" at bounding box center [1477, 89] width 26 height 26
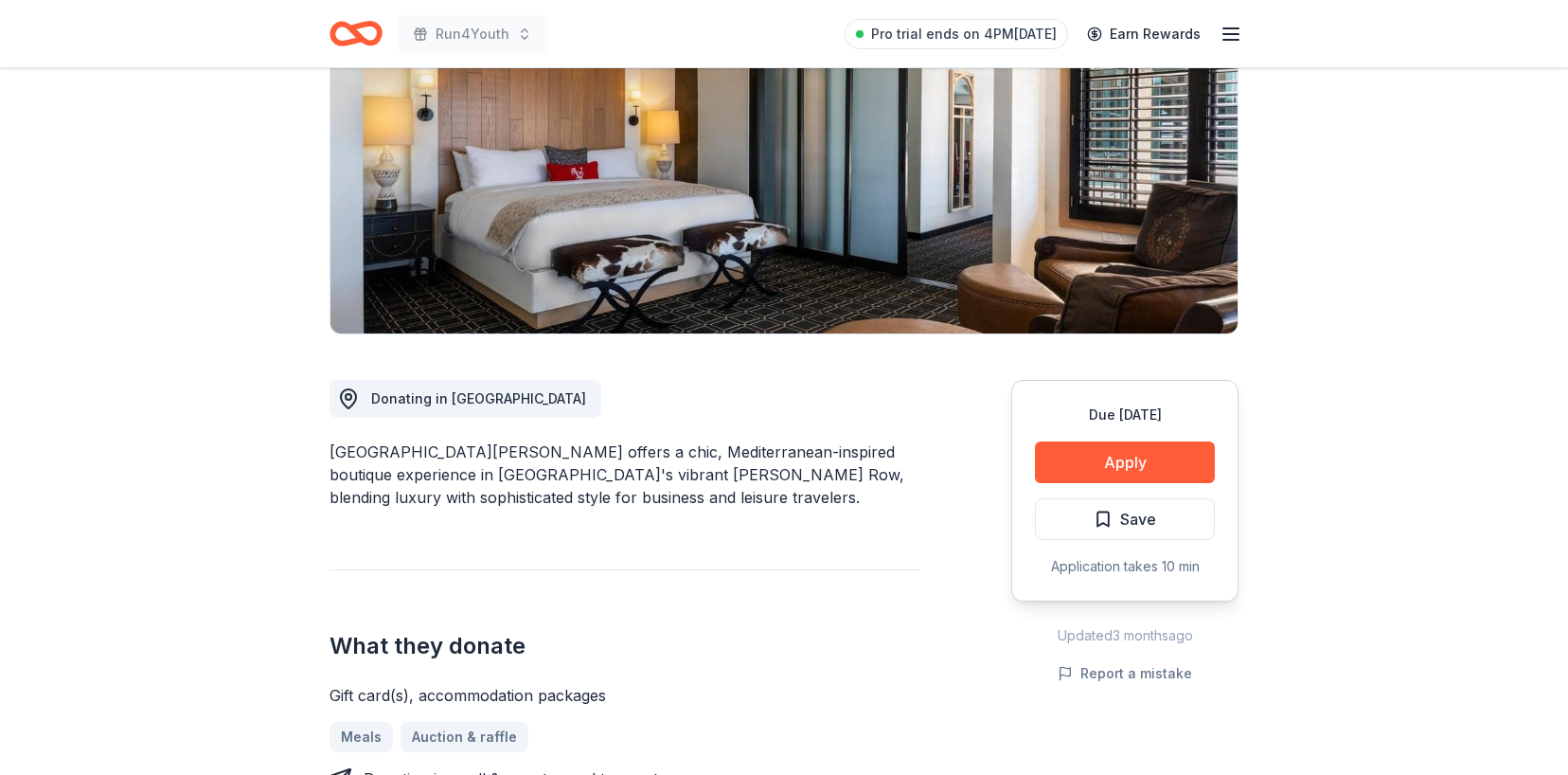
scroll to position [308, 0]
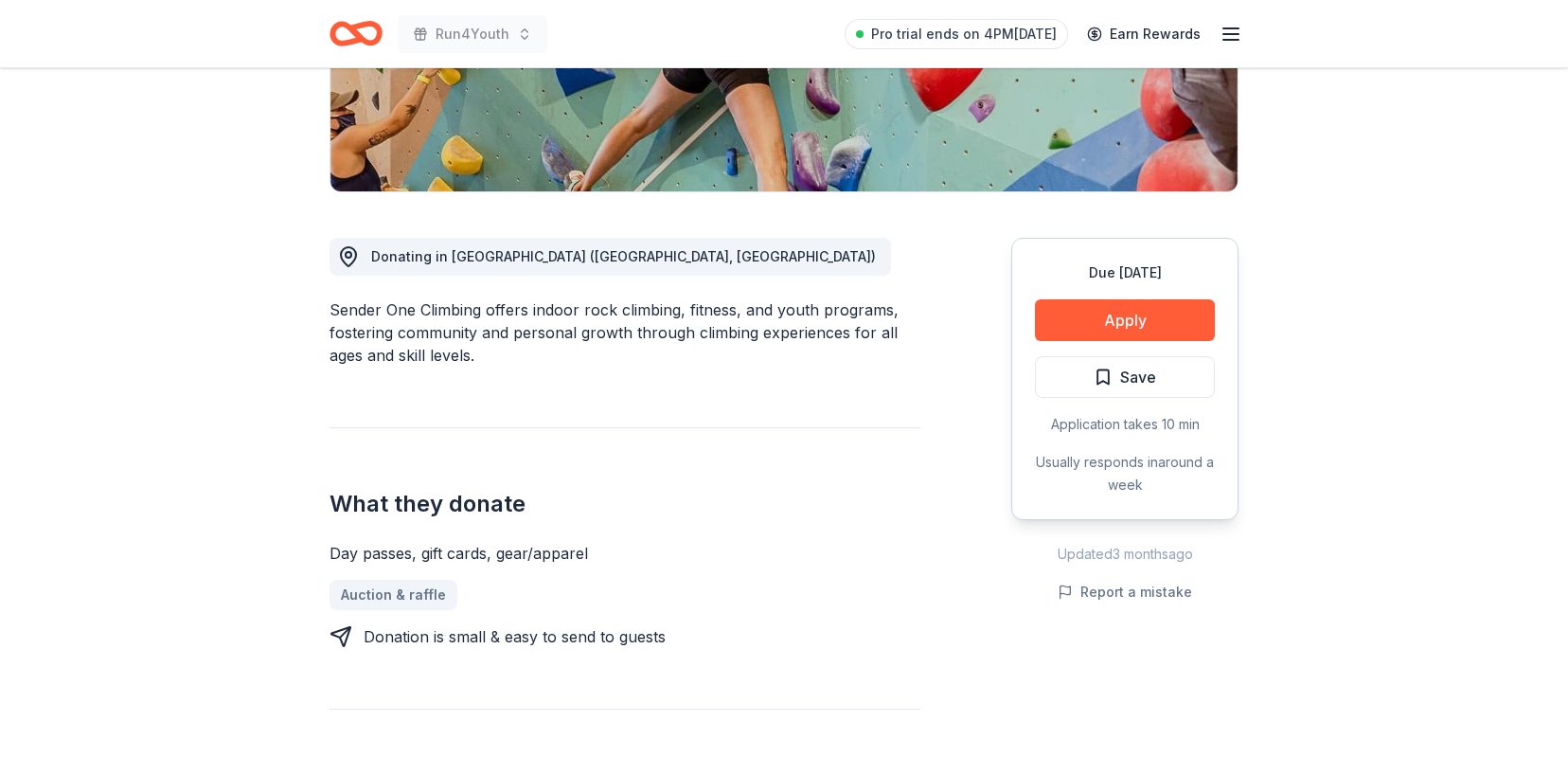
scroll to position [426, 0]
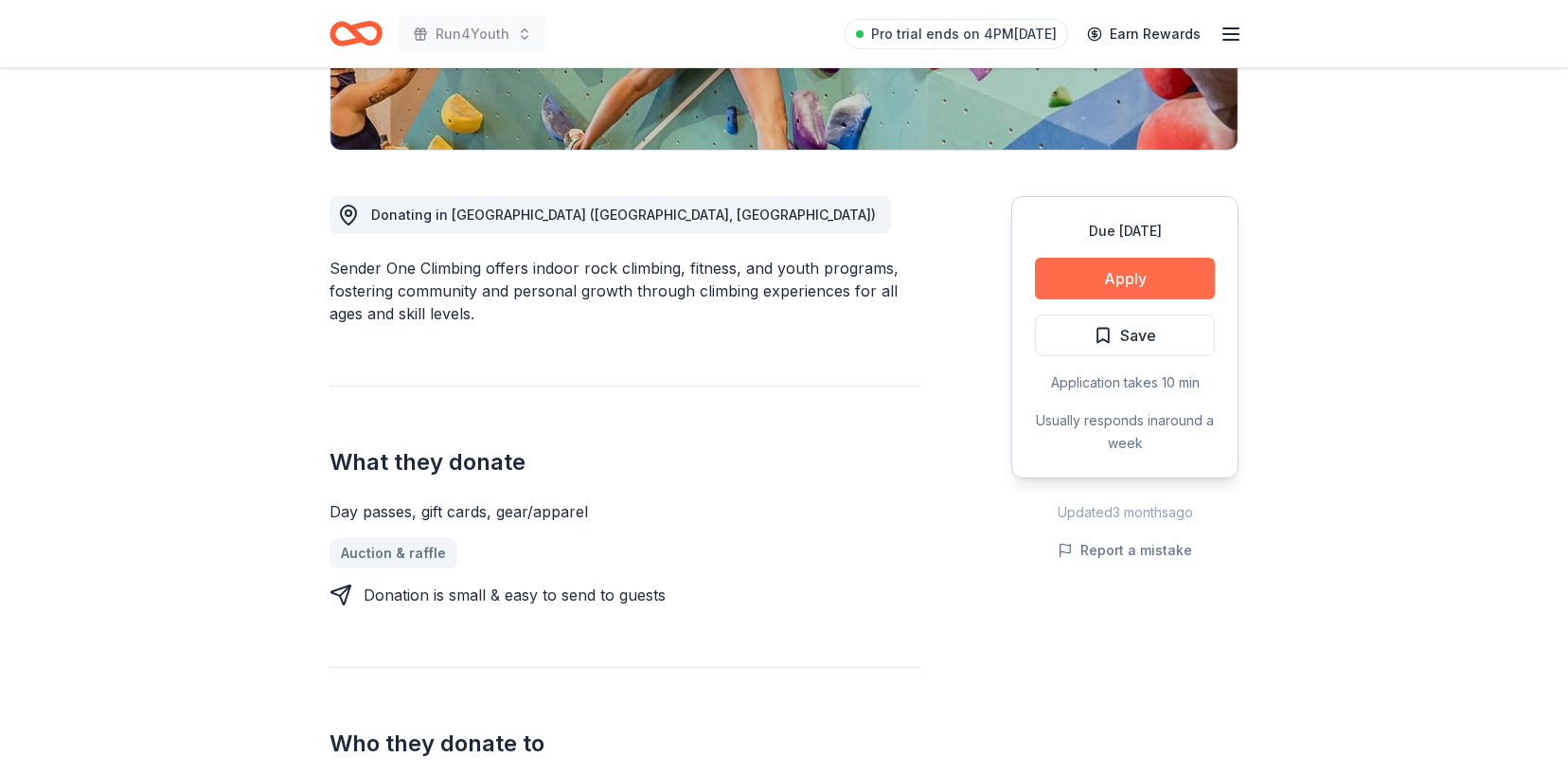
click at [1162, 281] on button "Apply" at bounding box center [1124, 279] width 180 height 42
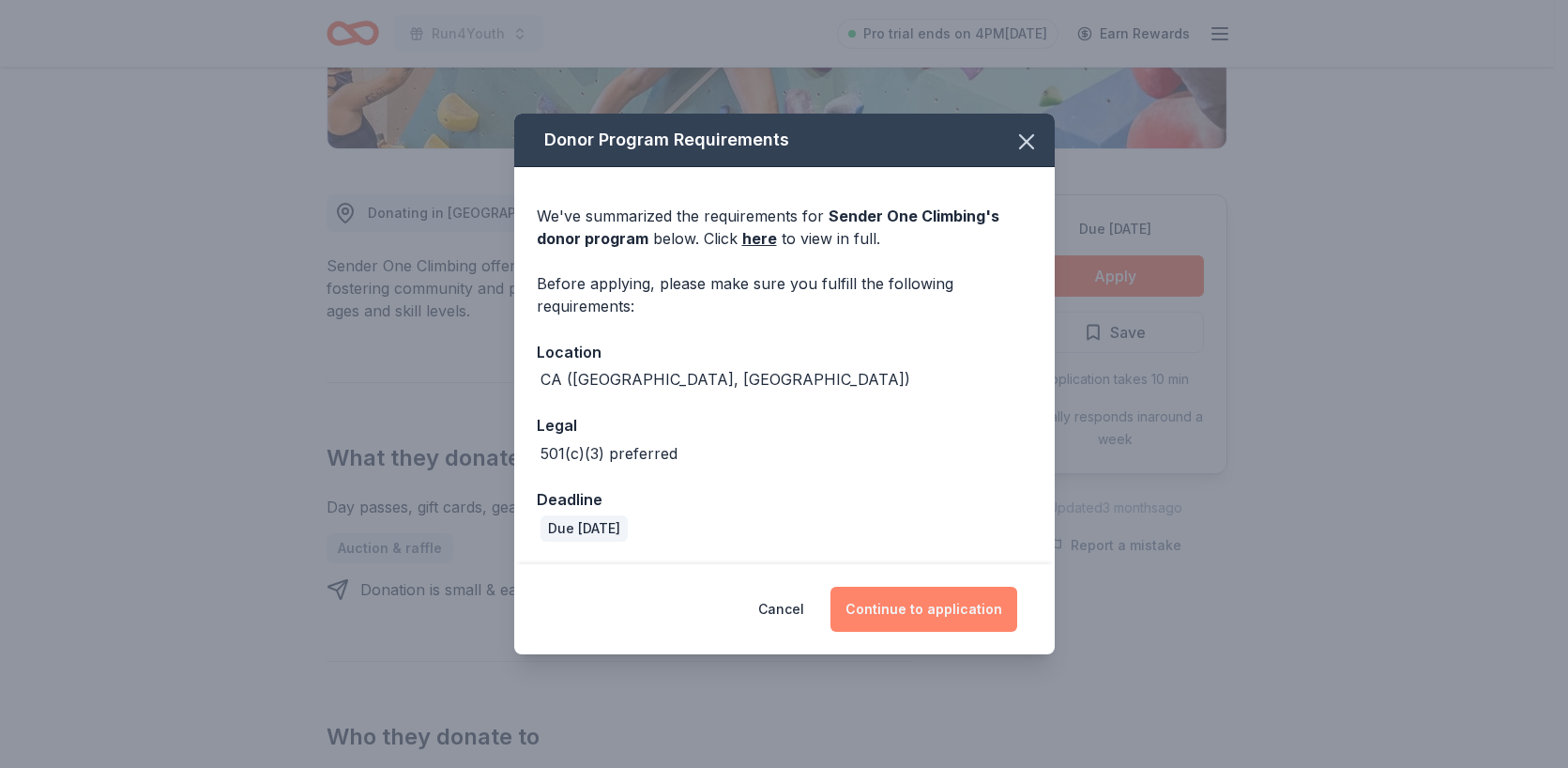
click at [937, 609] on button "Continue to application" at bounding box center [924, 609] width 187 height 45
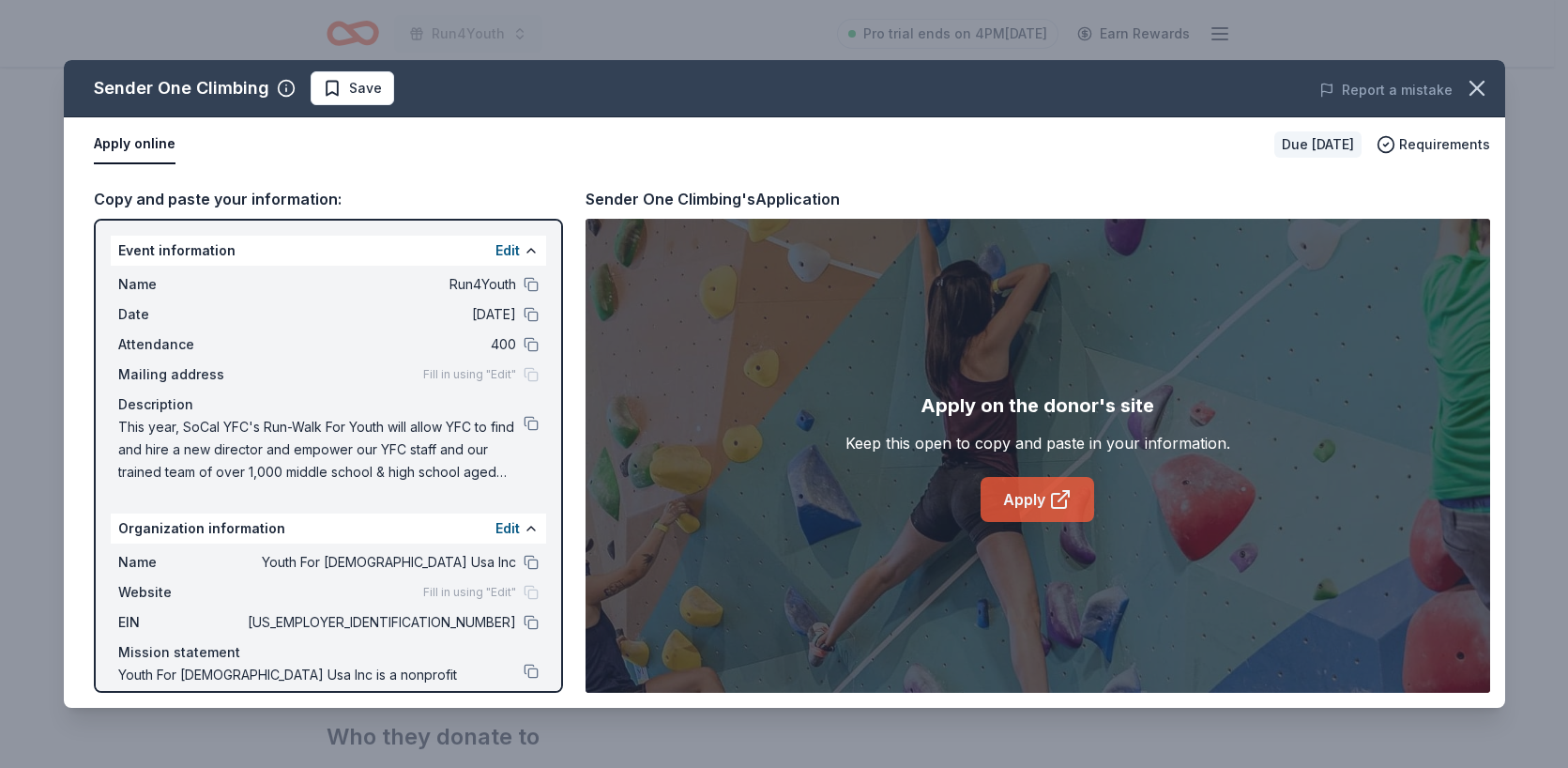
click at [1024, 491] on link "Apply" at bounding box center [1037, 499] width 113 height 45
click at [1476, 87] on icon "button" at bounding box center [1477, 89] width 26 height 26
